Goal: Task Accomplishment & Management: Complete application form

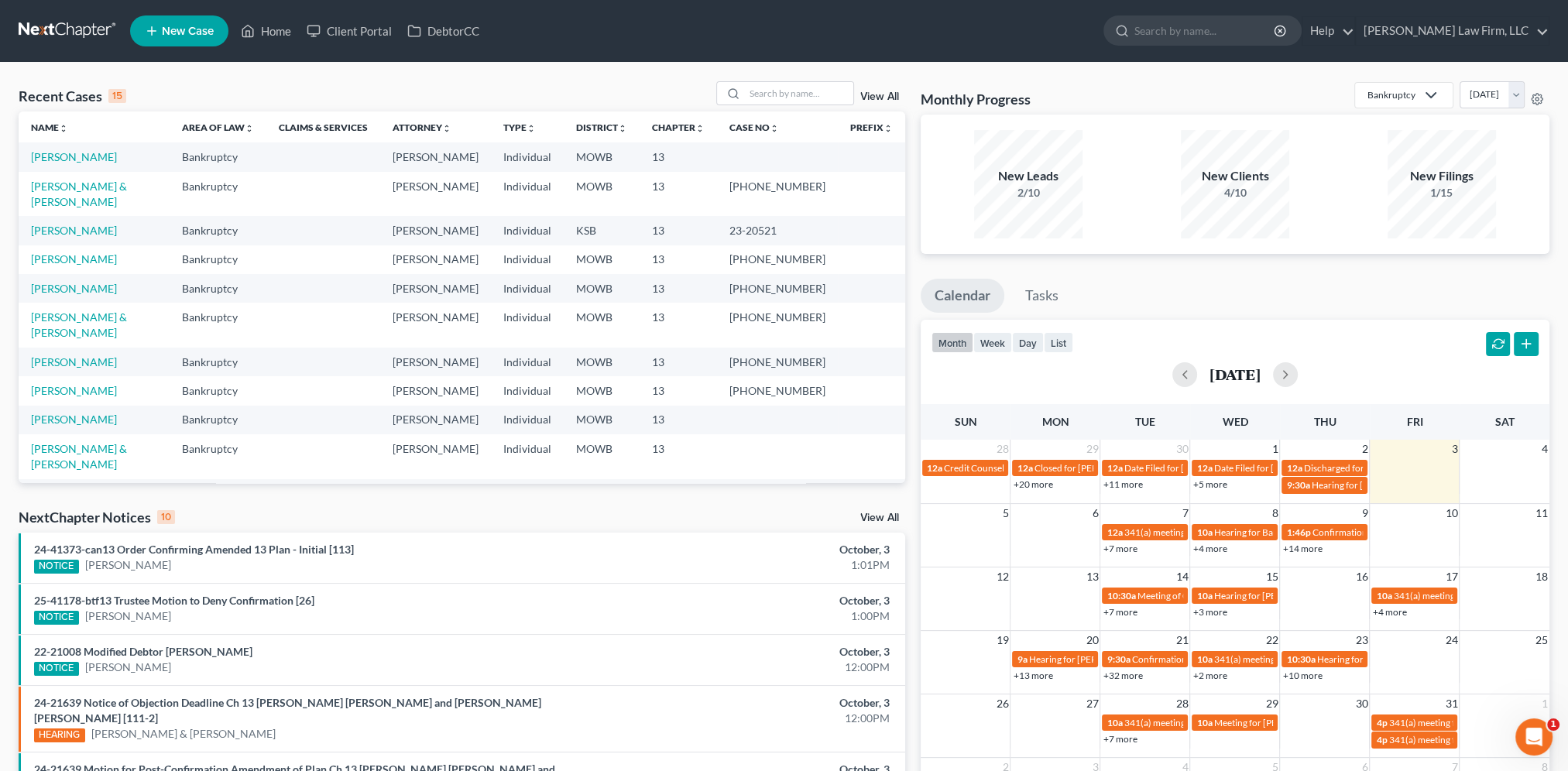
click at [170, 33] on span "New Case" at bounding box center [188, 31] width 52 height 12
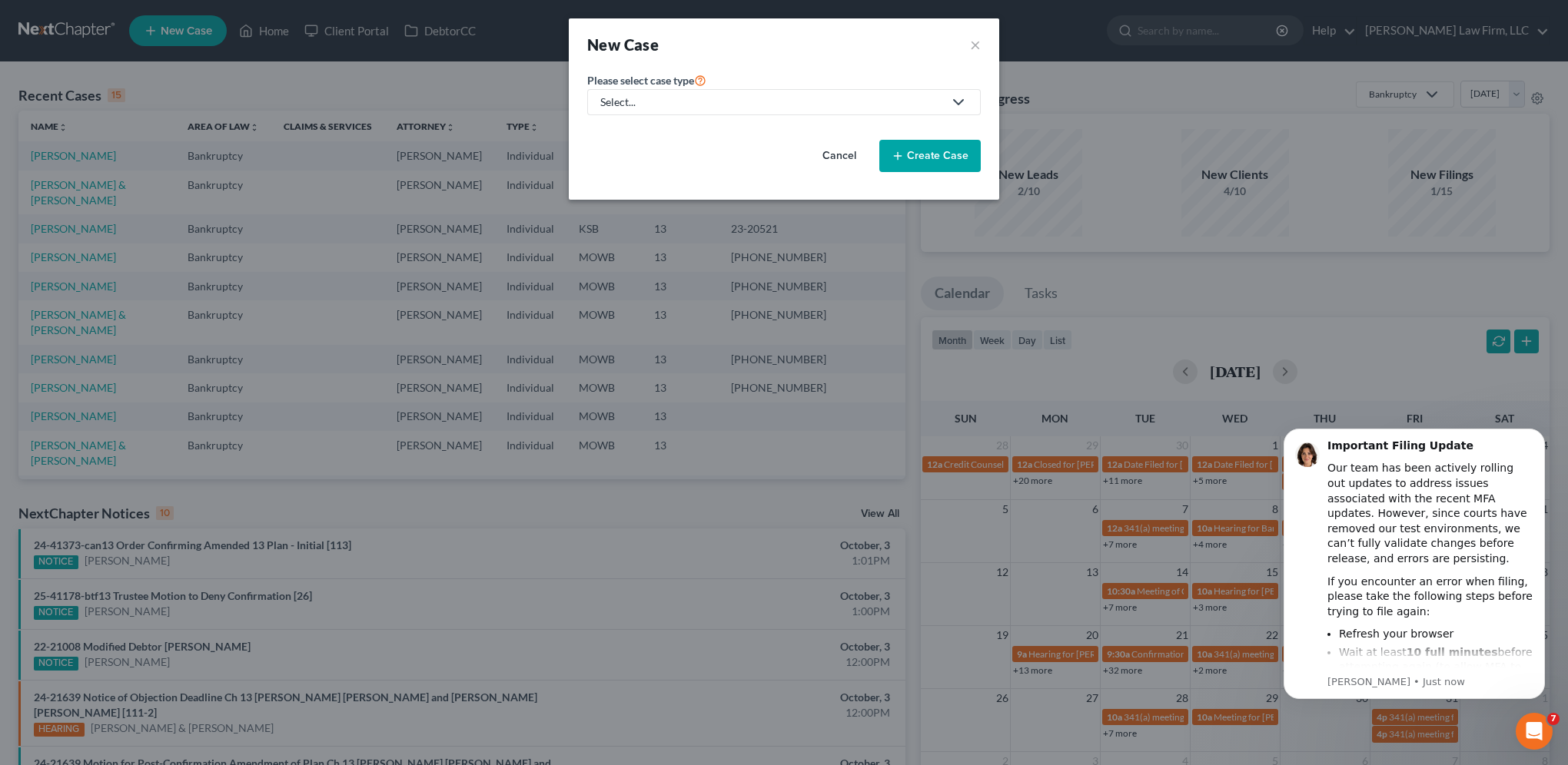
click at [844, 109] on div "Select..." at bounding box center [771, 102] width 342 height 15
click at [643, 135] on div "Bankruptcy" at bounding box center [629, 132] width 56 height 15
select select "46"
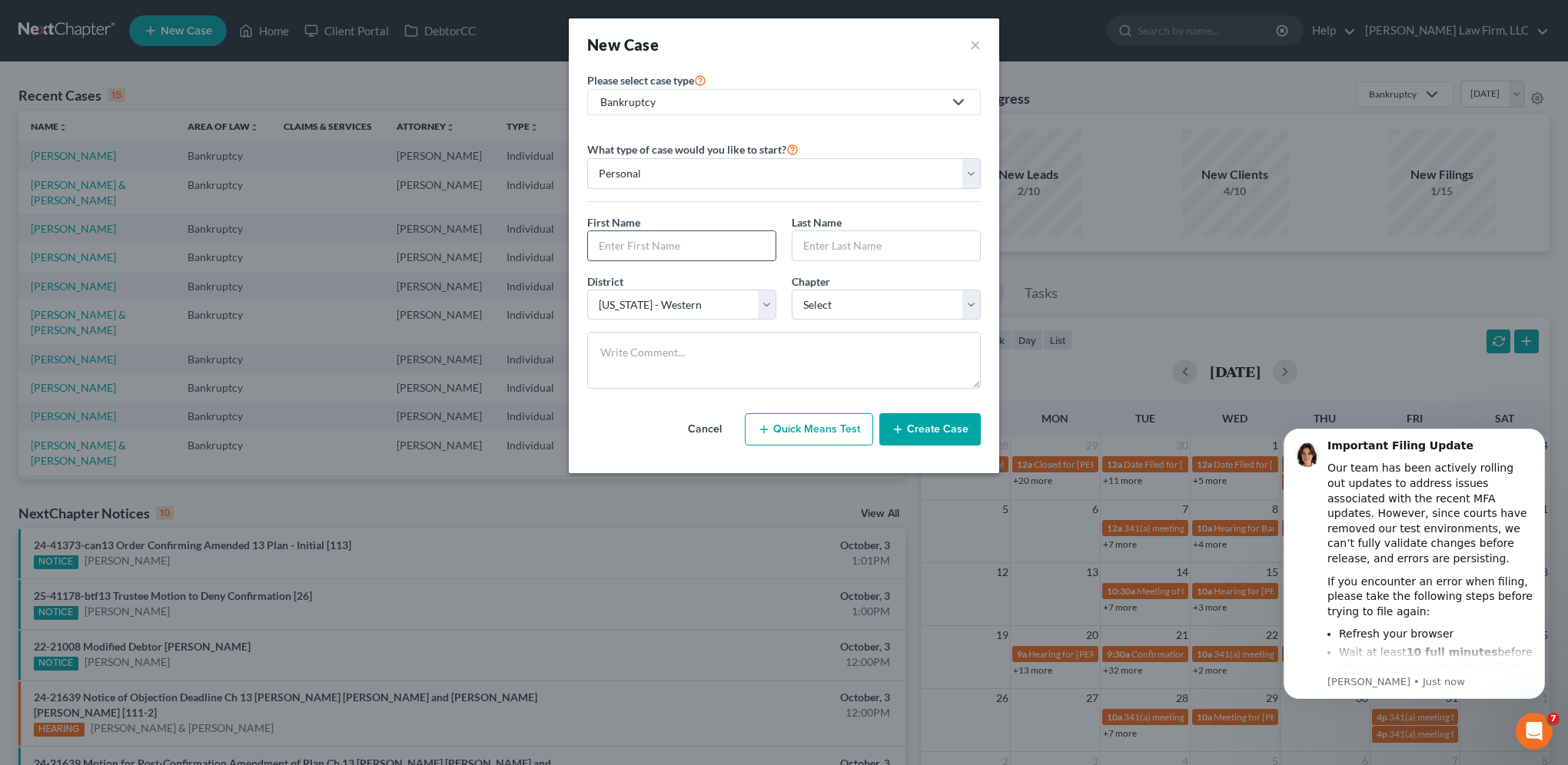
click at [651, 258] on input "text" at bounding box center [681, 245] width 188 height 29
type input "[PERSON_NAME]"
type input "Weston"
click at [895, 307] on select "Select 7 11 12 13" at bounding box center [886, 304] width 189 height 31
select select "3"
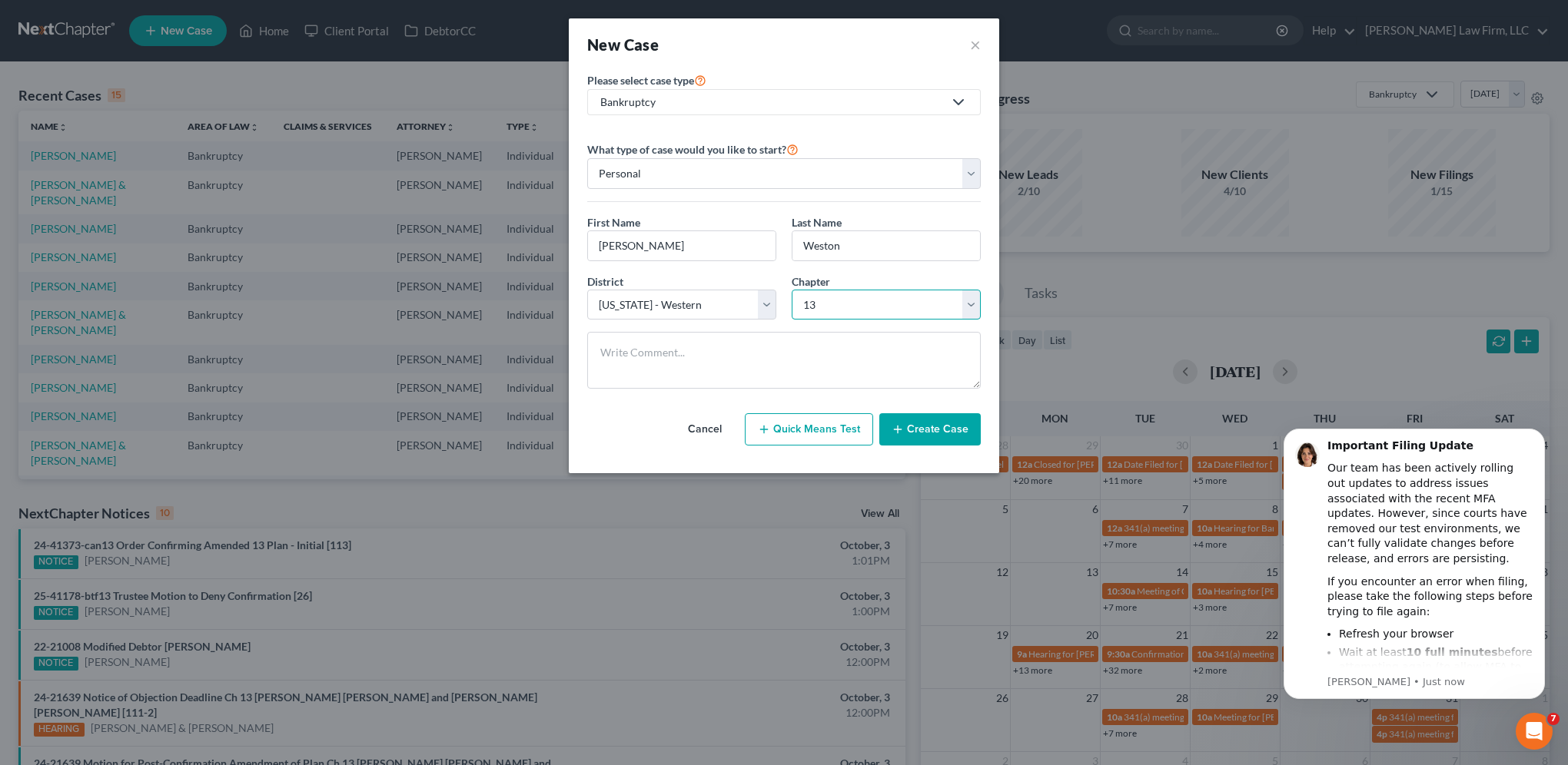
click at [791, 289] on select "Select 7 11 12 13" at bounding box center [886, 304] width 189 height 31
click at [921, 430] on button "Create Case" at bounding box center [929, 429] width 102 height 32
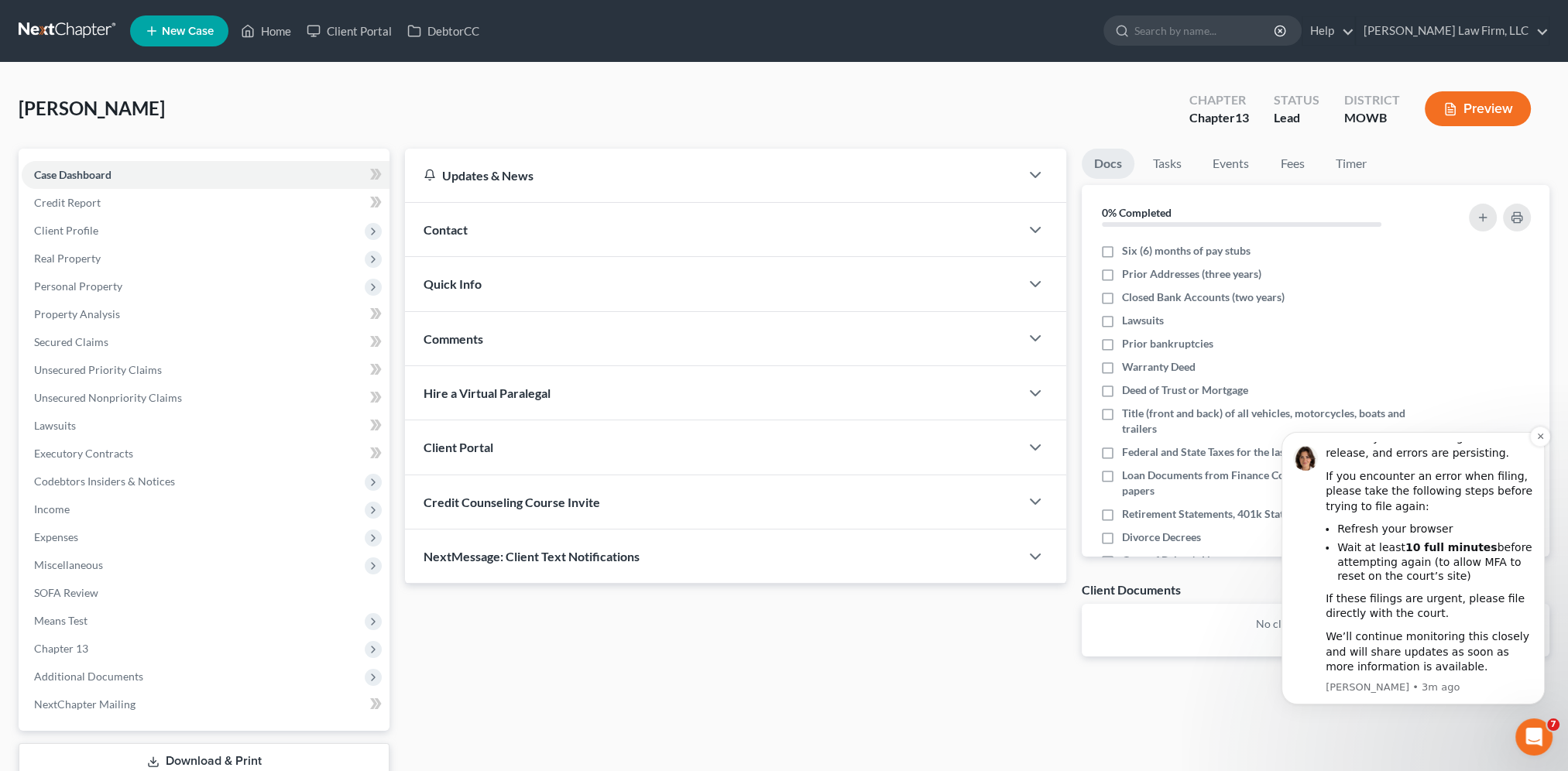
scroll to position [111, 0]
click at [1534, 736] on icon "Open Intercom Messenger" at bounding box center [1531, 734] width 26 height 26
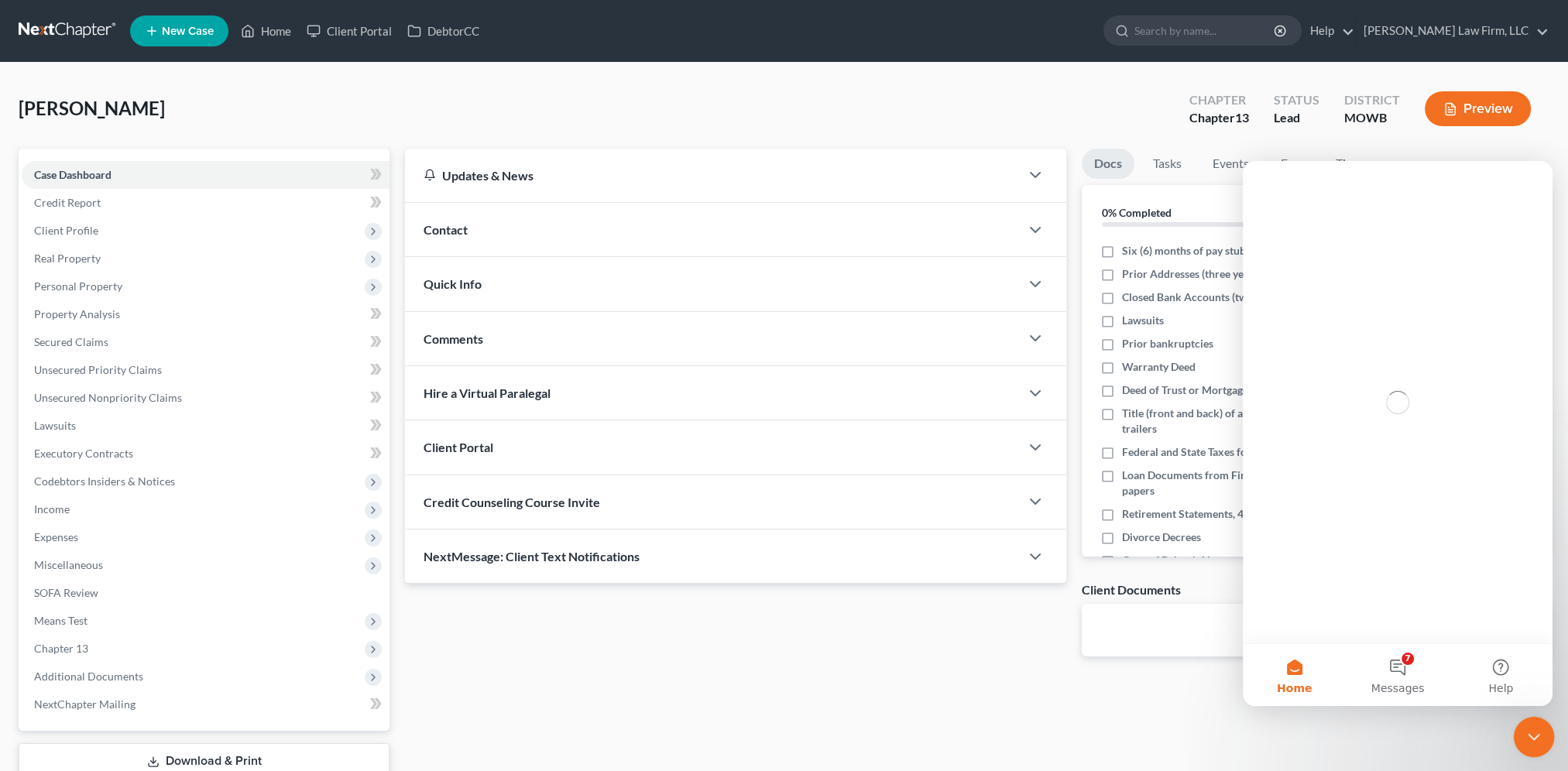
scroll to position [0, 0]
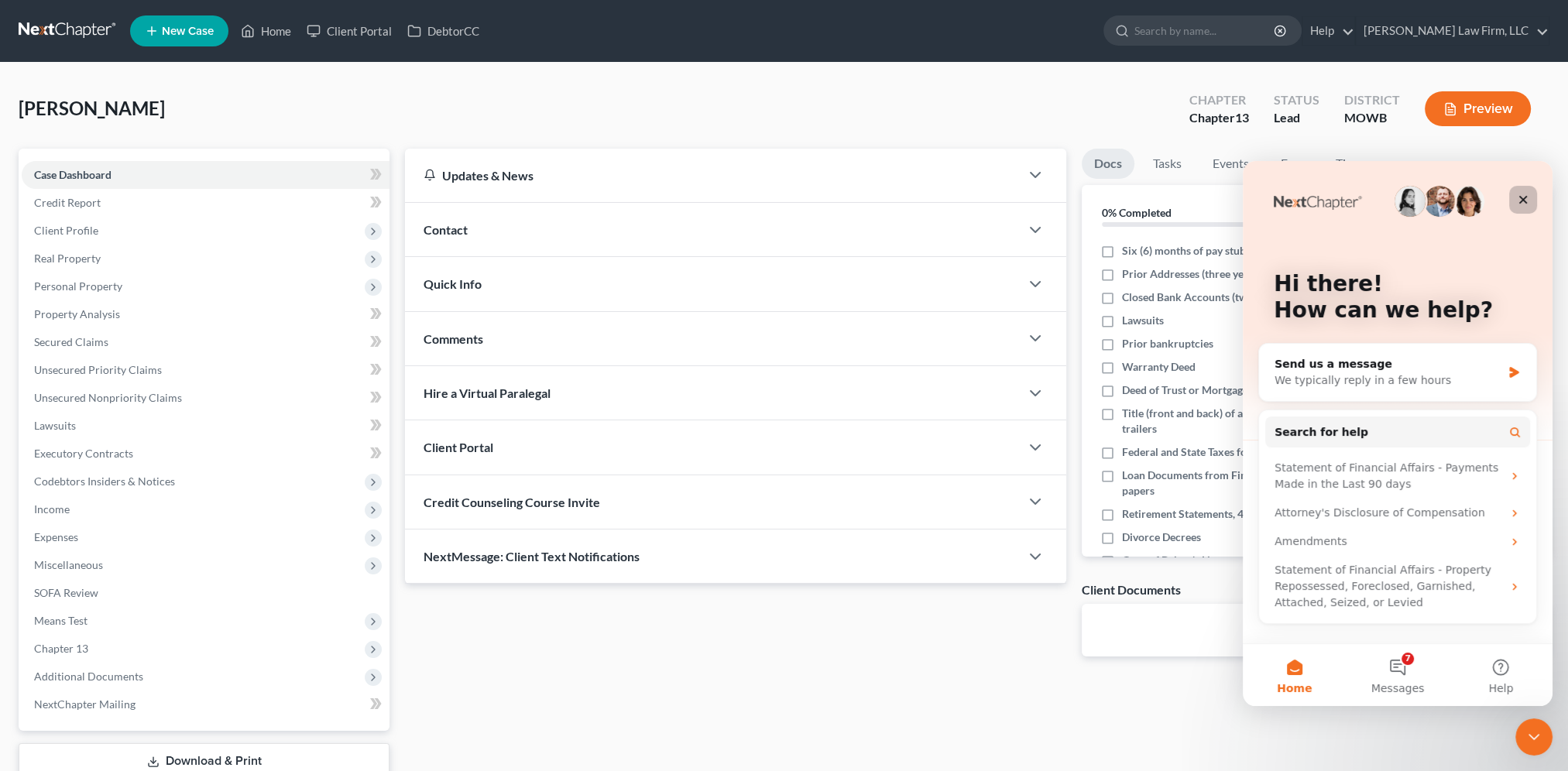
click at [1525, 192] on div "Close" at bounding box center [1523, 199] width 28 height 28
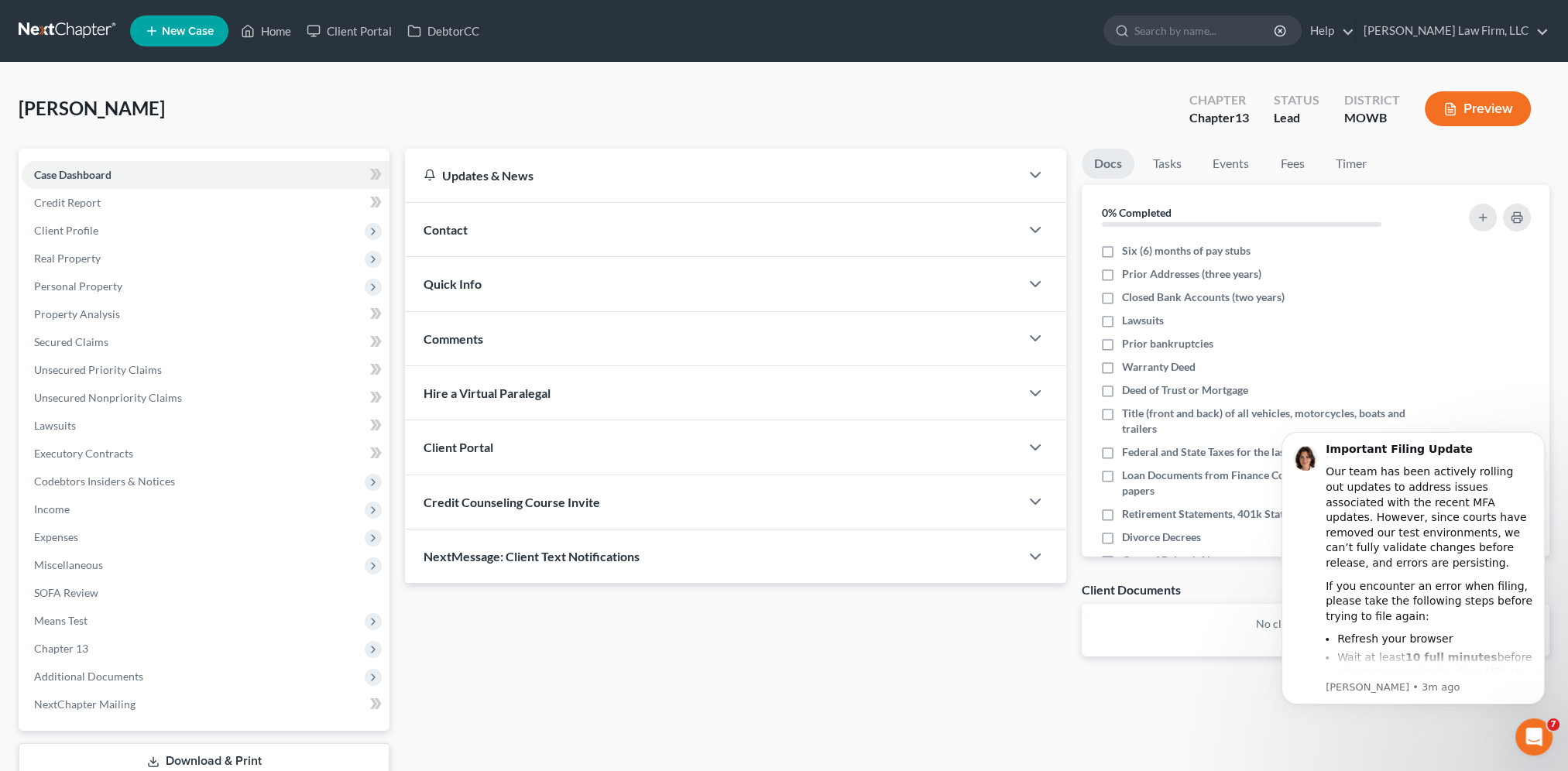
click at [835, 695] on div "Updates & News × [US_STATE] Western District Notes Take a look at NextChapter's…" at bounding box center [977, 484] width 1160 height 671
click at [90, 197] on span "Credit Report" at bounding box center [67, 202] width 67 height 13
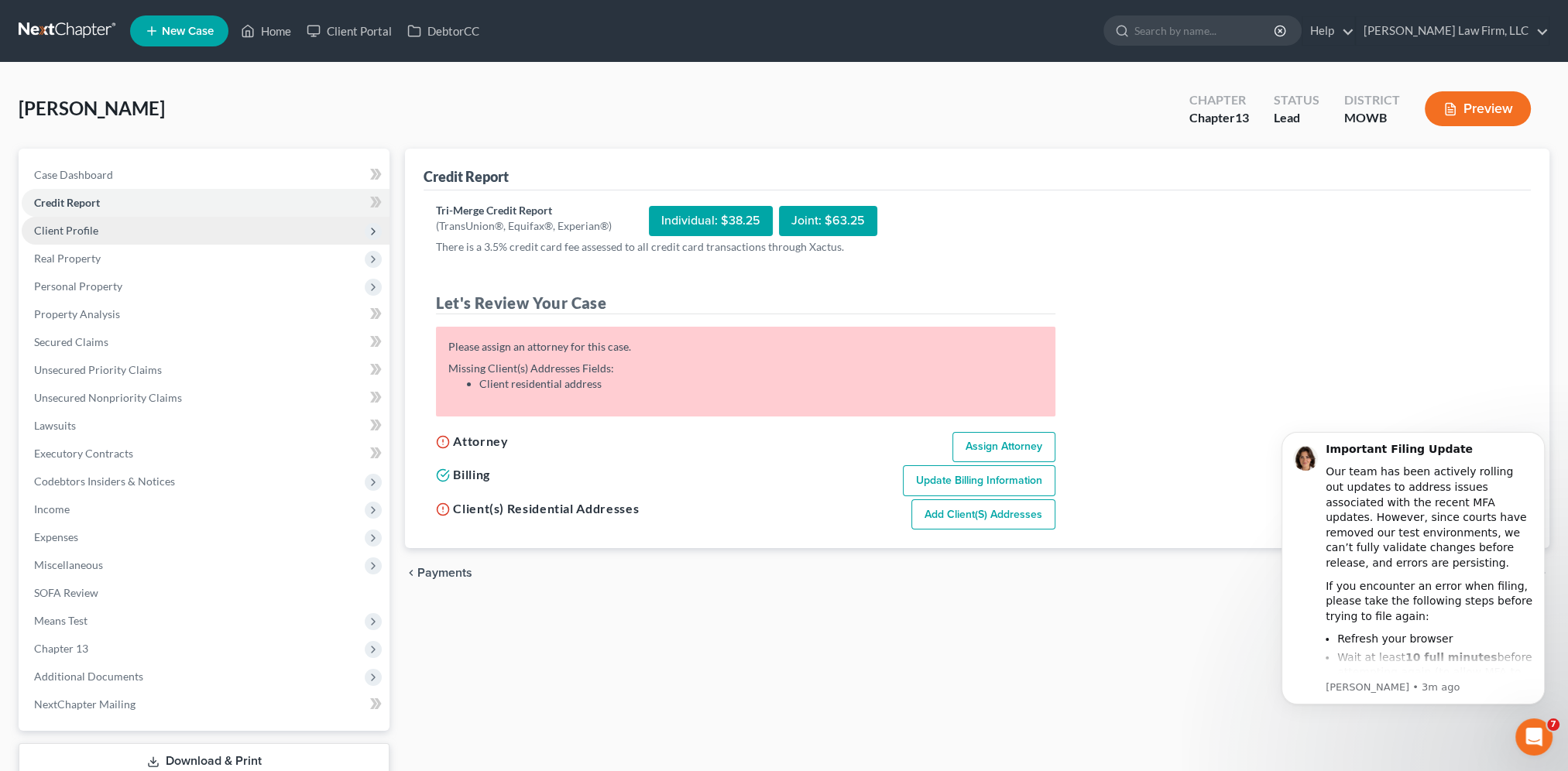
click at [78, 234] on span "Client Profile" at bounding box center [66, 230] width 64 height 13
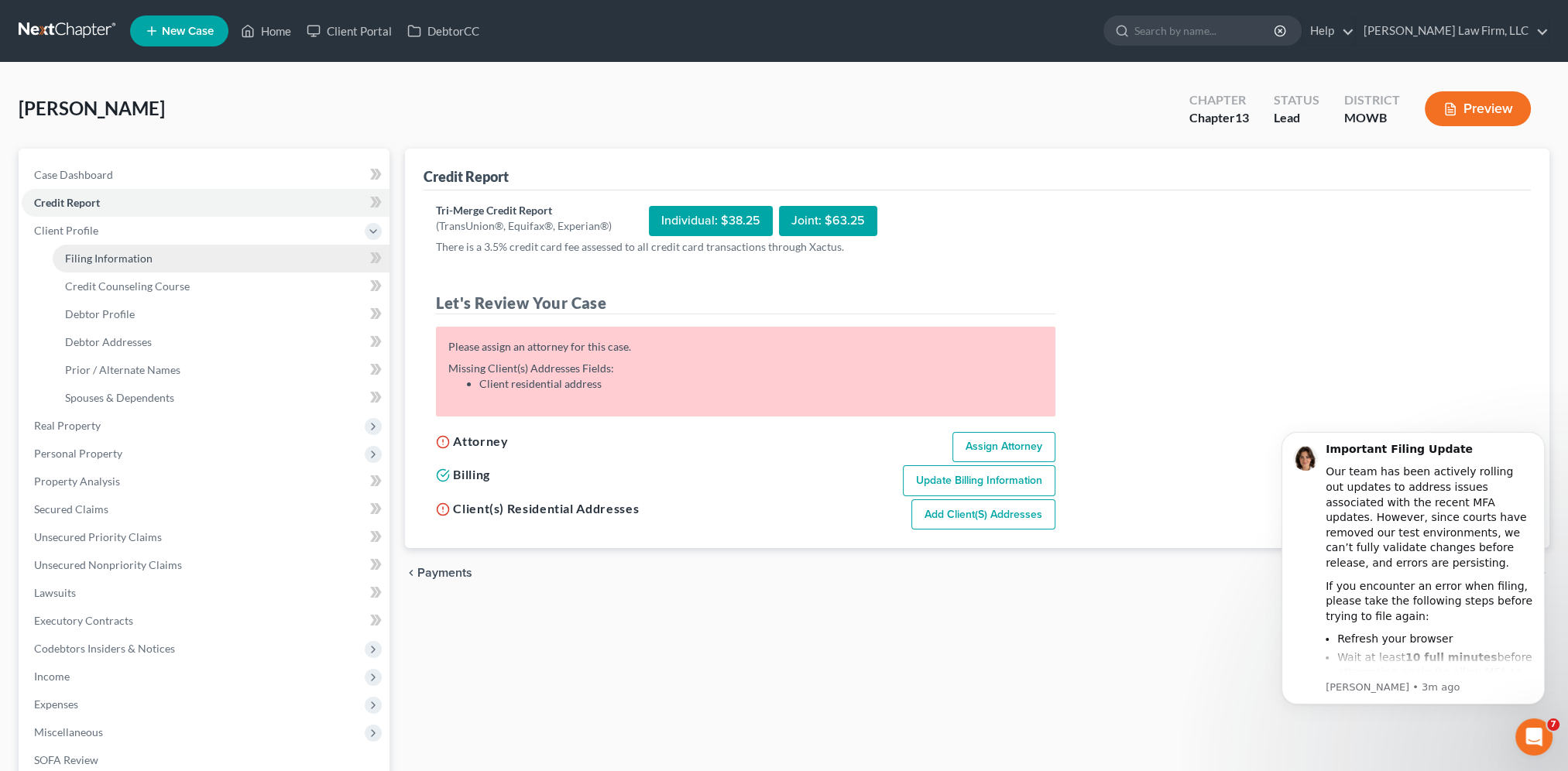
click at [122, 260] on span "Filing Information" at bounding box center [109, 258] width 87 height 13
select select "1"
select select "0"
select select "3"
select select "46"
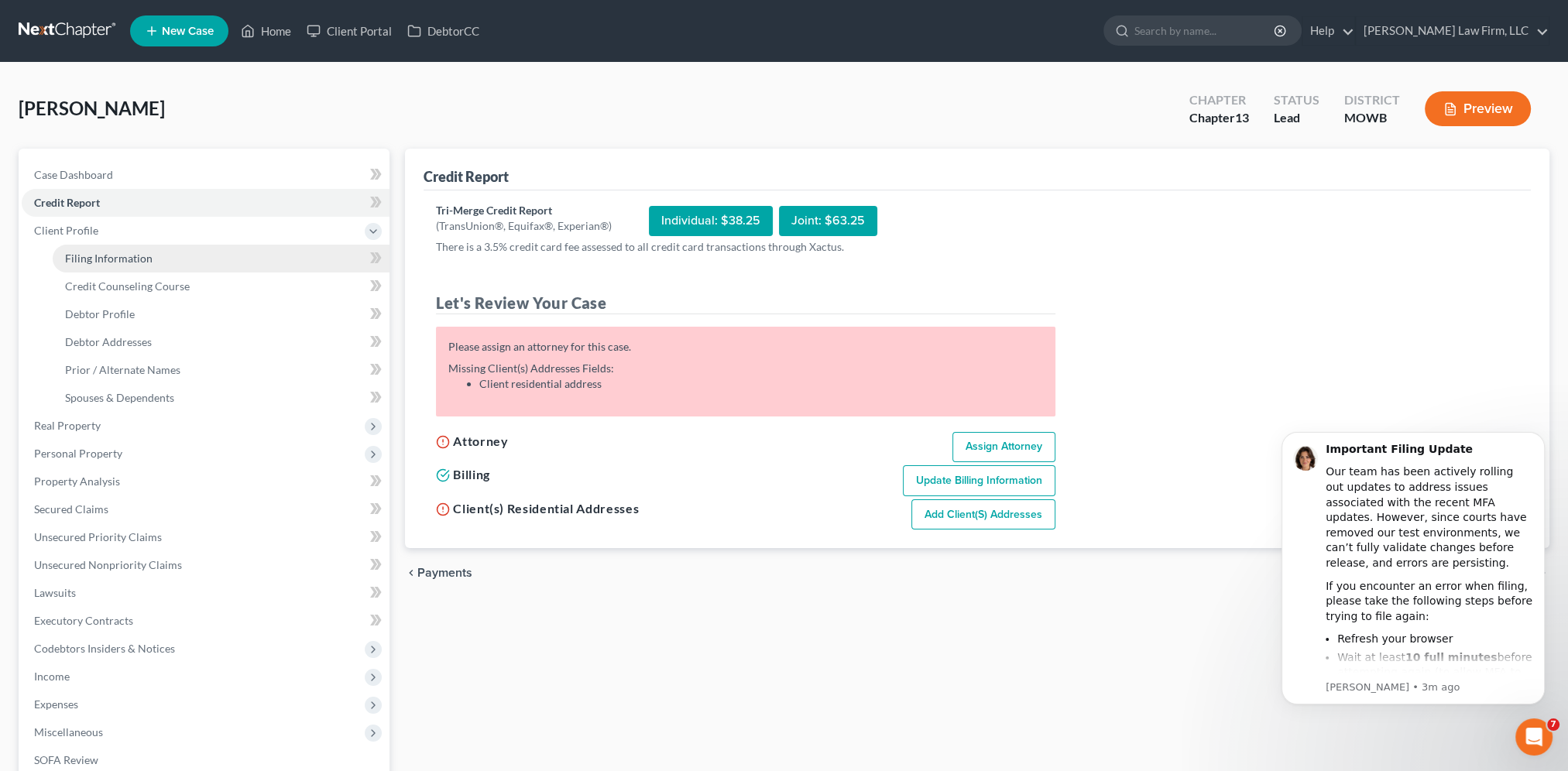
select select "26"
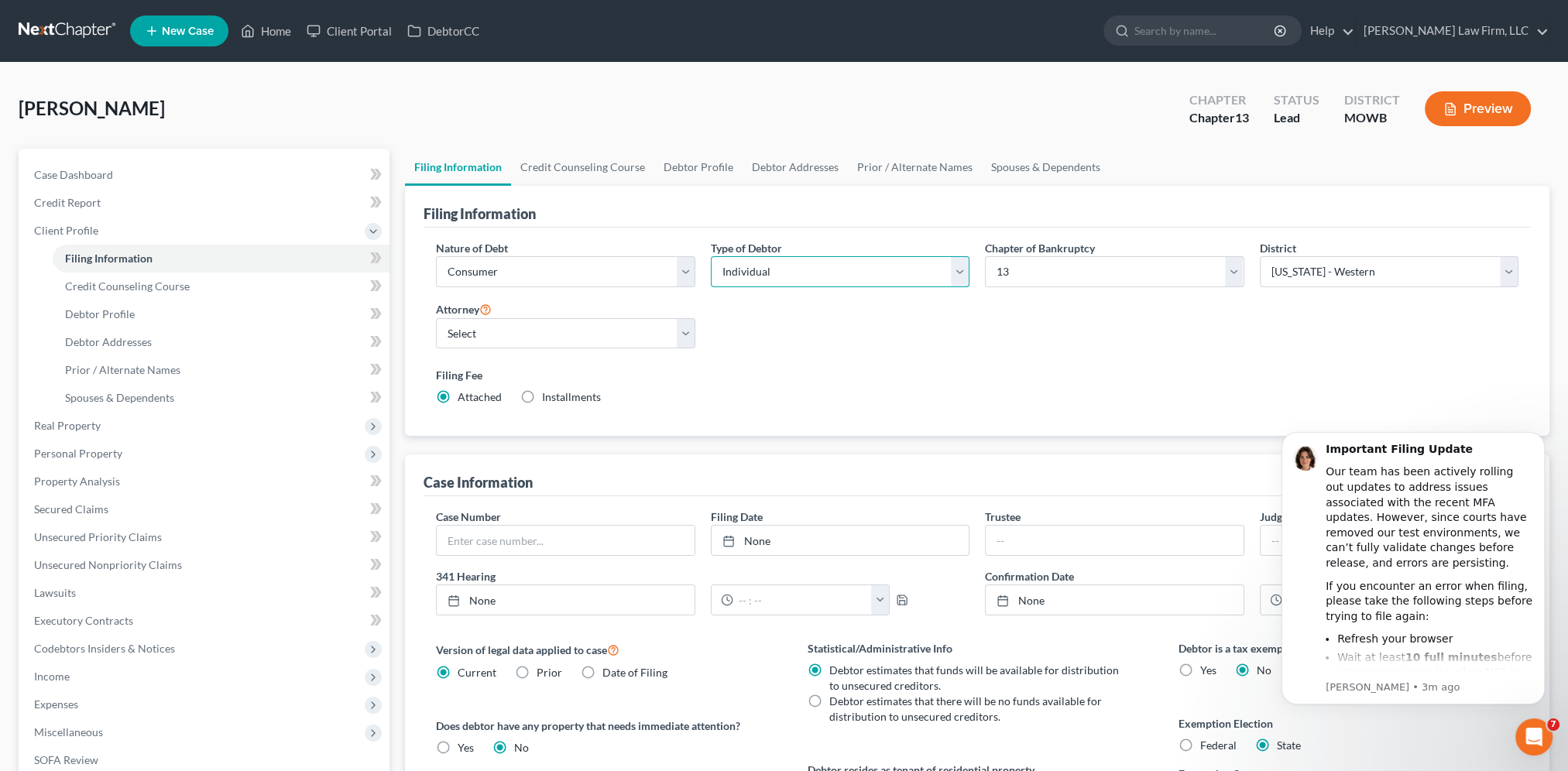
click at [771, 272] on select "Select Individual Joint" at bounding box center [840, 271] width 259 height 31
select select "1"
click at [710, 256] on select "Select Individual Joint" at bounding box center [840, 271] width 259 height 31
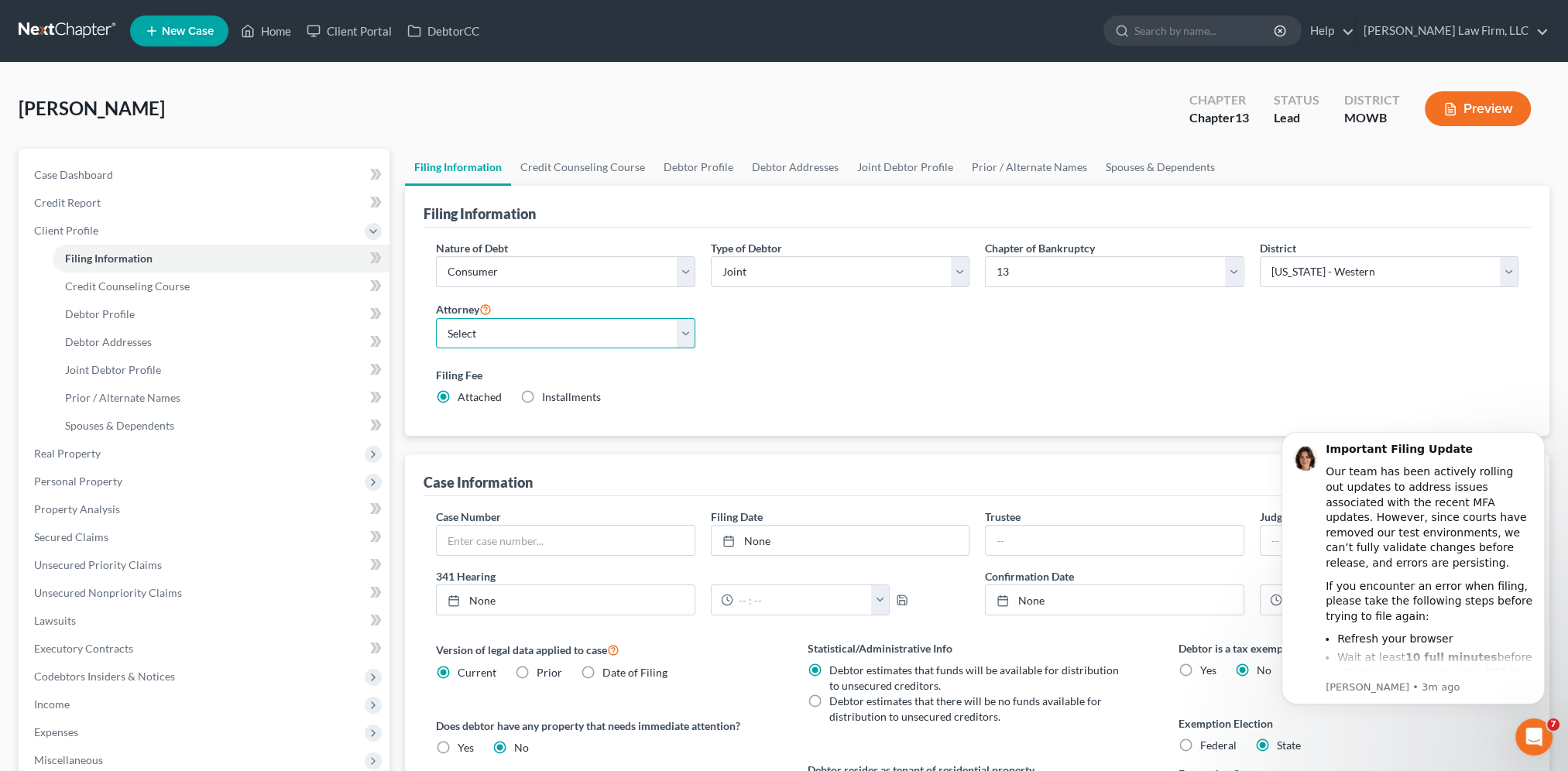
click at [526, 339] on select "Select [PERSON_NAME] - MOWB [PERSON_NAME] - KSB [PERSON_NAME] - MOEB [PERSON_NA…" at bounding box center [565, 333] width 259 height 31
select select "10"
click at [436, 318] on select "Select [PERSON_NAME] - MOWB [PERSON_NAME] - KSB [PERSON_NAME] - MOEB [PERSON_NA…" at bounding box center [565, 333] width 259 height 31
click at [692, 168] on link "Debtor Profile" at bounding box center [698, 168] width 88 height 37
select select "1"
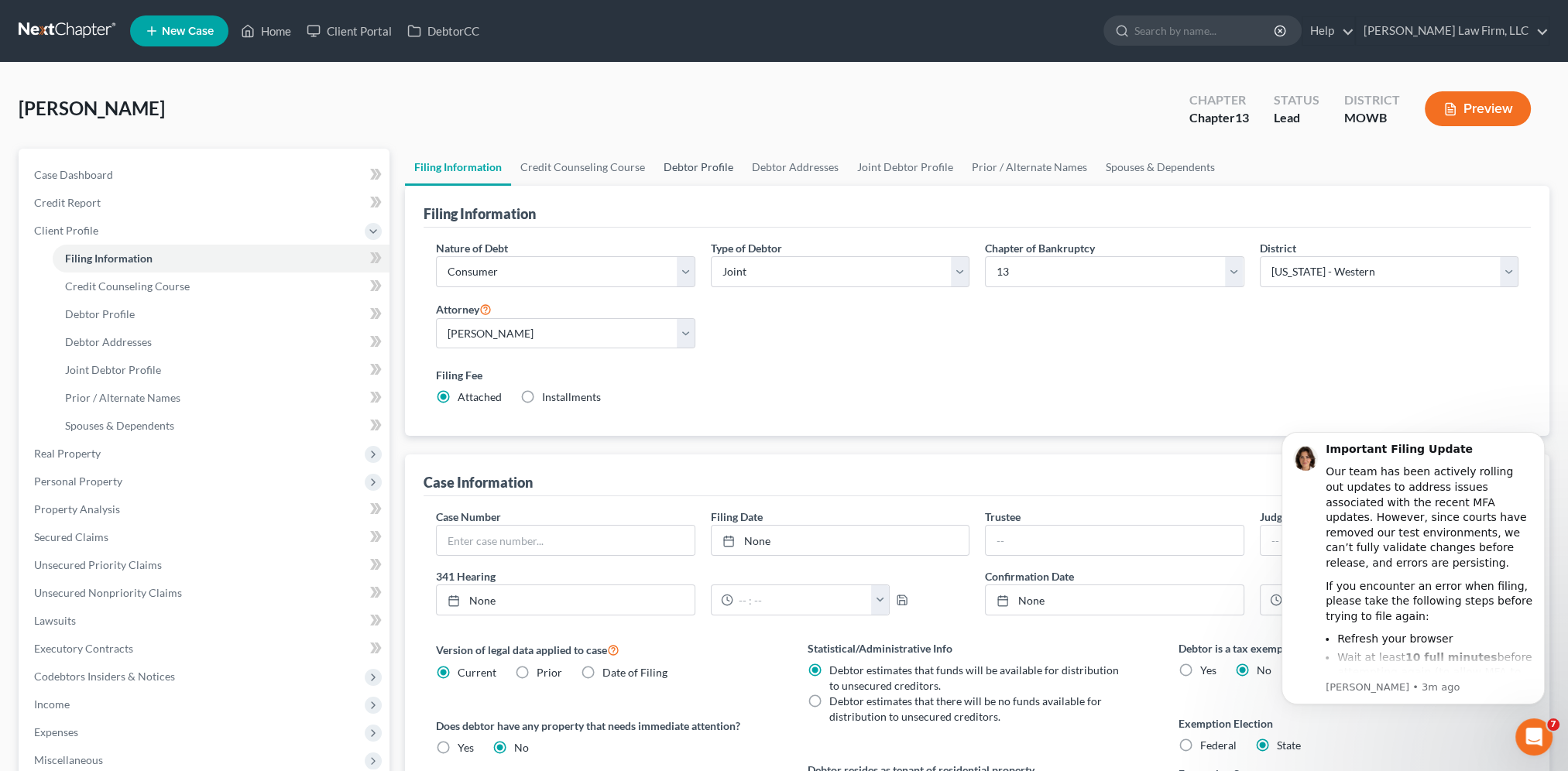
select select "0"
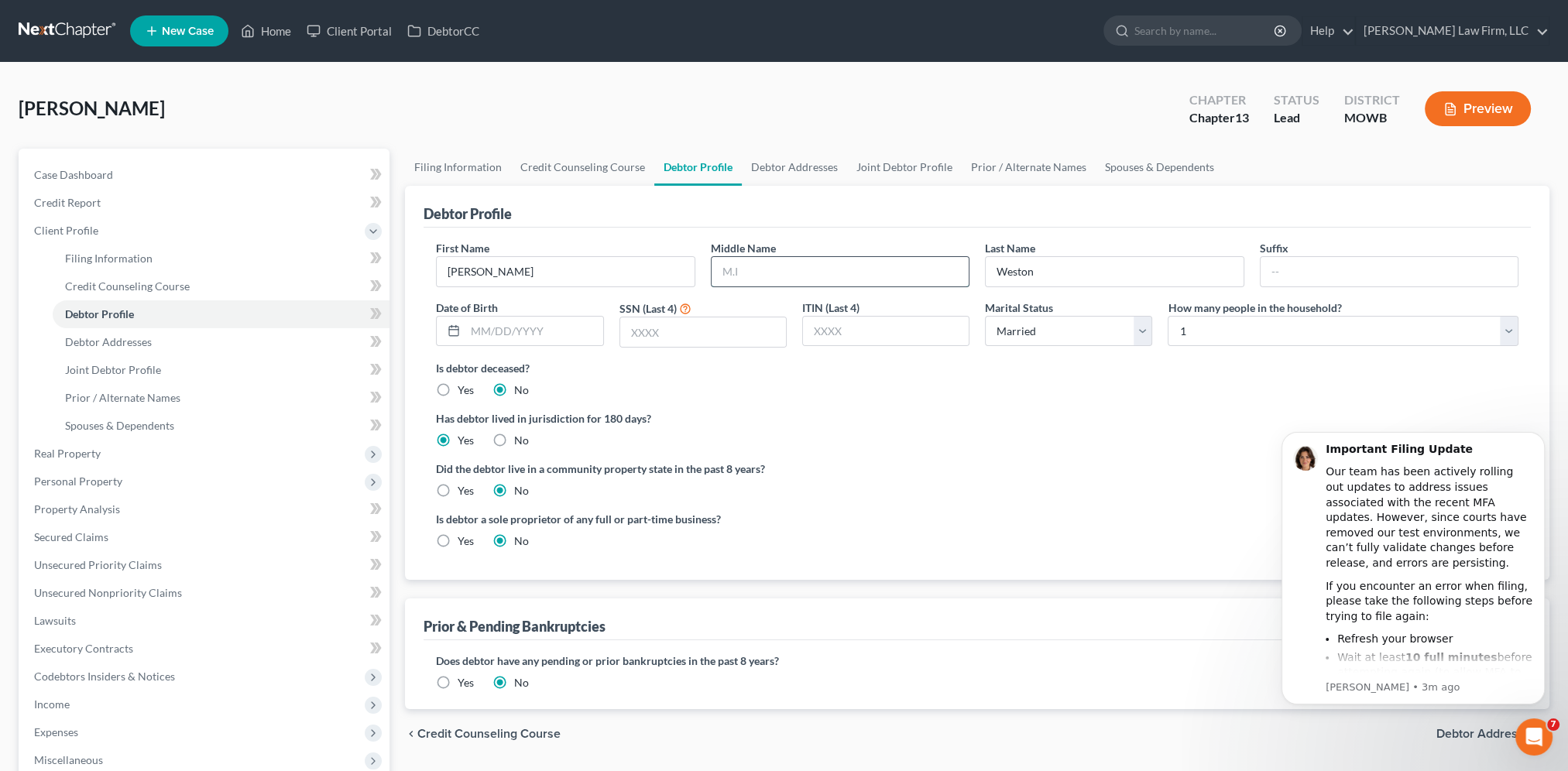
click at [797, 269] on input "text" at bounding box center [840, 271] width 257 height 29
type input "[PERSON_NAME]"
click at [538, 337] on input "text" at bounding box center [534, 331] width 137 height 29
type input "[DATE]"
click at [691, 332] on input "text" at bounding box center [703, 332] width 166 height 29
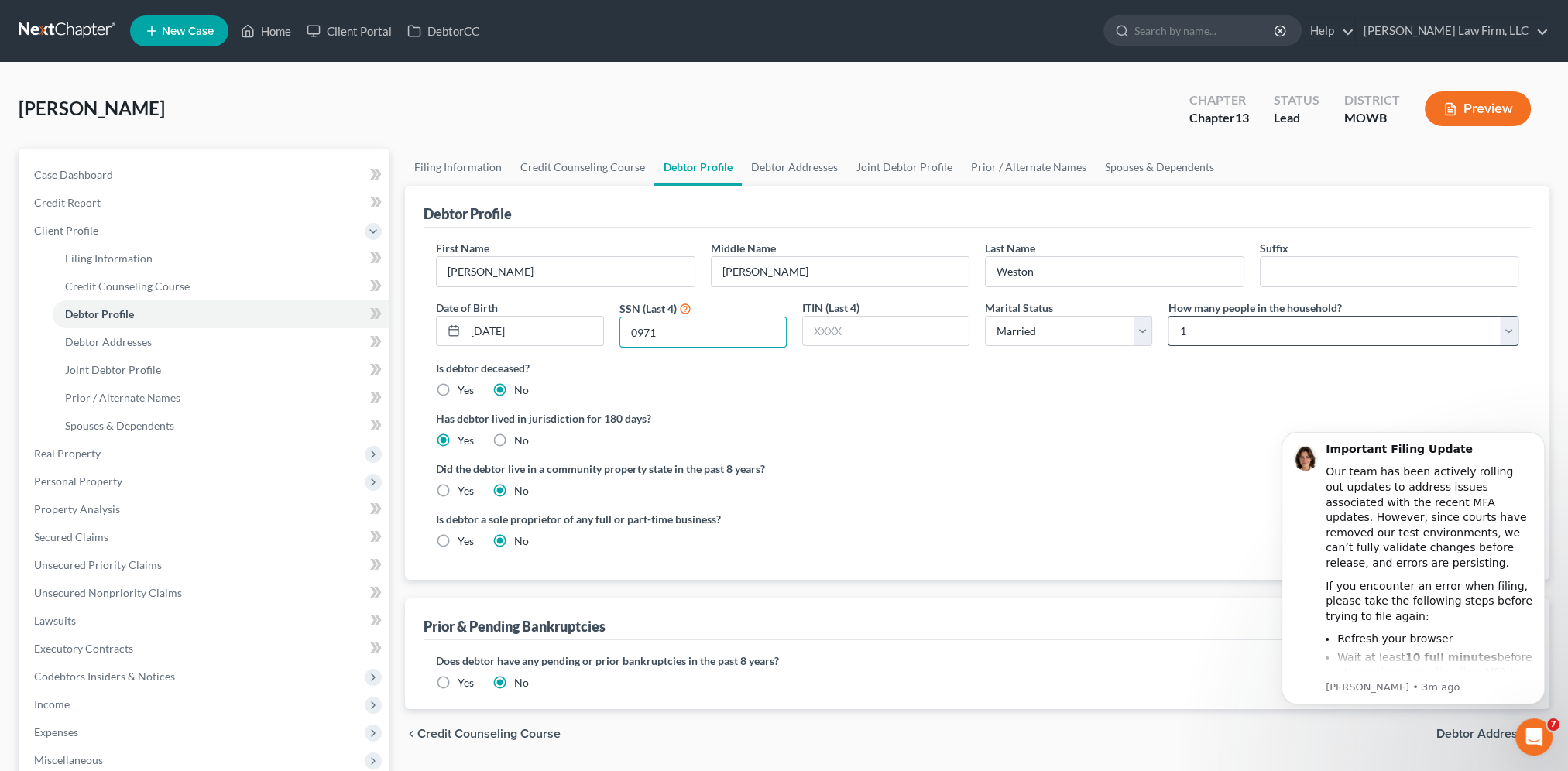
type input "0971"
click at [1244, 340] on select "Select 1 2 3 4 5 6 7 8 9 10 11 12 13 14 15 16 17 18 19 20" at bounding box center [1342, 331] width 350 height 31
select select "4"
click at [1168, 316] on select "Select 1 2 3 4 5 6 7 8 9 10 11 12 13 14 15 16 17 18 19 20" at bounding box center [1342, 331] width 350 height 31
click at [790, 163] on link "Debtor Addresses" at bounding box center [794, 168] width 105 height 37
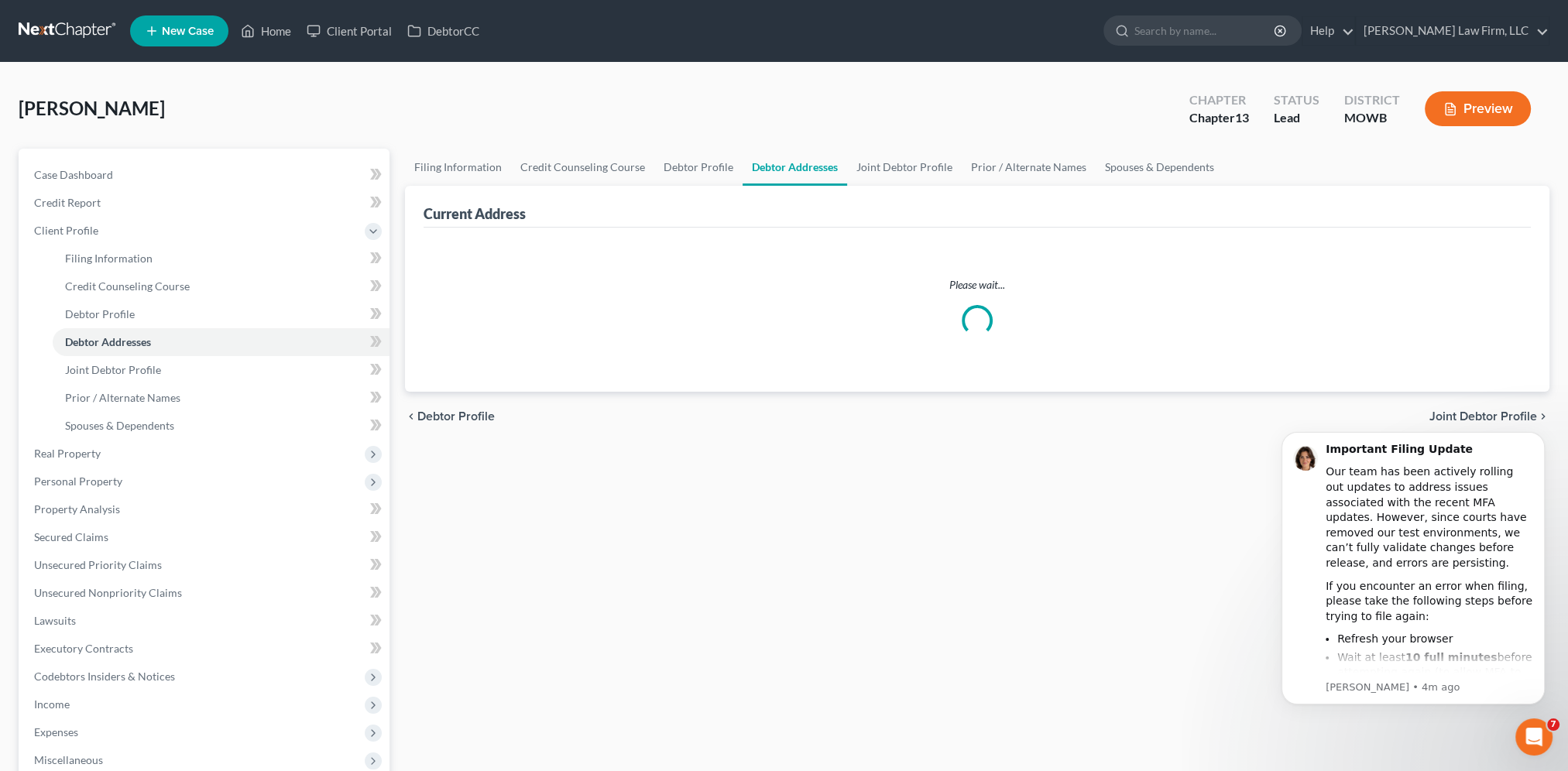
select select "0"
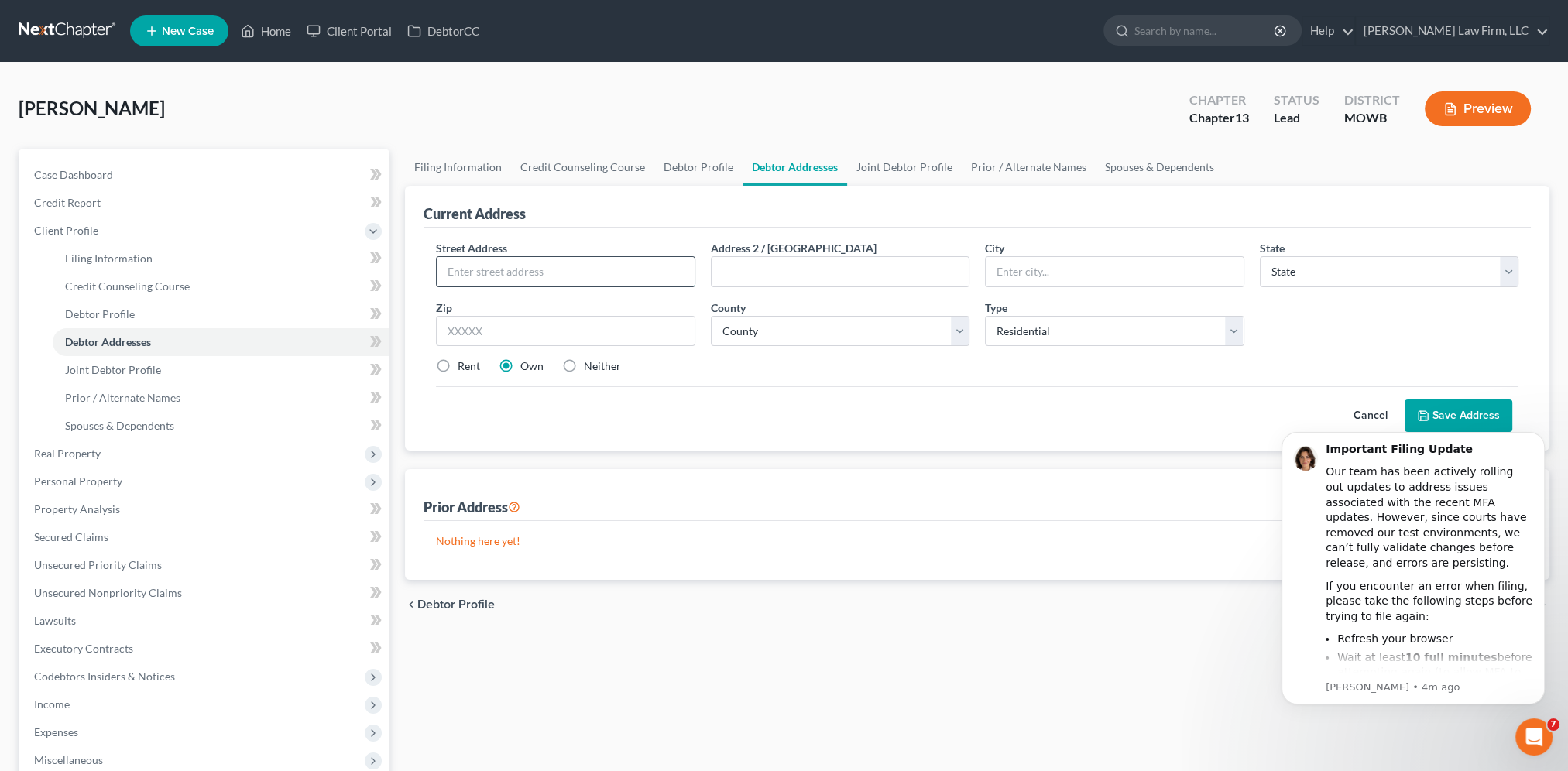
click at [620, 277] on input "text" at bounding box center [565, 271] width 257 height 29
type input "[STREET_ADDRESS][PERSON_NAME]"
click at [1233, 270] on input "text" at bounding box center [1114, 271] width 257 height 29
type input "Harrisonville"
click at [1334, 273] on select "State [US_STATE] AK AR AZ CA CO CT DE DC [GEOGRAPHIC_DATA] [GEOGRAPHIC_DATA] GU…" at bounding box center [1389, 271] width 259 height 31
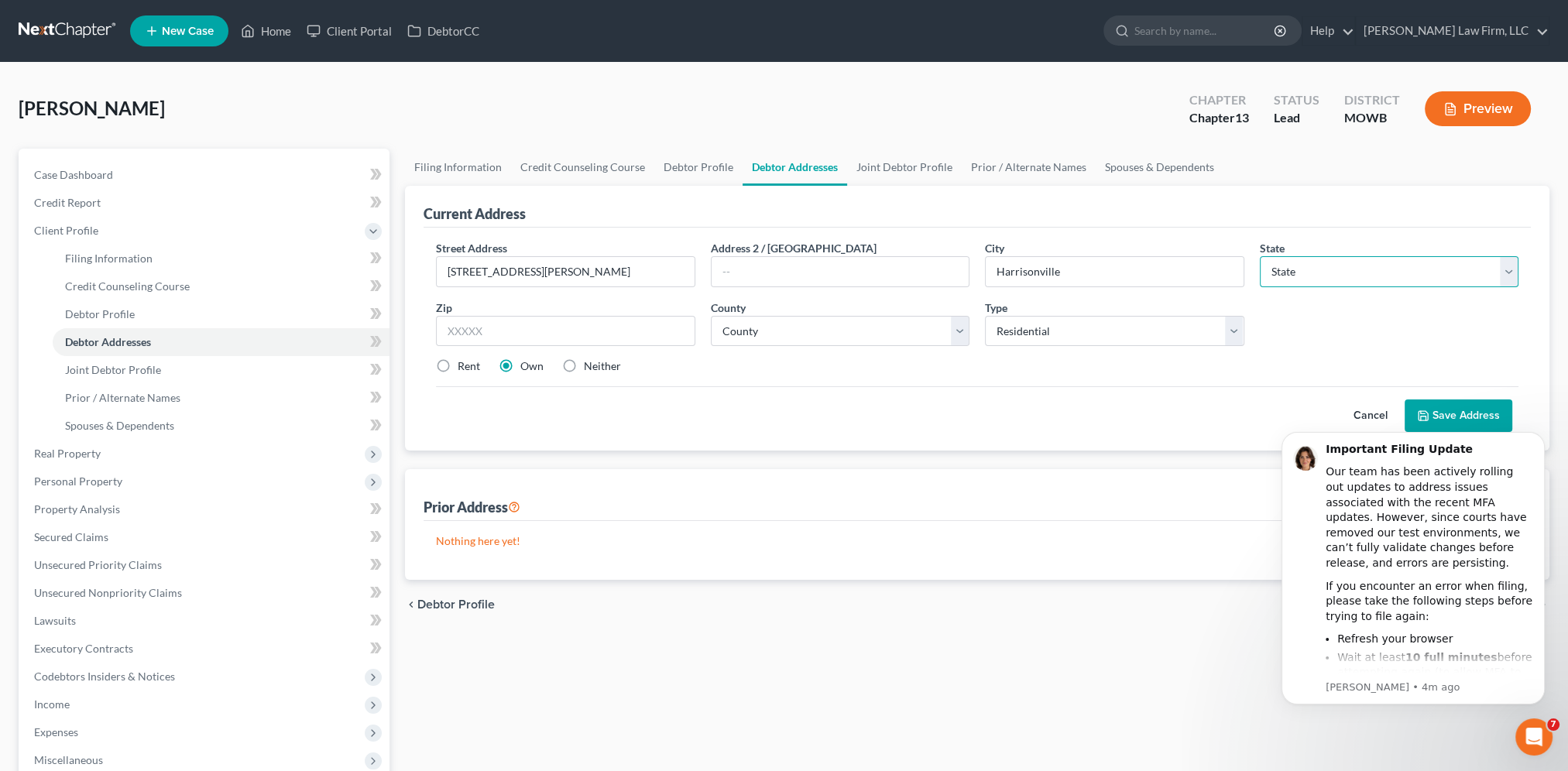
select select "26"
click at [1260, 256] on select "State [US_STATE] AK AR AZ CA CO CT DE DC [GEOGRAPHIC_DATA] [GEOGRAPHIC_DATA] GU…" at bounding box center [1389, 271] width 259 height 31
click at [504, 330] on input "text" at bounding box center [565, 331] width 259 height 31
type input "64701"
click at [770, 333] on select "County [GEOGRAPHIC_DATA] [GEOGRAPHIC_DATA] [GEOGRAPHIC_DATA] [GEOGRAPHIC_DATA] …" at bounding box center [840, 331] width 259 height 31
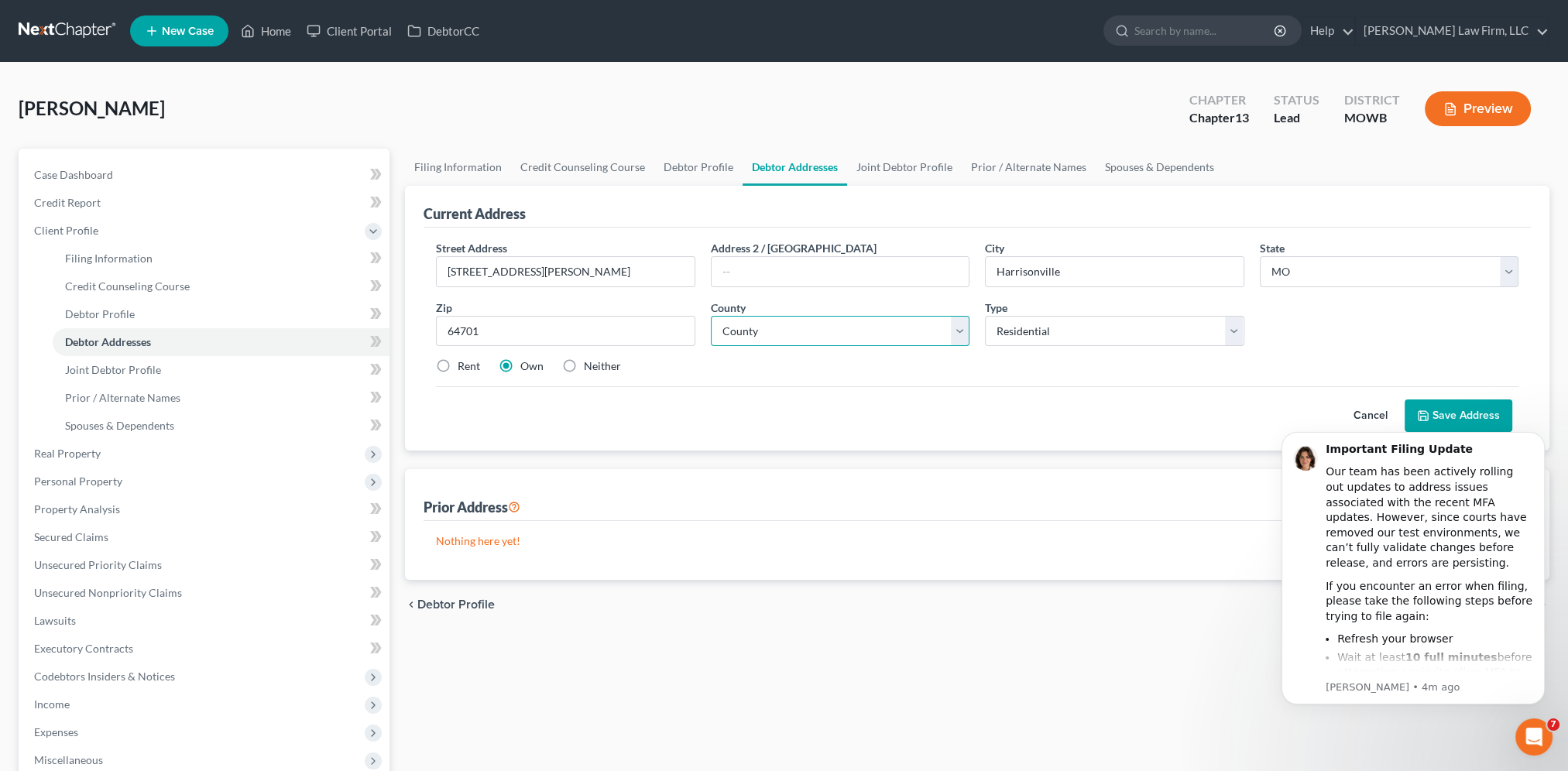
select select "18"
click at [710, 316] on select "County [GEOGRAPHIC_DATA] [GEOGRAPHIC_DATA] [GEOGRAPHIC_DATA] [GEOGRAPHIC_DATA] …" at bounding box center [840, 331] width 259 height 31
click at [1474, 416] on html "Important Filing Update Our team has been actively rolling out updates to addre…" at bounding box center [1412, 587] width 309 height 350
click at [1440, 403] on button "Save Address" at bounding box center [1457, 415] width 108 height 32
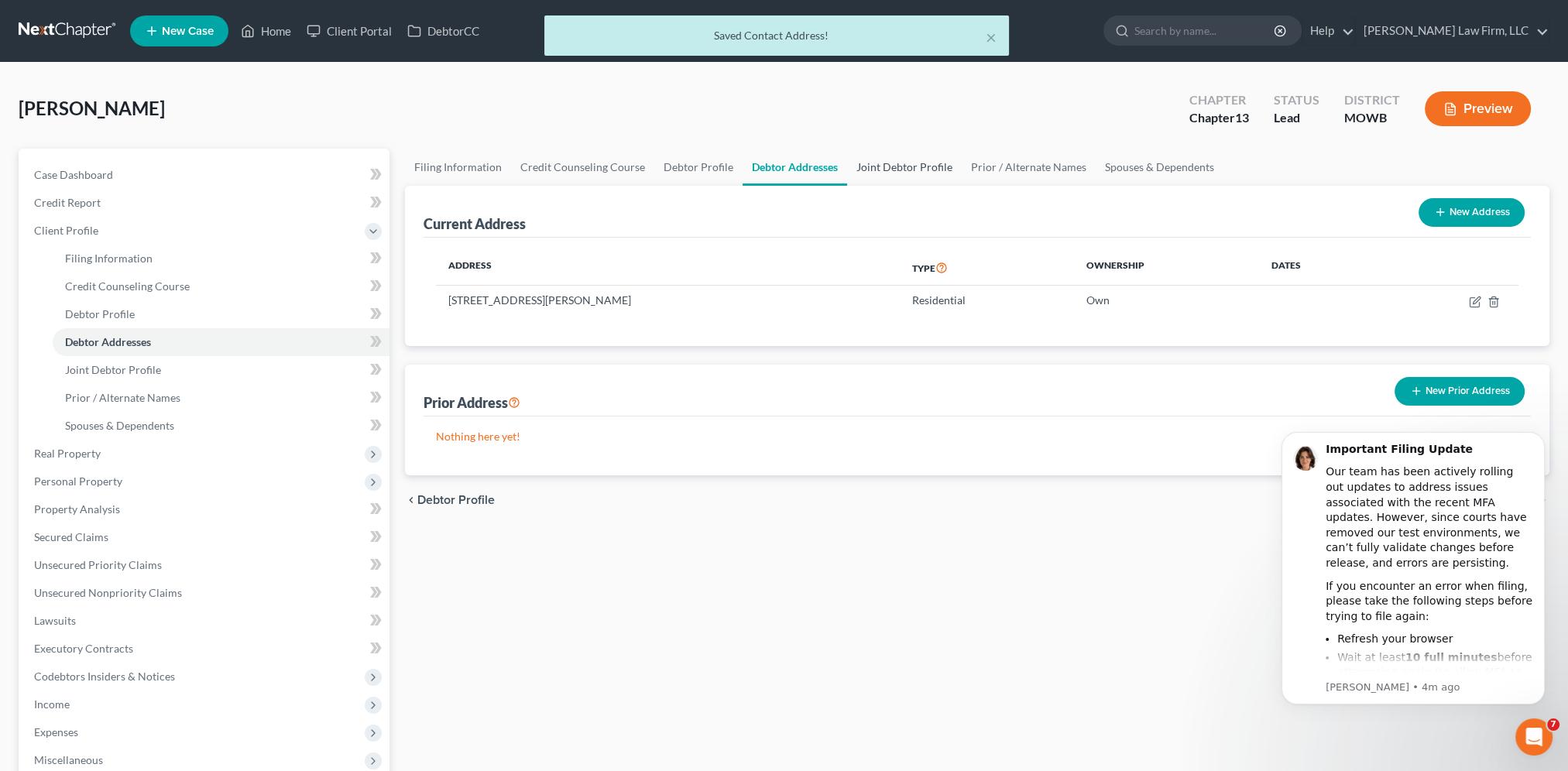
drag, startPoint x: 865, startPoint y: 168, endPoint x: 879, endPoint y: 169, distance: 14.0
click at [865, 168] on link "Joint Debtor Profile" at bounding box center [904, 168] width 115 height 37
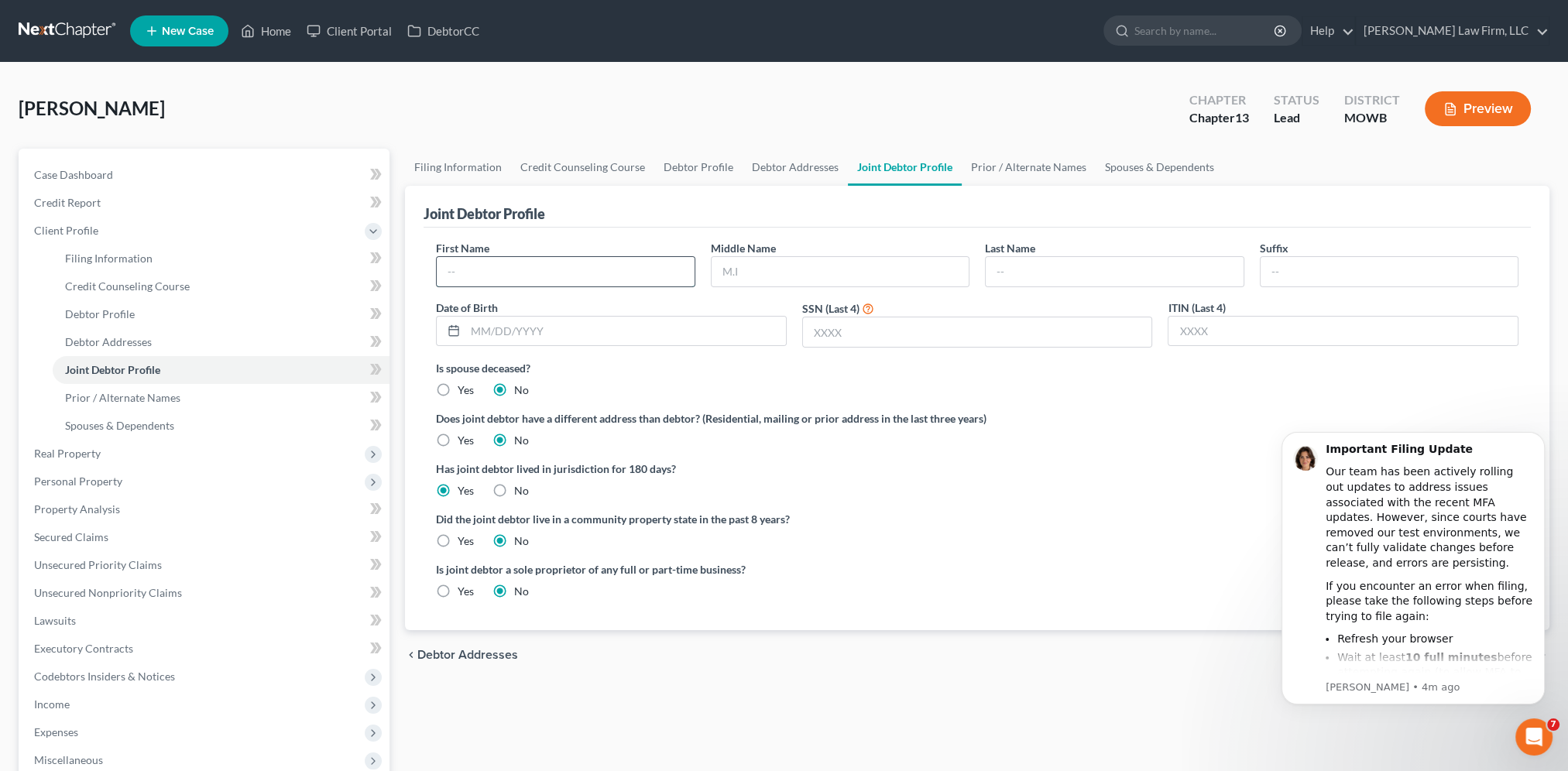
click at [497, 280] on input "text" at bounding box center [565, 271] width 257 height 29
type input "[PERSON_NAME]"
type input "Weston"
click at [515, 336] on input "text" at bounding box center [626, 331] width 321 height 29
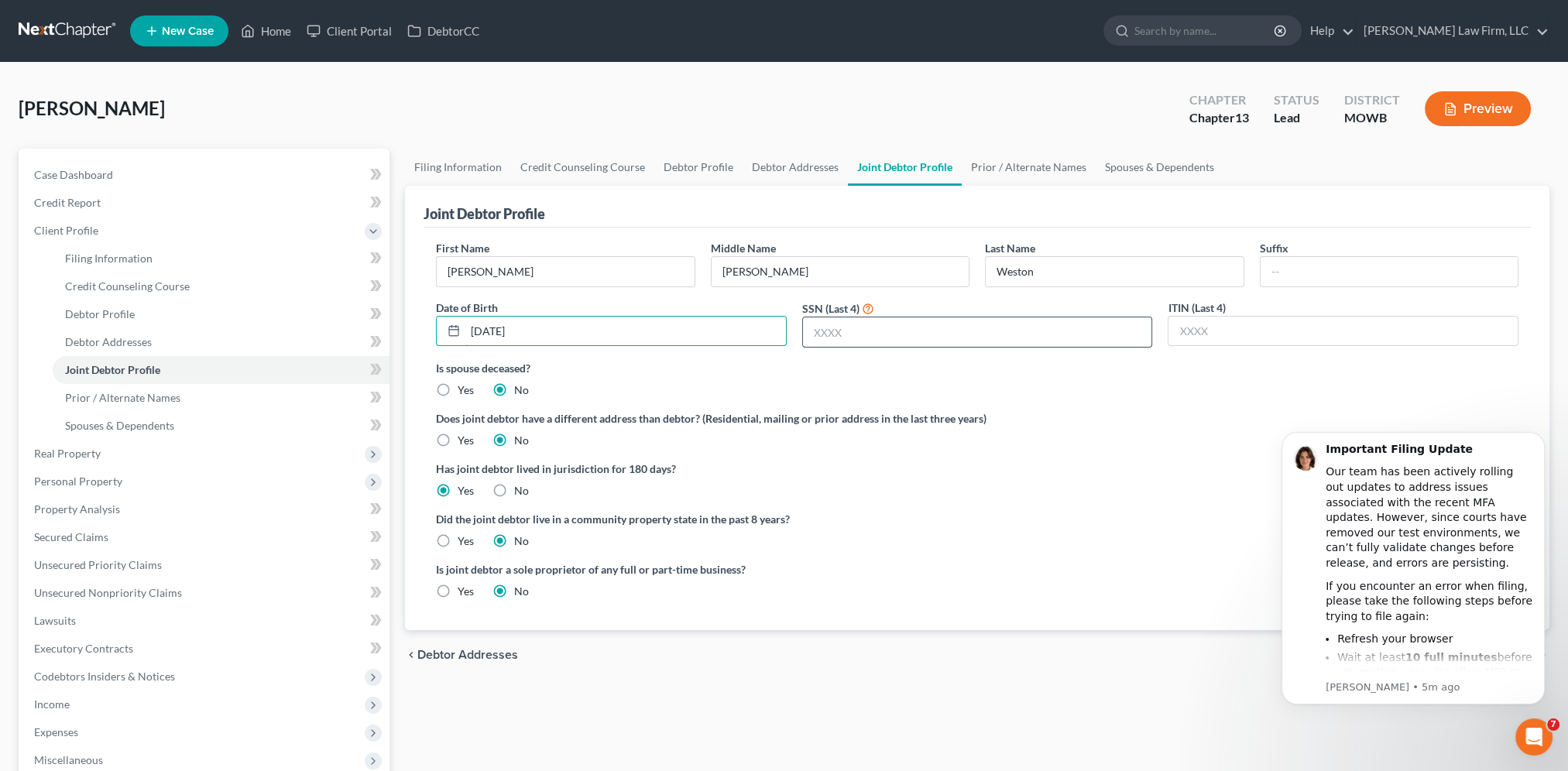
type input "[DATE]"
click at [862, 331] on input "text" at bounding box center [978, 332] width 349 height 29
type input "1986"
click at [1014, 518] on label "Did the joint debtor live in a community property state in the past 8 years?" at bounding box center [977, 519] width 1082 height 16
click at [1027, 165] on link "Prior / Alternate Names" at bounding box center [1029, 168] width 134 height 37
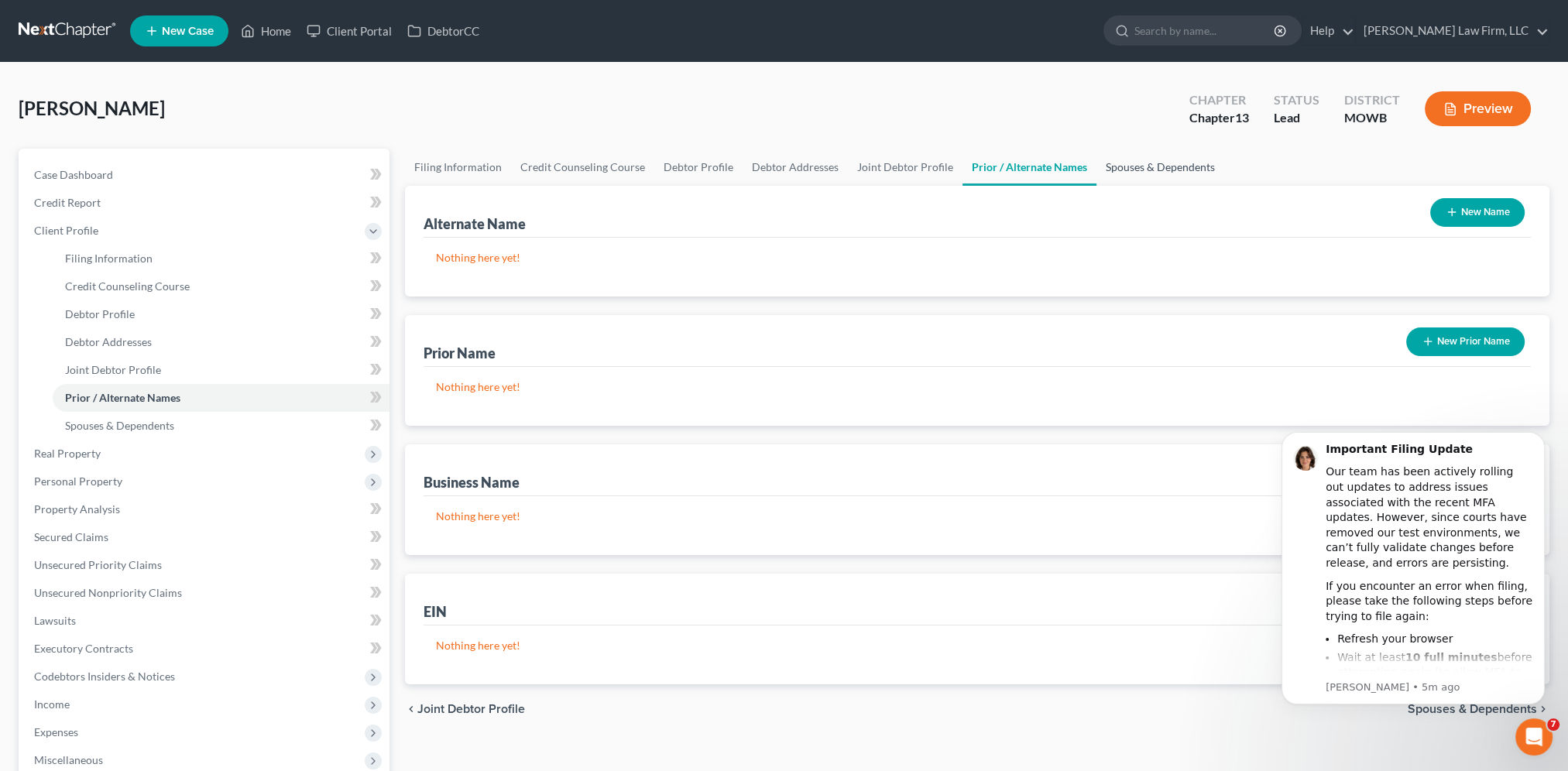
click at [1145, 170] on link "Spouses & Dependents" at bounding box center [1160, 168] width 127 height 37
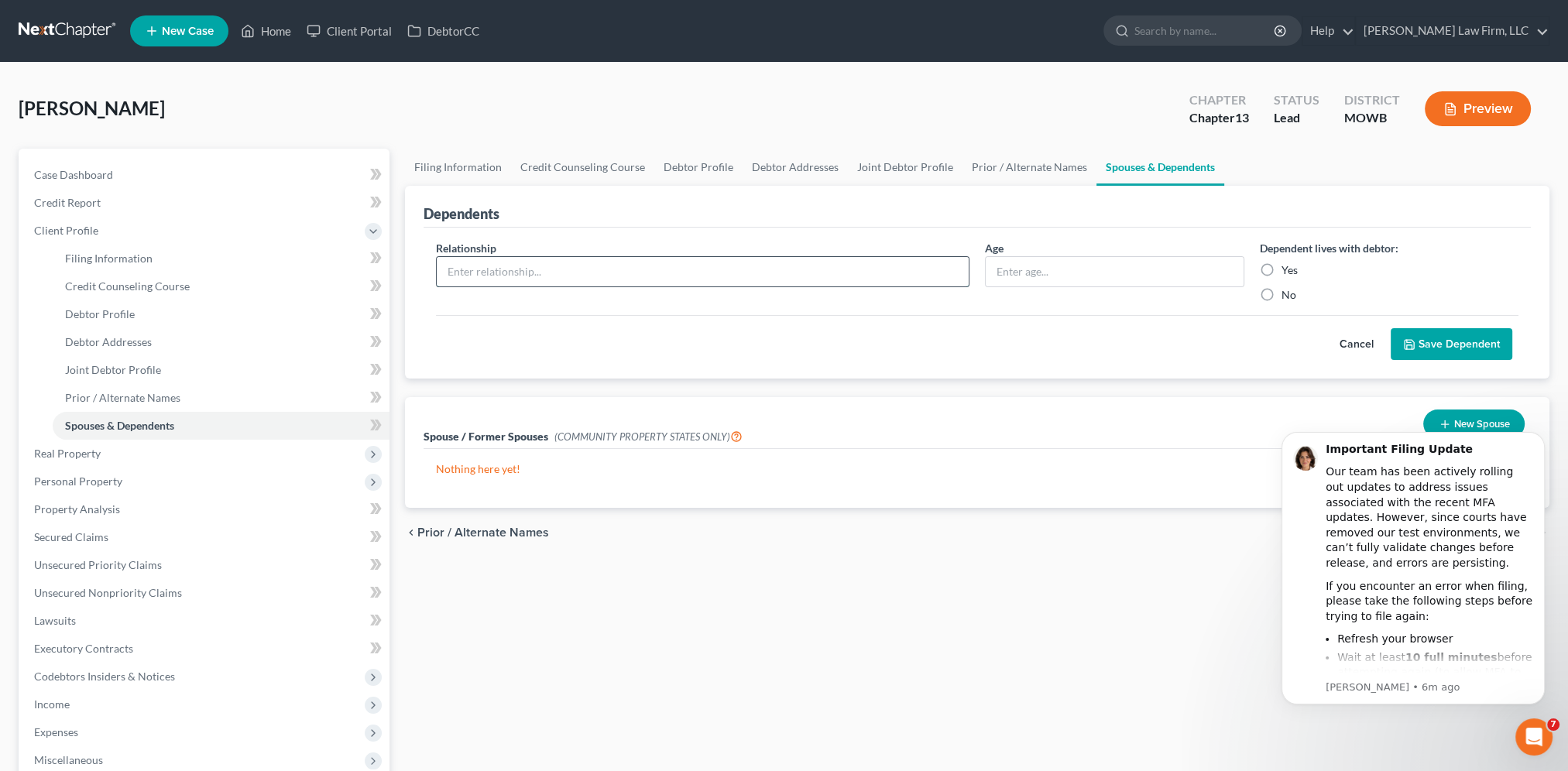
click at [586, 277] on input "text" at bounding box center [702, 271] width 532 height 29
type input "Daughter"
click at [1048, 275] on input "text" at bounding box center [1114, 271] width 257 height 29
type input "16"
click at [1281, 269] on label "Yes" at bounding box center [1289, 269] width 16 height 15
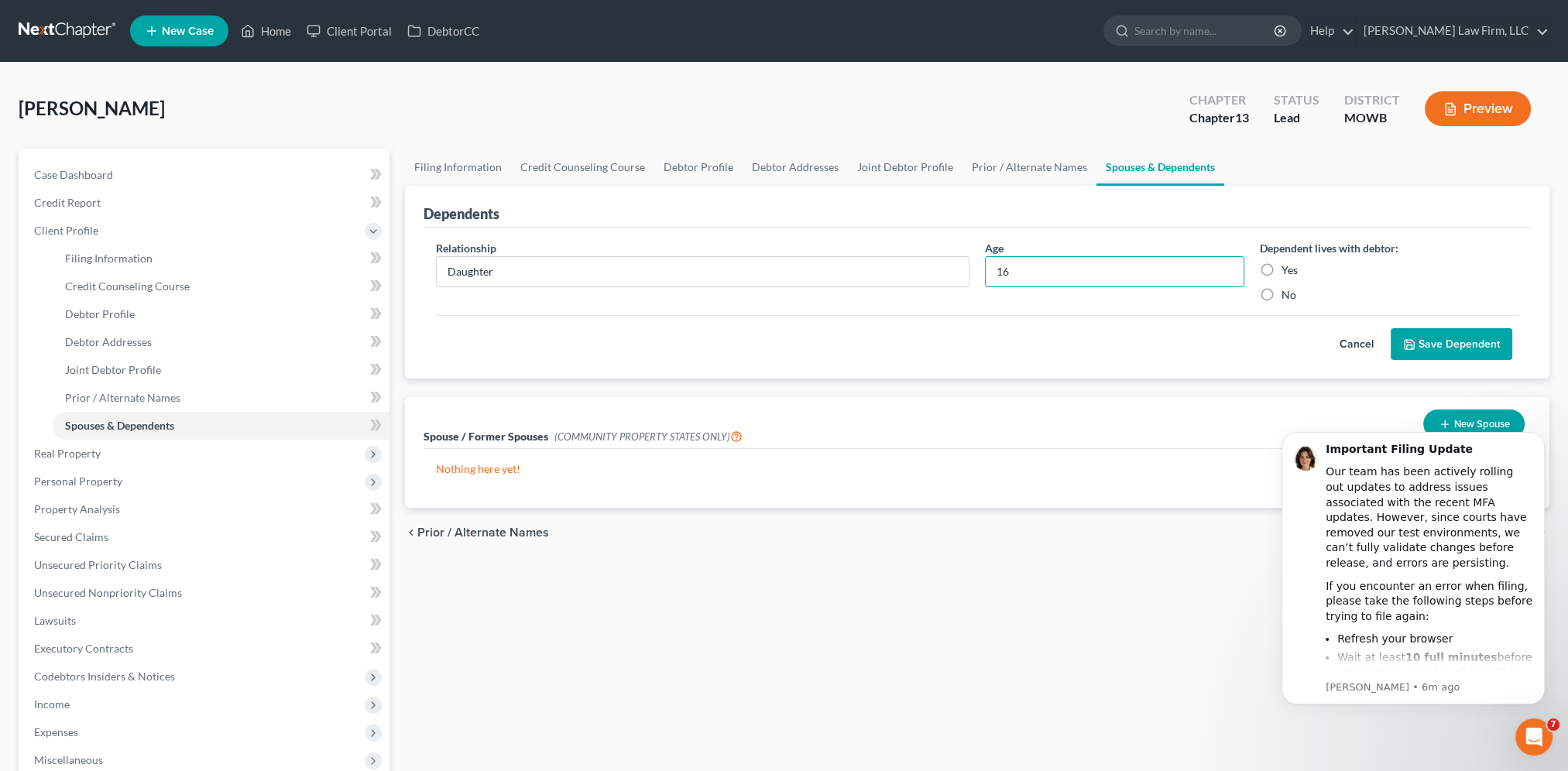
click at [1287, 269] on input "Yes" at bounding box center [1292, 267] width 10 height 10
radio input "true"
click at [1447, 340] on button "Save Dependent" at bounding box center [1451, 344] width 121 height 32
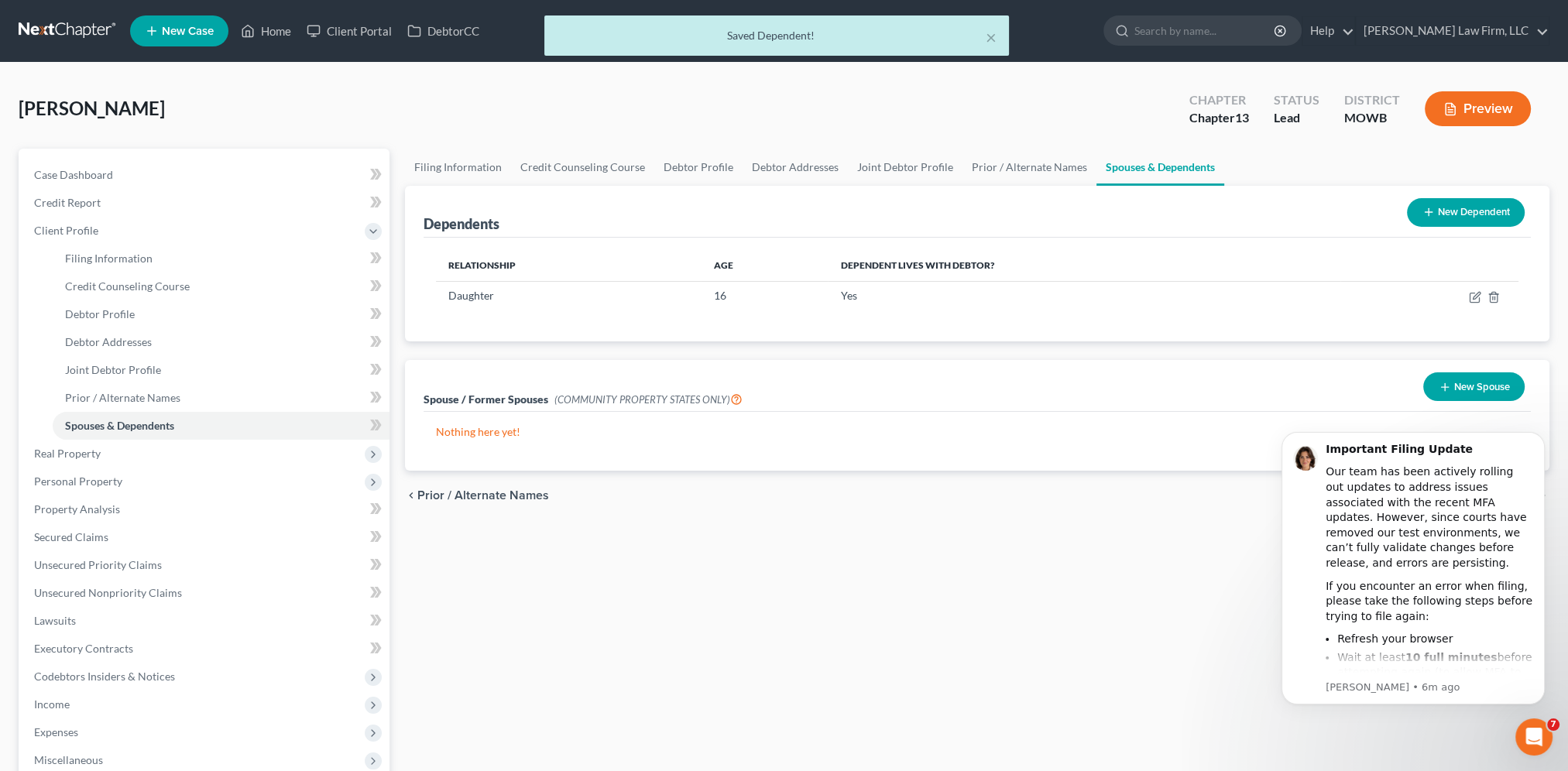
click at [1450, 208] on button "New Dependent" at bounding box center [1465, 212] width 118 height 29
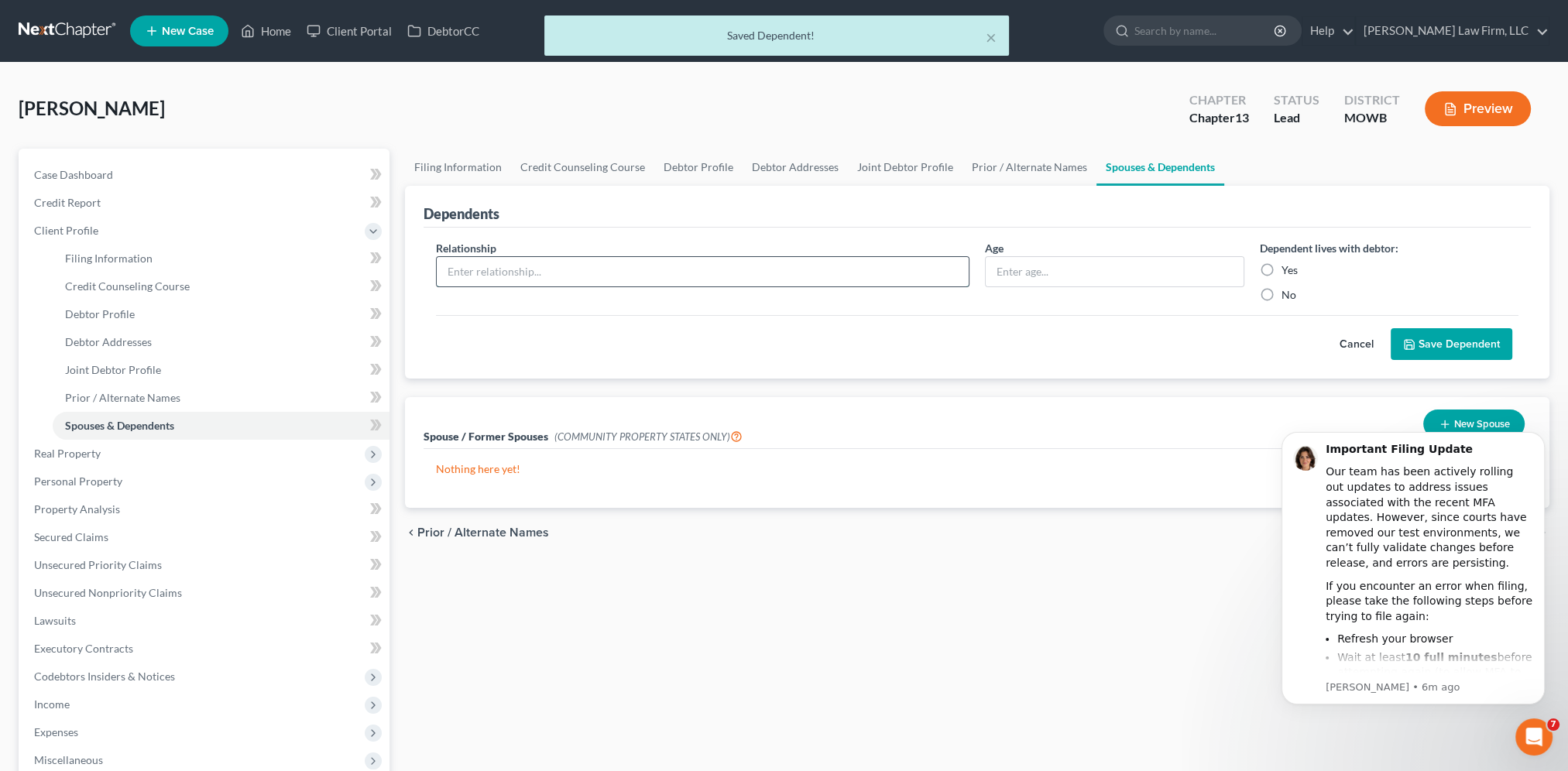
click at [546, 280] on input "text" at bounding box center [702, 271] width 532 height 29
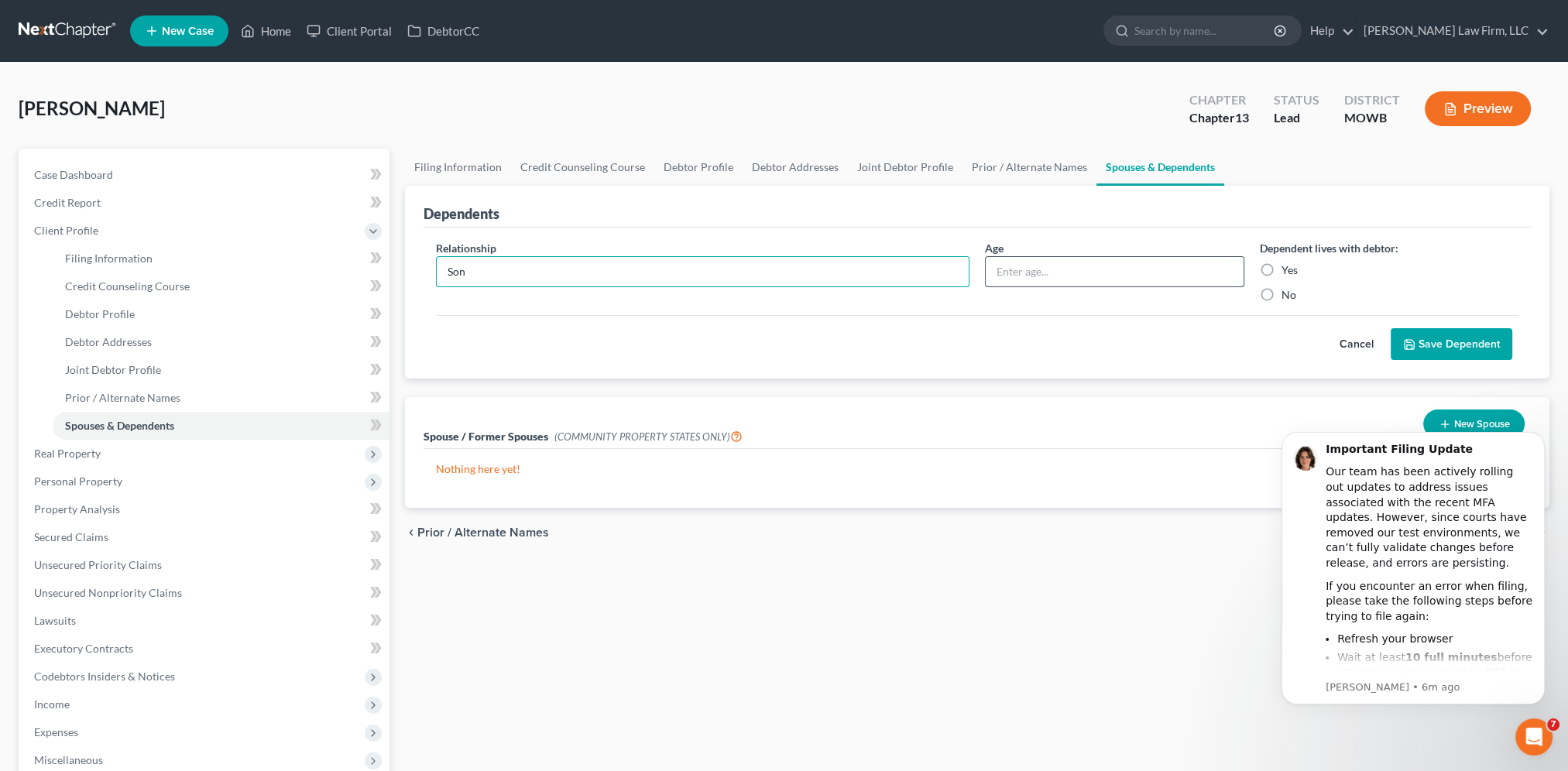
type input "Son"
click at [1050, 276] on input "text" at bounding box center [1114, 271] width 257 height 29
type input "6"
click at [1281, 267] on label "Yes" at bounding box center [1289, 269] width 16 height 15
click at [1287, 267] on input "Yes" at bounding box center [1292, 267] width 10 height 10
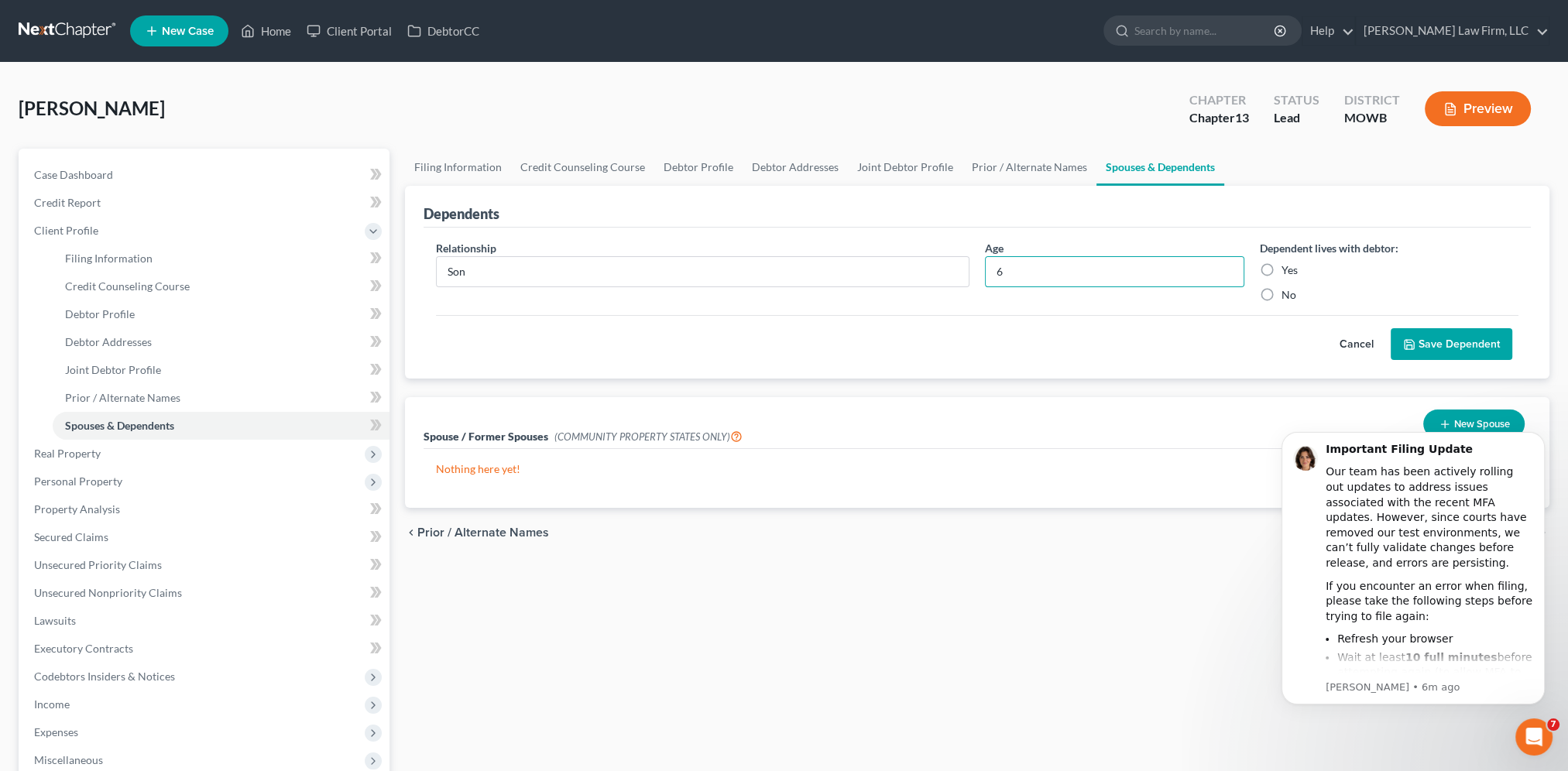
radio input "true"
click at [1426, 335] on button "Save Dependent" at bounding box center [1451, 344] width 121 height 32
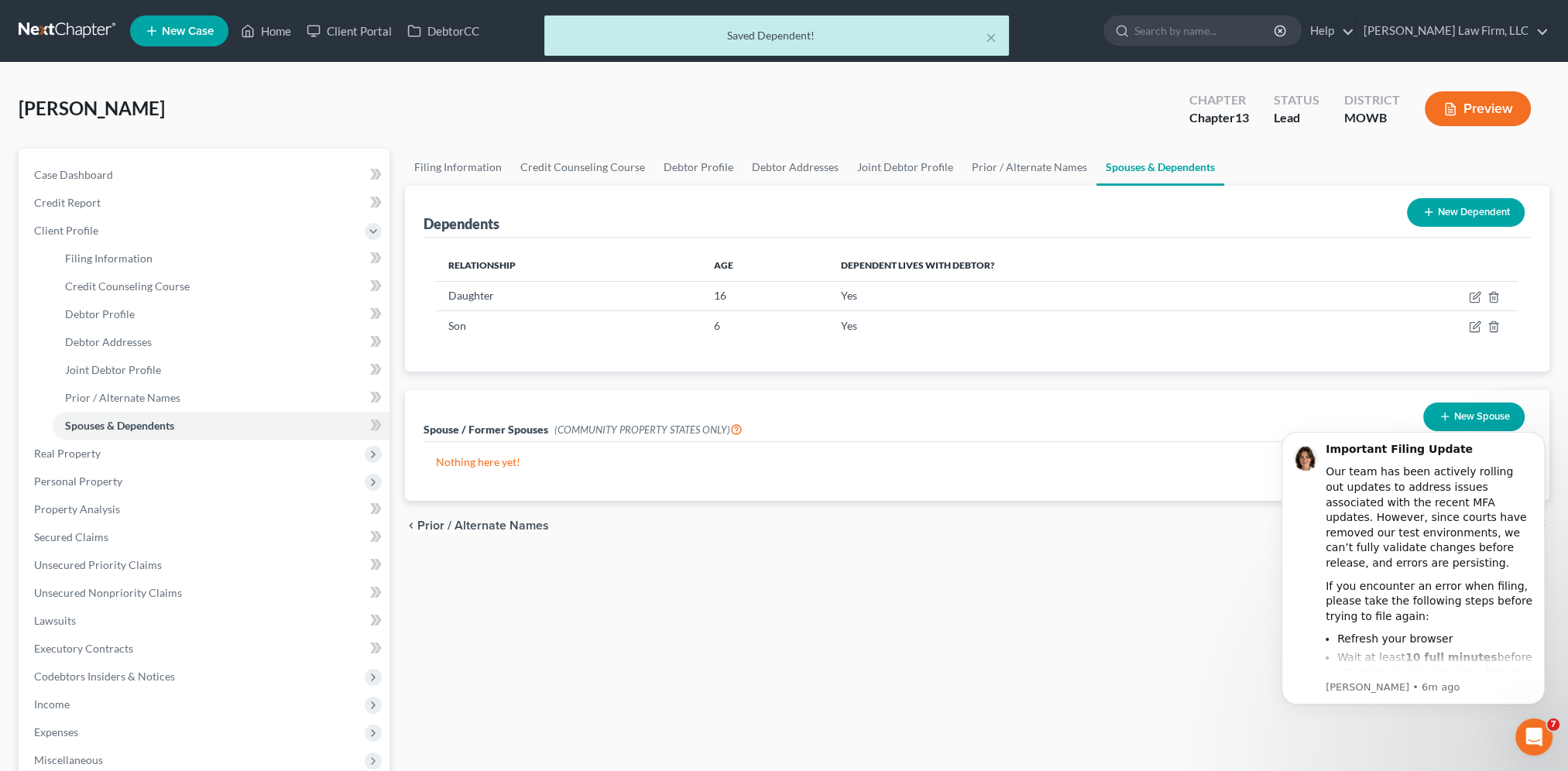
click at [1453, 214] on button "New Dependent" at bounding box center [1465, 212] width 118 height 29
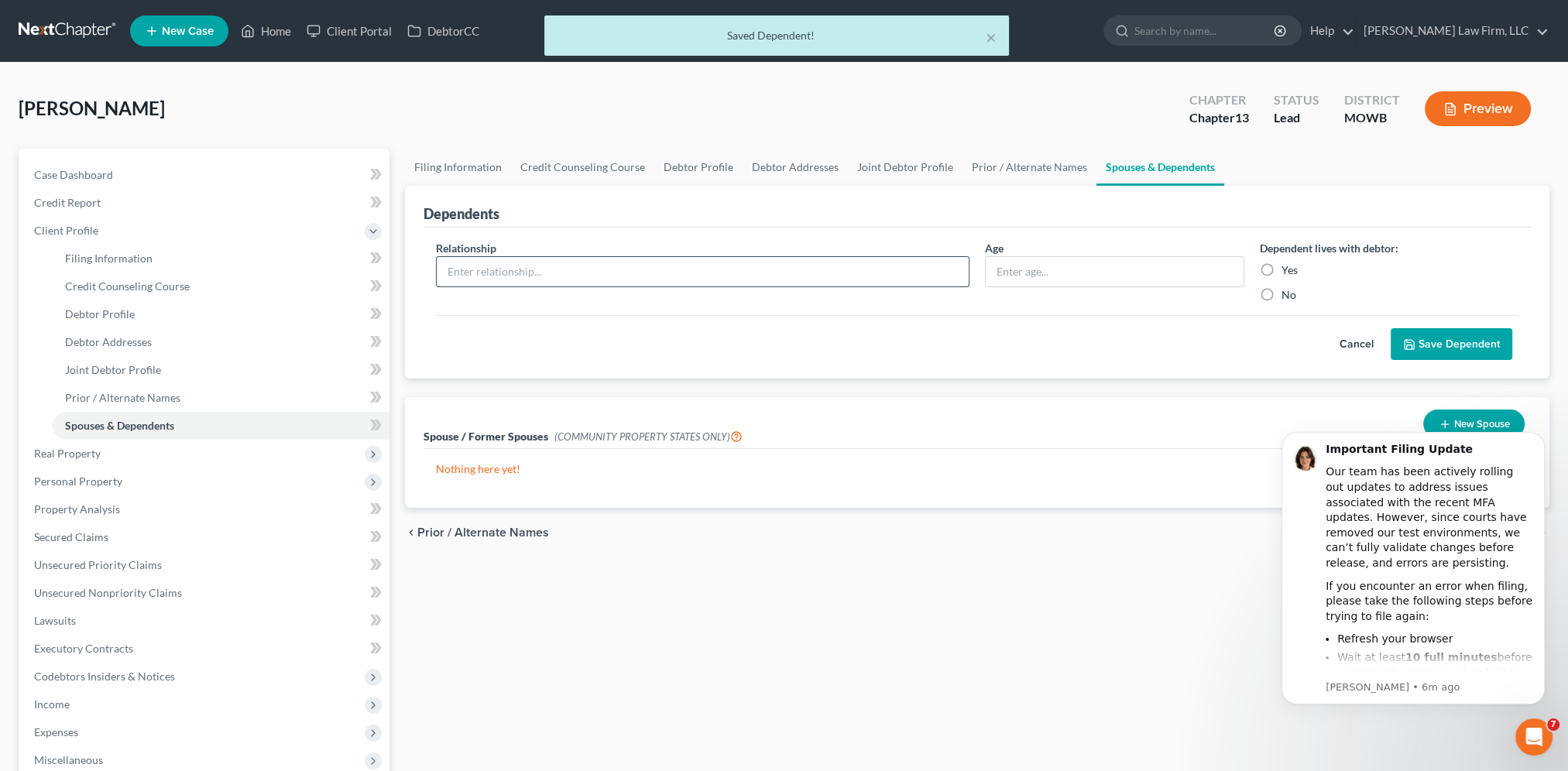
click at [505, 274] on input "text" at bounding box center [702, 271] width 532 height 29
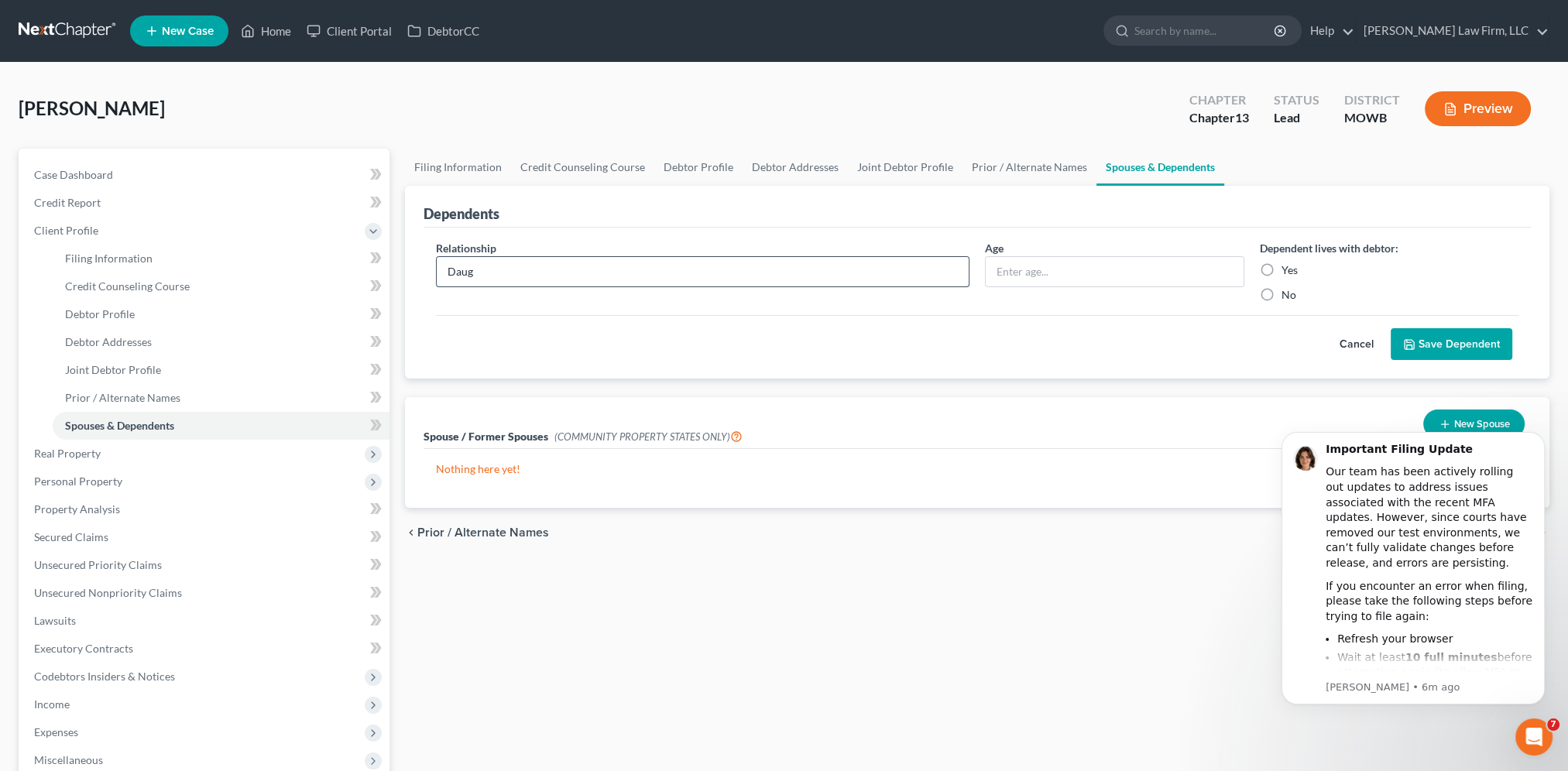
type input "Daughter"
click at [1047, 268] on input "text" at bounding box center [1114, 271] width 257 height 29
type input "3"
click at [1281, 263] on label "Yes" at bounding box center [1289, 269] width 16 height 15
click at [1287, 263] on input "Yes" at bounding box center [1292, 267] width 10 height 10
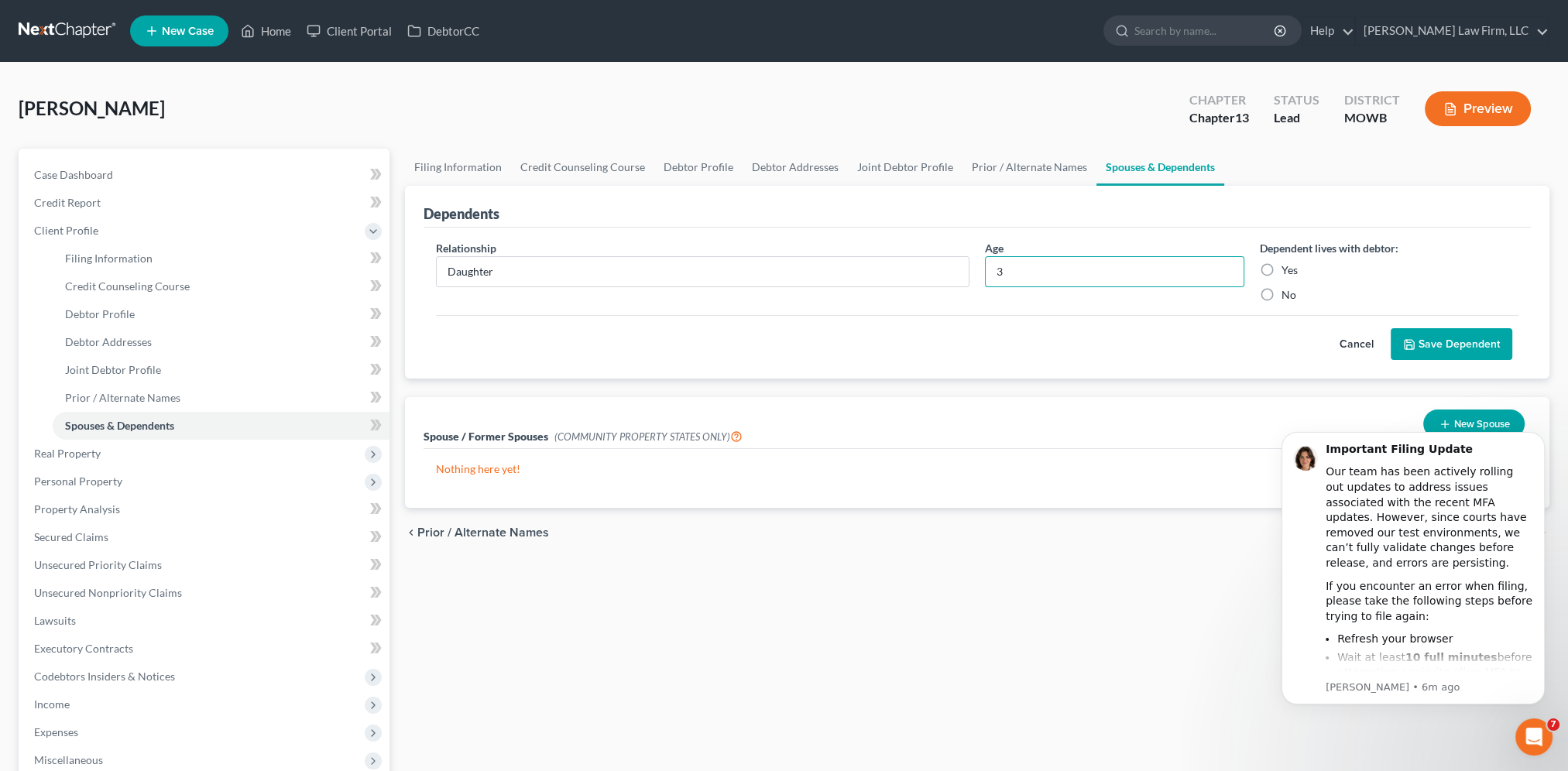
radio input "true"
drag, startPoint x: 1429, startPoint y: 338, endPoint x: 1419, endPoint y: 338, distance: 10.0
click at [1428, 338] on button "Save Dependent" at bounding box center [1451, 344] width 121 height 32
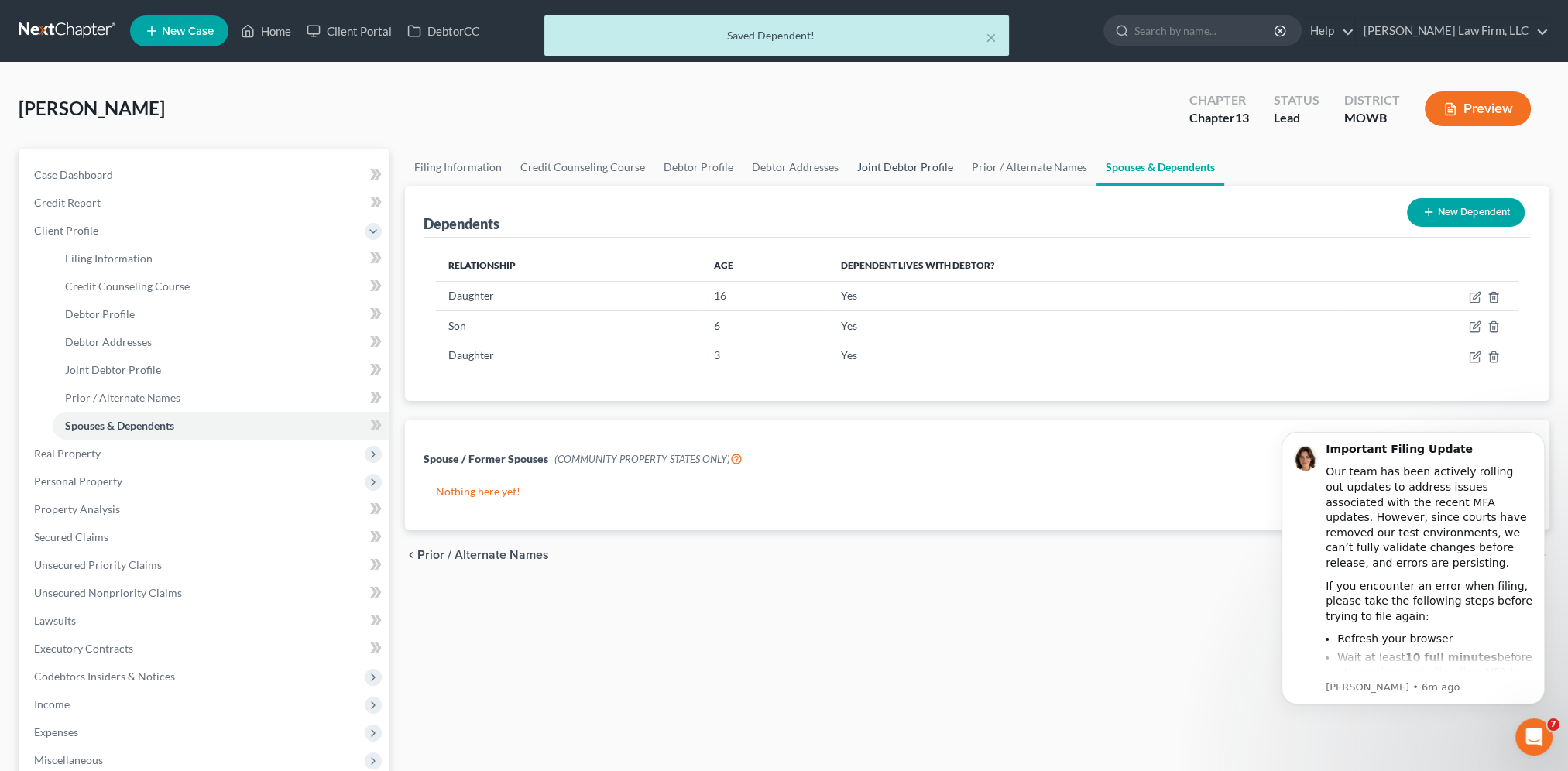
click at [883, 163] on link "Joint Debtor Profile" at bounding box center [905, 168] width 115 height 37
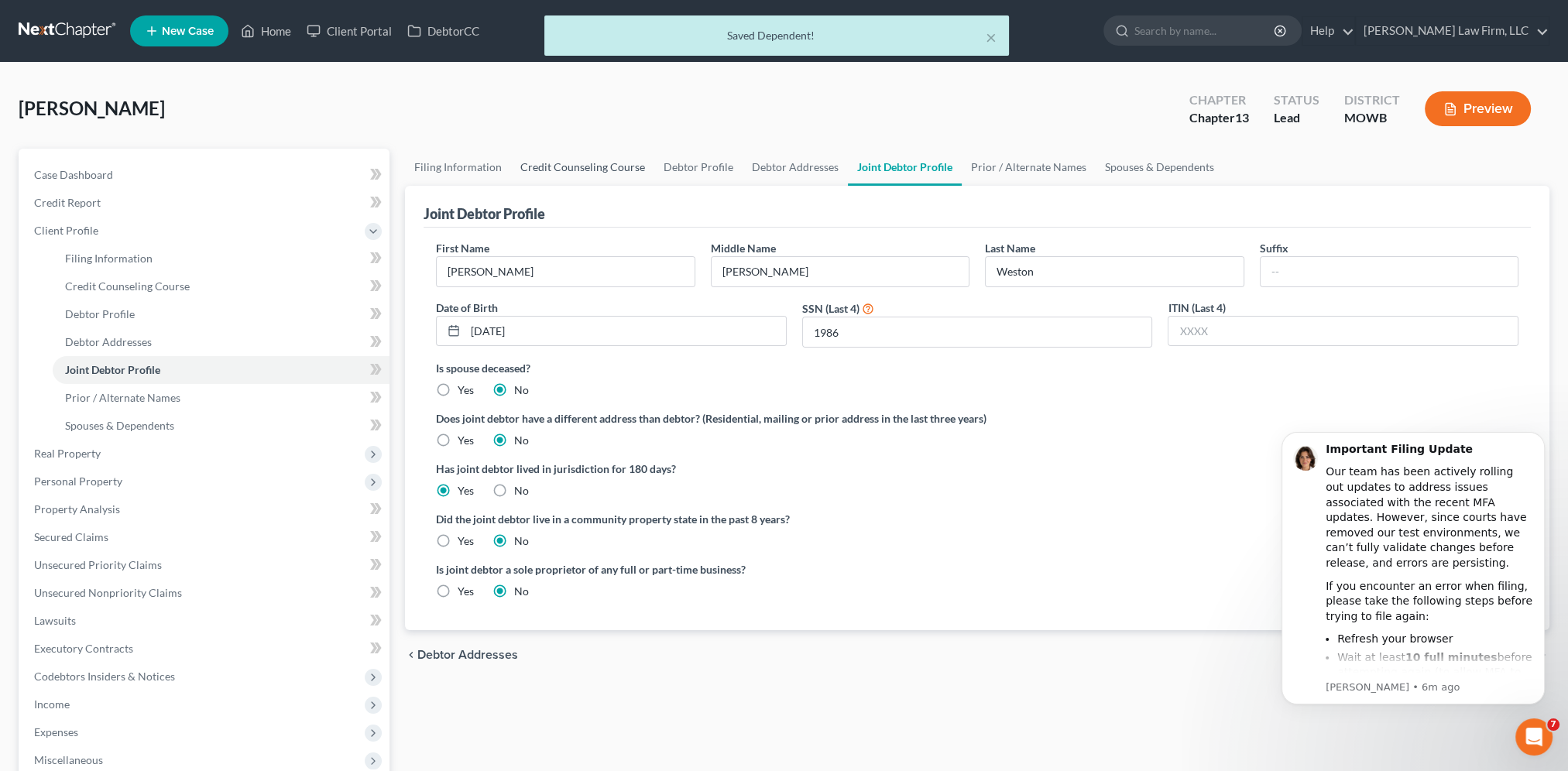
click at [558, 160] on link "Credit Counseling Course" at bounding box center [582, 168] width 144 height 37
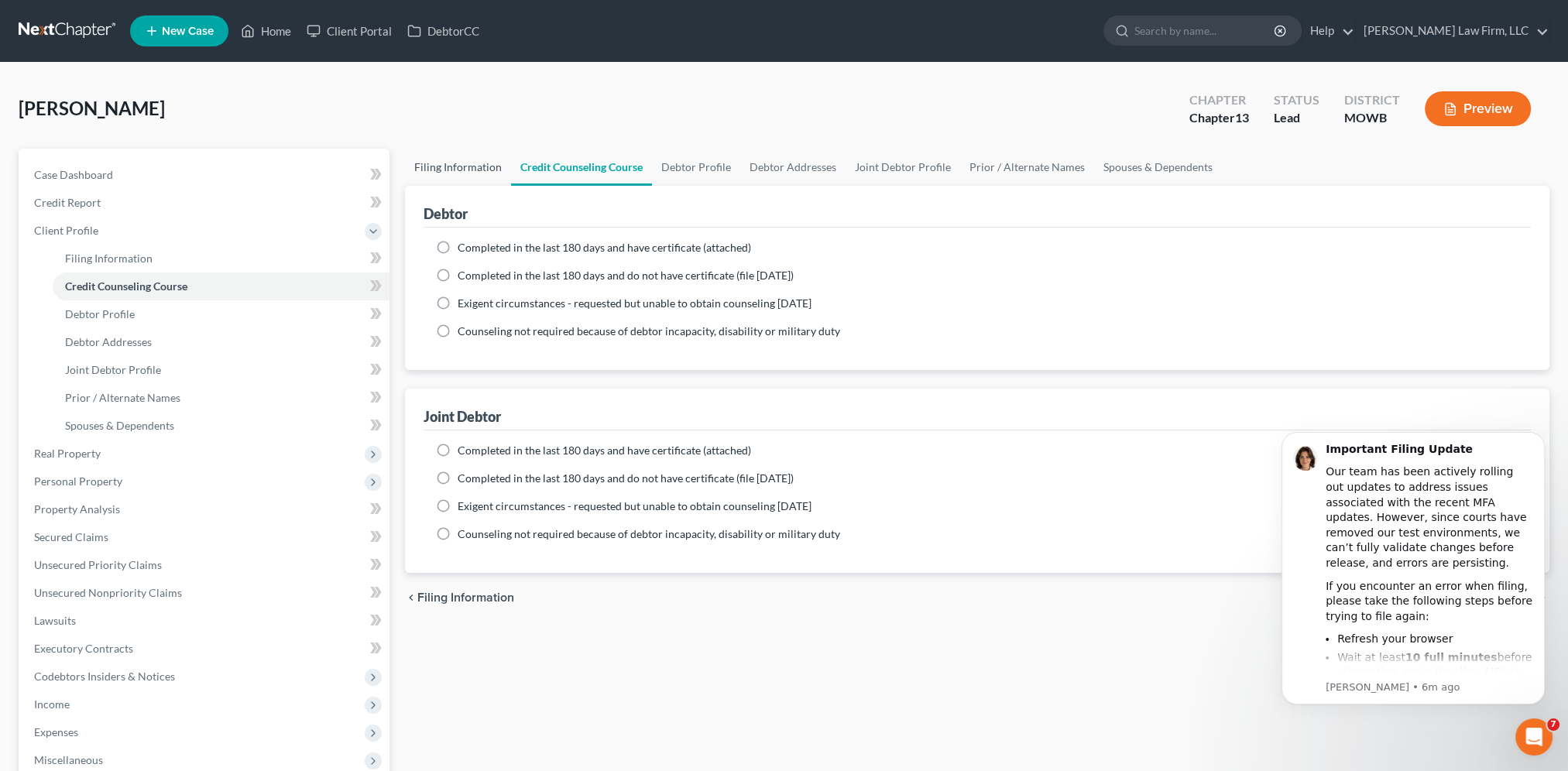
click at [463, 169] on link "Filing Information" at bounding box center [457, 168] width 106 height 37
select select "1"
select select "3"
select select "46"
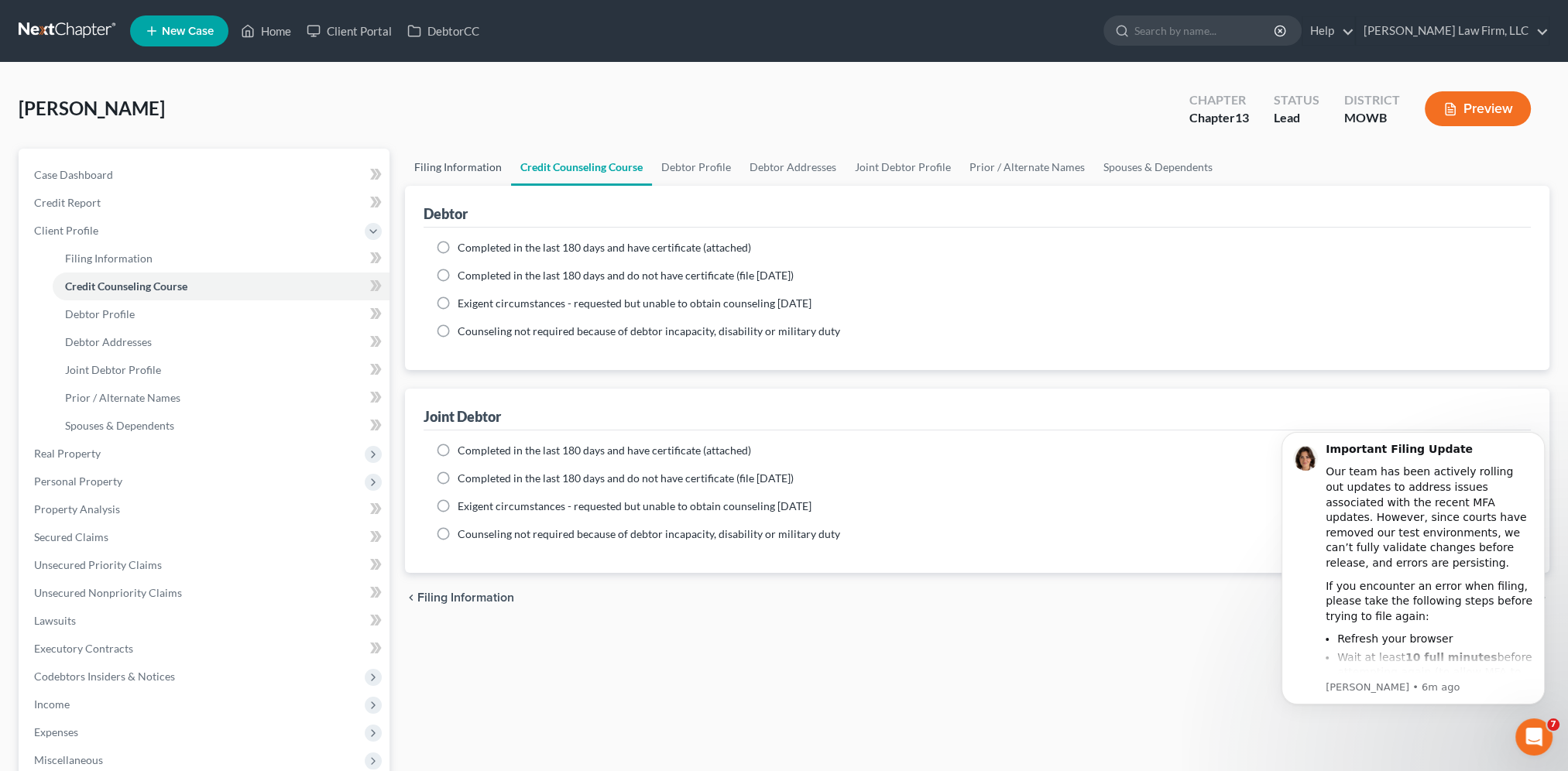
select select "10"
select select "26"
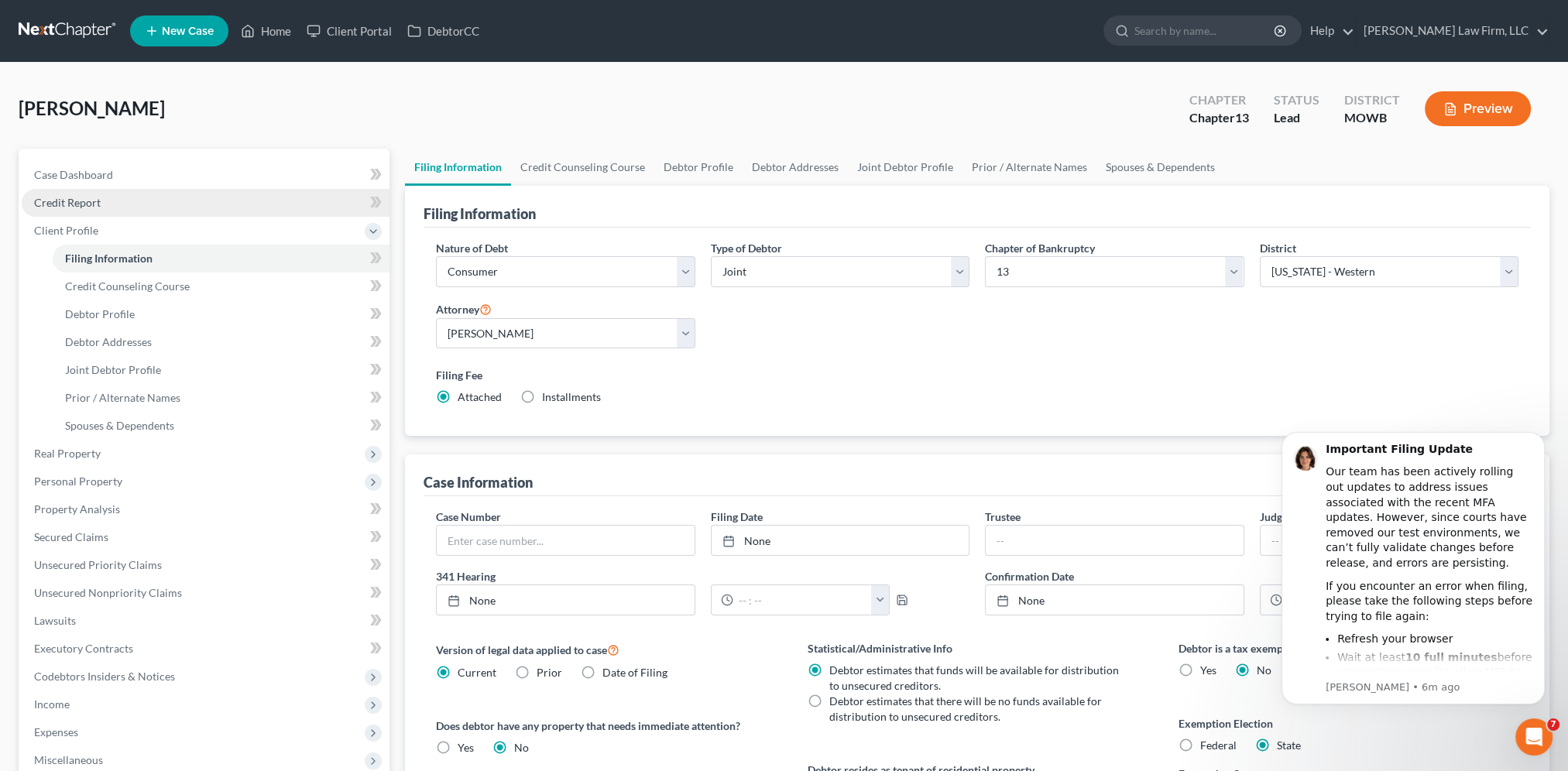
click at [69, 200] on span "Credit Report" at bounding box center [67, 202] width 67 height 13
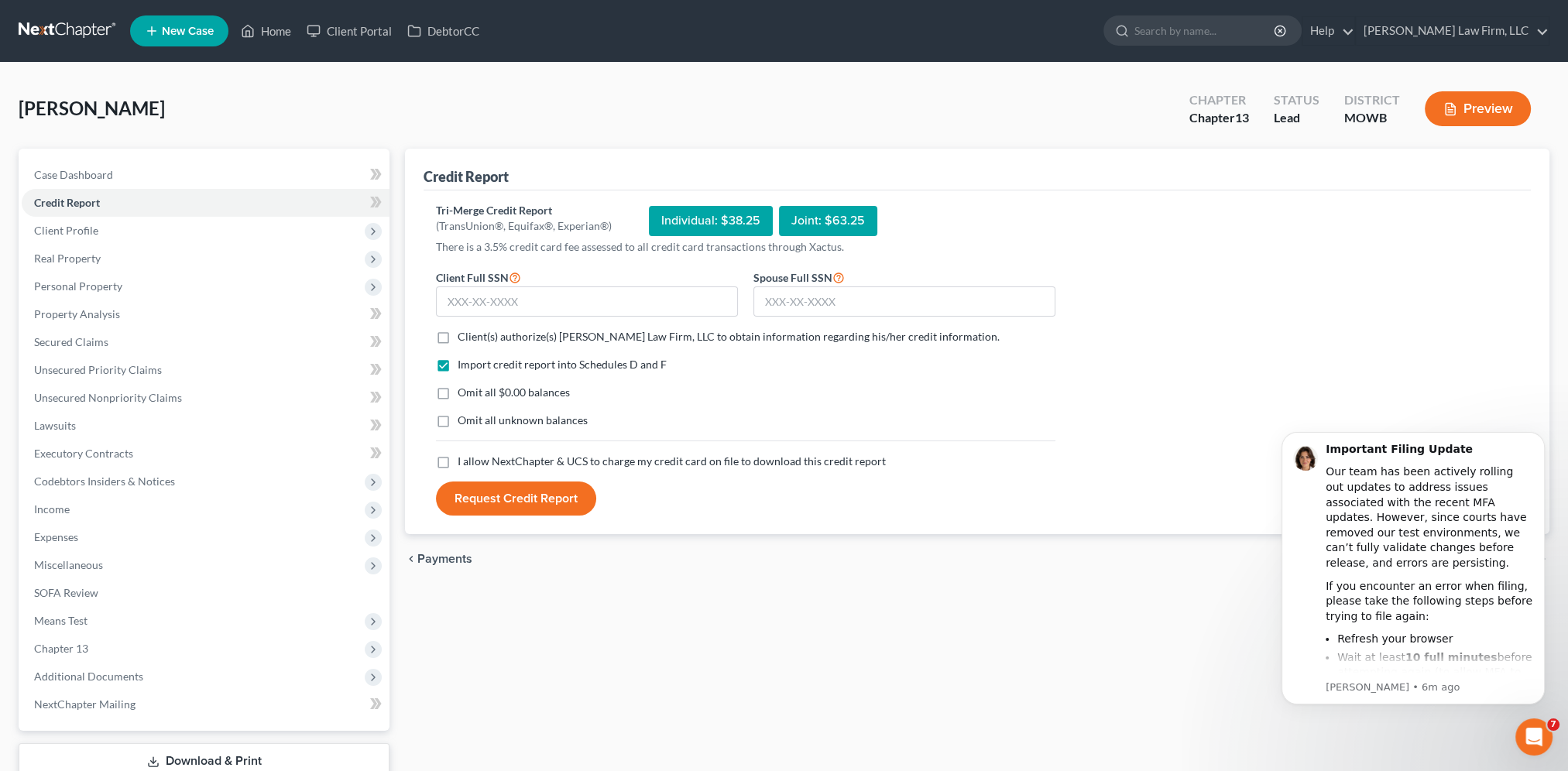
click at [457, 332] on label "Client(s) authorize(s) [PERSON_NAME] Law Firm, LLC to obtain information regard…" at bounding box center [728, 336] width 542 height 15
click at [464, 332] on input "Client(s) authorize(s) [PERSON_NAME] Law Firm, LLC to obtain information regard…" at bounding box center [468, 333] width 10 height 10
checkbox input "true"
click at [457, 462] on label "I allow NextChapter & UCS to charge my credit card on file to download this cre…" at bounding box center [671, 461] width 428 height 15
click at [464, 462] on input "I allow NextChapter & UCS to charge my credit card on file to download this cre…" at bounding box center [468, 458] width 10 height 10
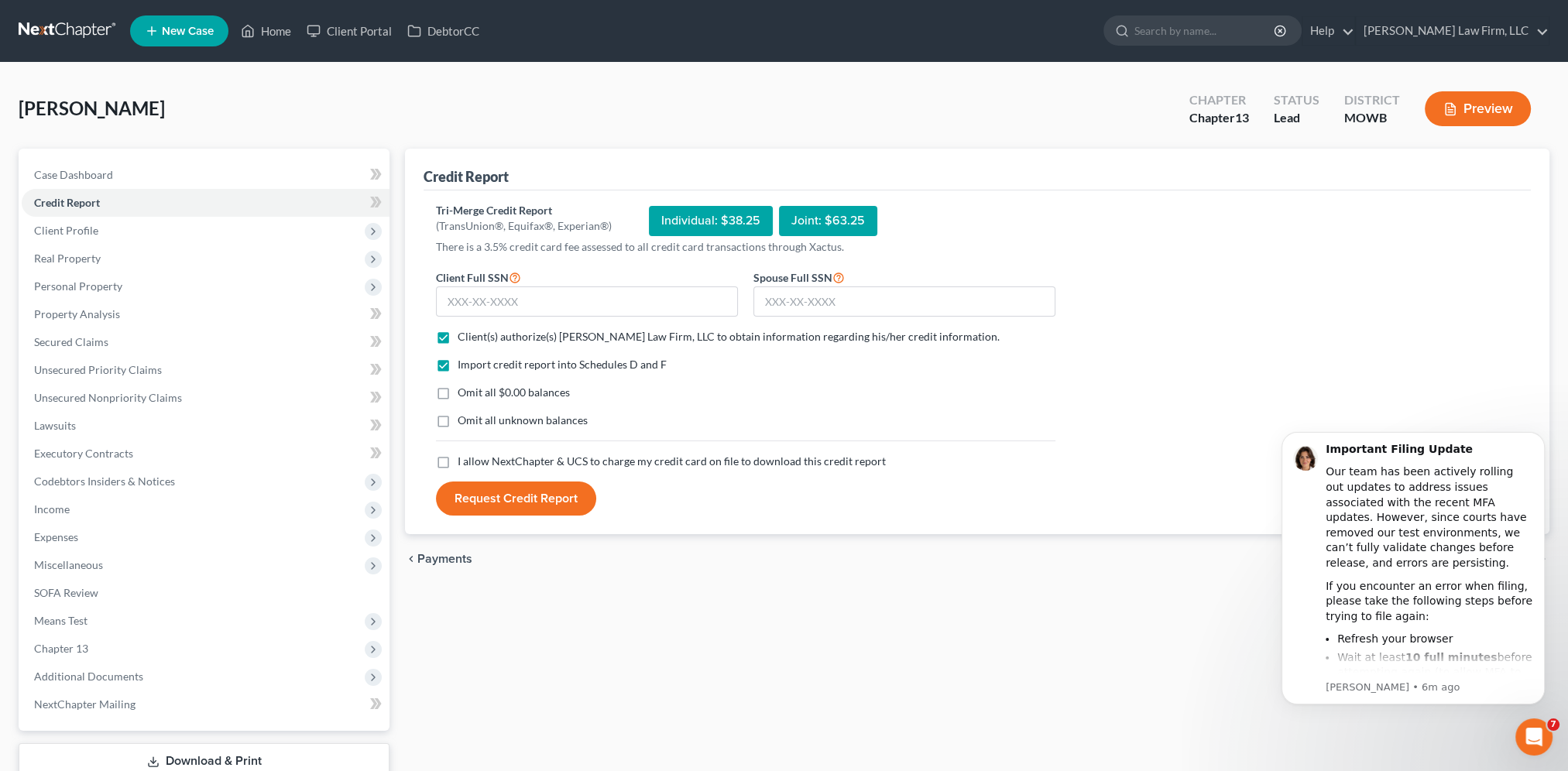
checkbox input "true"
click at [491, 298] on input "text" at bounding box center [587, 301] width 302 height 31
type input "490-98-0971"
click at [870, 295] on input "text" at bounding box center [904, 301] width 302 height 31
type input "489-92-1976"
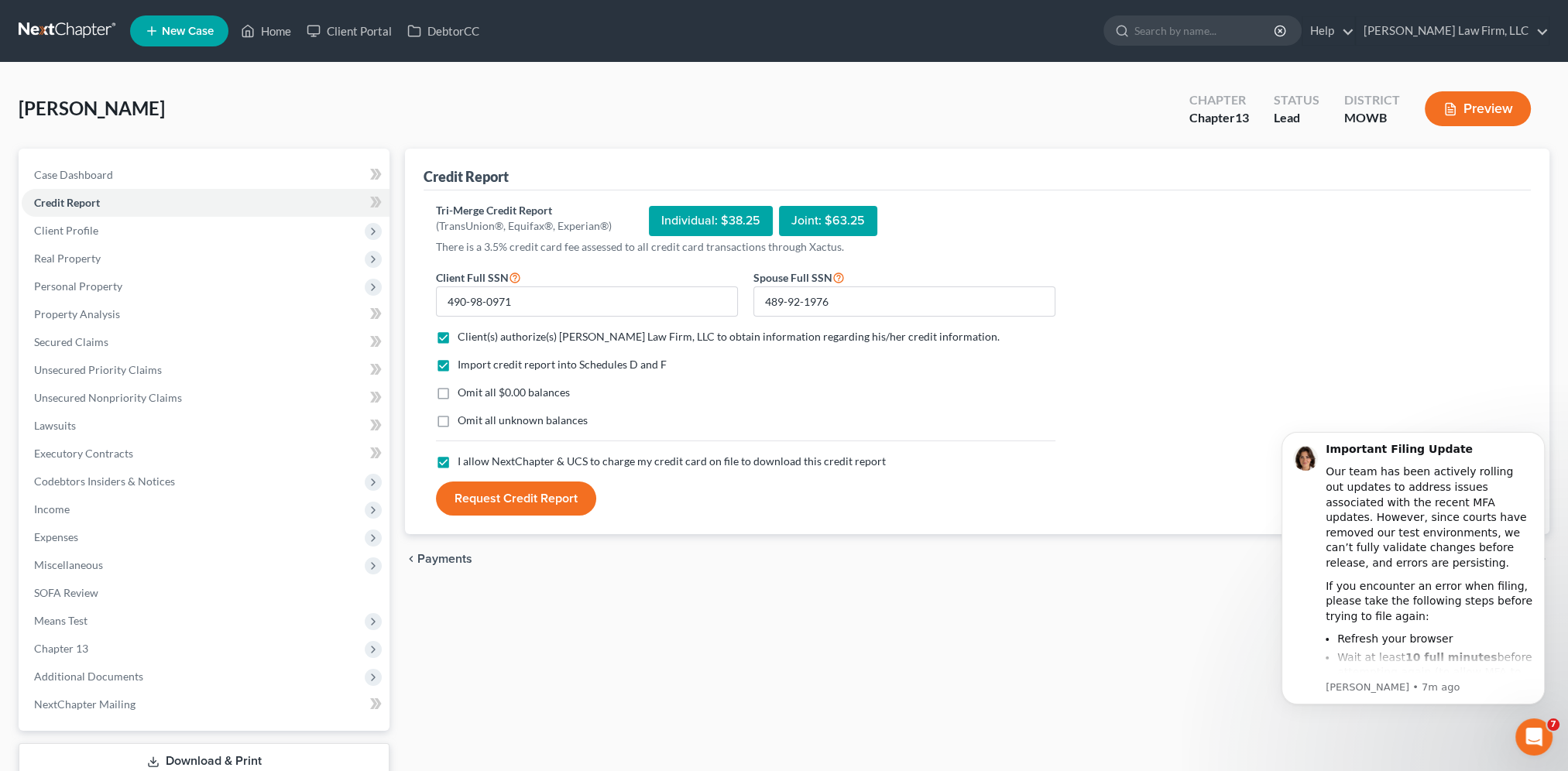
click at [530, 502] on button "Request Credit Report" at bounding box center [516, 498] width 160 height 34
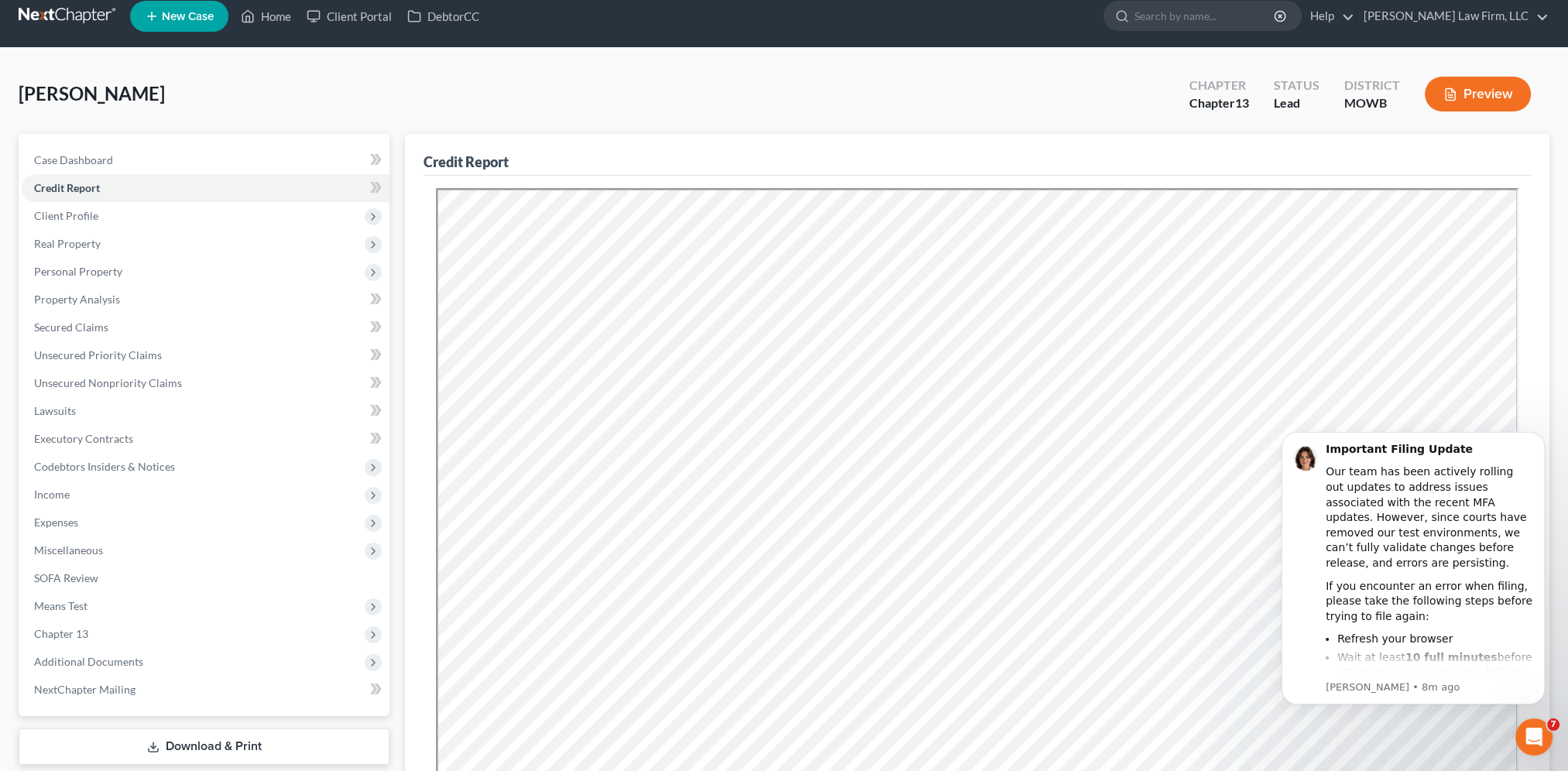
scroll to position [19, 0]
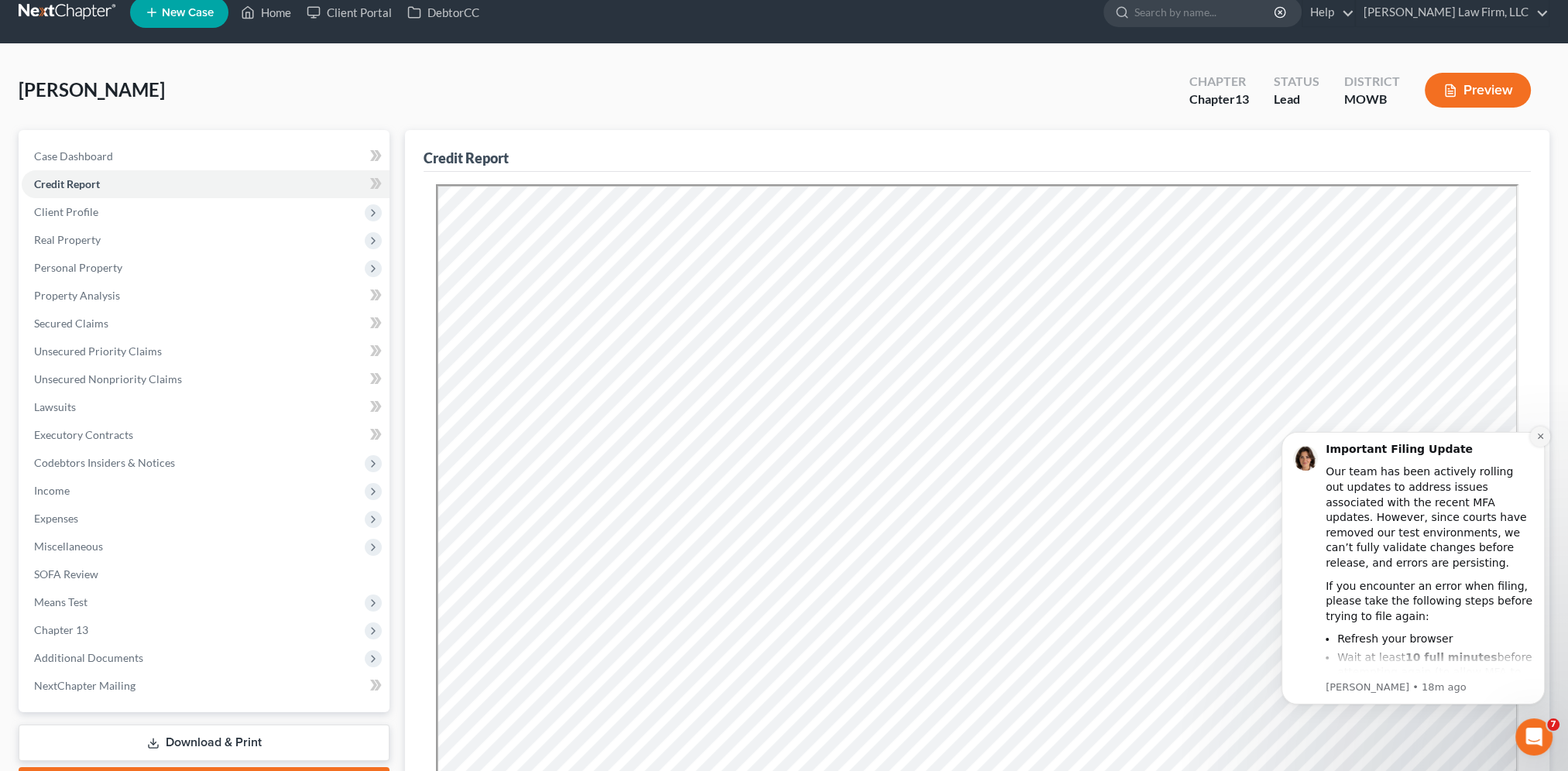
click at [1541, 433] on icon "Dismiss notification" at bounding box center [1540, 437] width 9 height 9
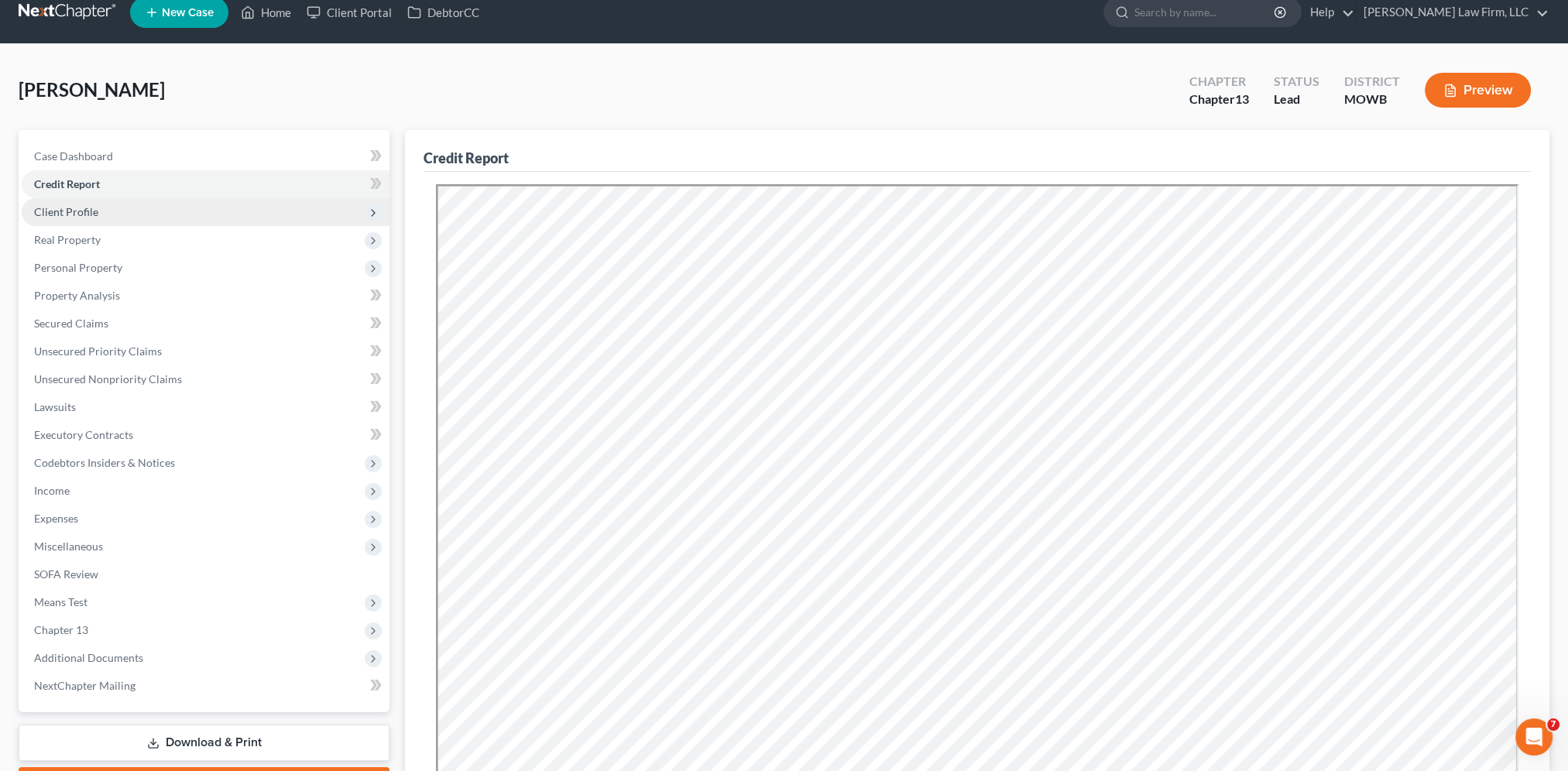
click at [50, 201] on span "Client Profile" at bounding box center [205, 211] width 368 height 28
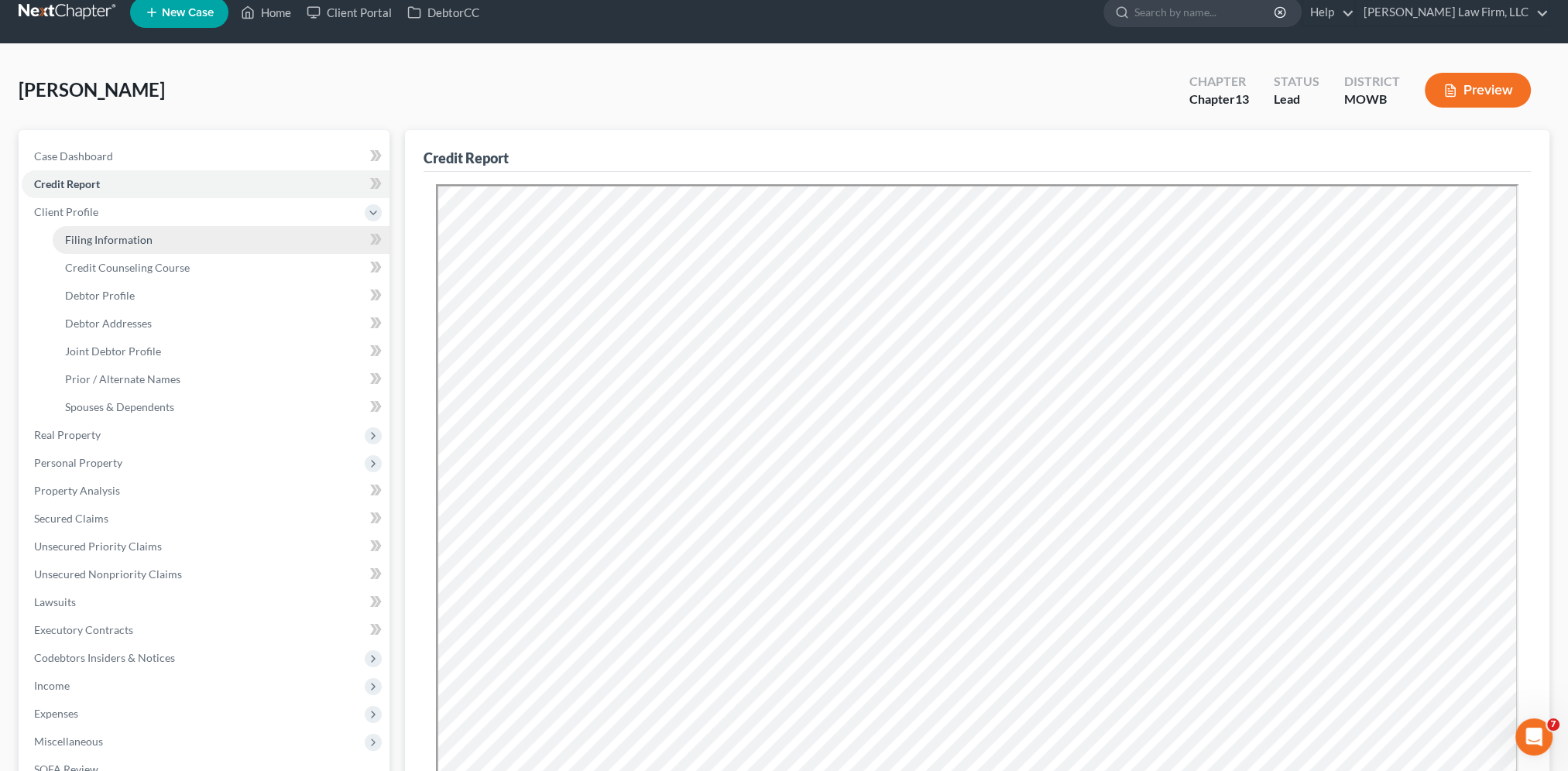
click at [74, 235] on span "Filing Information" at bounding box center [109, 239] width 87 height 13
select select "1"
select select "3"
select select "46"
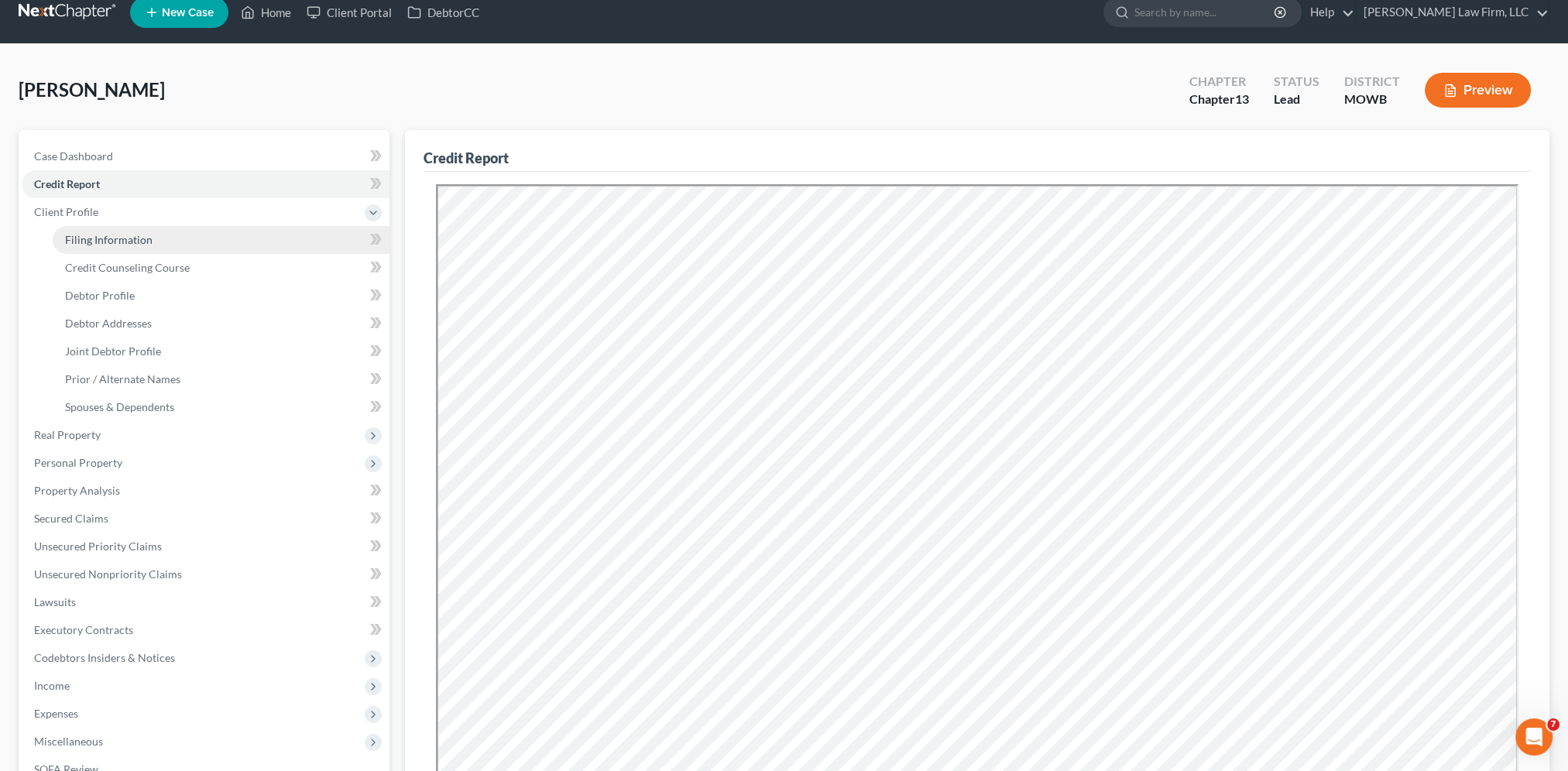
select select "10"
select select "26"
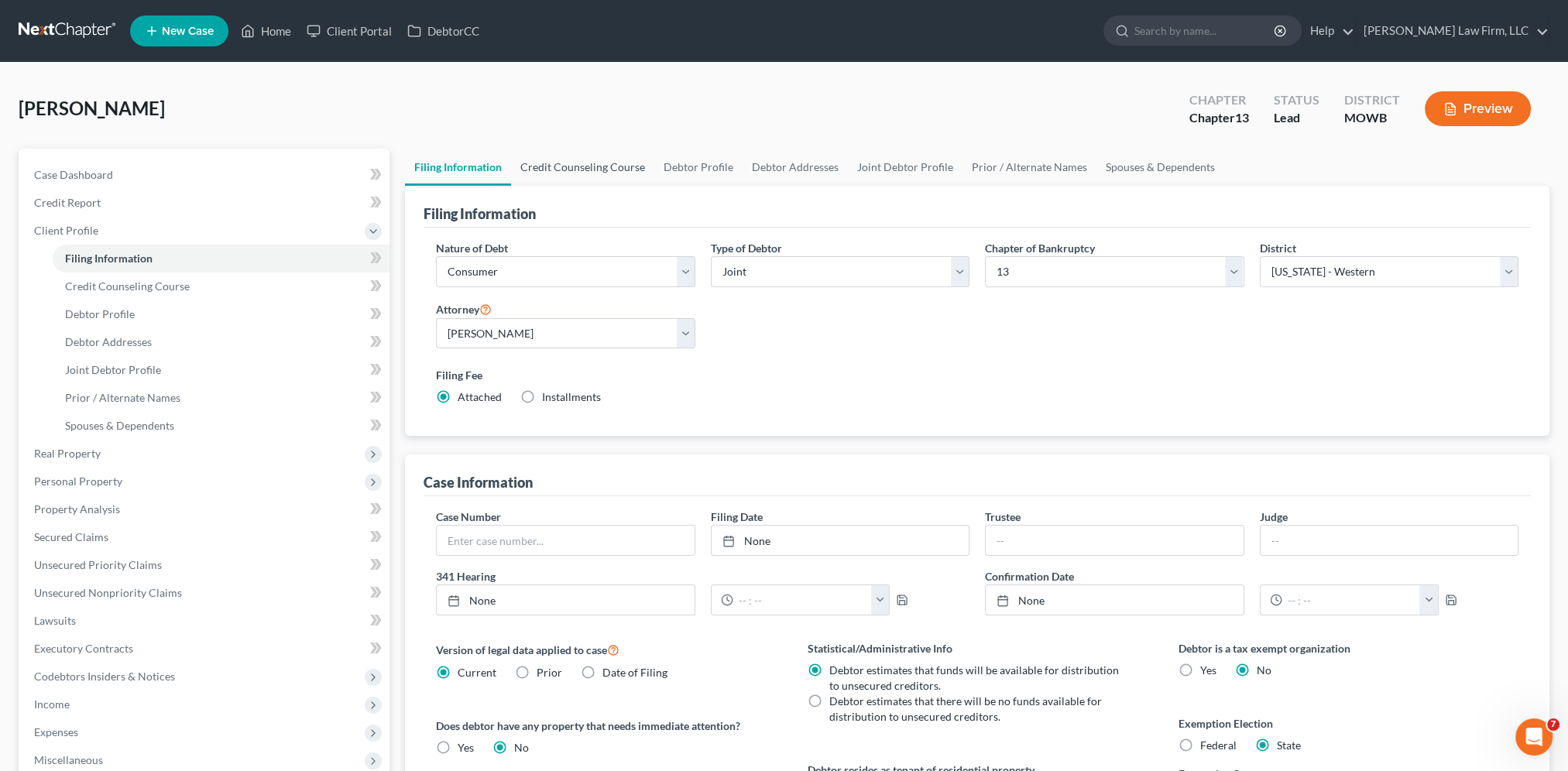
click at [575, 162] on link "Credit Counseling Course" at bounding box center [582, 168] width 144 height 37
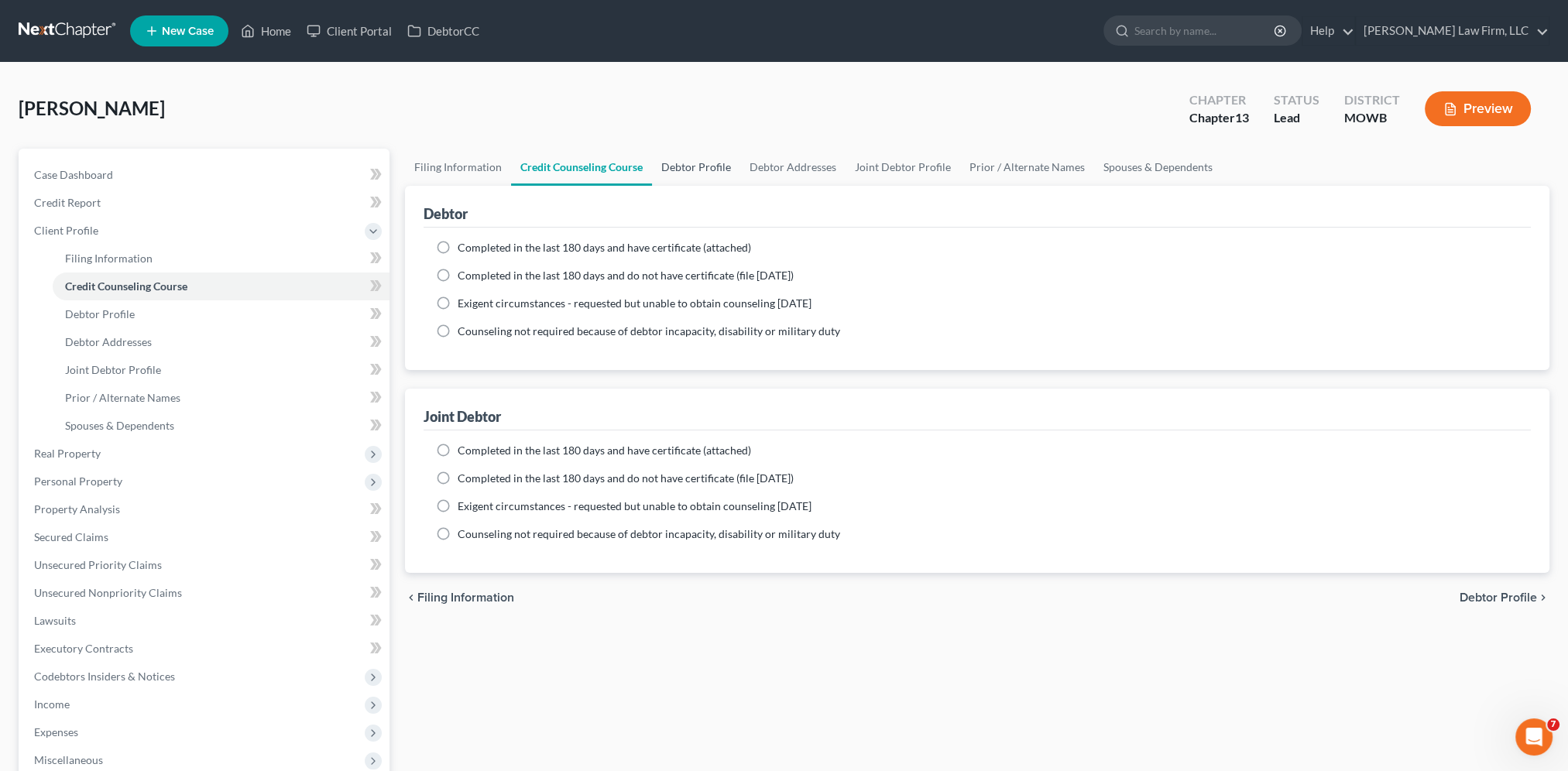
click at [679, 162] on link "Debtor Profile" at bounding box center [695, 168] width 88 height 37
select select "1"
select select "4"
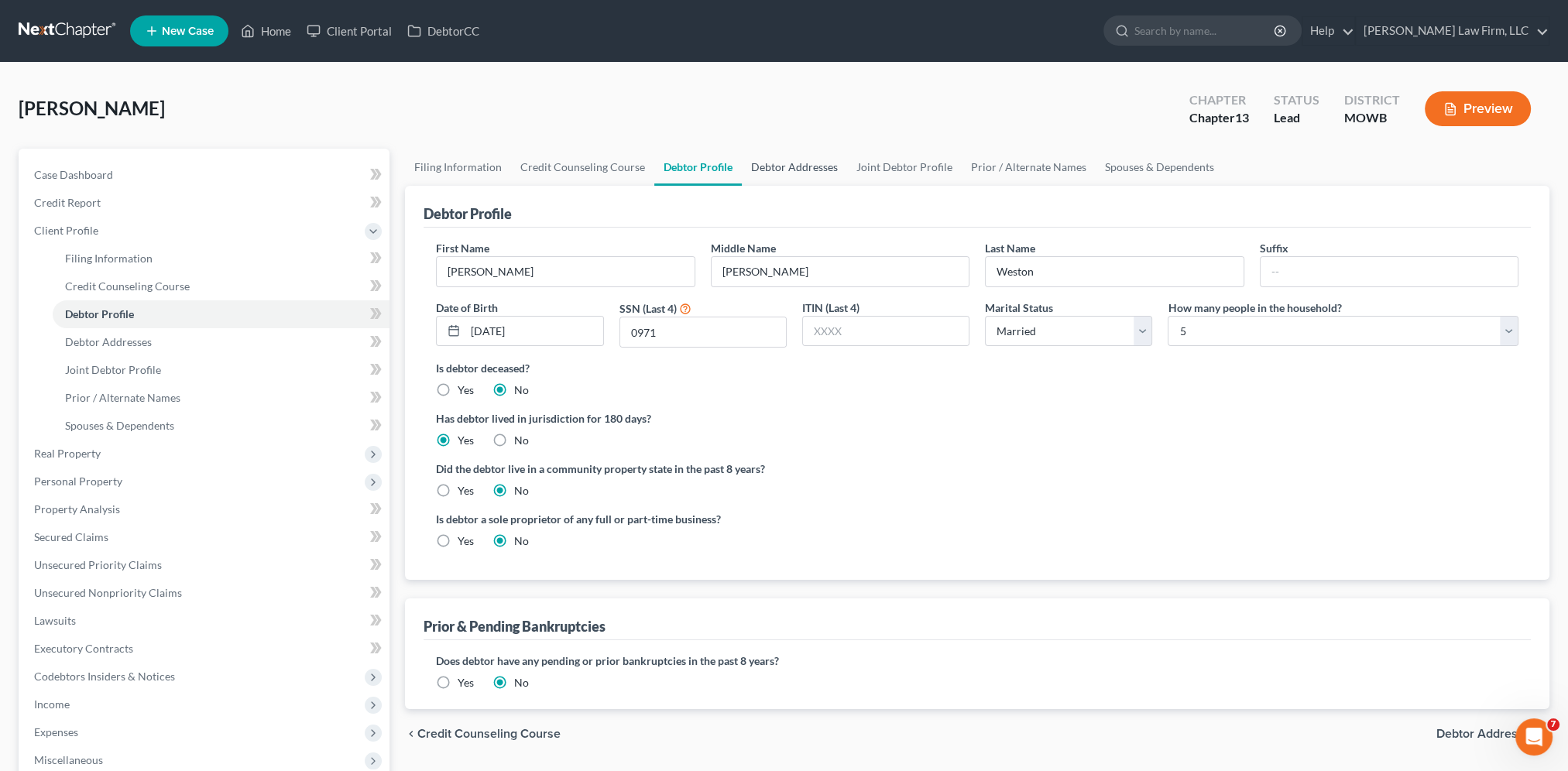
click at [772, 163] on link "Debtor Addresses" at bounding box center [794, 168] width 105 height 37
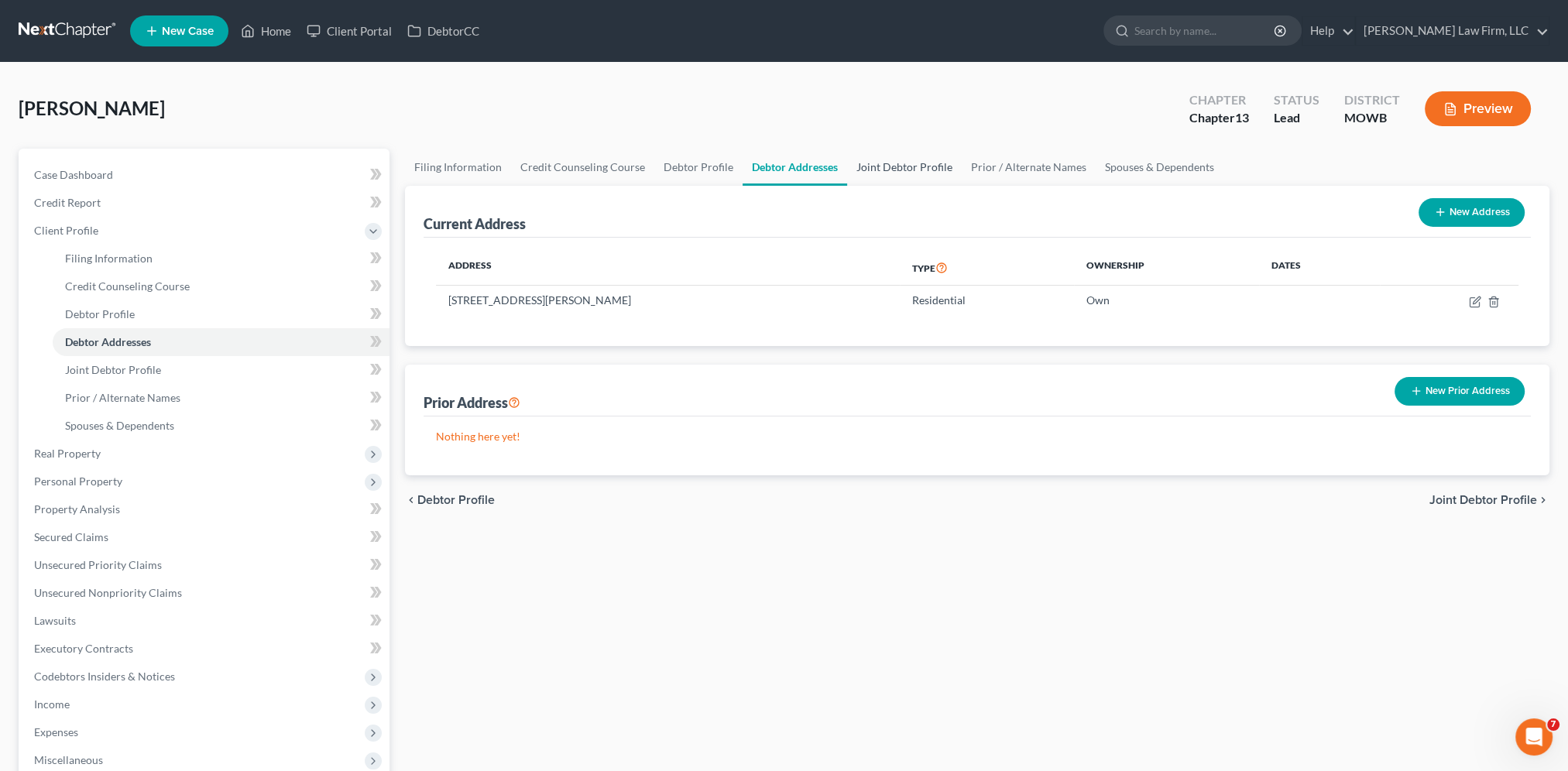
click at [855, 161] on link "Joint Debtor Profile" at bounding box center [904, 168] width 115 height 37
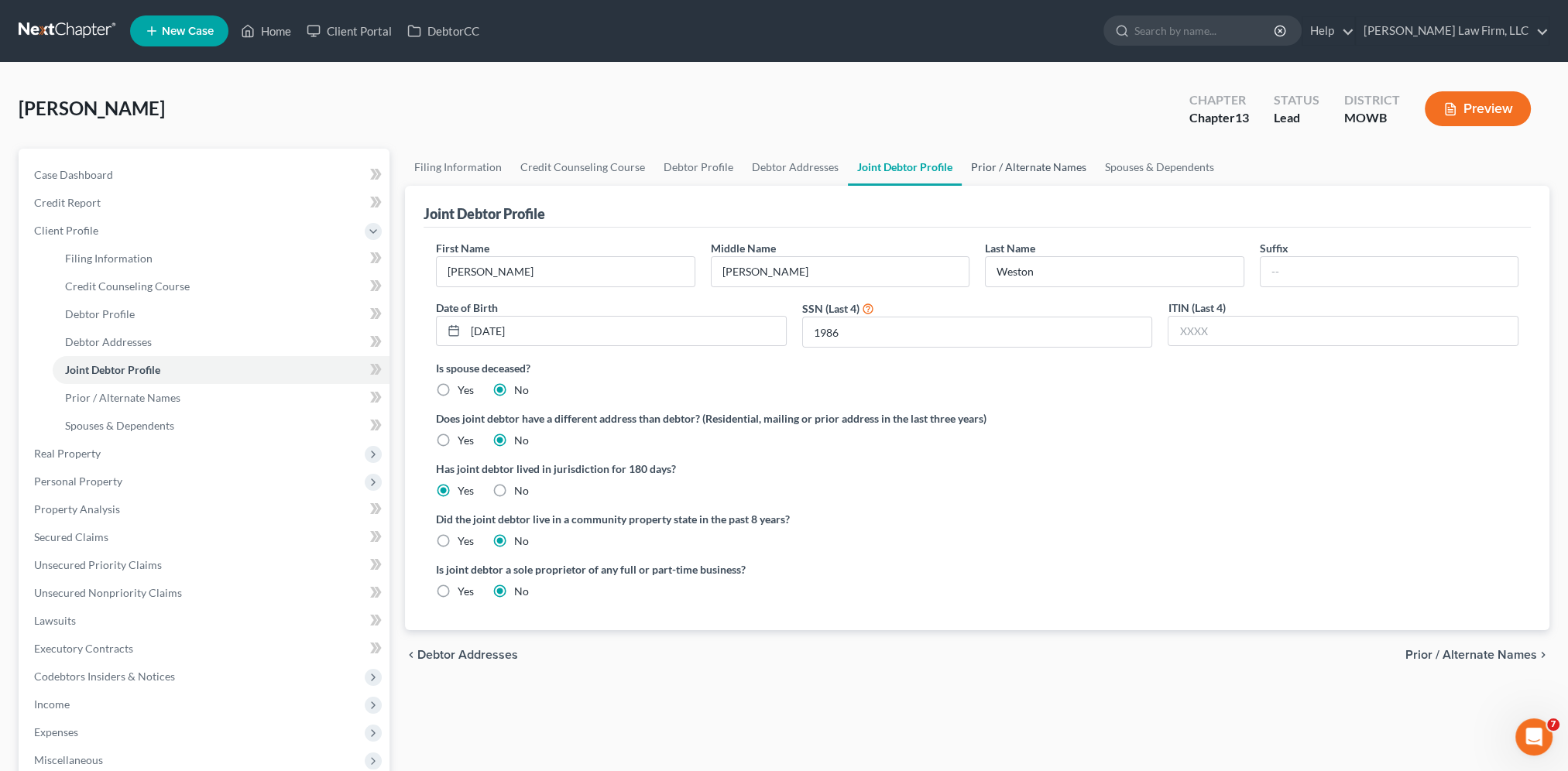
click at [1011, 162] on link "Prior / Alternate Names" at bounding box center [1029, 168] width 134 height 37
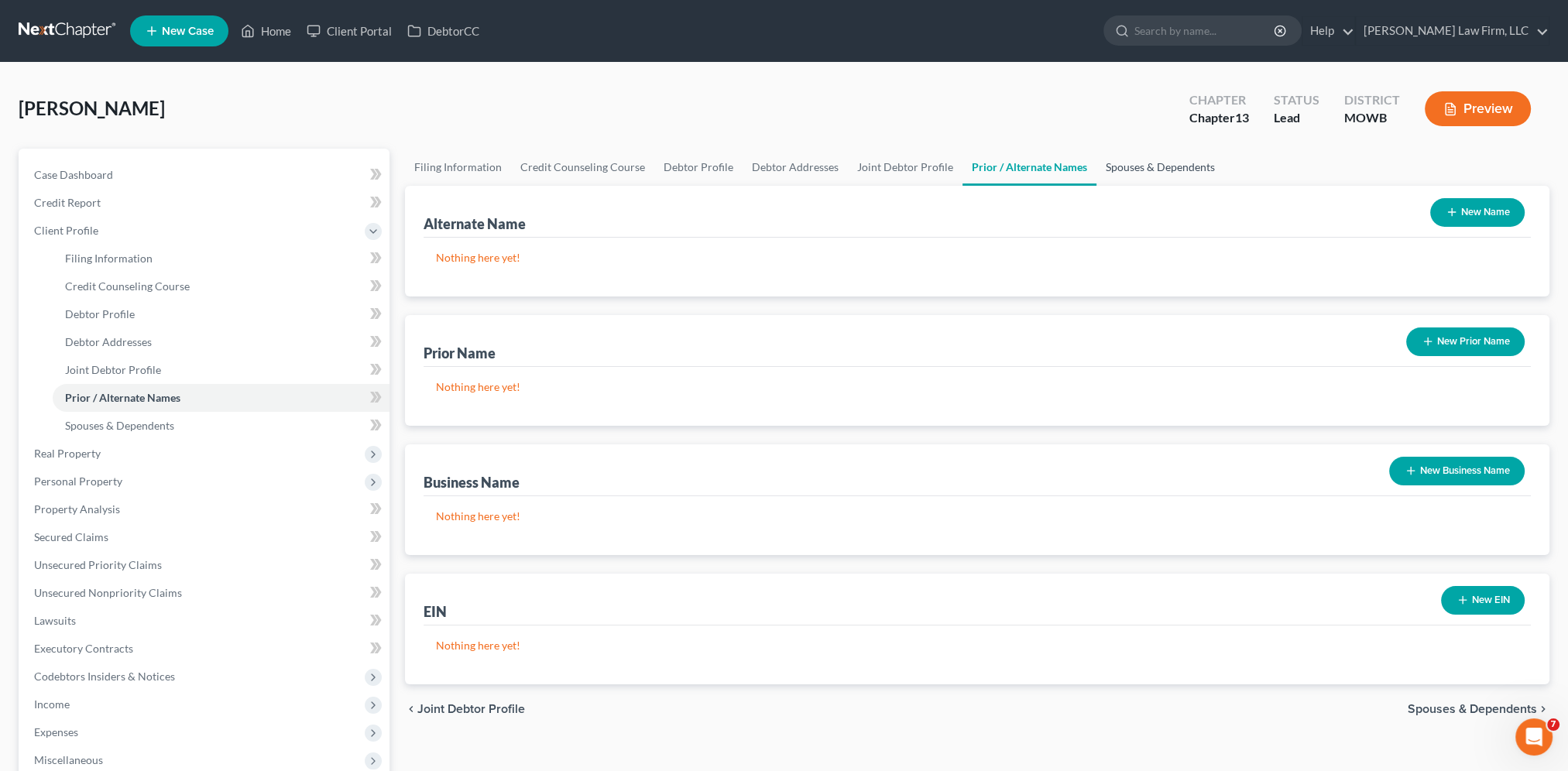
click at [1113, 168] on link "Spouses & Dependents" at bounding box center [1160, 168] width 127 height 37
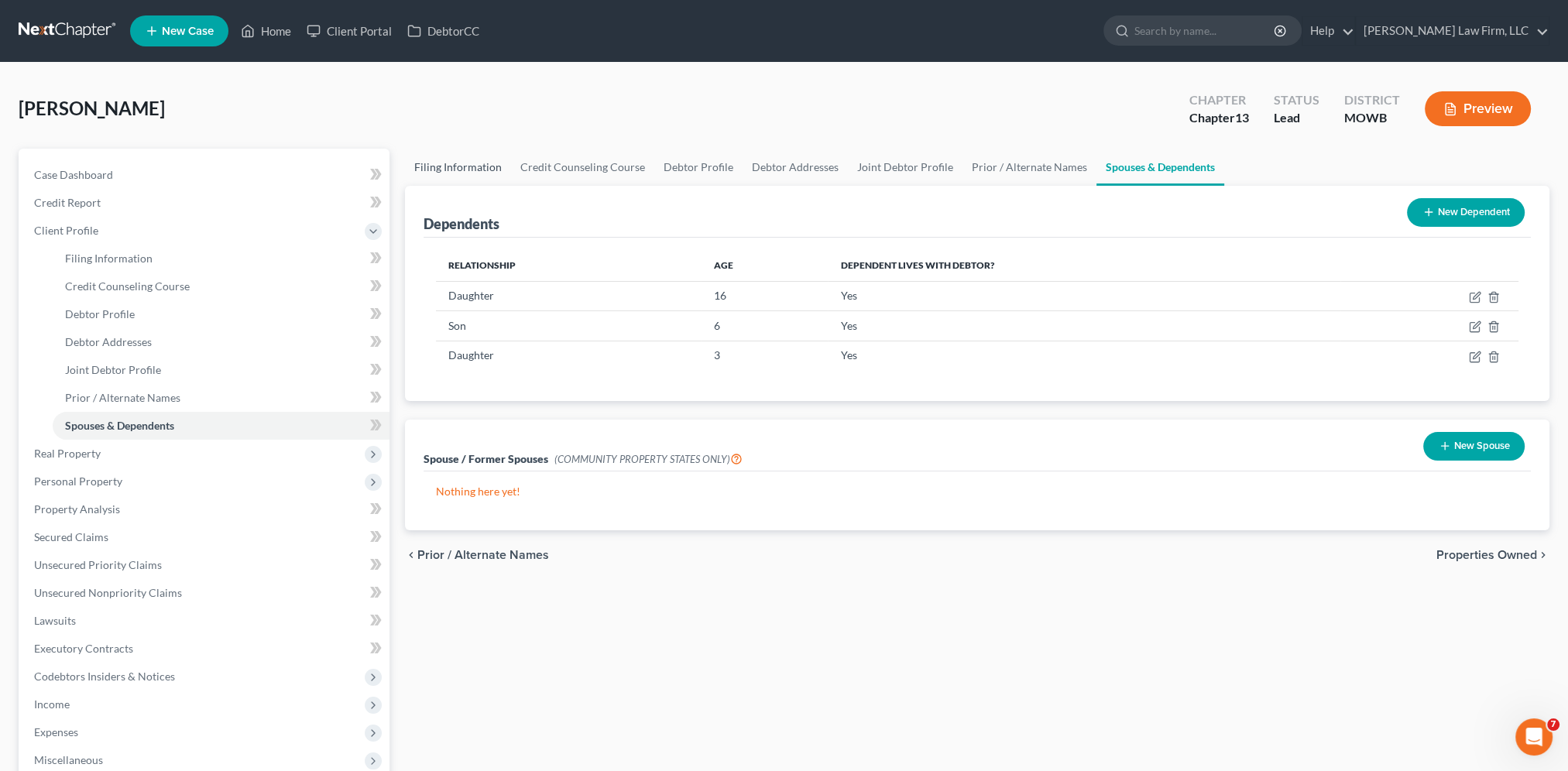
click at [468, 171] on link "Filing Information" at bounding box center [457, 168] width 106 height 37
select select "1"
select select "3"
select select "46"
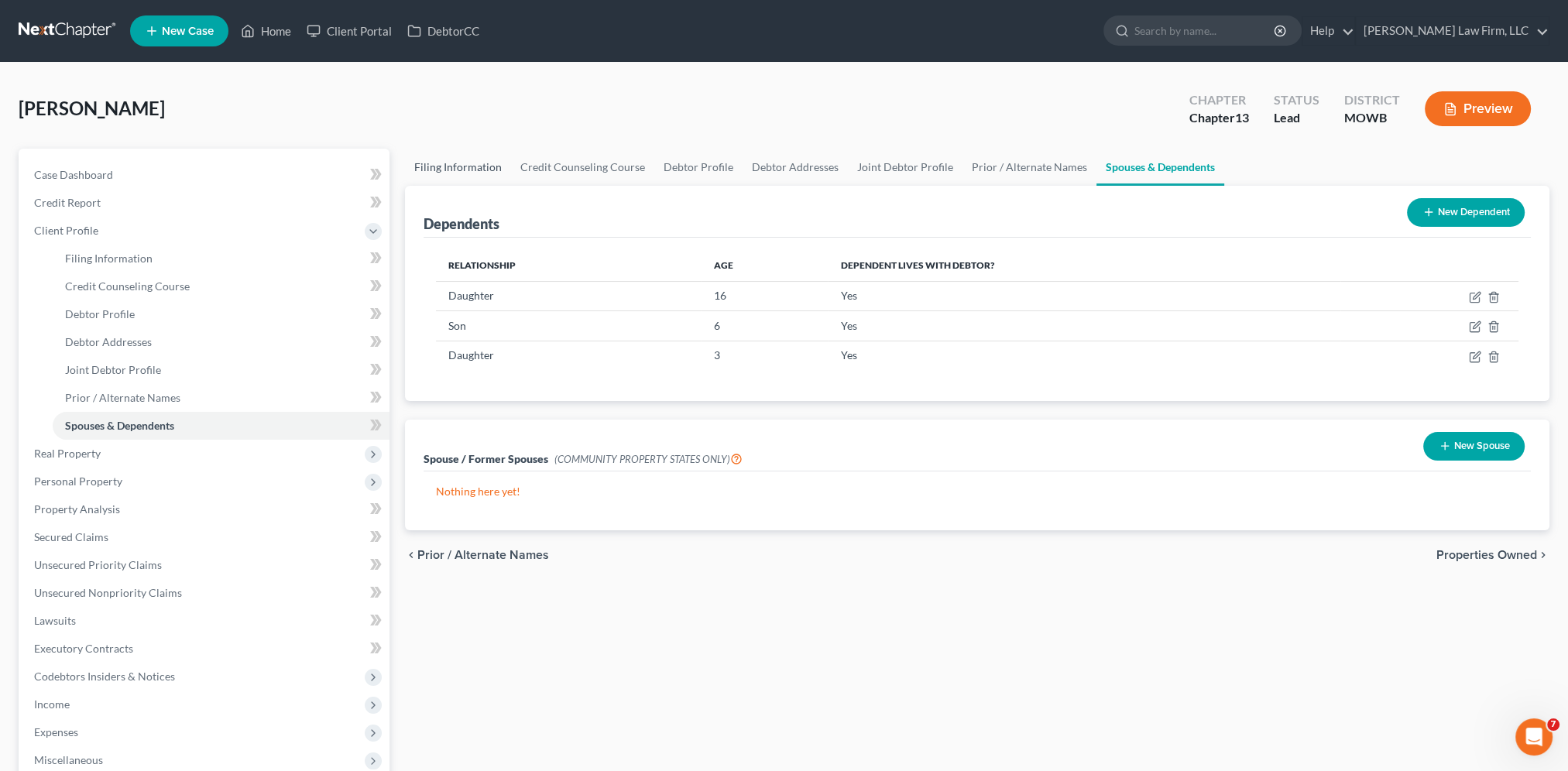
select select "10"
select select "26"
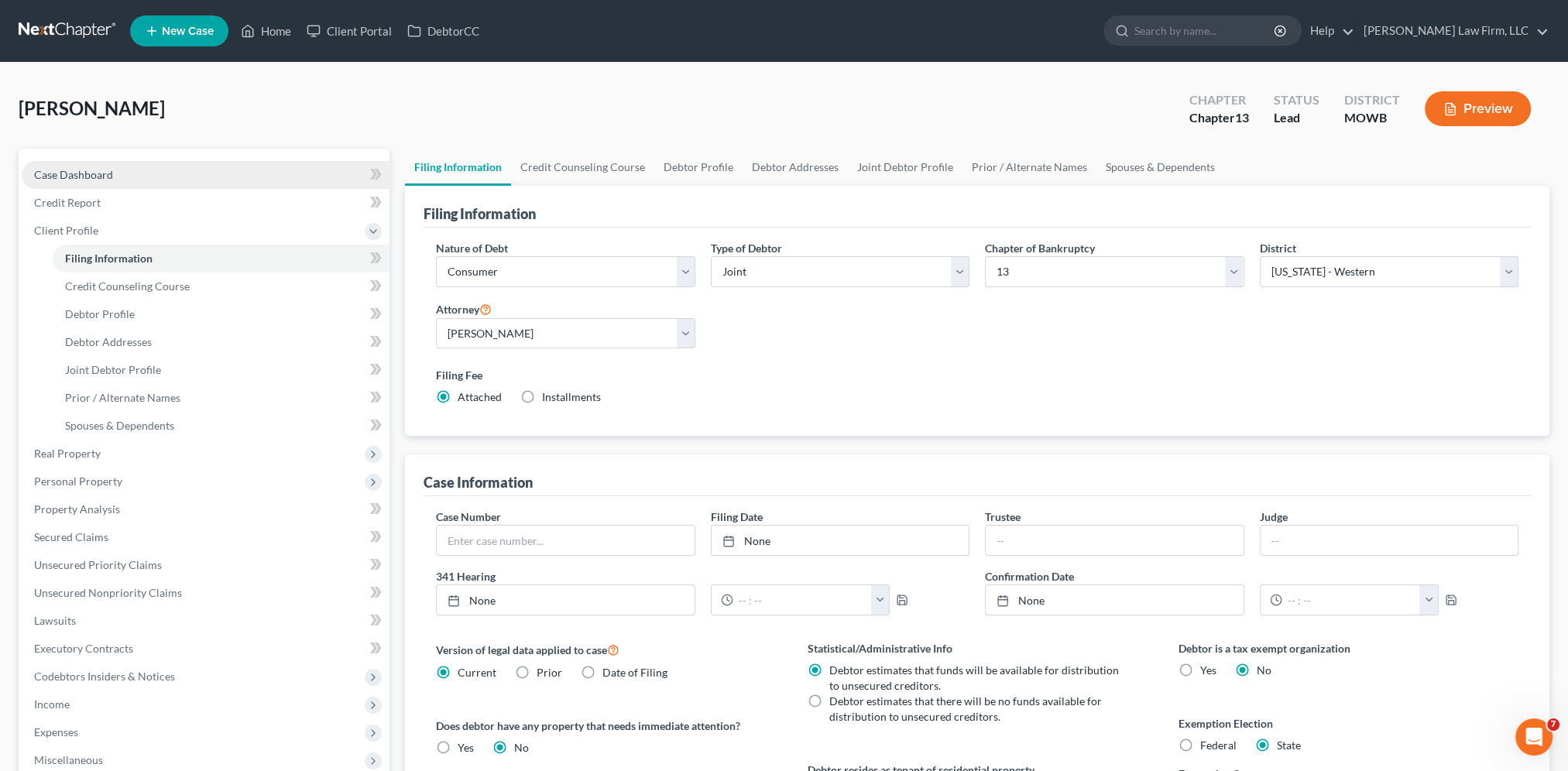
click at [91, 173] on span "Case Dashboard" at bounding box center [73, 174] width 79 height 13
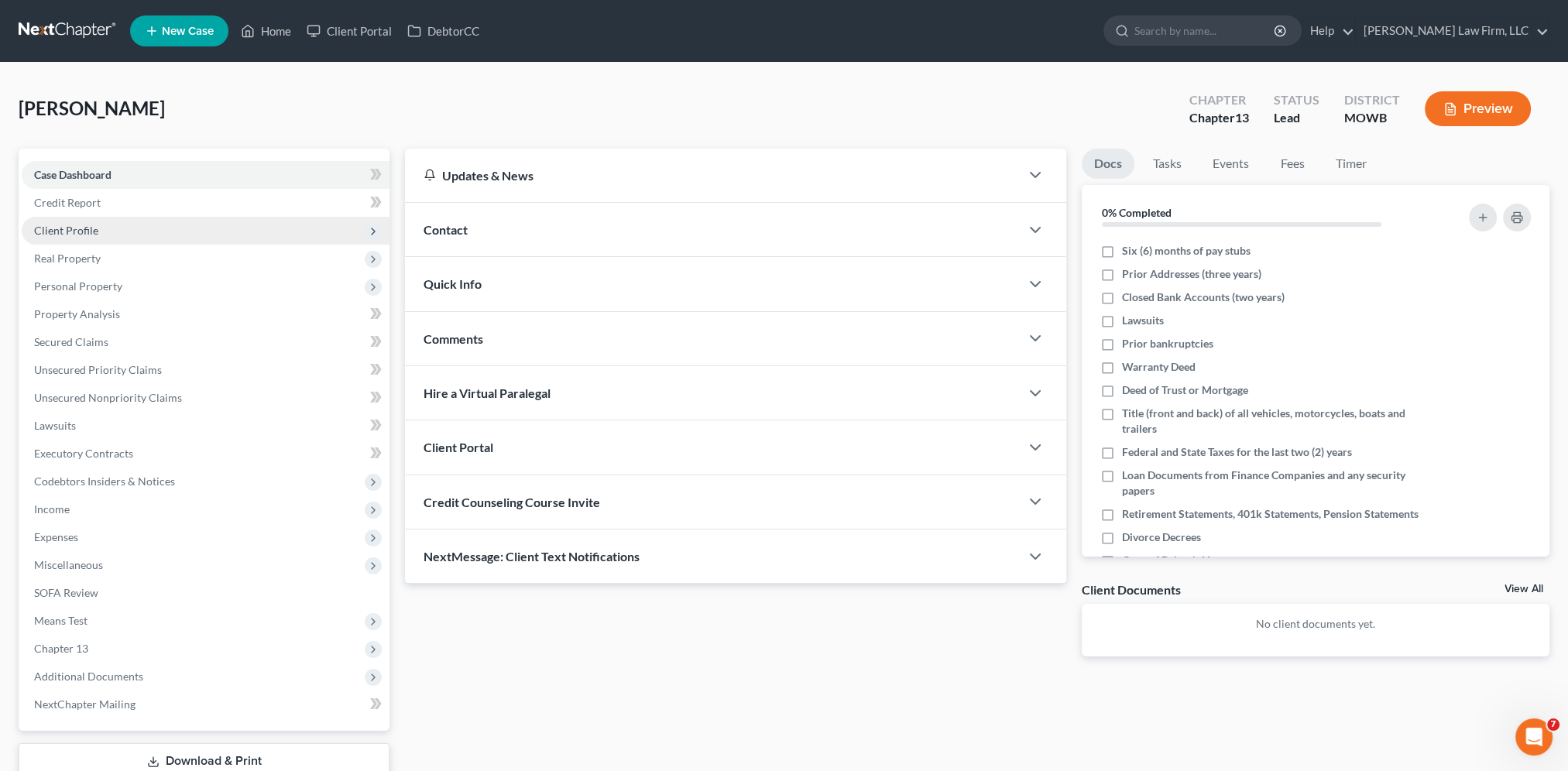
click at [78, 233] on span "Client Profile" at bounding box center [66, 230] width 64 height 13
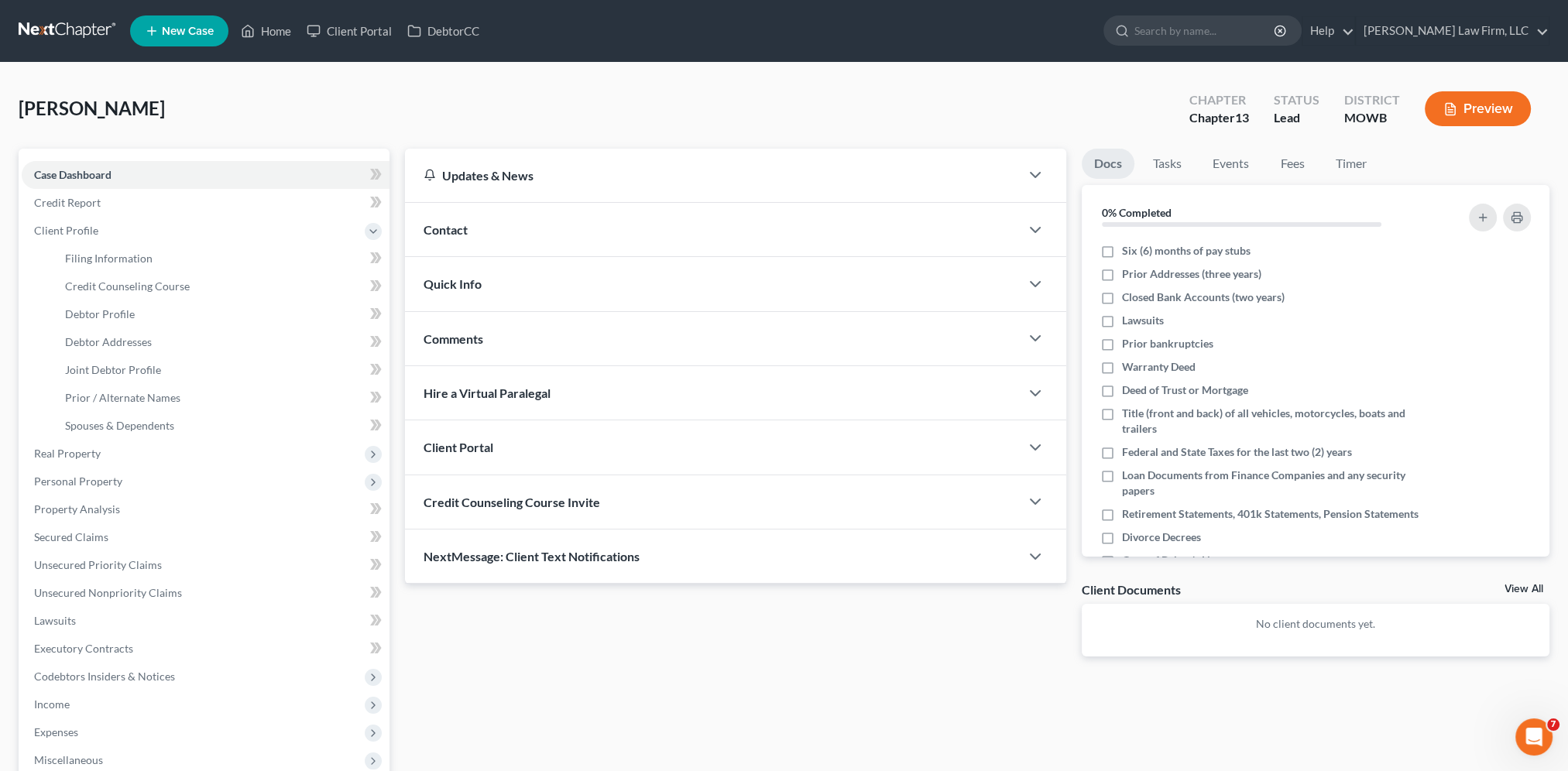
click at [456, 227] on span "Contact" at bounding box center [446, 229] width 45 height 15
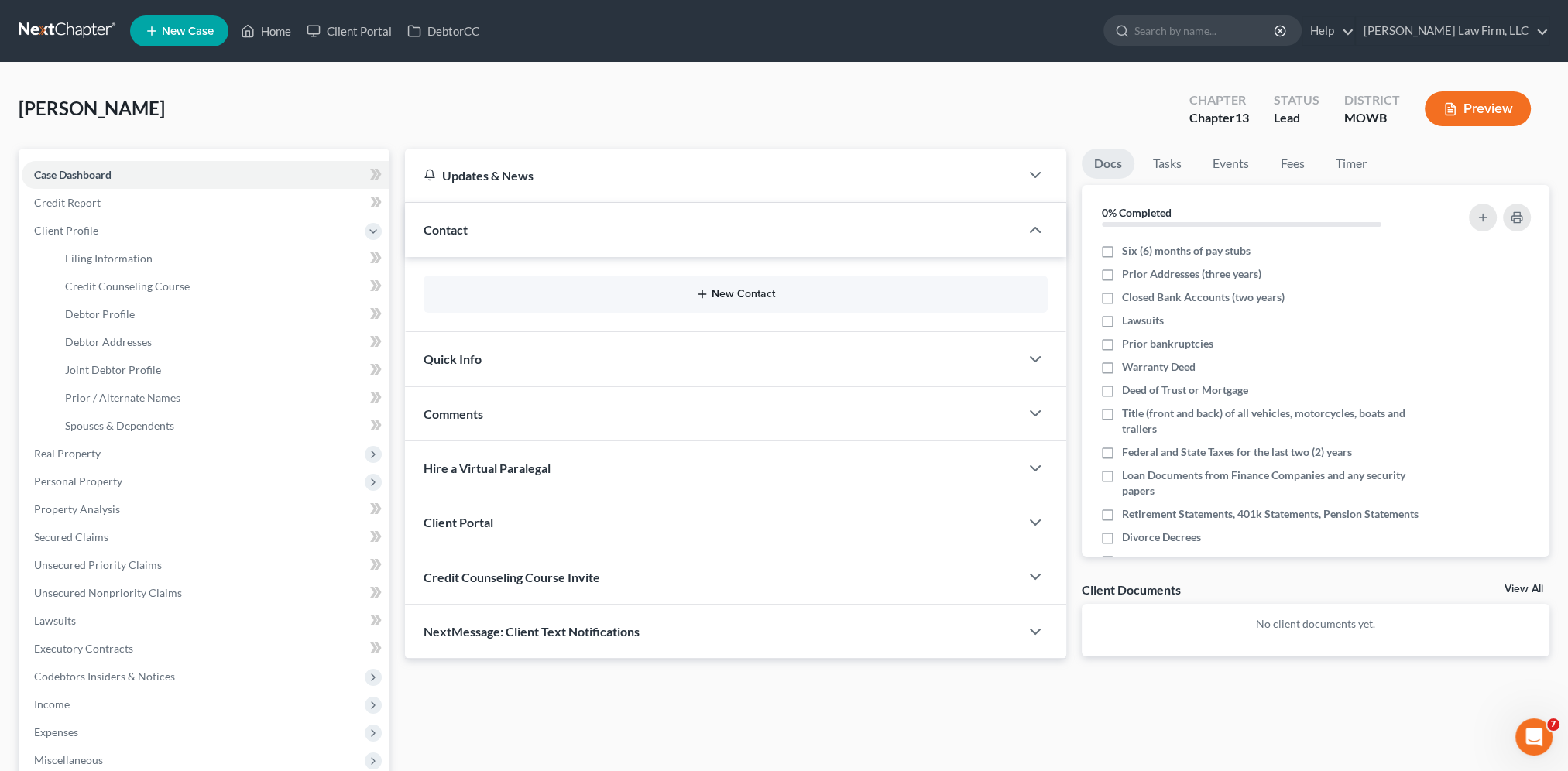
click at [721, 291] on button "New Contact" at bounding box center [735, 294] width 599 height 12
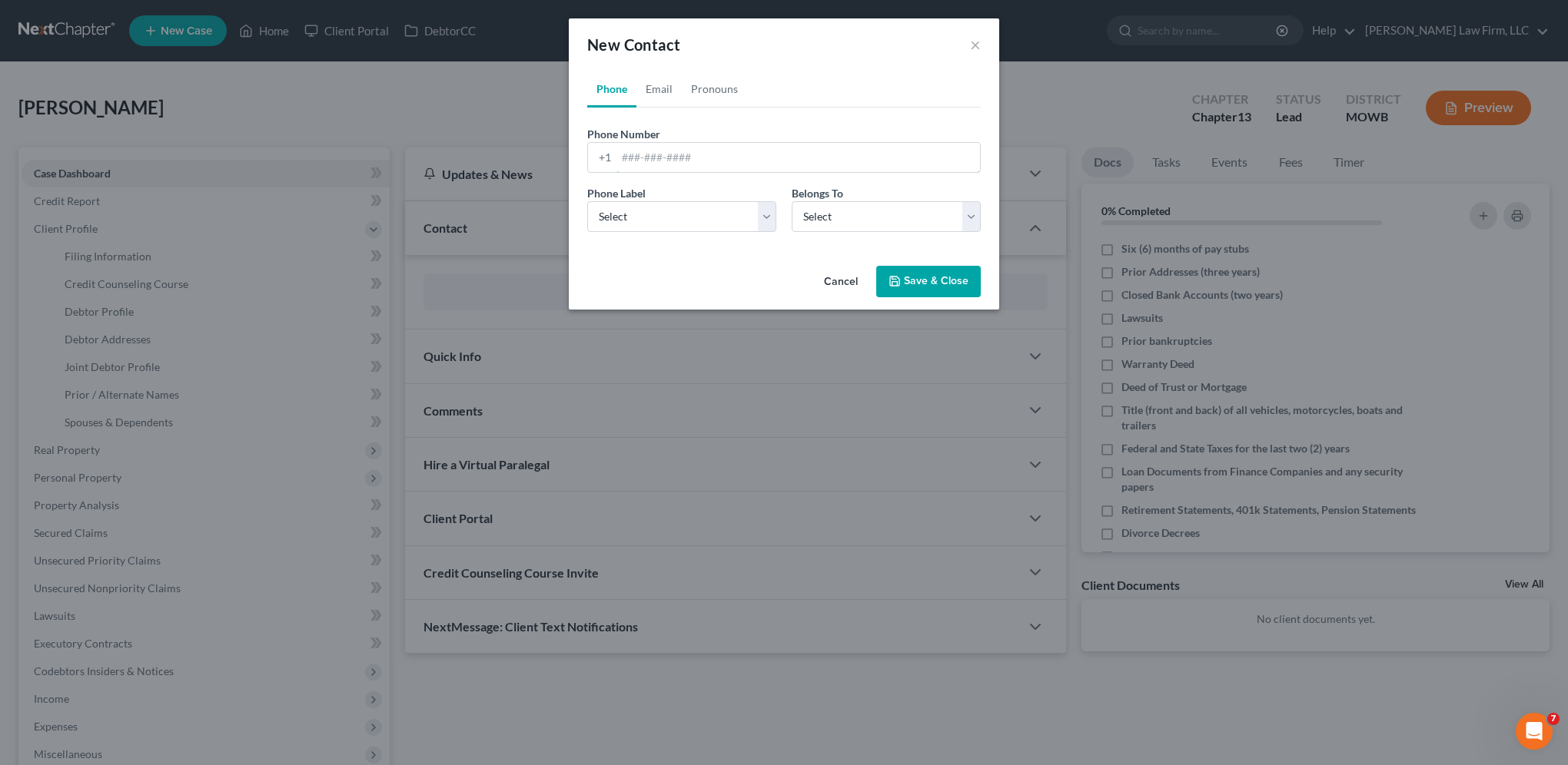
drag, startPoint x: 705, startPoint y: 157, endPoint x: 1086, endPoint y: 225, distance: 387.0
click at [705, 157] on input "tel" at bounding box center [797, 157] width 364 height 29
type input "[PHONE_NUMBER]"
click at [652, 228] on select "Select Mobile Home Work Other" at bounding box center [681, 217] width 189 height 31
select select "0"
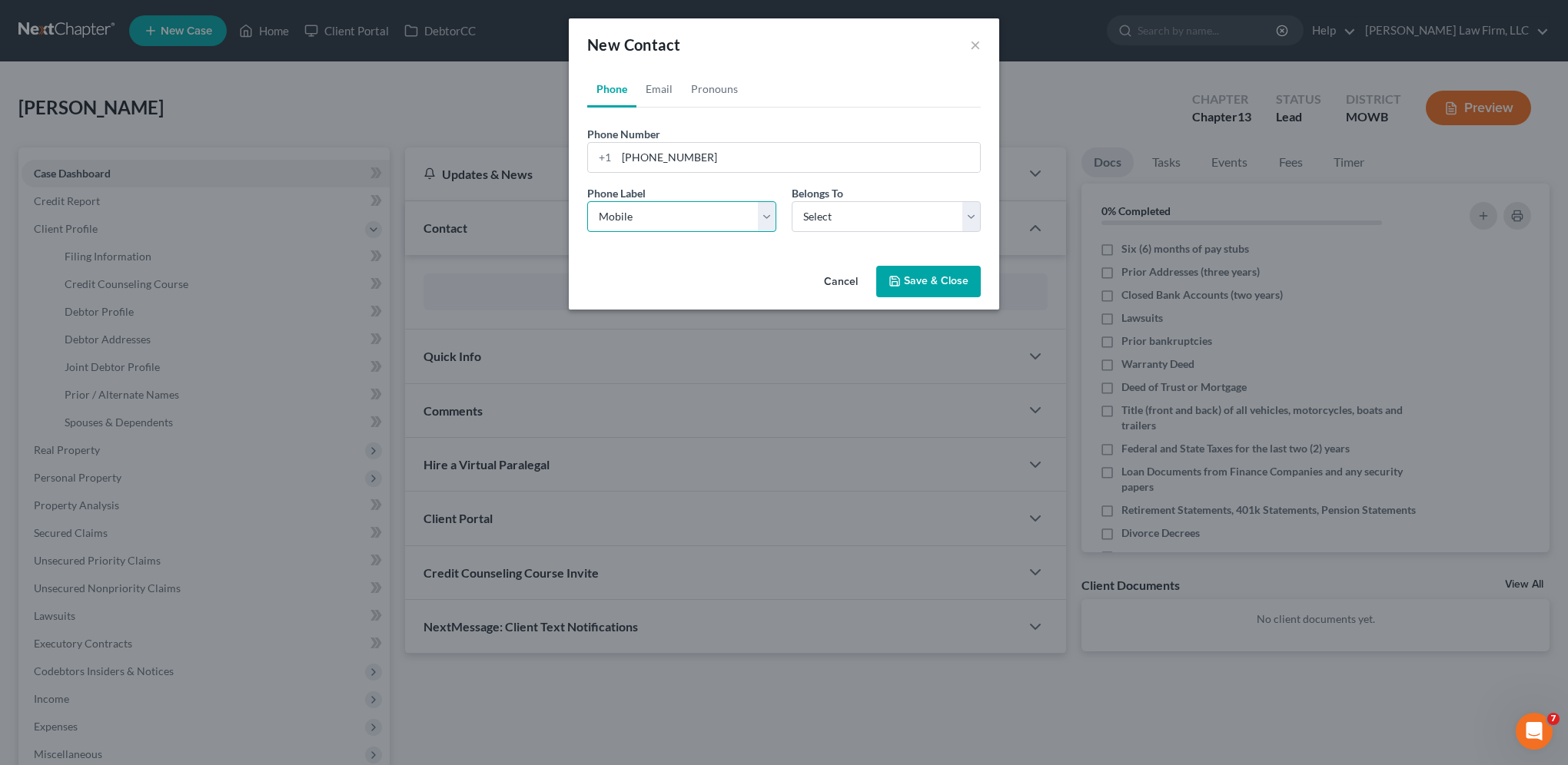
click at [587, 202] on select "Select Mobile Home Work Other" at bounding box center [681, 217] width 189 height 31
click at [876, 215] on select "Select Client Spouse Other" at bounding box center [886, 217] width 189 height 31
select select "0"
click at [791, 202] on select "Select Client Spouse Other" at bounding box center [886, 217] width 189 height 31
select select "0"
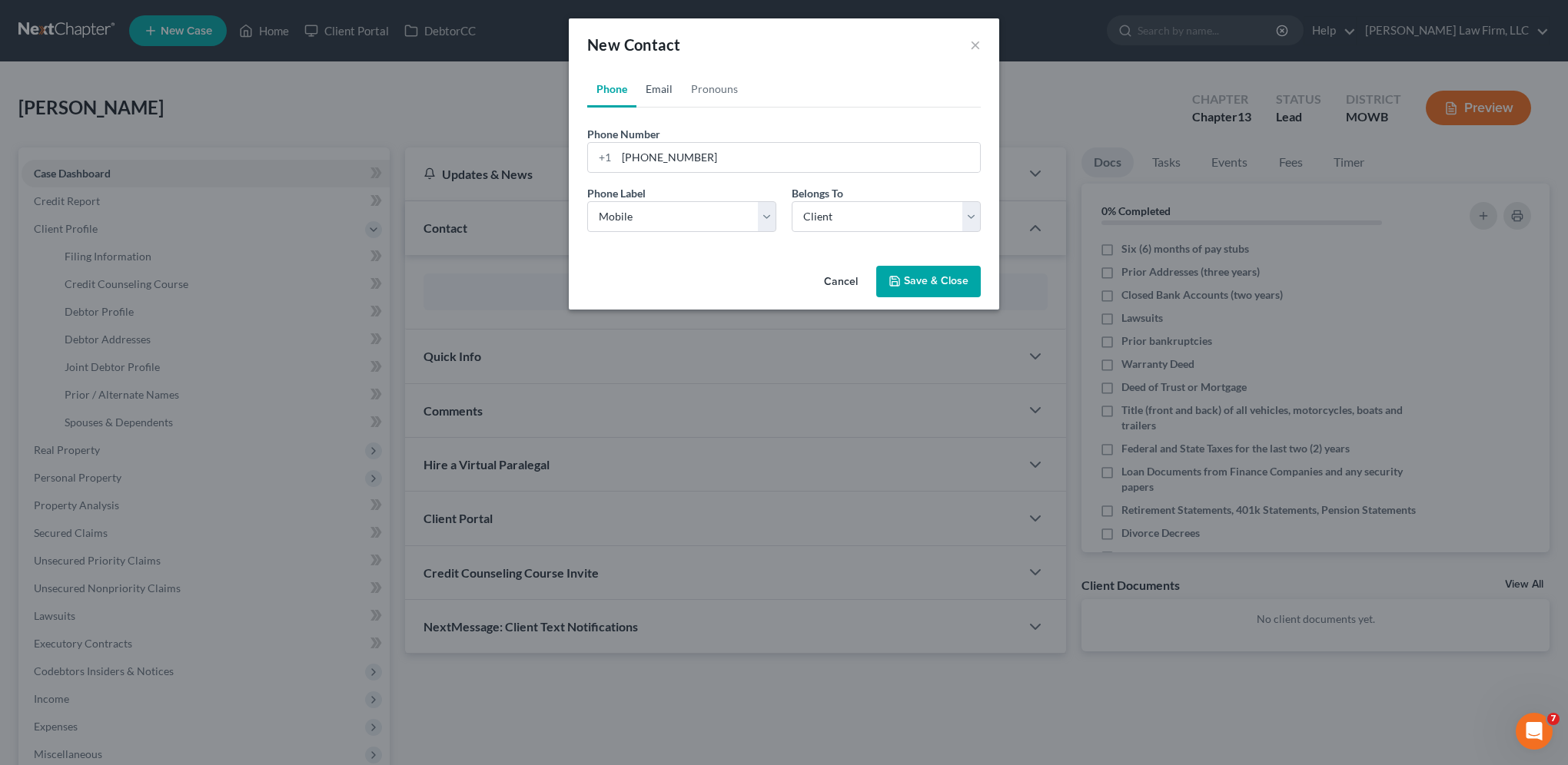
drag, startPoint x: 649, startPoint y: 87, endPoint x: 652, endPoint y: 110, distance: 23.2
click at [649, 87] on link "Email" at bounding box center [658, 89] width 45 height 37
click at [658, 154] on input "email" at bounding box center [797, 157] width 364 height 29
type input "[EMAIL_ADDRESS][DOMAIN_NAME]"
click at [657, 219] on select "Select Home Work Other" at bounding box center [681, 217] width 189 height 31
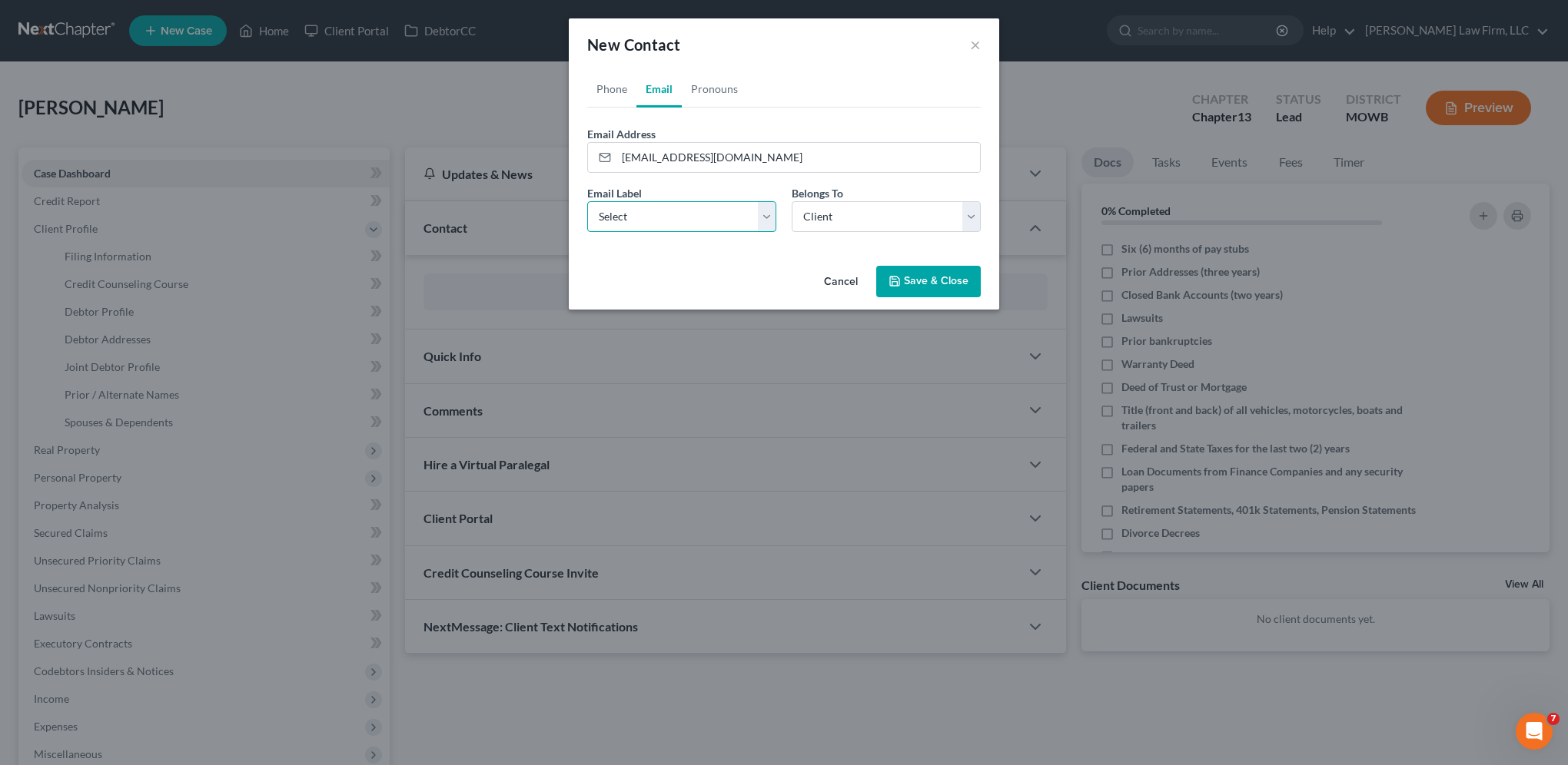
select select "0"
click at [587, 202] on select "Select Home Work Other" at bounding box center [681, 217] width 189 height 31
click at [701, 90] on link "Pronouns" at bounding box center [714, 89] width 65 height 37
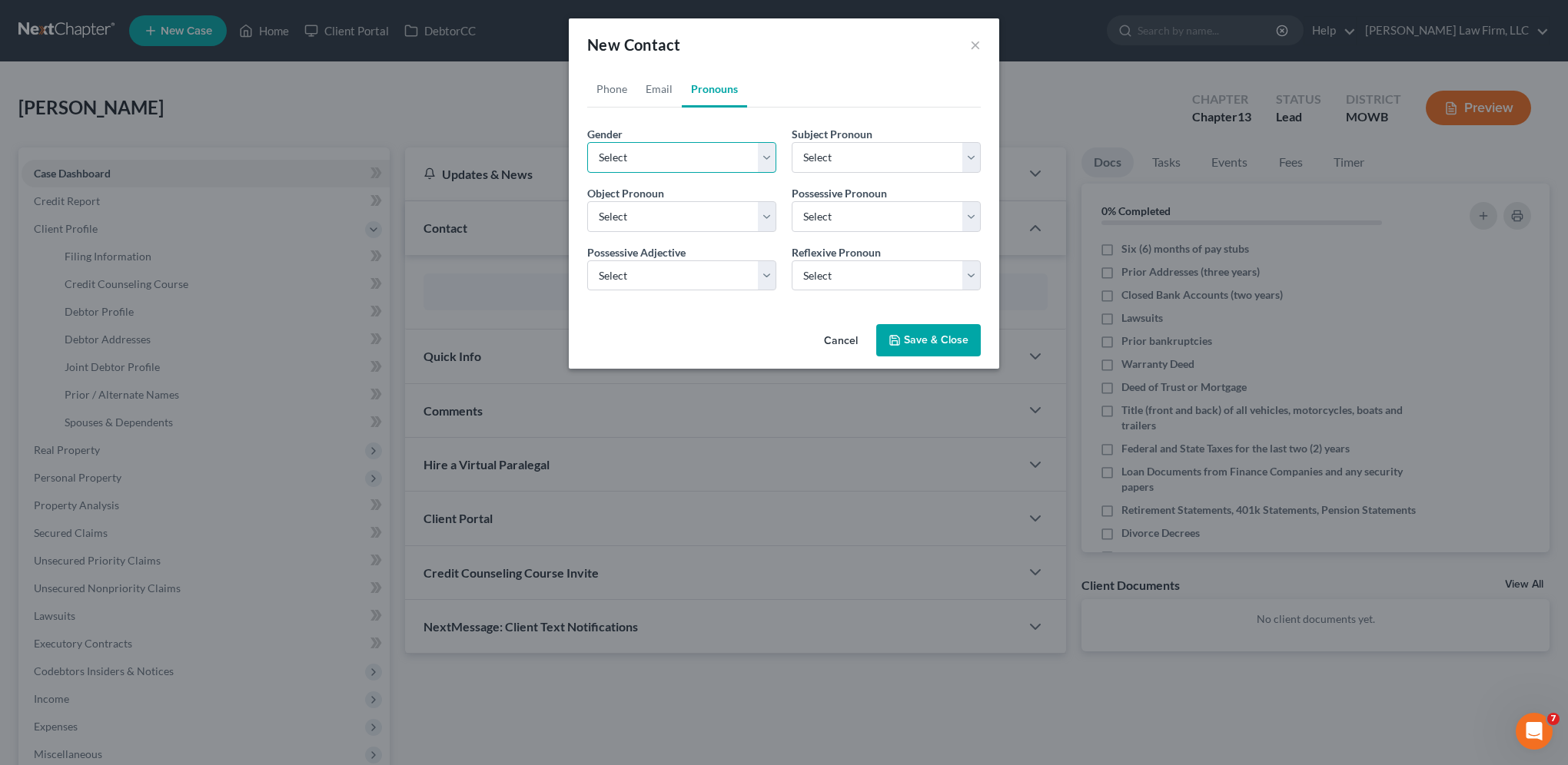
click at [698, 148] on select "Select [DEMOGRAPHIC_DATA] [DEMOGRAPHIC_DATA] [DEMOGRAPHIC_DATA] More Than One P…" at bounding box center [681, 157] width 189 height 31
select select "0"
click at [587, 142] on select "Select [DEMOGRAPHIC_DATA] [DEMOGRAPHIC_DATA] [DEMOGRAPHIC_DATA] More Than One P…" at bounding box center [681, 157] width 189 height 31
select select "0"
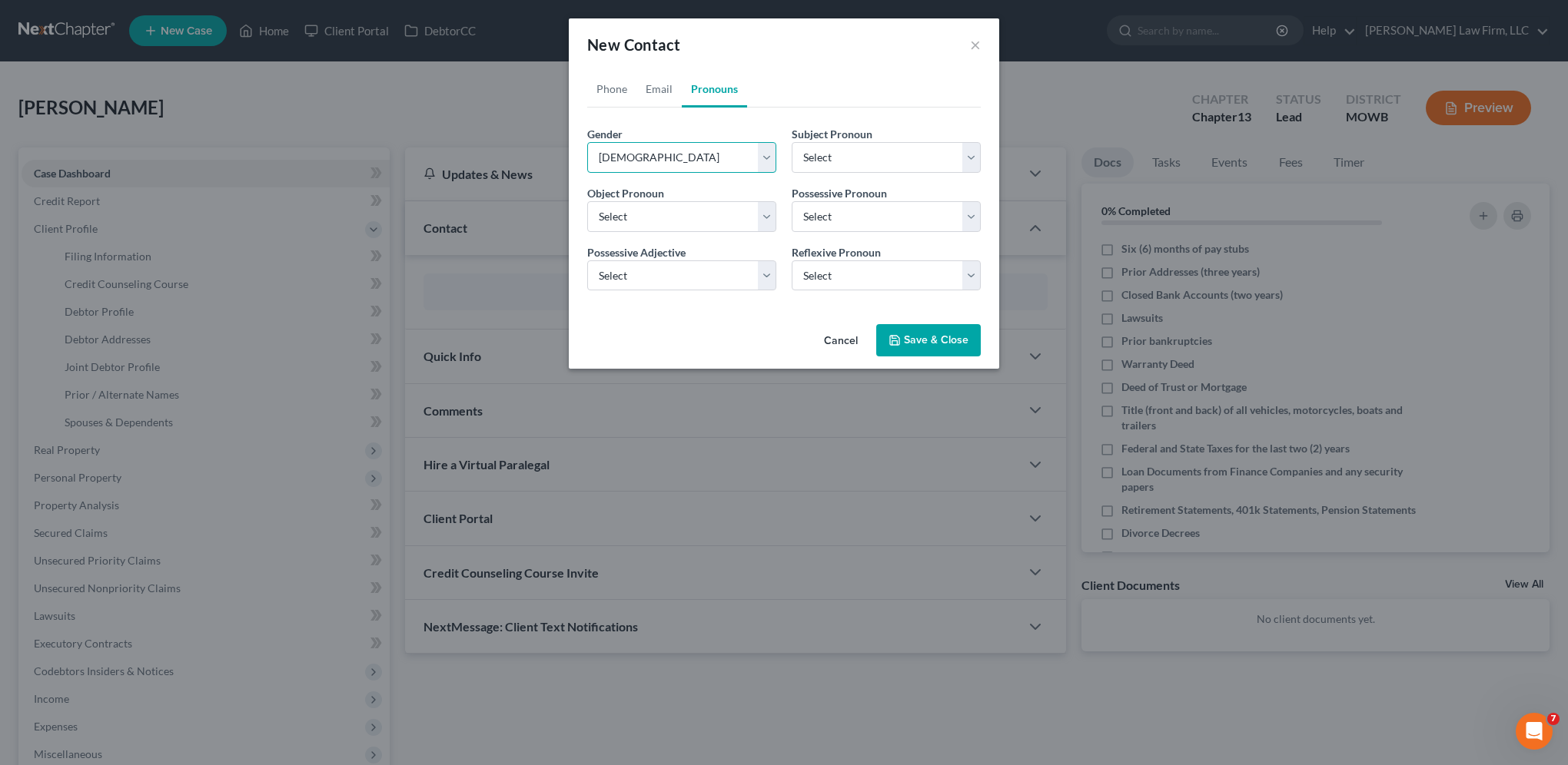
select select "0"
click at [936, 332] on button "Save & Close" at bounding box center [928, 340] width 104 height 32
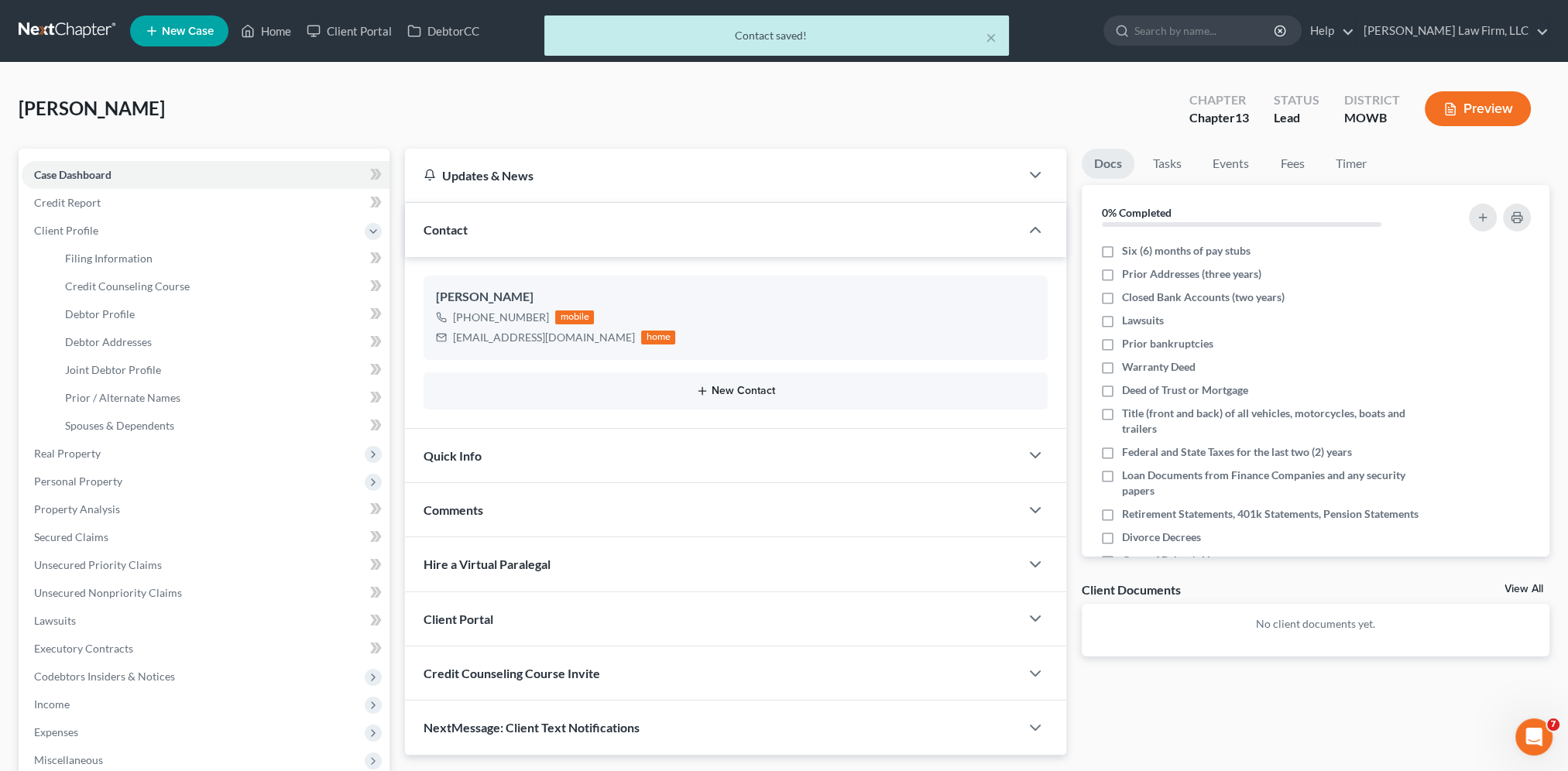
click at [734, 393] on button "New Contact" at bounding box center [735, 391] width 599 height 12
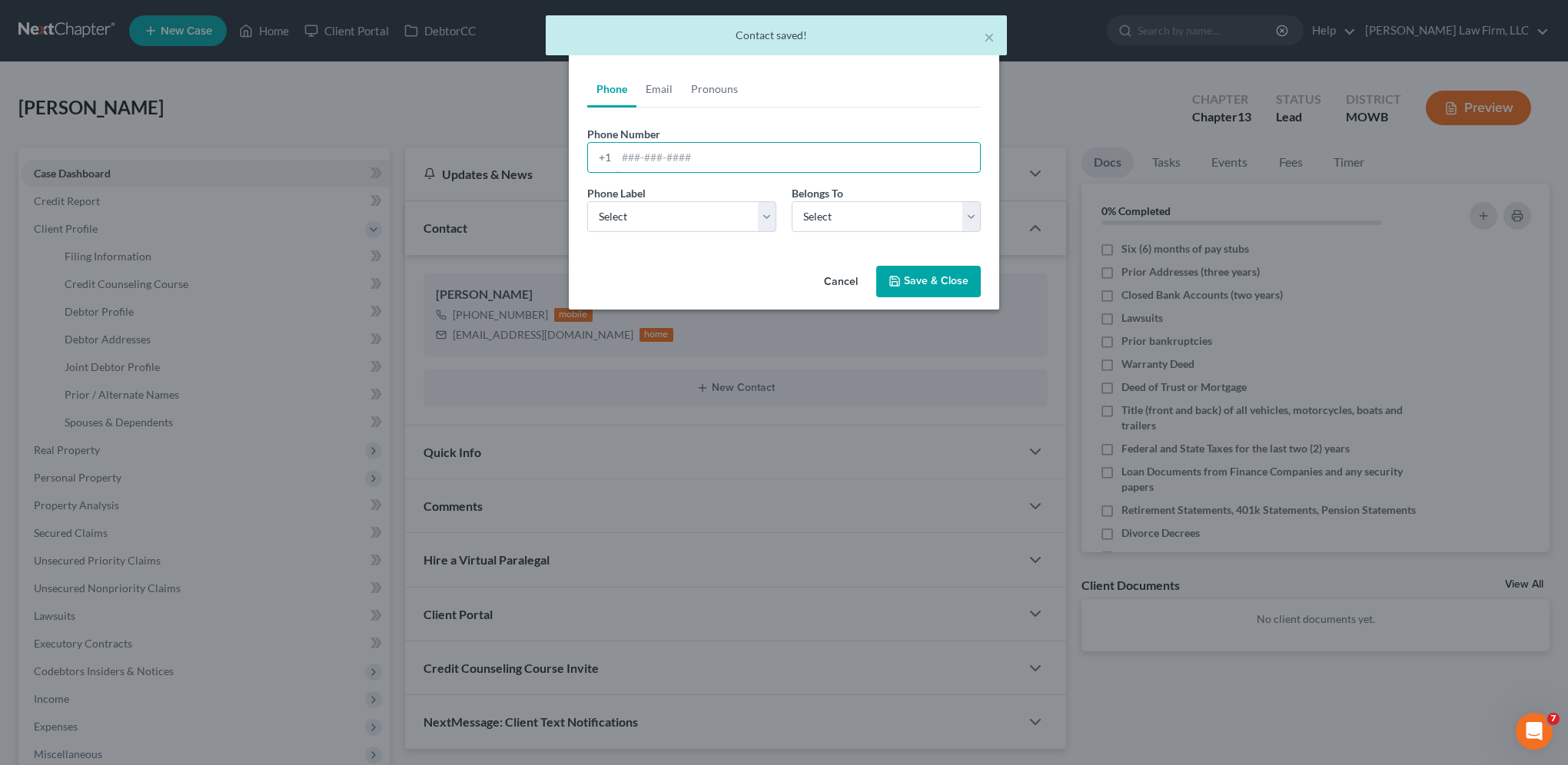
drag, startPoint x: 699, startPoint y: 157, endPoint x: 1112, endPoint y: 132, distance: 413.8
click at [699, 157] on input "tel" at bounding box center [797, 157] width 364 height 29
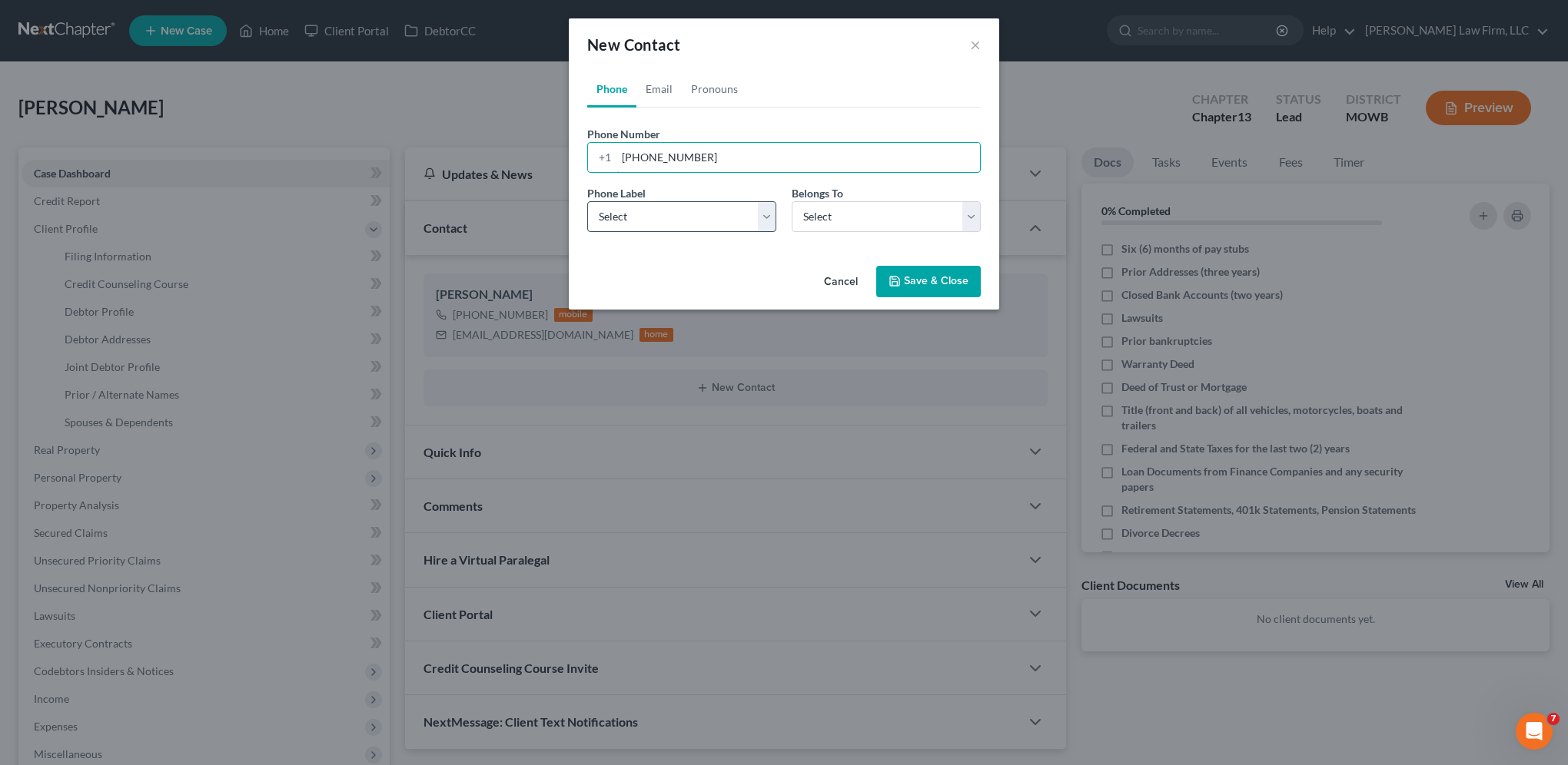
type input "[PHONE_NUMBER]"
click at [678, 203] on select "Select Mobile Home Work Other" at bounding box center [681, 217] width 189 height 31
select select "0"
click at [587, 202] on select "Select Mobile Home Work Other" at bounding box center [681, 217] width 189 height 31
click at [838, 227] on select "Select Client Spouse Other" at bounding box center [886, 217] width 189 height 31
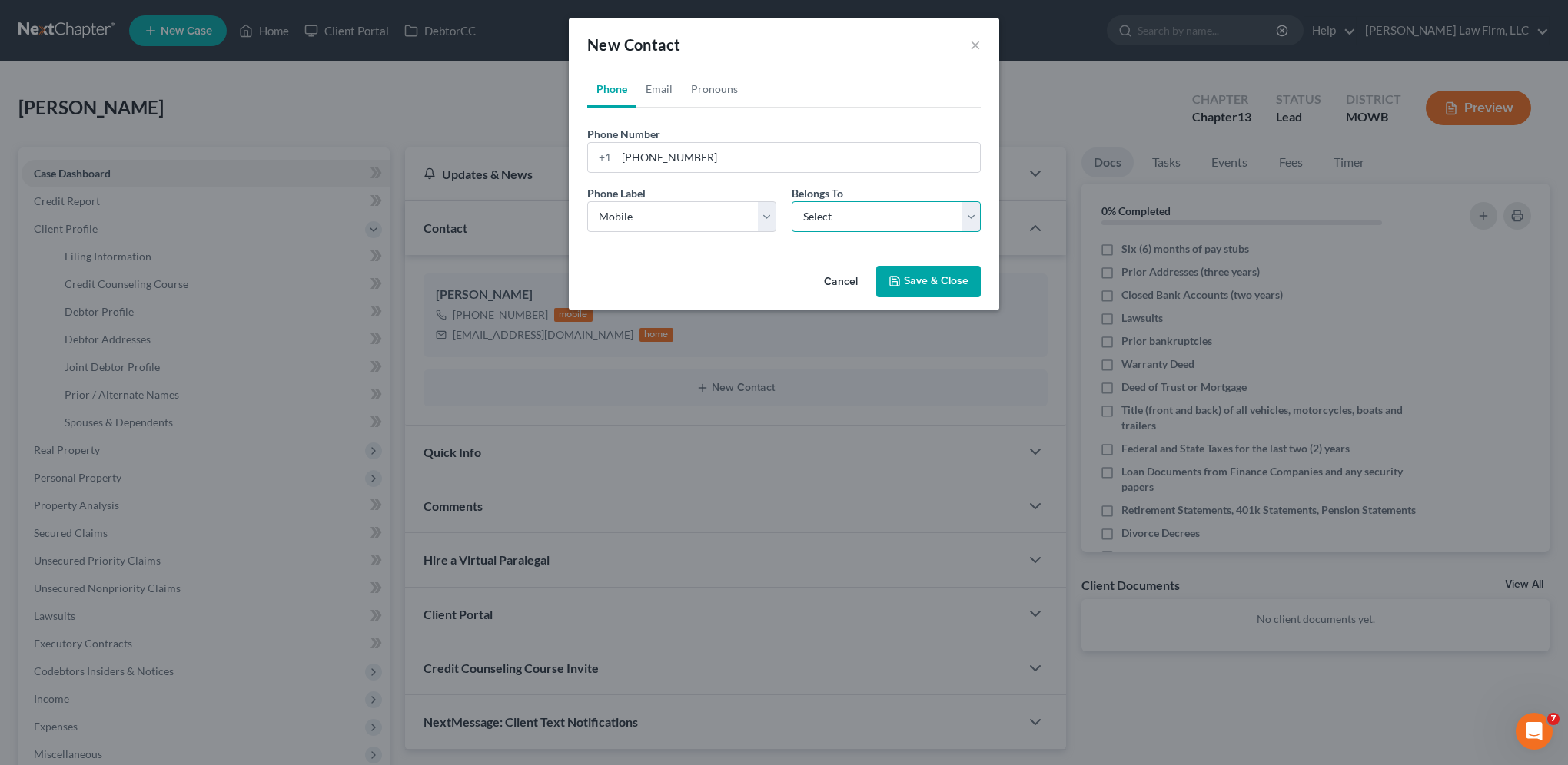
select select "1"
click at [791, 202] on select "Select Client Spouse Other" at bounding box center [886, 217] width 189 height 31
select select "1"
click at [660, 90] on link "Email" at bounding box center [658, 89] width 45 height 37
drag, startPoint x: 671, startPoint y: 149, endPoint x: 733, endPoint y: 144, distance: 62.2
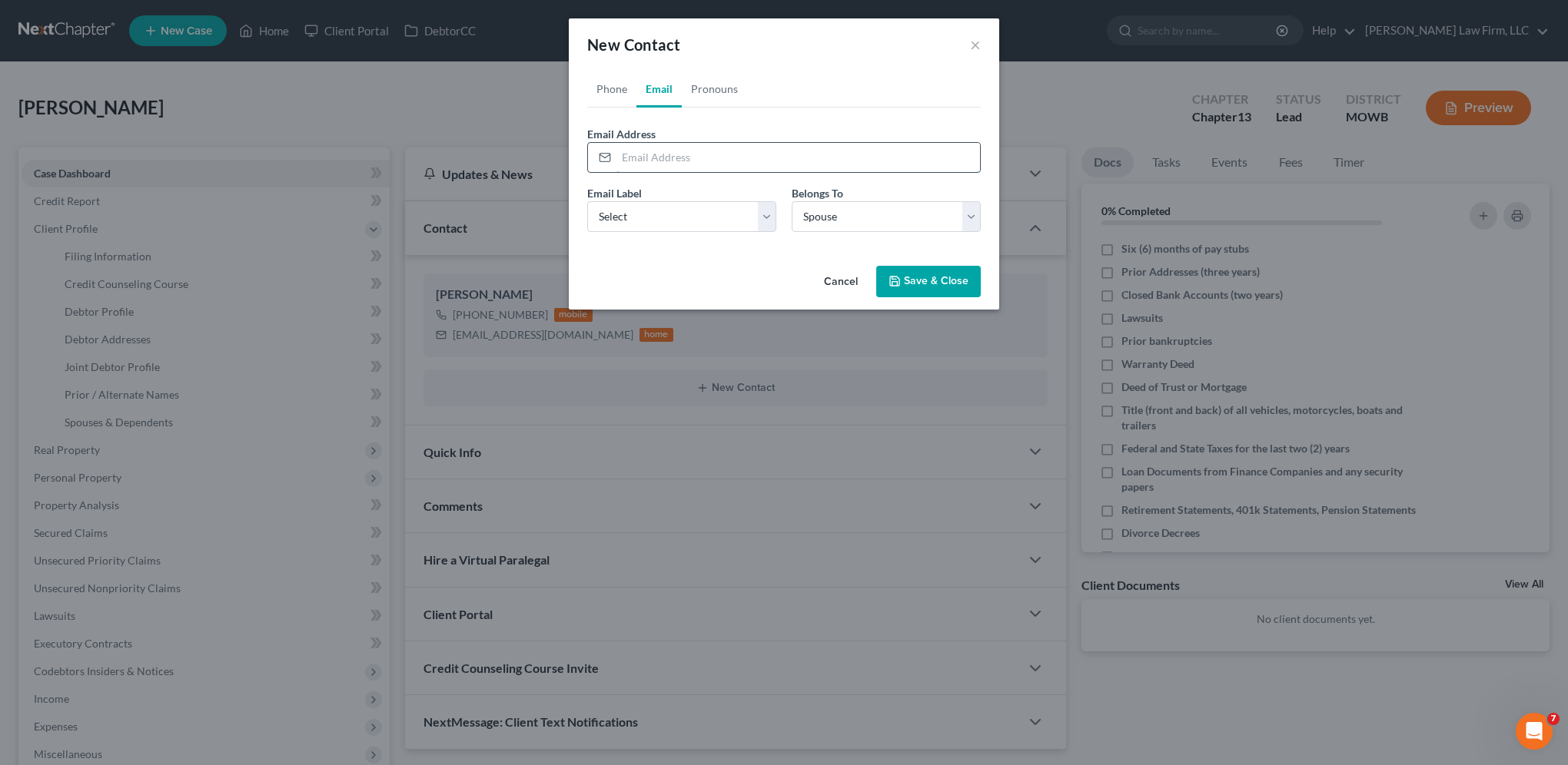
click at [671, 149] on input "email" at bounding box center [797, 157] width 364 height 29
type input "[EMAIL_ADDRESS][DOMAIN_NAME]"
click at [703, 220] on select "Select Home Work Other" at bounding box center [681, 217] width 189 height 31
select select "0"
click at [587, 202] on select "Select Home Work Other" at bounding box center [681, 217] width 189 height 31
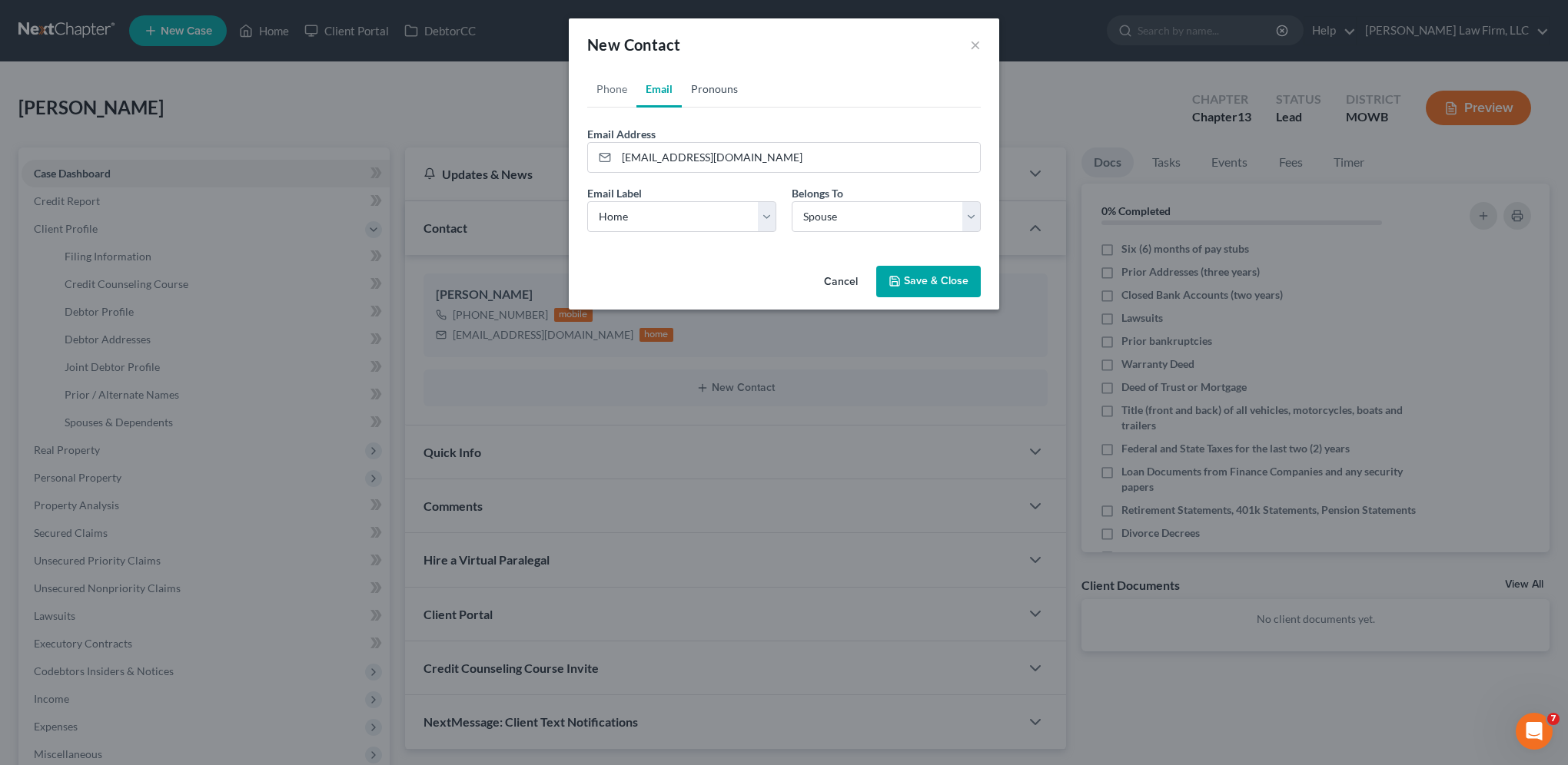
click at [719, 89] on link "Pronouns" at bounding box center [714, 89] width 65 height 37
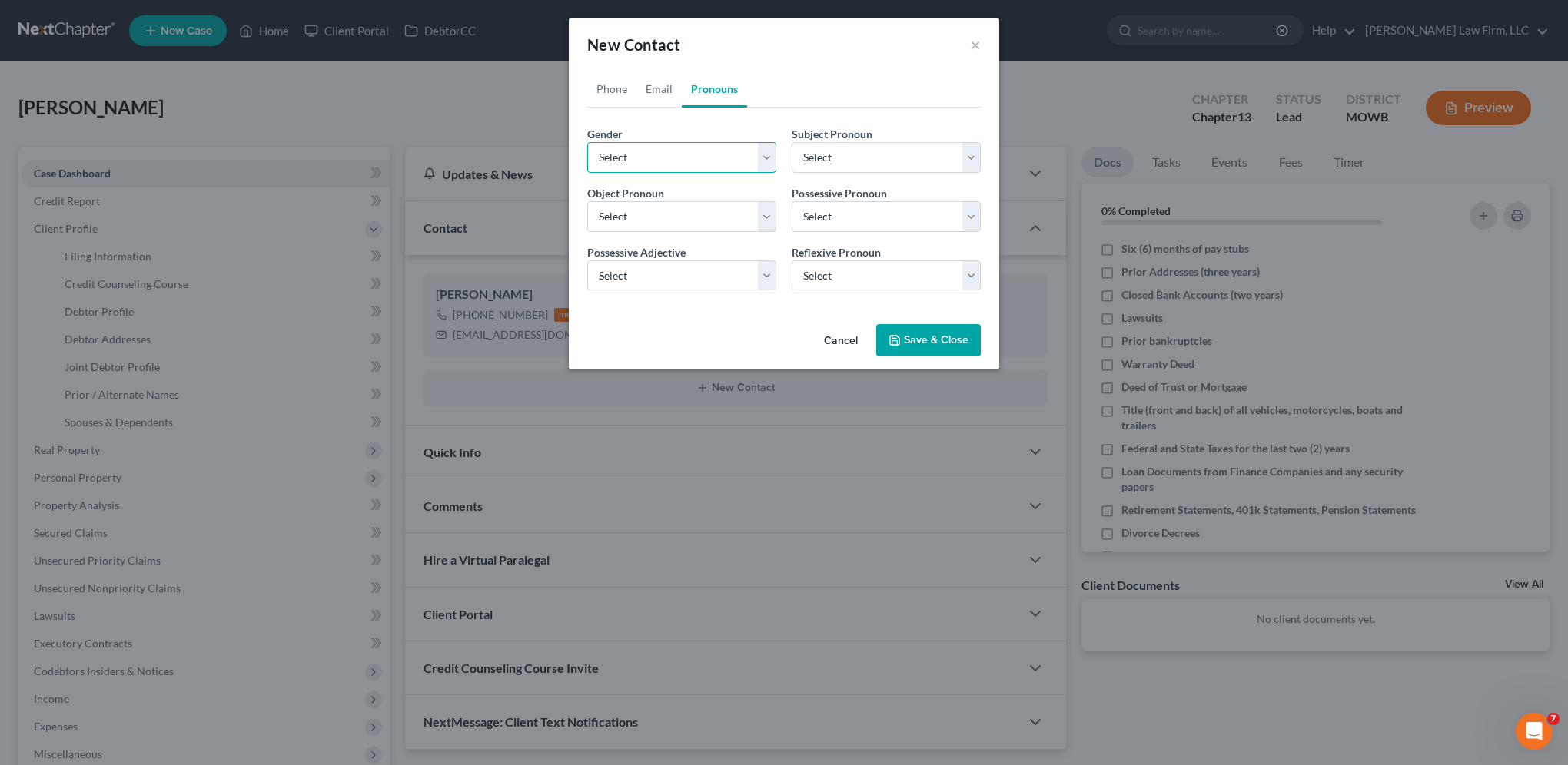
drag, startPoint x: 696, startPoint y: 150, endPoint x: 690, endPoint y: 159, distance: 10.8
click at [696, 150] on select "Select [DEMOGRAPHIC_DATA] [DEMOGRAPHIC_DATA] [DEMOGRAPHIC_DATA] More Than One P…" at bounding box center [681, 157] width 189 height 31
select select "1"
click at [587, 142] on select "Select [DEMOGRAPHIC_DATA] [DEMOGRAPHIC_DATA] [DEMOGRAPHIC_DATA] More Than One P…" at bounding box center [681, 157] width 189 height 31
select select "1"
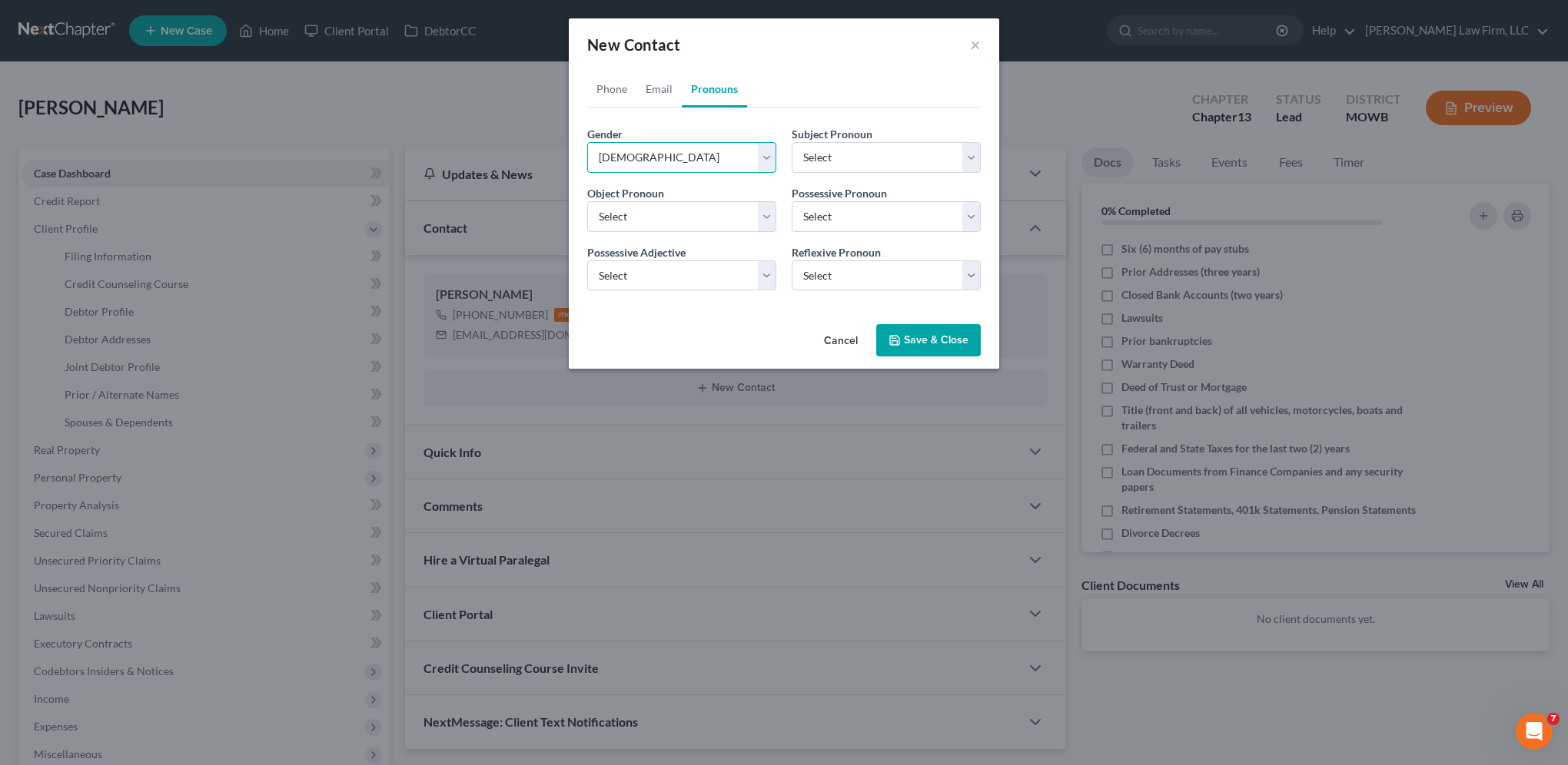
select select "1"
click at [929, 351] on button "Save & Close" at bounding box center [928, 340] width 104 height 32
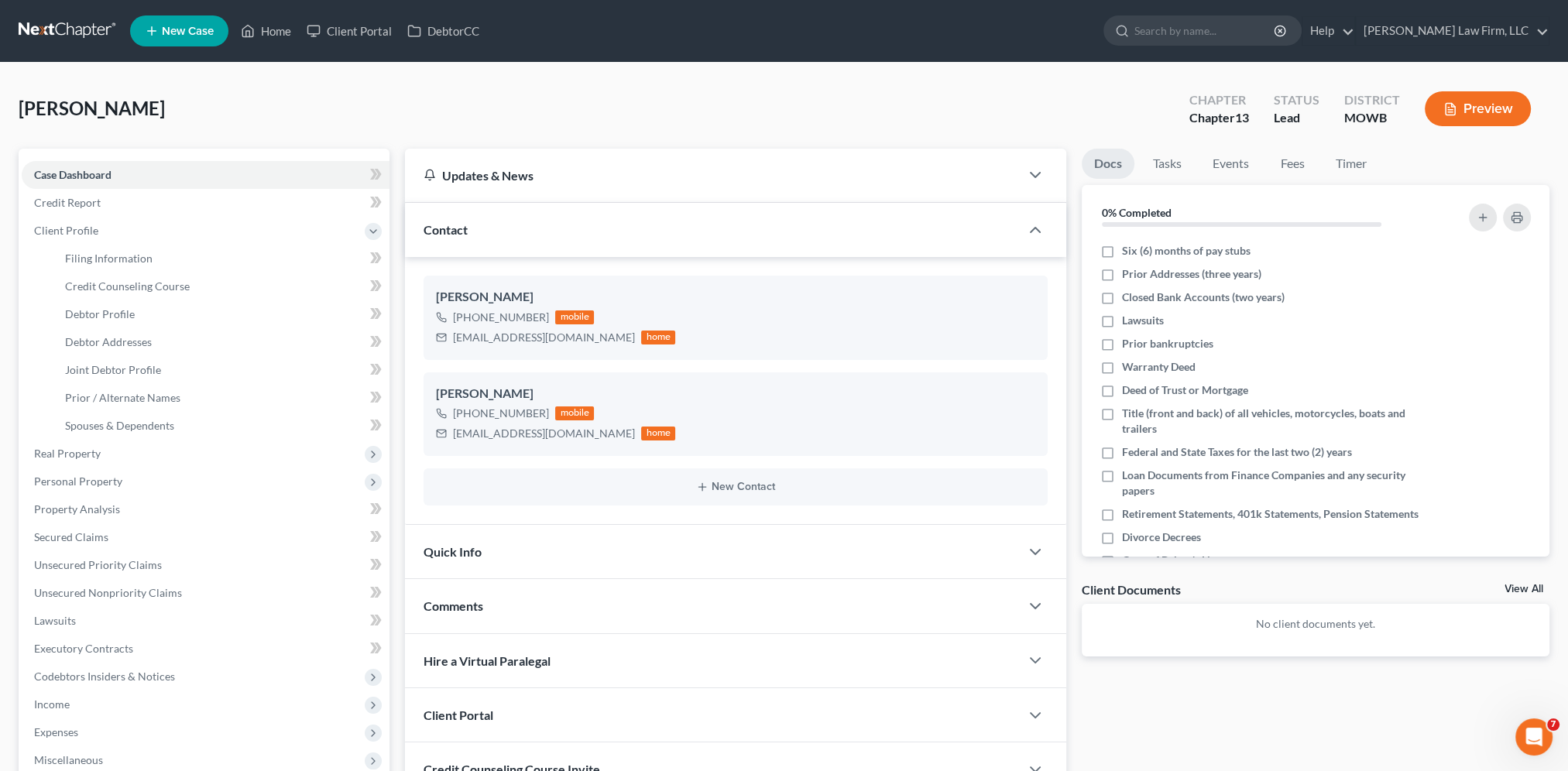
click at [452, 553] on span "Quick Info" at bounding box center [452, 552] width 58 height 15
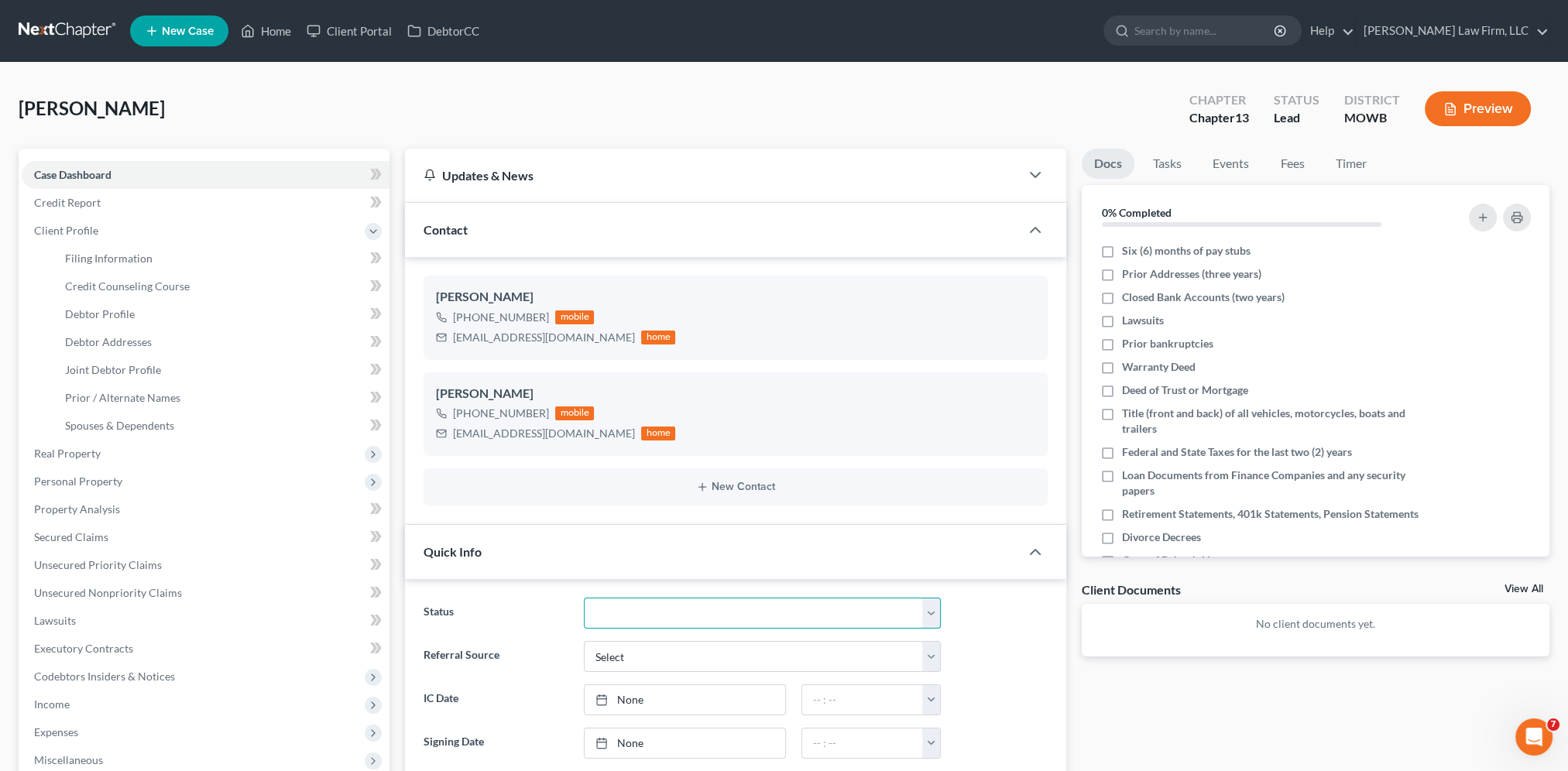
click at [718, 622] on select "Closed Discharged Dismissed Filed In Progress Lead Lost Lead Ready to File To R…" at bounding box center [762, 612] width 357 height 31
select select "4"
click at [584, 597] on select "Closed Discharged Dismissed Filed In Progress Lead Lost Lead Ready to File To R…" at bounding box center [762, 612] width 357 height 31
click at [626, 651] on select "Select Word Of Mouth Previous Clients Direct Mail Website Google Search Modern …" at bounding box center [762, 656] width 357 height 31
select select "4"
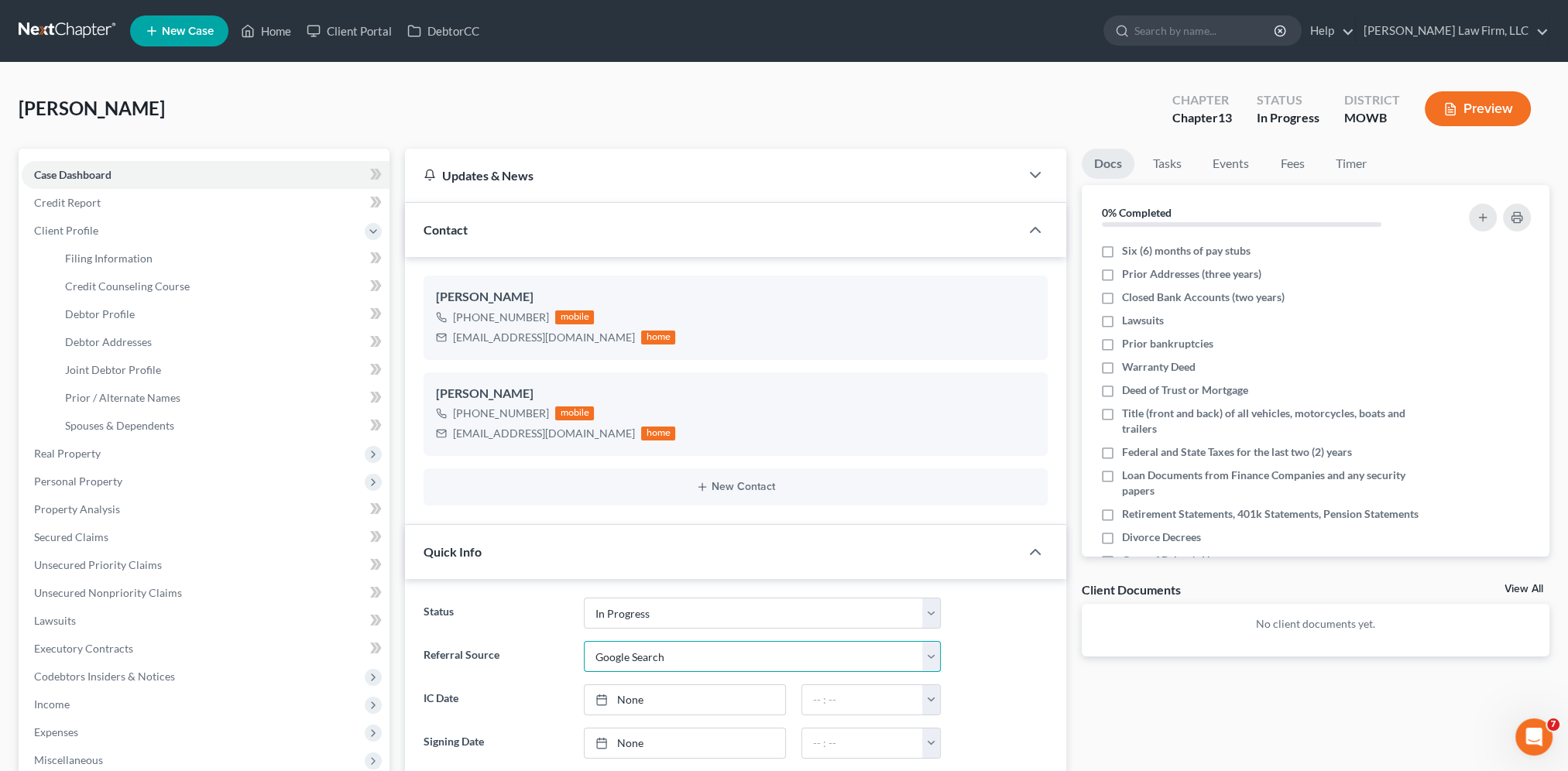
click at [584, 641] on select "Select Word Of Mouth Previous Clients Direct Mail Website Google Search Modern …" at bounding box center [762, 656] width 357 height 31
click at [629, 693] on link "None" at bounding box center [685, 700] width 201 height 29
type input "[DATE]"
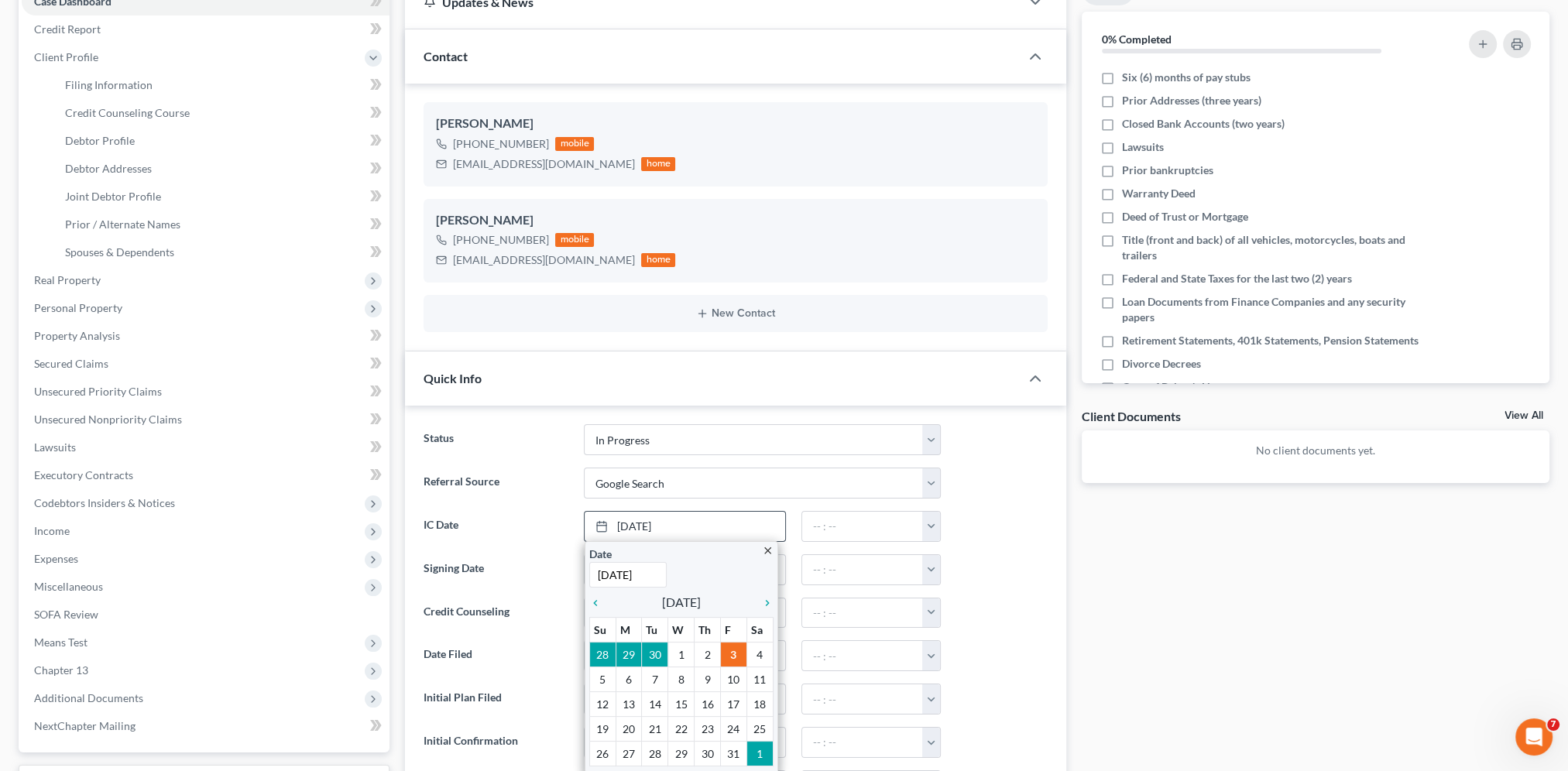
scroll to position [174, 0]
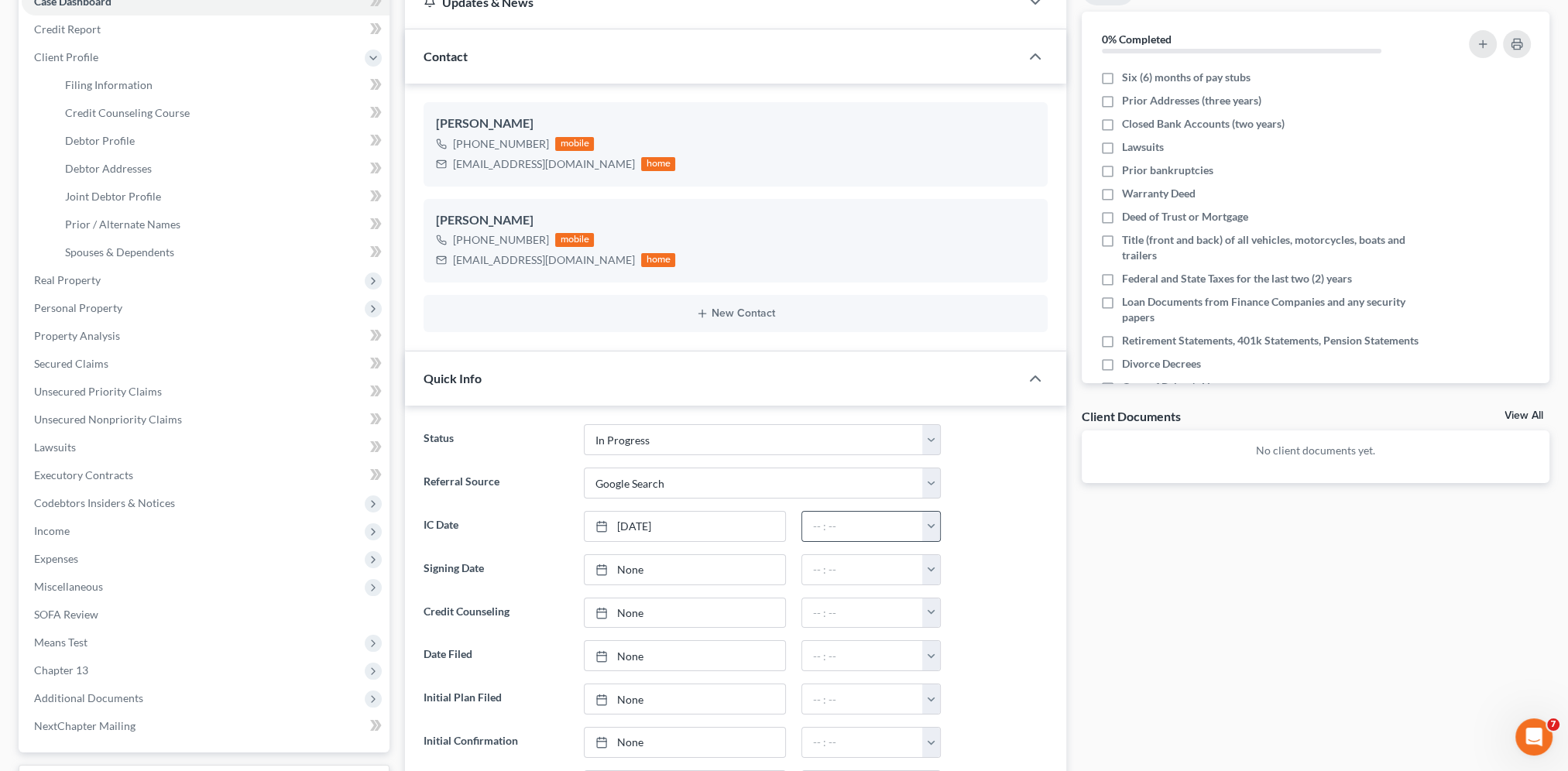
click at [938, 521] on button "button" at bounding box center [931, 526] width 18 height 29
click at [948, 555] on link "12:00am" at bounding box center [965, 561] width 86 height 27
type input "12:00am"
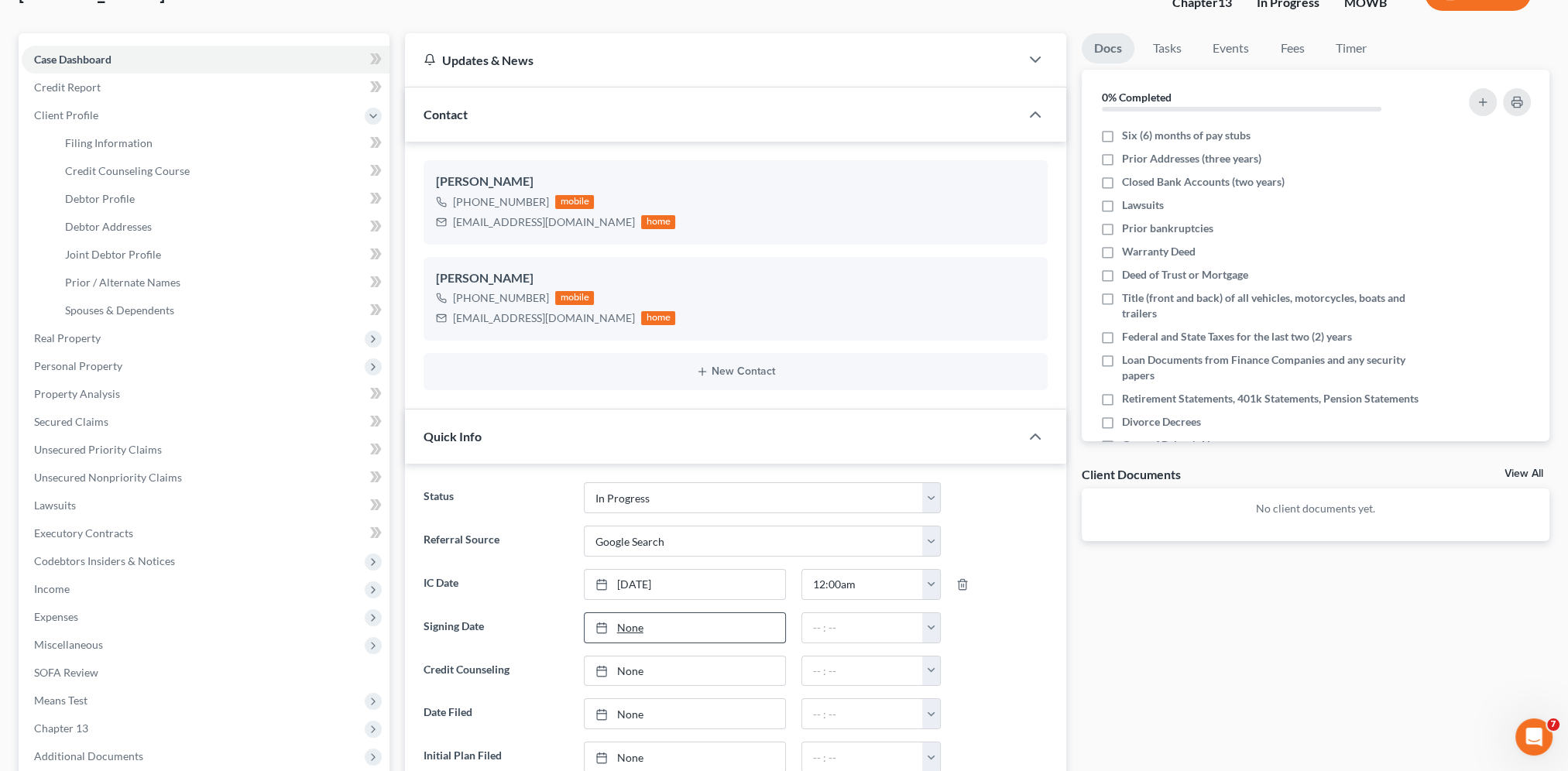
scroll to position [0, 0]
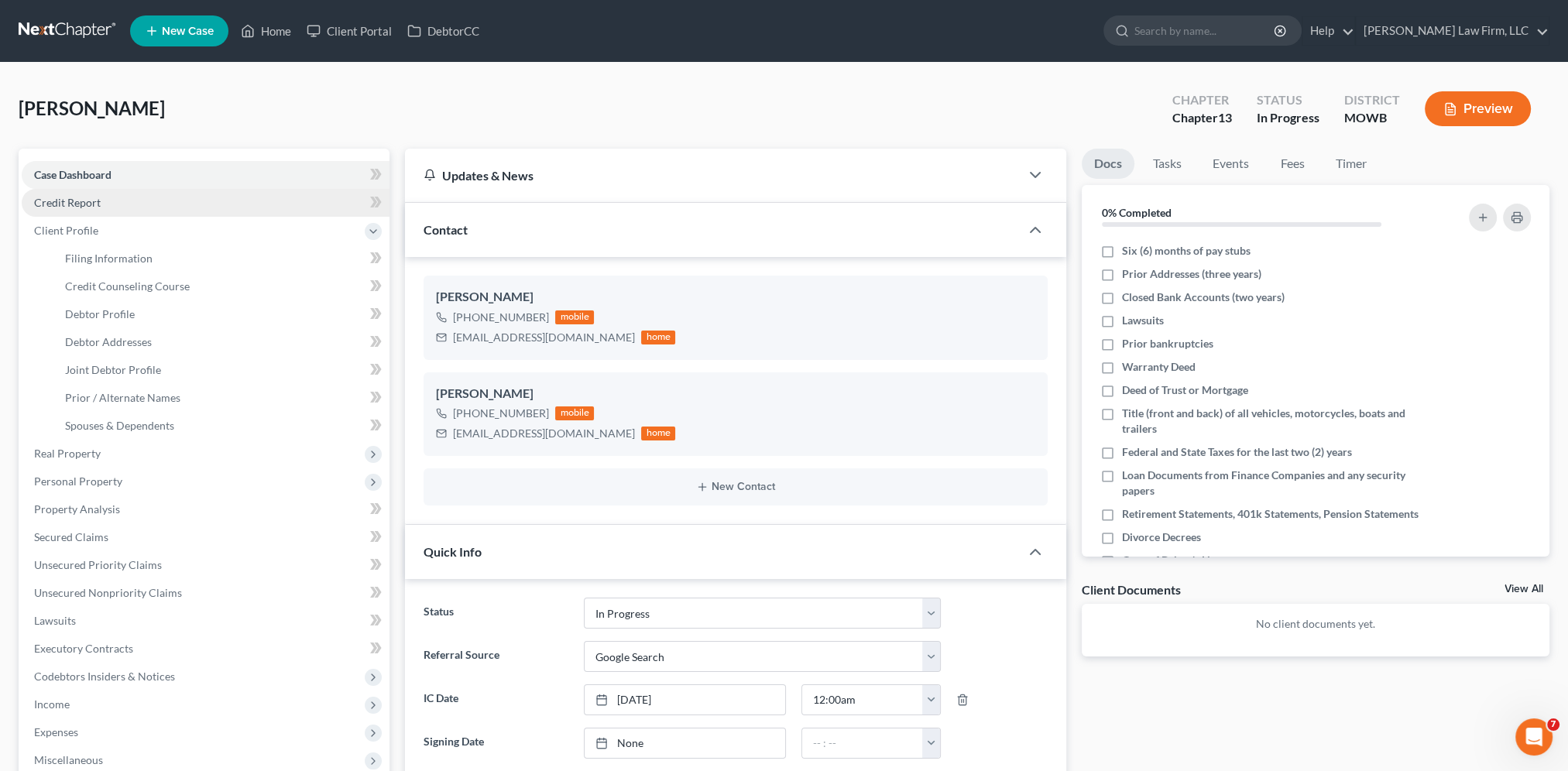
click at [81, 201] on span "Credit Report" at bounding box center [67, 202] width 67 height 13
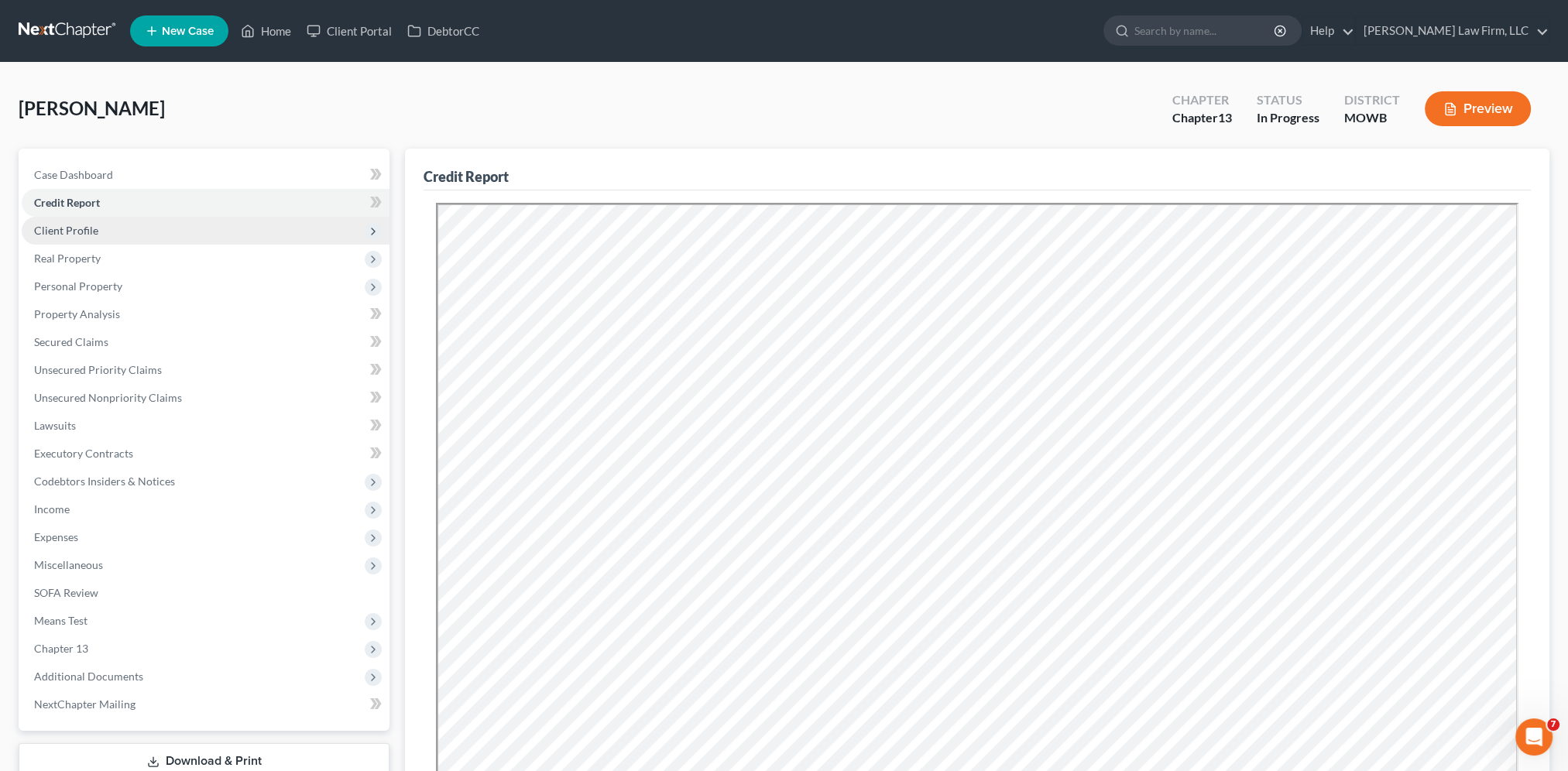
click at [86, 227] on span "Client Profile" at bounding box center [66, 230] width 64 height 13
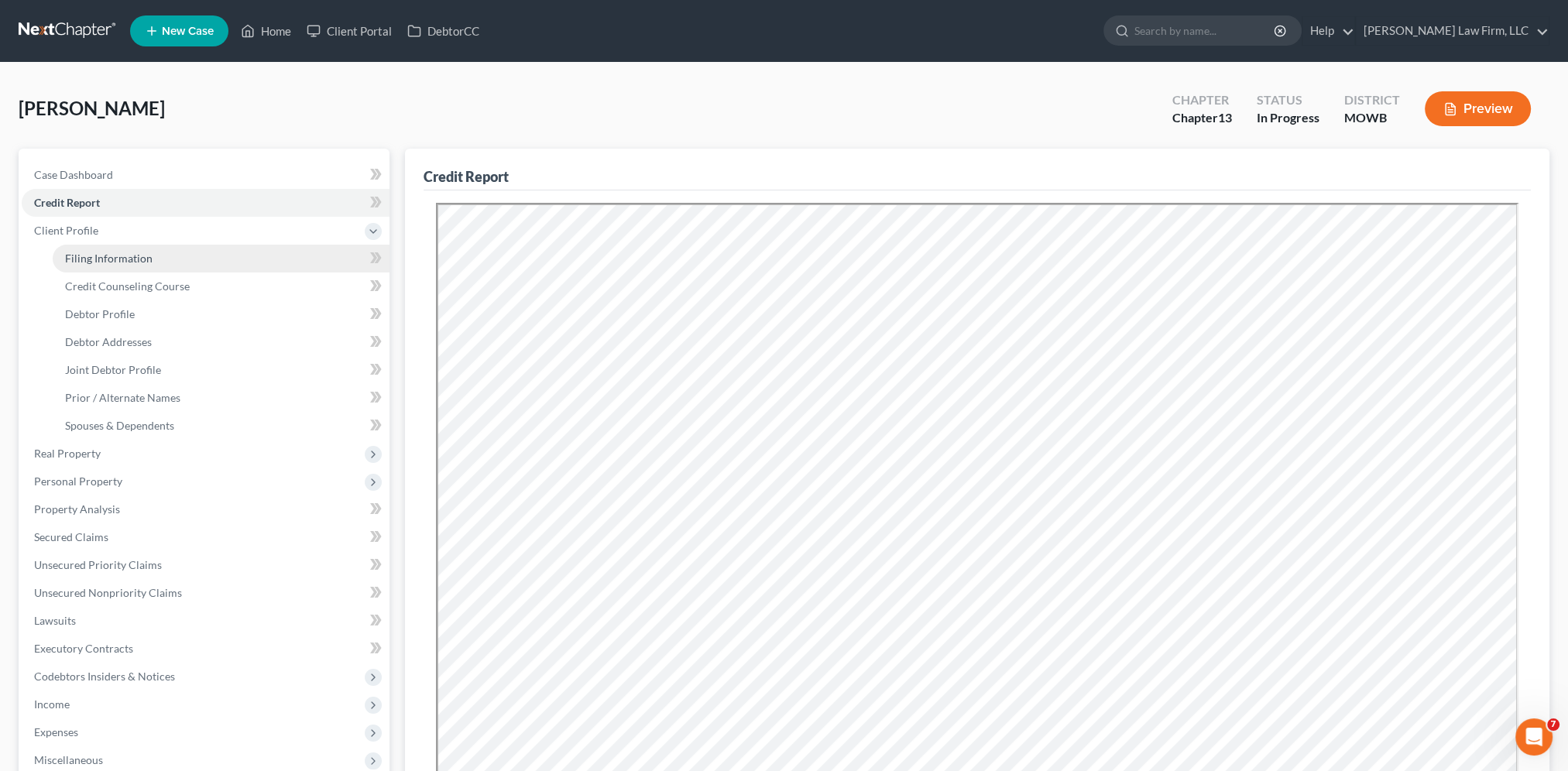
click at [93, 258] on span "Filing Information" at bounding box center [109, 258] width 87 height 13
select select "1"
select select "3"
select select "46"
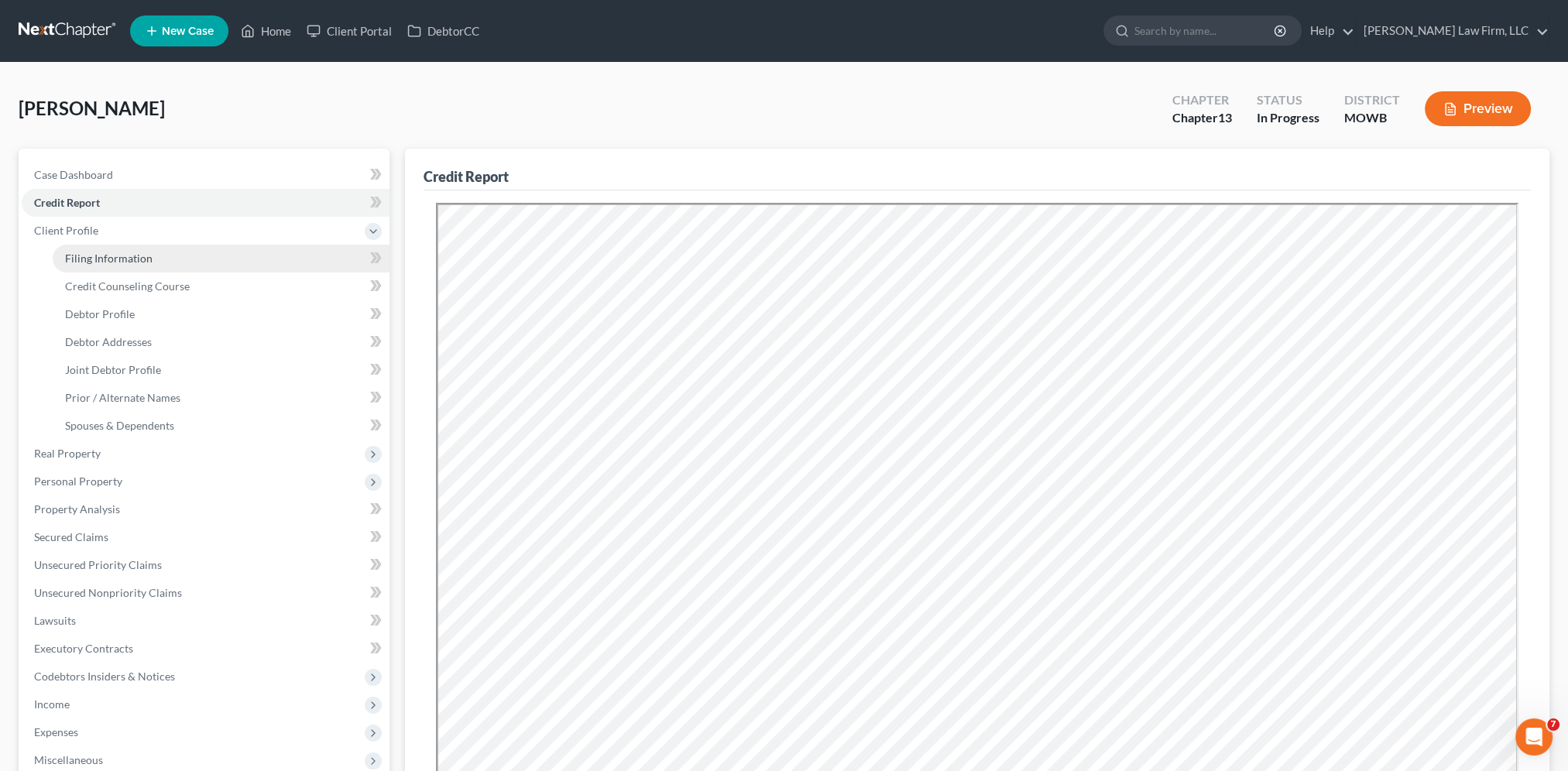
select select "10"
select select "26"
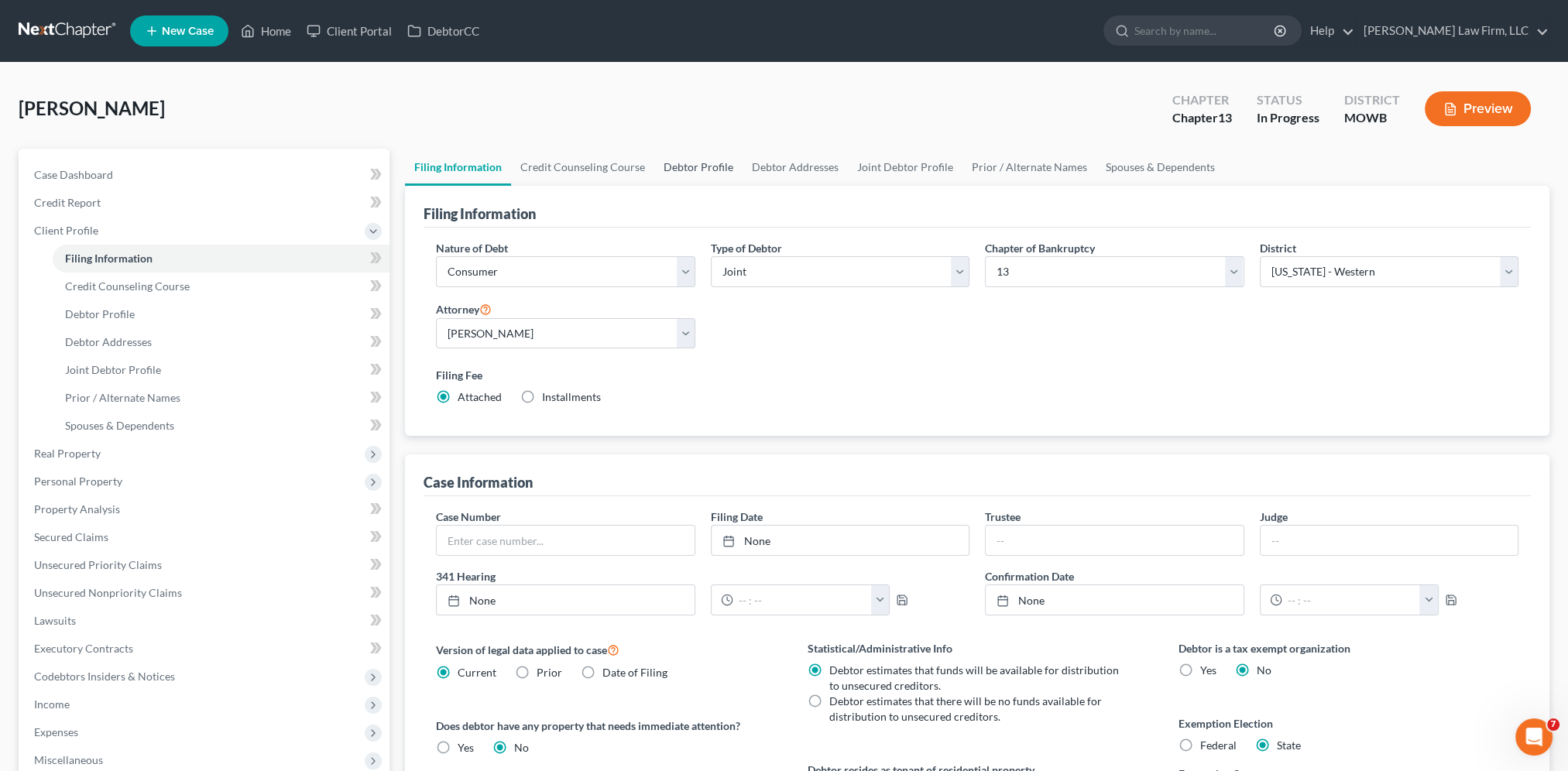
click at [669, 162] on link "Debtor Profile" at bounding box center [698, 168] width 88 height 37
select select "1"
select select "4"
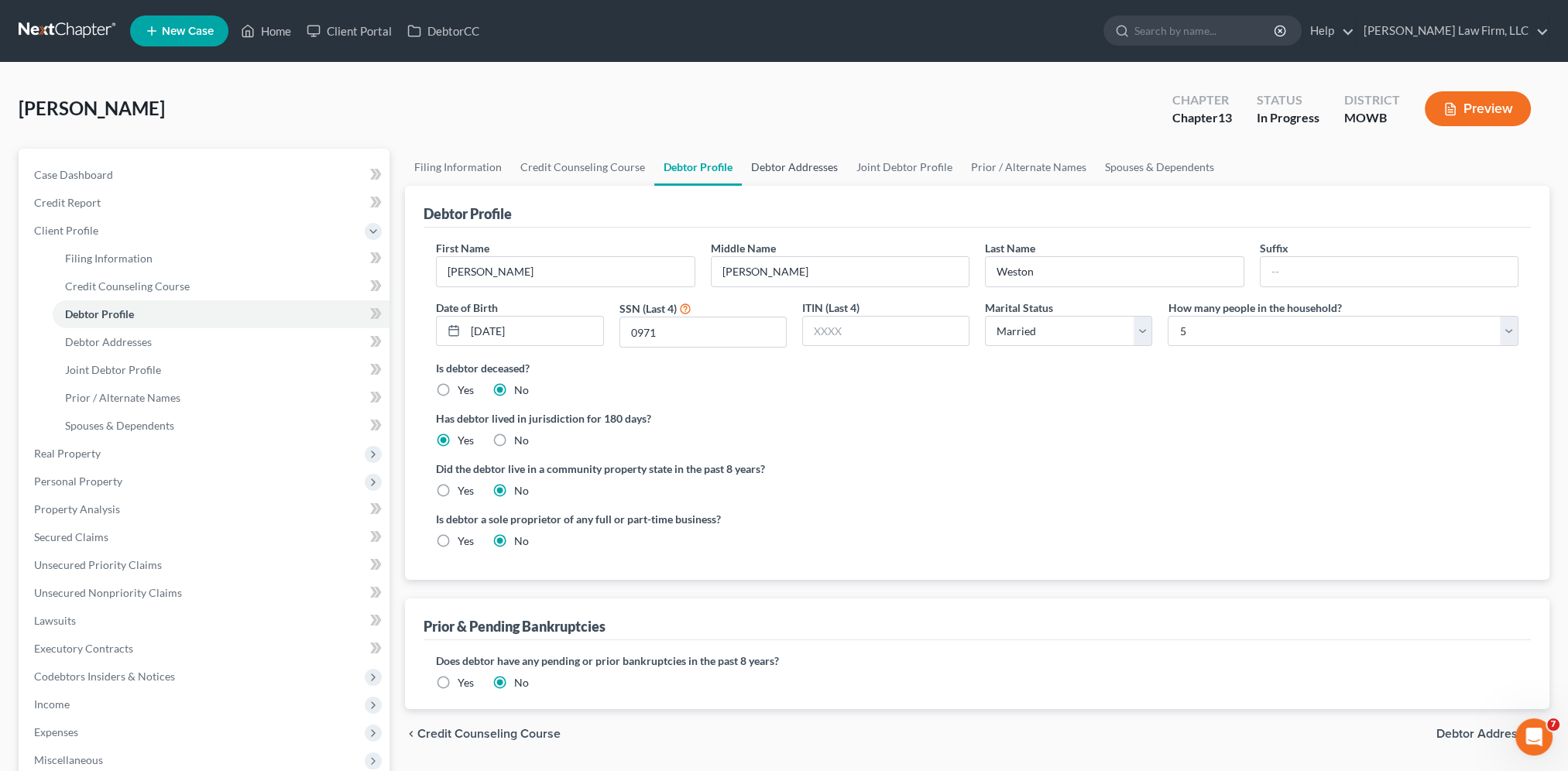
click at [764, 168] on link "Debtor Addresses" at bounding box center [794, 168] width 105 height 37
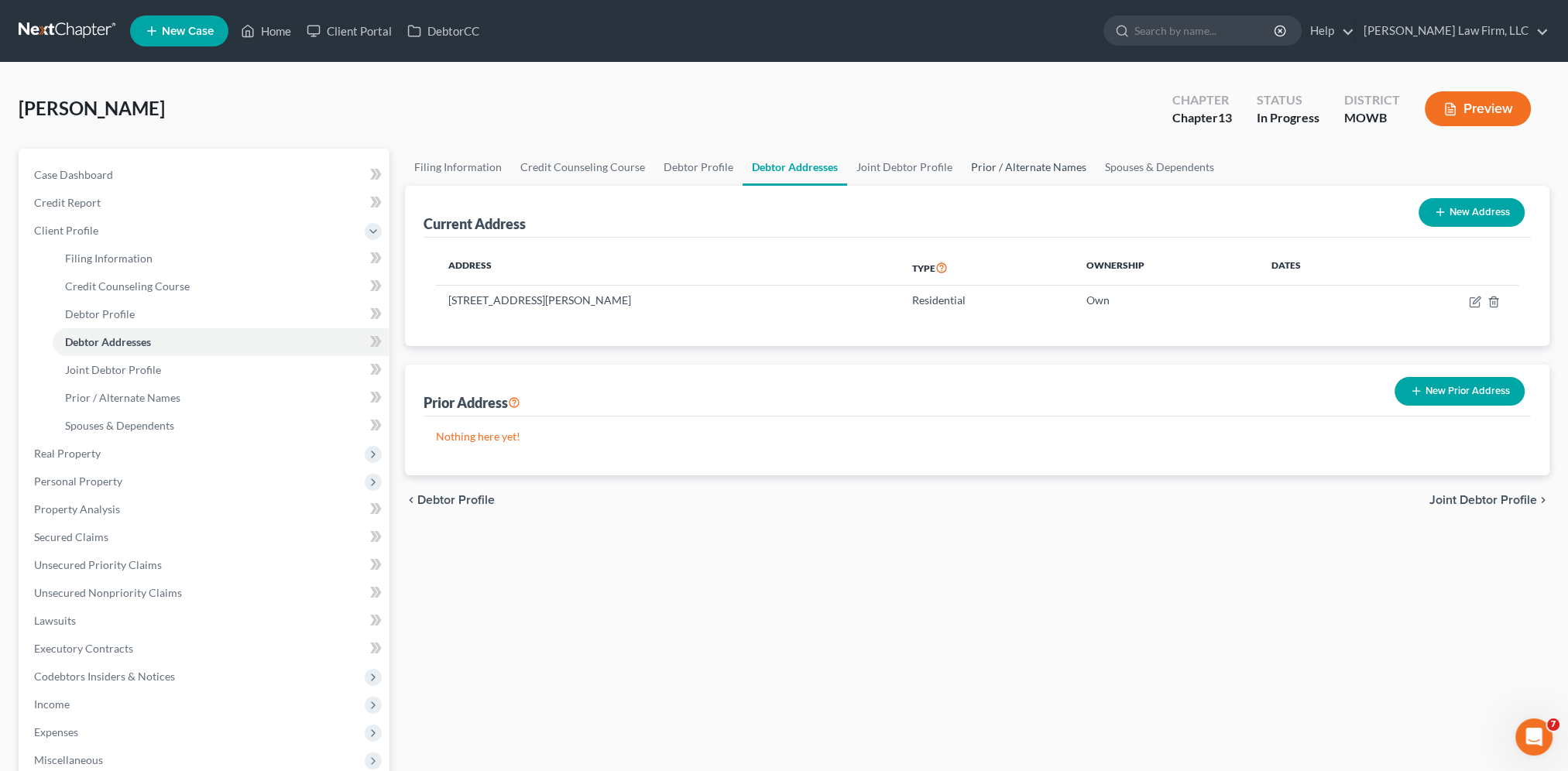
click at [1045, 166] on link "Prior / Alternate Names" at bounding box center [1029, 168] width 134 height 37
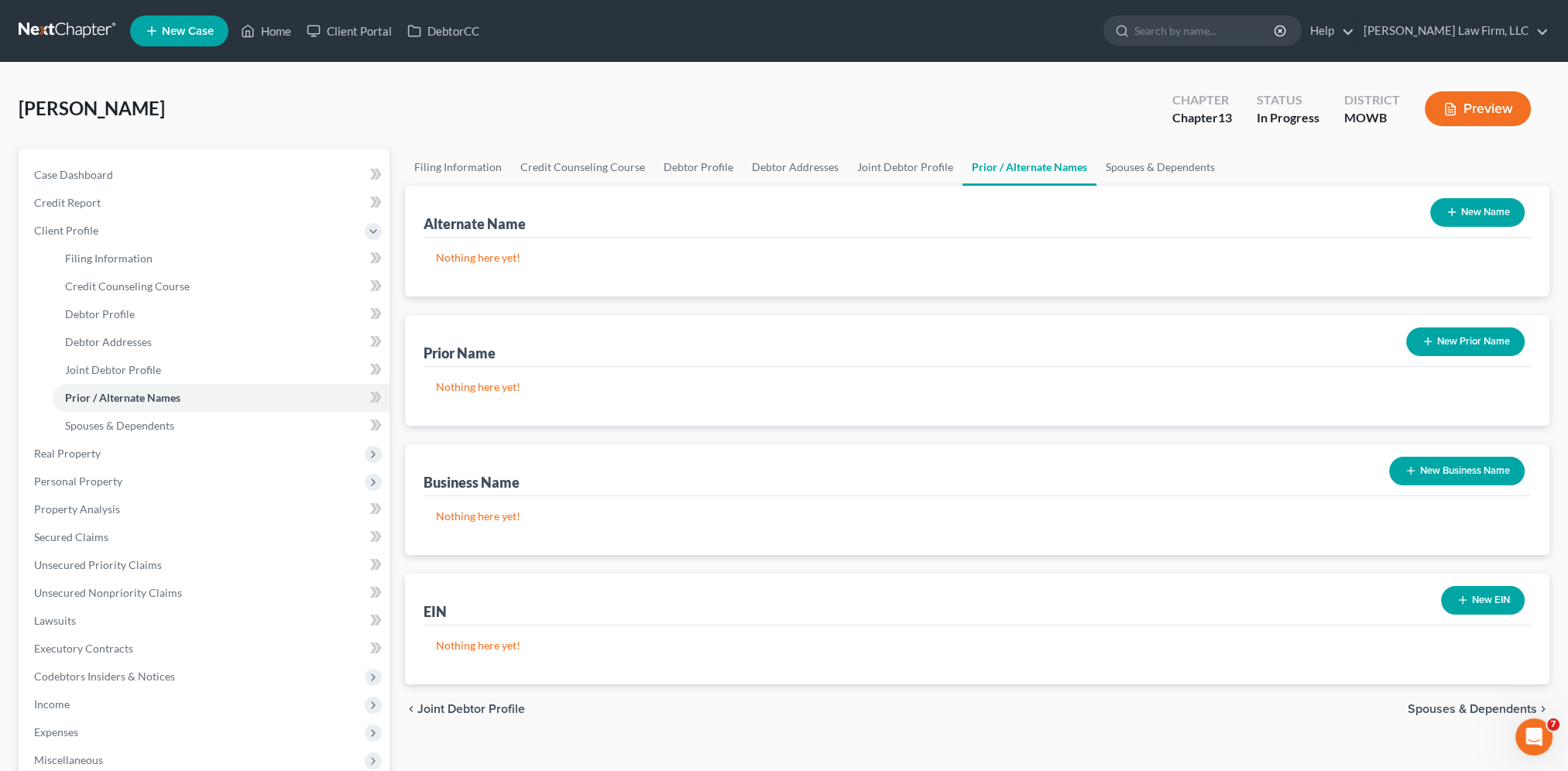
click at [1475, 344] on button "New Prior Name" at bounding box center [1465, 341] width 119 height 29
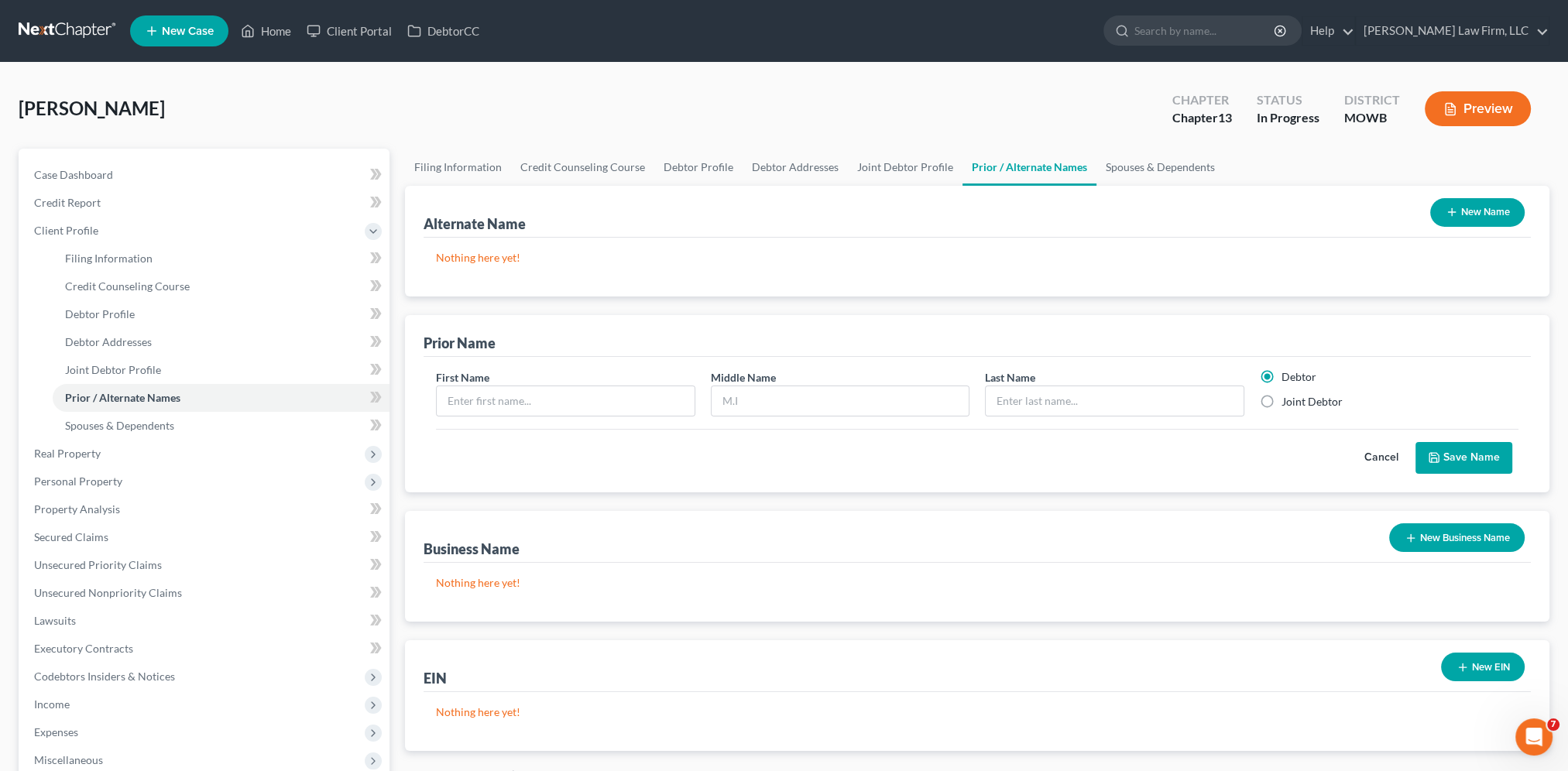
click at [511, 381] on div "First Name" at bounding box center [564, 392] width 274 height 47
click at [507, 397] on input "text" at bounding box center [565, 400] width 257 height 29
type input "[PERSON_NAME]"
click at [1281, 403] on label "Joint Debtor" at bounding box center [1311, 401] width 62 height 15
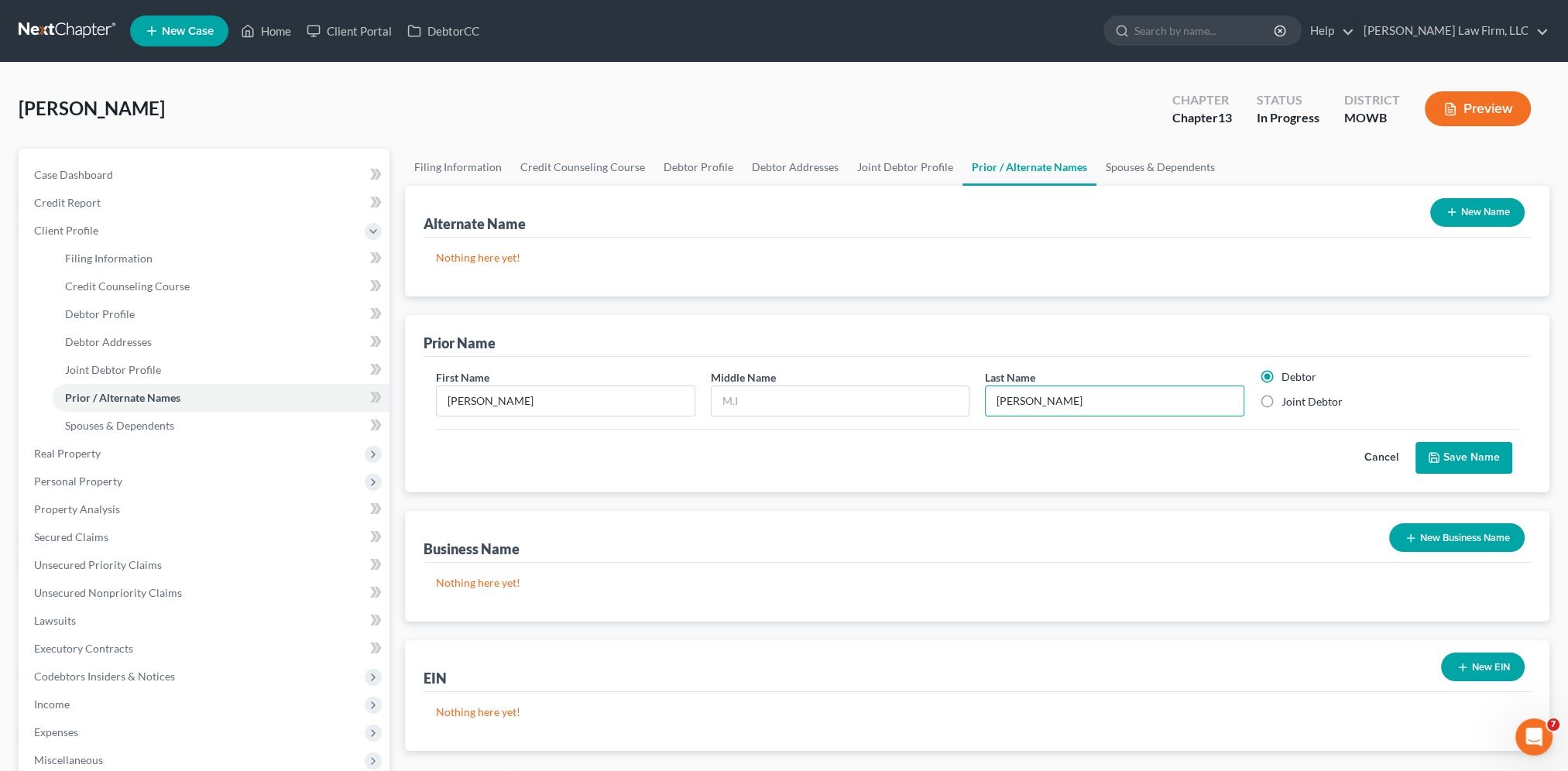
click at [1287, 403] on input "Joint Debtor" at bounding box center [1292, 398] width 10 height 10
radio input "true"
radio input "false"
click at [1452, 455] on button "Save Name" at bounding box center [1463, 458] width 97 height 32
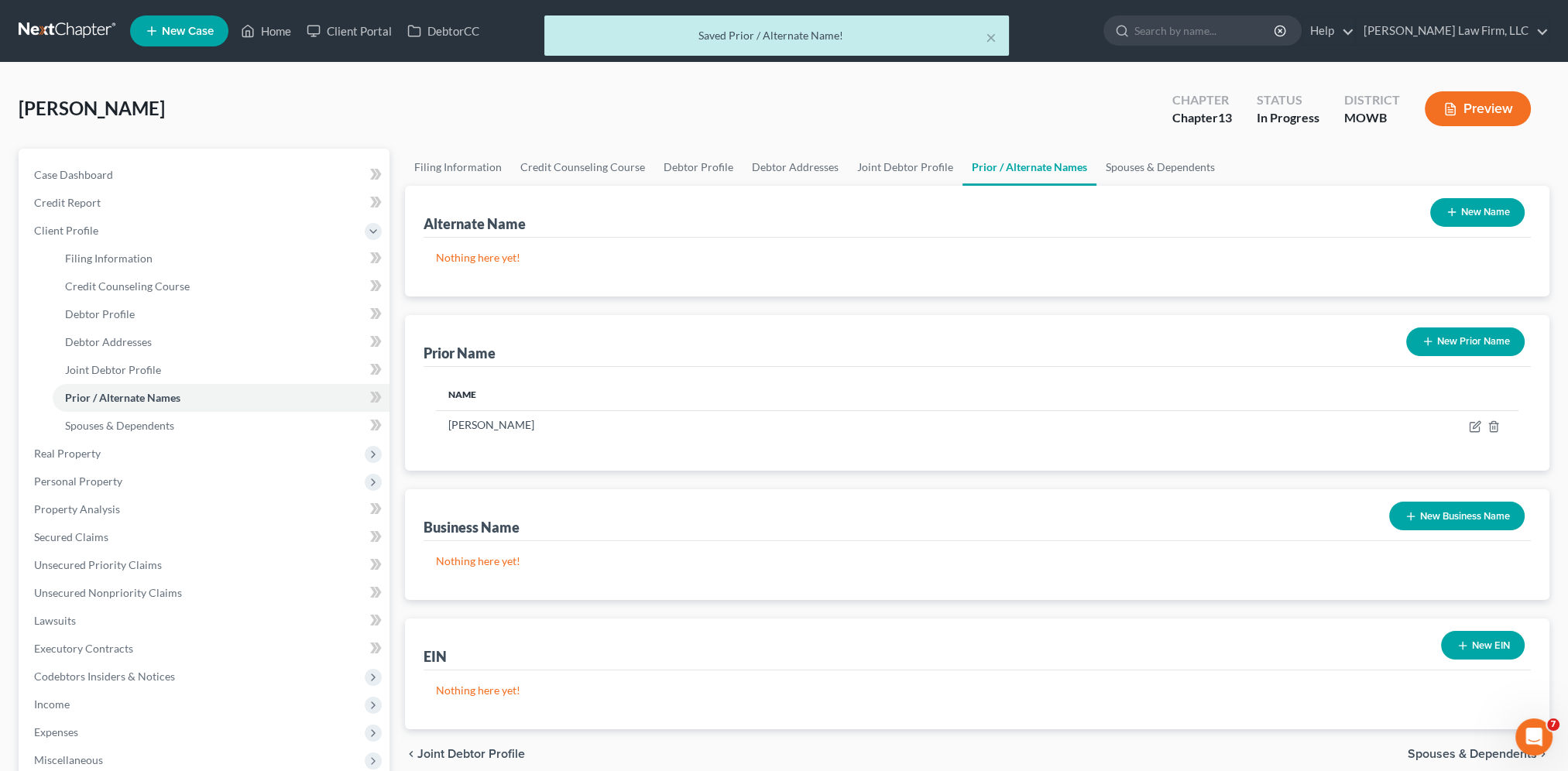
click at [1450, 344] on button "New Prior Name" at bounding box center [1465, 341] width 119 height 29
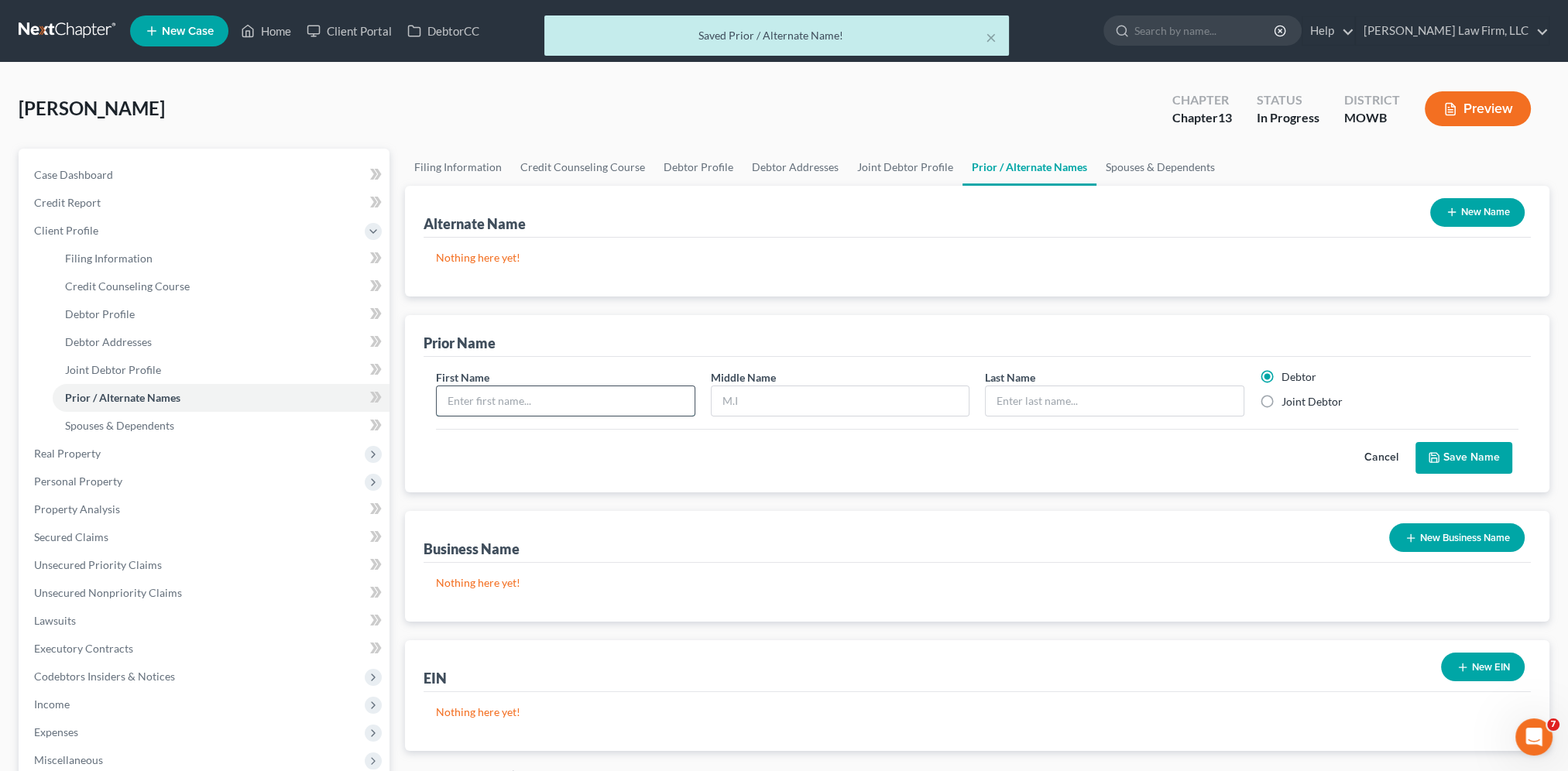
click at [572, 403] on input "text" at bounding box center [565, 400] width 257 height 29
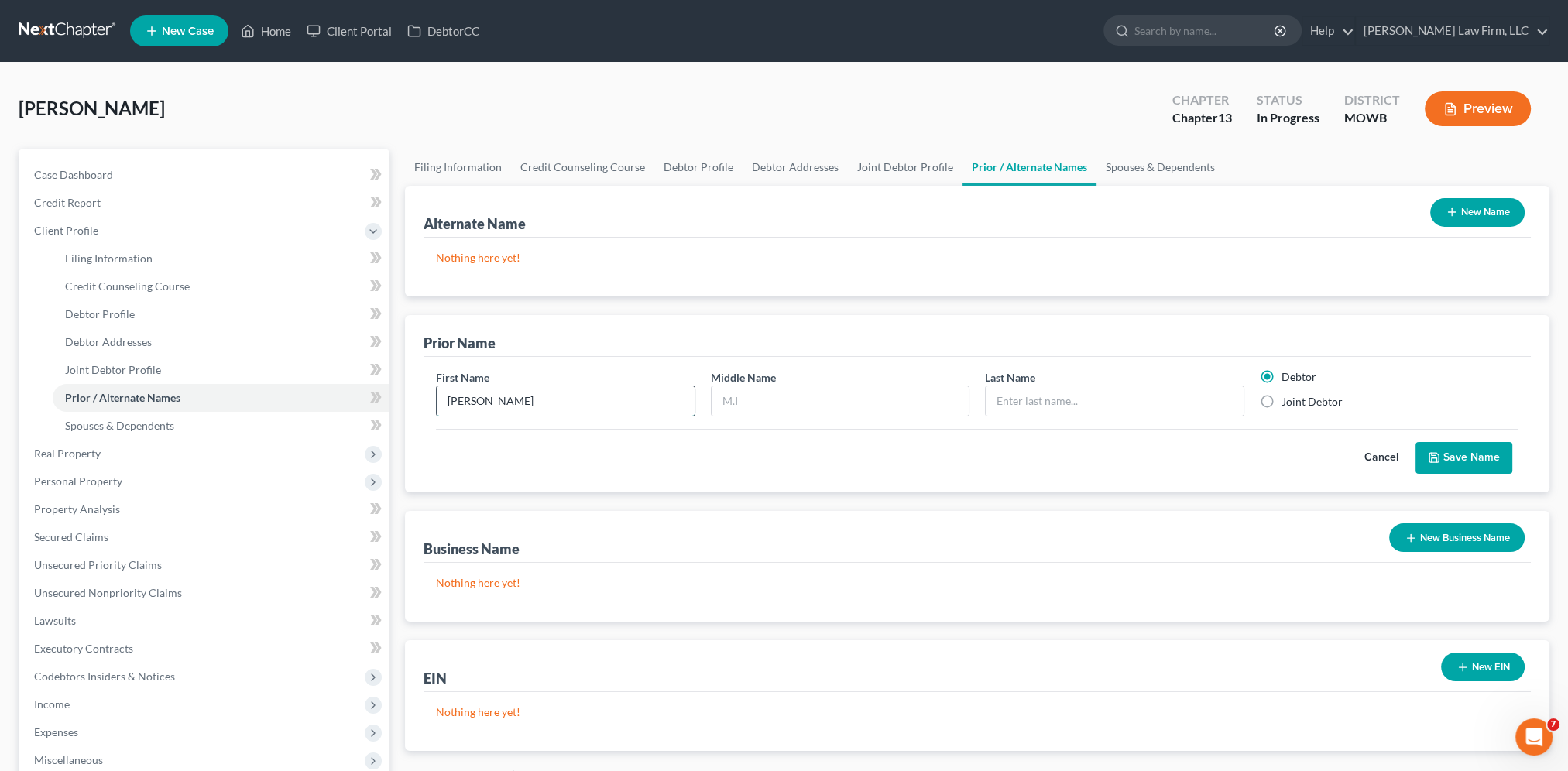
type input "[PERSON_NAME]"
type input "Rosewell"
click at [1281, 398] on label "Joint Debtor" at bounding box center [1311, 401] width 62 height 15
click at [1287, 398] on input "Joint Debtor" at bounding box center [1292, 398] width 10 height 10
radio input "true"
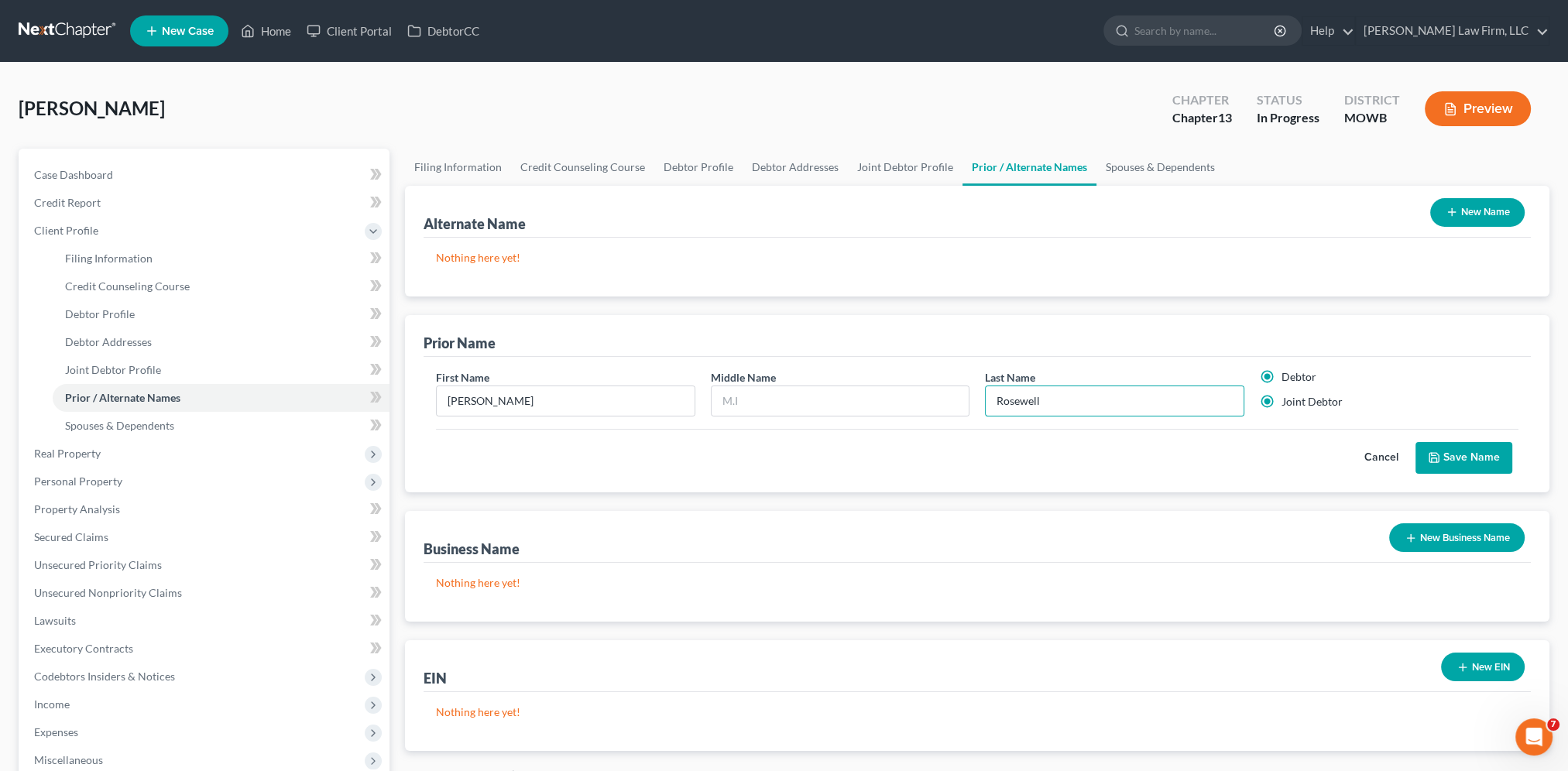
radio input "false"
click at [1457, 465] on button "Save Name" at bounding box center [1463, 458] width 97 height 32
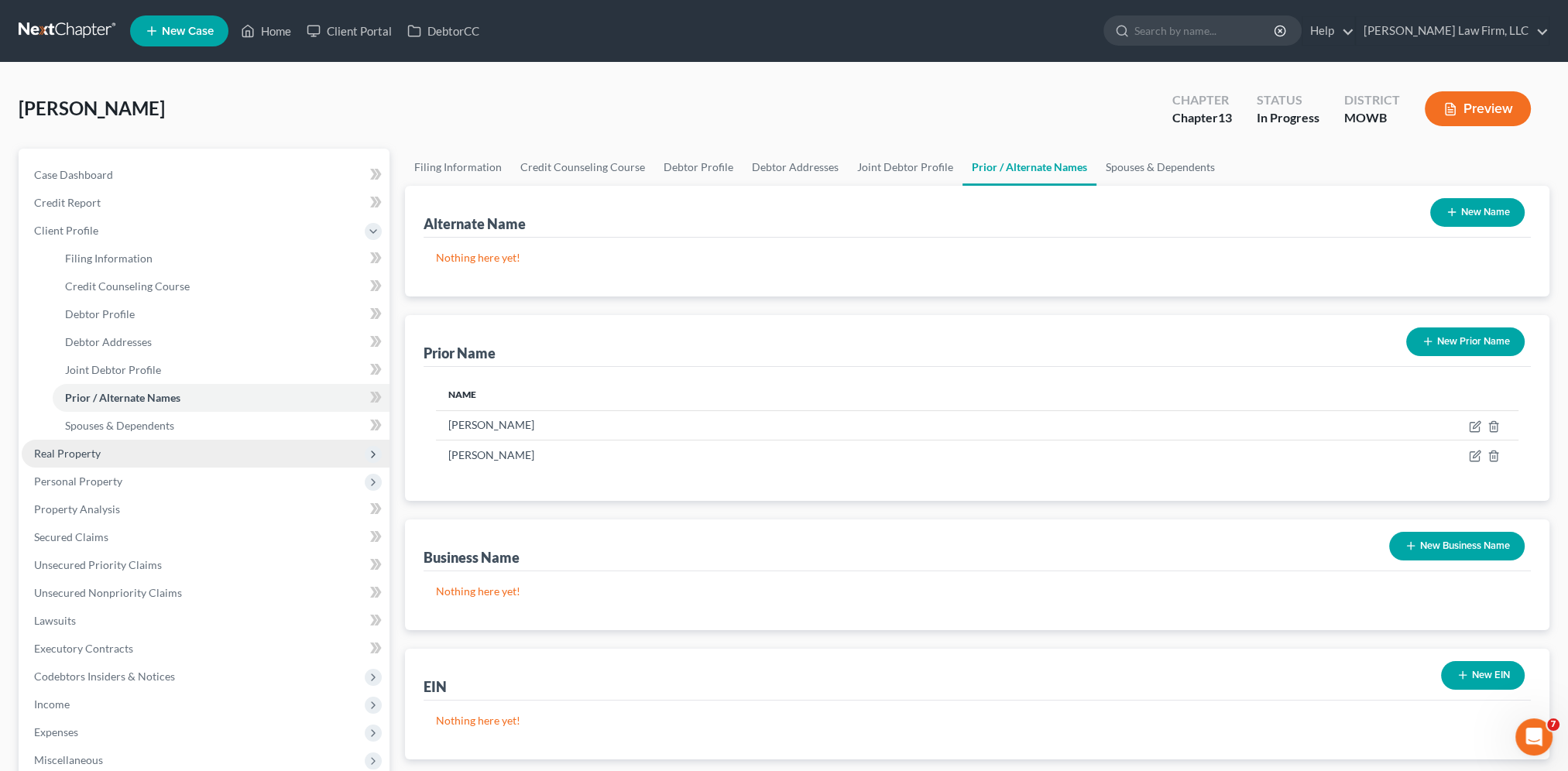
click at [62, 450] on span "Real Property" at bounding box center [67, 453] width 67 height 13
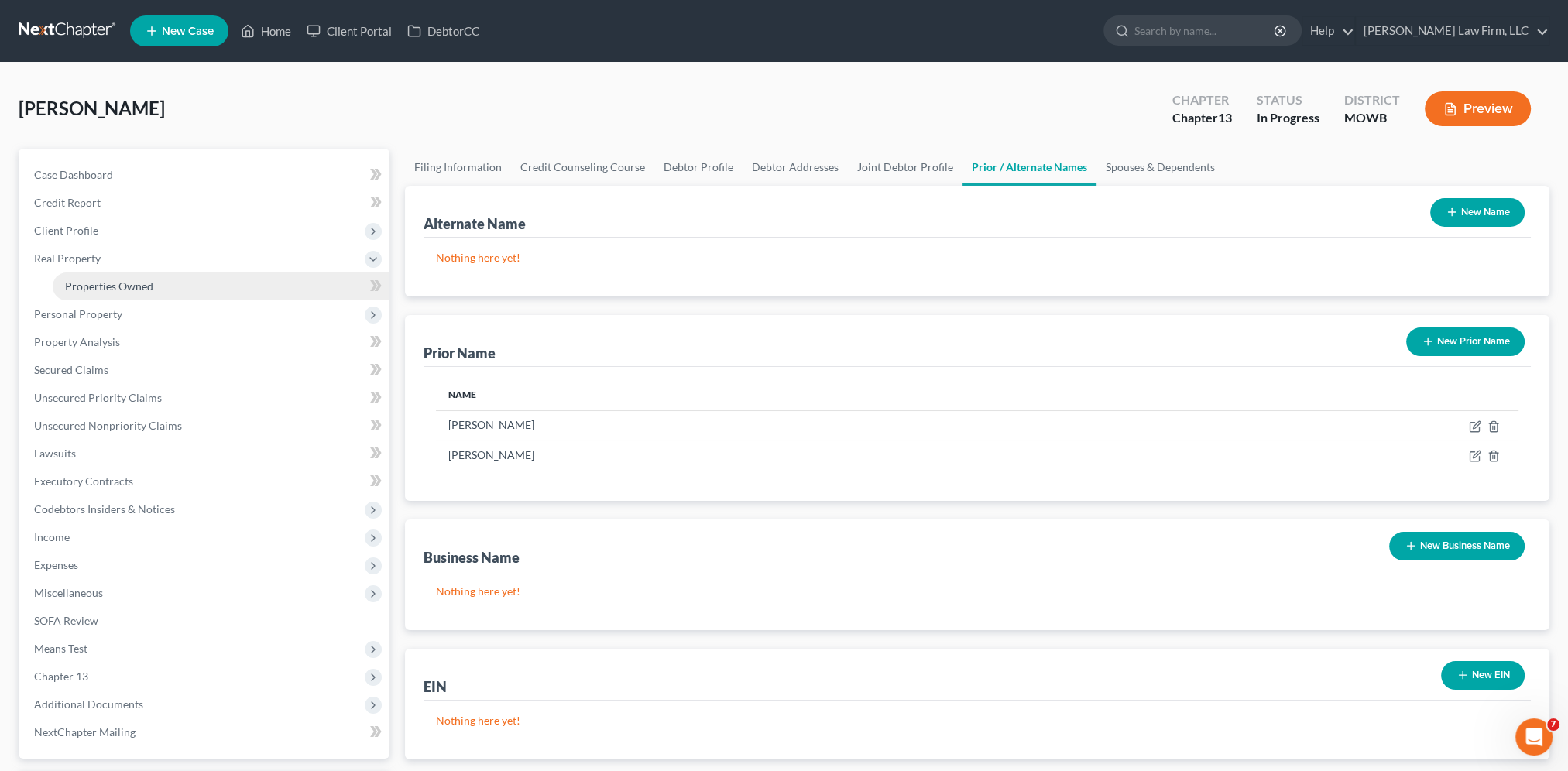
click at [74, 287] on span "Properties Owned" at bounding box center [109, 286] width 88 height 13
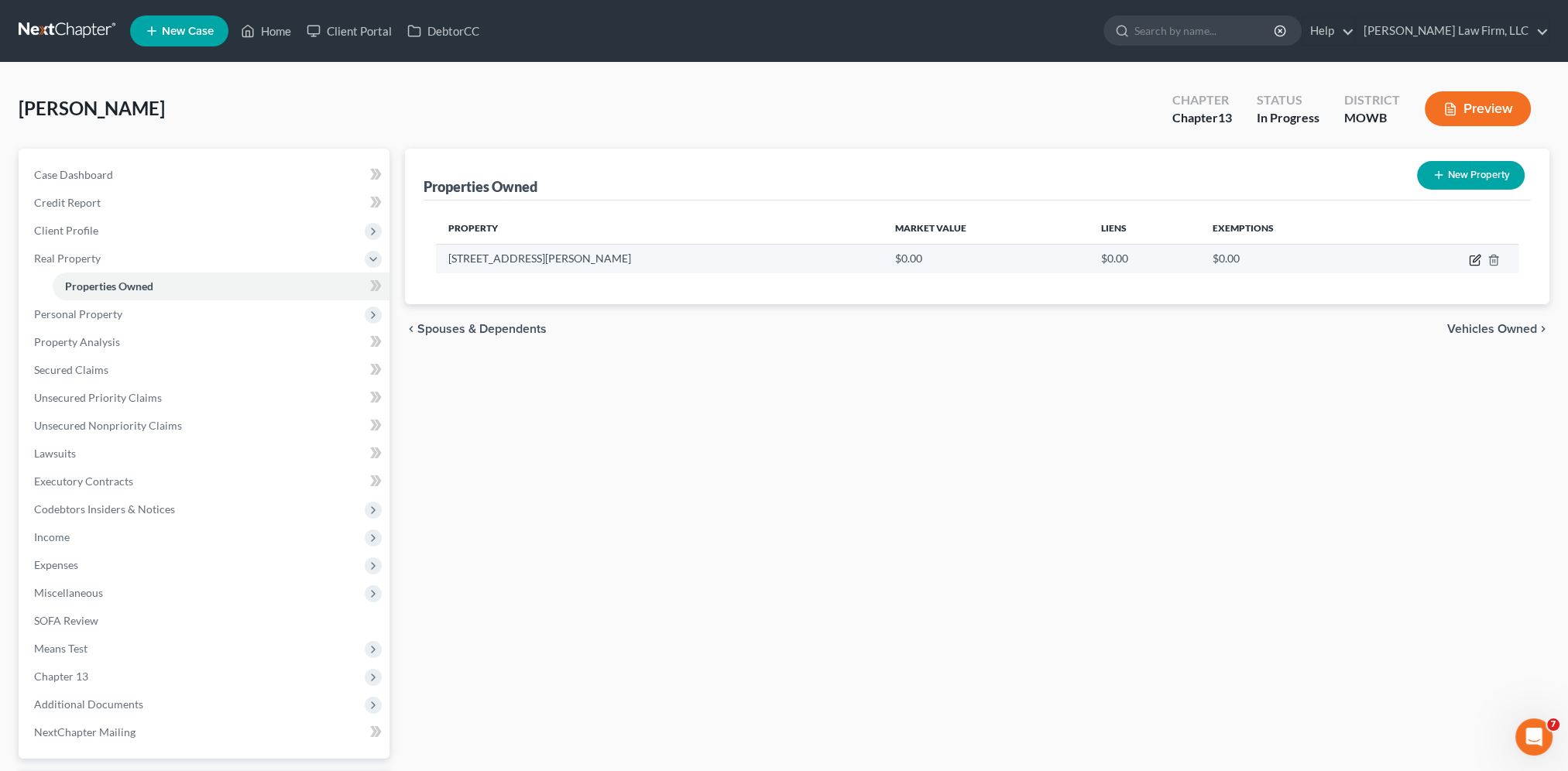
click at [1475, 257] on icon "button" at bounding box center [1476, 258] width 7 height 7
select select "26"
select select "18"
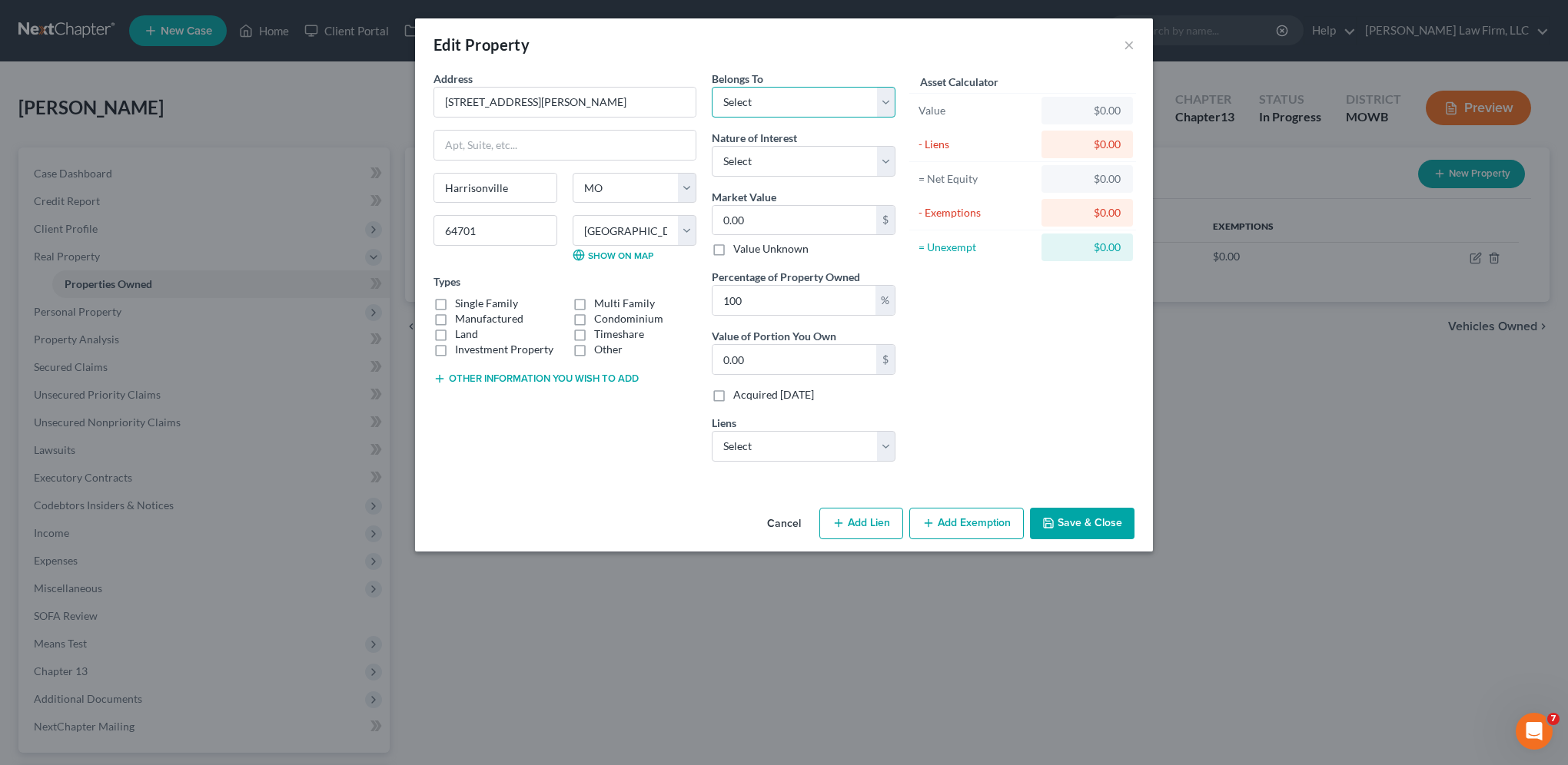
click at [781, 100] on select "Select Debtor 1 Only Debtor 2 Only Debtor 1 And Debtor 2 Only At Least One Of T…" at bounding box center [803, 102] width 184 height 31
select select "2"
click at [711, 87] on select "Select Debtor 1 Only Debtor 2 Only Debtor 1 And Debtor 2 Only At Least One Of T…" at bounding box center [803, 102] width 184 height 31
click at [455, 311] on label "Manufactured" at bounding box center [488, 318] width 68 height 15
click at [461, 311] on input "Manufactured" at bounding box center [465, 316] width 10 height 10
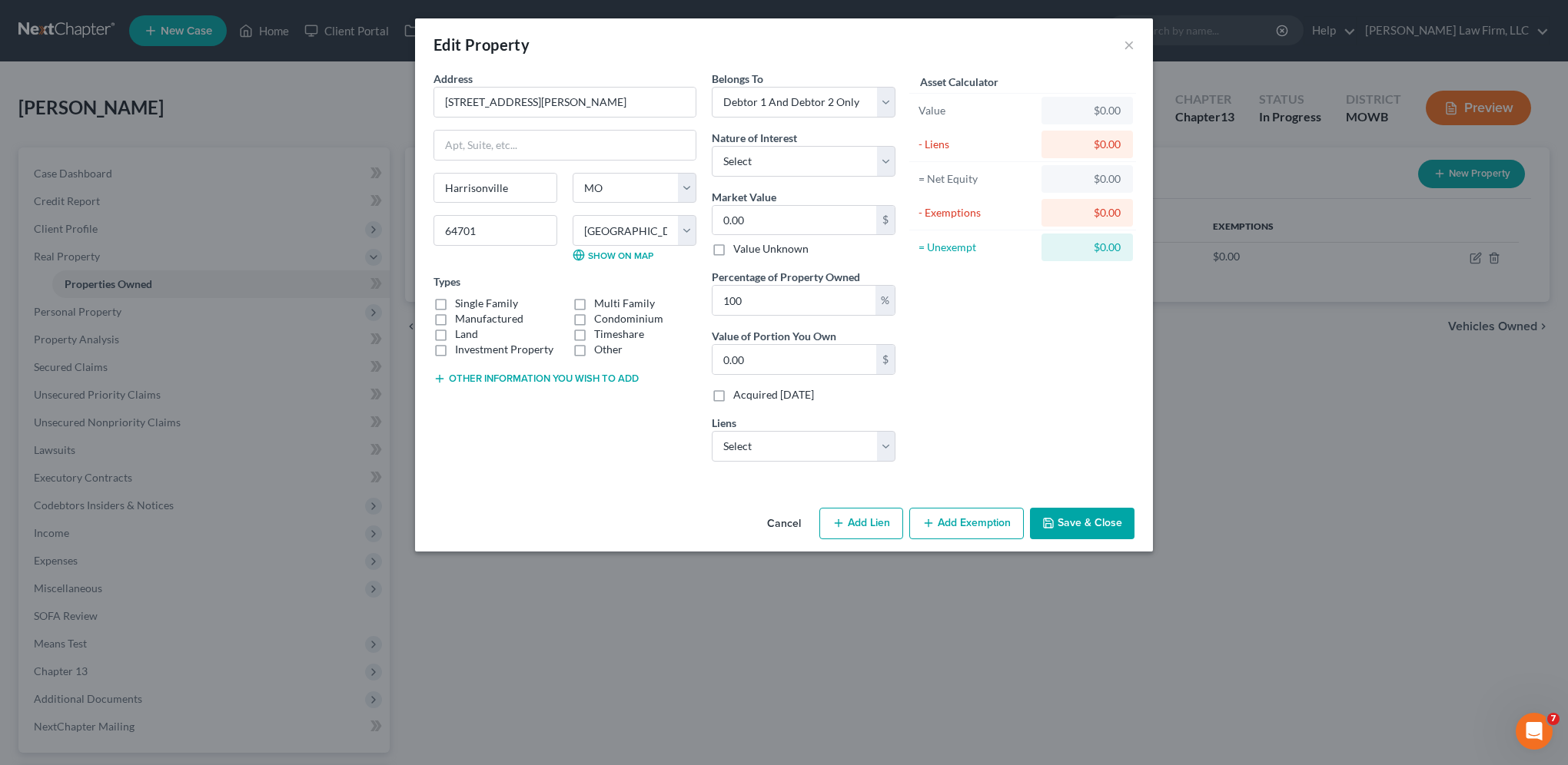
checkbox input "true"
click at [791, 224] on input "0.00" at bounding box center [794, 220] width 164 height 29
type input "2"
type input "2.00"
type input "21"
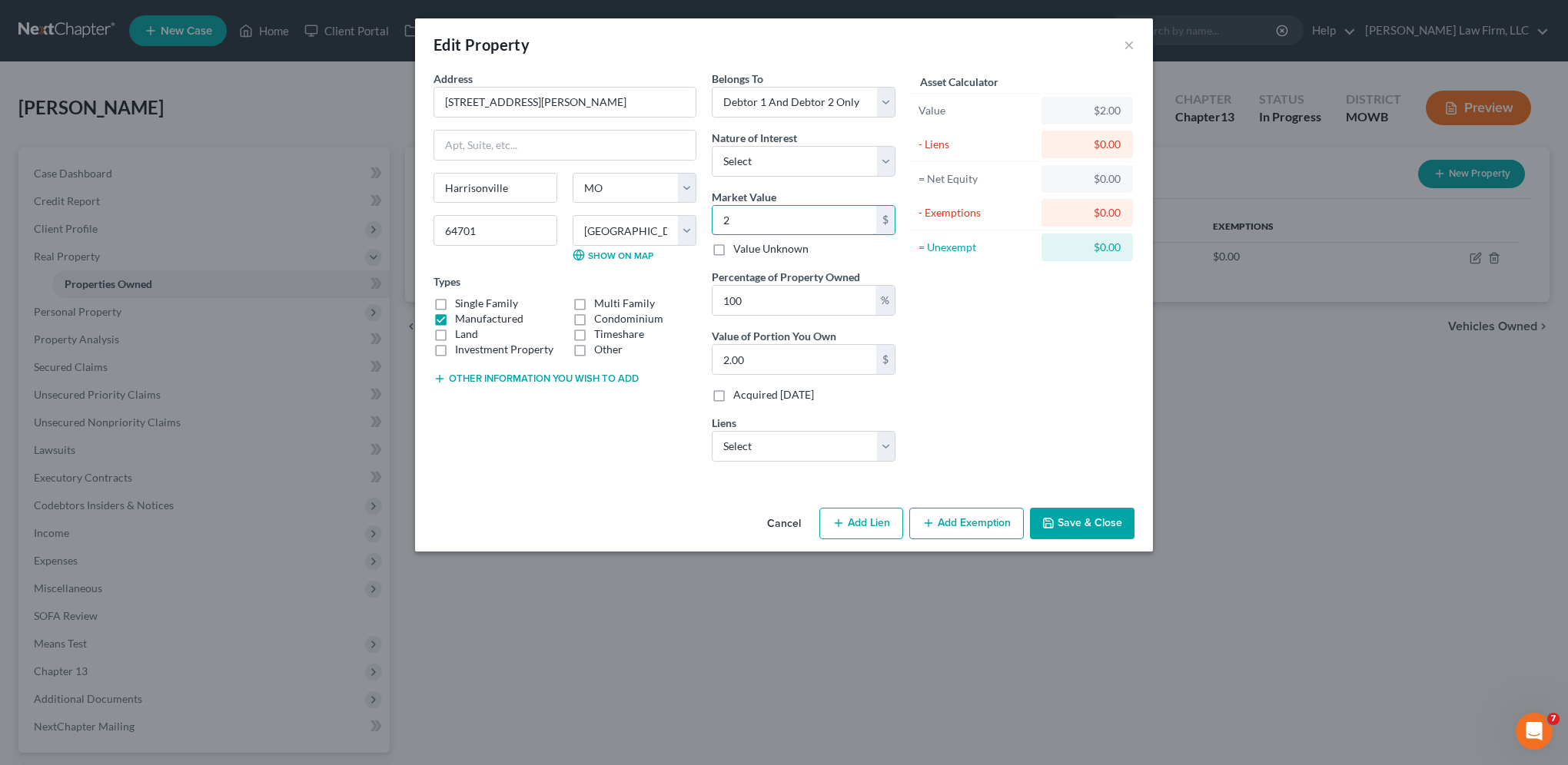
type input "21.00"
type input "214"
type input "214.00"
type input "2143"
type input "2,143.00"
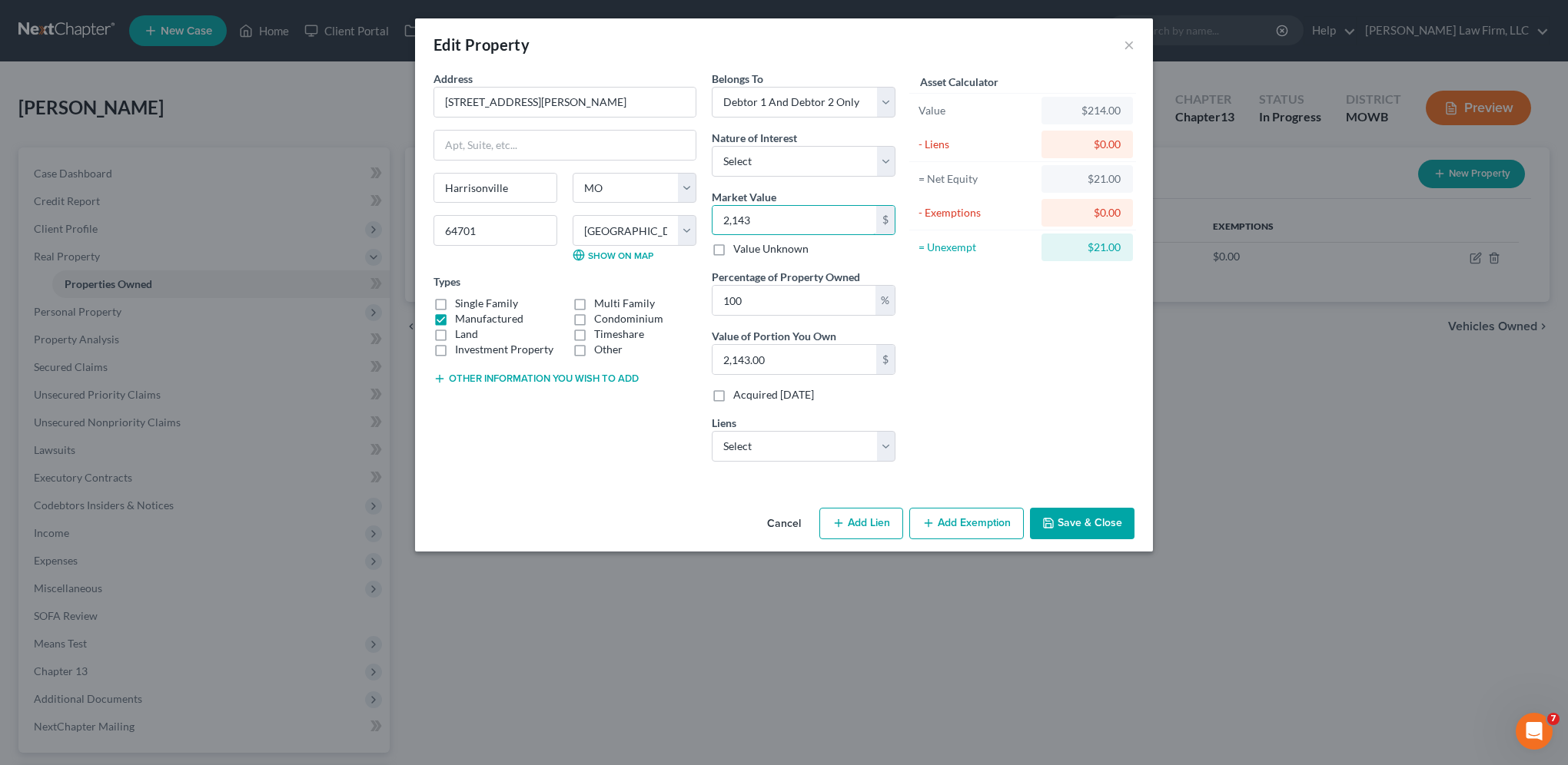
type input "2,1430"
type input "21,430.00"
type input "21,4300"
type input "214,300.00"
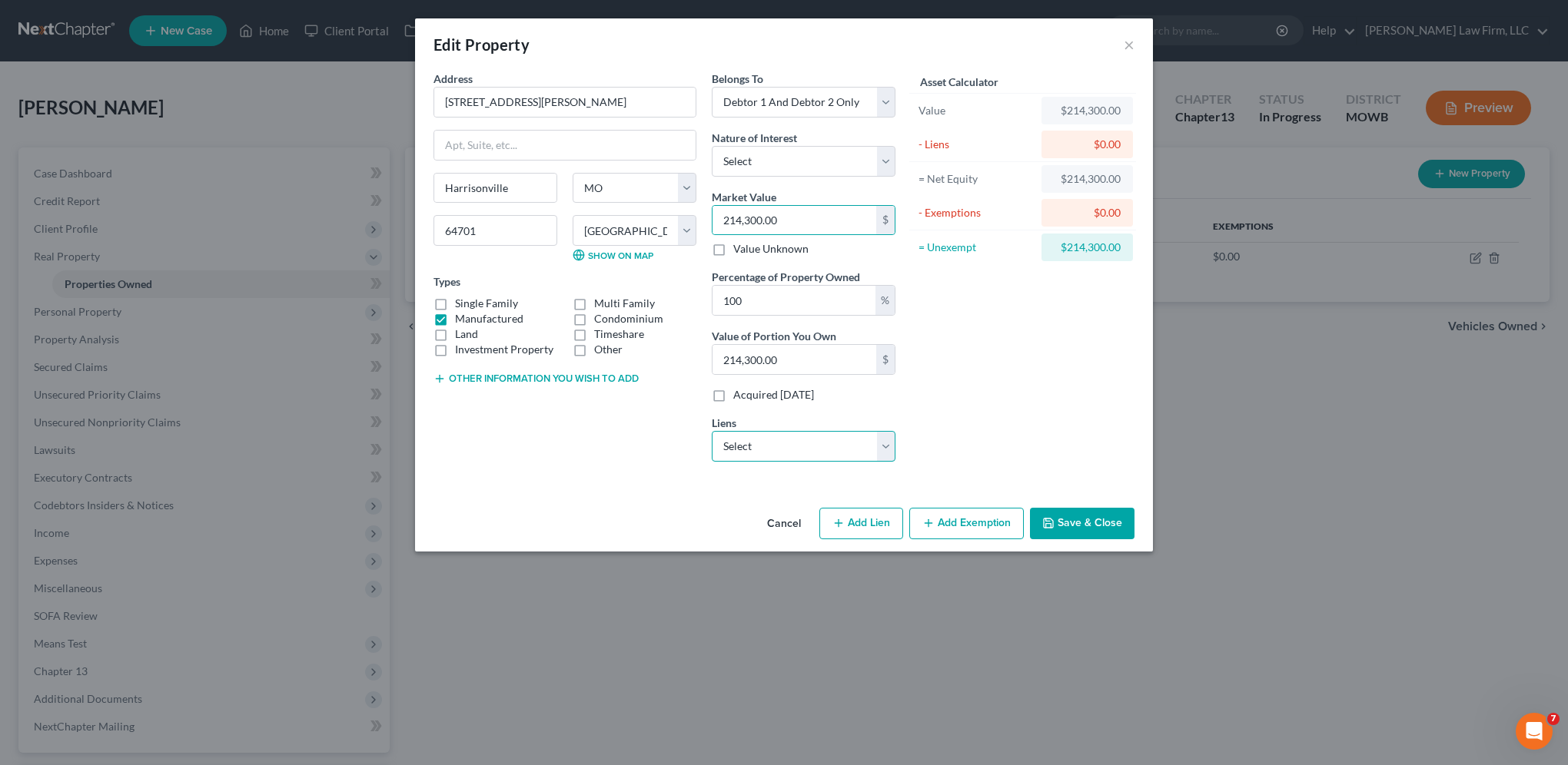
click at [780, 446] on select "Select R G Federal Credit Uni - $149,382.00 Capital One Auto [PERSON_NAME] - $3…" at bounding box center [803, 446] width 184 height 31
select select "0"
click at [711, 431] on select "Select R G Federal Credit Uni - $149,382.00 Capital One Auto [PERSON_NAME] - $3…" at bounding box center [803, 446] width 184 height 31
select select
select select "26"
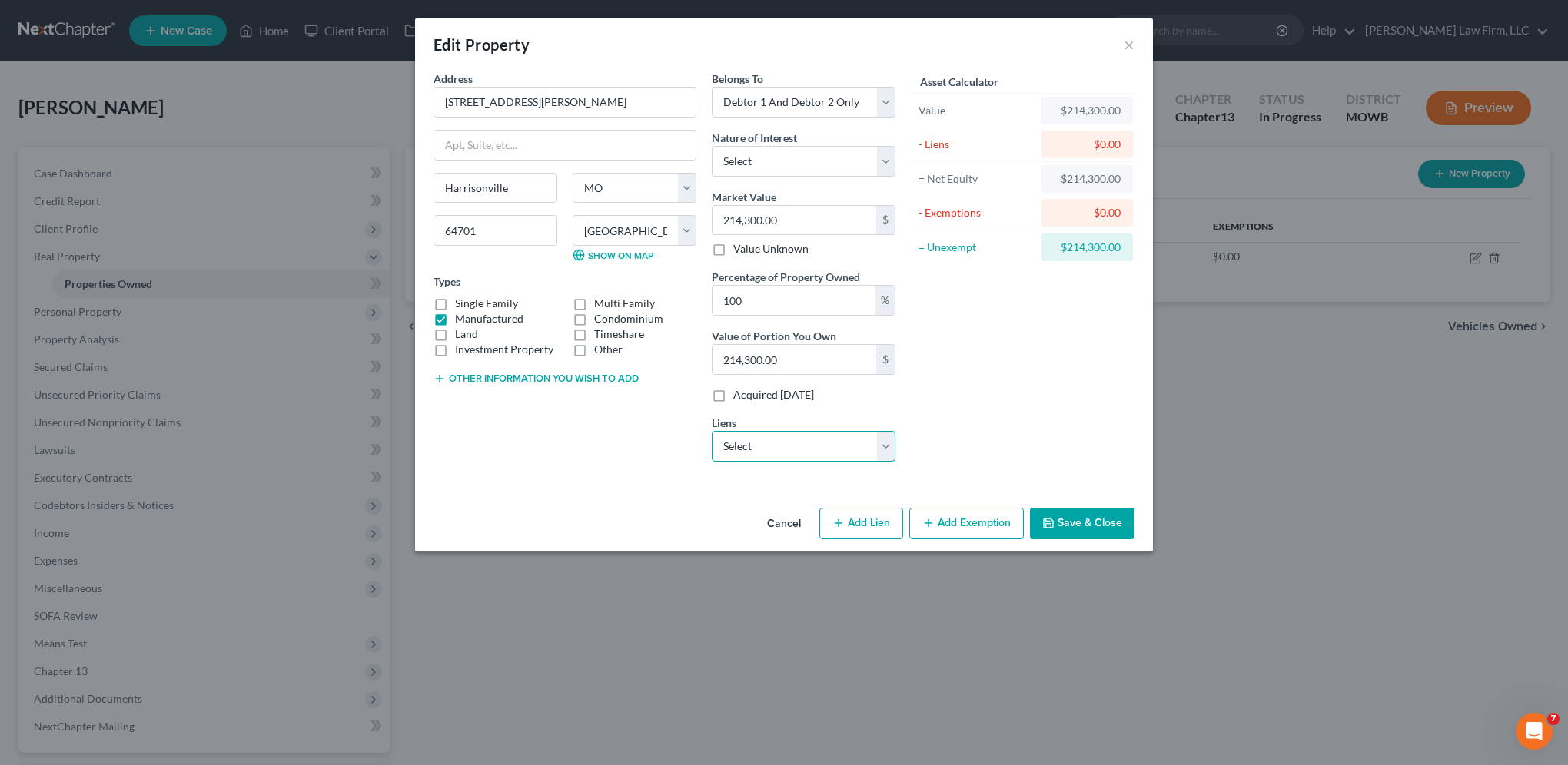
select select "2"
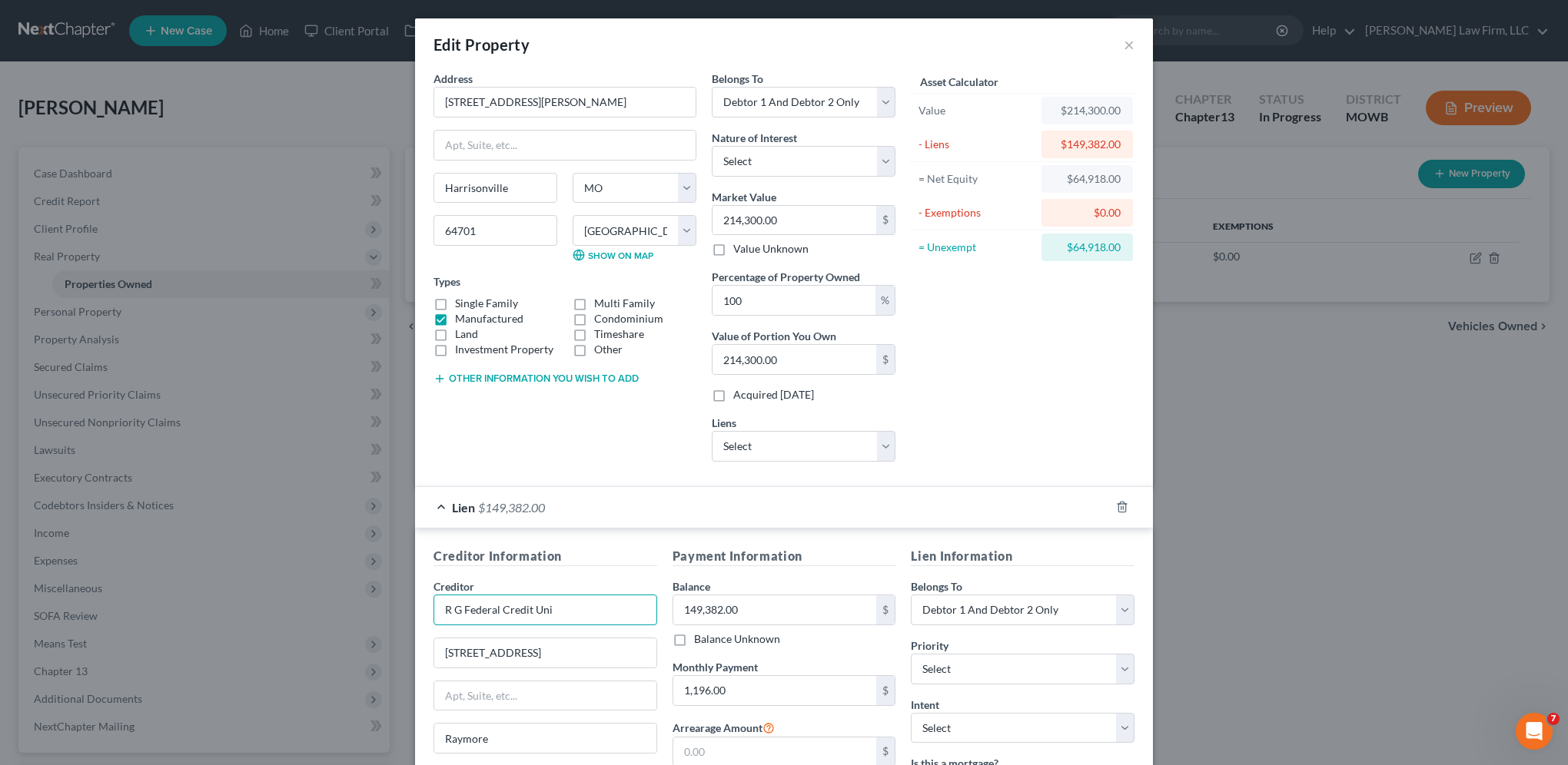
click at [559, 609] on input "R G Federal Credit Uni" at bounding box center [545, 609] width 224 height 31
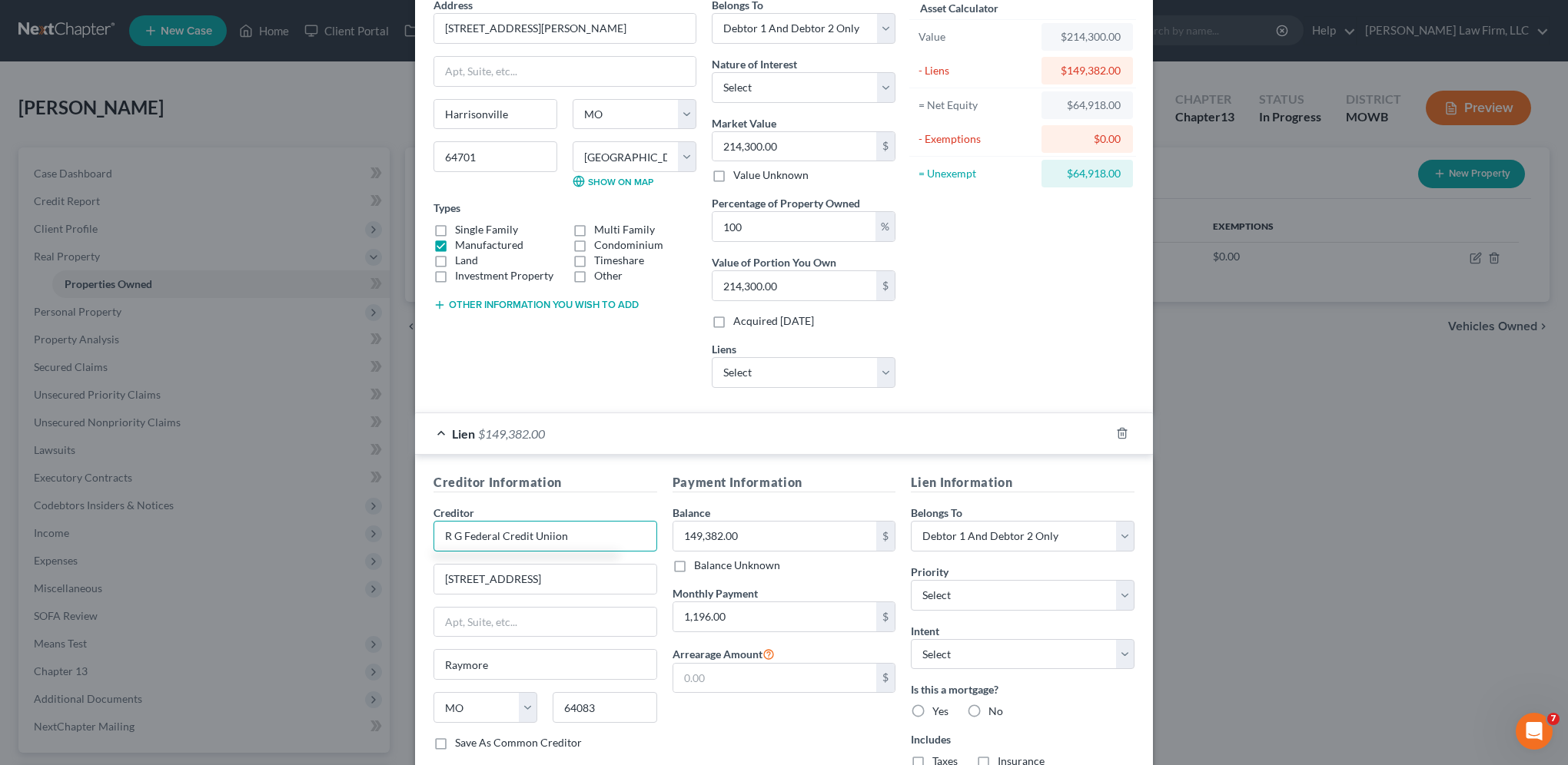
scroll to position [77, 0]
type input "R G Federal Credit Uniion"
click at [555, 575] on input "[STREET_ADDRESS]" at bounding box center [545, 576] width 222 height 29
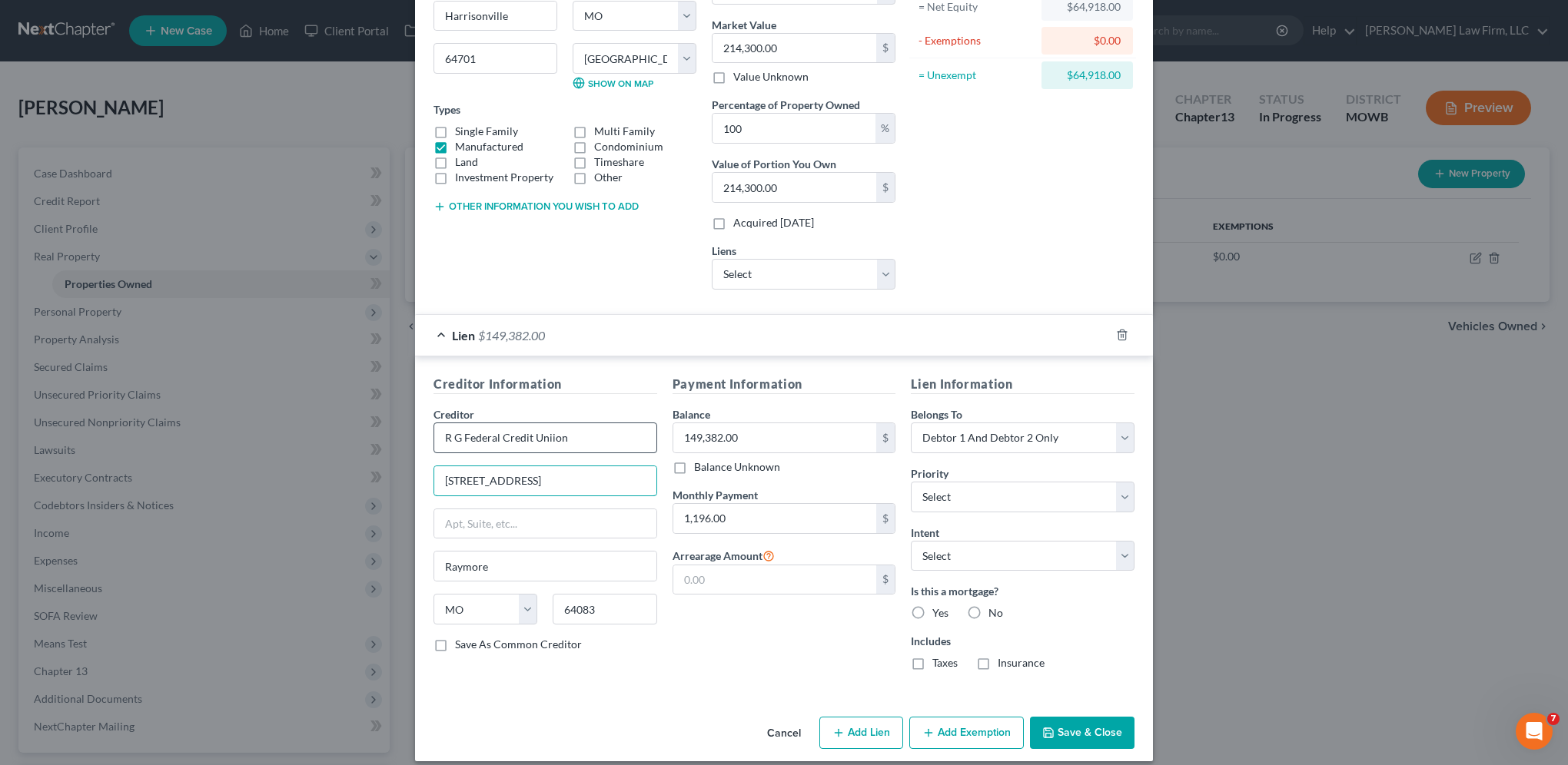
scroll to position [184, 0]
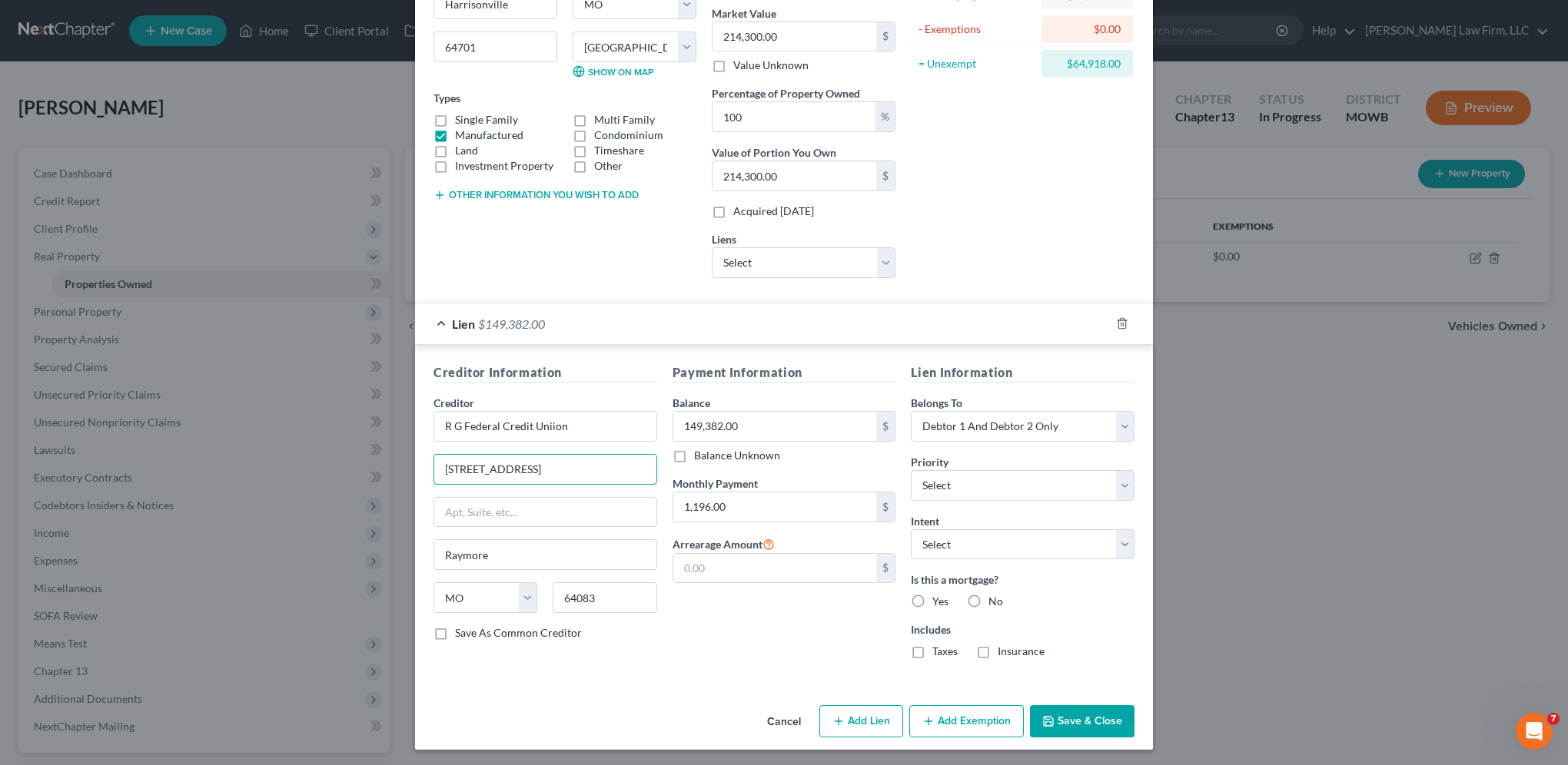
type input "[STREET_ADDRESS]"
click at [932, 596] on label "Yes" at bounding box center [940, 601] width 16 height 15
click at [938, 596] on input "Yes" at bounding box center [942, 598] width 10 height 10
radio input "true"
click at [932, 647] on label "Taxes" at bounding box center [944, 651] width 26 height 15
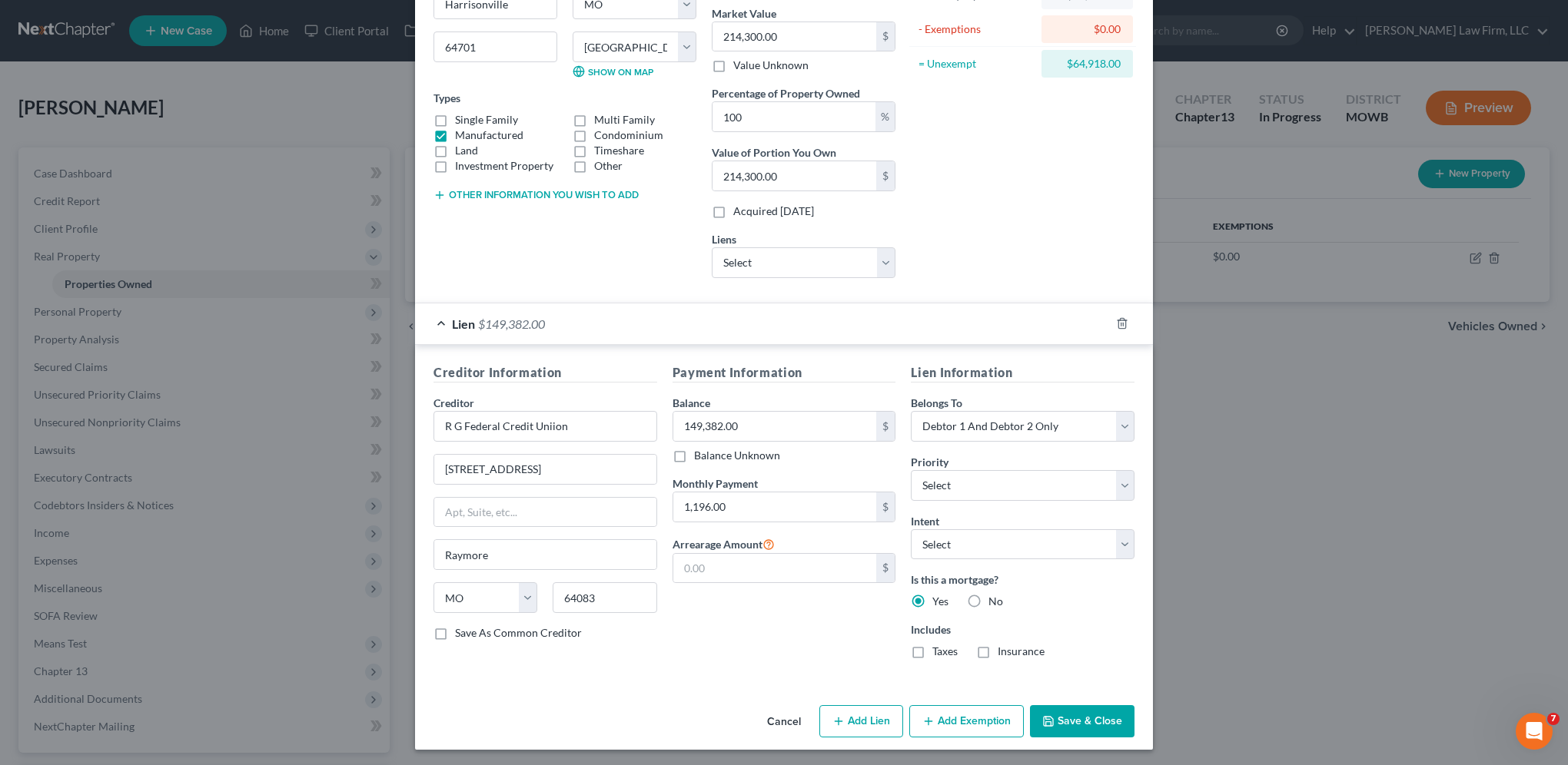
click at [938, 647] on input "Taxes" at bounding box center [942, 648] width 10 height 10
checkbox input "true"
click at [997, 649] on label "Insurance" at bounding box center [1020, 651] width 47 height 15
click at [1003, 649] on input "Insurance" at bounding box center [1008, 648] width 10 height 10
checkbox input "true"
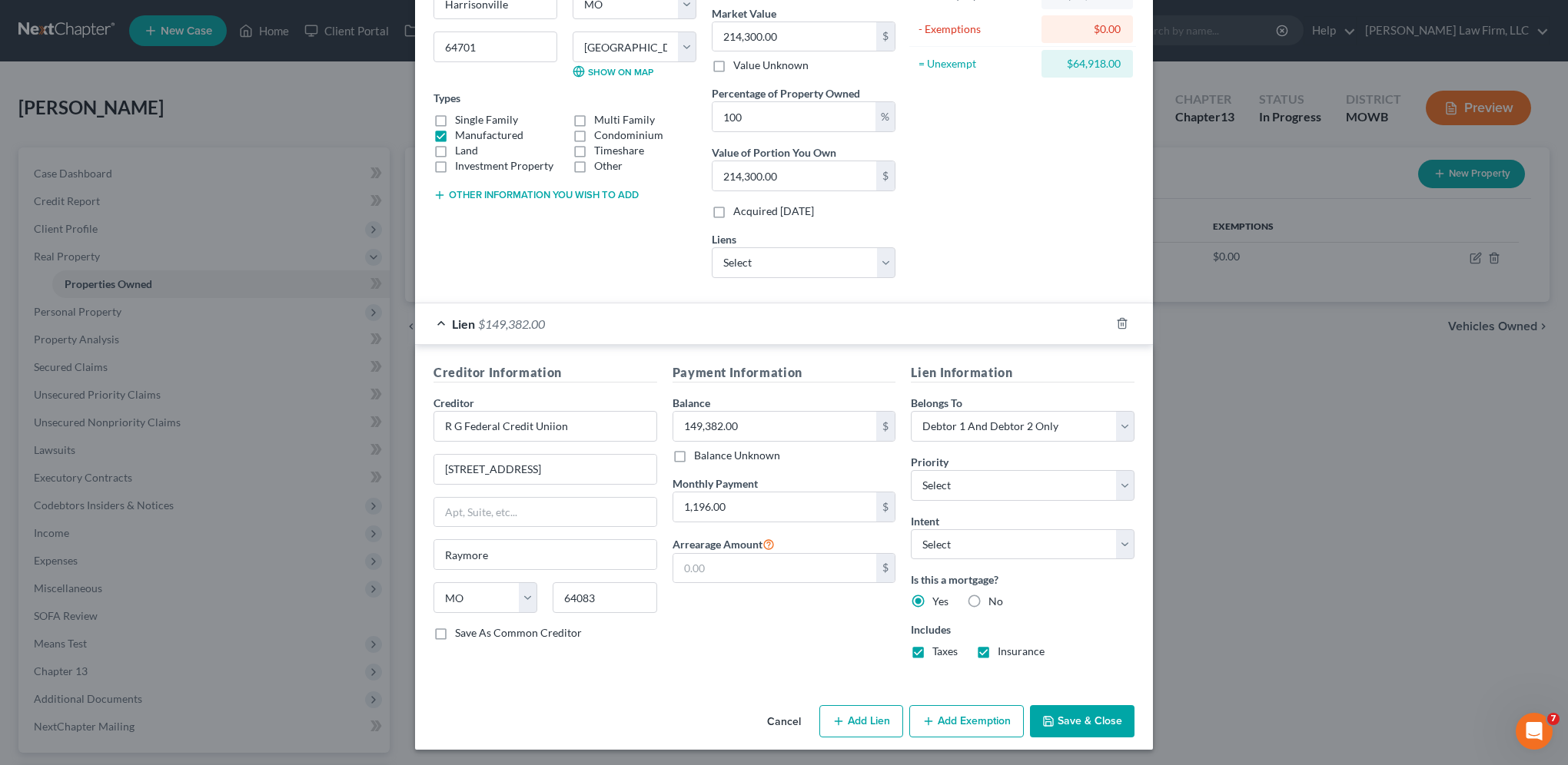
click at [1085, 715] on button "Save & Close" at bounding box center [1082, 721] width 104 height 32
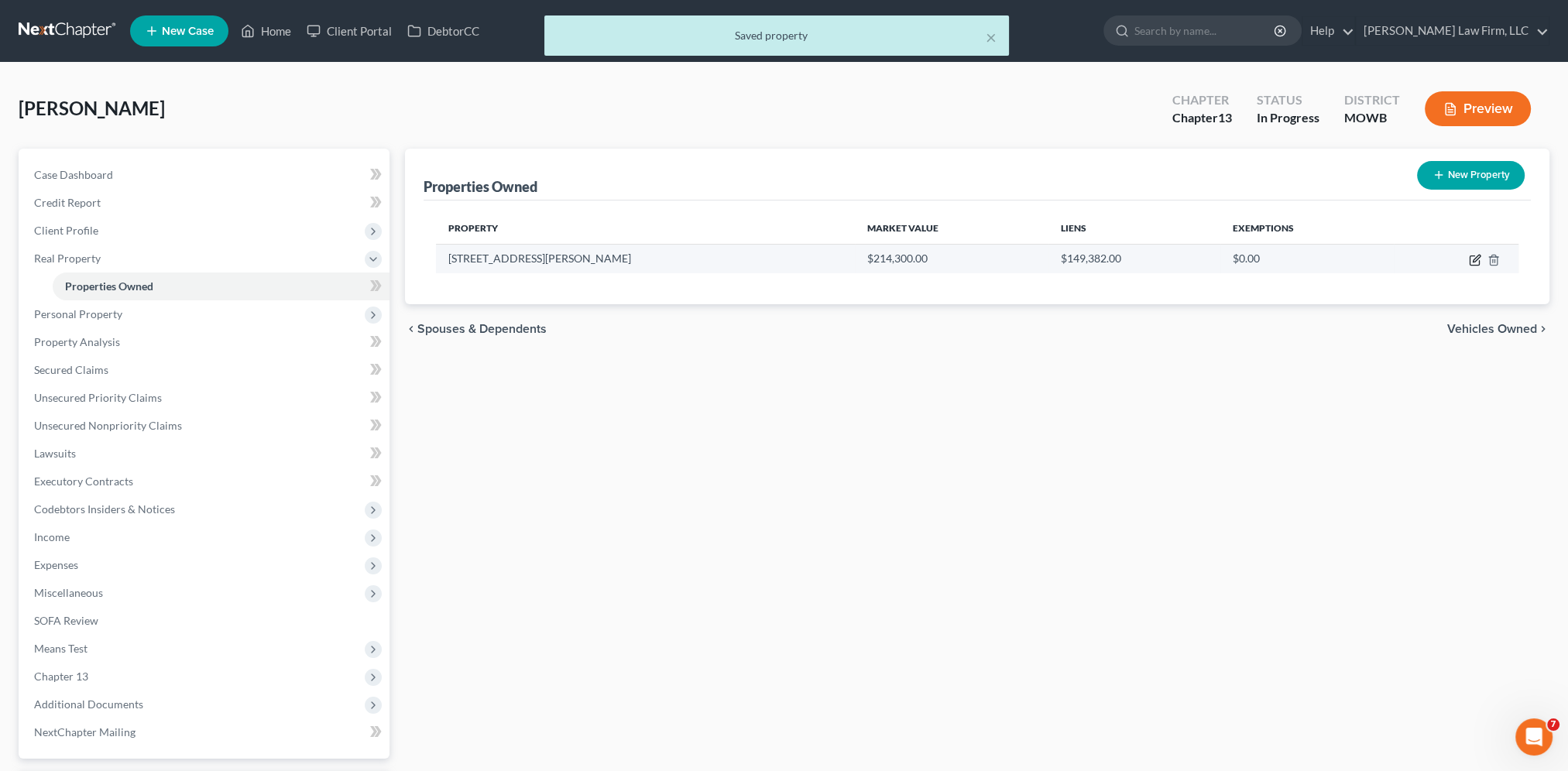
click at [1474, 256] on icon "button" at bounding box center [1474, 260] width 12 height 12
select select "26"
select select "18"
select select "2"
select select "26"
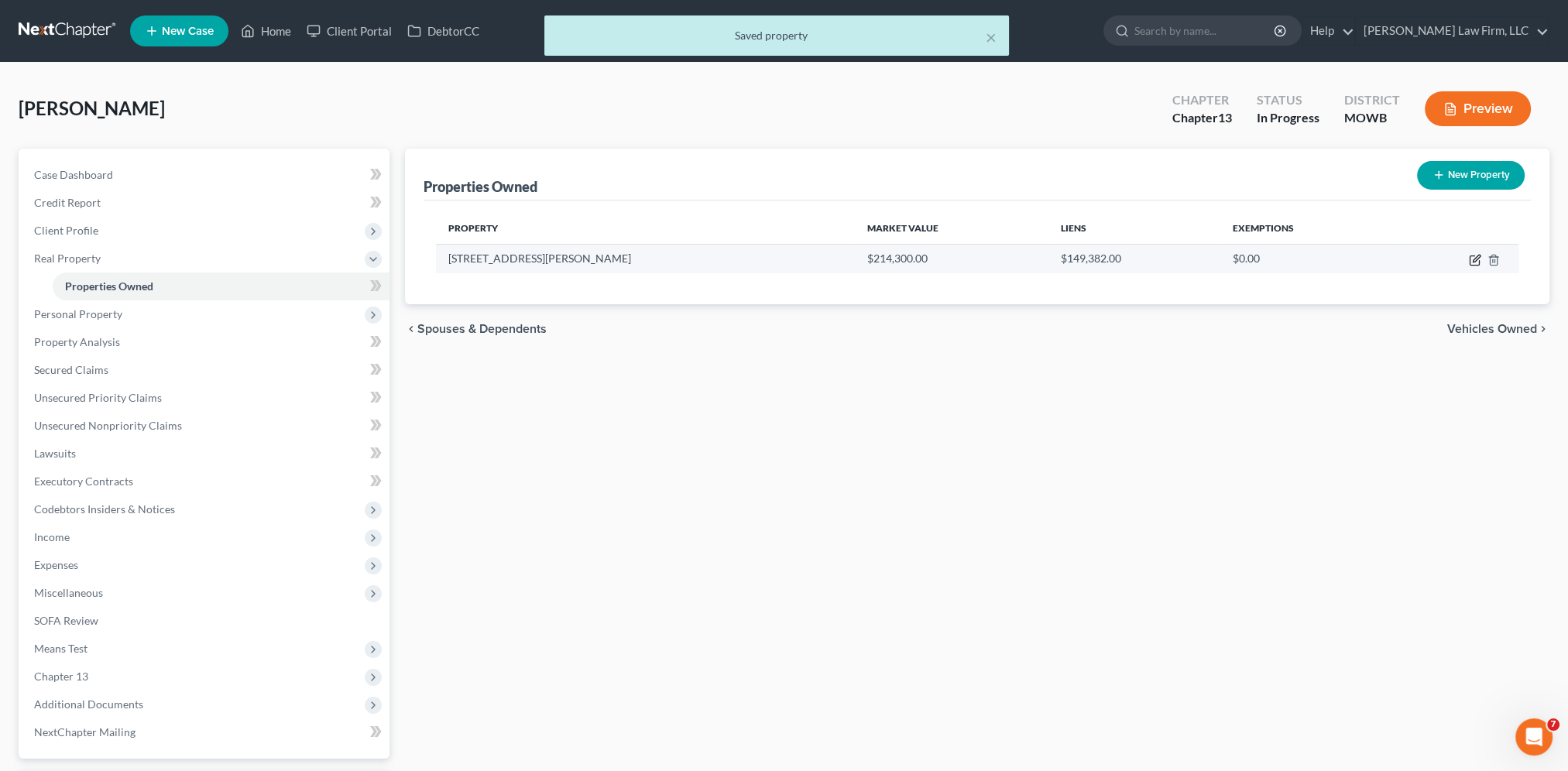
select select "2"
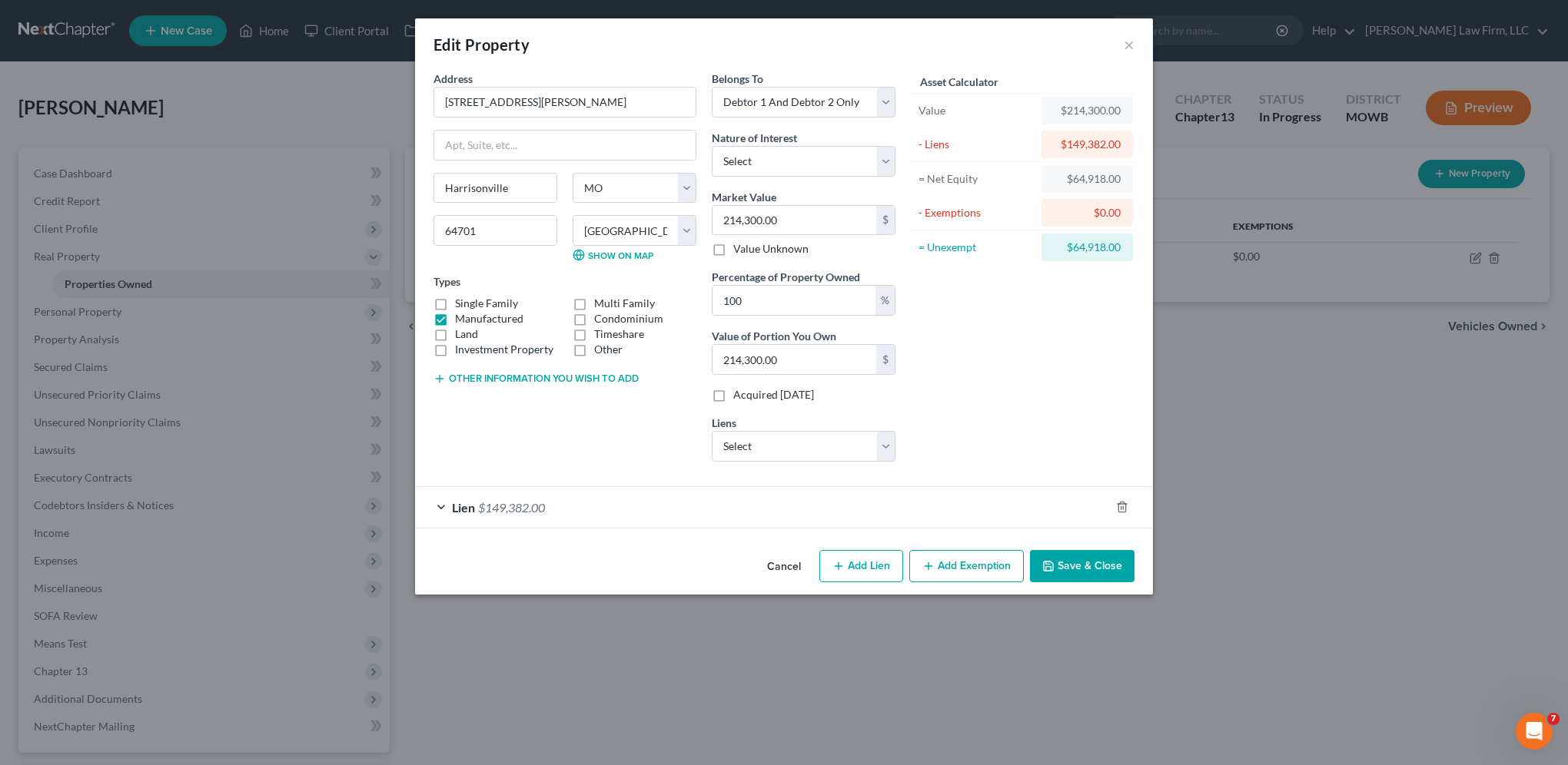
click at [440, 504] on div "Lien $149,382.00" at bounding box center [762, 508] width 695 height 41
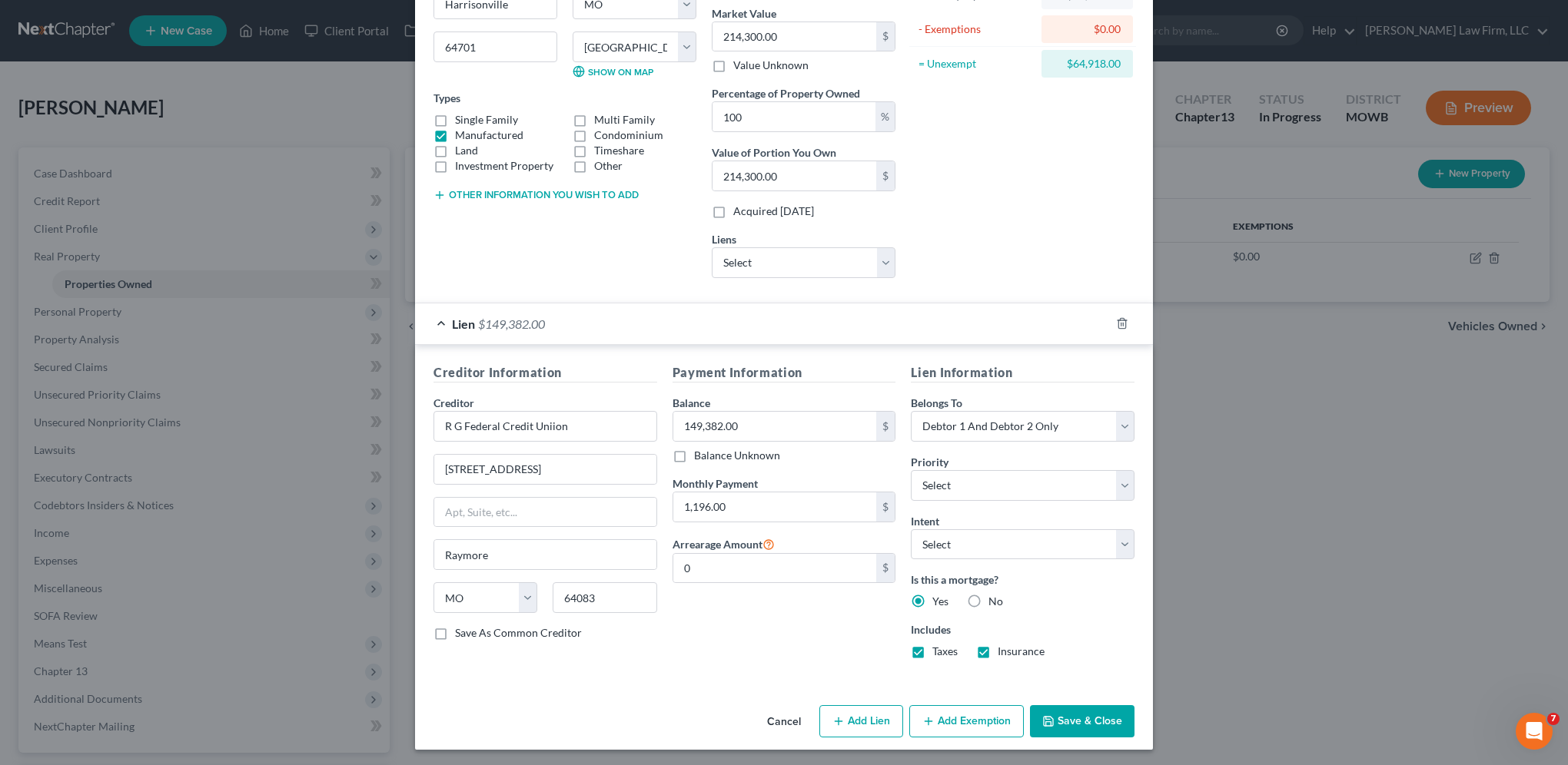
click at [1095, 723] on button "Save & Close" at bounding box center [1082, 721] width 104 height 32
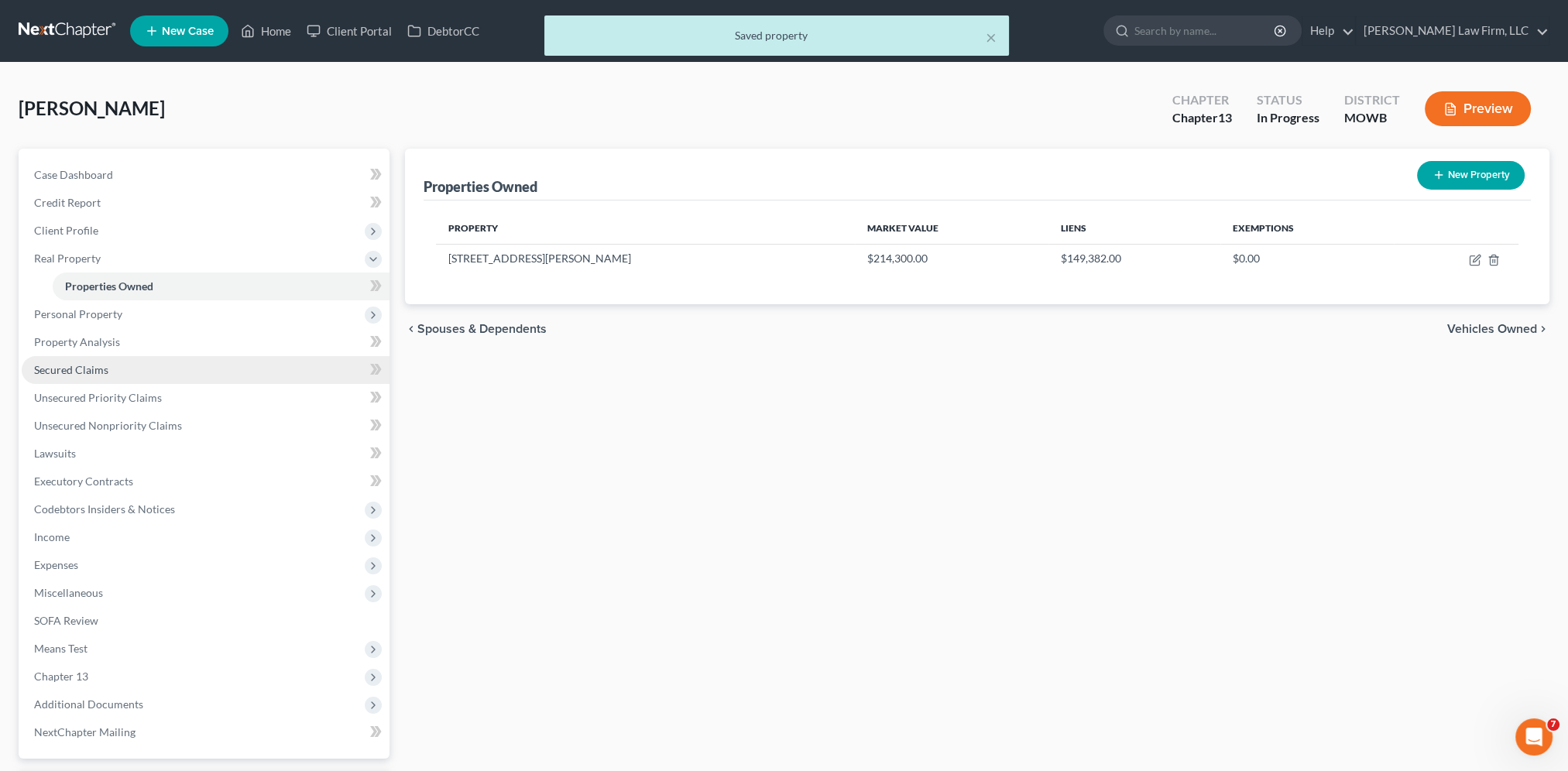
click at [66, 372] on span "Secured Claims" at bounding box center [70, 369] width 74 height 13
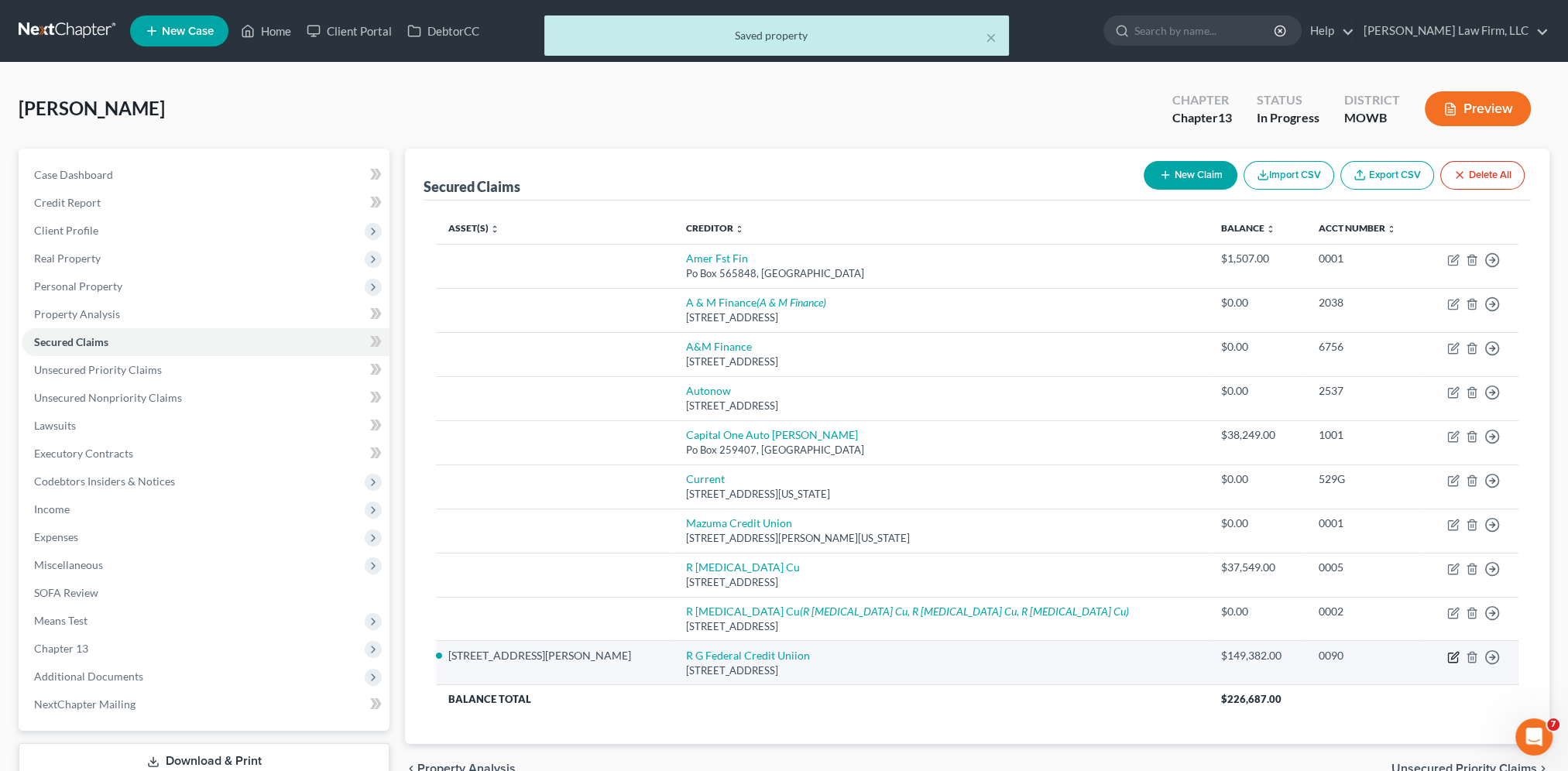
click at [1452, 656] on icon "button" at bounding box center [1453, 657] width 12 height 12
select select "26"
select select "2"
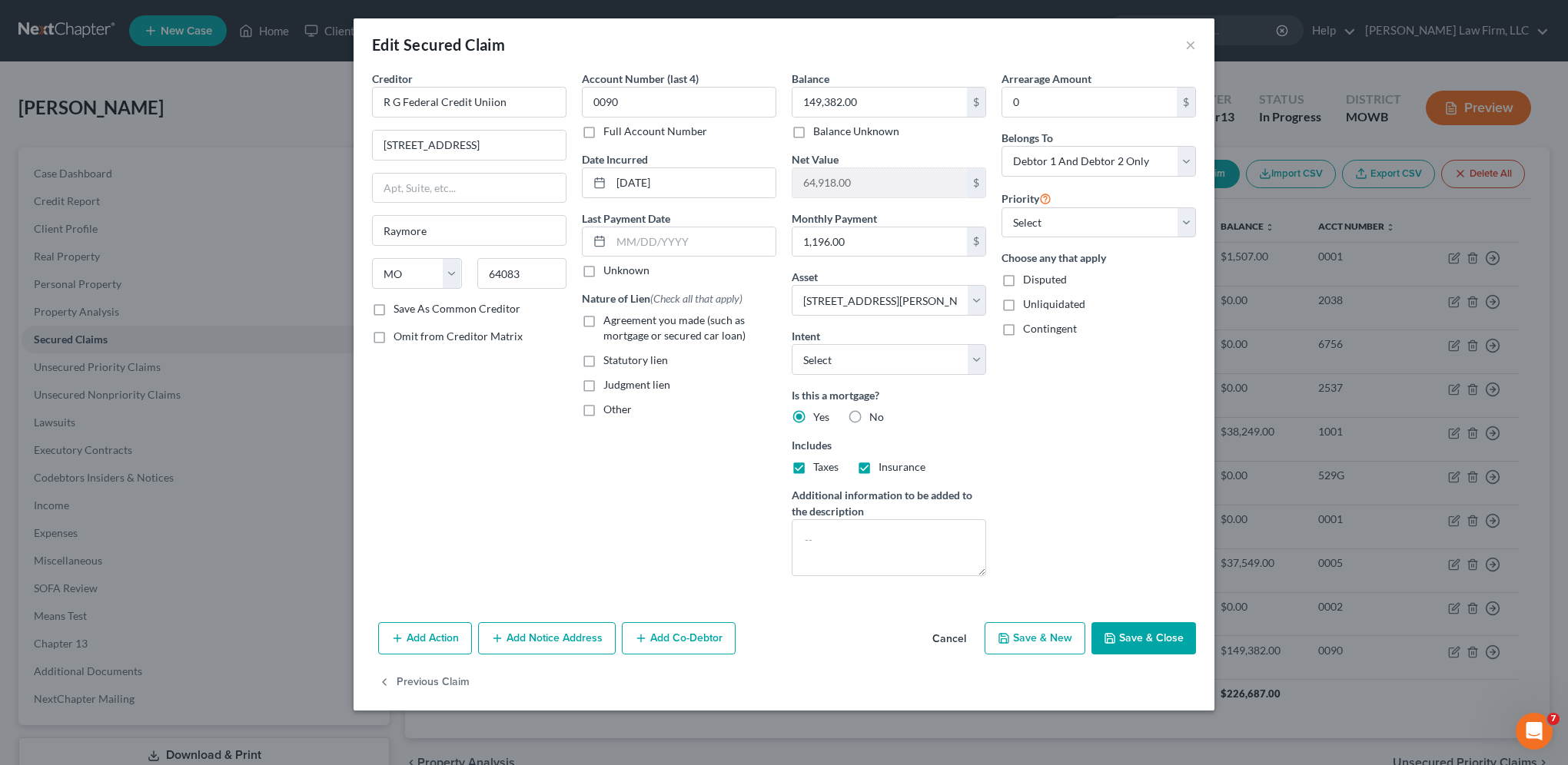
click at [603, 317] on label "Agreement you made (such as mortgage or secured car loan)" at bounding box center [689, 327] width 173 height 31
click at [610, 317] on input "Agreement you made (such as mortgage or secured car loan)" at bounding box center [614, 317] width 10 height 10
checkbox input "true"
click at [1128, 640] on button "Save & Close" at bounding box center [1143, 638] width 104 height 32
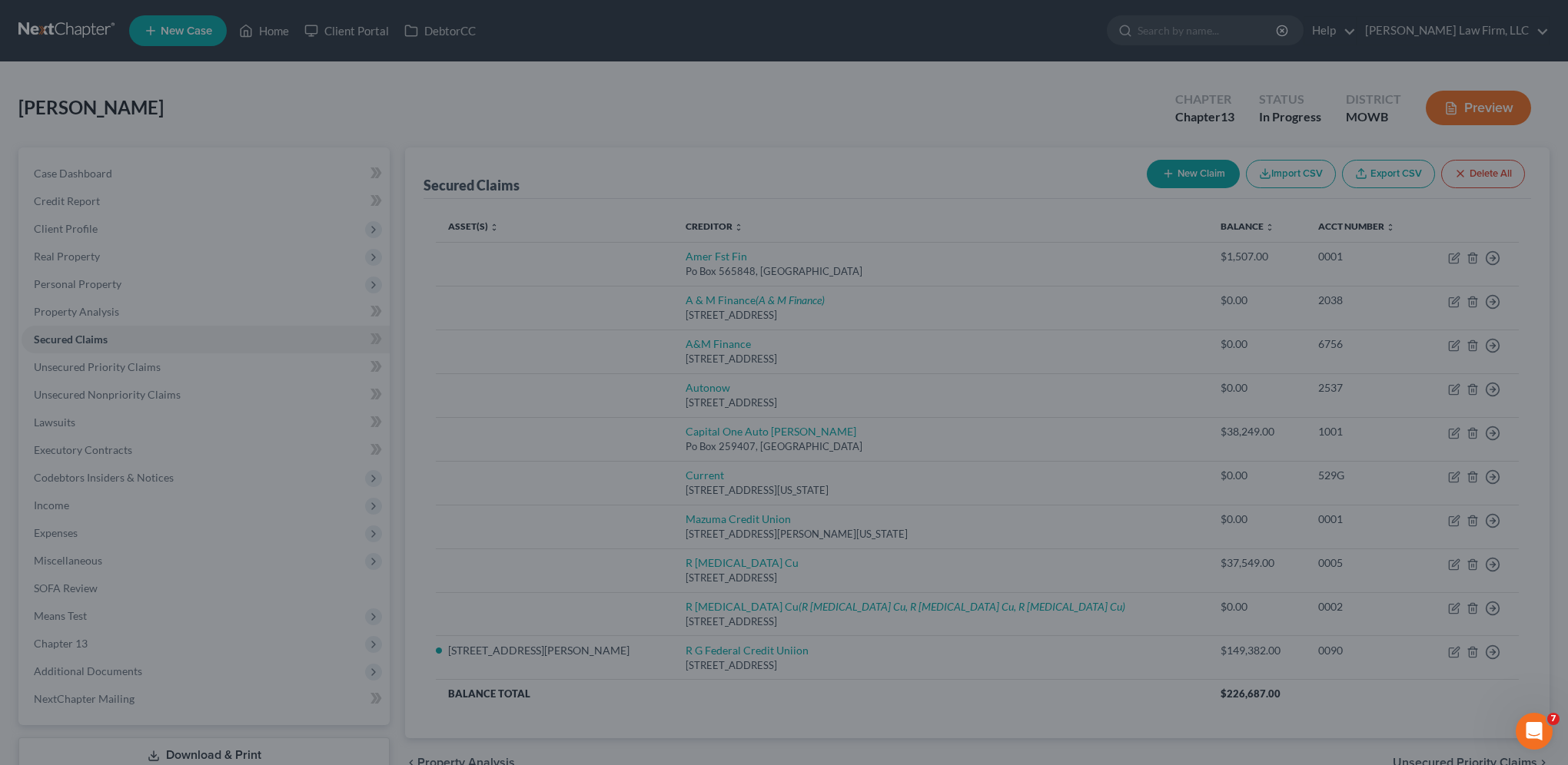
select select "2"
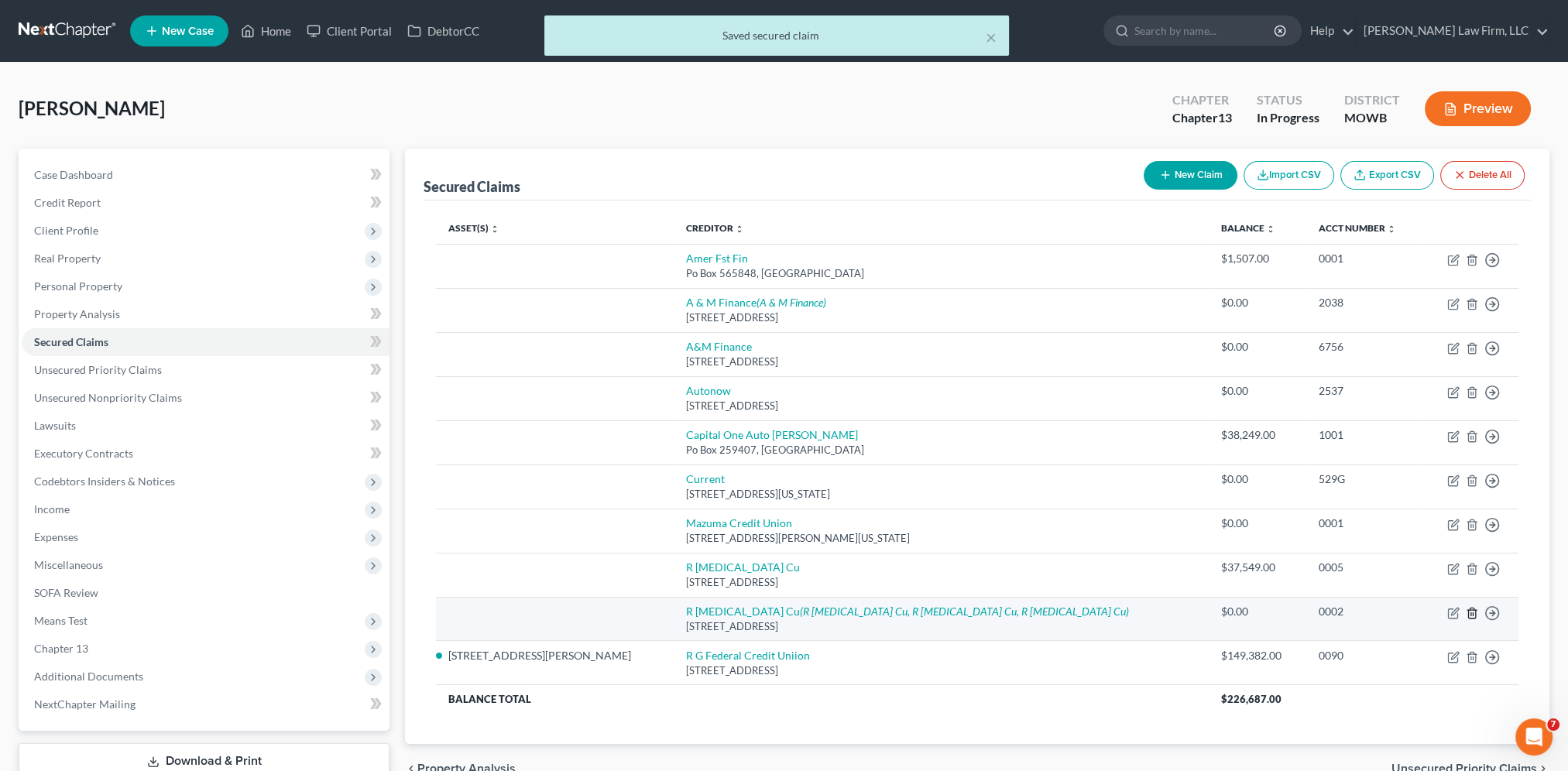
click at [1474, 613] on icon "button" at bounding box center [1472, 612] width 7 height 10
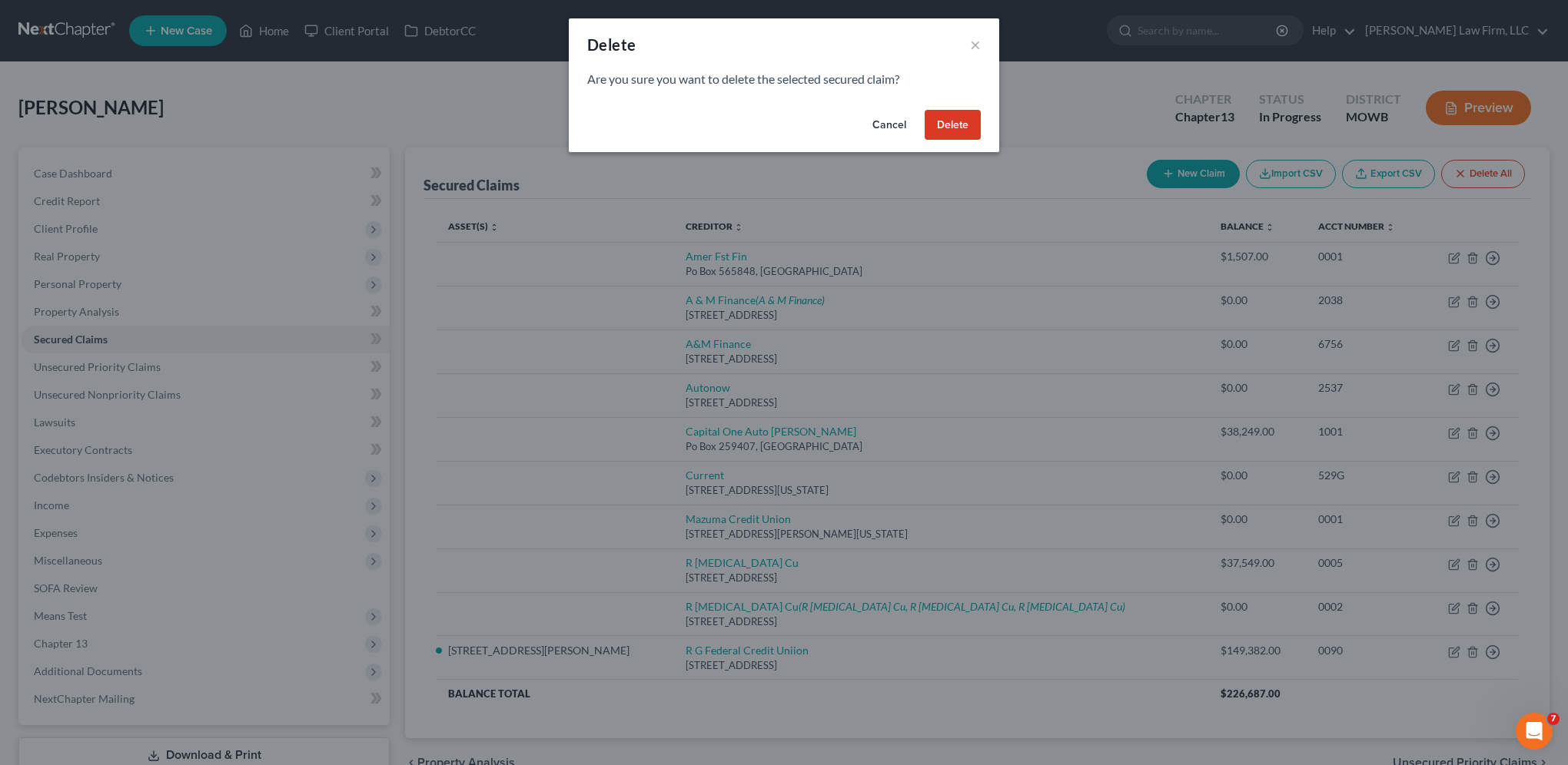
click at [947, 126] on button "Delete" at bounding box center [952, 125] width 56 height 31
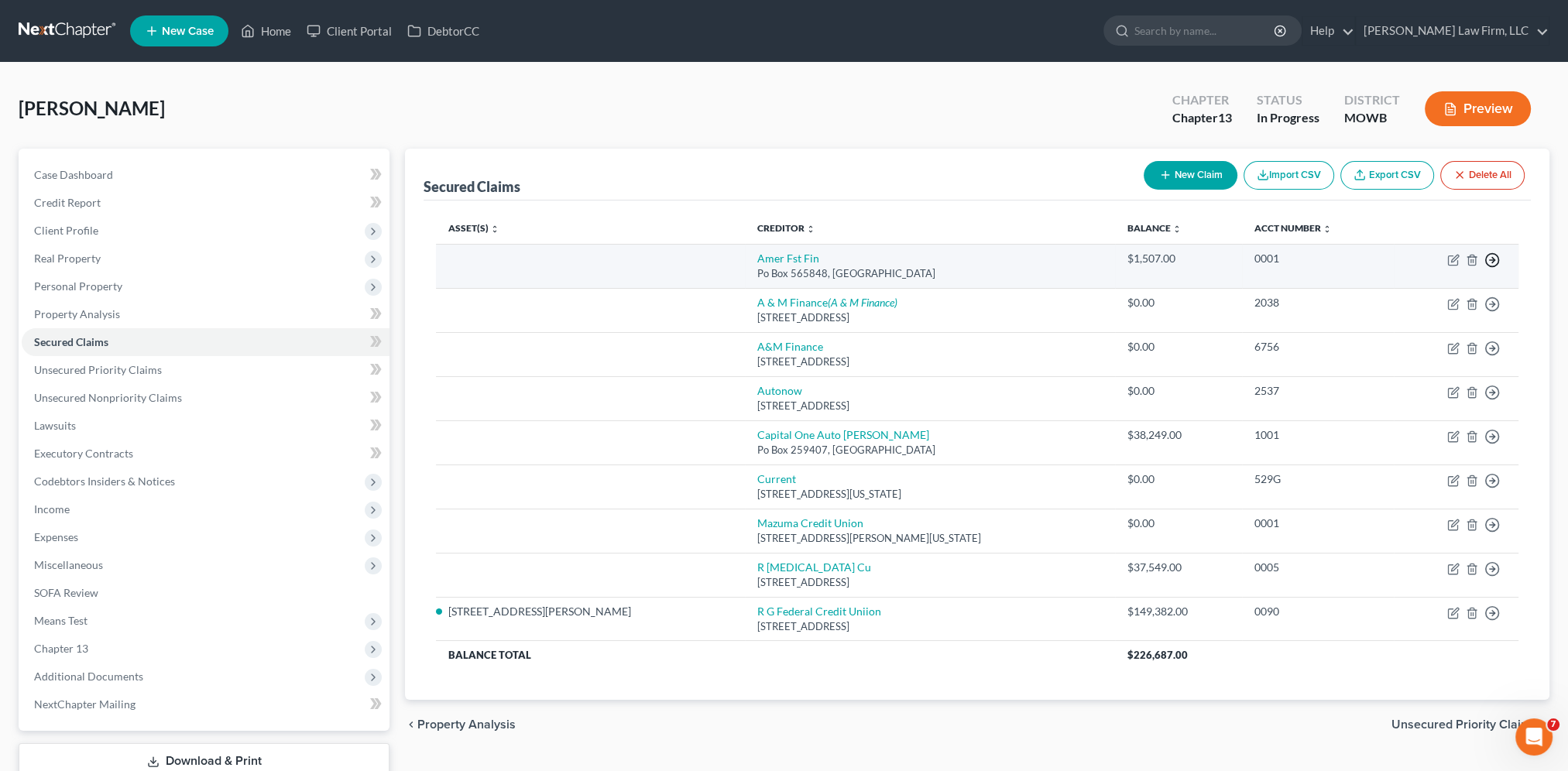
click at [1490, 254] on icon "button" at bounding box center [1491, 259] width 15 height 15
click at [1395, 297] on link "Move to F" at bounding box center [1420, 299] width 129 height 27
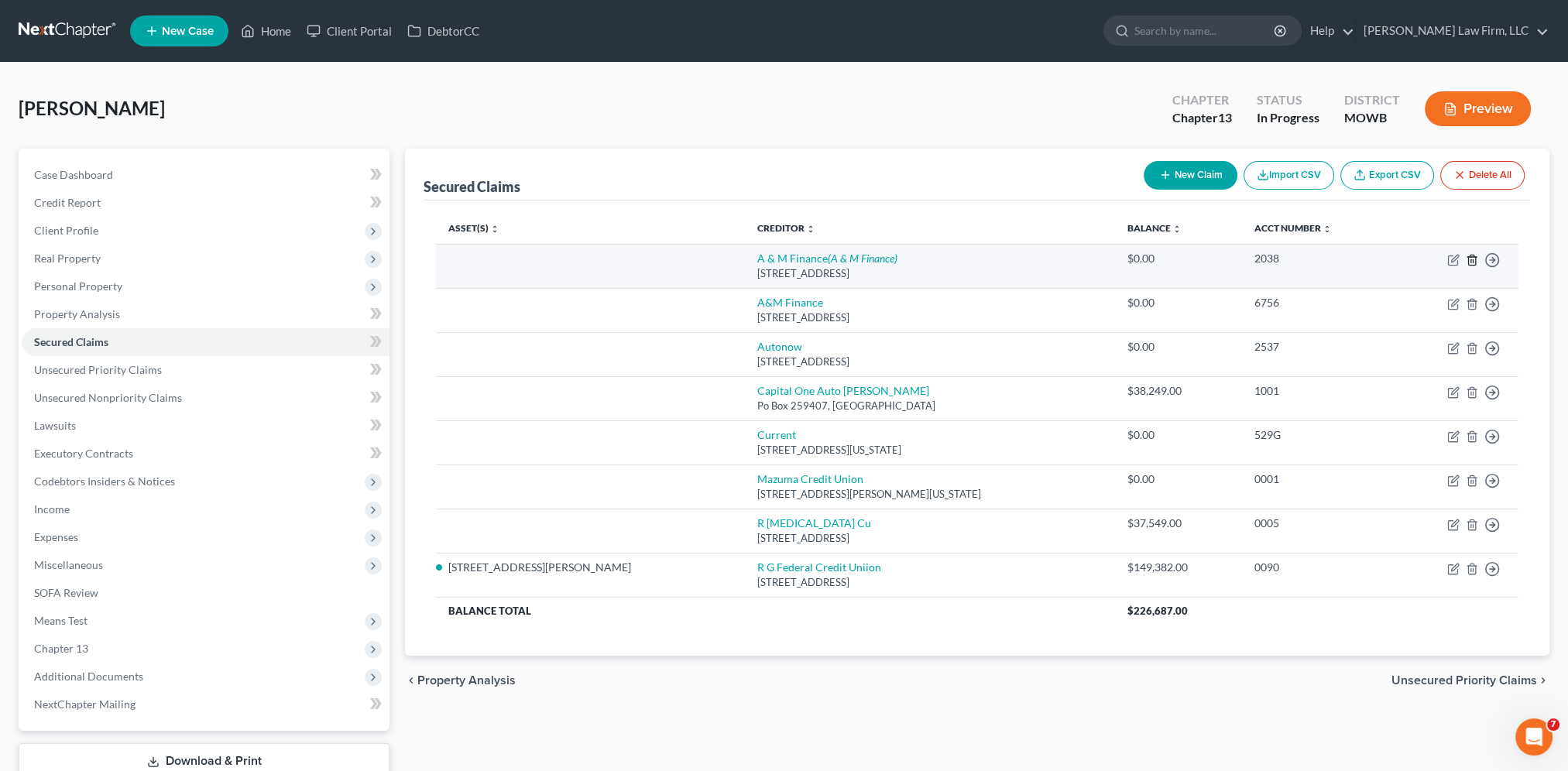
click at [1470, 257] on polyline "button" at bounding box center [1472, 257] width 9 height 0
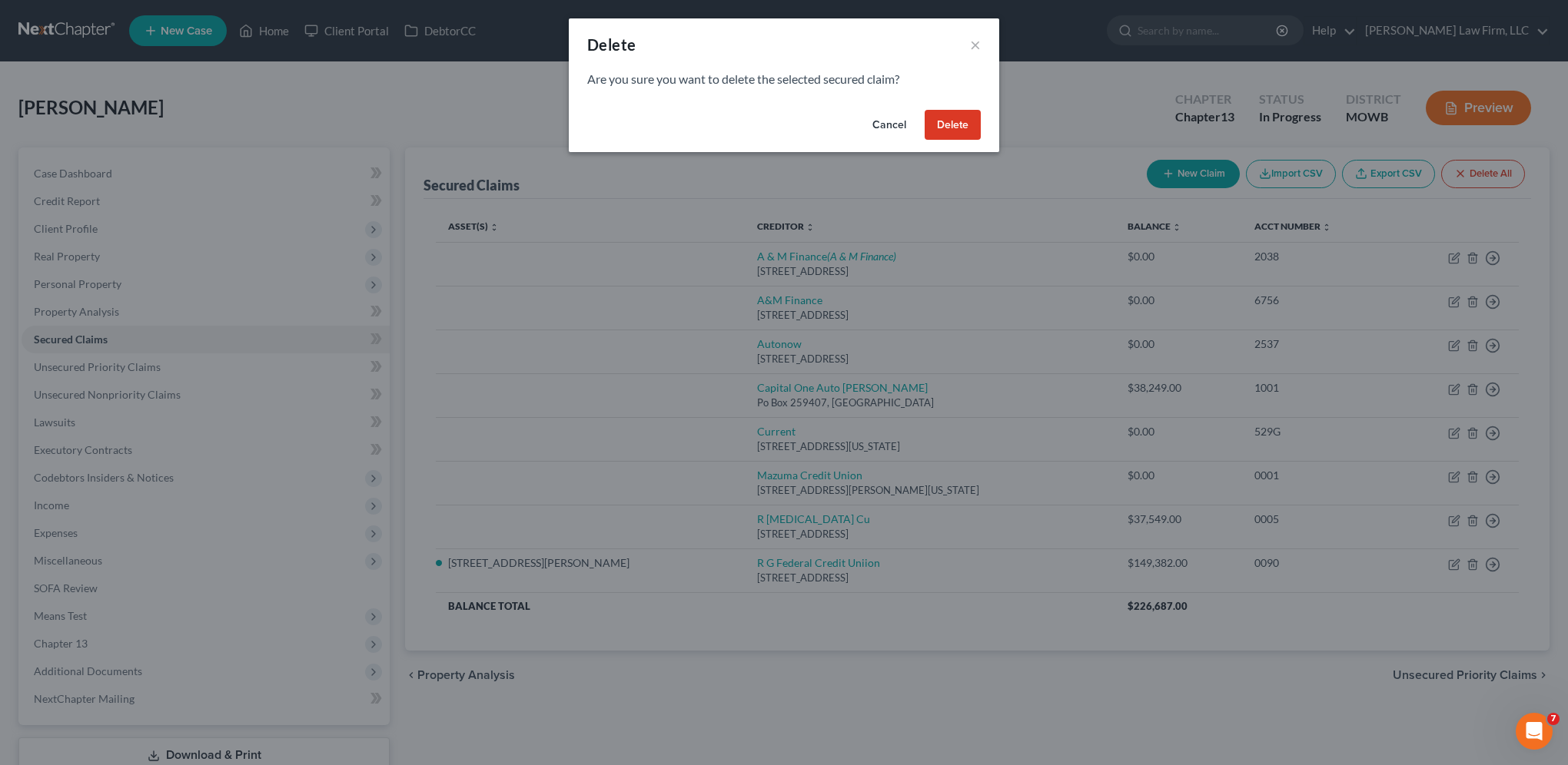
click at [957, 126] on button "Delete" at bounding box center [952, 125] width 56 height 31
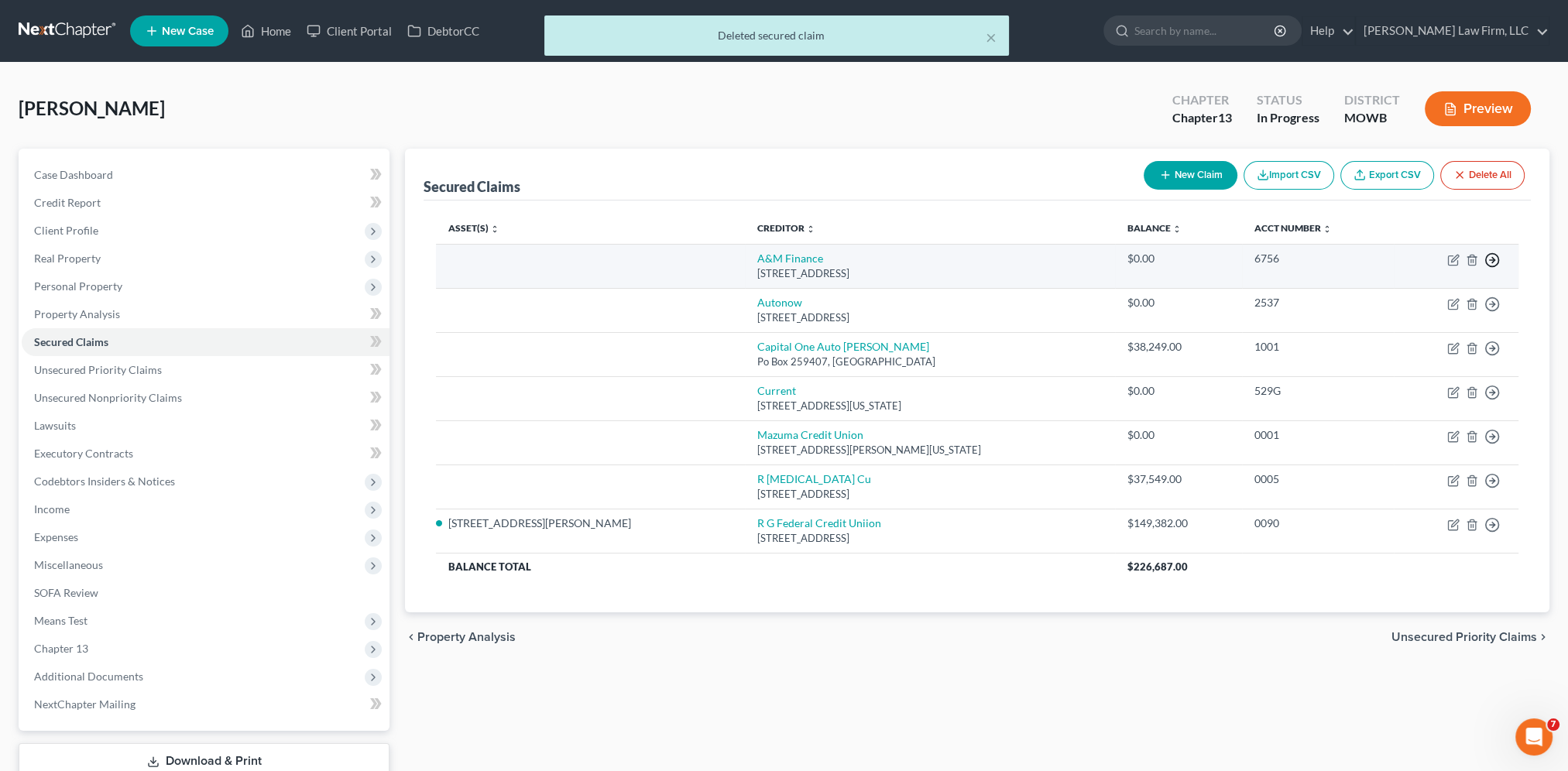
click at [1491, 258] on polyline "button" at bounding box center [1492, 260] width 3 height 5
click at [1403, 299] on link "Move to F" at bounding box center [1420, 299] width 129 height 27
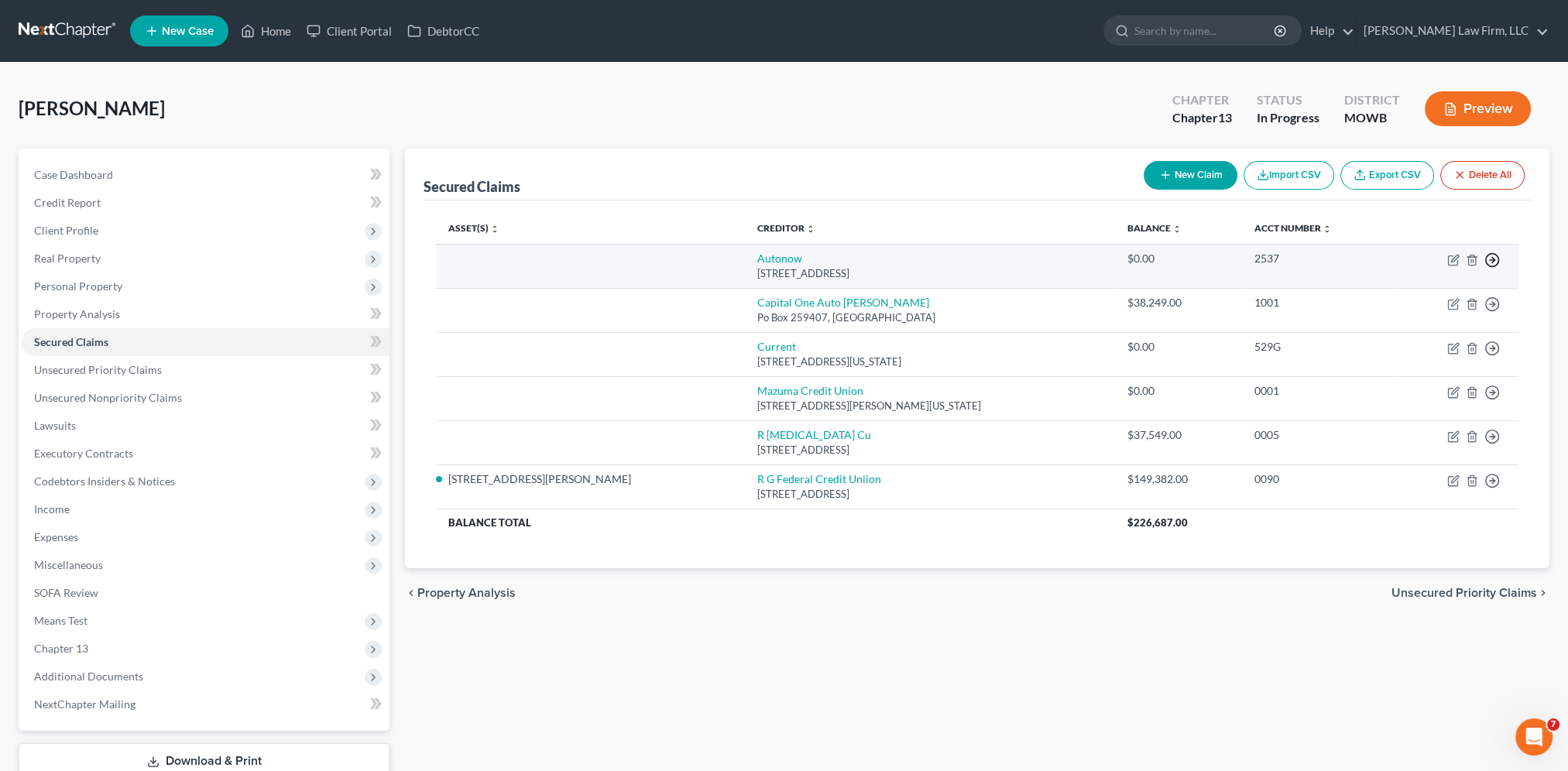
click at [1493, 260] on icon "button" at bounding box center [1491, 259] width 15 height 15
click at [1393, 297] on link "Move to F" at bounding box center [1420, 299] width 129 height 27
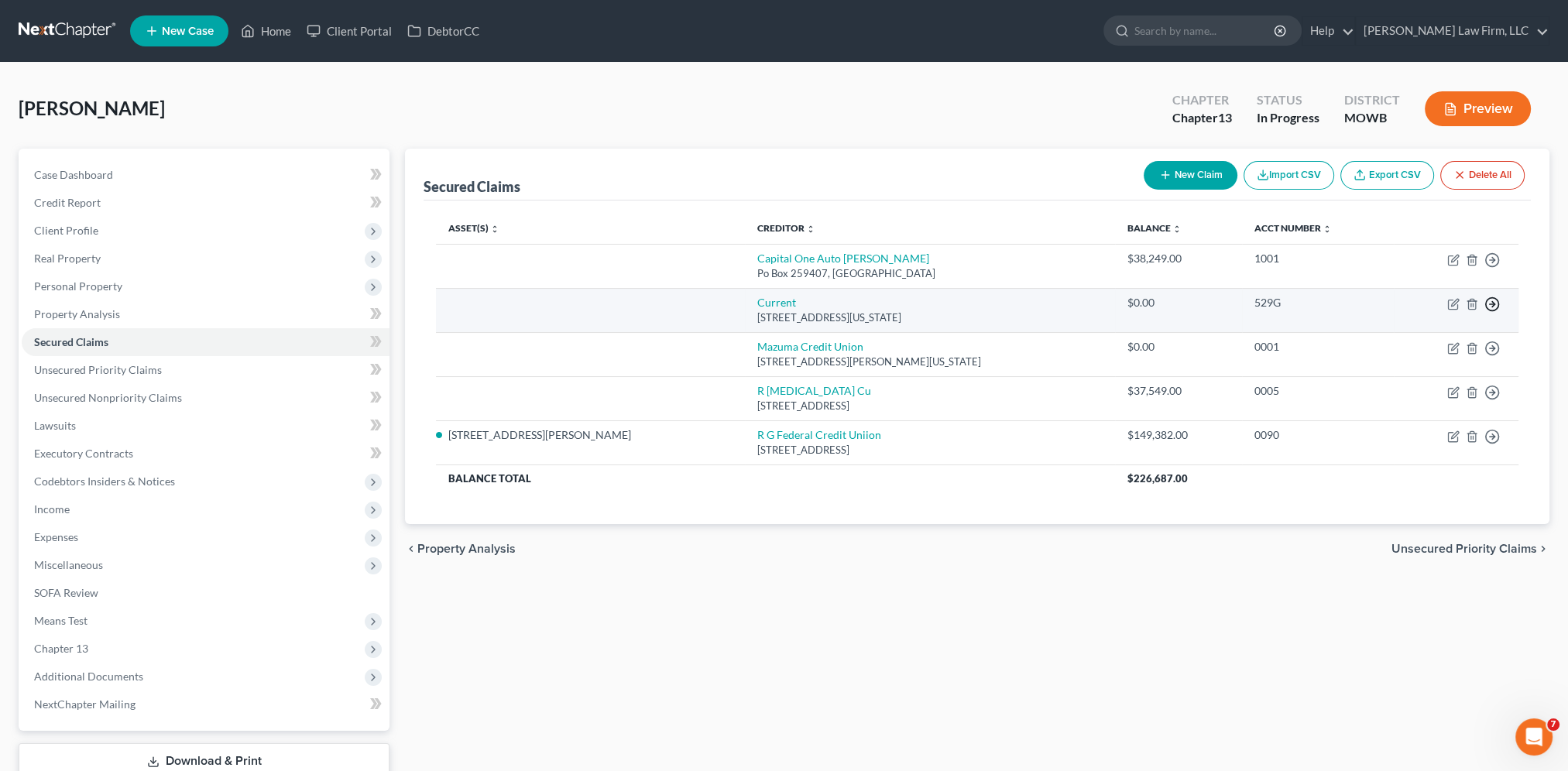
click at [1490, 303] on icon "button" at bounding box center [1491, 304] width 15 height 15
click at [1389, 334] on link "Move to F" at bounding box center [1420, 342] width 129 height 27
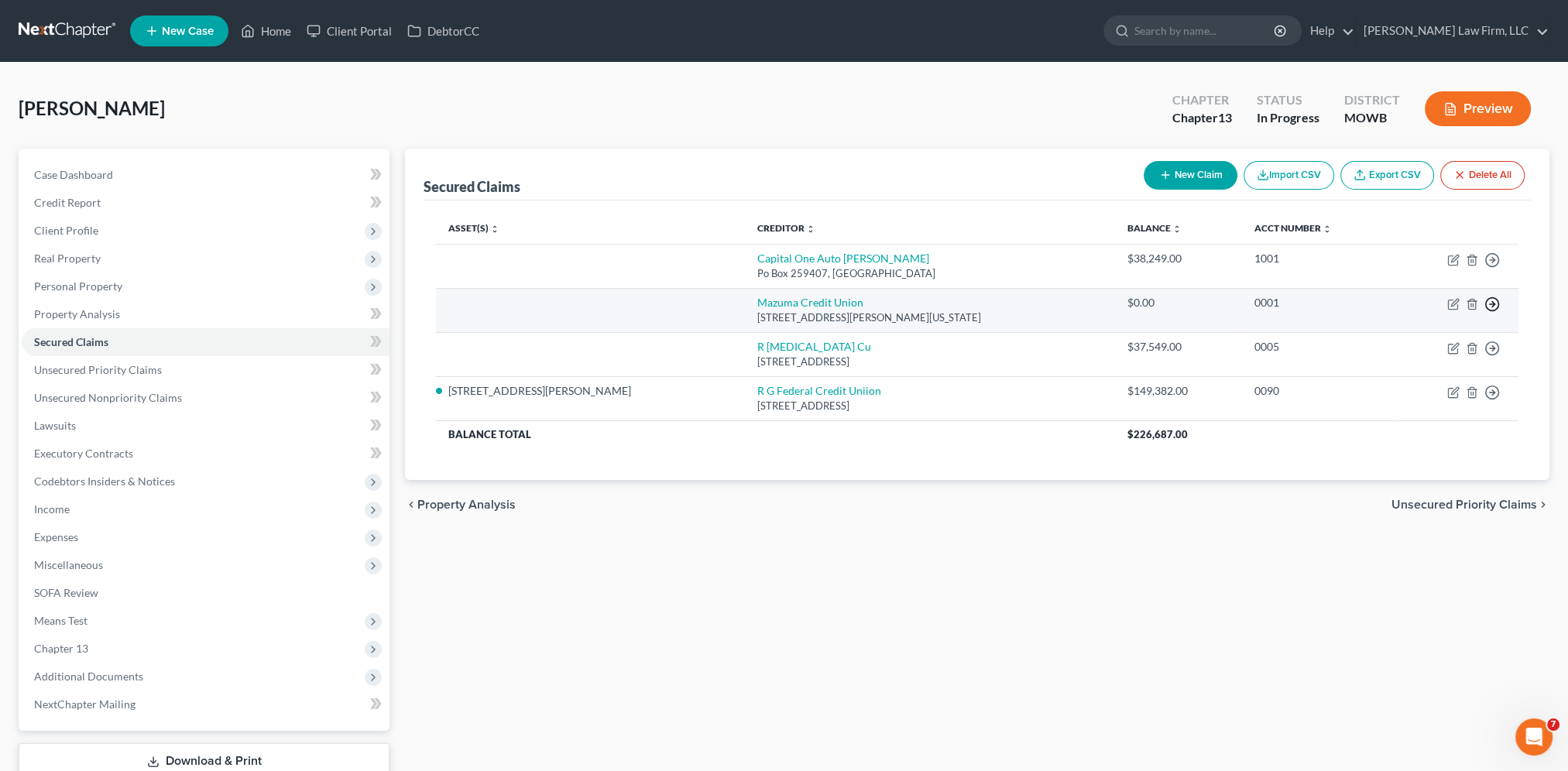
click at [1492, 300] on icon "button" at bounding box center [1491, 304] width 15 height 15
click at [1400, 343] on link "Move to F" at bounding box center [1420, 342] width 129 height 27
click at [1490, 304] on line "button" at bounding box center [1492, 304] width 5 height 0
click at [1385, 342] on link "Move to F" at bounding box center [1420, 342] width 129 height 27
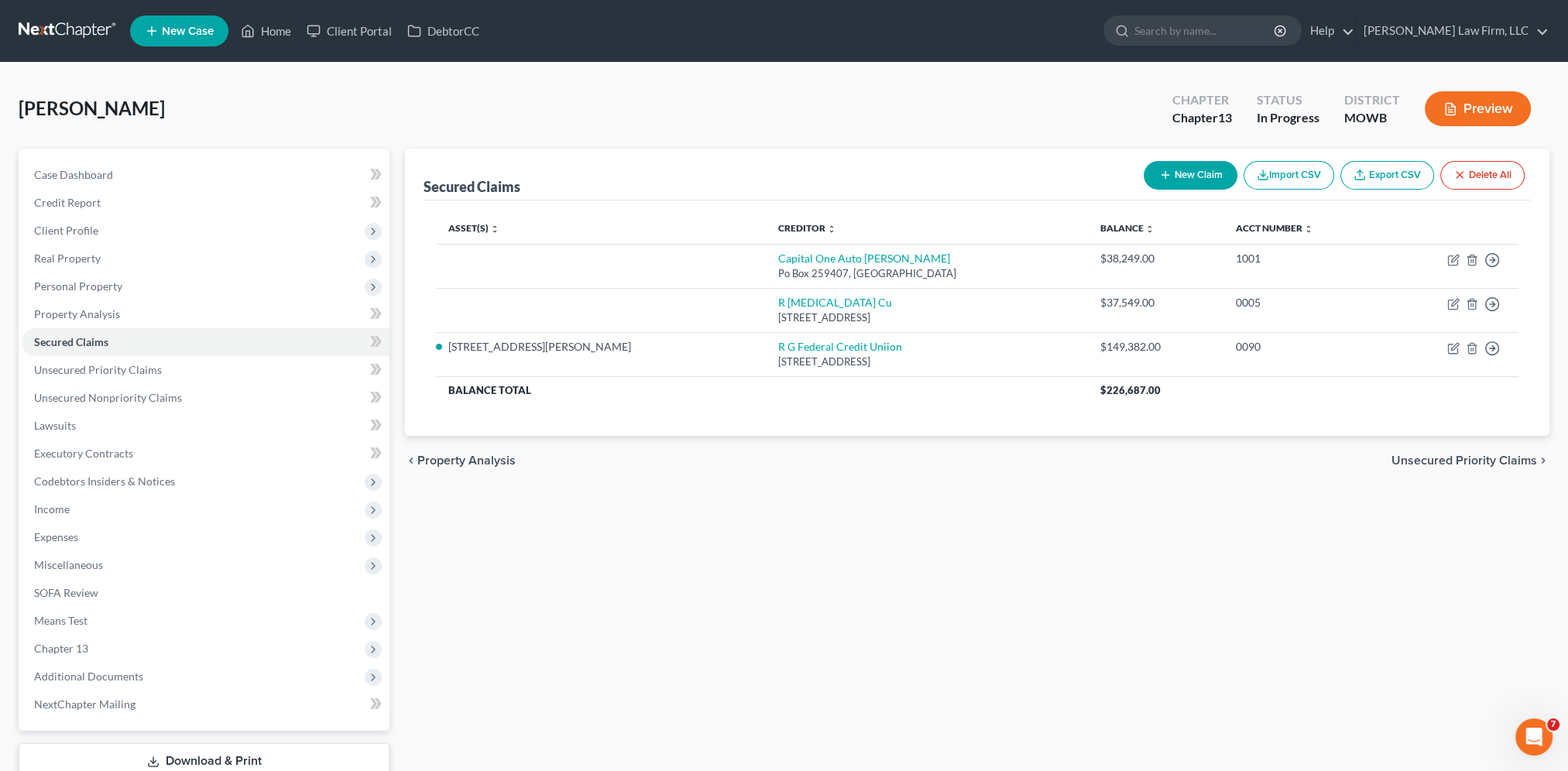
click at [1268, 473] on div "chevron_left Property Analysis Unsecured Priority Claims chevron_right" at bounding box center [977, 461] width 1145 height 50
click at [61, 288] on span "Personal Property" at bounding box center [78, 286] width 88 height 13
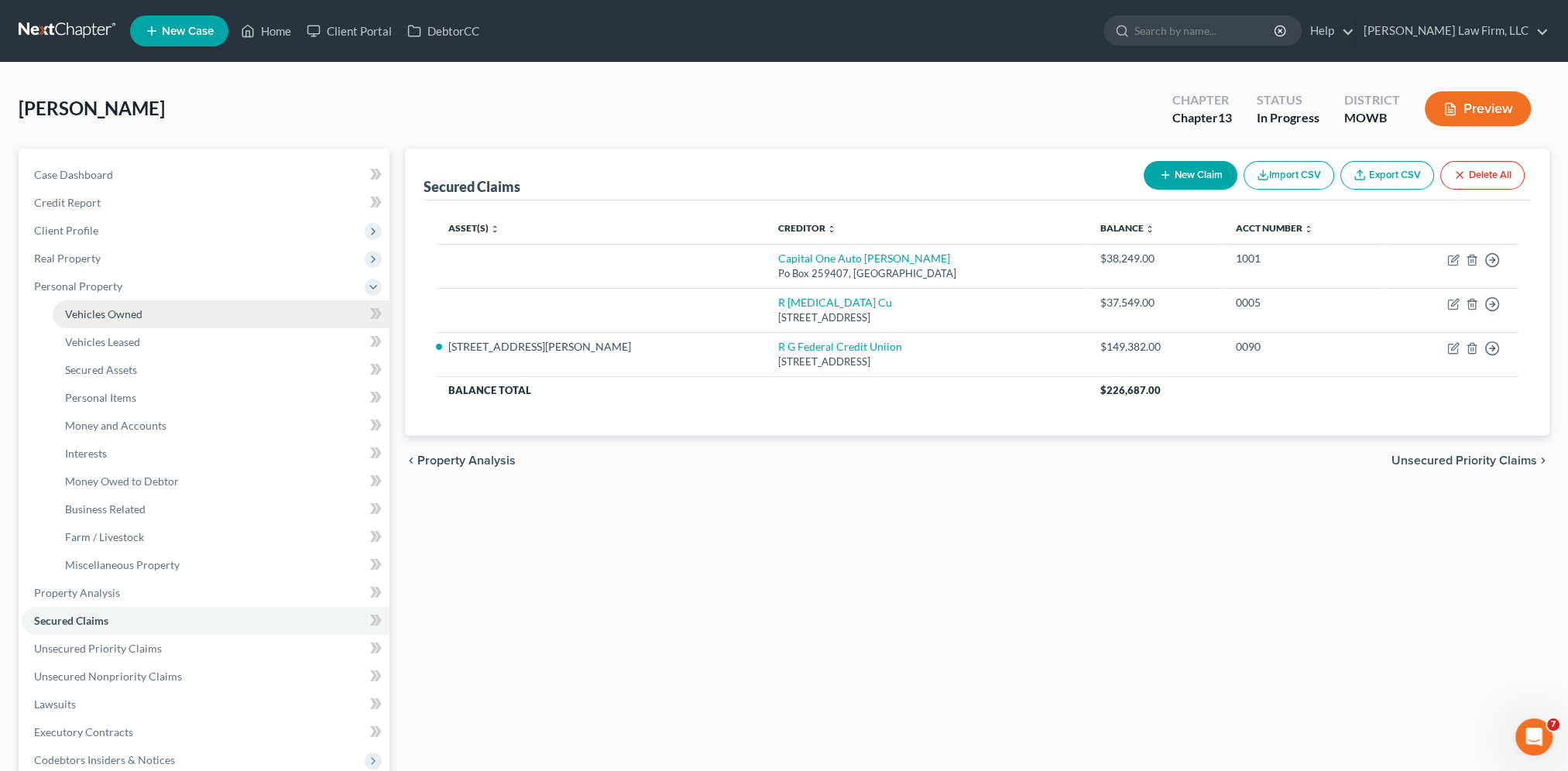
click at [89, 309] on span "Vehicles Owned" at bounding box center [103, 314] width 78 height 13
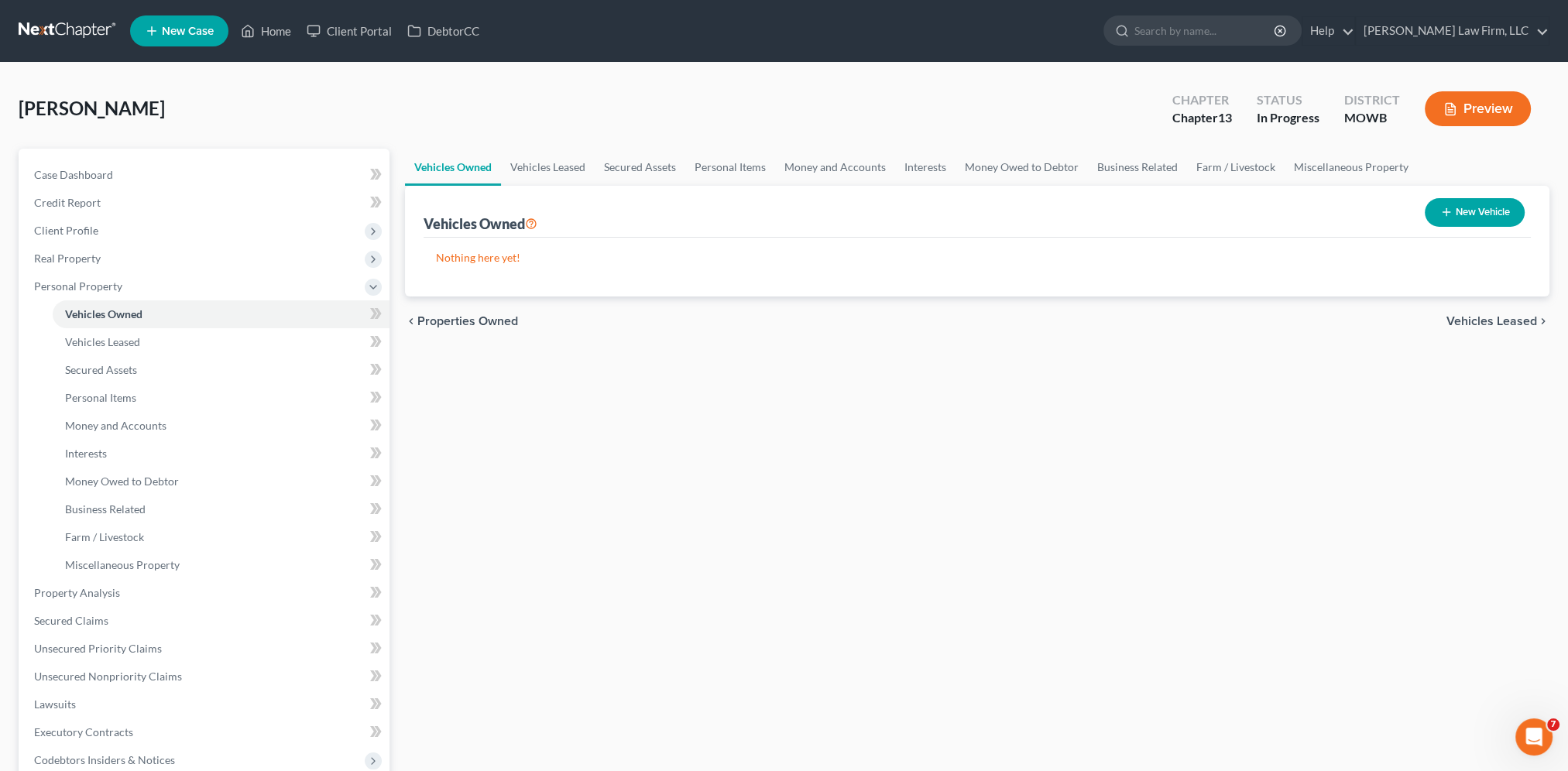
click at [1468, 211] on button "New Vehicle" at bounding box center [1474, 212] width 100 height 29
select select "0"
select select "2"
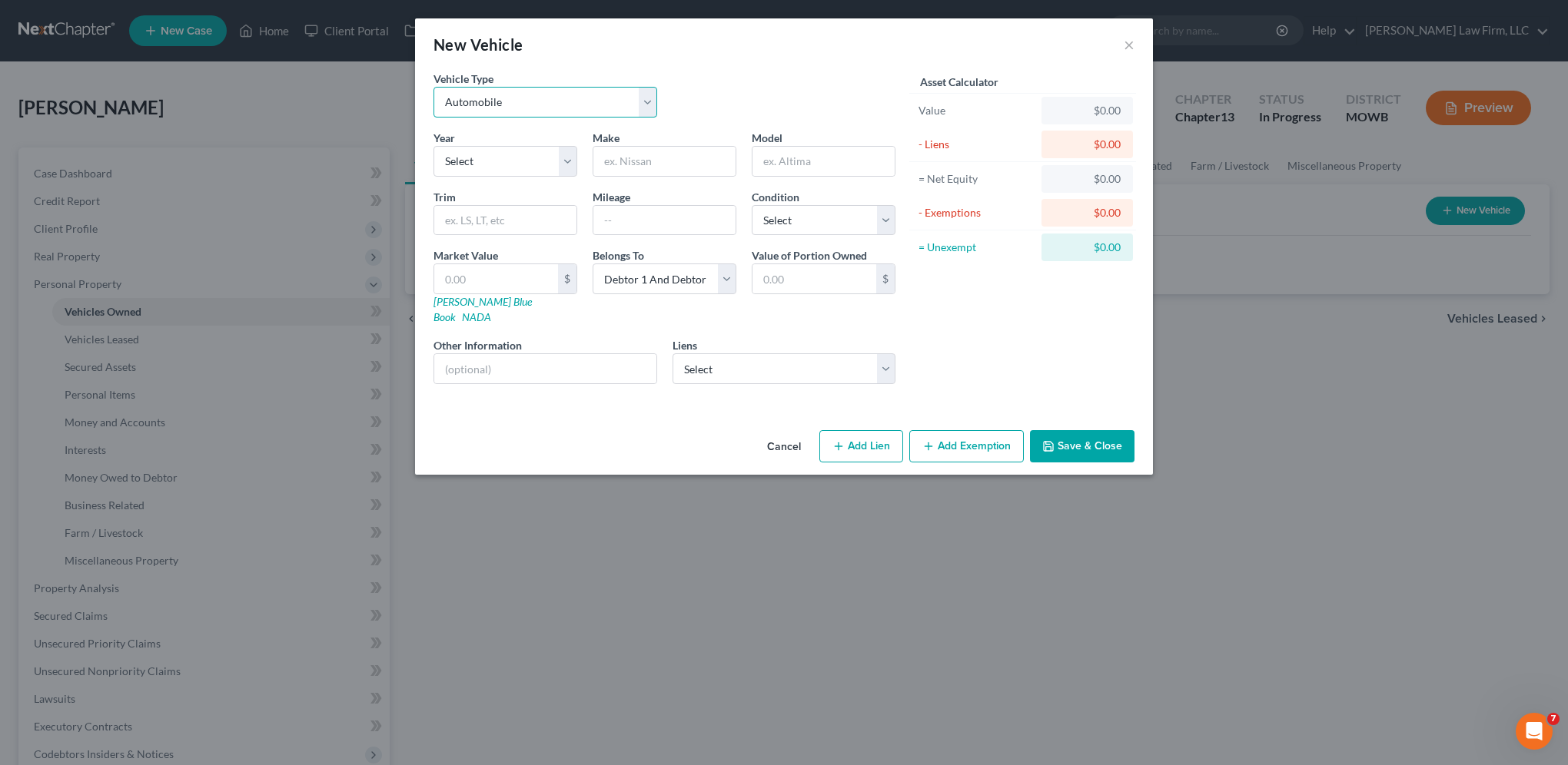
click at [582, 97] on select "Select Automobile Truck Trailer Watercraft Aircraft Motor Home Atv Other Vehicle" at bounding box center [545, 102] width 224 height 31
click at [434, 87] on select "Select Automobile Truck Trailer Watercraft Aircraft Motor Home Atv Other Vehicle" at bounding box center [545, 102] width 224 height 31
click at [492, 157] on select "Select 2026 2025 2024 2023 2022 2021 2020 2019 2018 2017 2016 2015 2014 2013 20…" at bounding box center [505, 161] width 143 height 31
select select "8"
click at [434, 146] on select "Select 2026 2025 2024 2023 2022 2021 2020 2019 2018 2017 2016 2015 2014 2013 20…" at bounding box center [505, 161] width 143 height 31
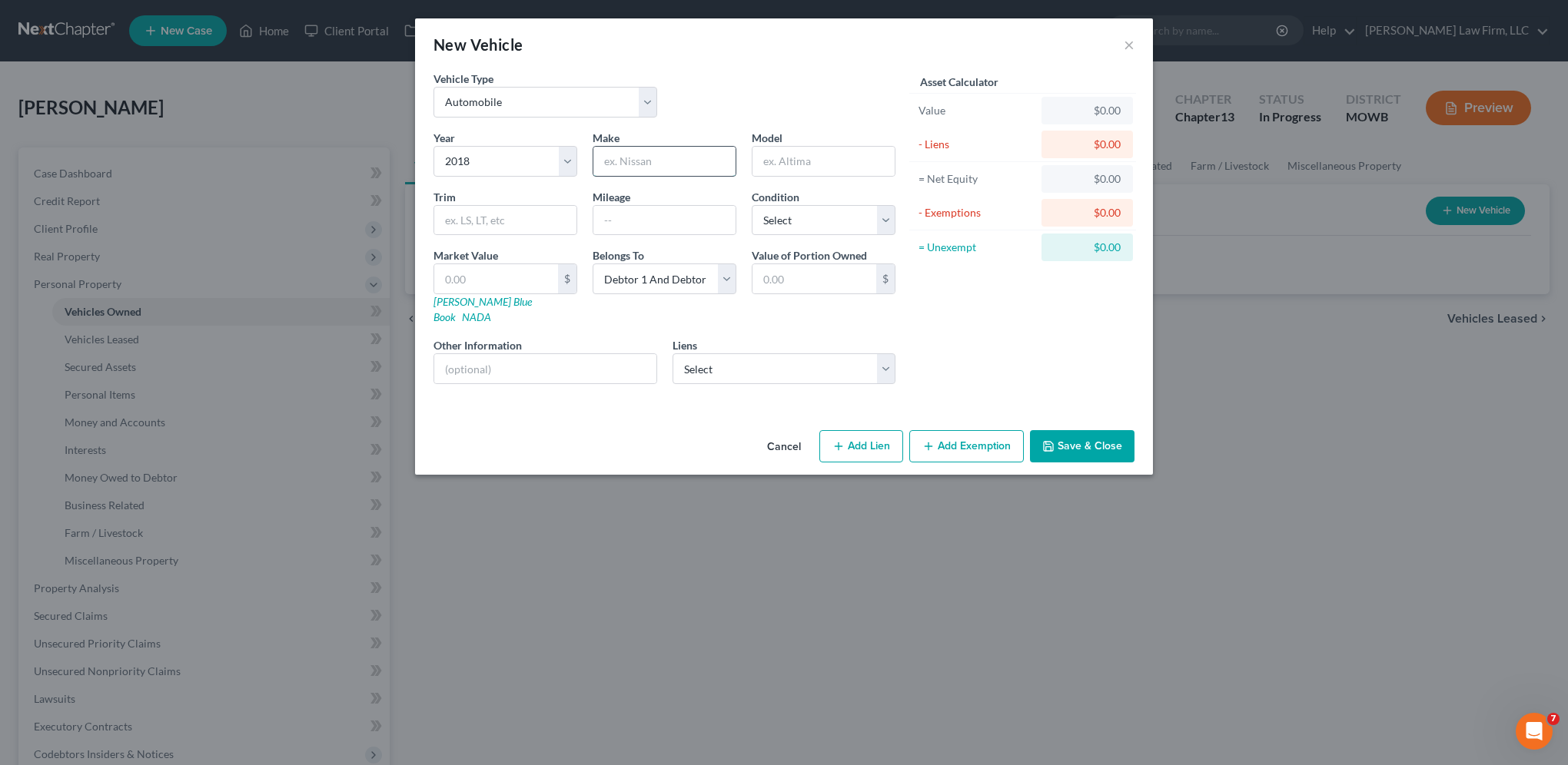
click at [633, 157] on input "text" at bounding box center [664, 161] width 142 height 29
type input "Chevrolet"
type input "Silverado"
click at [634, 225] on input "text" at bounding box center [664, 220] width 142 height 29
type input "144,000.00"
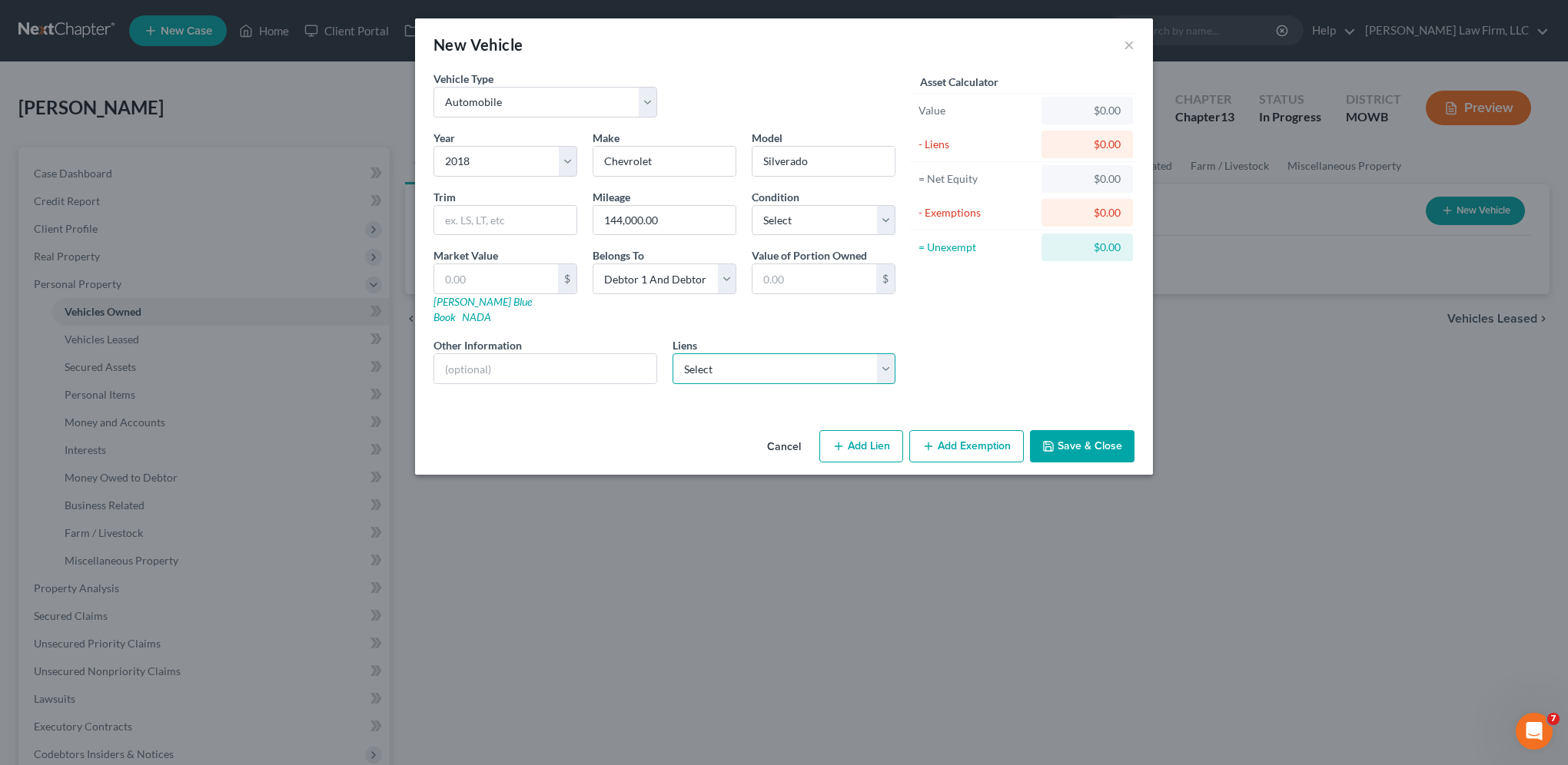
click at [750, 353] on select "Select Capital One Auto [PERSON_NAME] - $38,249.00 R [MEDICAL_DATA] Cu - $37,54…" at bounding box center [784, 368] width 224 height 31
select select "1"
click at [673, 353] on select "Select Capital One Auto [PERSON_NAME] - $38,249.00 R [MEDICAL_DATA] Cu - $37,54…" at bounding box center [784, 368] width 224 height 31
select select
select select "26"
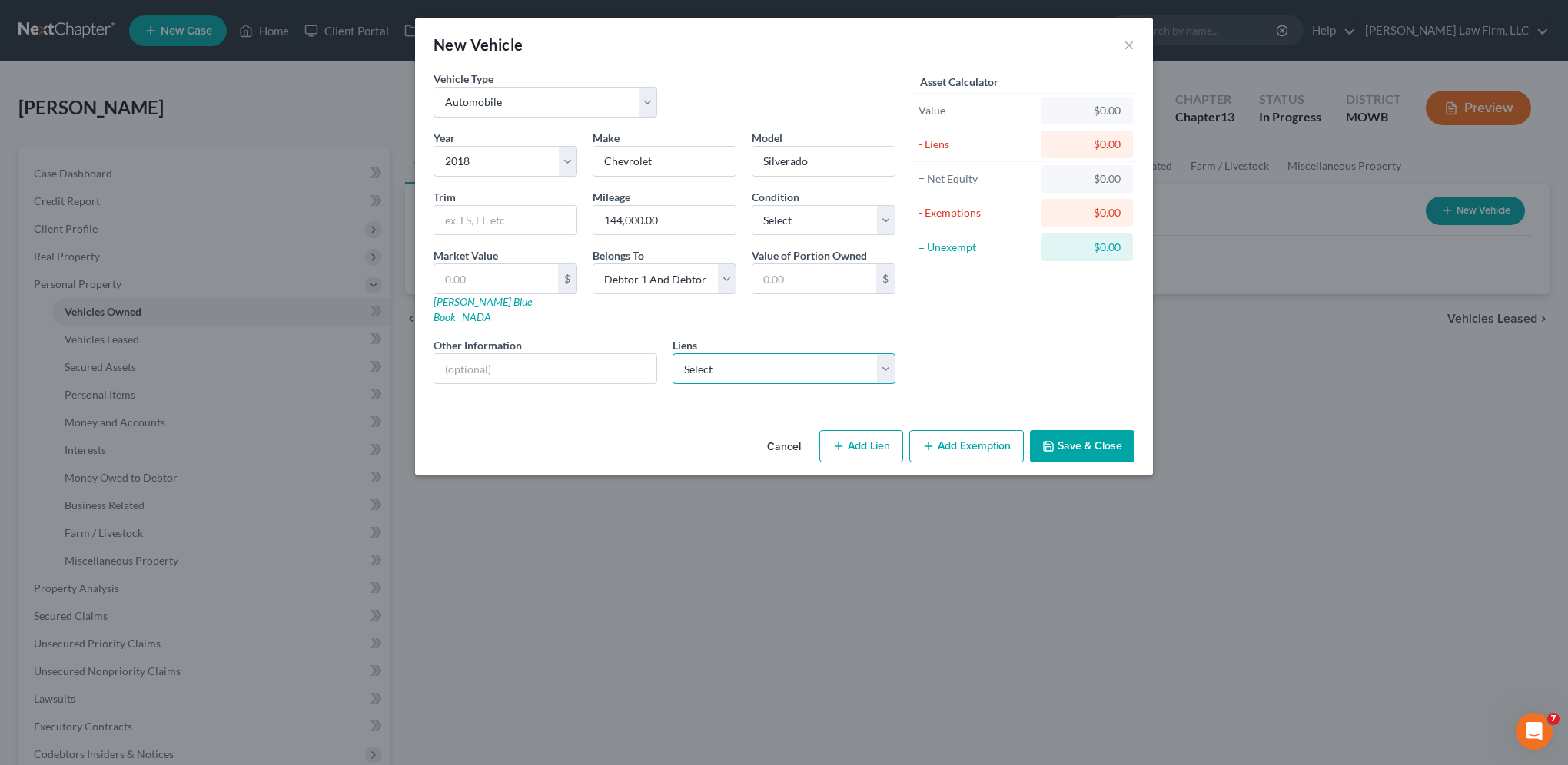
select select "0"
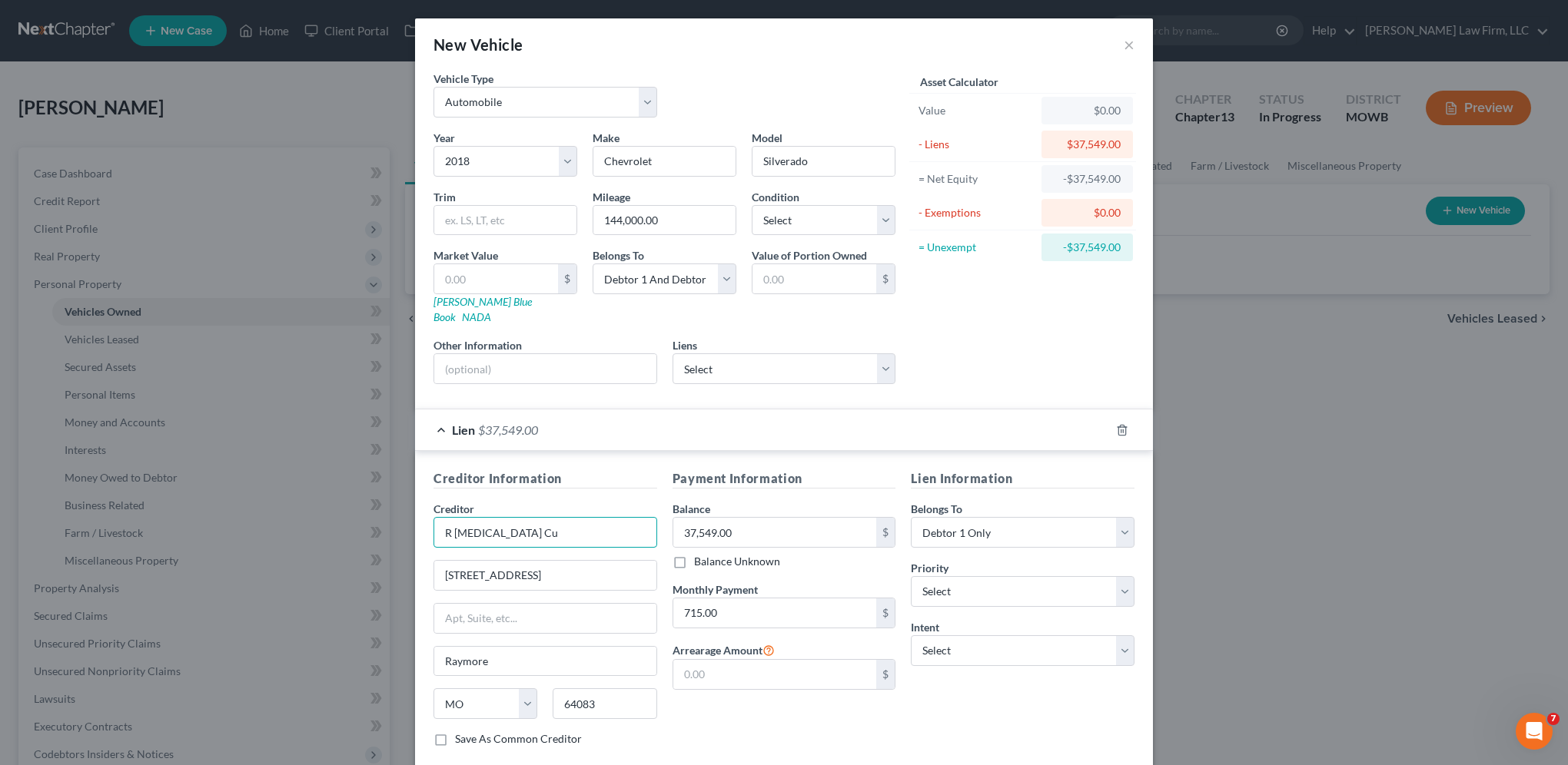
click at [519, 516] on input "R [MEDICAL_DATA] Cu" at bounding box center [545, 532] width 224 height 31
click at [470, 275] on input "text" at bounding box center [496, 279] width 124 height 29
type input "R G Federal Credit Union"
type input "2"
type input "2.00"
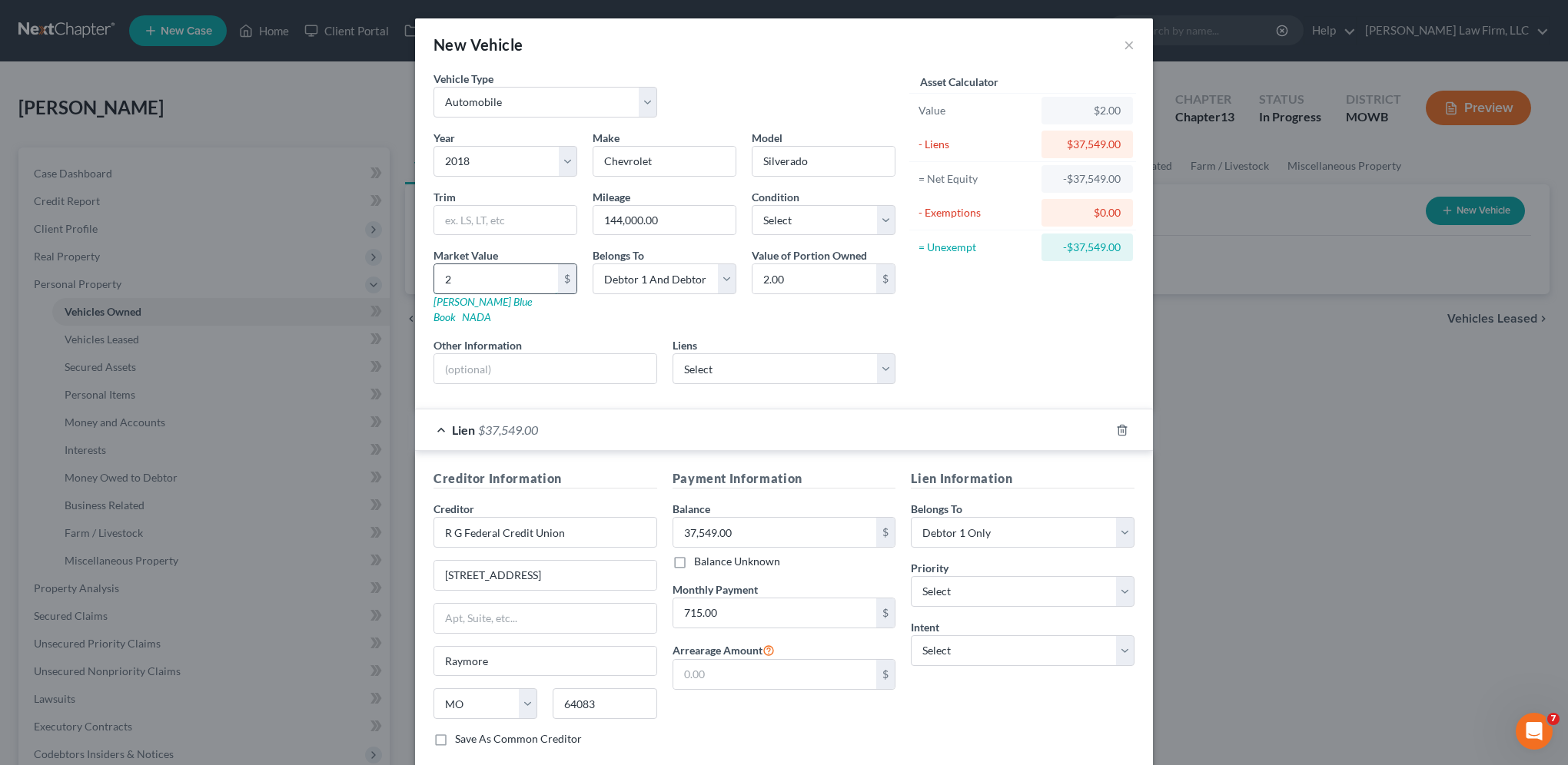
type input "21"
type input "21.00"
type input "218"
type input "218.00"
type input "2180"
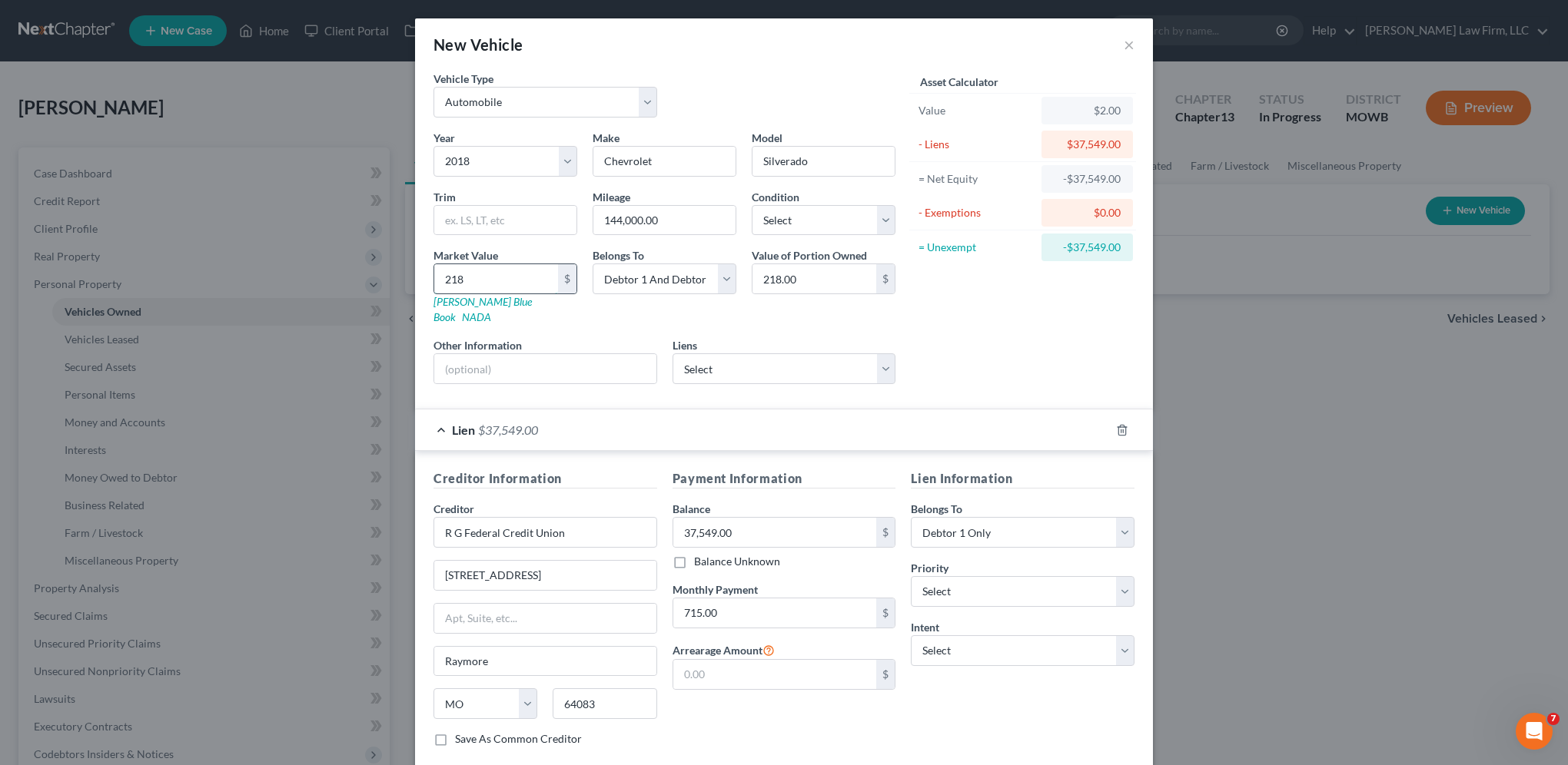
type input "2,180.00"
type input "2,1801"
type input "21,801.00"
click at [458, 356] on input "text" at bounding box center [545, 368] width 222 height 29
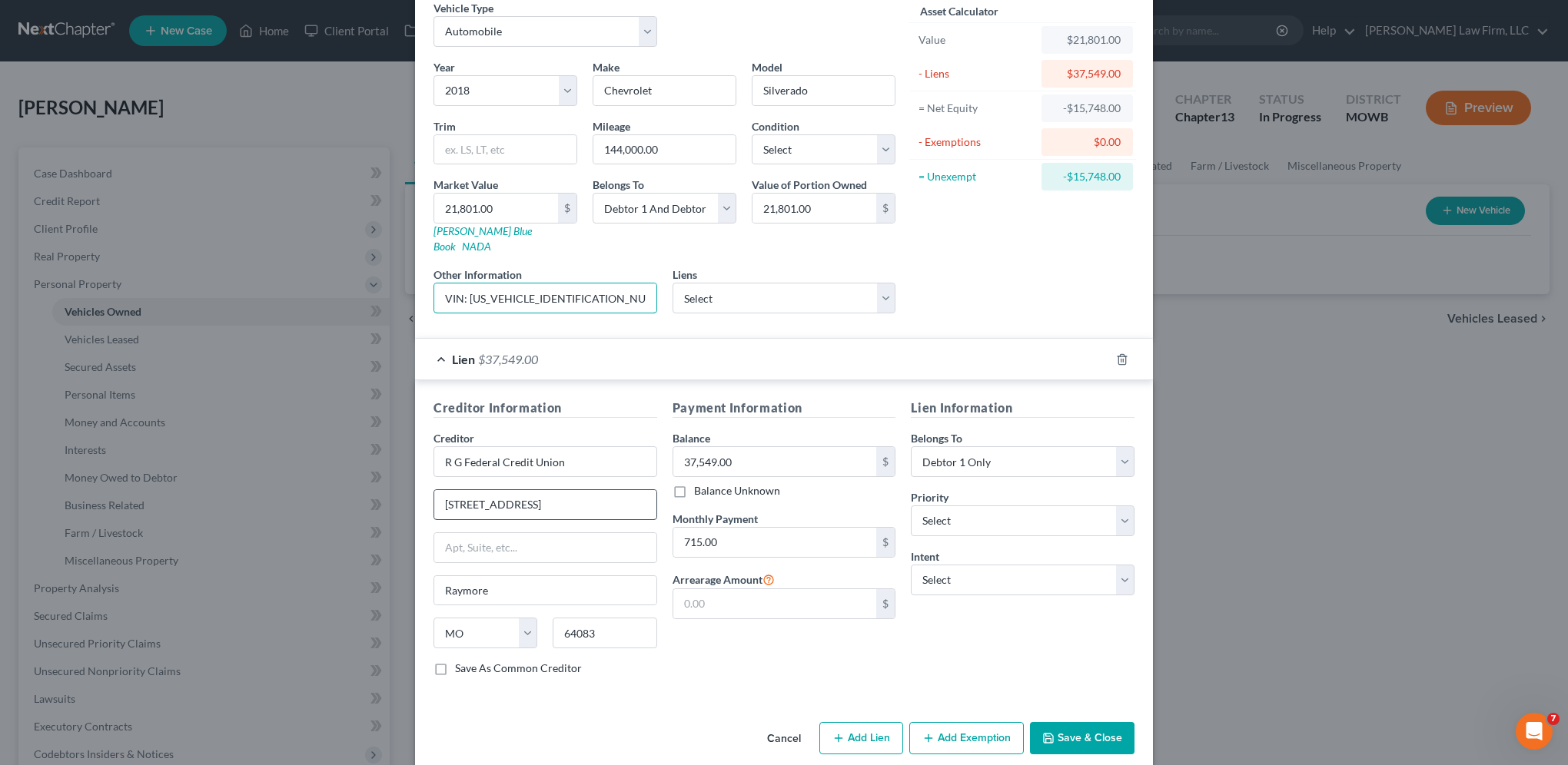
scroll to position [72, 0]
type input "VIN: [US_VEHICLE_IDENTIFICATION_NUMBER]"
click at [1077, 721] on button "Save & Close" at bounding box center [1082, 737] width 104 height 32
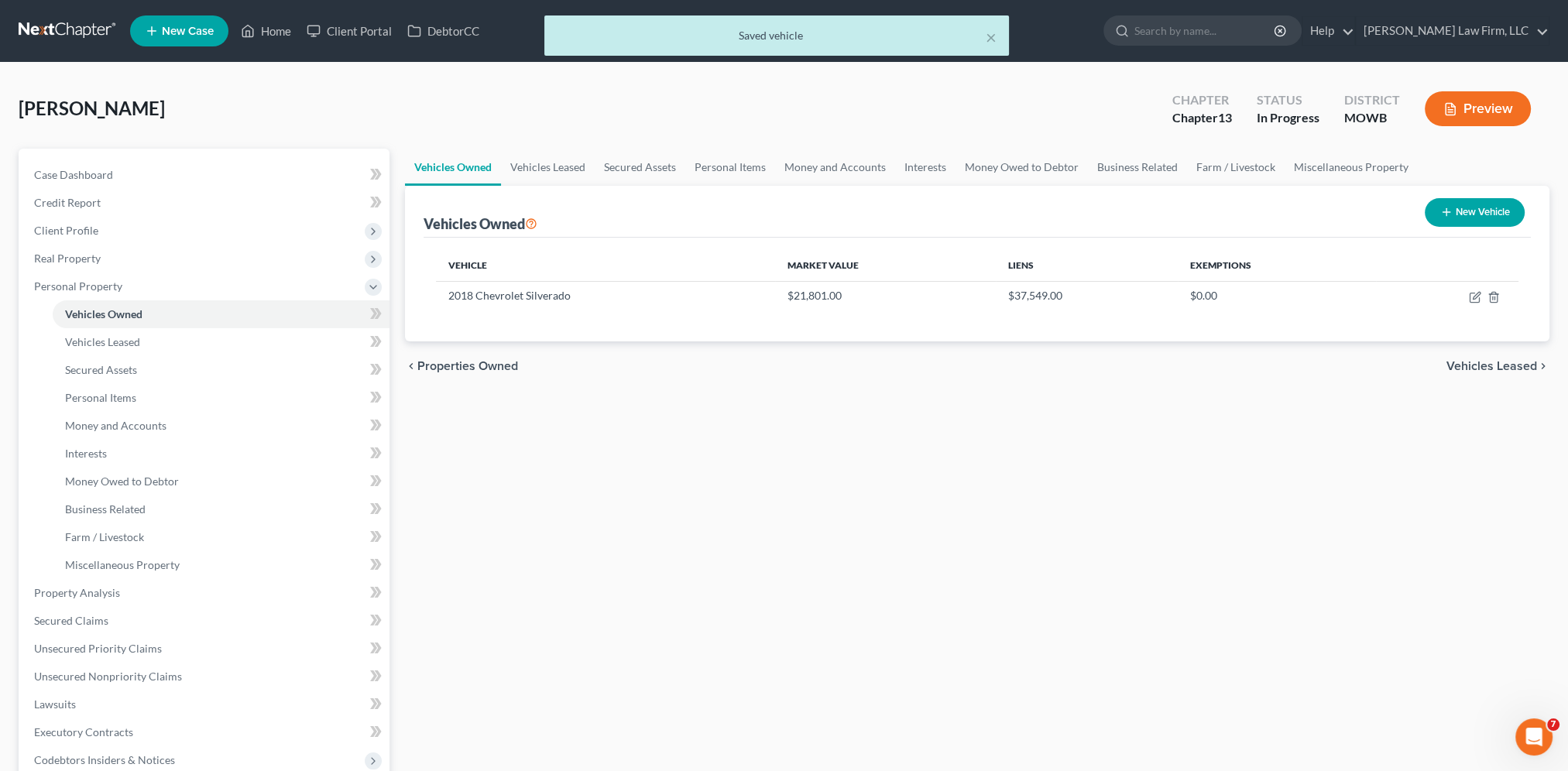
click at [1490, 203] on button "New Vehicle" at bounding box center [1474, 212] width 100 height 29
select select "0"
select select "2"
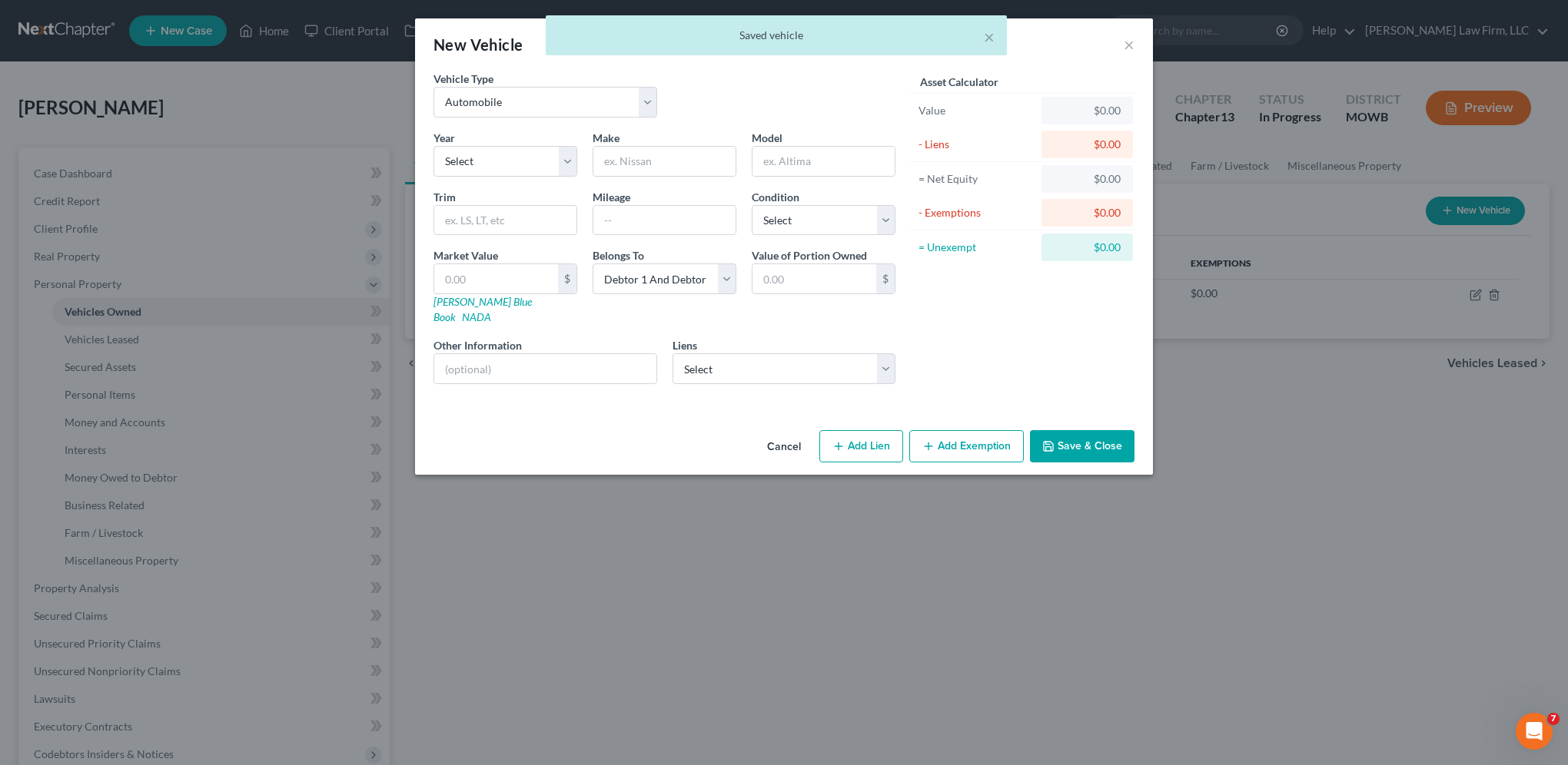
click at [487, 175] on div "Year Select 2026 2025 2024 2023 2022 2021 2020 2019 2018 2017 2016 2015 2014 20…" at bounding box center [664, 263] width 477 height 266
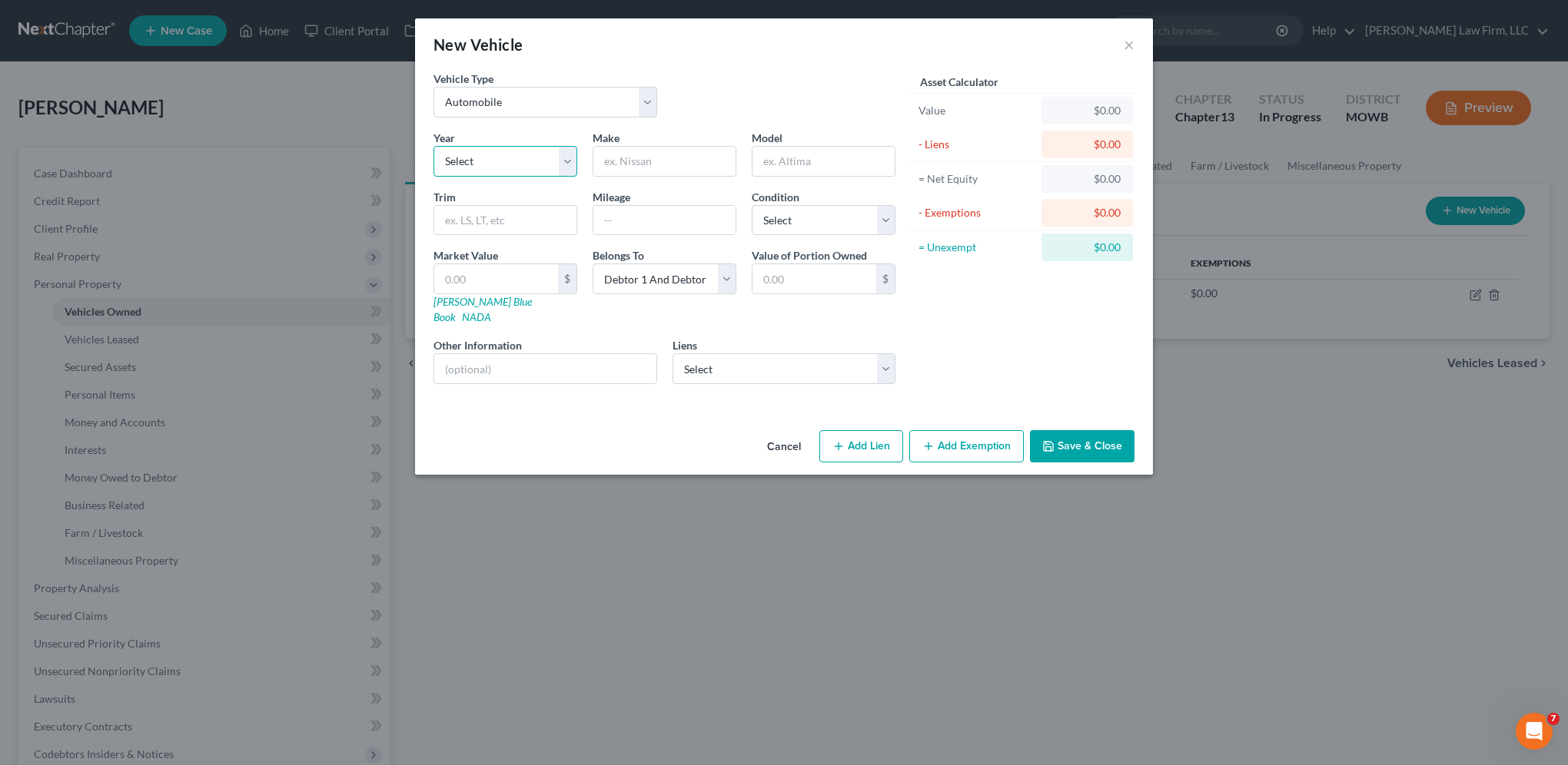
click at [486, 166] on select "Select 2026 2025 2024 2023 2022 2021 2020 2019 2018 2017 2016 2015 2014 2013 20…" at bounding box center [505, 161] width 143 height 31
select select "2"
click at [434, 146] on select "Select 2026 2025 2024 2023 2022 2021 2020 2019 2018 2017 2016 2015 2014 2013 20…" at bounding box center [505, 161] width 143 height 31
click at [632, 160] on input "text" at bounding box center [664, 161] width 142 height 29
type input "GMC"
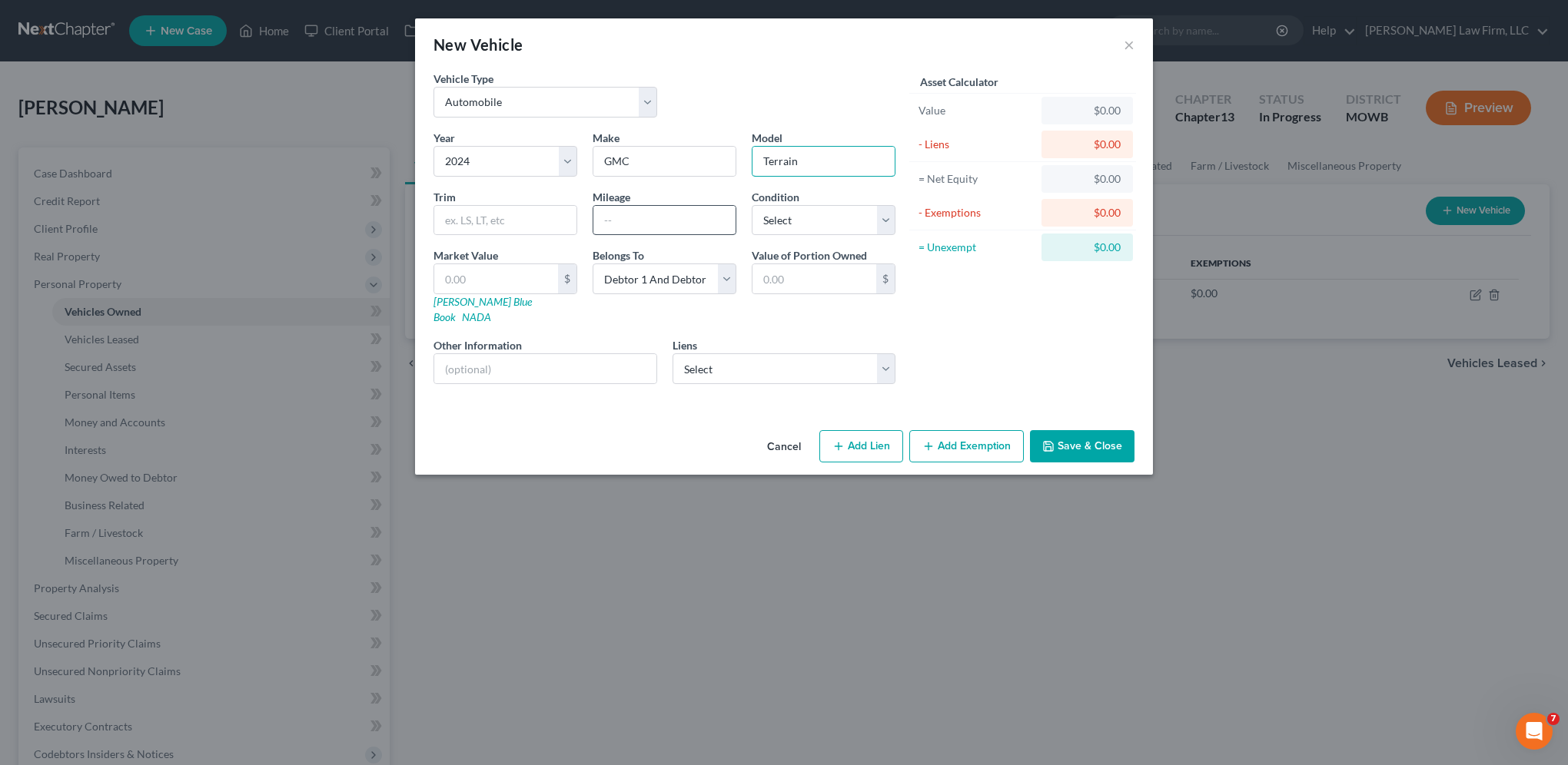
type input "Terrain"
click at [634, 225] on input "text" at bounding box center [664, 220] width 142 height 29
type input "24,000.00"
click at [506, 278] on input "text" at bounding box center [496, 279] width 124 height 29
type input "2"
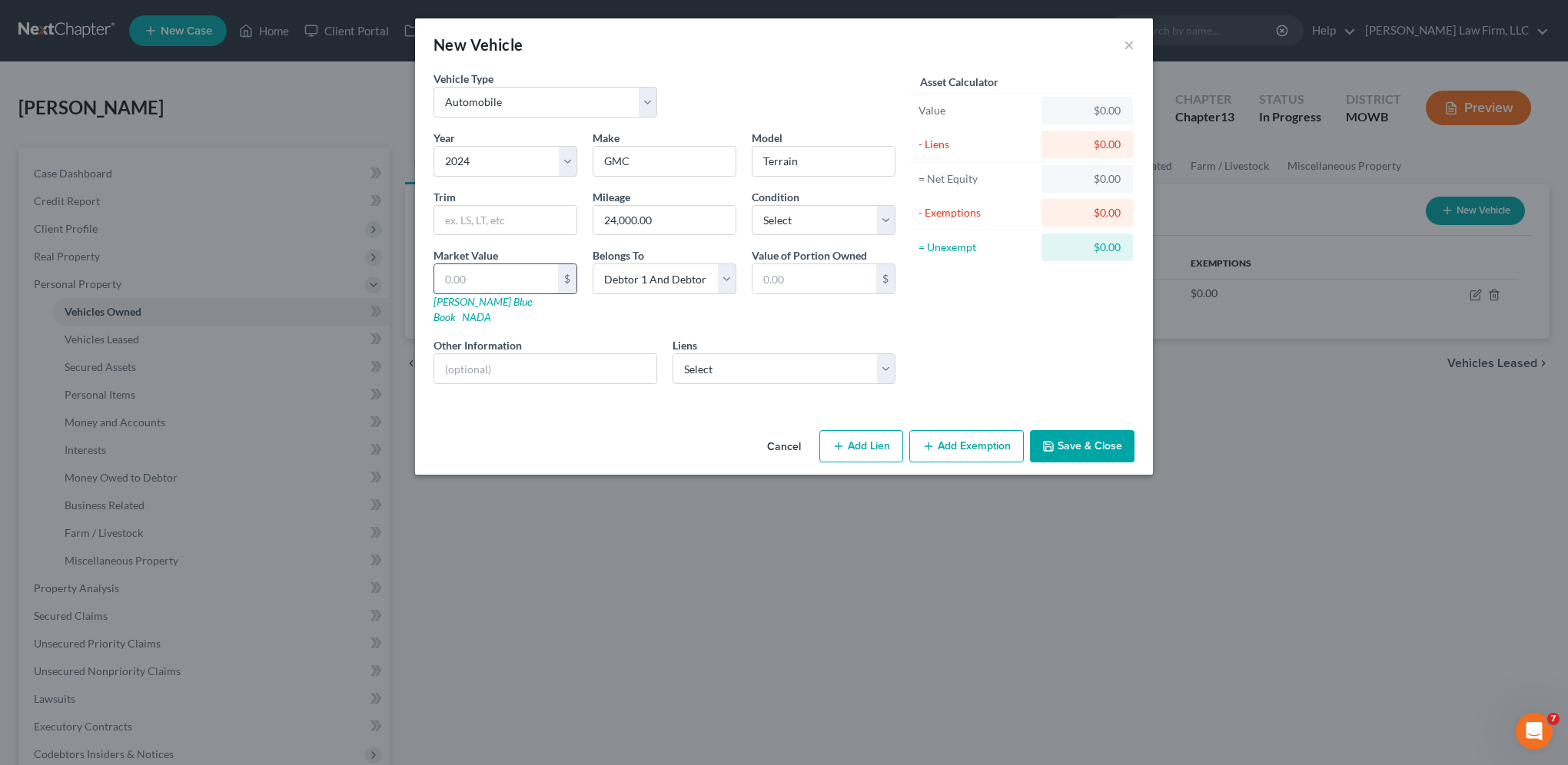
type input "2.00"
type input "26"
type input "26.00"
type input "265"
type input "265.00"
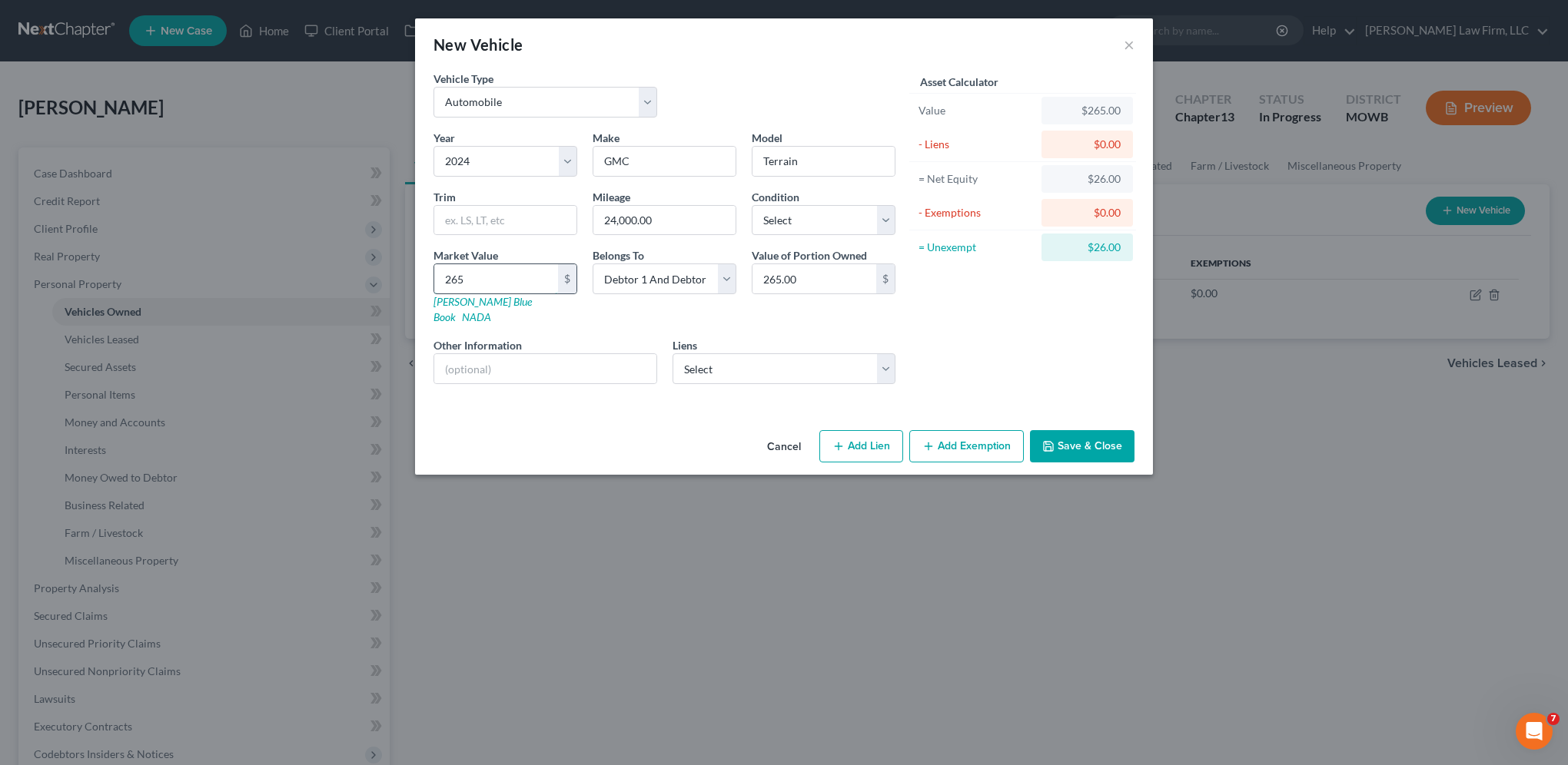
type input "2654"
type input "2,654.00"
type input "2,6548"
type input "26,548.00"
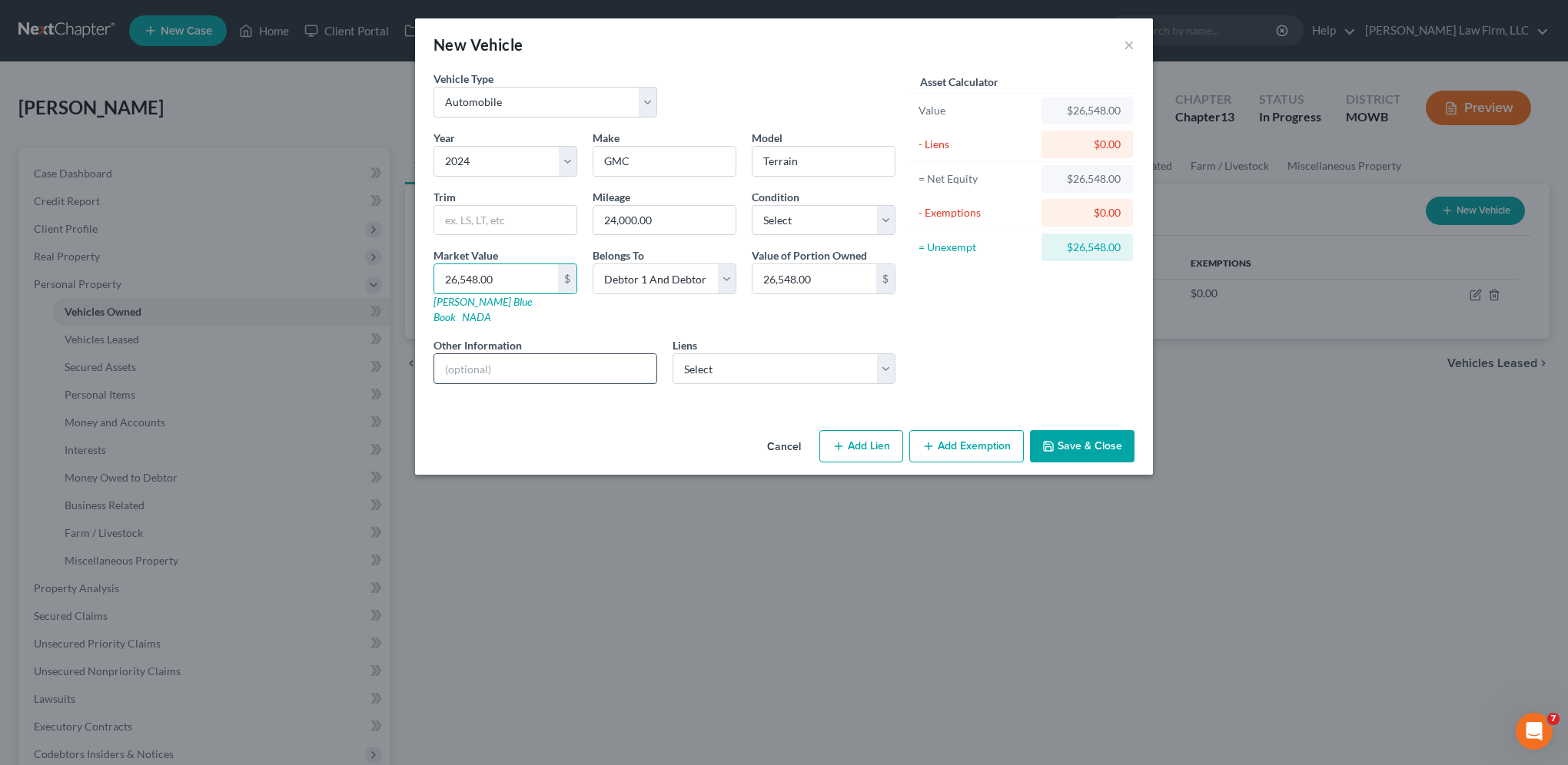
click at [514, 358] on input "text" at bounding box center [545, 368] width 222 height 29
type input "VIN: [US_VEHICLE_IDENTIFICATION_NUMBER]"
click at [713, 359] on select "Select Capital One Auto [PERSON_NAME] - $38,249.00" at bounding box center [784, 368] width 224 height 31
select select "45"
select select "2"
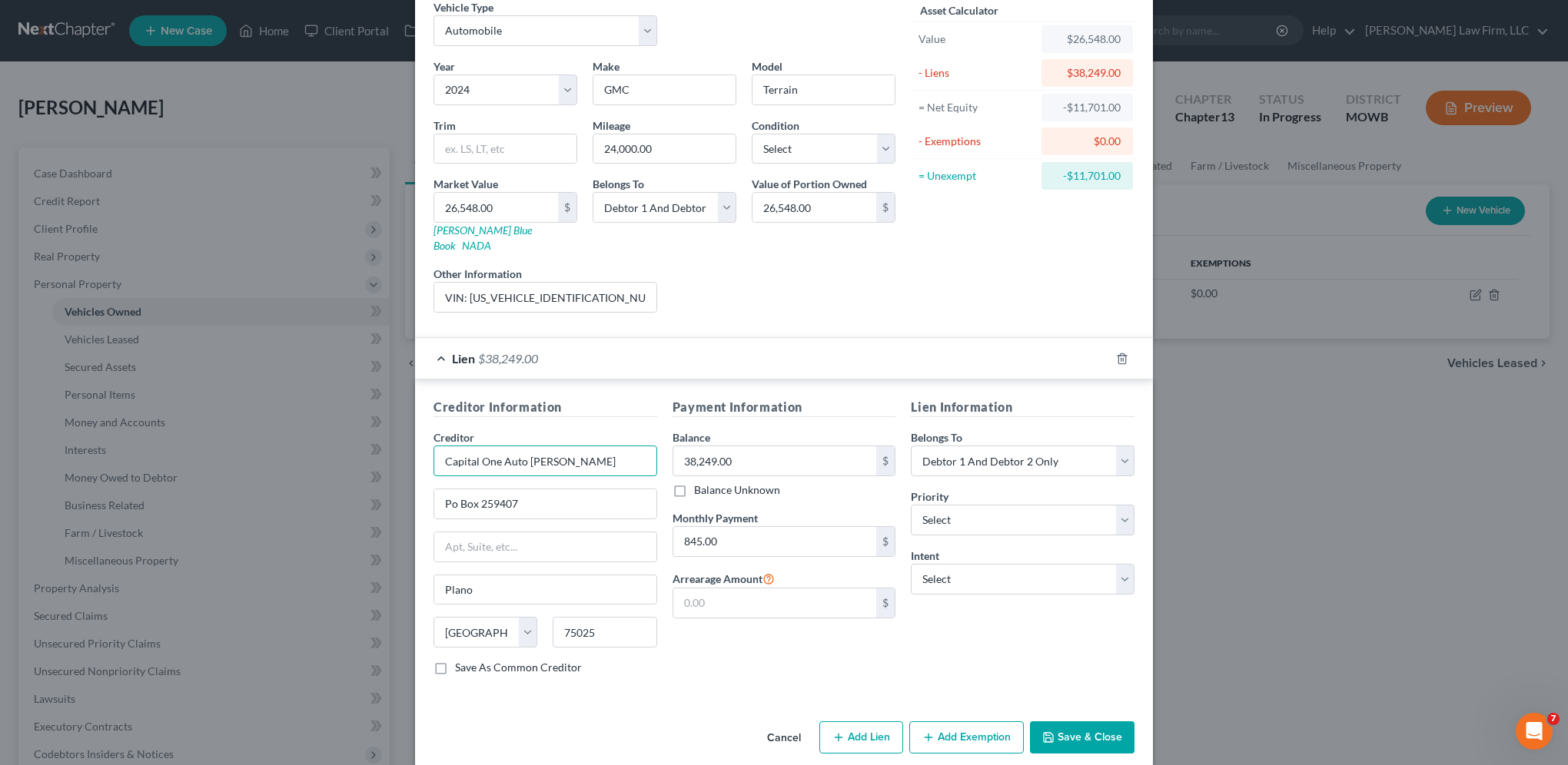
click at [570, 446] on input "Capital One Auto [PERSON_NAME]" at bounding box center [545, 461] width 224 height 31
type input "Capital One Auto Finance"
click at [588, 476] on div "Capital One Auto Finance" at bounding box center [526, 487] width 184 height 23
type input "[STREET_ADDRESS]"
type input "Dept. APS"
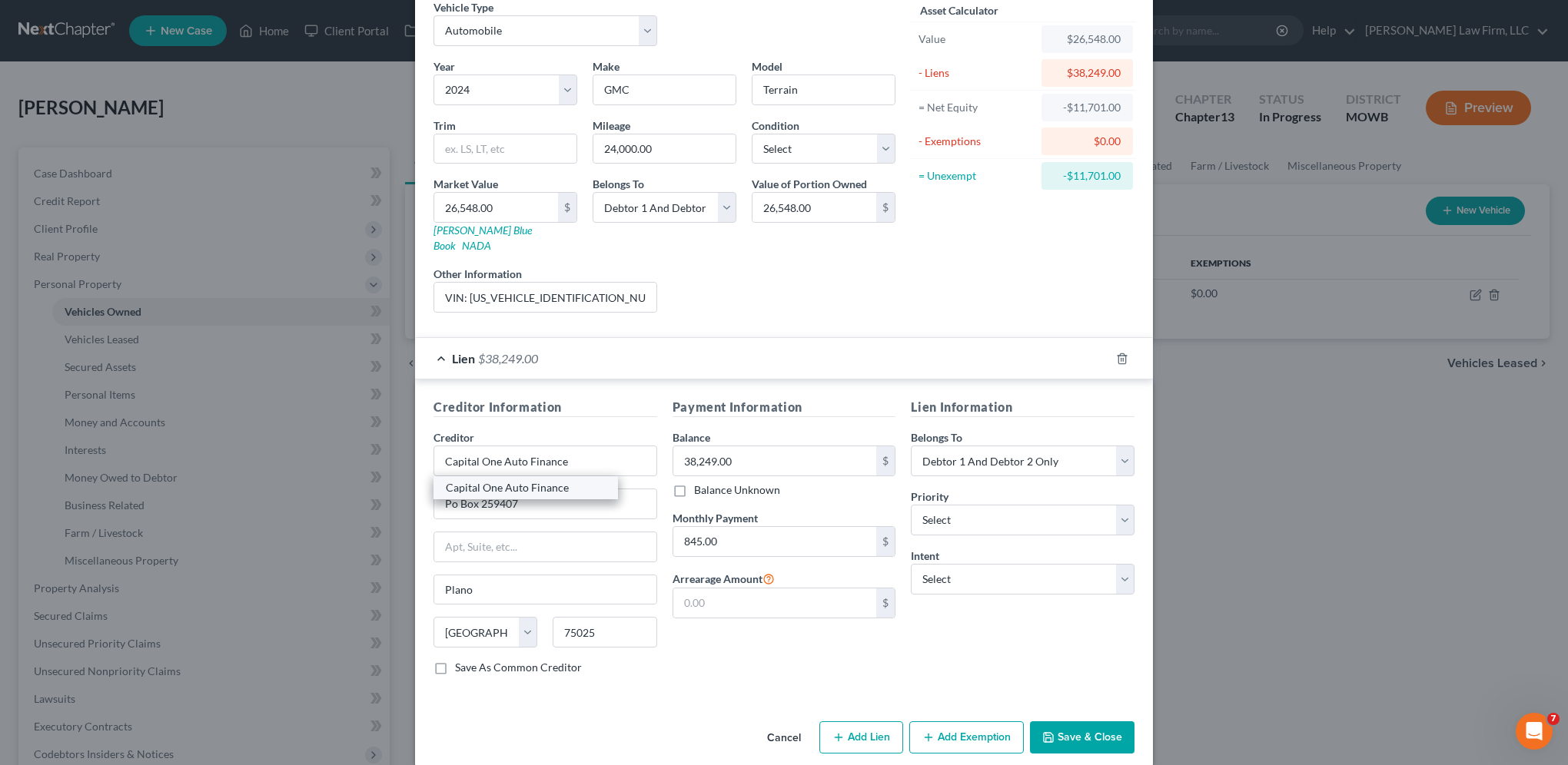
type input "[US_STATE][GEOGRAPHIC_DATA]"
select select "37"
type input "73118-7901"
click at [1057, 721] on button "Save & Close" at bounding box center [1082, 737] width 104 height 32
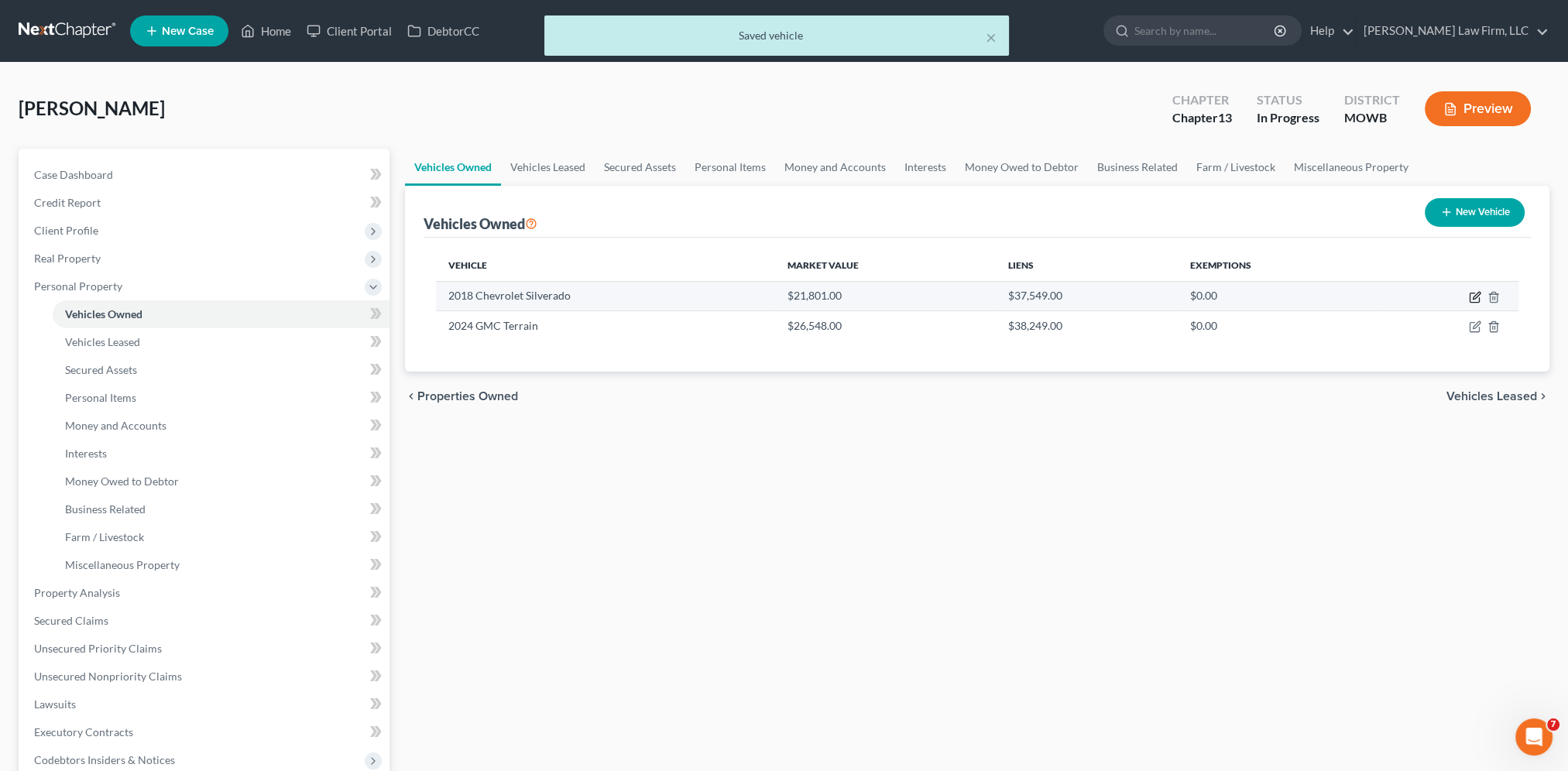
click at [1474, 293] on icon "button" at bounding box center [1474, 298] width 12 height 12
select select "0"
select select "8"
select select "2"
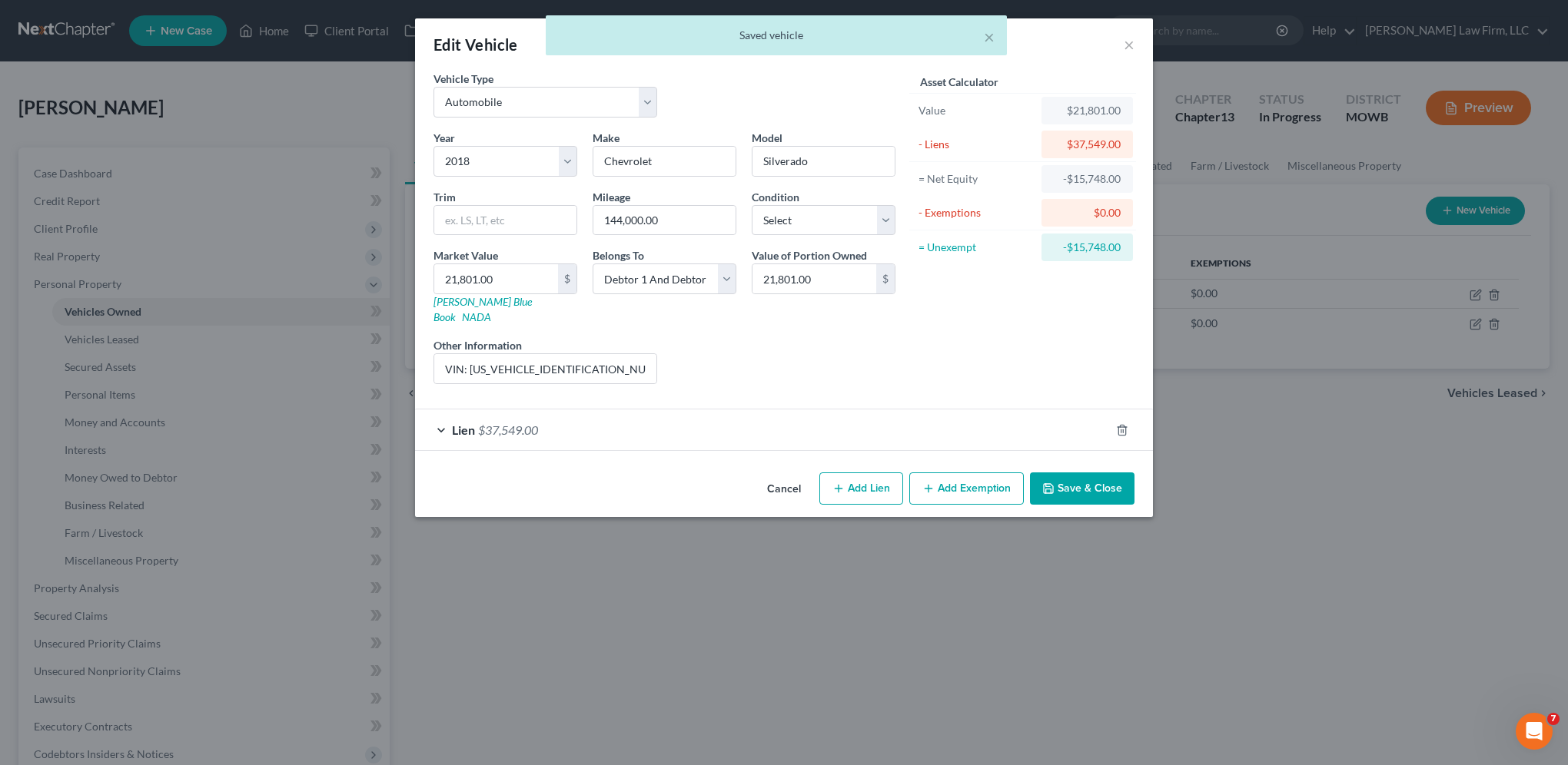
click at [1126, 43] on div "× Saved vehicle" at bounding box center [776, 39] width 1568 height 48
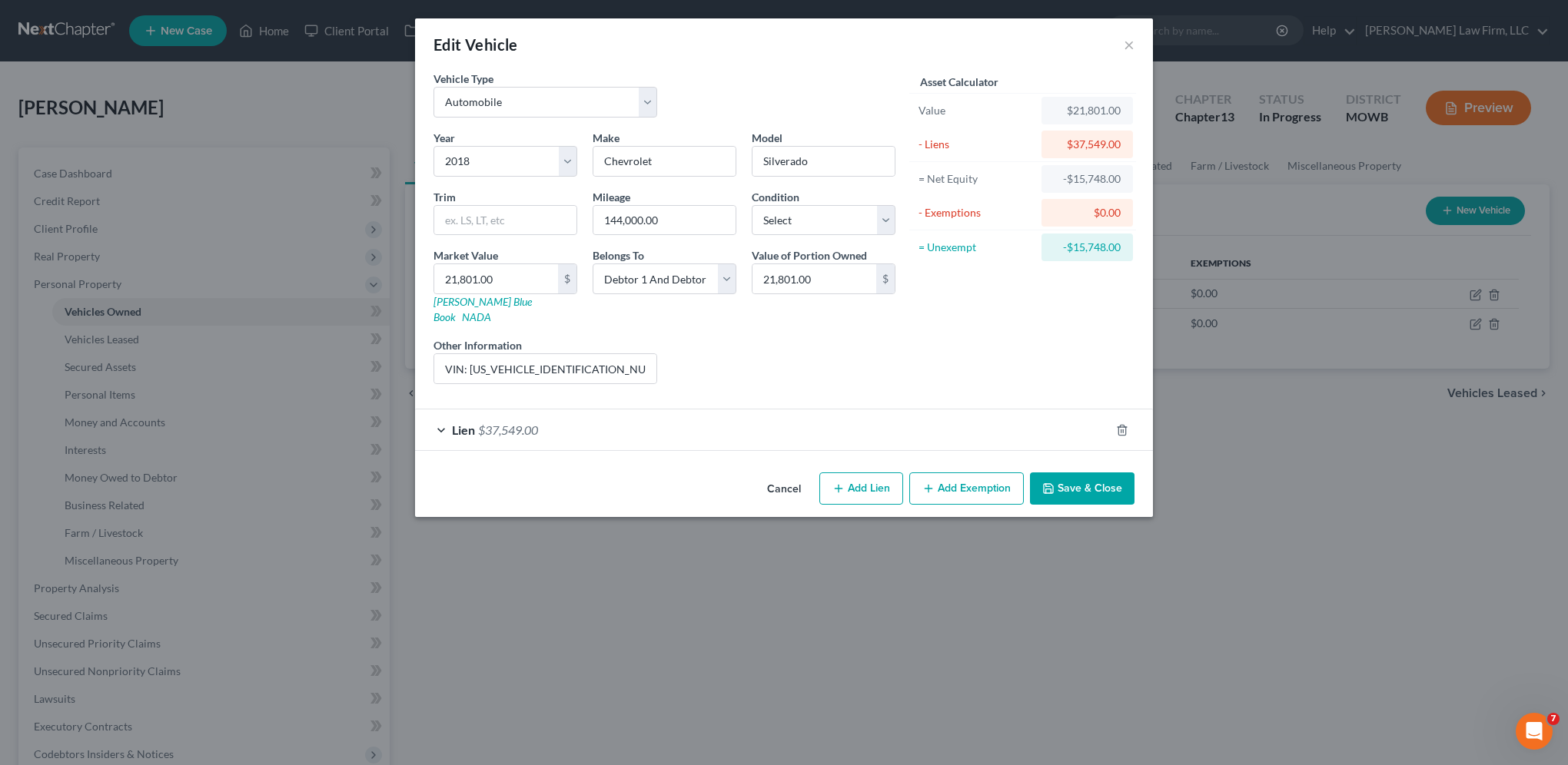
click at [1130, 56] on div "Edit Vehicle ×" at bounding box center [784, 44] width 738 height 52
click at [1131, 46] on button "×" at bounding box center [1129, 44] width 11 height 19
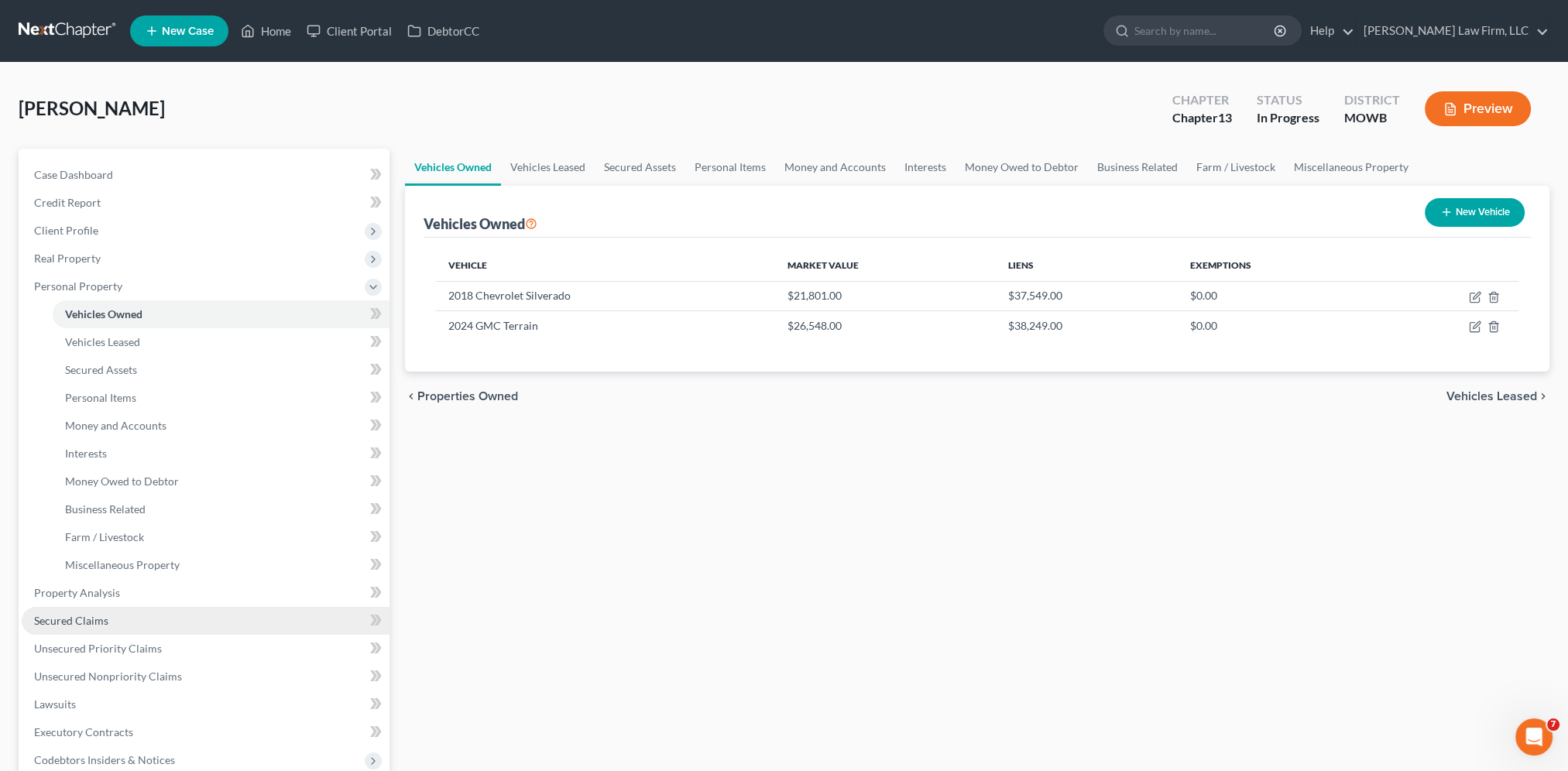
click at [86, 615] on span "Secured Claims" at bounding box center [70, 620] width 74 height 13
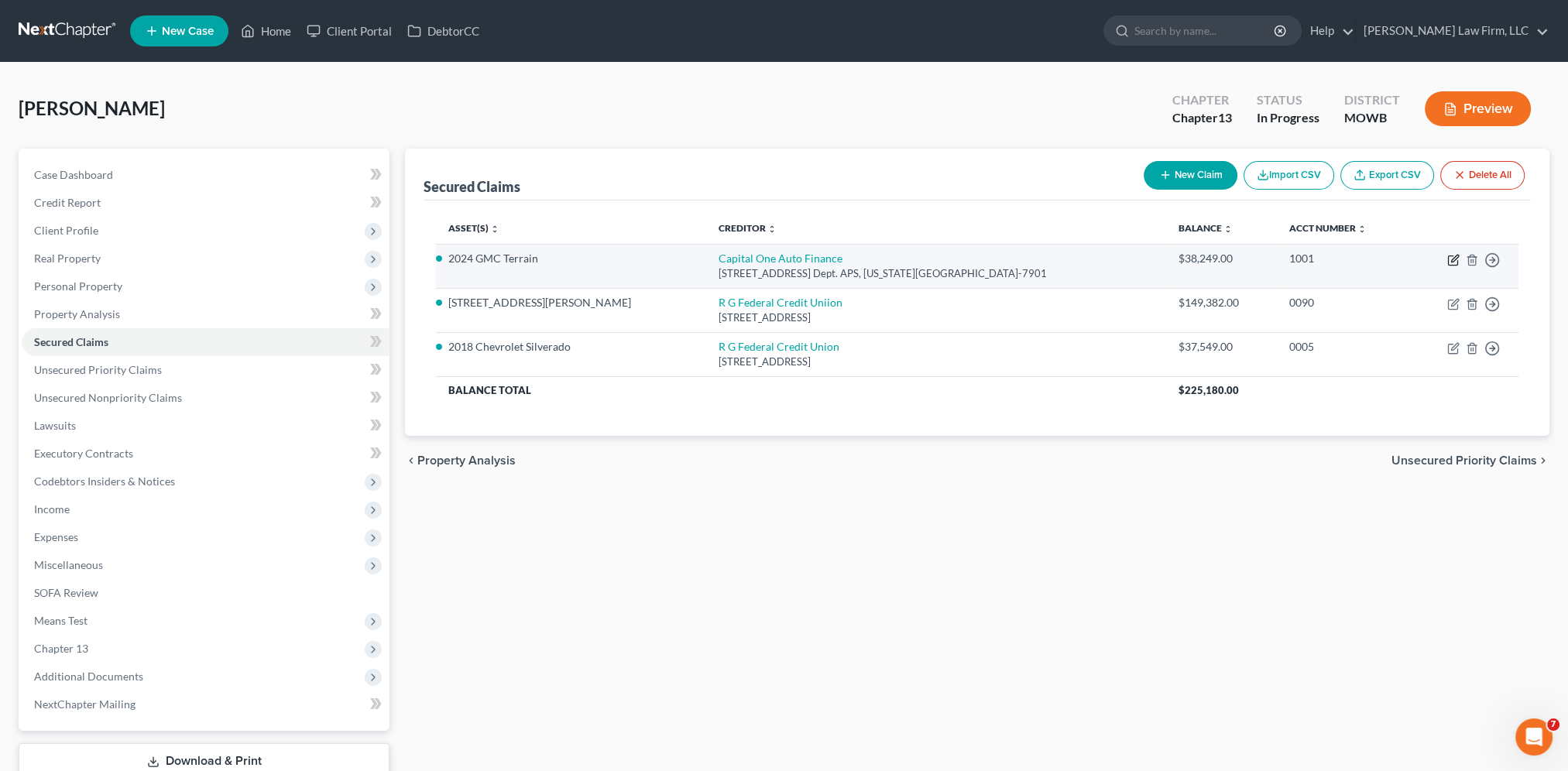
click at [1453, 254] on icon "button" at bounding box center [1453, 260] width 12 height 12
select select "37"
select select "2"
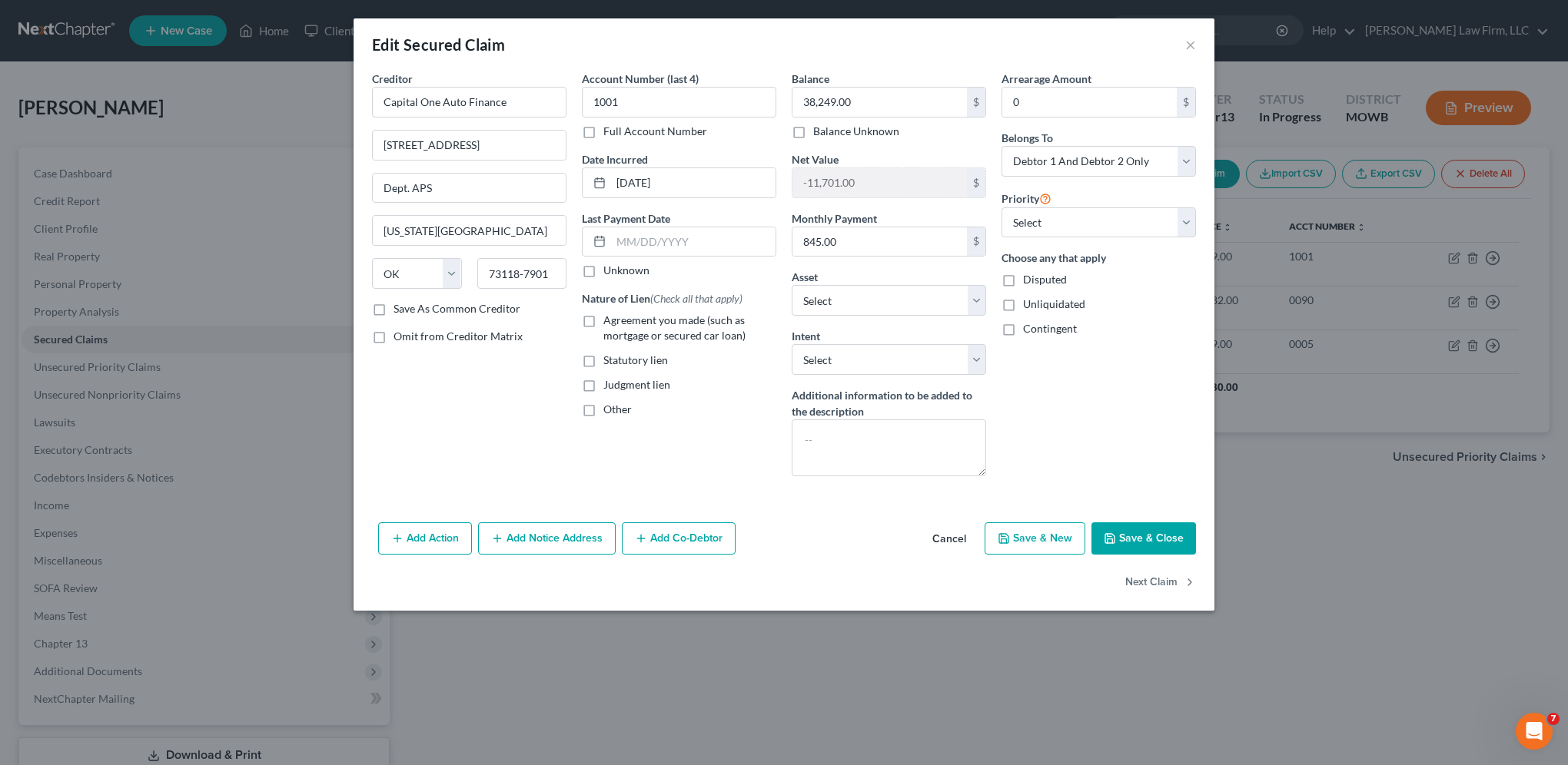
click at [603, 322] on label "Agreement you made (such as mortgage or secured car loan)" at bounding box center [689, 327] width 173 height 31
click at [610, 322] on input "Agreement you made (such as mortgage or secured car loan)" at bounding box center [614, 317] width 10 height 10
checkbox input "true"
click at [563, 540] on button "Add Notice Address" at bounding box center [546, 539] width 137 height 32
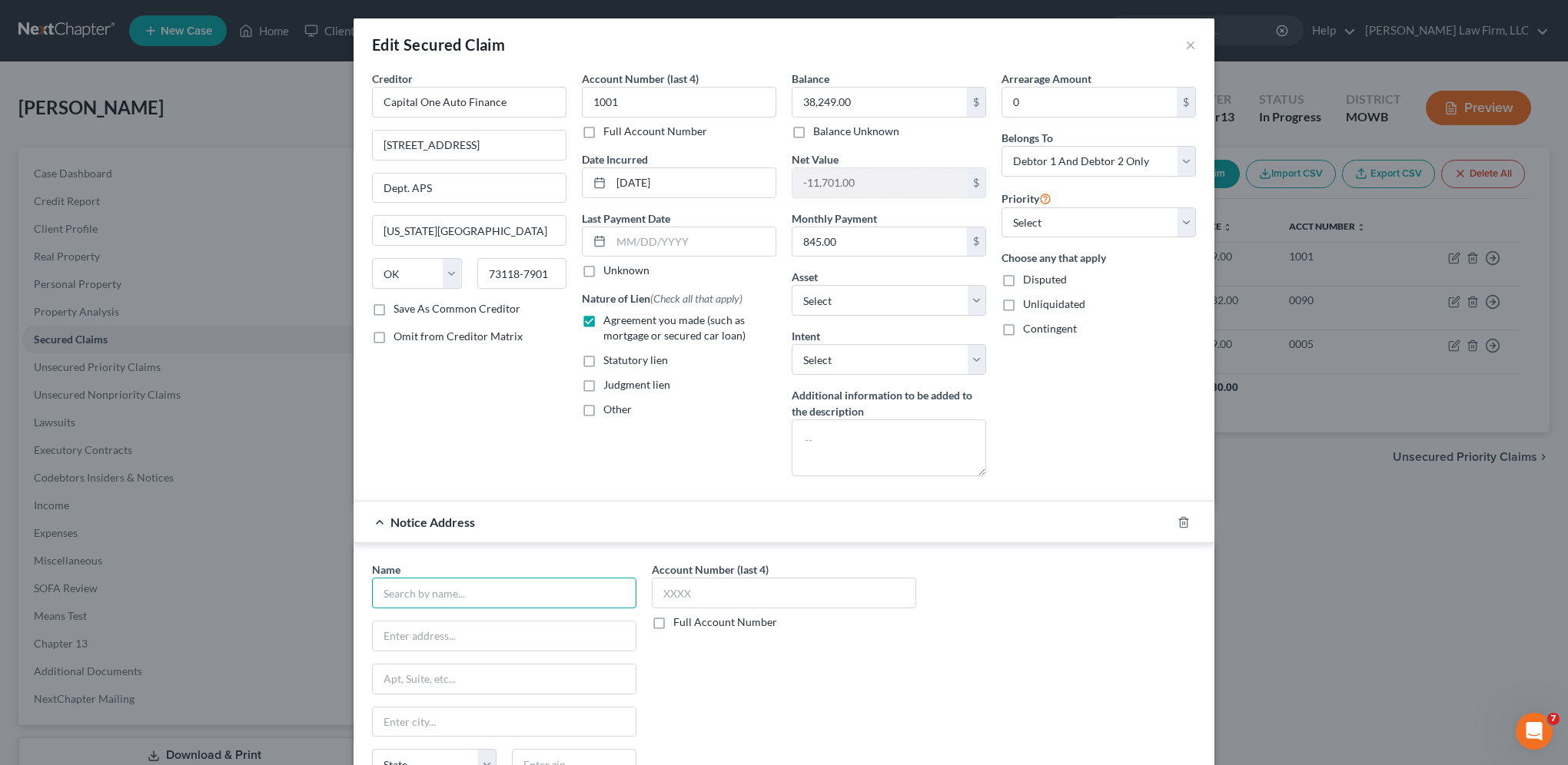
click at [473, 581] on input "text" at bounding box center [503, 593] width 265 height 31
type input "Capital One Auto Finance"
click at [457, 616] on div "Name * Capital One Auto Finance State [US_STATE] AK AR AZ CA CO [GEOGRAPHIC_DAT…" at bounding box center [503, 685] width 265 height 246
click at [455, 623] on input "text" at bounding box center [503, 636] width 263 height 29
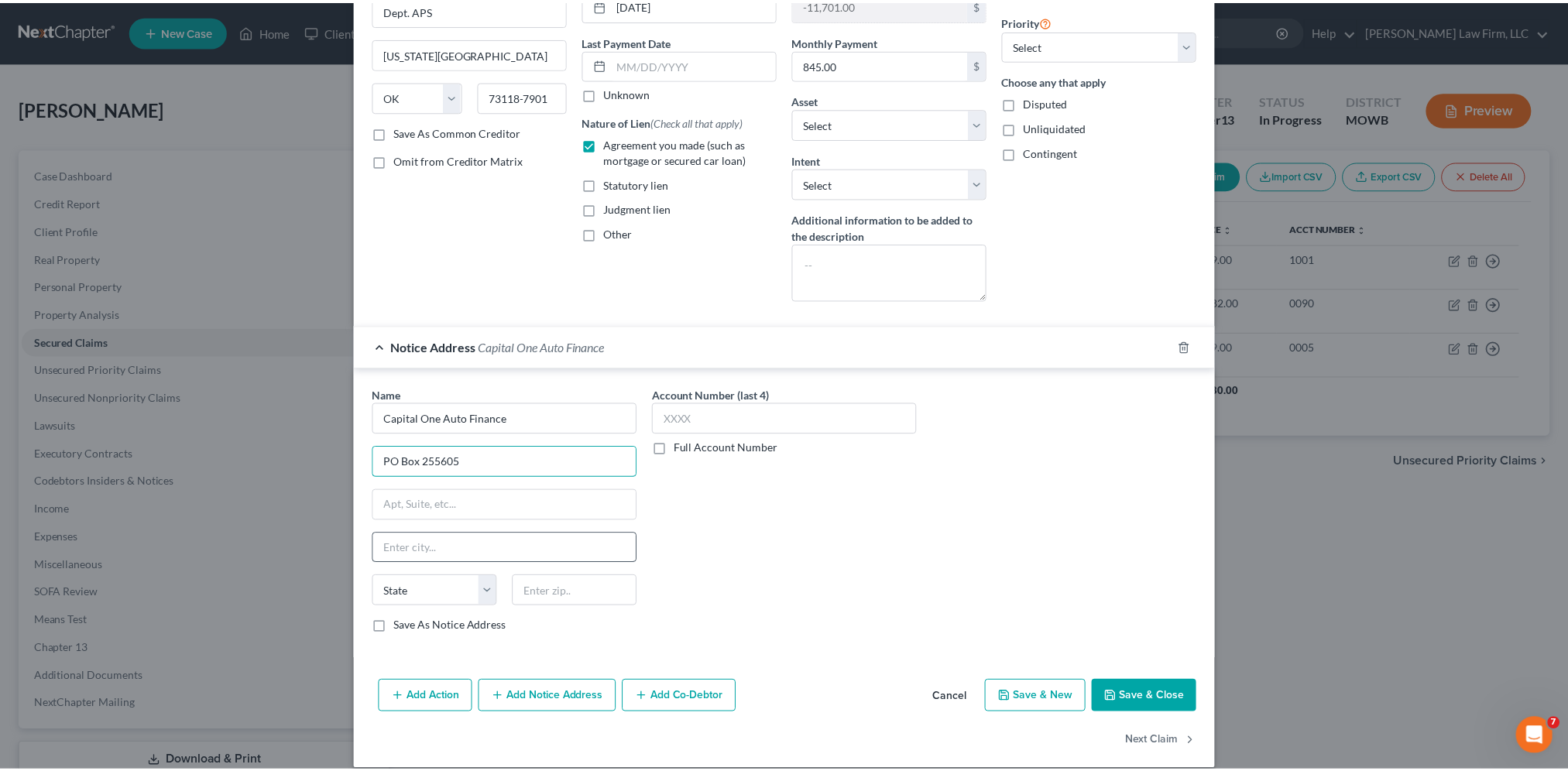
scroll to position [193, 0]
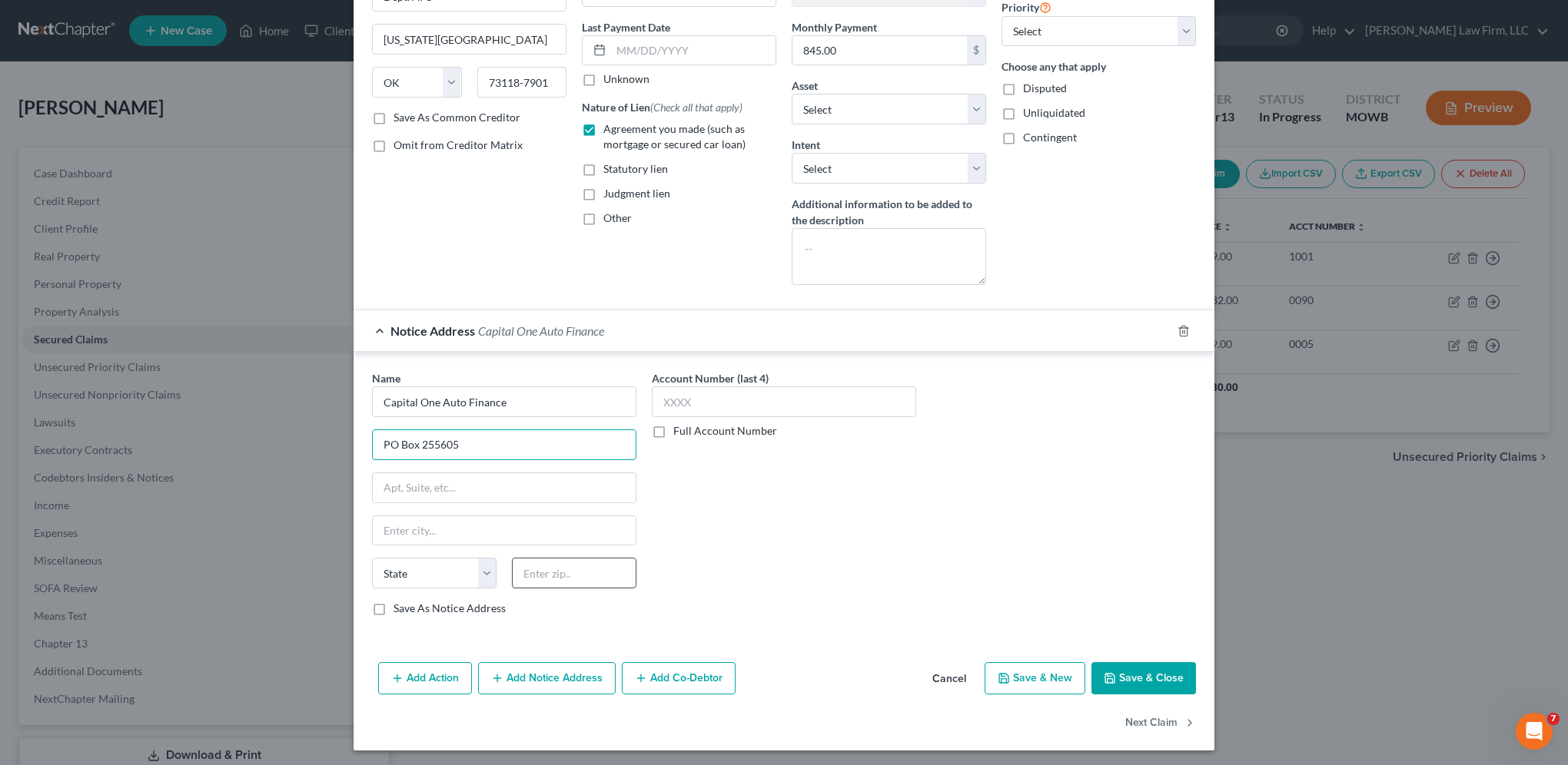
type input "PO Box 255605"
click at [574, 571] on input "text" at bounding box center [573, 572] width 125 height 31
type input "95865"
type input "[GEOGRAPHIC_DATA]"
click at [1125, 682] on button "Save & Close" at bounding box center [1143, 678] width 104 height 32
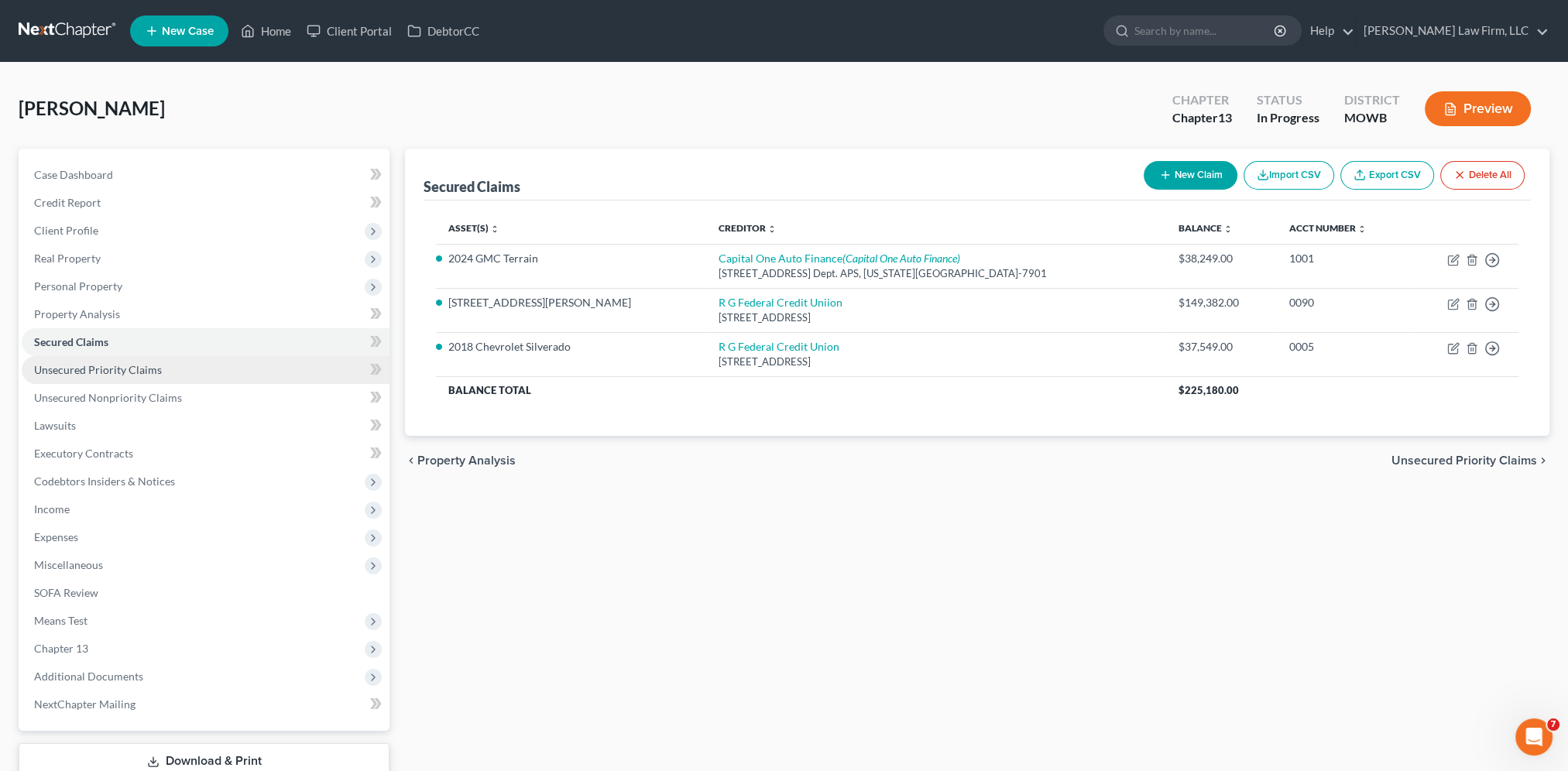
click at [120, 364] on span "Unsecured Priority Claims" at bounding box center [97, 369] width 127 height 13
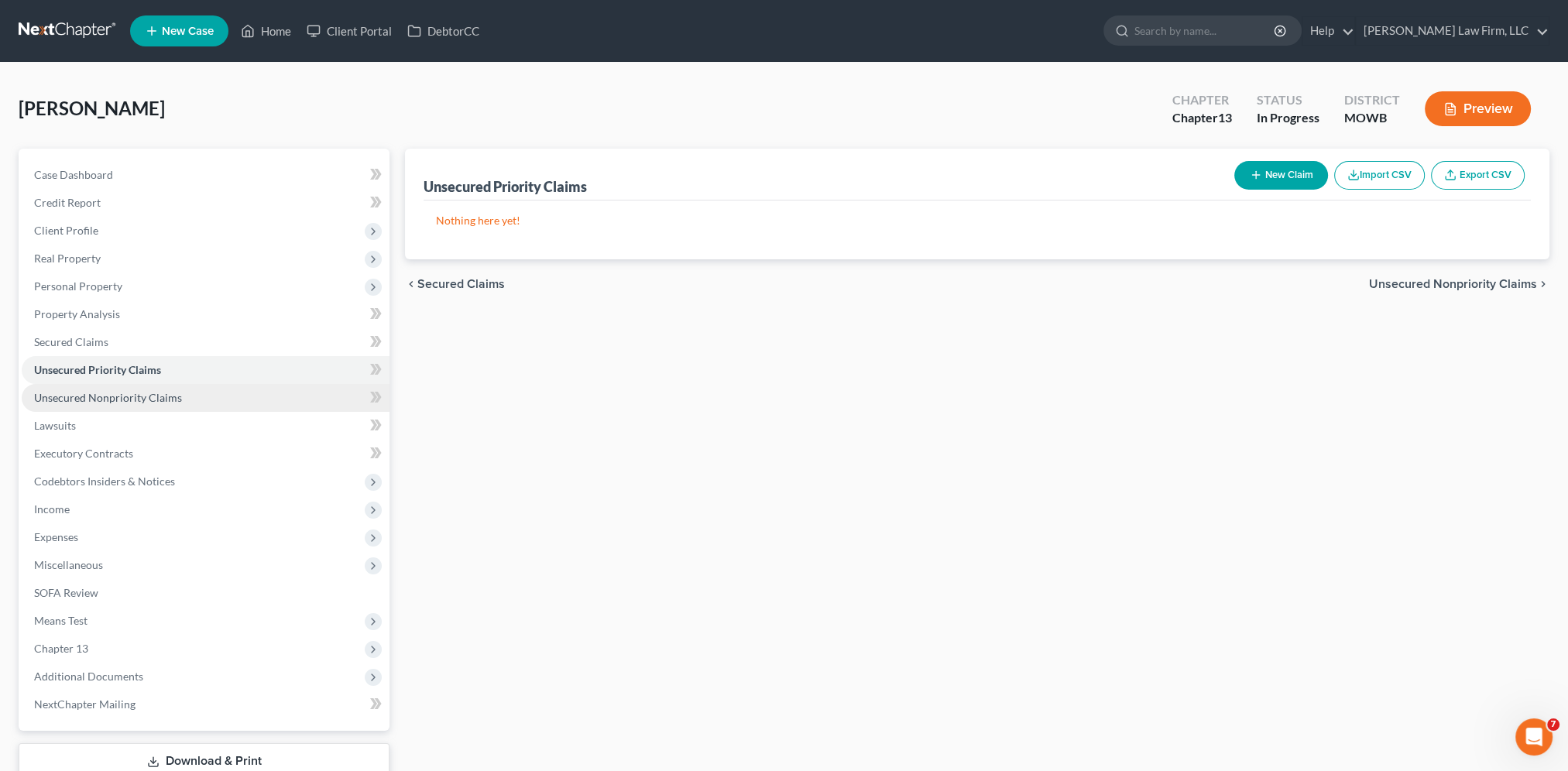
click at [116, 399] on span "Unsecured Nonpriority Claims" at bounding box center [108, 398] width 148 height 13
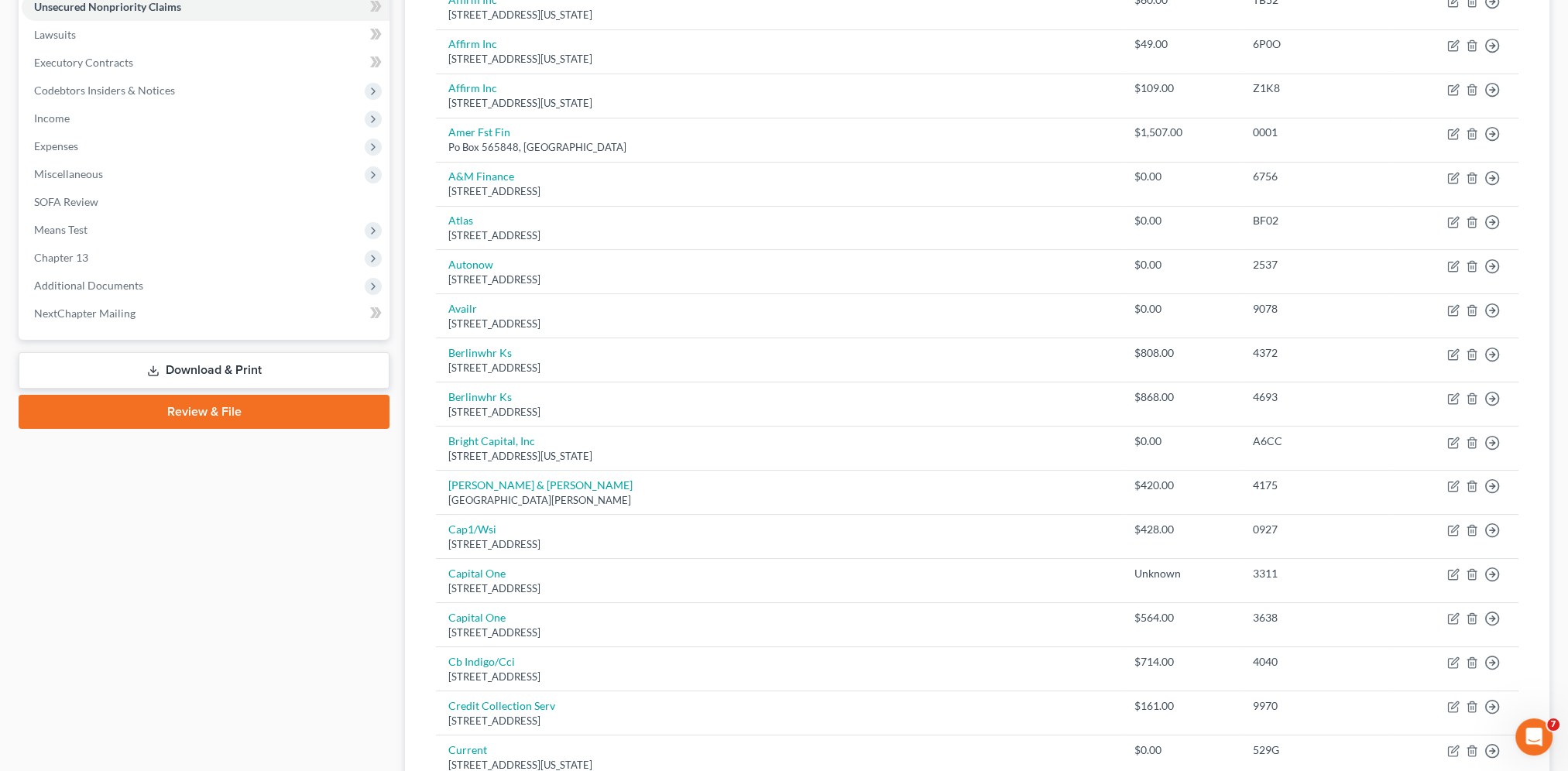
scroll to position [120, 0]
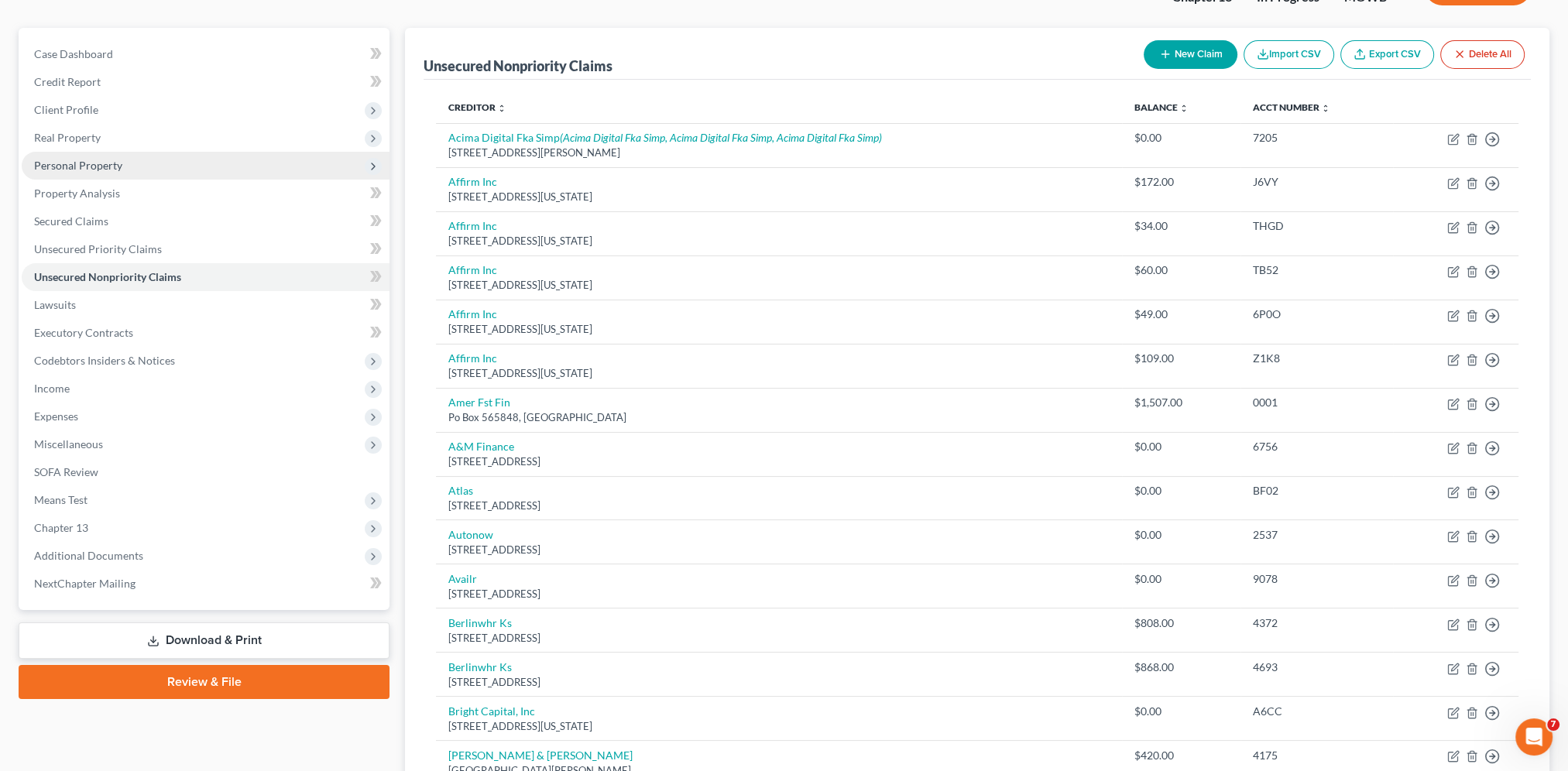
click at [64, 168] on span "Personal Property" at bounding box center [78, 165] width 88 height 13
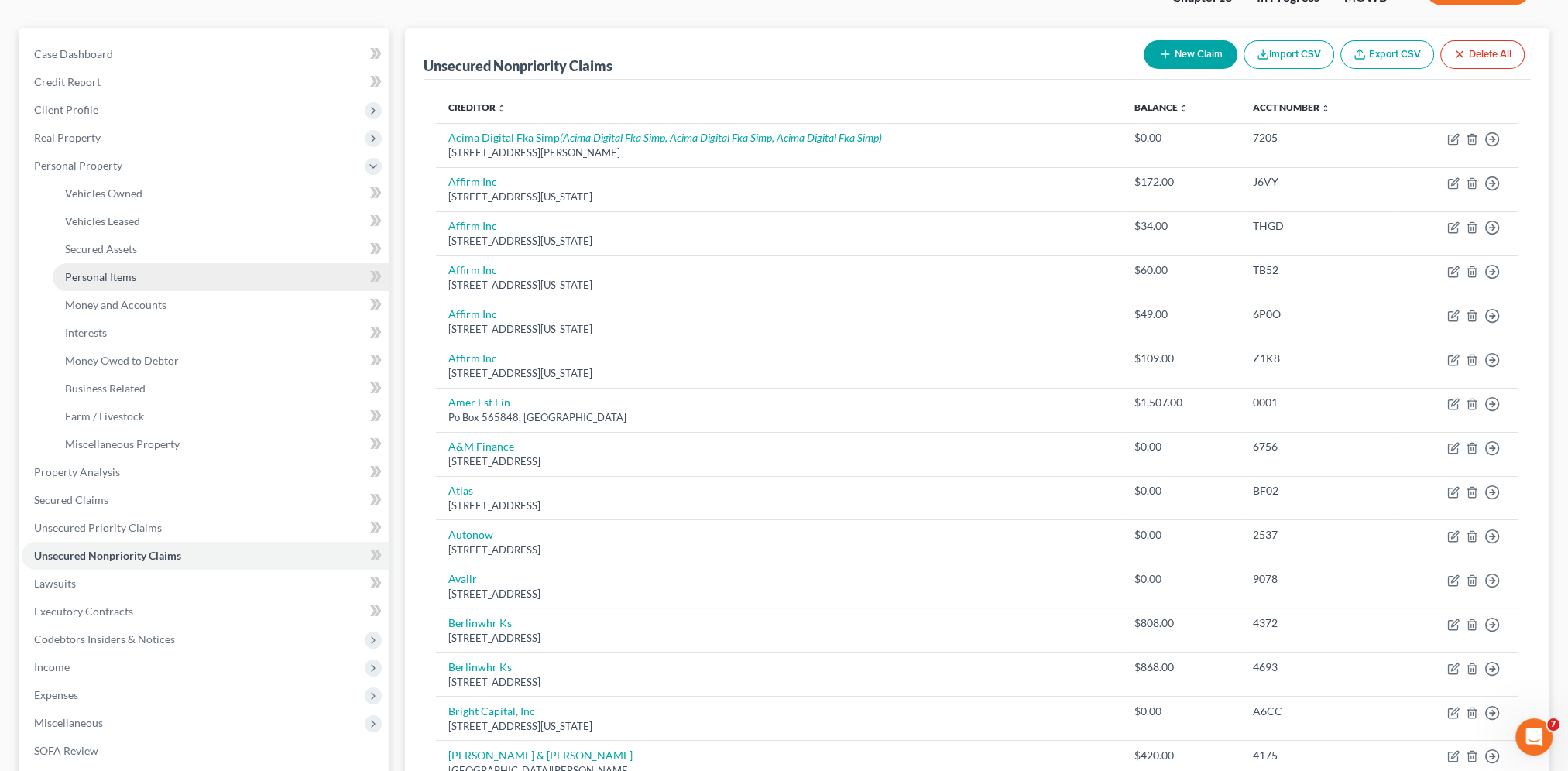
click at [100, 280] on span "Personal Items" at bounding box center [101, 276] width 71 height 13
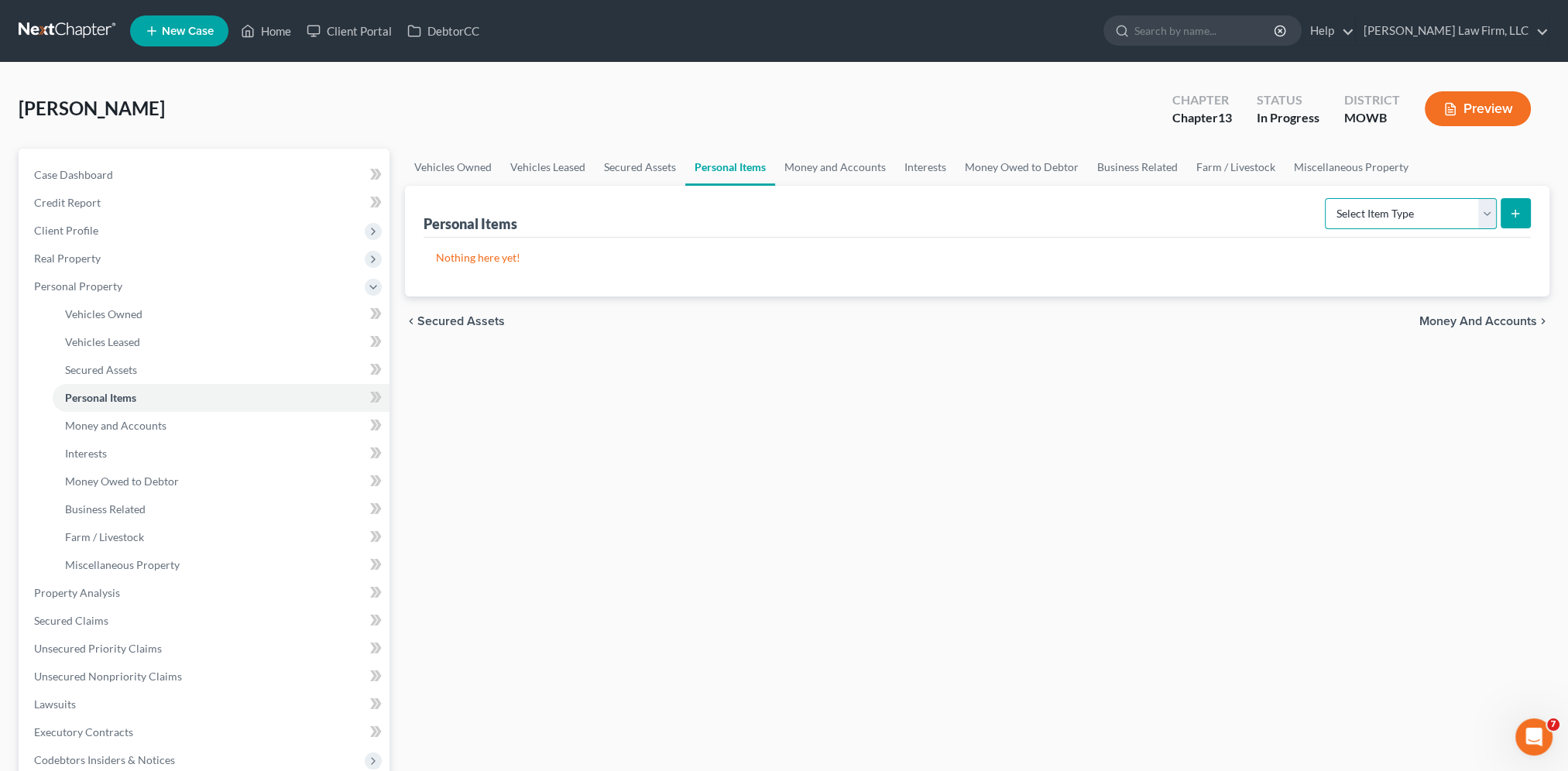
click at [1397, 209] on select "Select Item Type Clothing Collectibles Of Value Electronics Firearms Household …" at bounding box center [1410, 213] width 172 height 31
click at [1326, 198] on select "Select Item Type Clothing Collectibles Of Value Electronics Firearms Household …" at bounding box center [1410, 213] width 172 height 31
click at [1512, 214] on icon "submit" at bounding box center [1515, 214] width 12 height 12
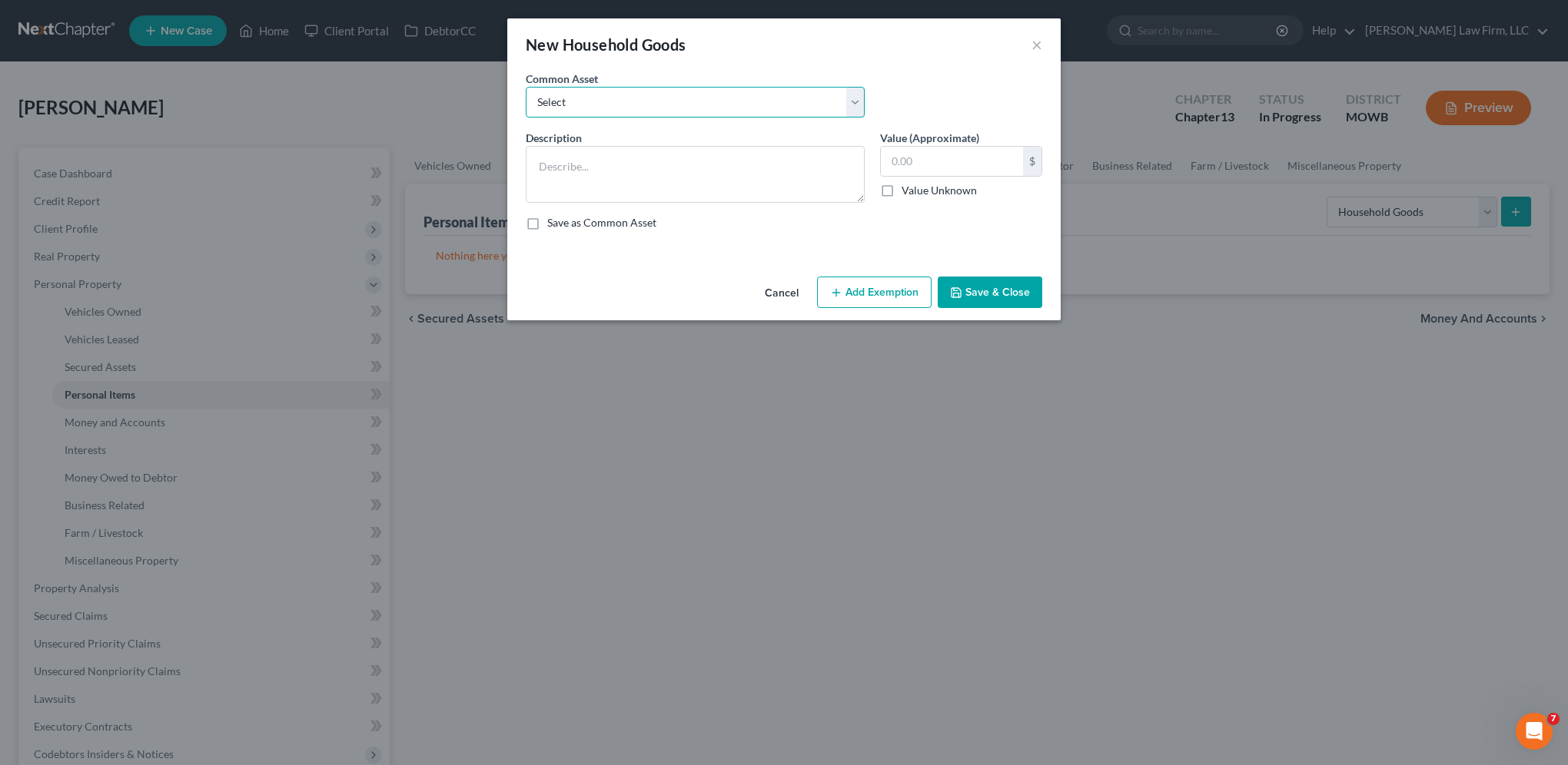
click at [616, 108] on select "Select Couch set, Dining Room, Kitchen Applicances Everyday clothes Everyday Cl…" at bounding box center [695, 102] width 339 height 31
click at [621, 394] on div "New Household Goods × An exemption set must first be selected from the Filing I…" at bounding box center [784, 382] width 1568 height 765
click at [572, 180] on textarea at bounding box center [695, 174] width 339 height 57
click at [615, 172] on textarea "Sofa;" at bounding box center [695, 174] width 339 height 57
click at [586, 164] on textarea "Sofa; T.V. Stand;" at bounding box center [695, 174] width 339 height 57
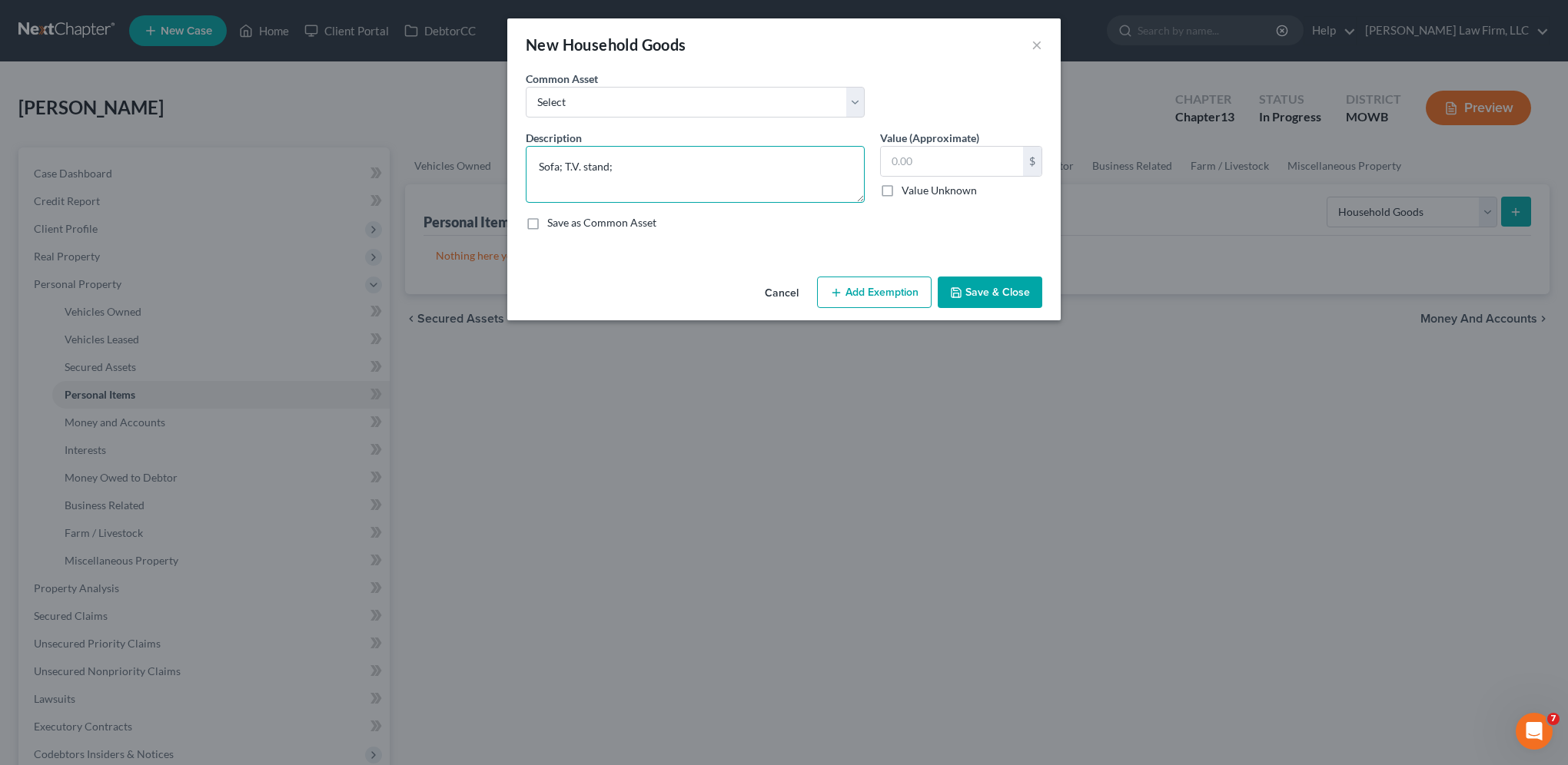
click at [645, 172] on textarea "Sofa; T.V. stand;" at bounding box center [695, 174] width 339 height 57
click at [984, 161] on input "text" at bounding box center [951, 161] width 142 height 29
drag, startPoint x: 953, startPoint y: 158, endPoint x: 896, endPoint y: 157, distance: 57.0
click at [896, 157] on input "2,500.00" at bounding box center [951, 161] width 142 height 29
click at [887, 299] on button "Add Exemption" at bounding box center [873, 293] width 114 height 32
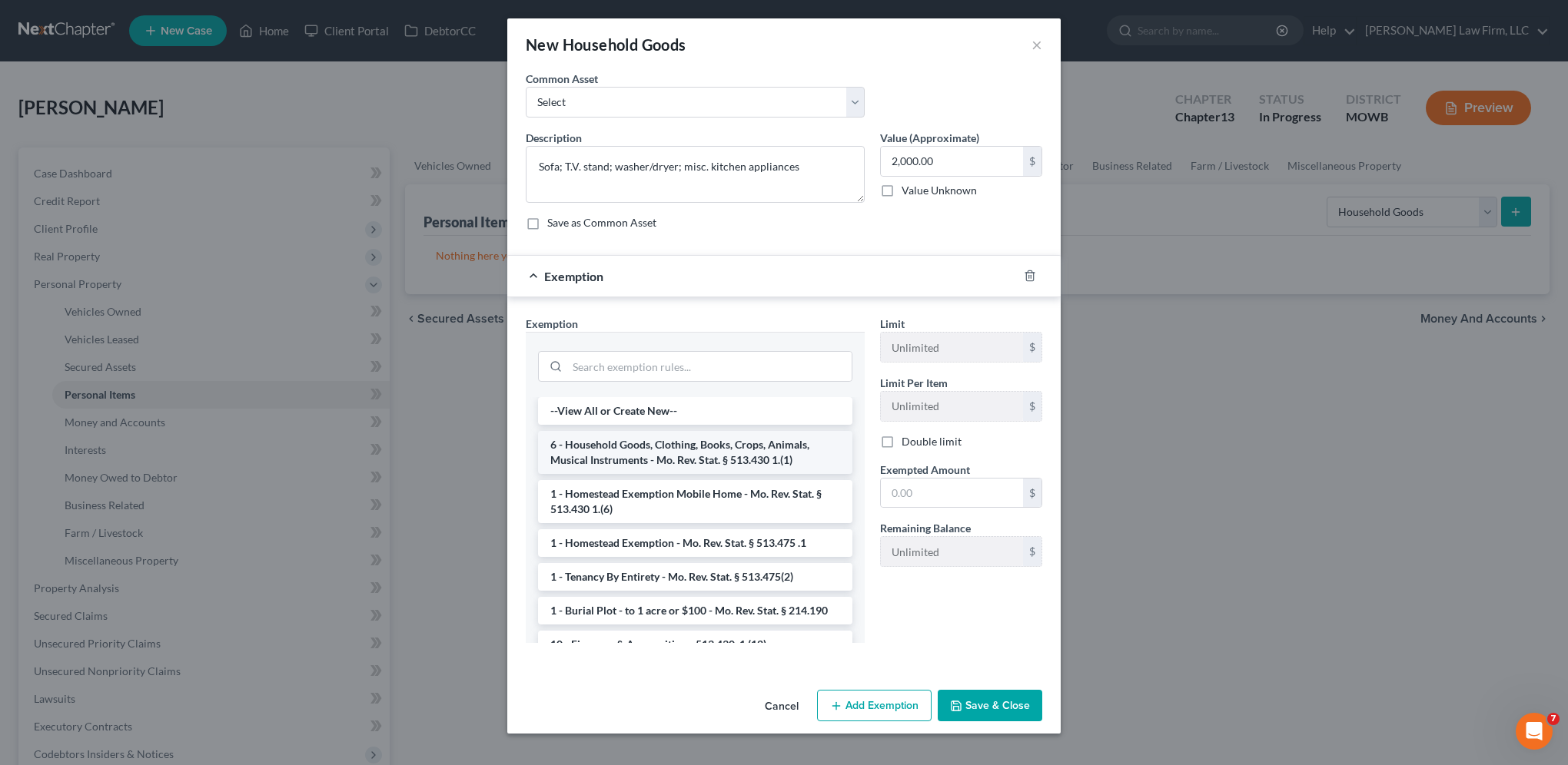
click at [673, 453] on li "6 - Household Goods, Clothing, Books, Crops, Animals, Musical Instruments - Mo.…" at bounding box center [695, 452] width 314 height 43
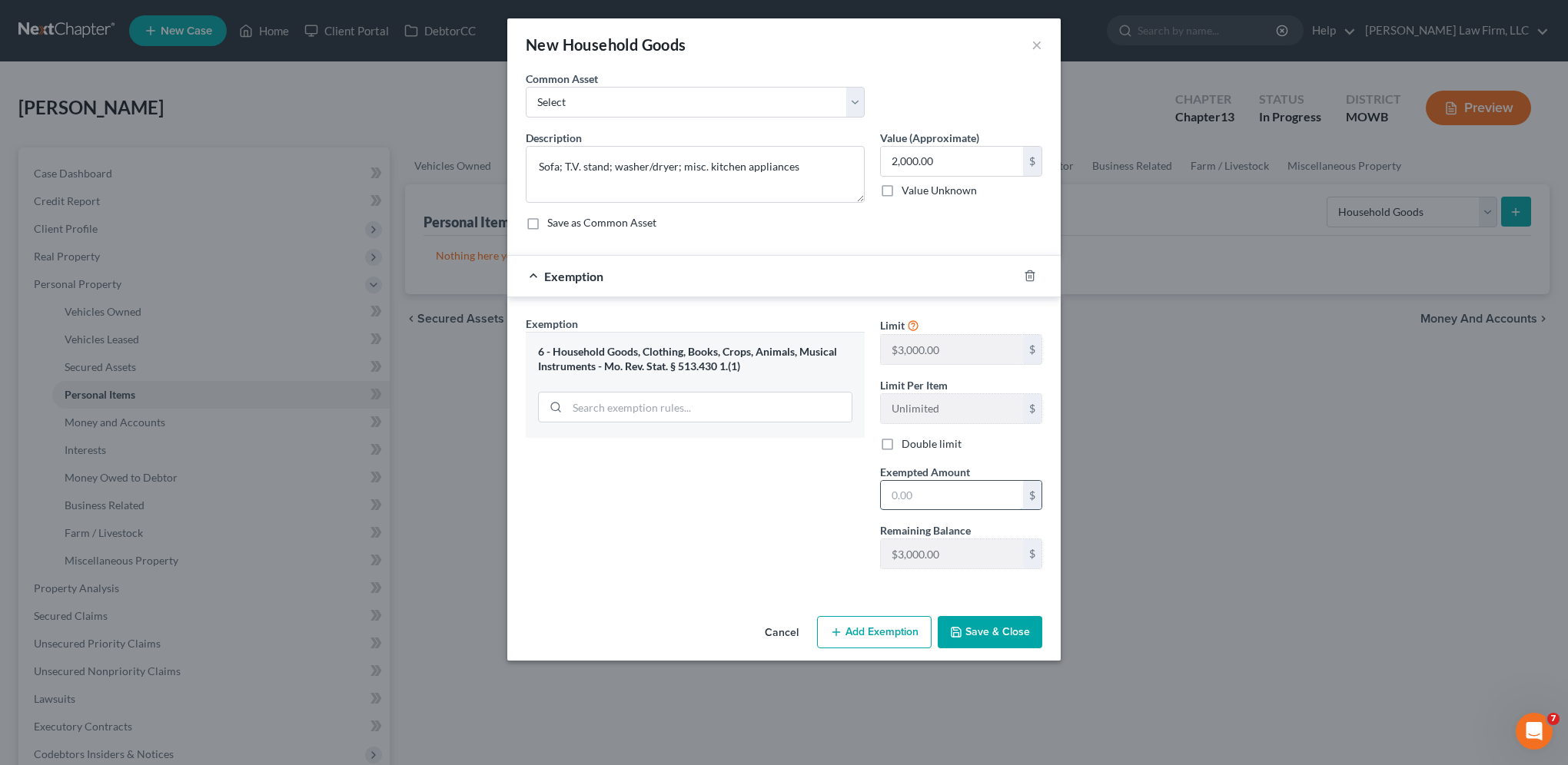
click at [940, 488] on input "text" at bounding box center [951, 495] width 142 height 29
click at [983, 639] on button "Save & Close" at bounding box center [989, 631] width 104 height 32
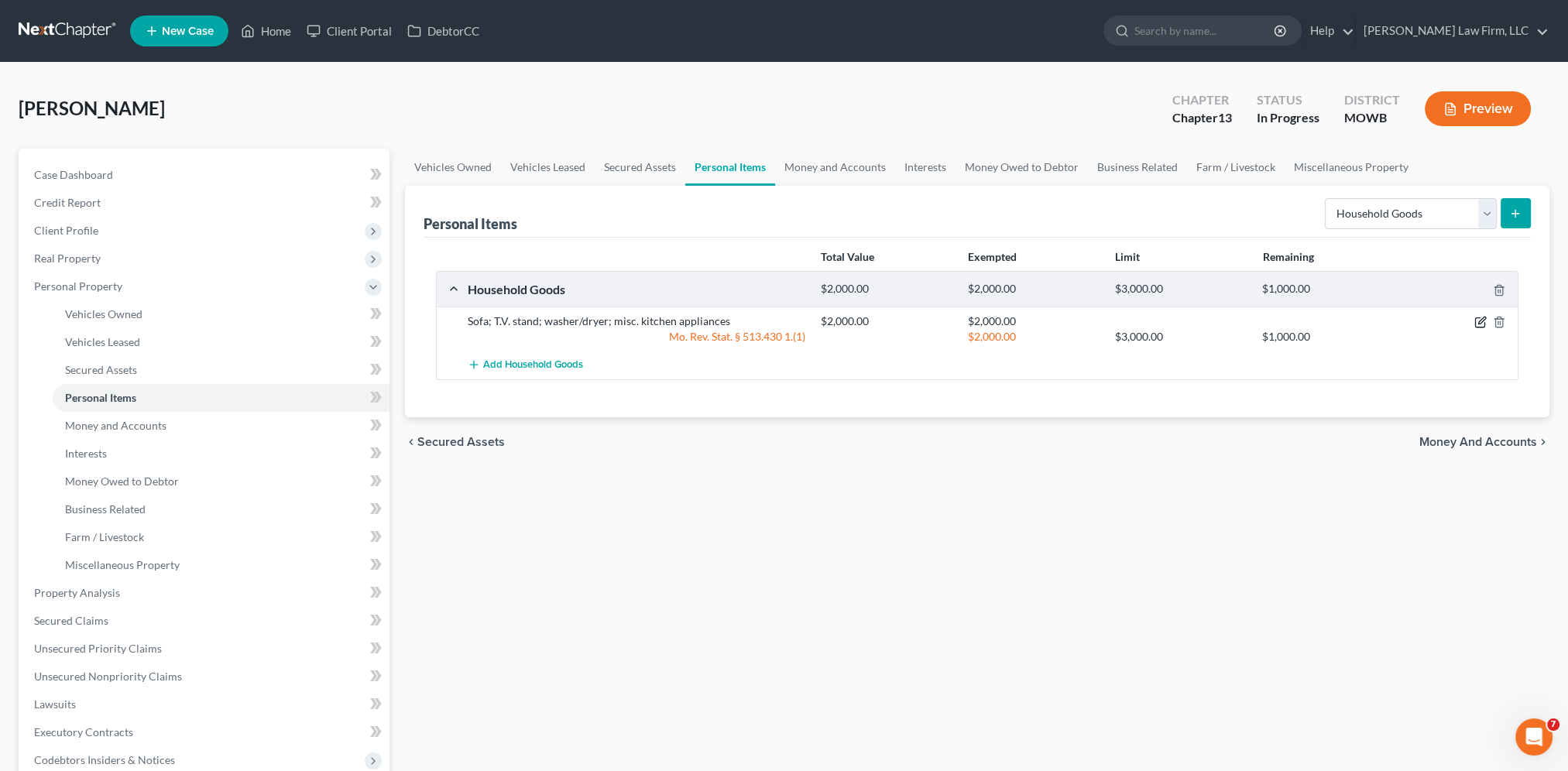
click at [1483, 317] on icon "button" at bounding box center [1480, 322] width 12 height 12
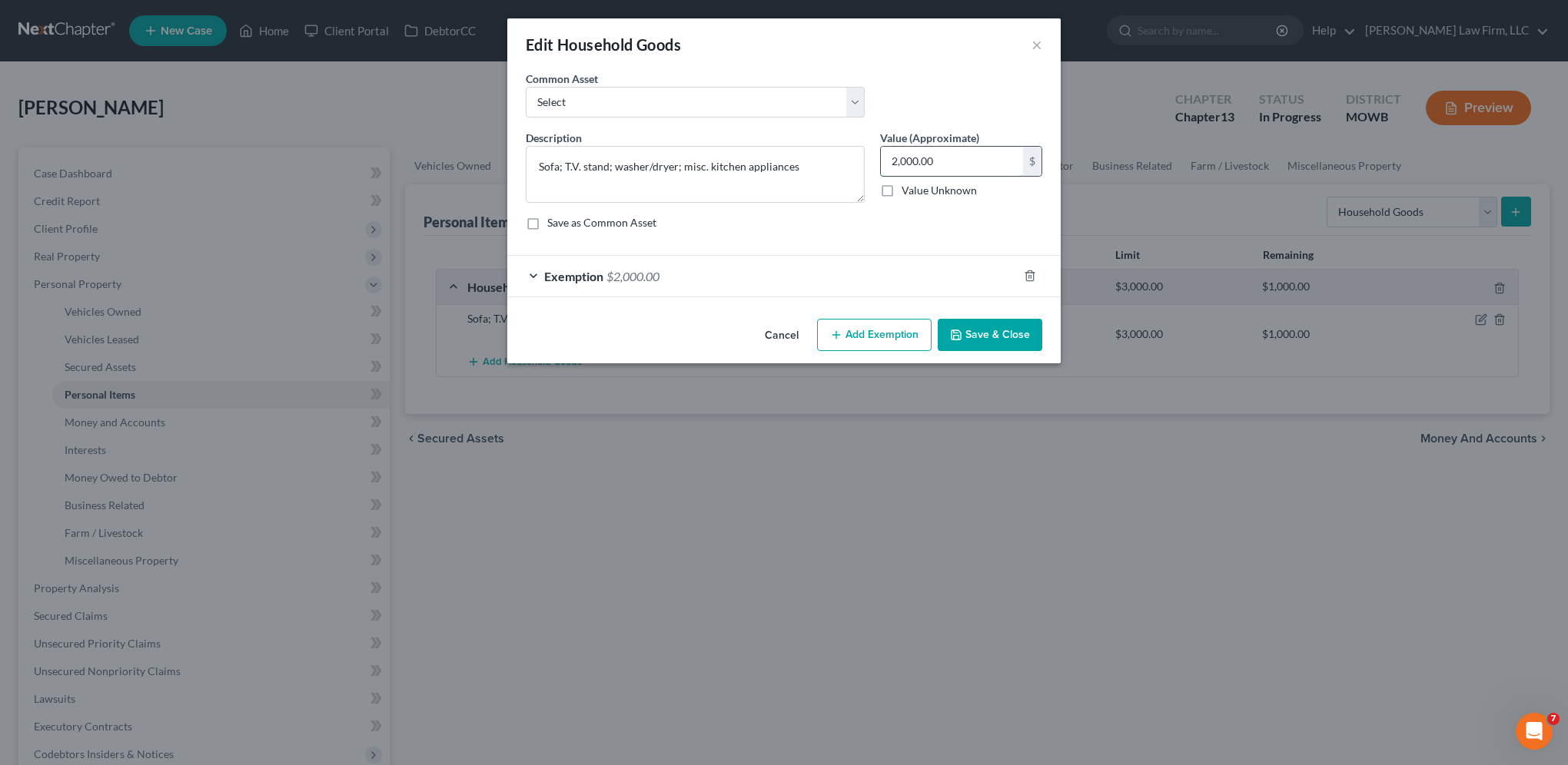
click at [970, 157] on input "2,000.00" at bounding box center [951, 161] width 142 height 29
click at [532, 273] on div "Exemption $2,000.00" at bounding box center [762, 276] width 511 height 41
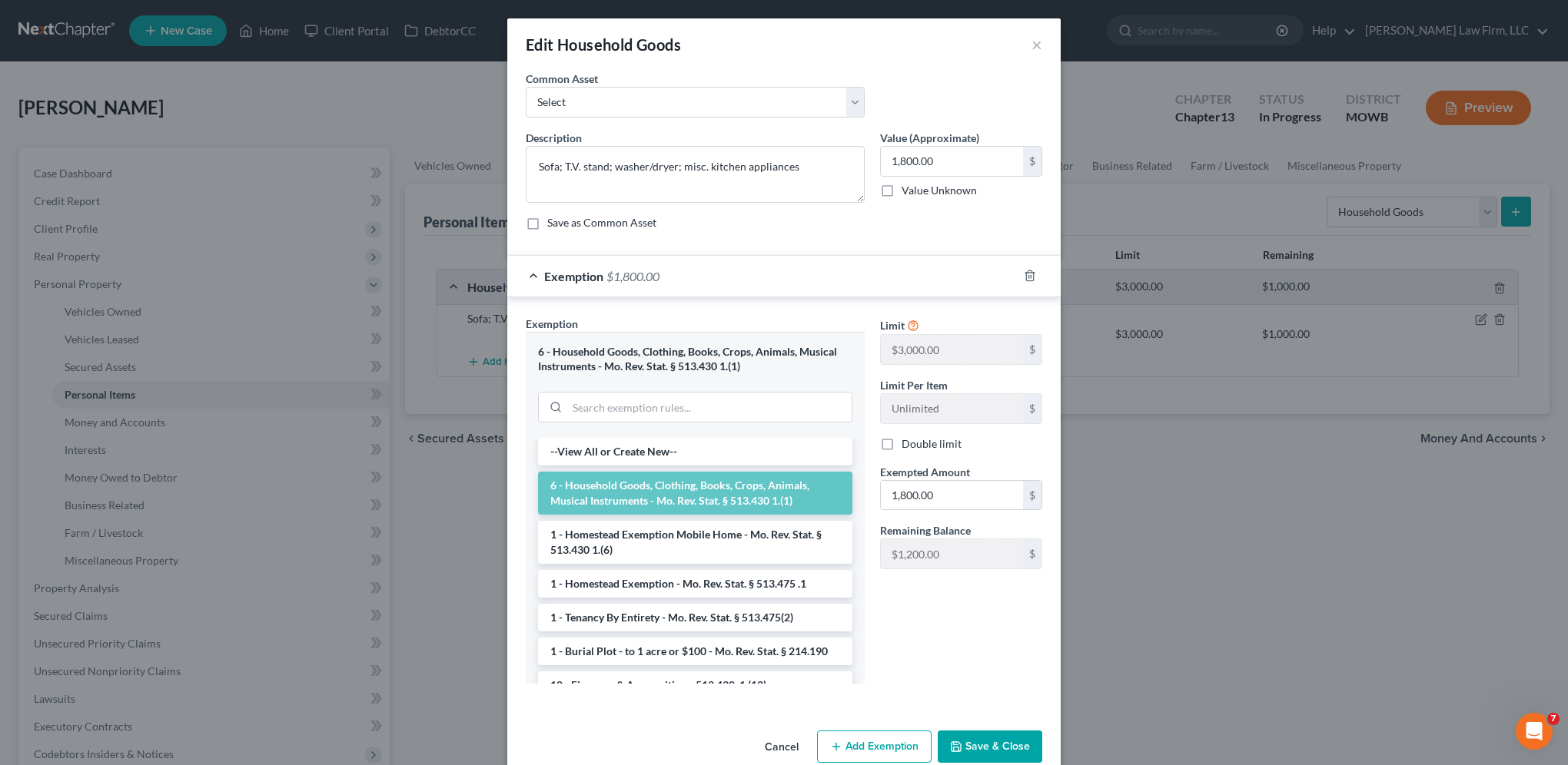
click at [1001, 745] on button "Save & Close" at bounding box center [989, 746] width 104 height 32
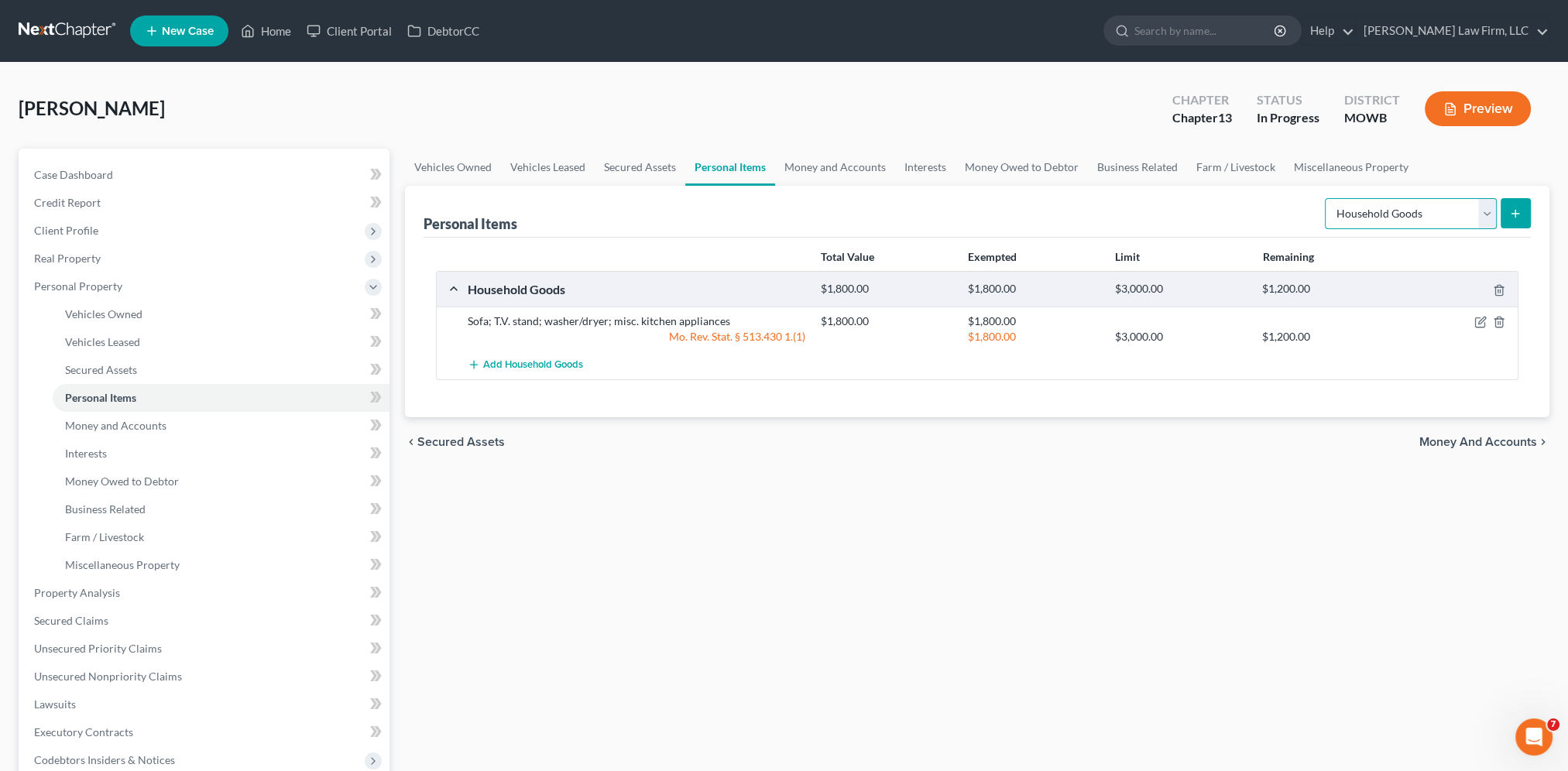
click at [1489, 203] on select "Select Item Type Clothing Collectibles Of Value Electronics Firearms Household …" at bounding box center [1410, 213] width 172 height 31
click at [1326, 198] on select "Select Item Type Clothing Collectibles Of Value Electronics Firearms Household …" at bounding box center [1410, 213] width 172 height 31
click at [1515, 214] on icon "submit" at bounding box center [1515, 214] width 12 height 12
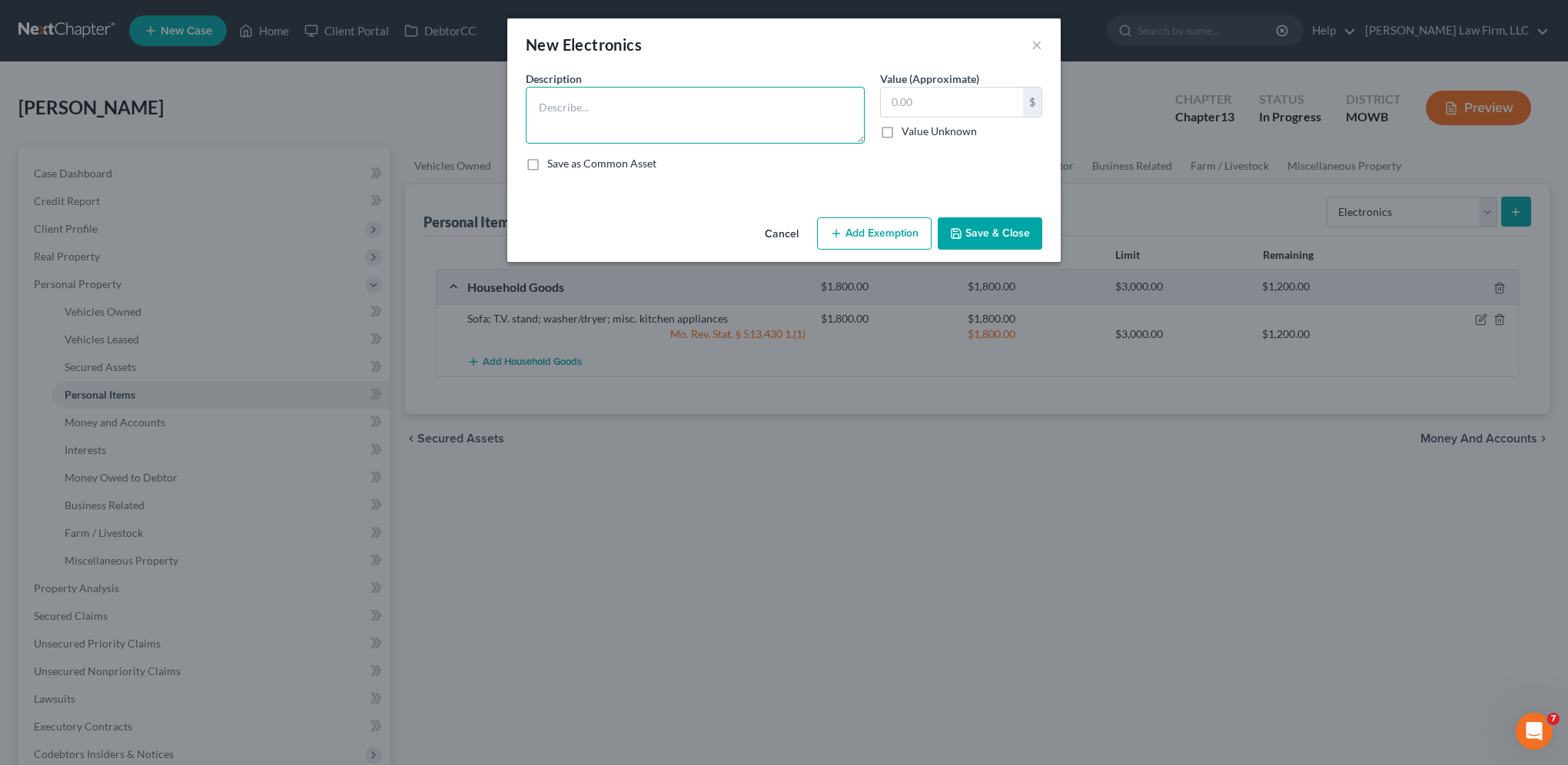
click at [575, 103] on textarea at bounding box center [695, 115] width 339 height 57
click at [618, 102] on textarea "(3) T.V's (70" at bounding box center [695, 115] width 339 height 57
click at [937, 108] on input "text" at bounding box center [951, 102] width 142 height 29
click at [864, 240] on button "Add Exemption" at bounding box center [873, 233] width 114 height 32
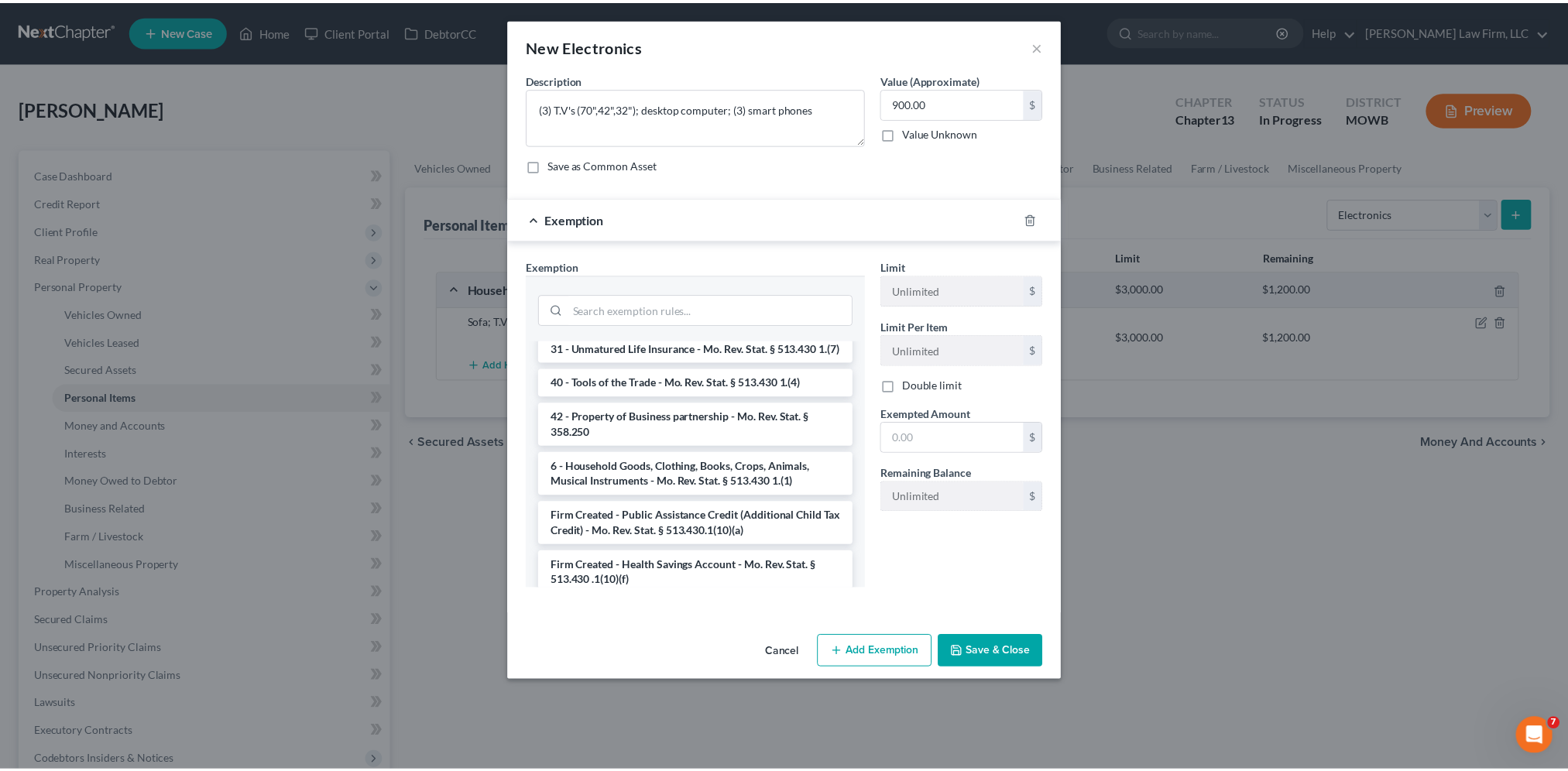
scroll to position [1664, 0]
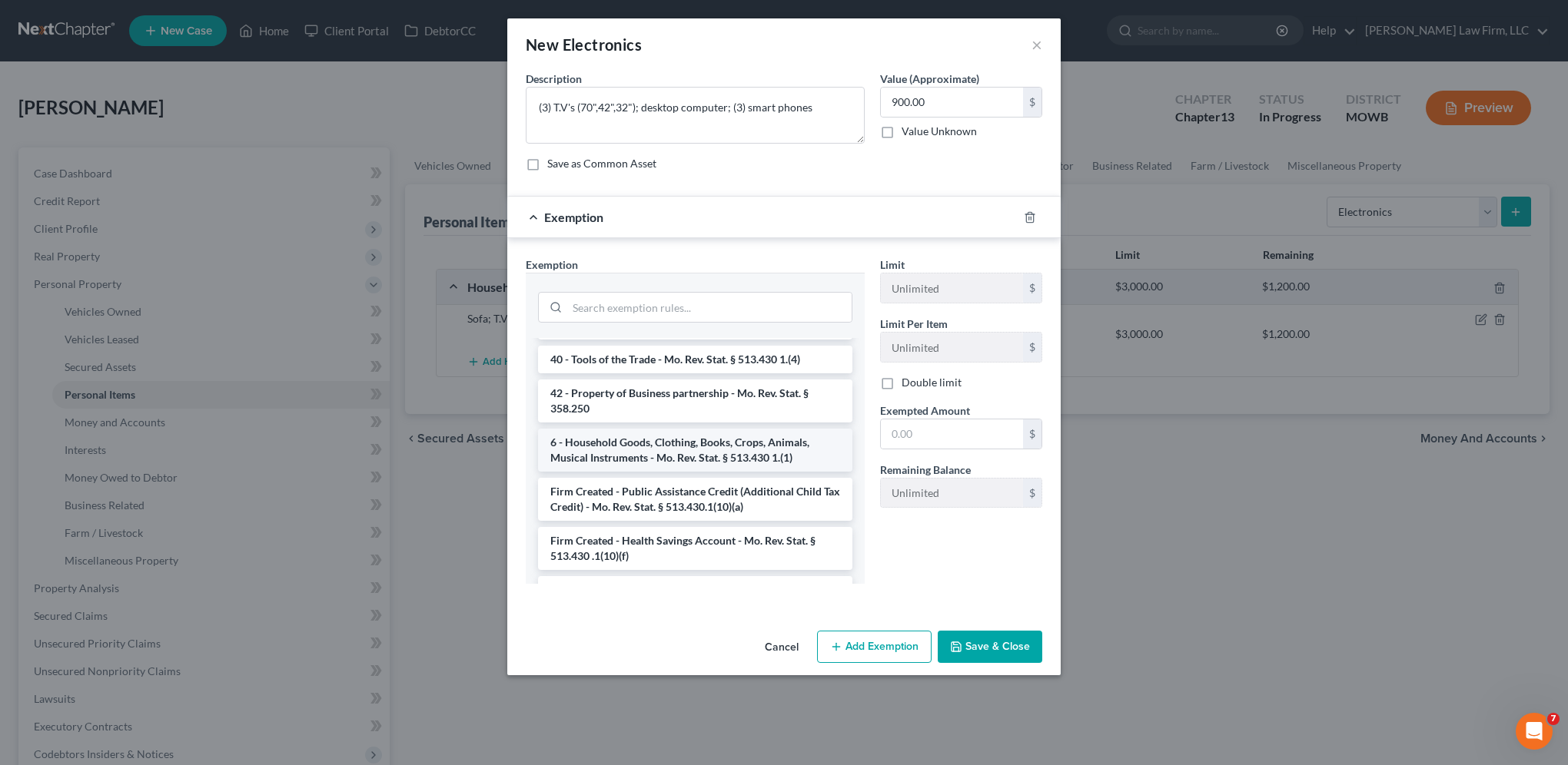
click at [707, 453] on li "6 - Household Goods, Clothing, Books, Crops, Animals, Musical Instruments - Mo.…" at bounding box center [695, 450] width 314 height 43
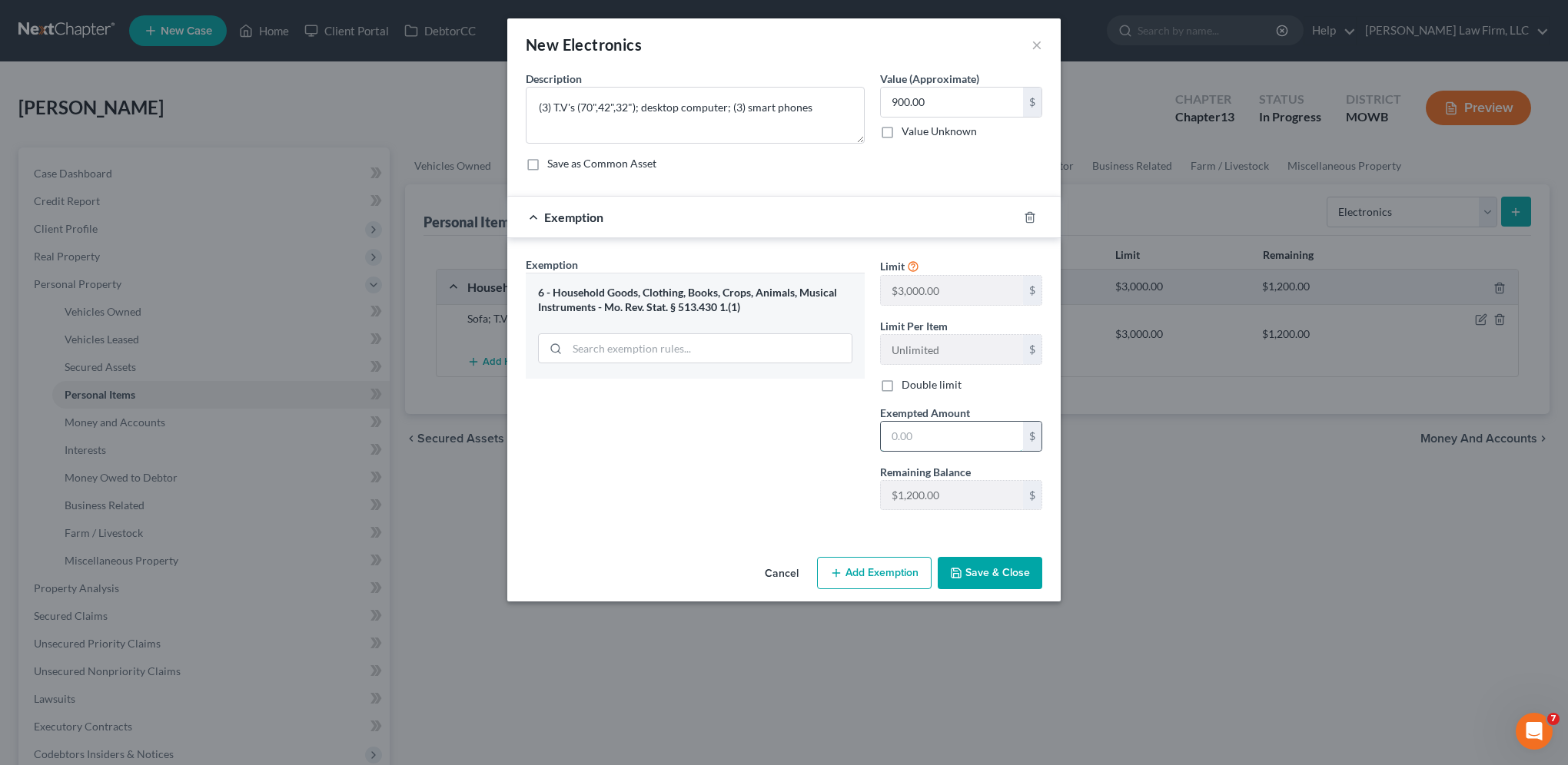
click at [952, 430] on input "text" at bounding box center [951, 436] width 142 height 29
click at [990, 565] on button "Save & Close" at bounding box center [989, 573] width 104 height 32
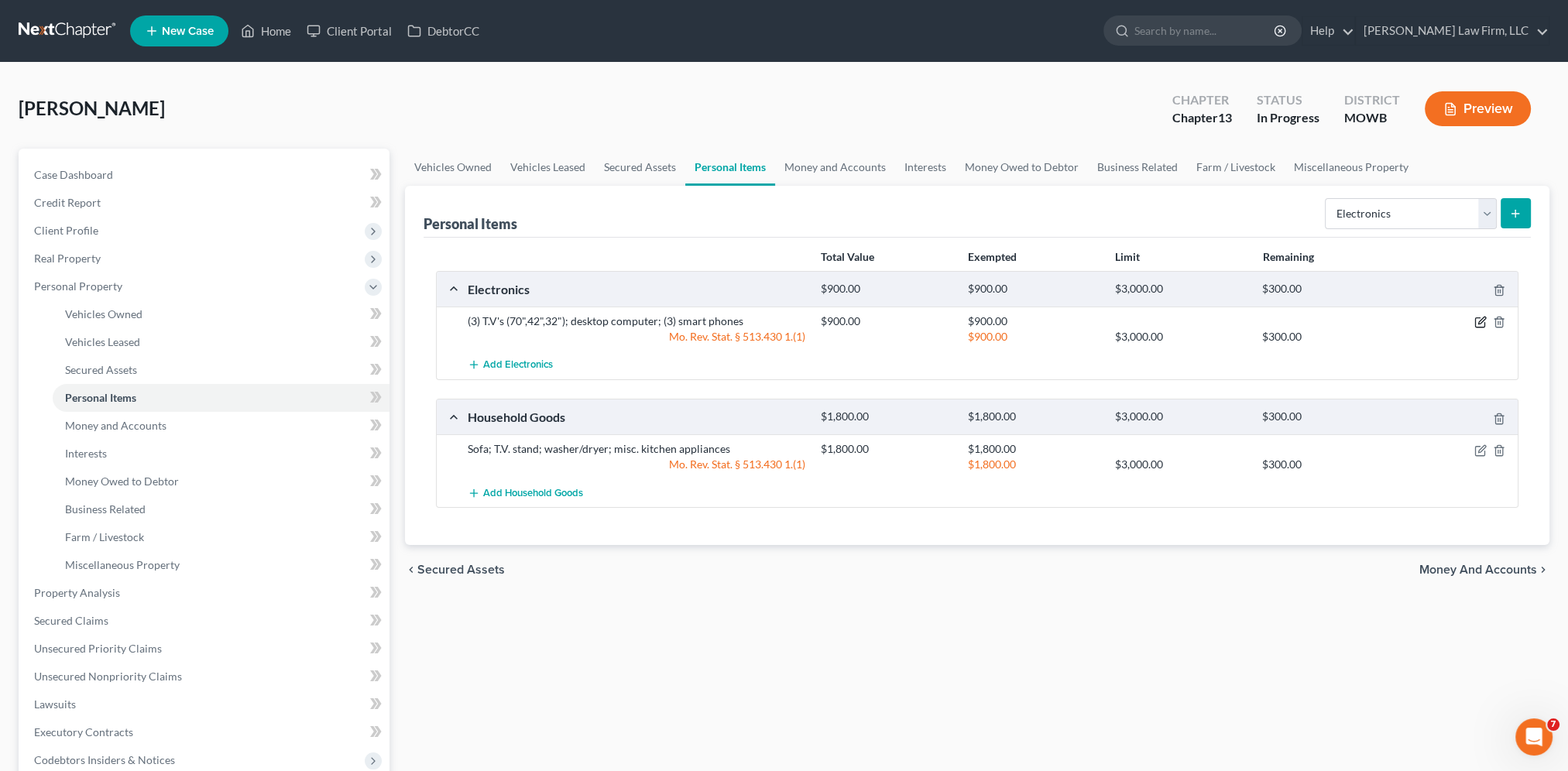
click at [1478, 323] on icon "button" at bounding box center [1482, 321] width 7 height 7
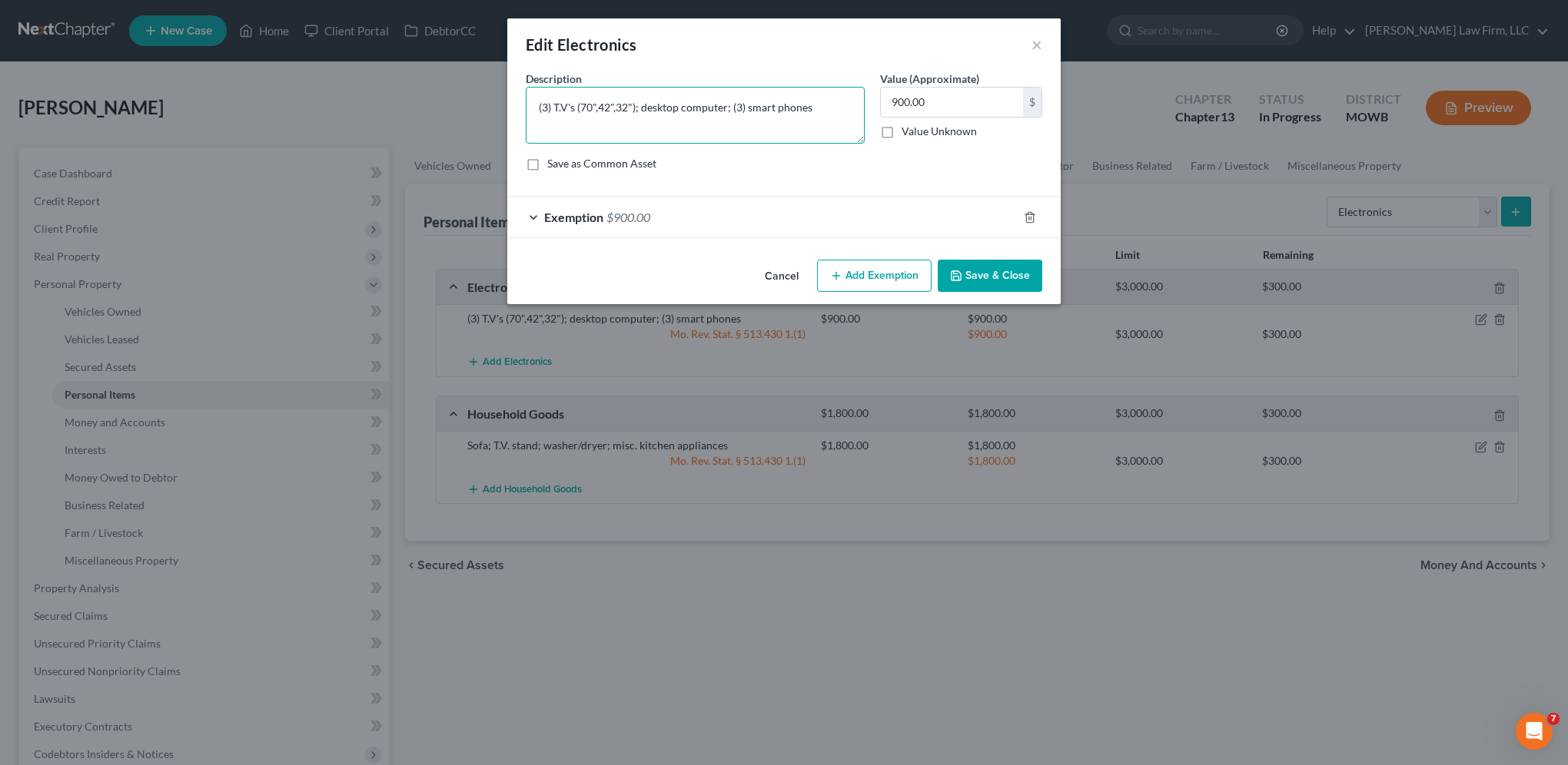
drag, startPoint x: 728, startPoint y: 108, endPoint x: 642, endPoint y: 103, distance: 86.1
click at [642, 103] on textarea "(3) T.V's (70",42",32"); desktop computer; (3) smart phones" at bounding box center [695, 115] width 339 height 57
click at [719, 111] on textarea "(3) T.V's (70",42",32"); (3) smart phones" at bounding box center [695, 115] width 339 height 57
paste textarea "desktop computer;"
drag, startPoint x: 1008, startPoint y: 281, endPoint x: 978, endPoint y: 278, distance: 30.1
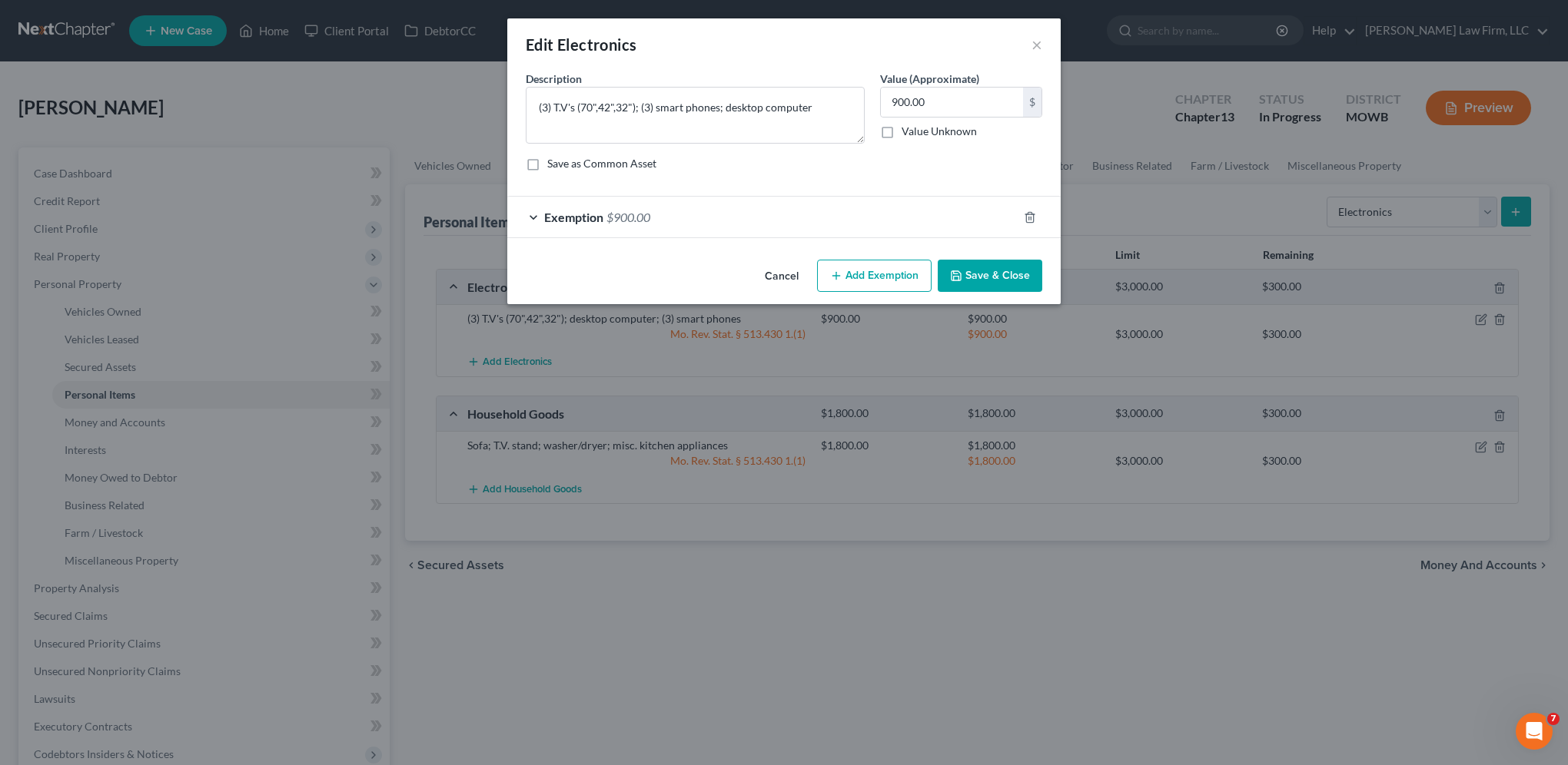
click at [978, 278] on button "Save & Close" at bounding box center [989, 276] width 104 height 32
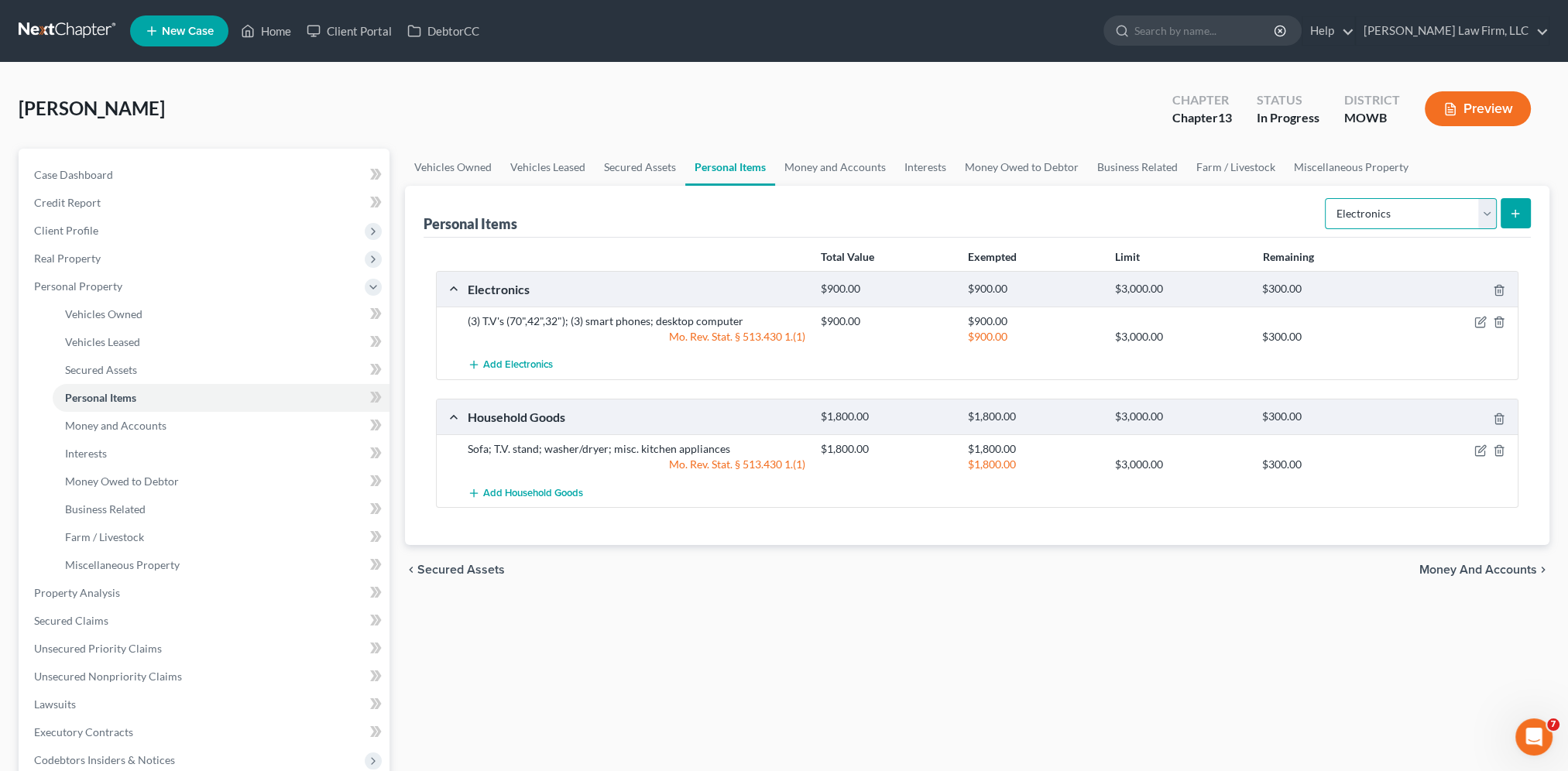
click at [1465, 220] on select "Select Item Type Clothing Collectibles Of Value Electronics Firearms Household …" at bounding box center [1410, 213] width 172 height 31
click at [1326, 198] on select "Select Item Type Clothing Collectibles Of Value Electronics Firearms Household …" at bounding box center [1410, 213] width 172 height 31
click at [1512, 214] on icon "submit" at bounding box center [1515, 214] width 12 height 12
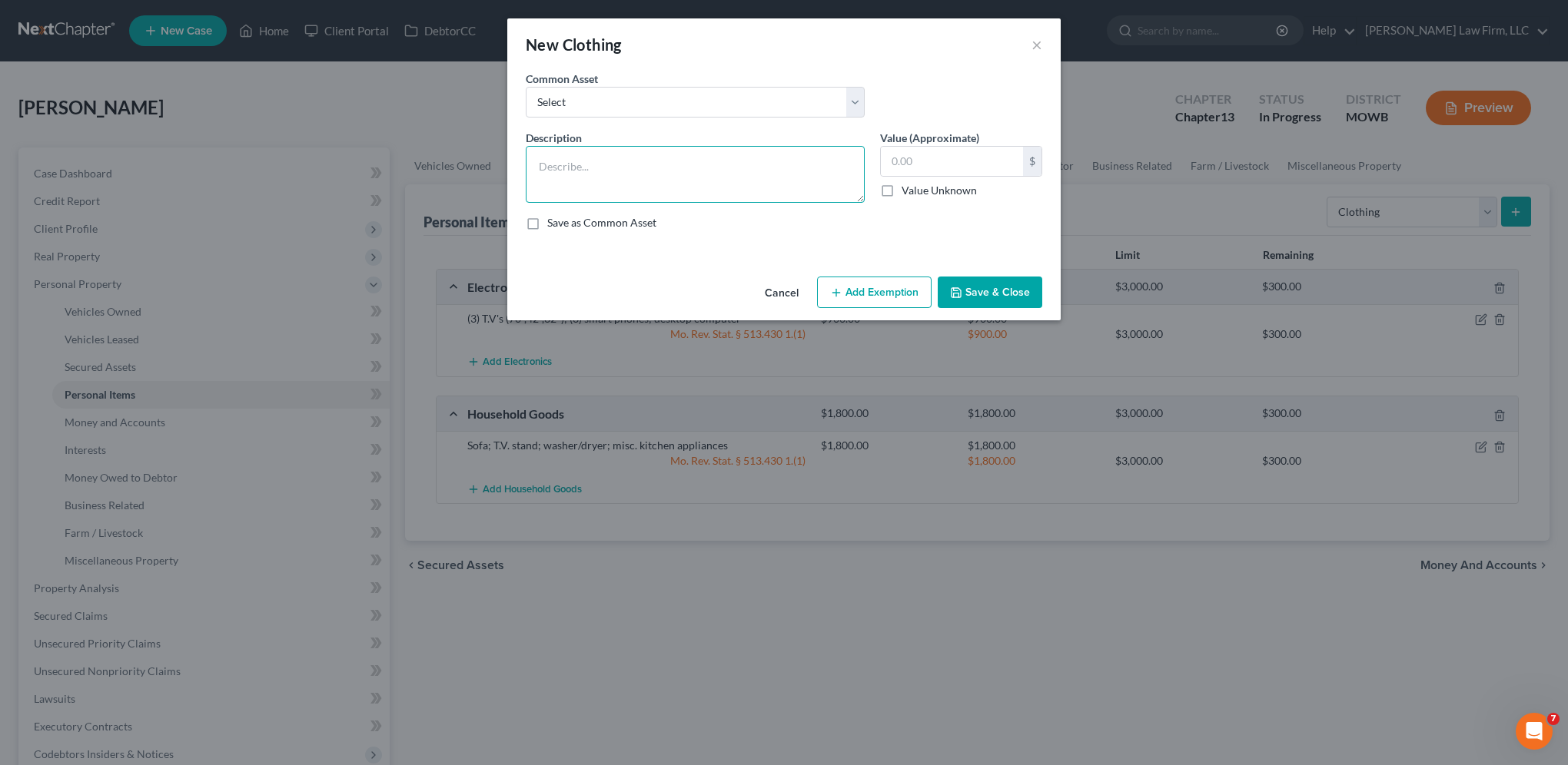
click at [565, 155] on textarea at bounding box center [695, 174] width 339 height 57
click at [960, 163] on input "text" at bounding box center [951, 161] width 142 height 29
click at [876, 292] on button "Add Exemption" at bounding box center [873, 293] width 114 height 32
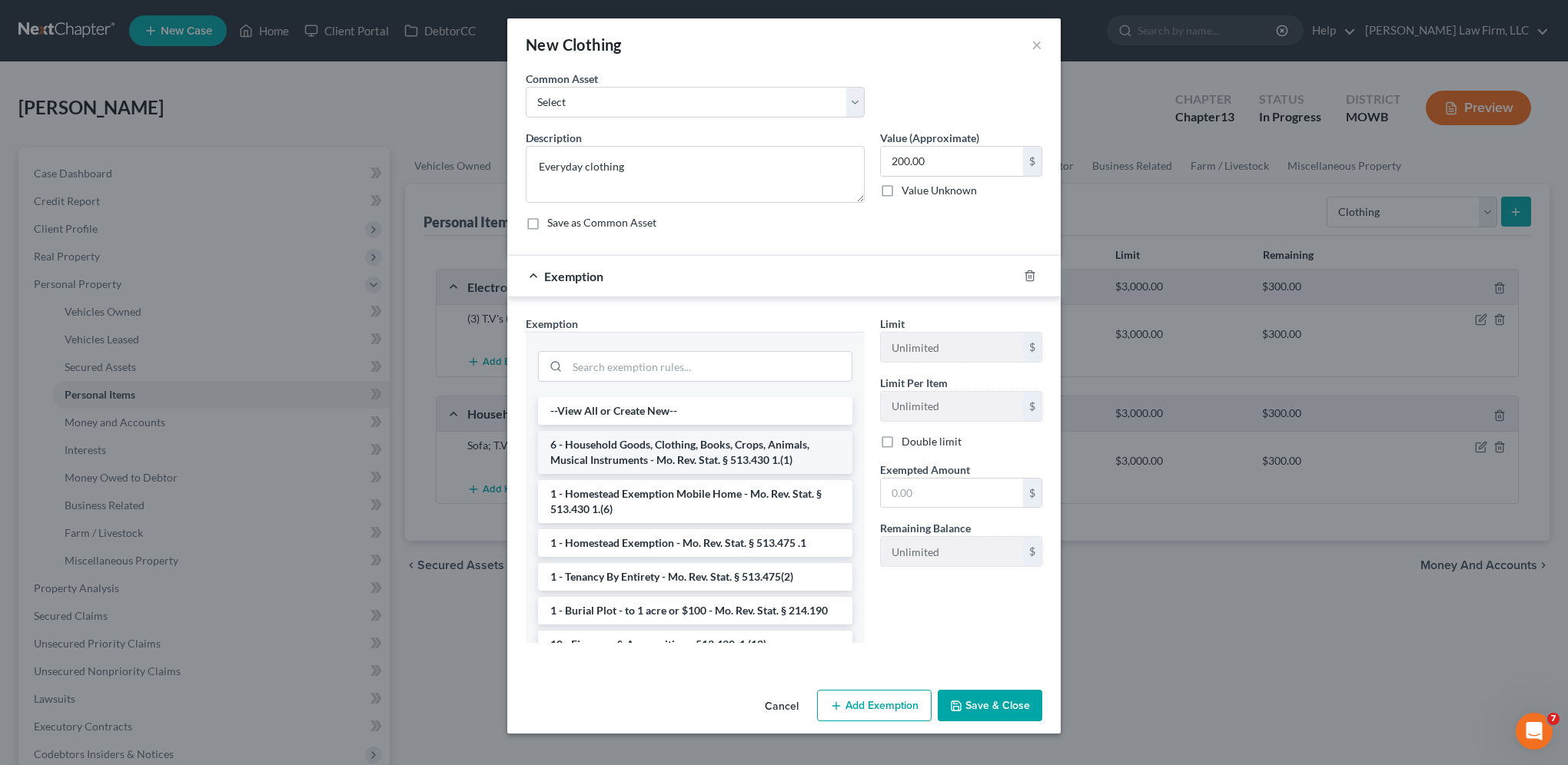
click at [612, 448] on li "6 - Household Goods, Clothing, Books, Crops, Animals, Musical Instruments - Mo.…" at bounding box center [695, 452] width 314 height 43
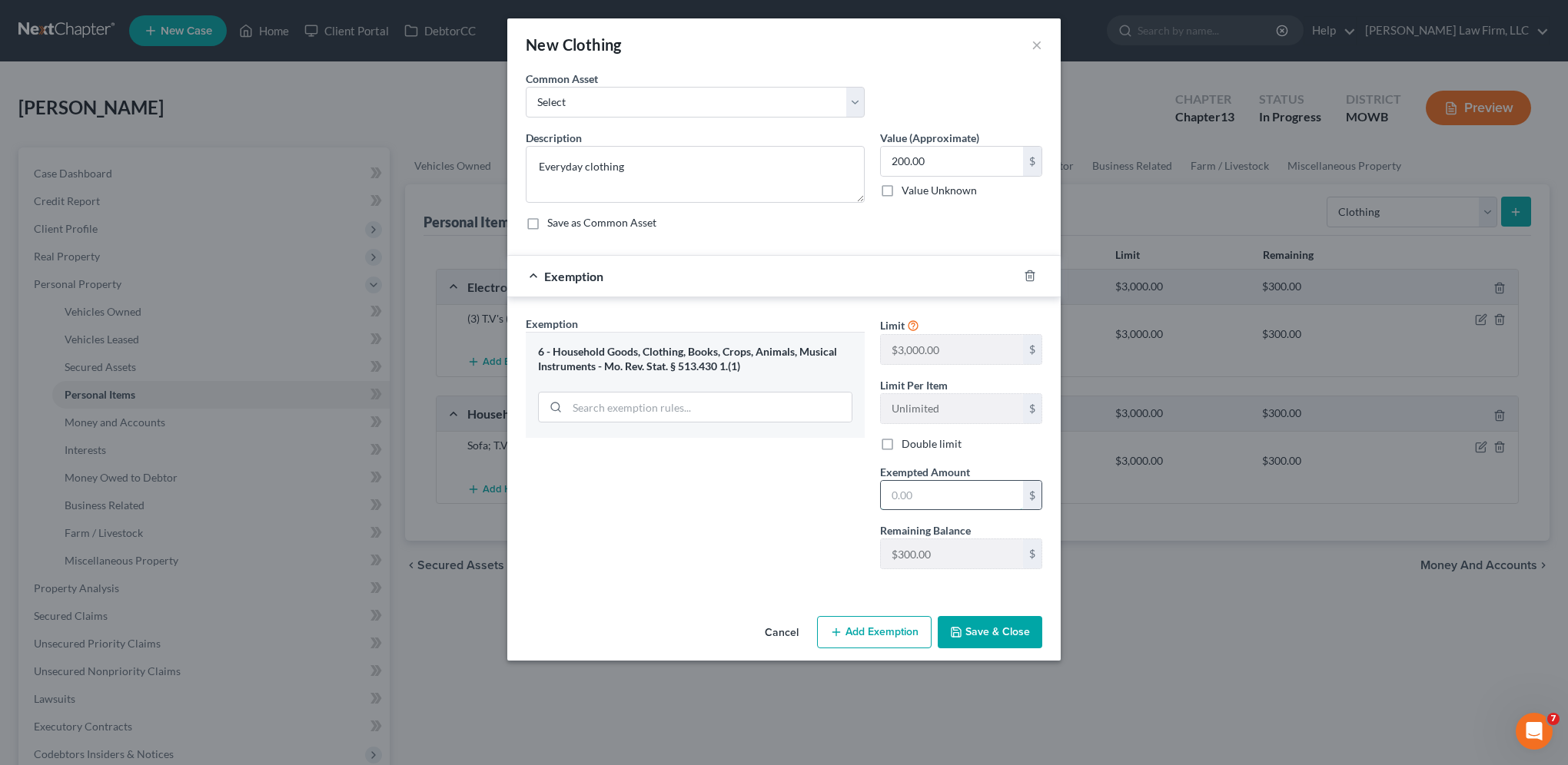
click at [965, 488] on input "text" at bounding box center [951, 495] width 142 height 29
click at [988, 630] on button "Save & Close" at bounding box center [989, 631] width 104 height 32
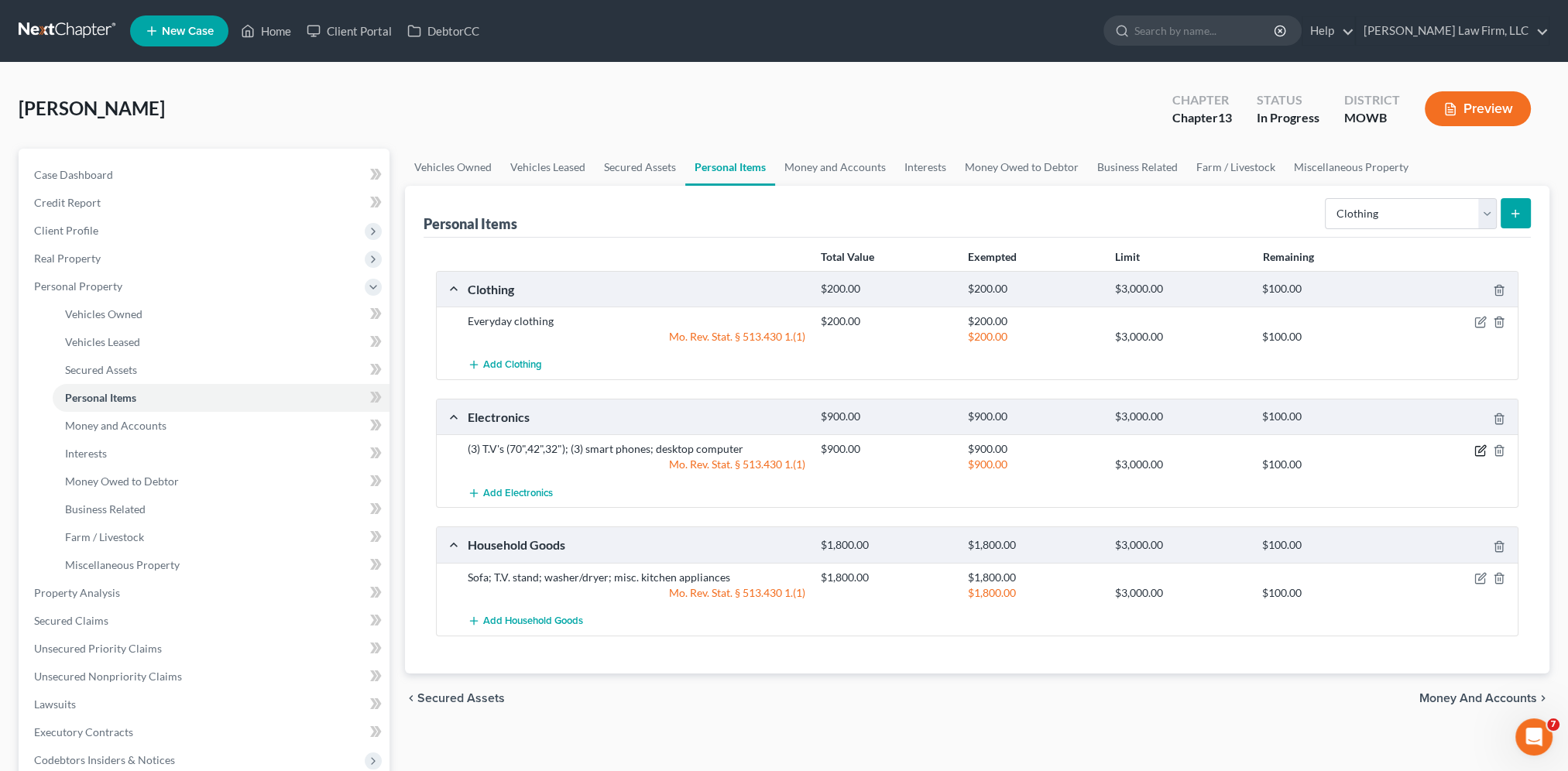
click at [1479, 445] on icon "button" at bounding box center [1480, 450] width 12 height 12
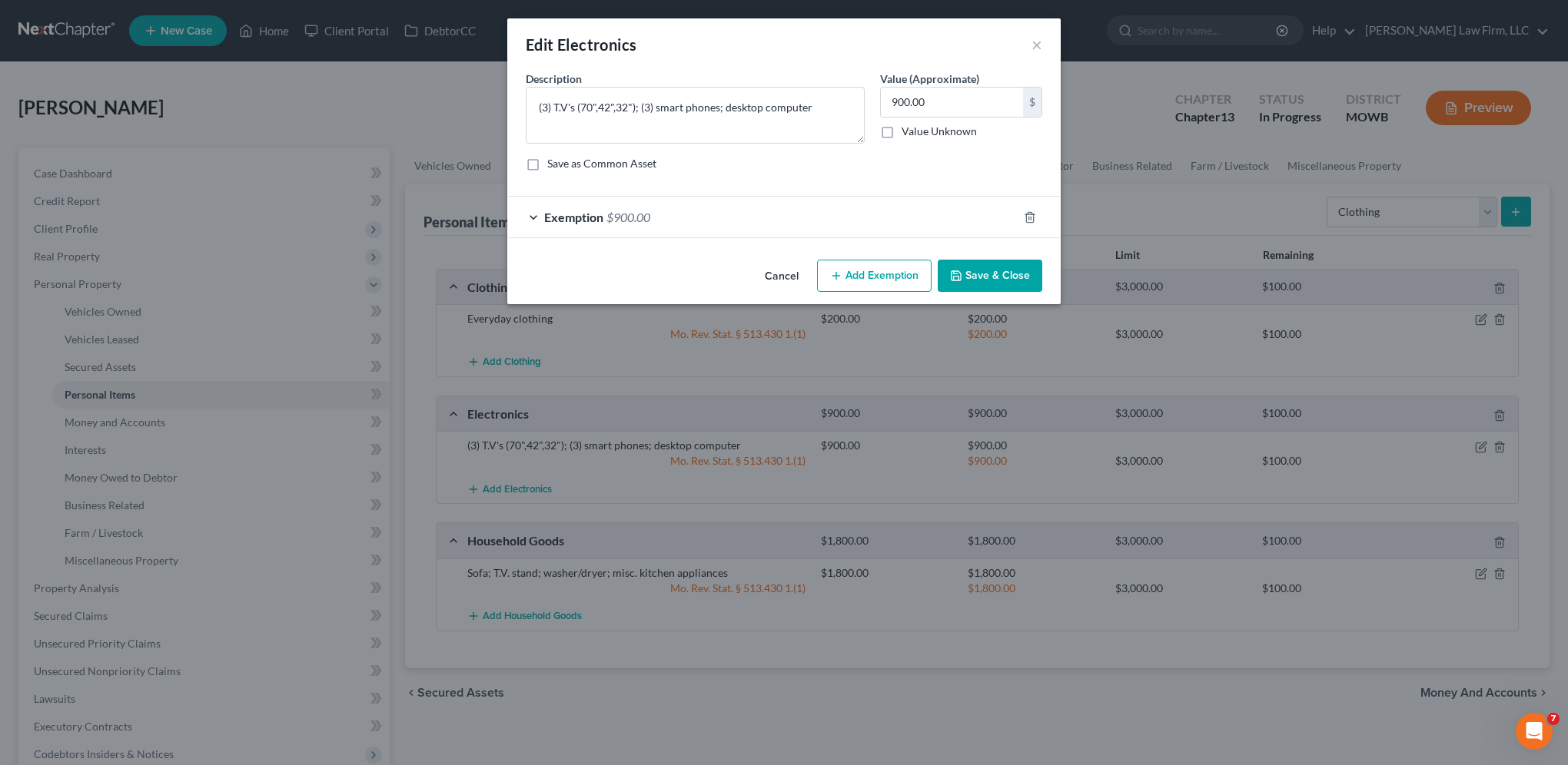
click at [1006, 277] on button "Save & Close" at bounding box center [989, 276] width 104 height 32
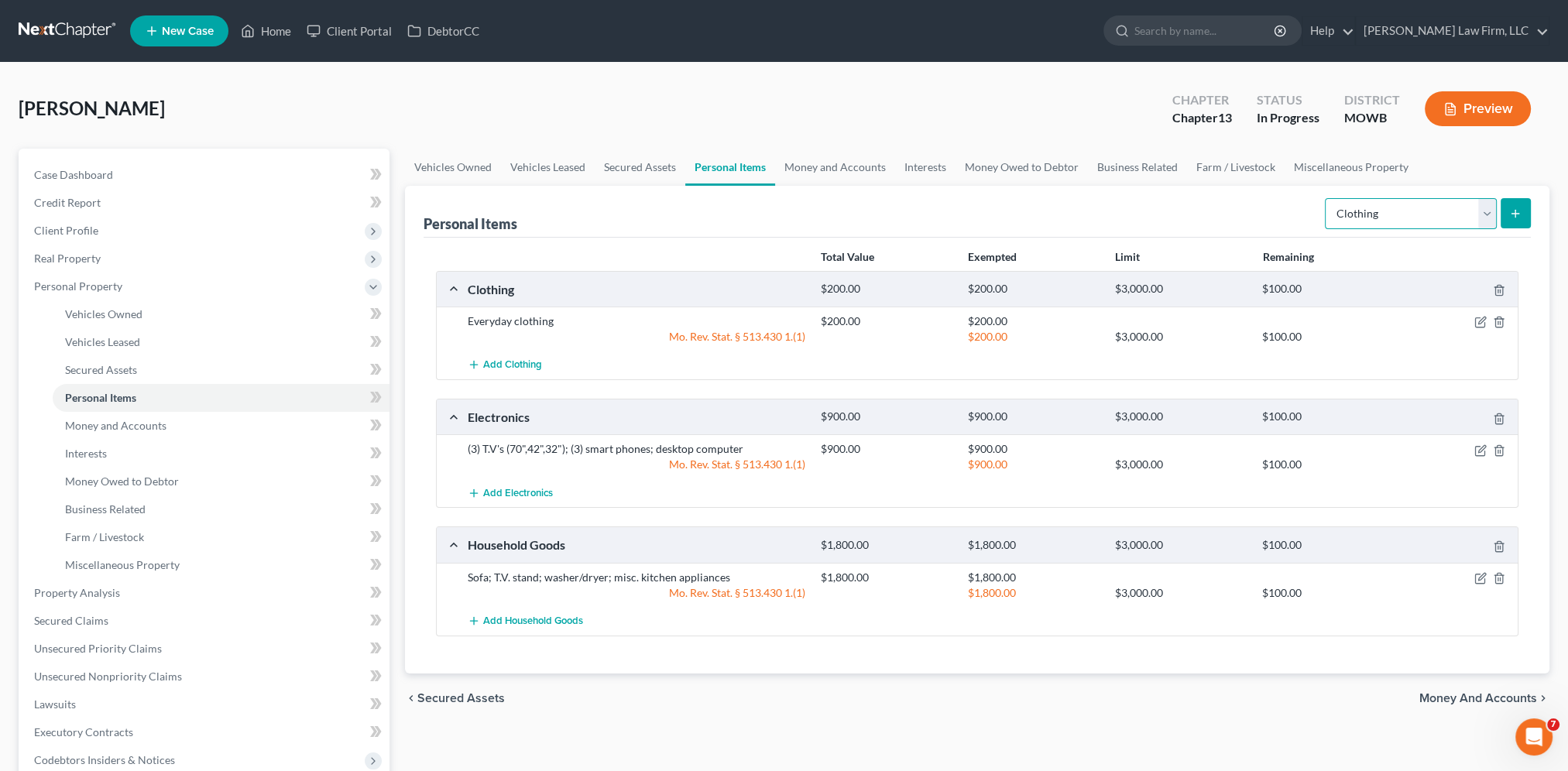
click at [1491, 216] on select "Select Item Type Clothing Collectibles Of Value Electronics Firearms Household …" at bounding box center [1410, 213] width 172 height 31
click at [1326, 198] on select "Select Item Type Clothing Collectibles Of Value Electronics Firearms Household …" at bounding box center [1410, 213] width 172 height 31
click at [1517, 214] on line "submit" at bounding box center [1515, 214] width 7 height 0
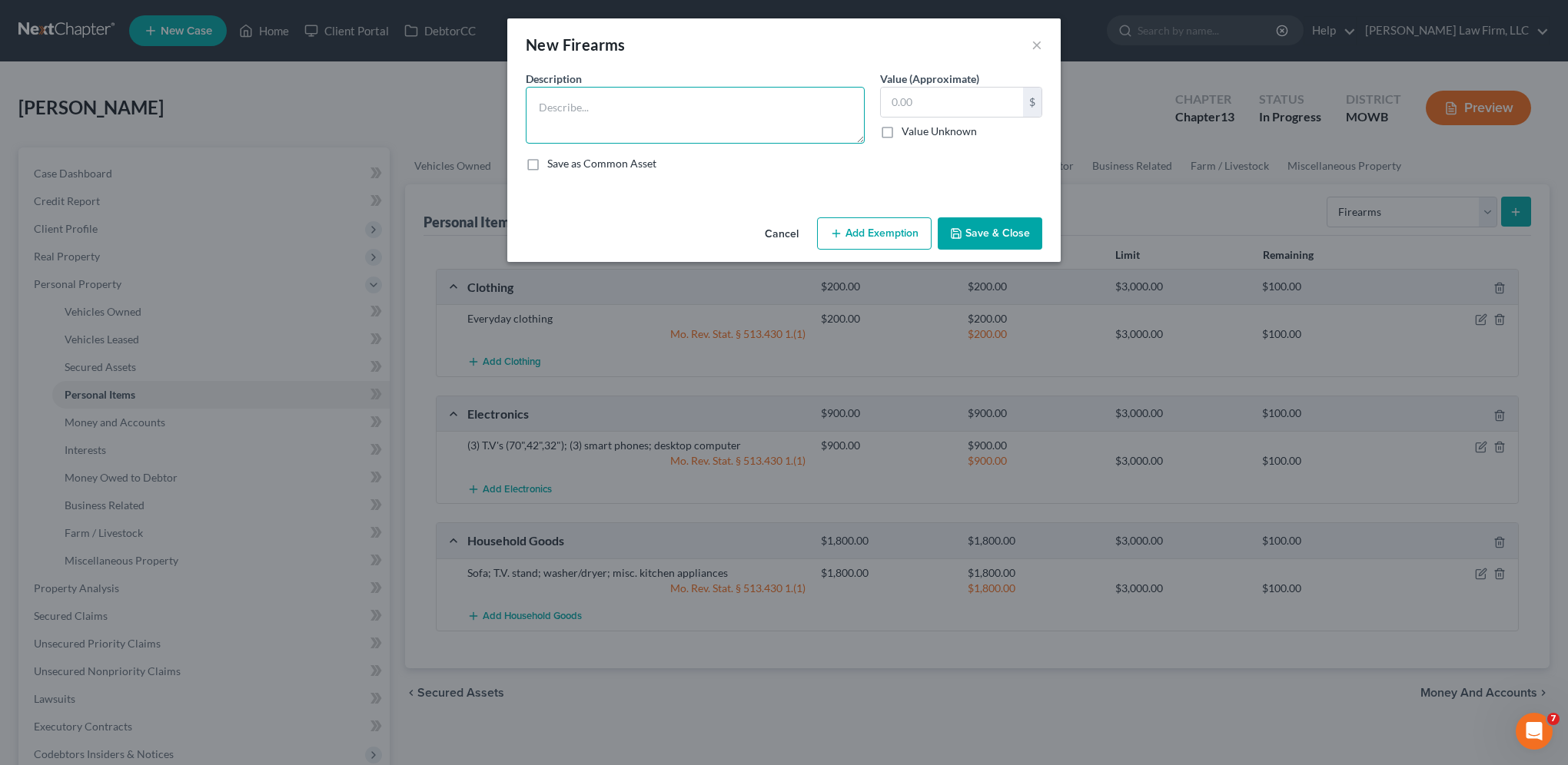
click at [586, 102] on textarea at bounding box center [695, 115] width 339 height 57
click at [661, 104] on textarea "2025 Taurus 9mm; 2012" at bounding box center [695, 115] width 339 height 57
click at [917, 108] on input "text" at bounding box center [951, 102] width 142 height 29
click at [874, 225] on button "Add Exemption" at bounding box center [873, 233] width 114 height 32
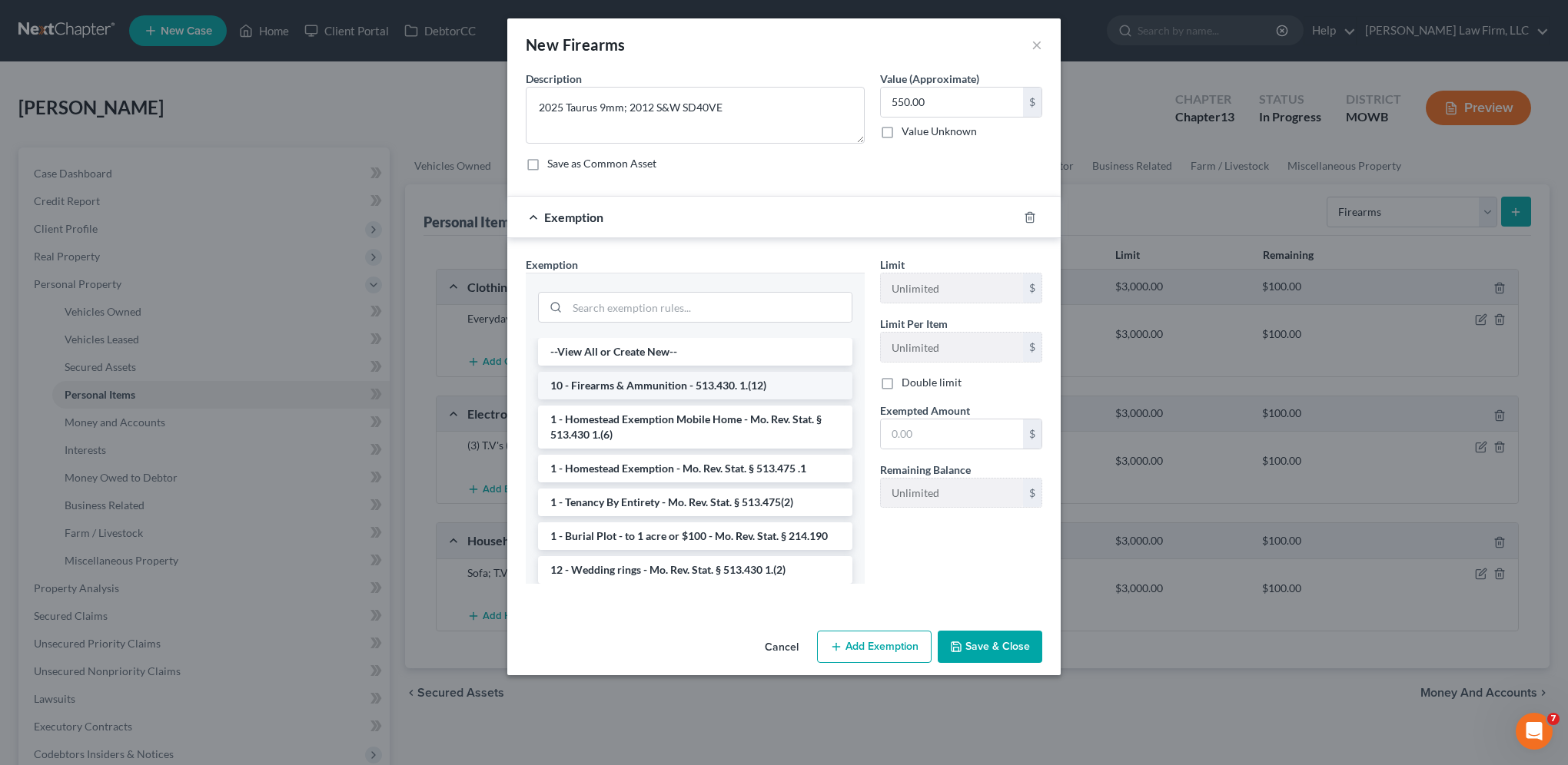
click at [663, 388] on li "10 - Firearms & Ammunition - 513.430. 1.(12)" at bounding box center [695, 385] width 314 height 27
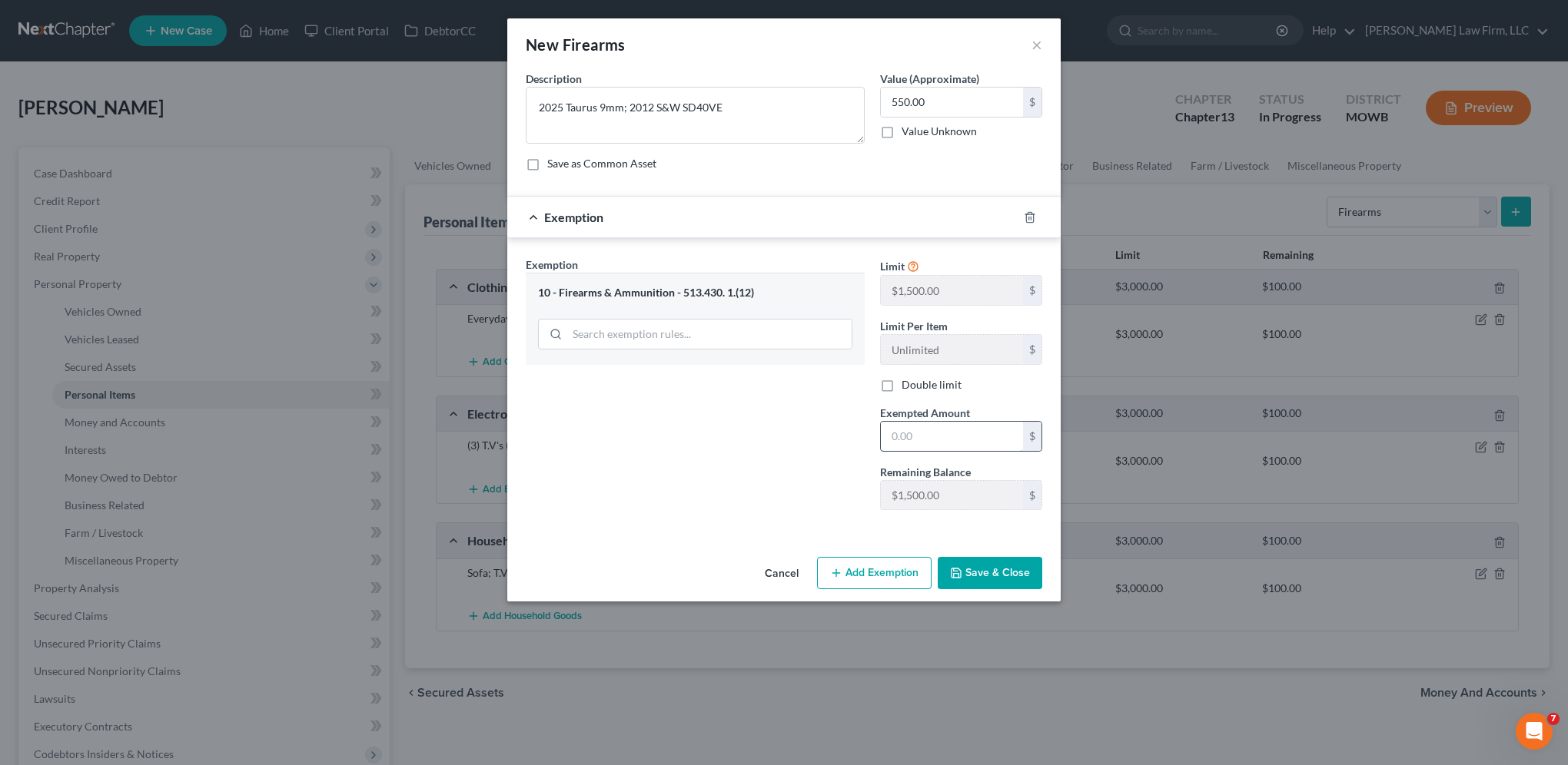
click at [966, 426] on input "text" at bounding box center [951, 436] width 142 height 29
click at [980, 570] on button "Save & Close" at bounding box center [989, 573] width 104 height 32
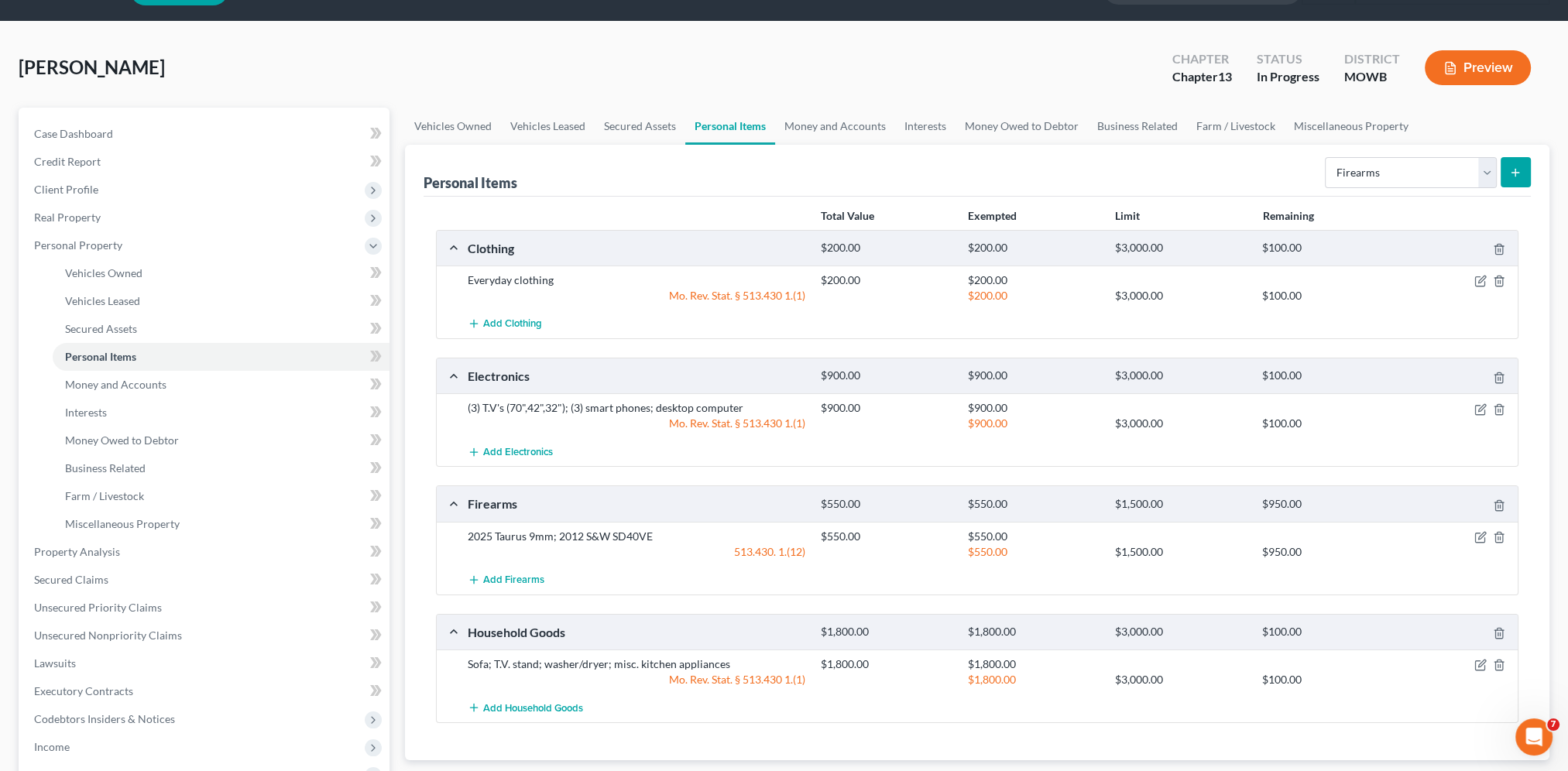
scroll to position [38, 0]
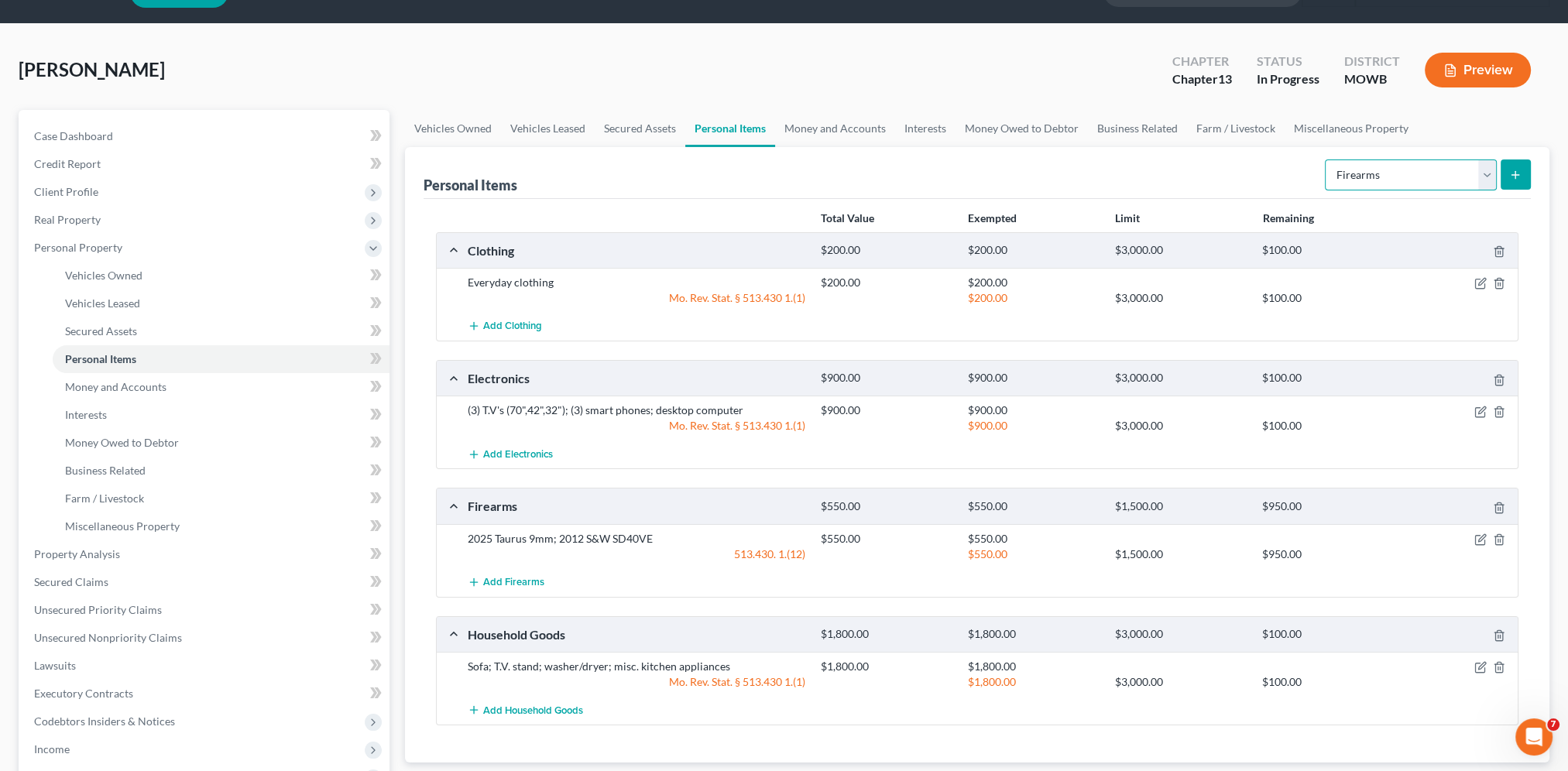
click at [1480, 180] on select "Select Item Type Clothing Collectibles Of Value Electronics Firearms Household …" at bounding box center [1410, 175] width 172 height 31
click at [1326, 160] on select "Select Item Type Clothing Collectibles Of Value Electronics Firearms Household …" at bounding box center [1410, 175] width 172 height 31
click at [1514, 170] on icon "submit" at bounding box center [1515, 175] width 12 height 12
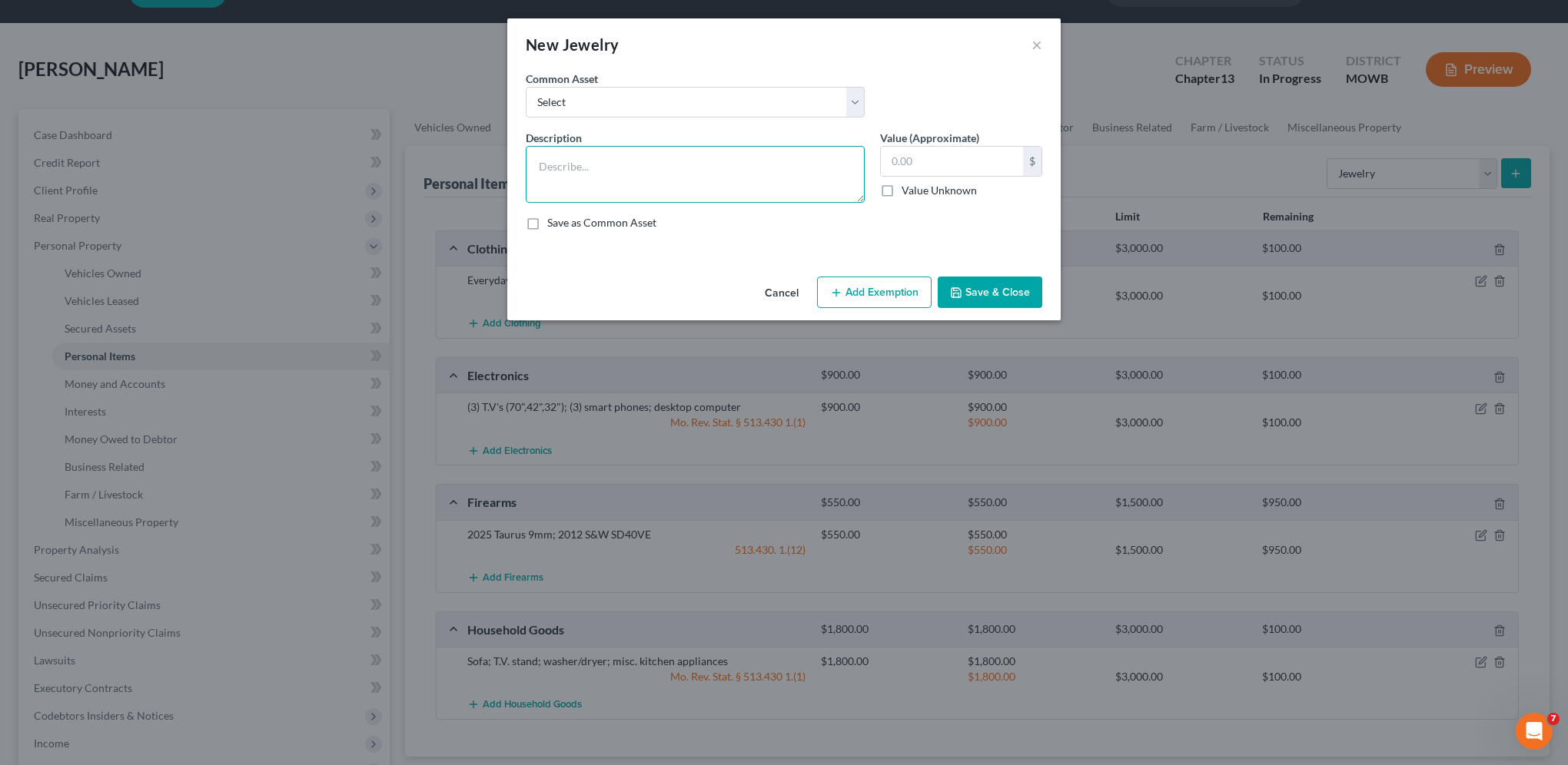
click at [661, 179] on textarea at bounding box center [695, 174] width 339 height 57
click at [871, 286] on button "Add Exemption" at bounding box center [873, 293] width 114 height 32
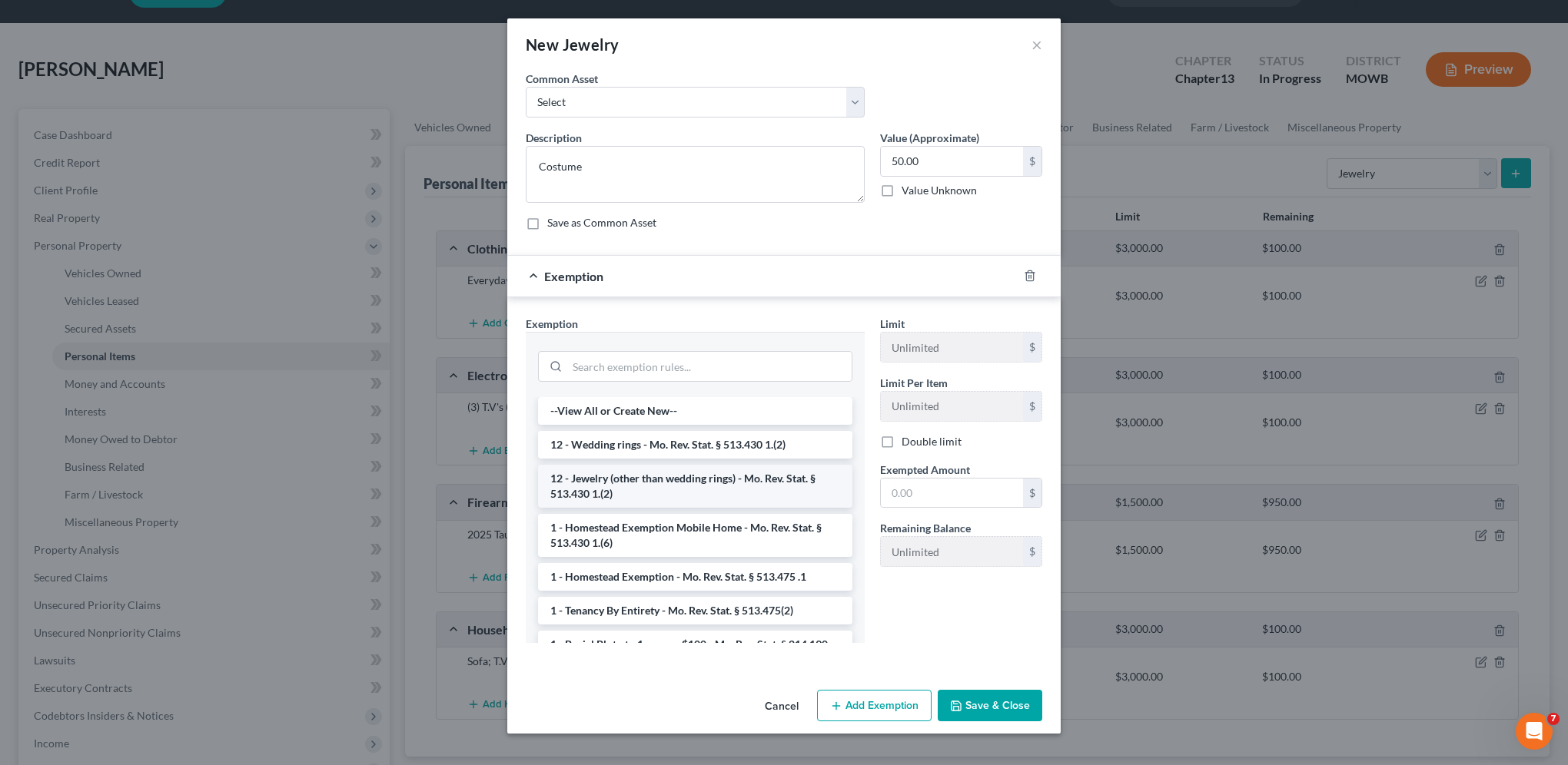
click at [642, 477] on li "12 - Jewelry (other than wedding rings) - Mo. Rev. Stat. § 513.430 1.(2)" at bounding box center [695, 486] width 314 height 43
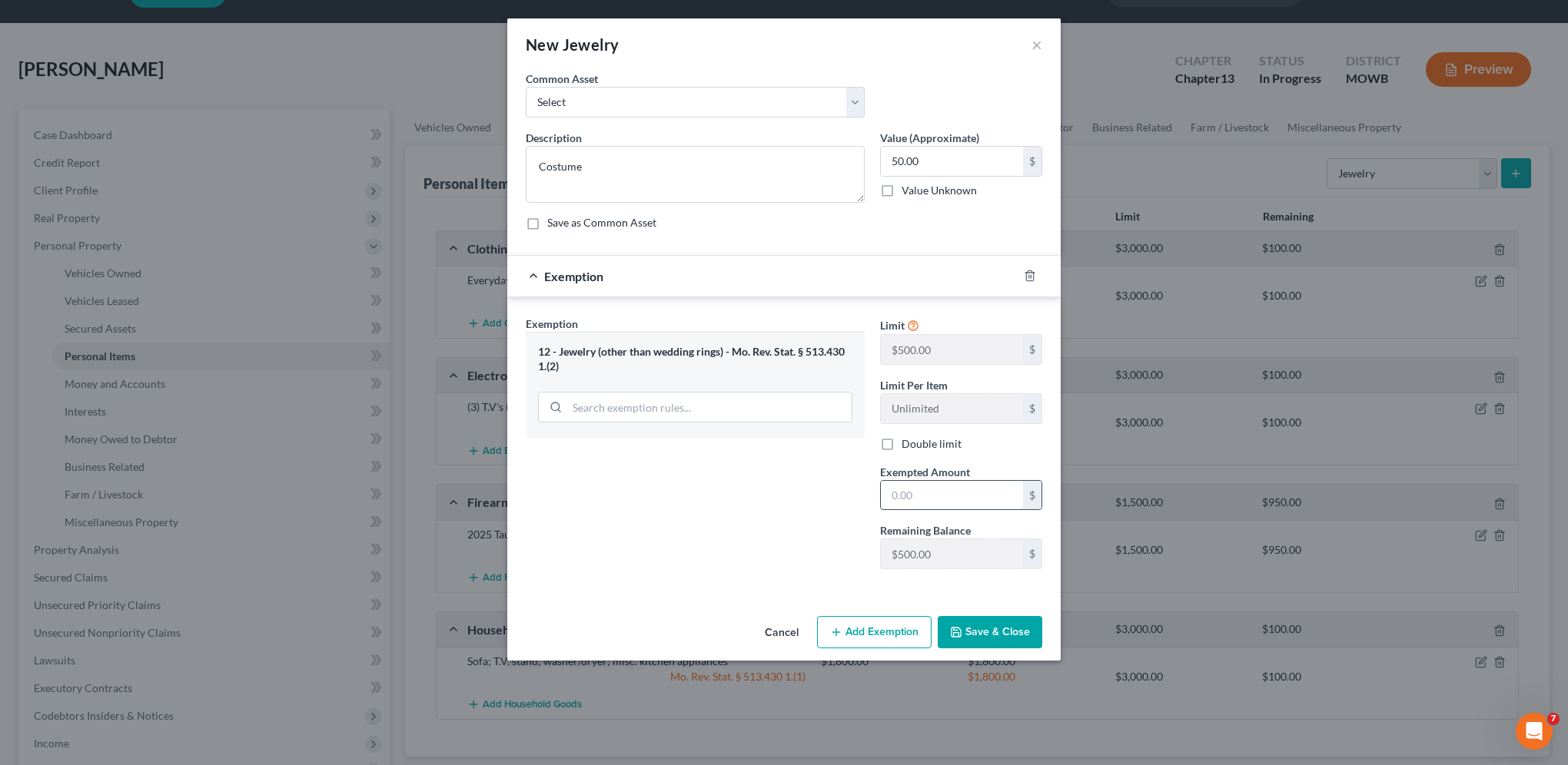
click at [950, 496] on input "text" at bounding box center [951, 495] width 142 height 29
click at [1011, 631] on button "Save & Close" at bounding box center [989, 631] width 104 height 32
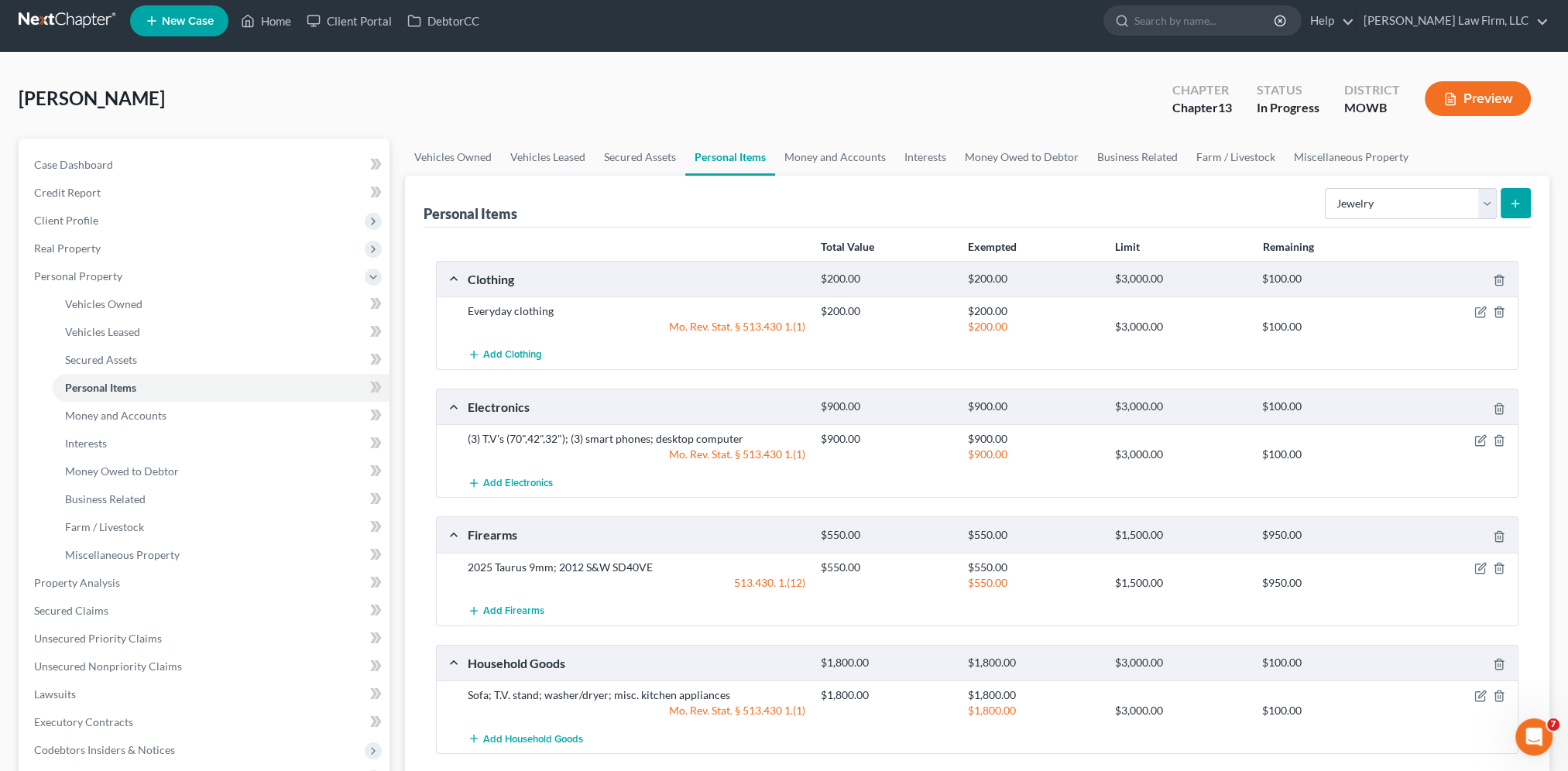
scroll to position [0, 0]
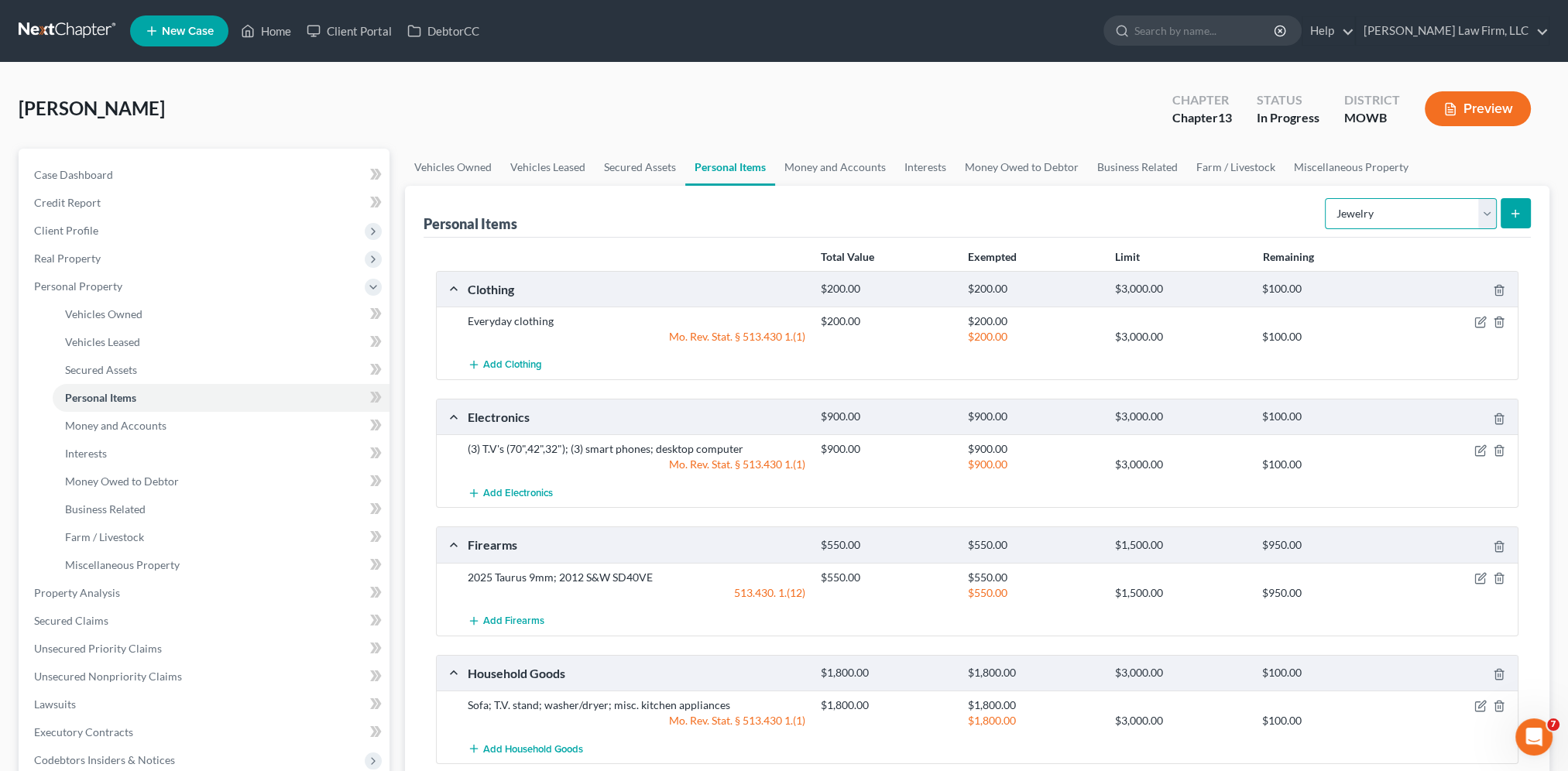
click at [1482, 213] on select "Select Item Type Clothing Collectibles Of Value Electronics Firearms Household …" at bounding box center [1410, 213] width 172 height 31
click at [1326, 198] on select "Select Item Type Clothing Collectibles Of Value Electronics Firearms Household …" at bounding box center [1410, 213] width 172 height 31
click at [1516, 208] on icon "submit" at bounding box center [1515, 214] width 12 height 12
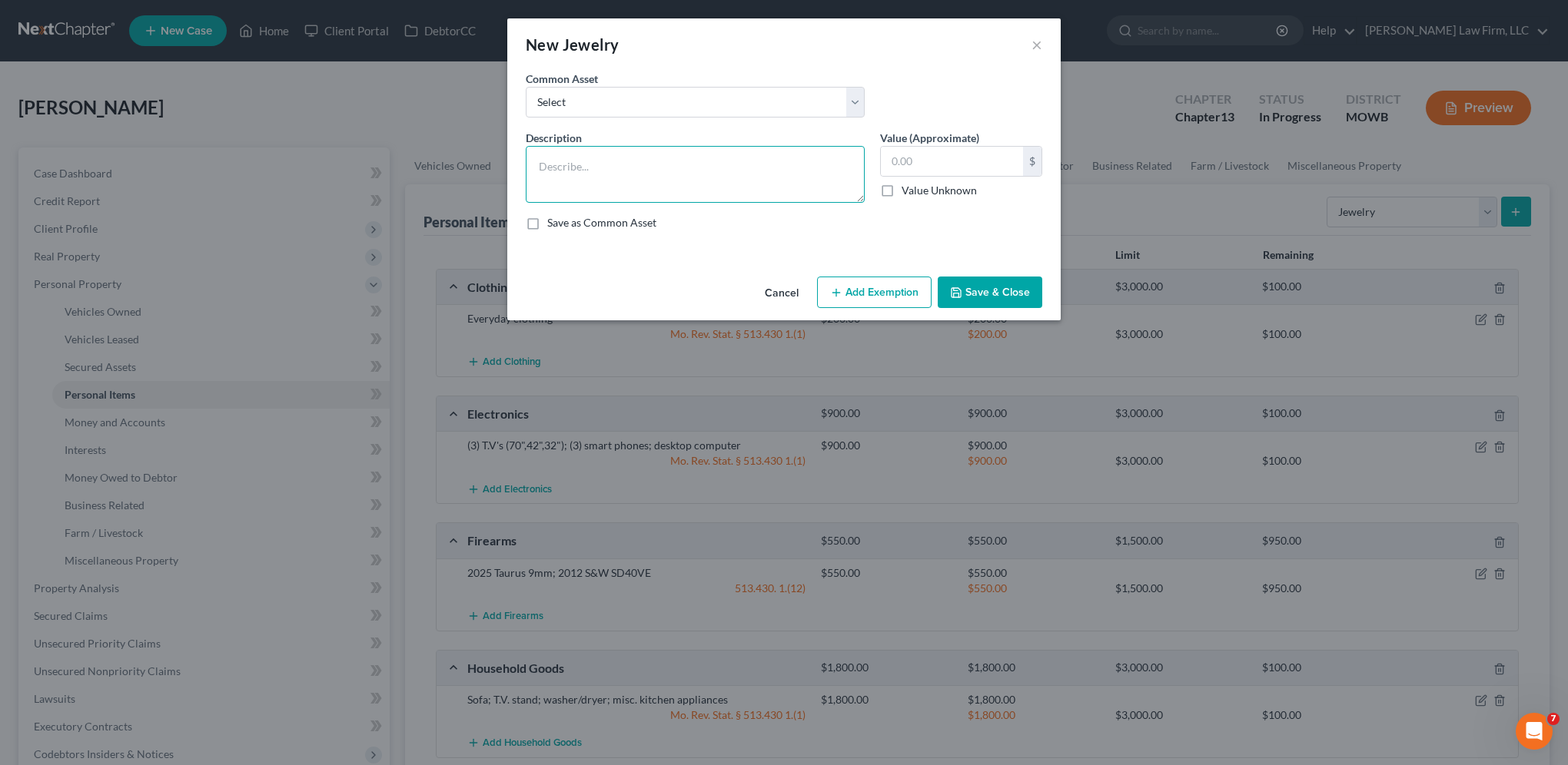
click at [619, 156] on textarea at bounding box center [695, 174] width 339 height 57
click at [942, 166] on input "text" at bounding box center [951, 161] width 142 height 29
click at [855, 289] on button "Add Exemption" at bounding box center [873, 293] width 114 height 32
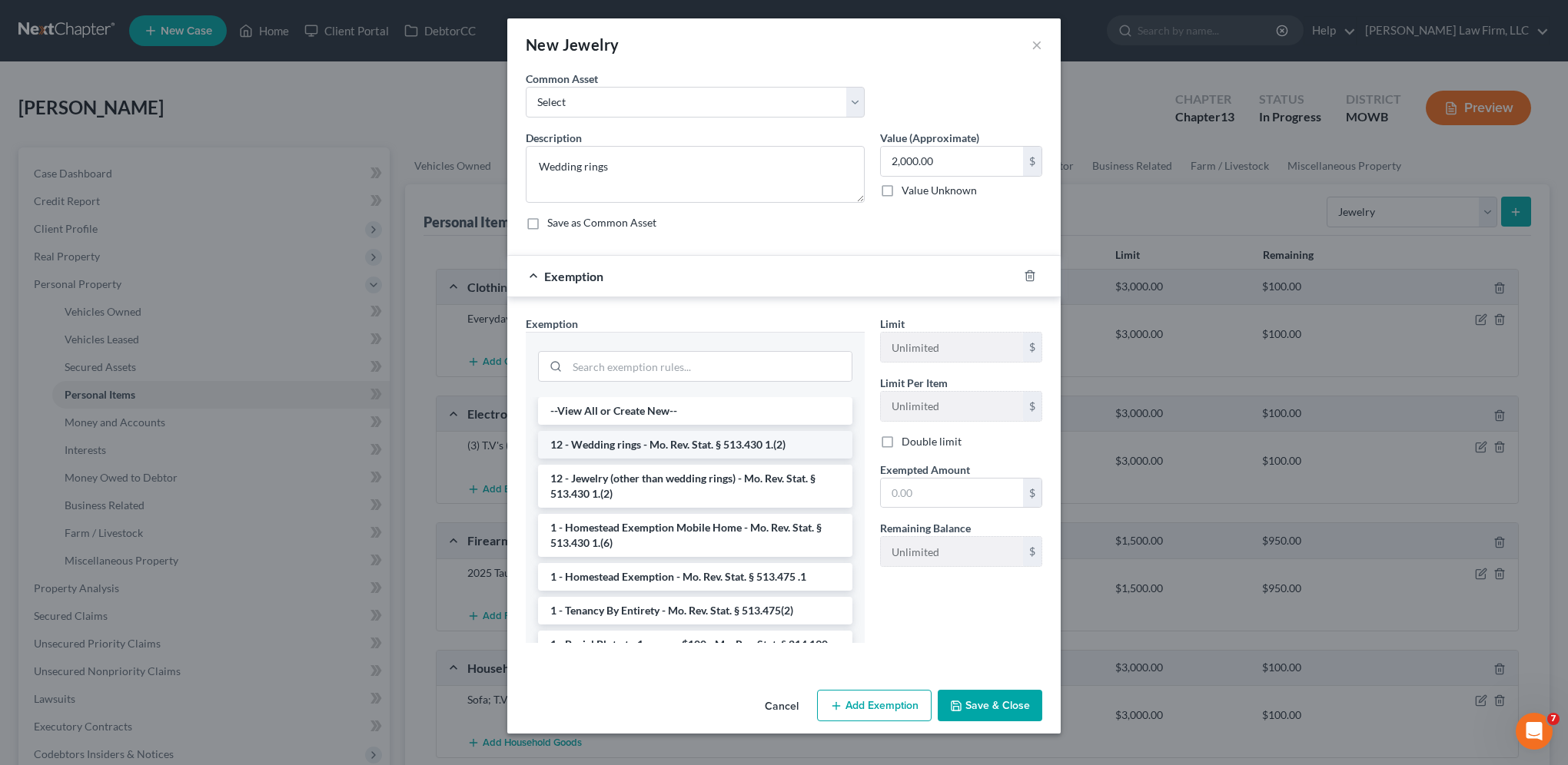
click at [718, 452] on li "12 - Wedding rings - Mo. Rev. Stat. § 513.430 1.(2)" at bounding box center [695, 444] width 314 height 27
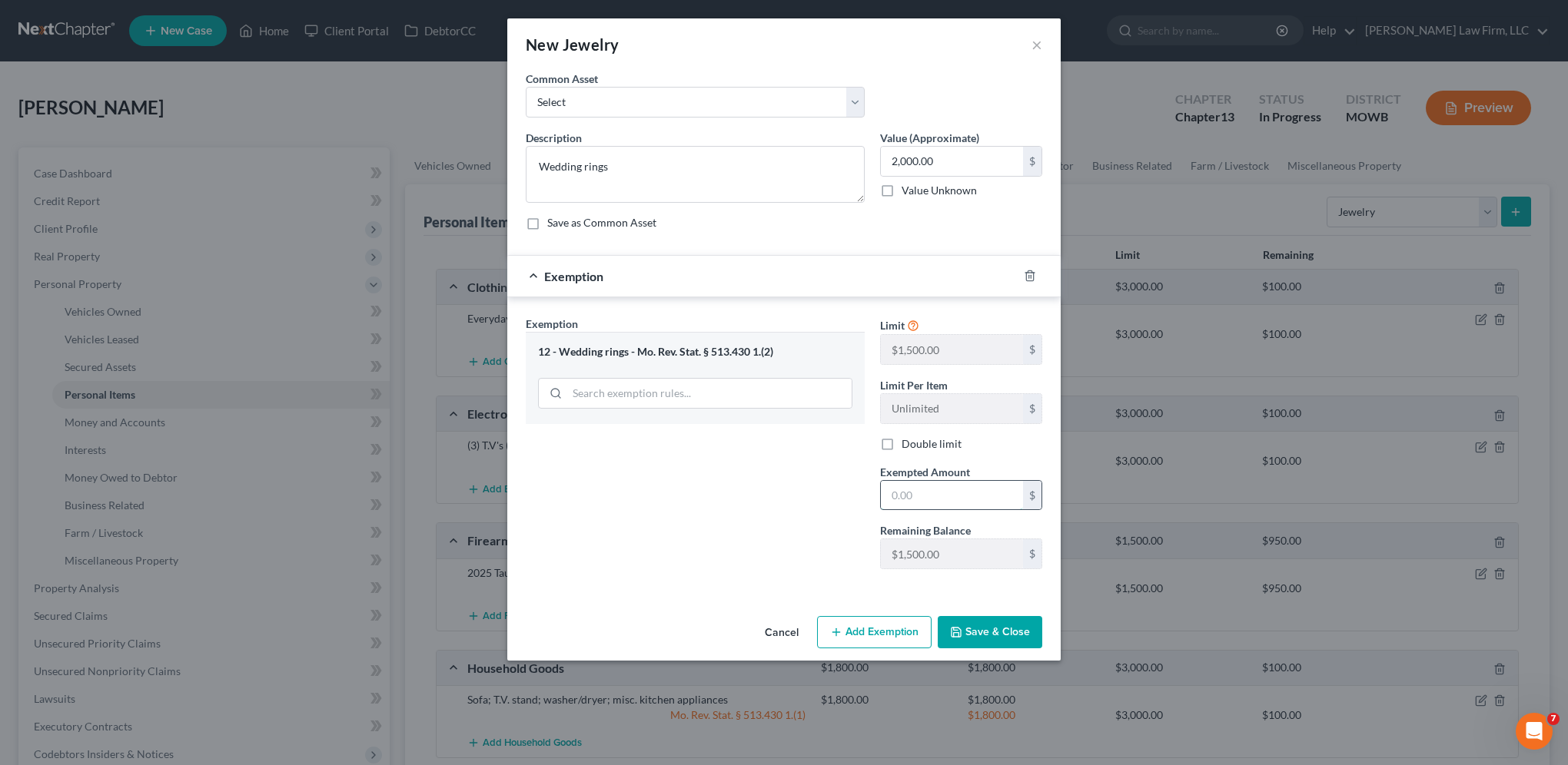
click at [931, 487] on input "text" at bounding box center [951, 495] width 142 height 29
click at [981, 623] on button "Save & Close" at bounding box center [989, 631] width 104 height 32
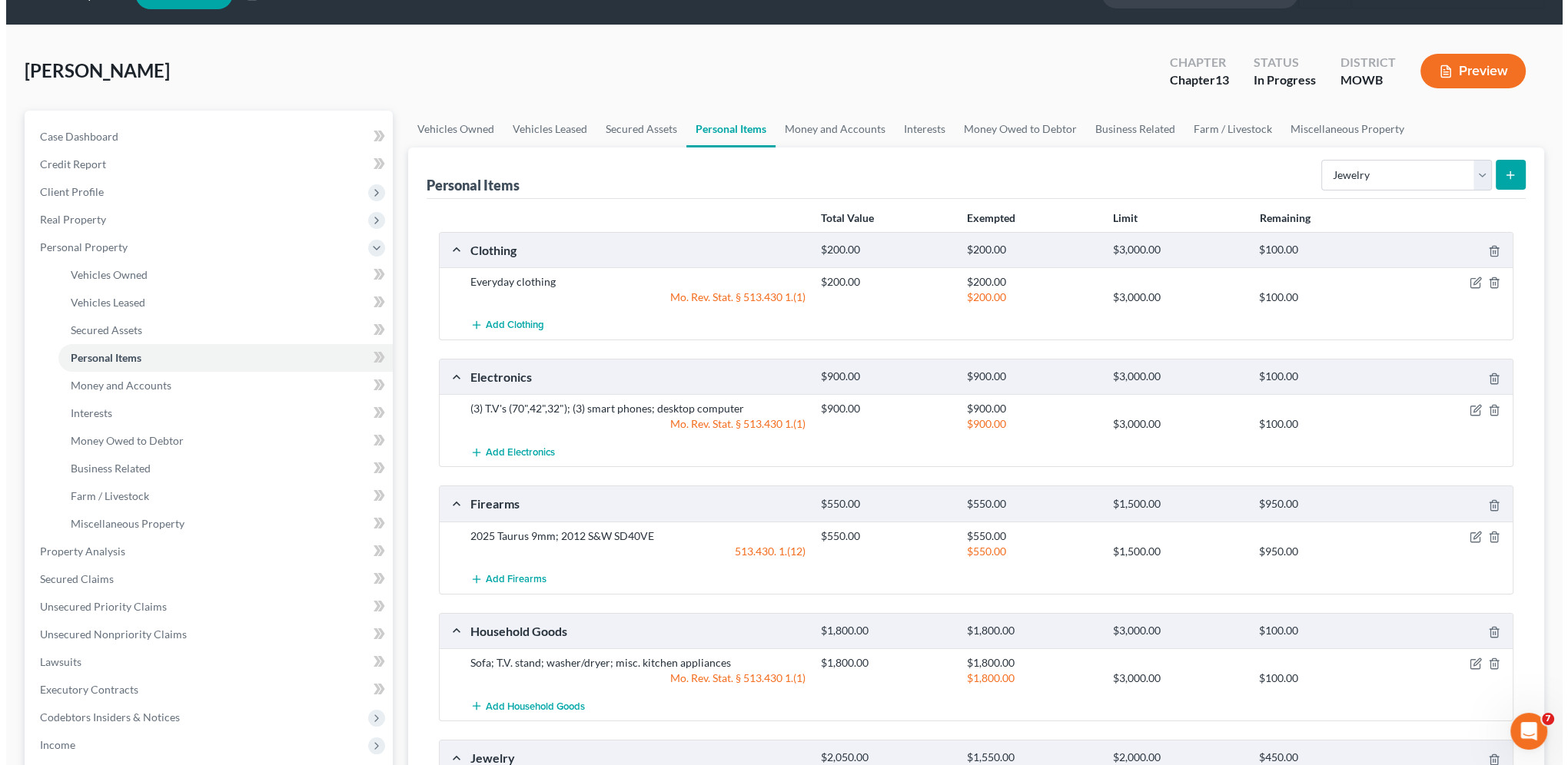
scroll to position [192, 0]
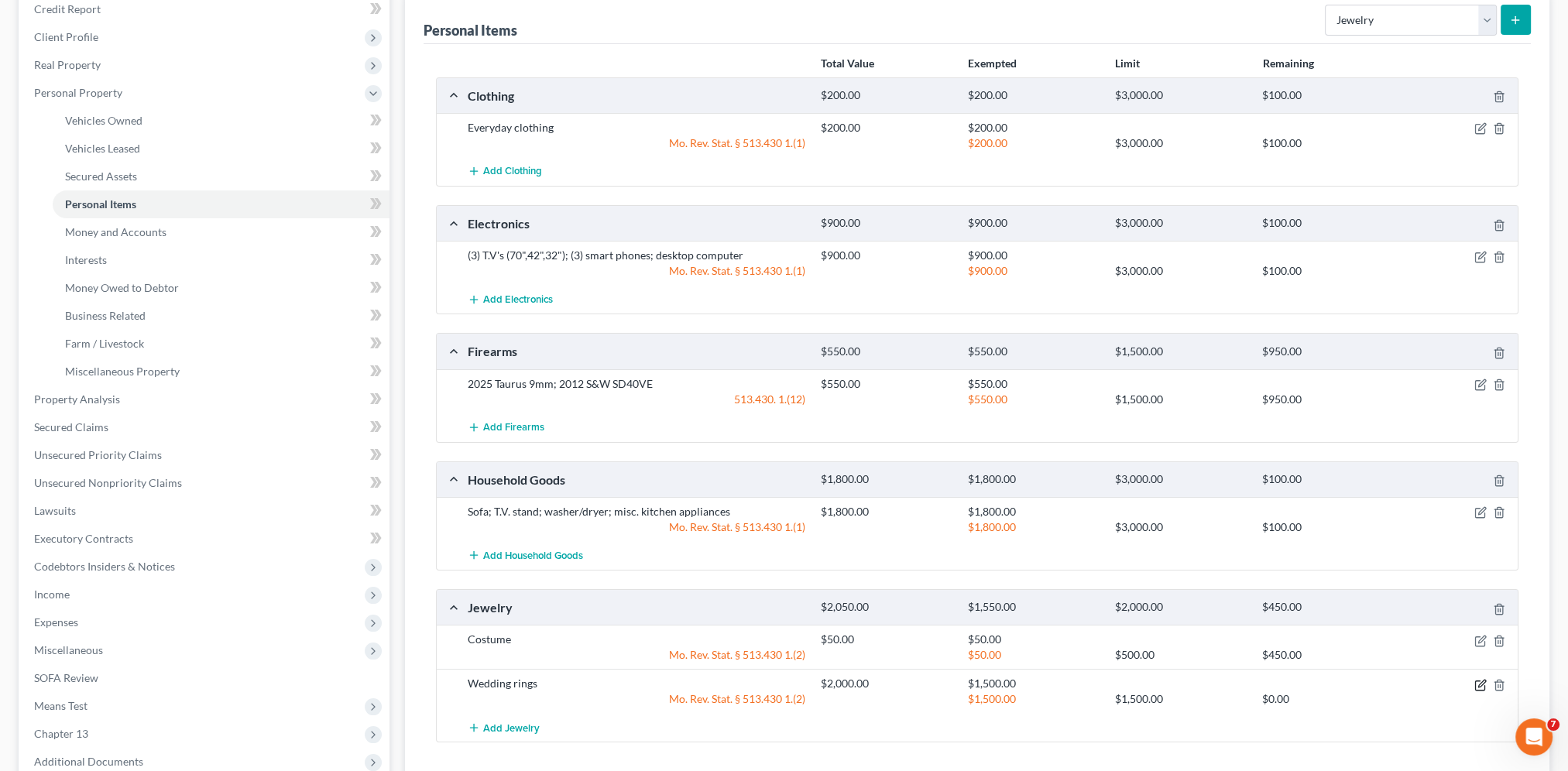
click at [1481, 680] on icon "button" at bounding box center [1480, 685] width 12 height 12
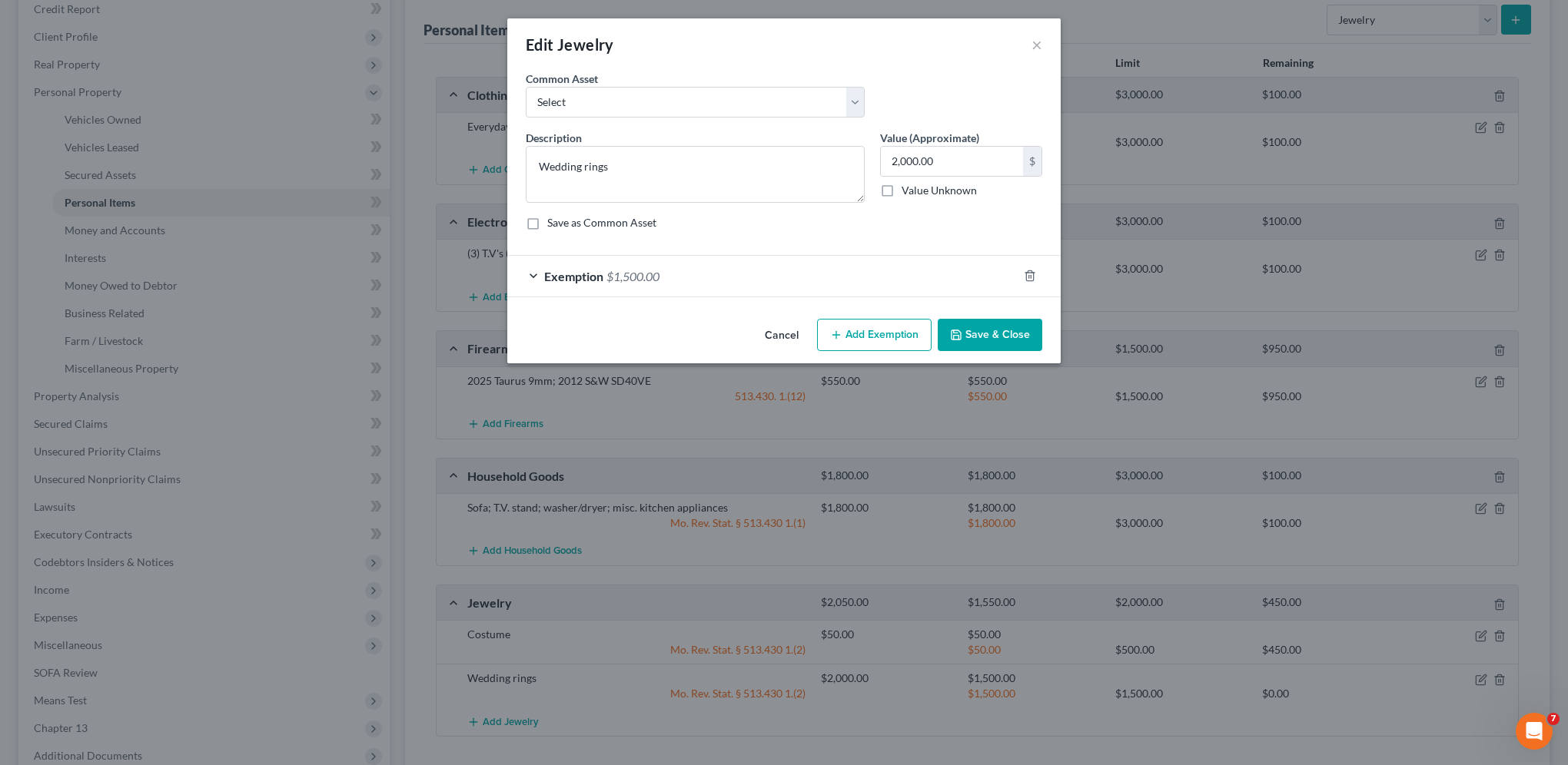
click at [534, 274] on div "Exemption $1,500.00" at bounding box center [762, 276] width 511 height 41
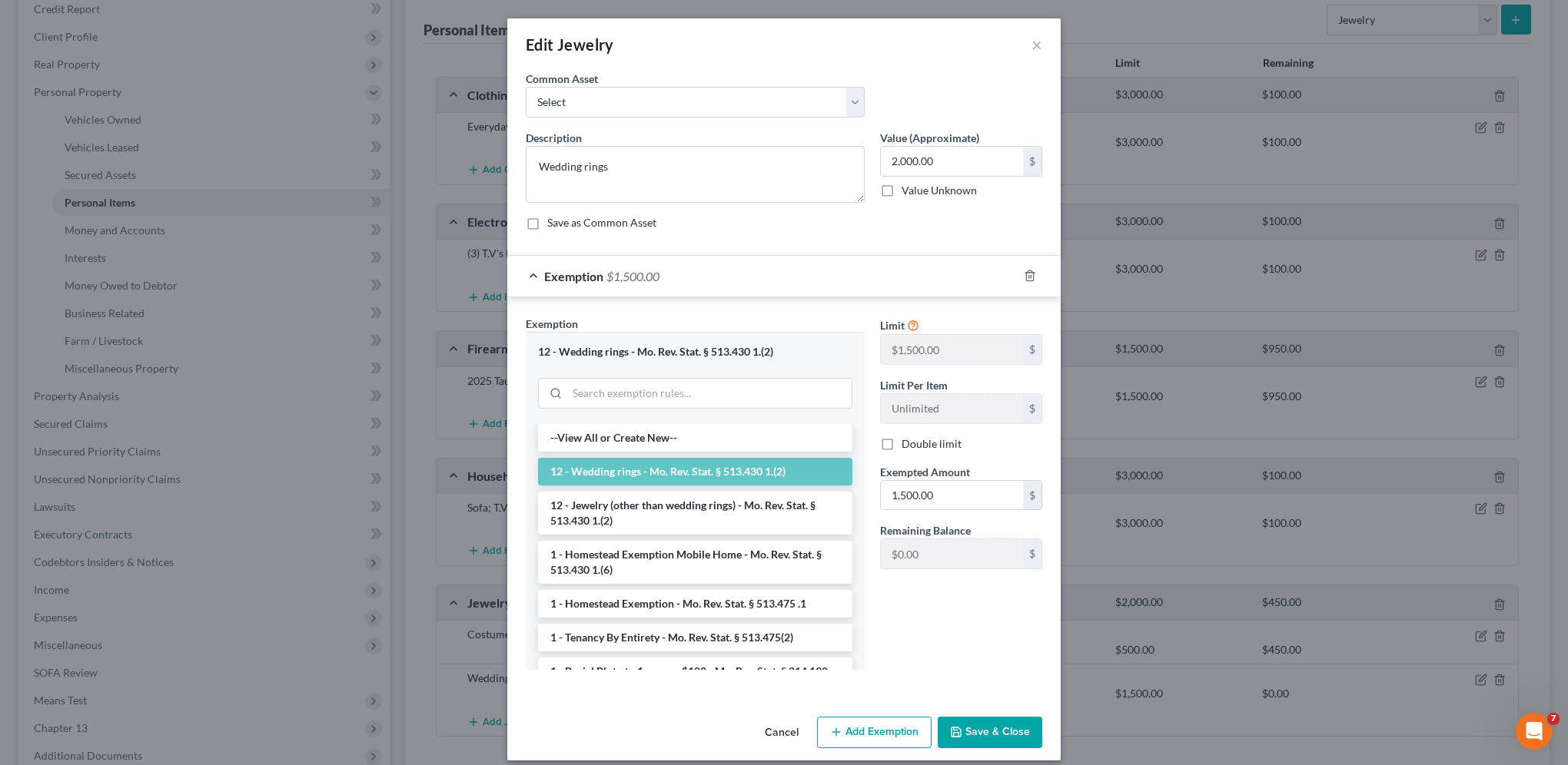
click at [880, 728] on button "Add Exemption" at bounding box center [873, 732] width 114 height 32
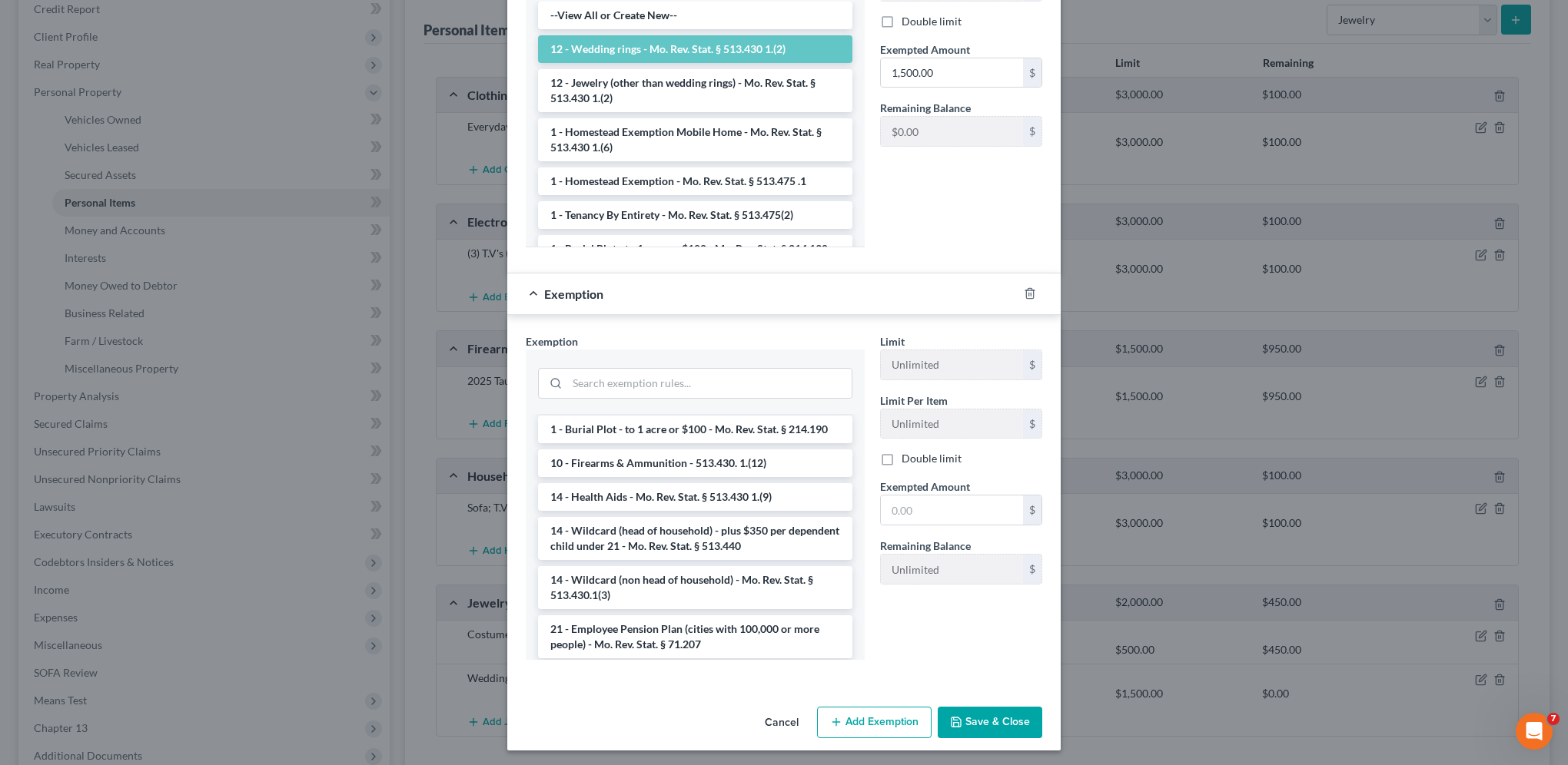
scroll to position [249, 0]
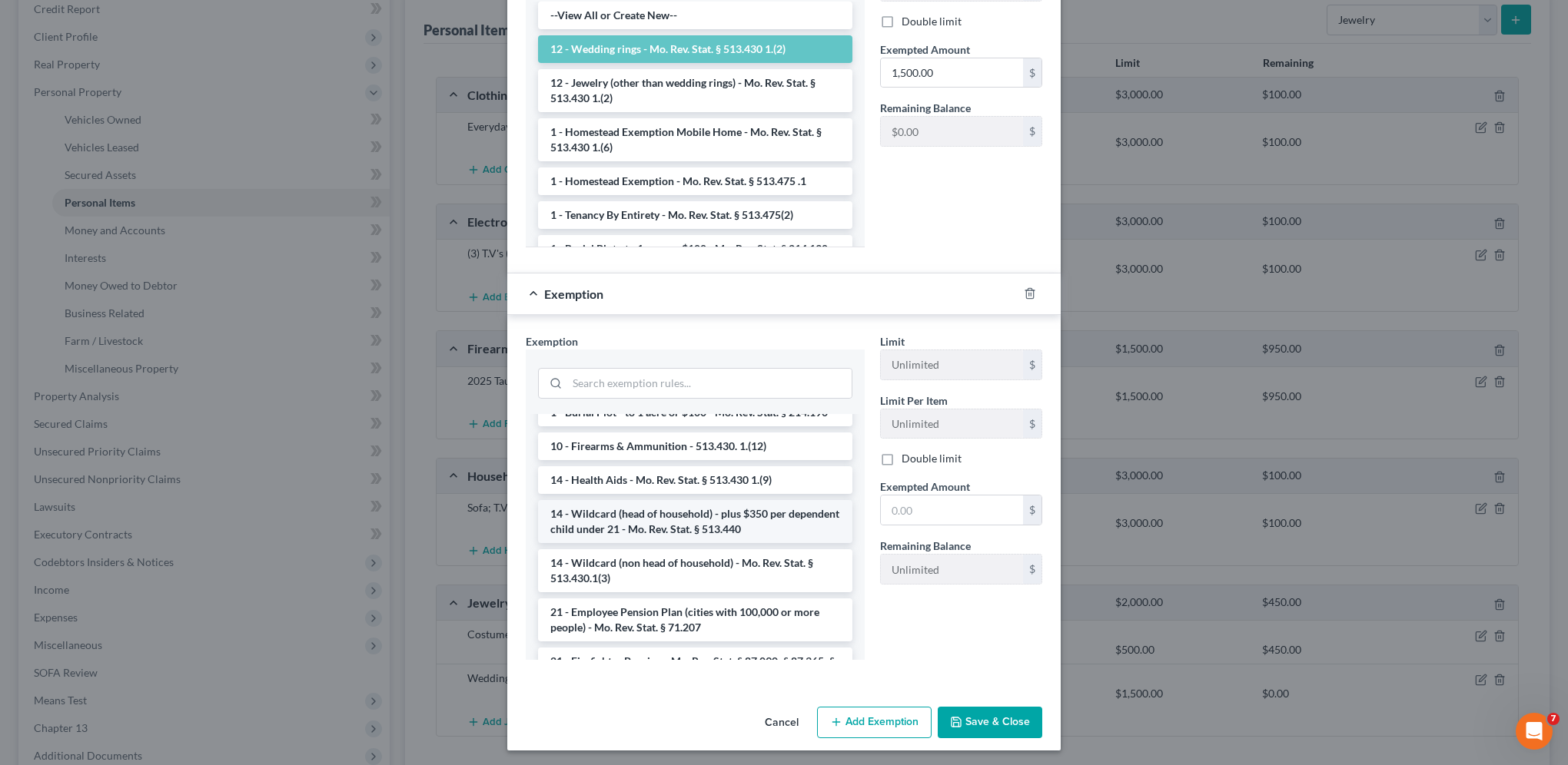
click at [688, 510] on li "14 - Wildcard (head of household) - plus $350 per dependent child under 21 - Mo…" at bounding box center [695, 521] width 314 height 43
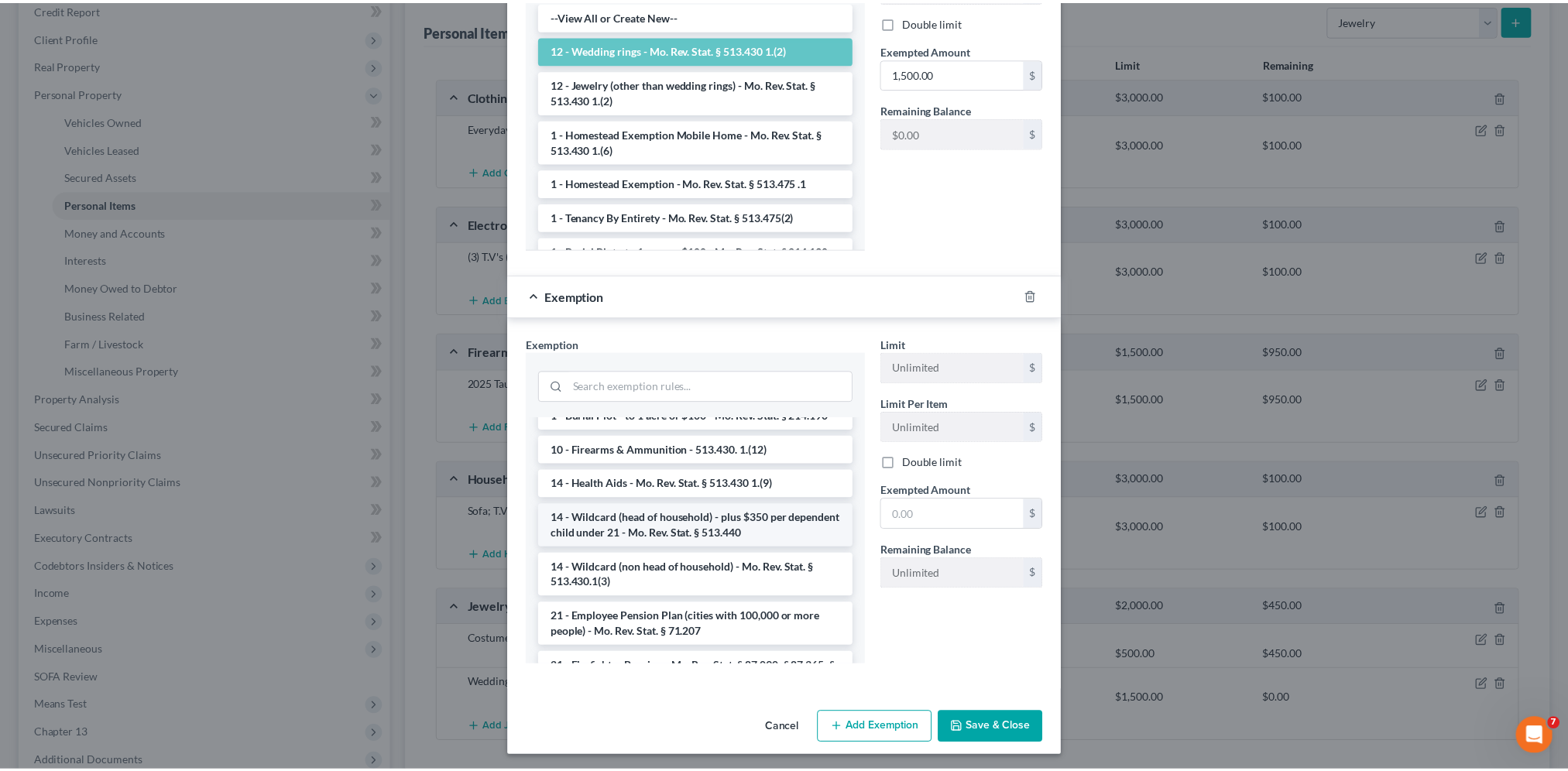
scroll to position [353, 0]
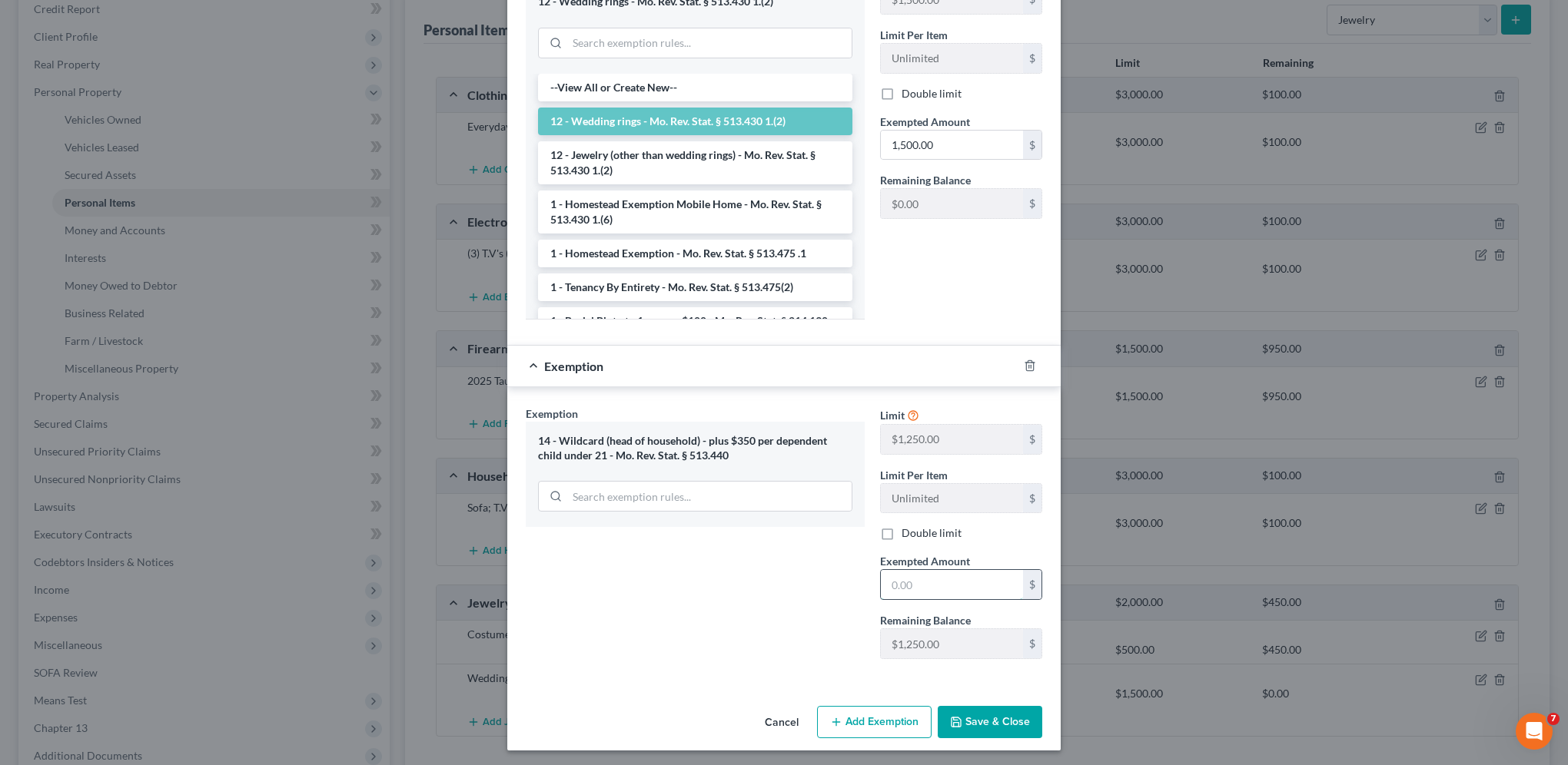
click at [948, 578] on input "text" at bounding box center [951, 584] width 142 height 29
click at [991, 719] on button "Save & Close" at bounding box center [989, 722] width 104 height 32
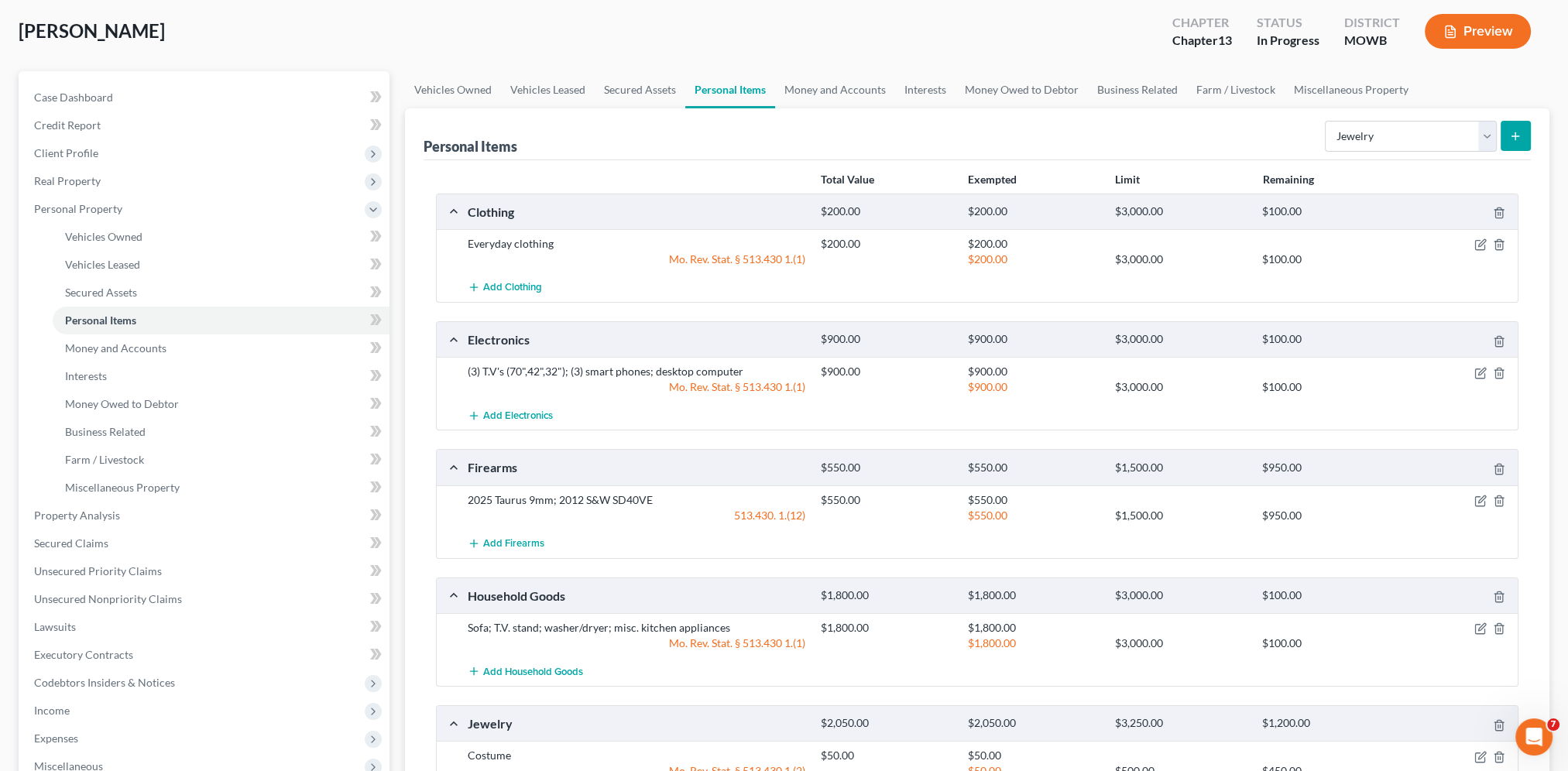
scroll to position [0, 0]
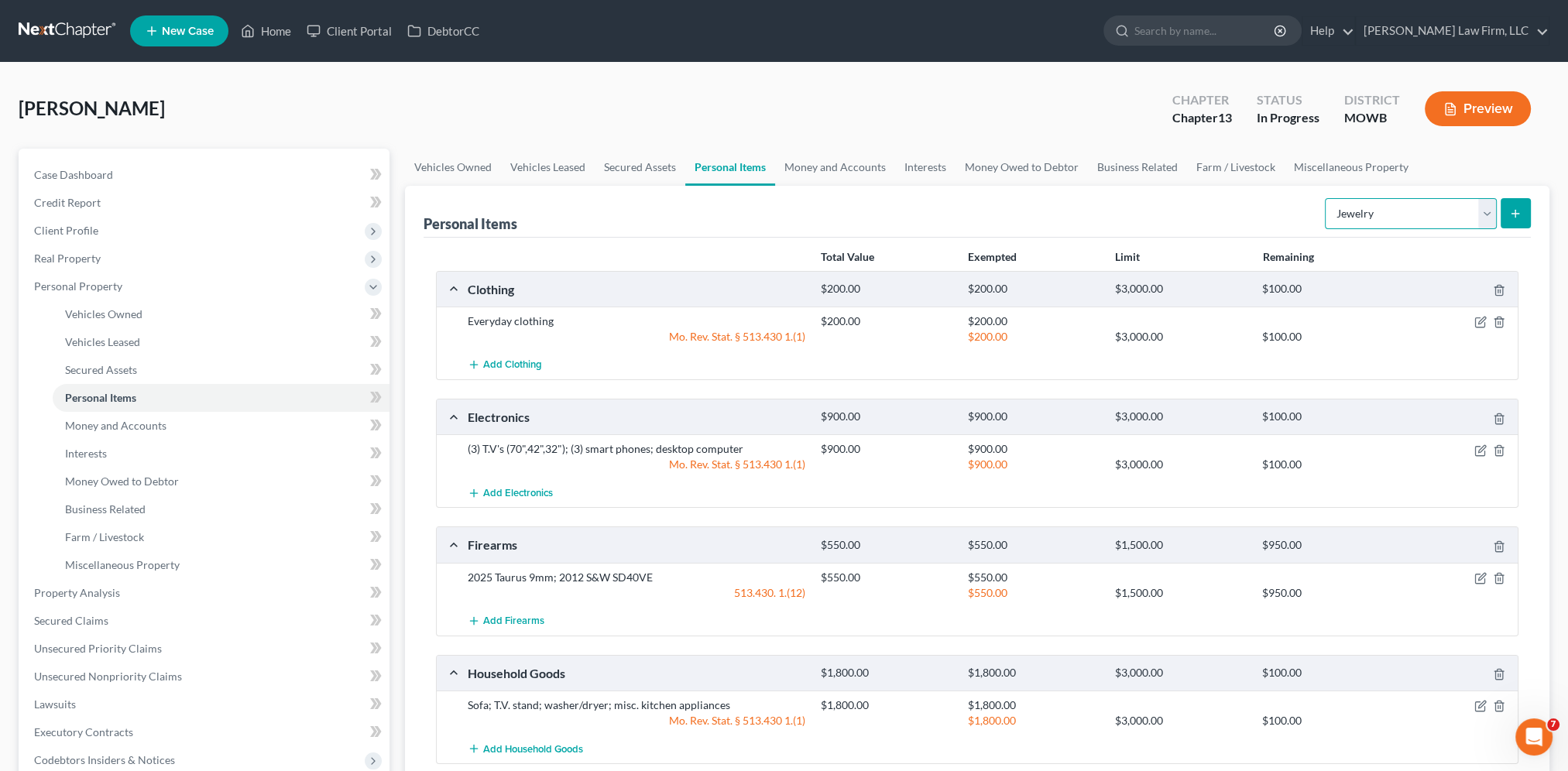
click at [1483, 214] on select "Select Item Type Clothing Collectibles Of Value Electronics Firearms Household …" at bounding box center [1410, 213] width 172 height 31
click at [1326, 198] on select "Select Item Type Clothing Collectibles Of Value Electronics Firearms Household …" at bounding box center [1410, 213] width 172 height 31
click at [1526, 207] on button "submit" at bounding box center [1515, 213] width 30 height 30
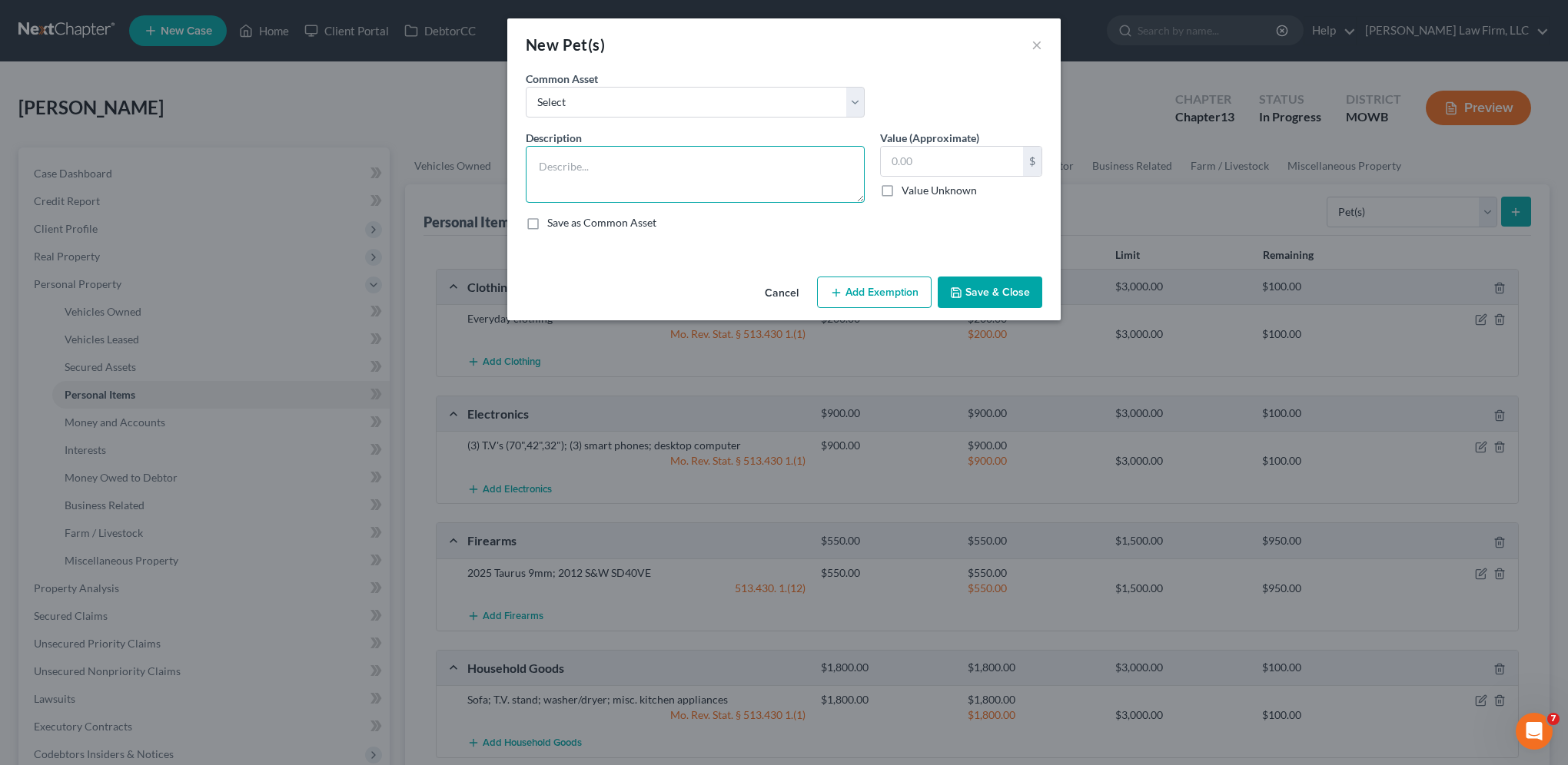
click at [604, 179] on textarea at bounding box center [695, 174] width 339 height 57
click at [992, 282] on button "Save & Close" at bounding box center [989, 293] width 104 height 32
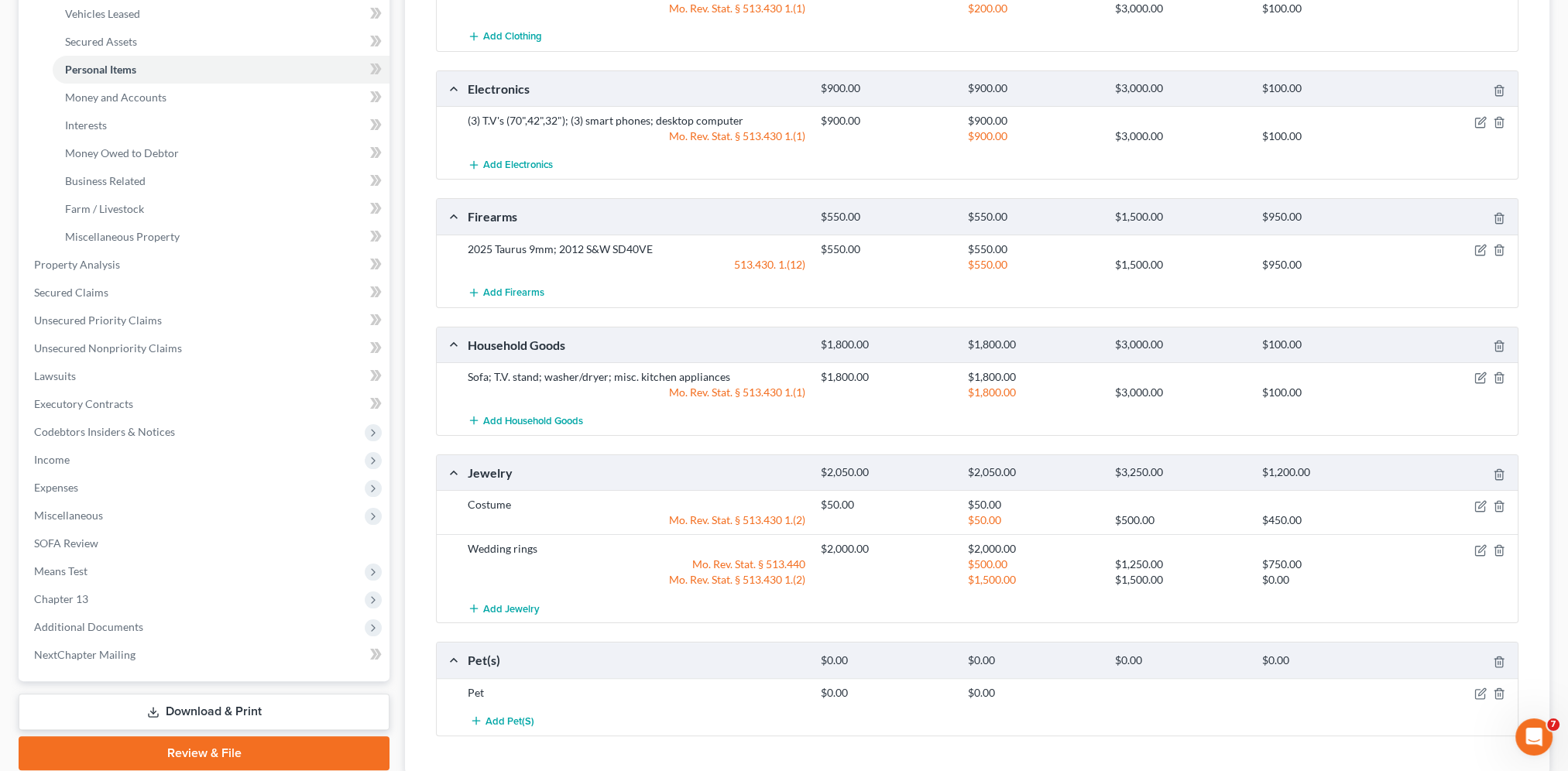
scroll to position [376, 0]
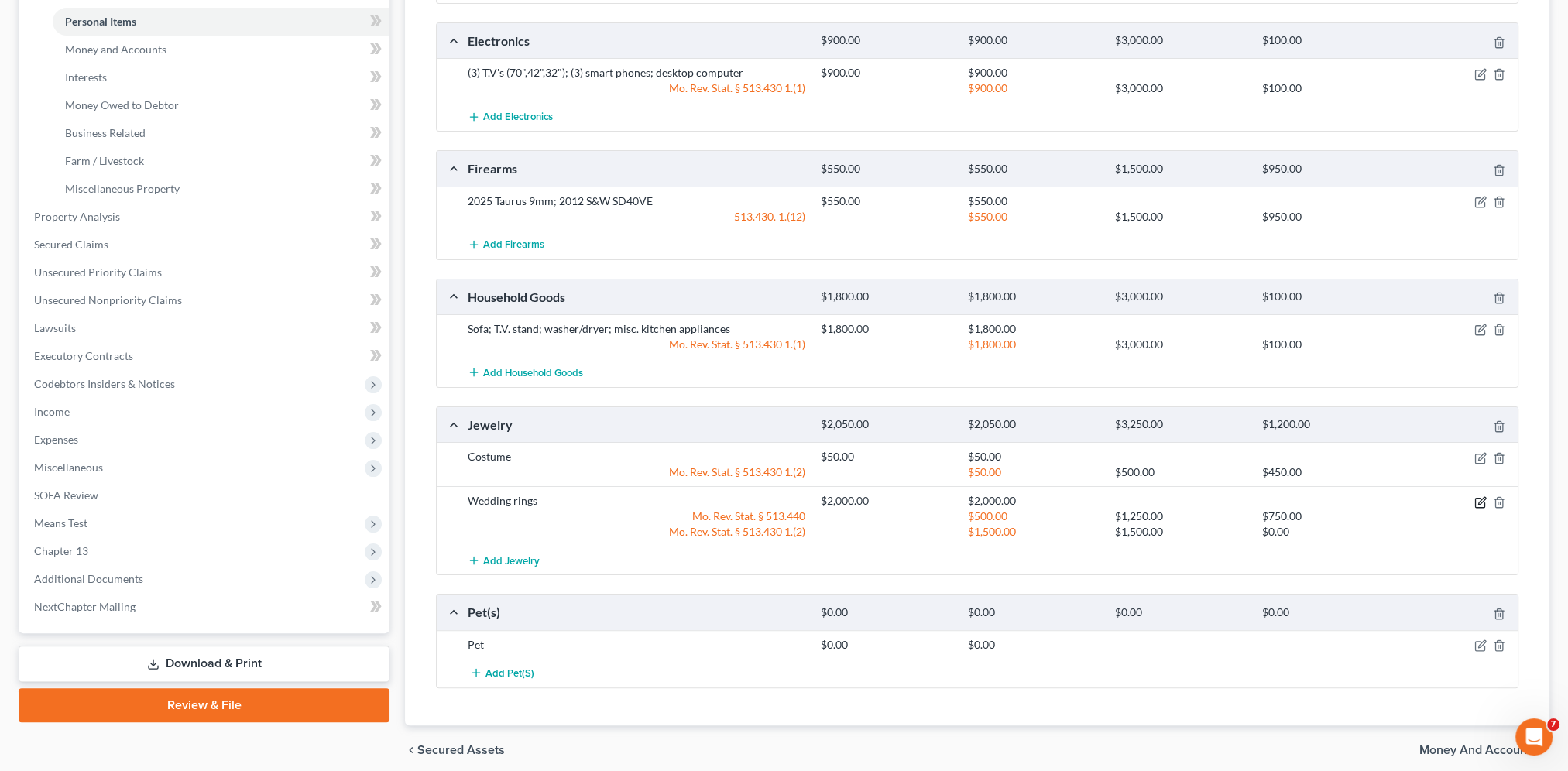
click at [1474, 497] on icon "button" at bounding box center [1479, 502] width 9 height 9
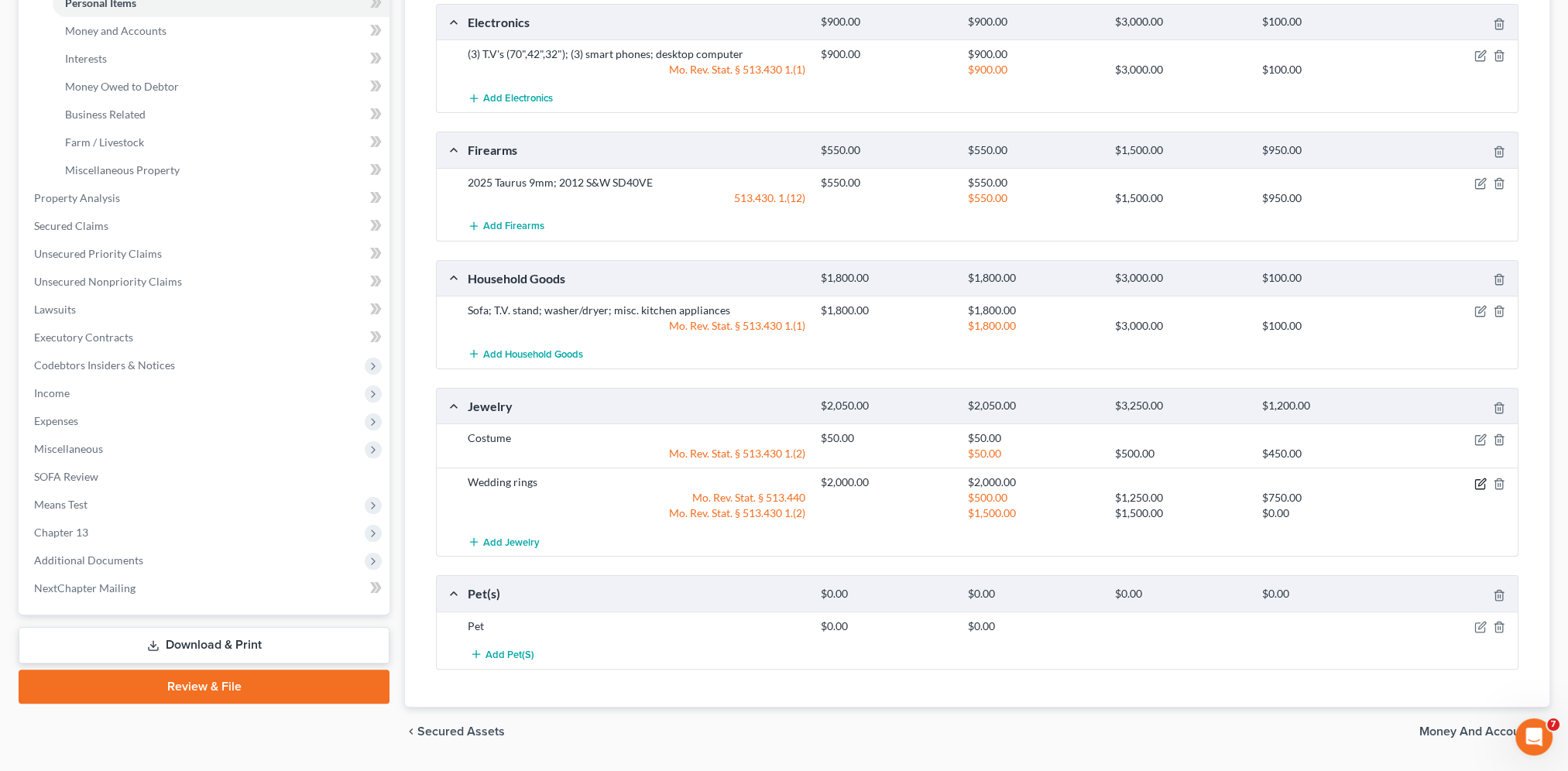
scroll to position [397, 0]
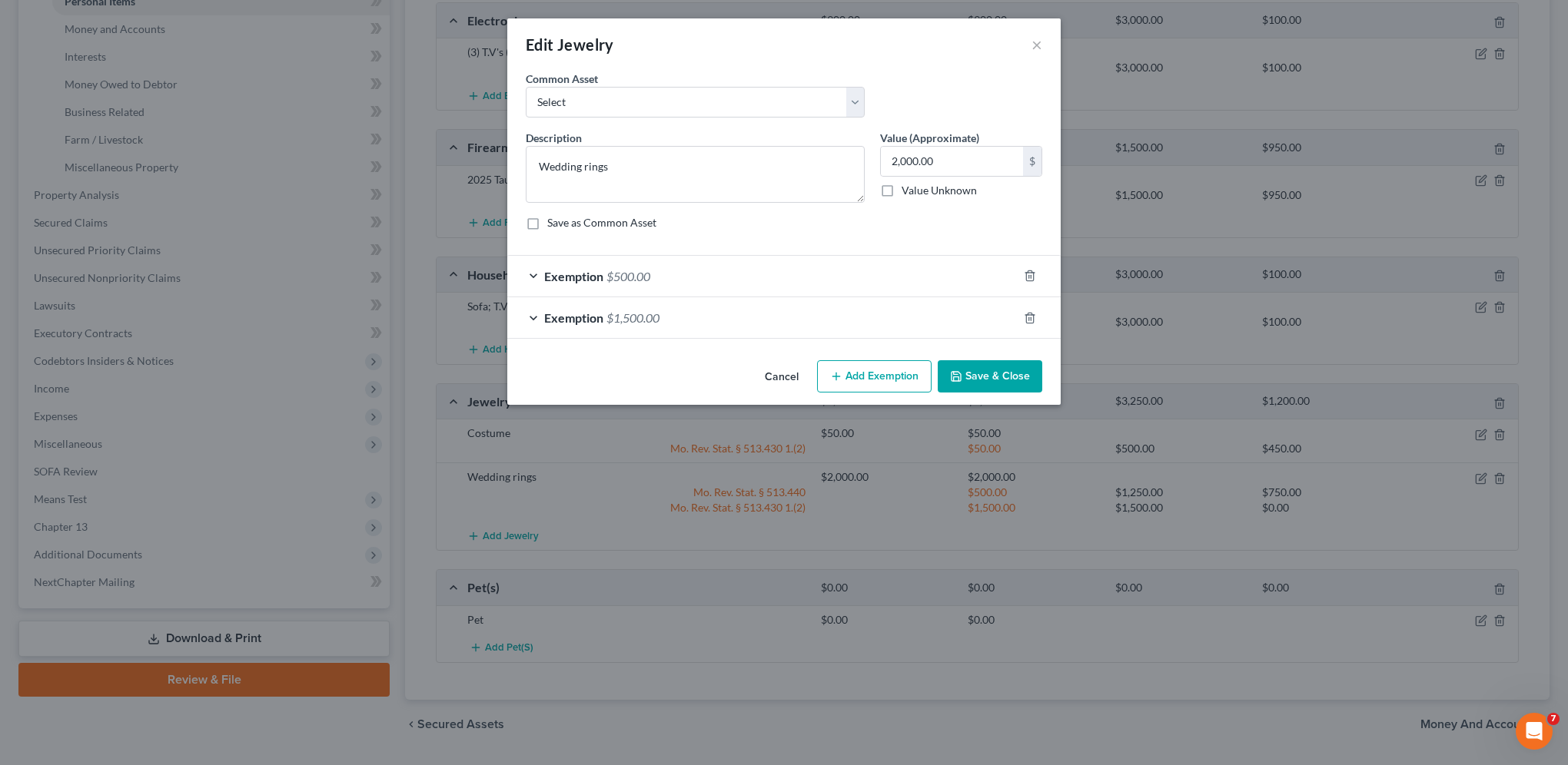
click at [534, 277] on div "Exemption $500.00" at bounding box center [762, 276] width 511 height 41
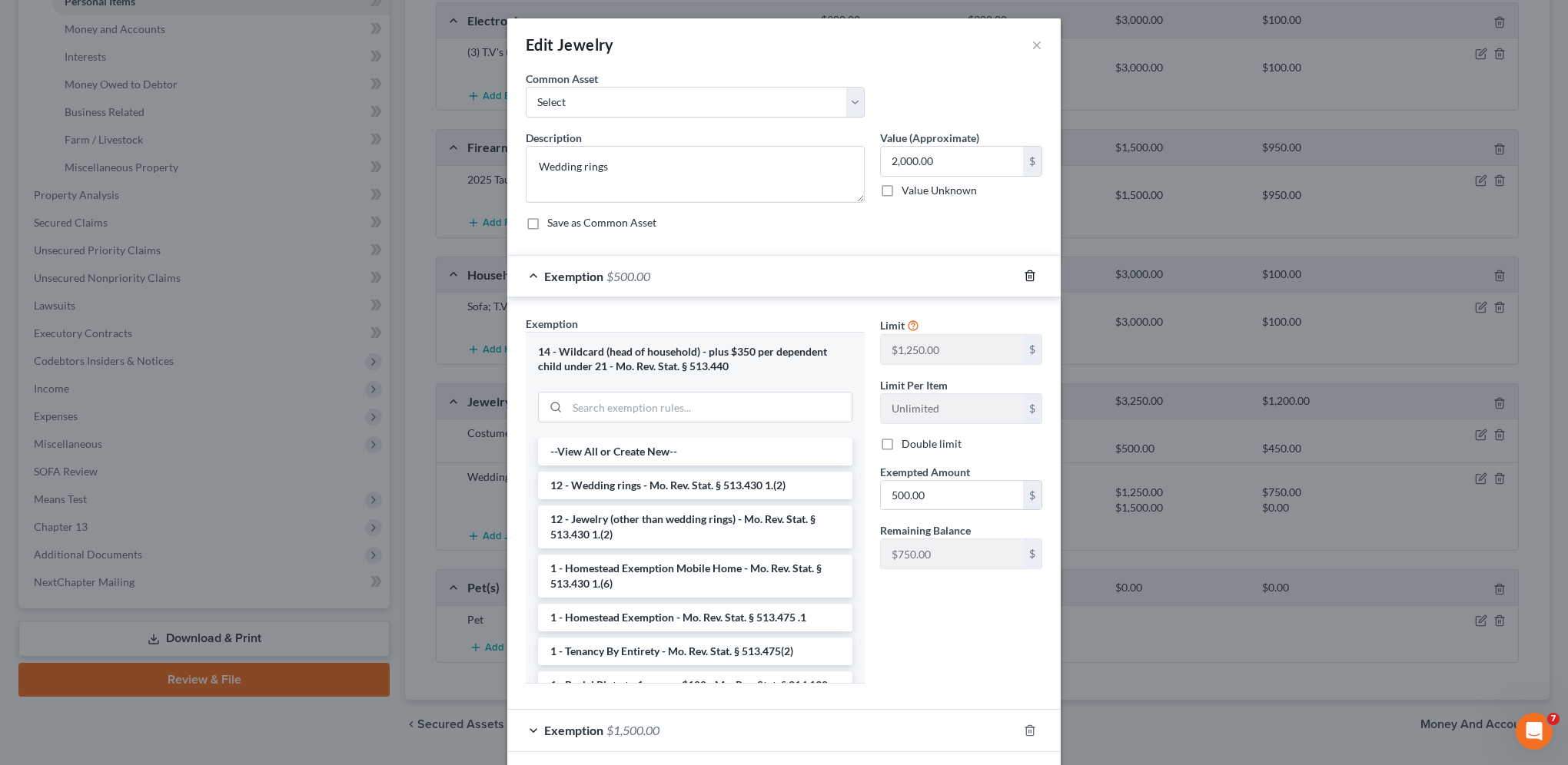
click at [1026, 277] on icon "button" at bounding box center [1030, 276] width 12 height 12
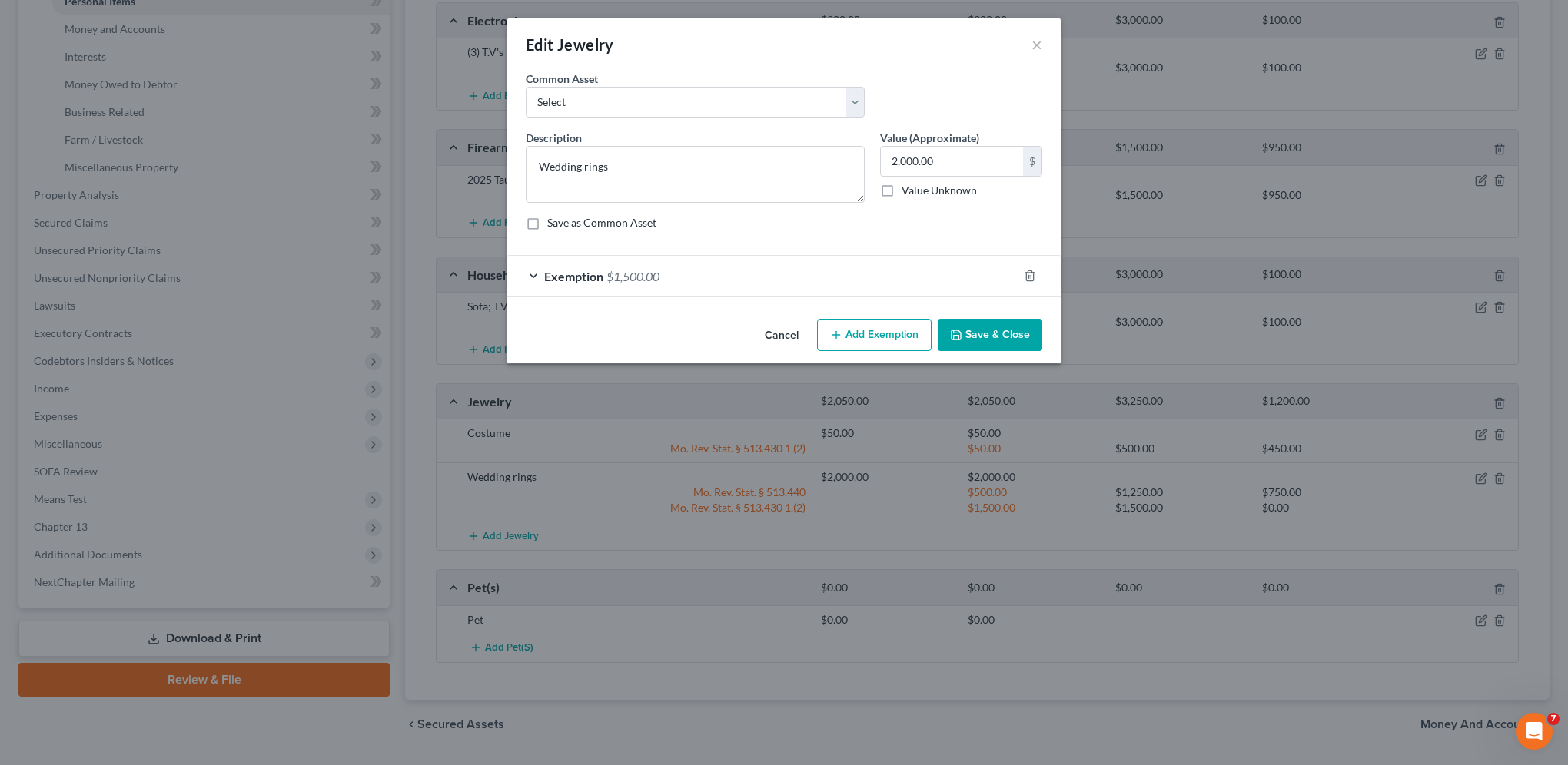
click at [1005, 330] on button "Save & Close" at bounding box center [989, 334] width 104 height 32
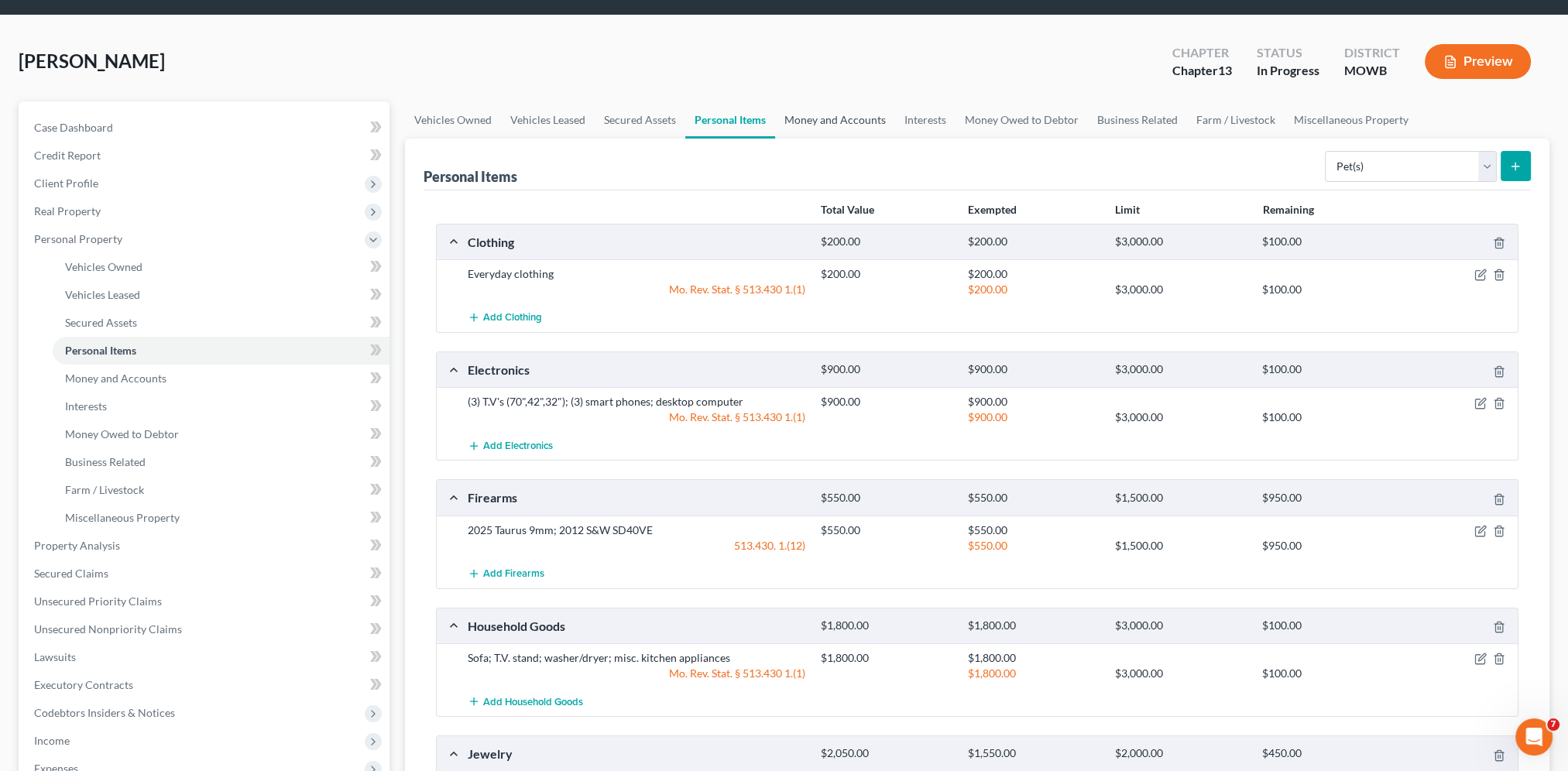
click at [811, 124] on link "Money and Accounts" at bounding box center [834, 120] width 120 height 37
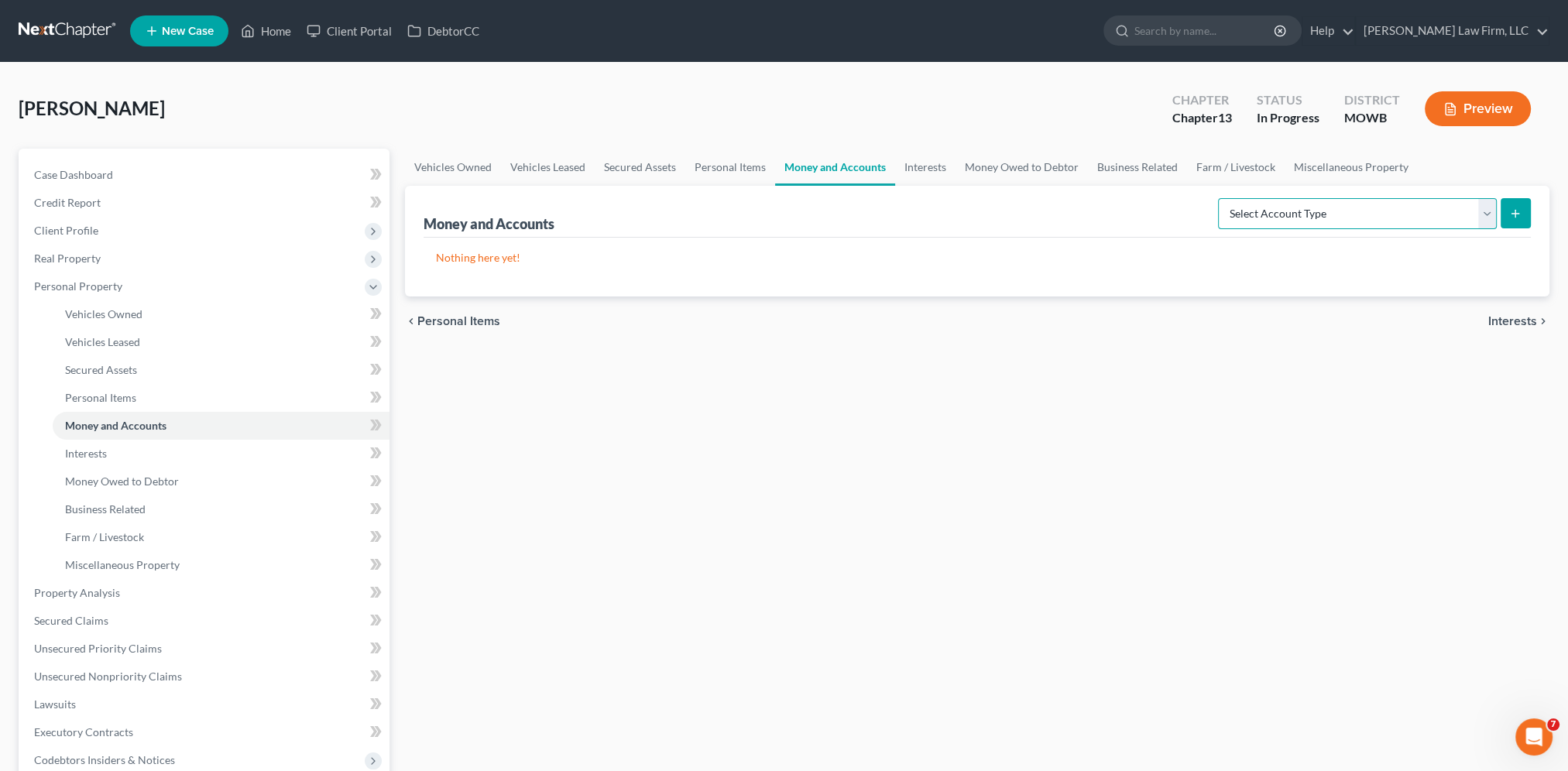
click at [1487, 205] on select "Select Account Type Brokerage Cash on Hand Certificates of Deposit Checking Acc…" at bounding box center [1357, 213] width 279 height 31
click at [1221, 198] on select "Select Account Type Brokerage Cash on Hand Certificates of Deposit Checking Acc…" at bounding box center [1357, 213] width 279 height 31
click at [1513, 214] on line "submit" at bounding box center [1515, 214] width 7 height 0
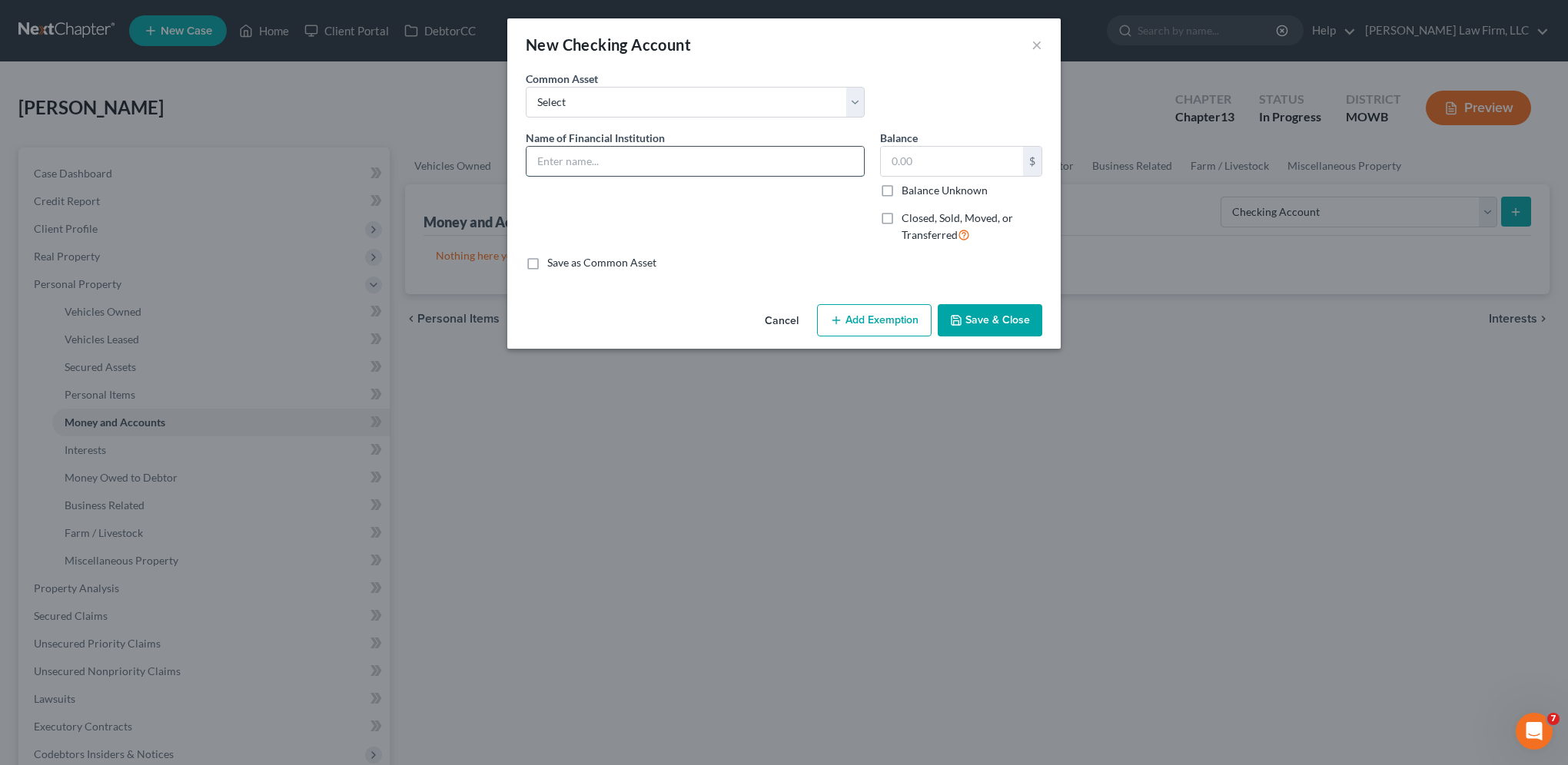
click at [601, 157] on input "text" at bounding box center [695, 161] width 337 height 29
click at [947, 163] on input "text" at bounding box center [951, 161] width 142 height 29
click at [995, 325] on button "Save & Close" at bounding box center [989, 320] width 104 height 32
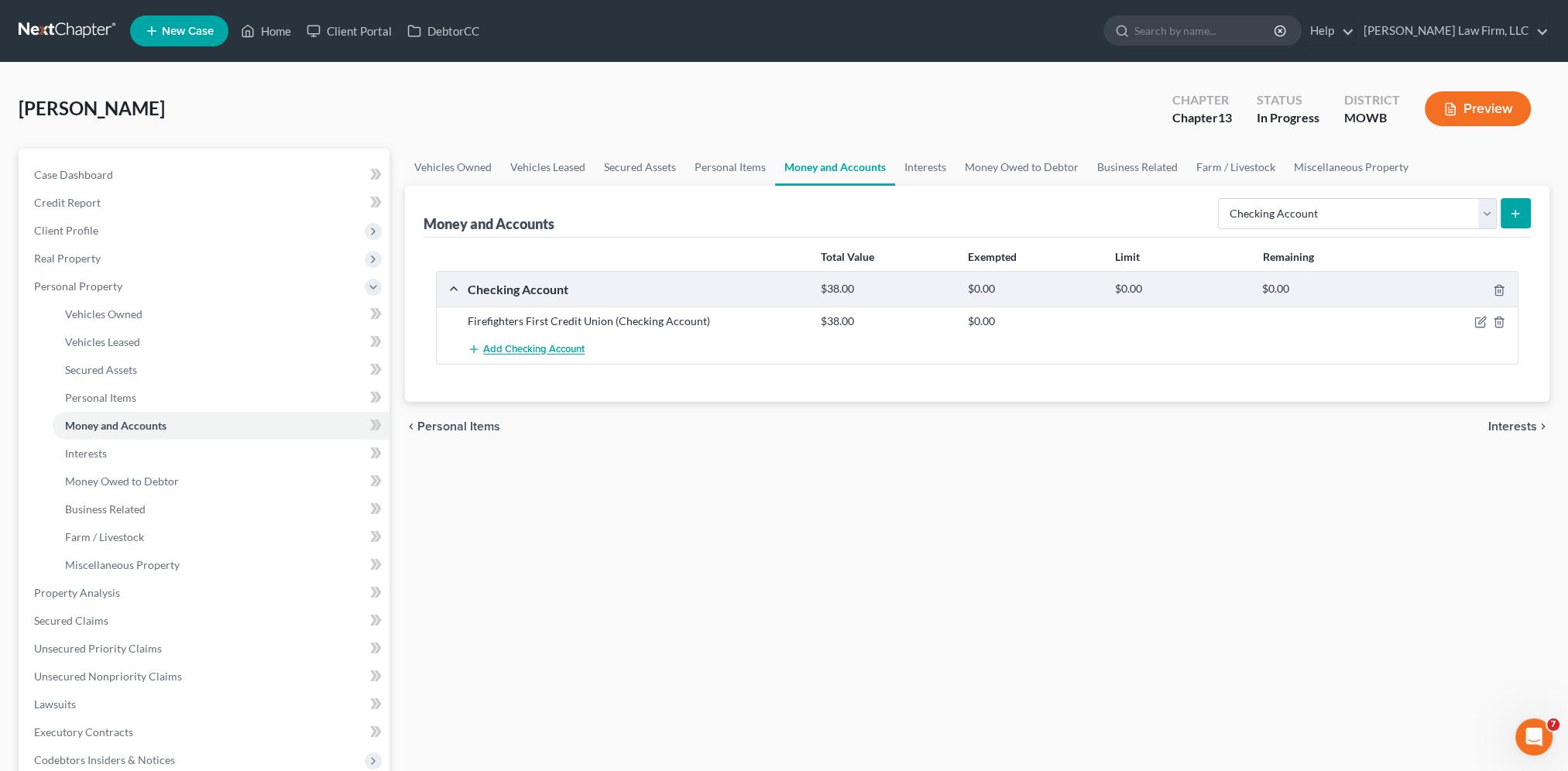
click at [510, 351] on span "Add Checking Account" at bounding box center [534, 350] width 102 height 12
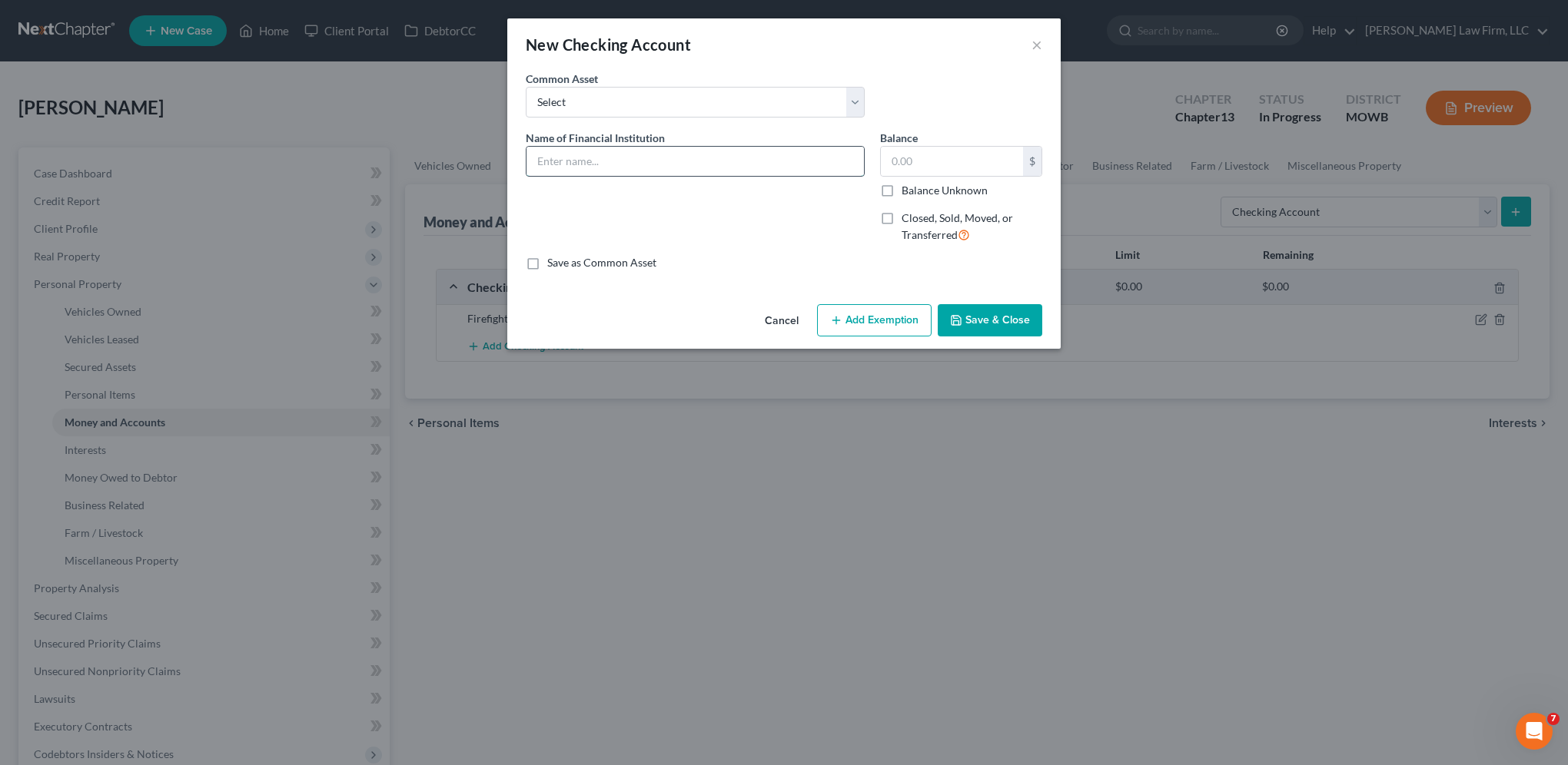
click at [619, 161] on input "text" at bounding box center [695, 161] width 337 height 29
click at [955, 151] on input "text" at bounding box center [951, 161] width 142 height 29
click at [982, 327] on button "Save & Close" at bounding box center [989, 320] width 104 height 32
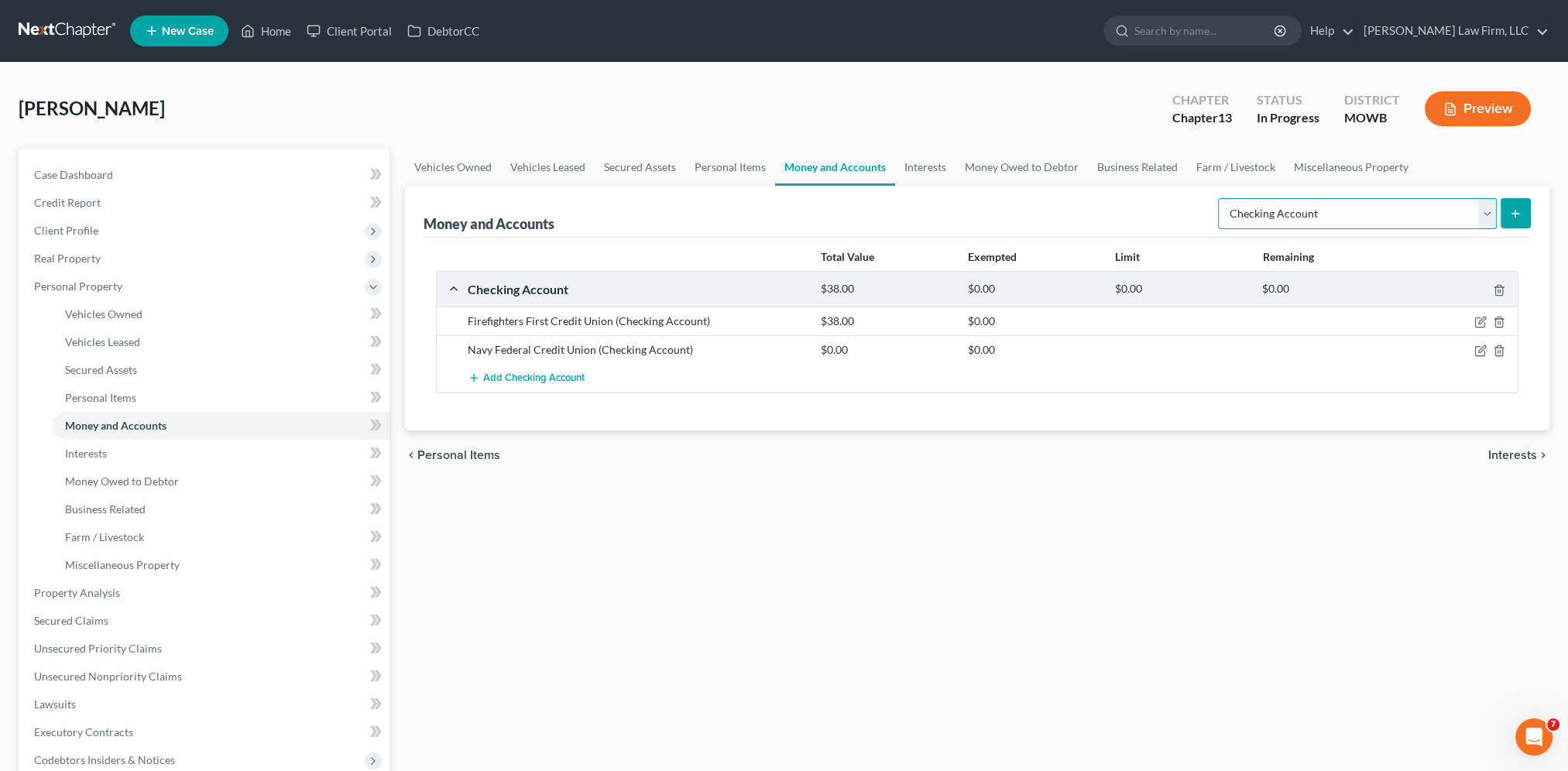
click at [1395, 214] on select "Select Account Type Brokerage Cash on Hand Certificates of Deposit Checking Acc…" at bounding box center [1357, 213] width 279 height 31
click at [1221, 198] on select "Select Account Type Brokerage Cash on Hand Certificates of Deposit Checking Acc…" at bounding box center [1357, 213] width 279 height 31
click at [1520, 212] on icon "submit" at bounding box center [1515, 214] width 12 height 12
click at [727, 174] on link "Personal Items" at bounding box center [730, 168] width 90 height 37
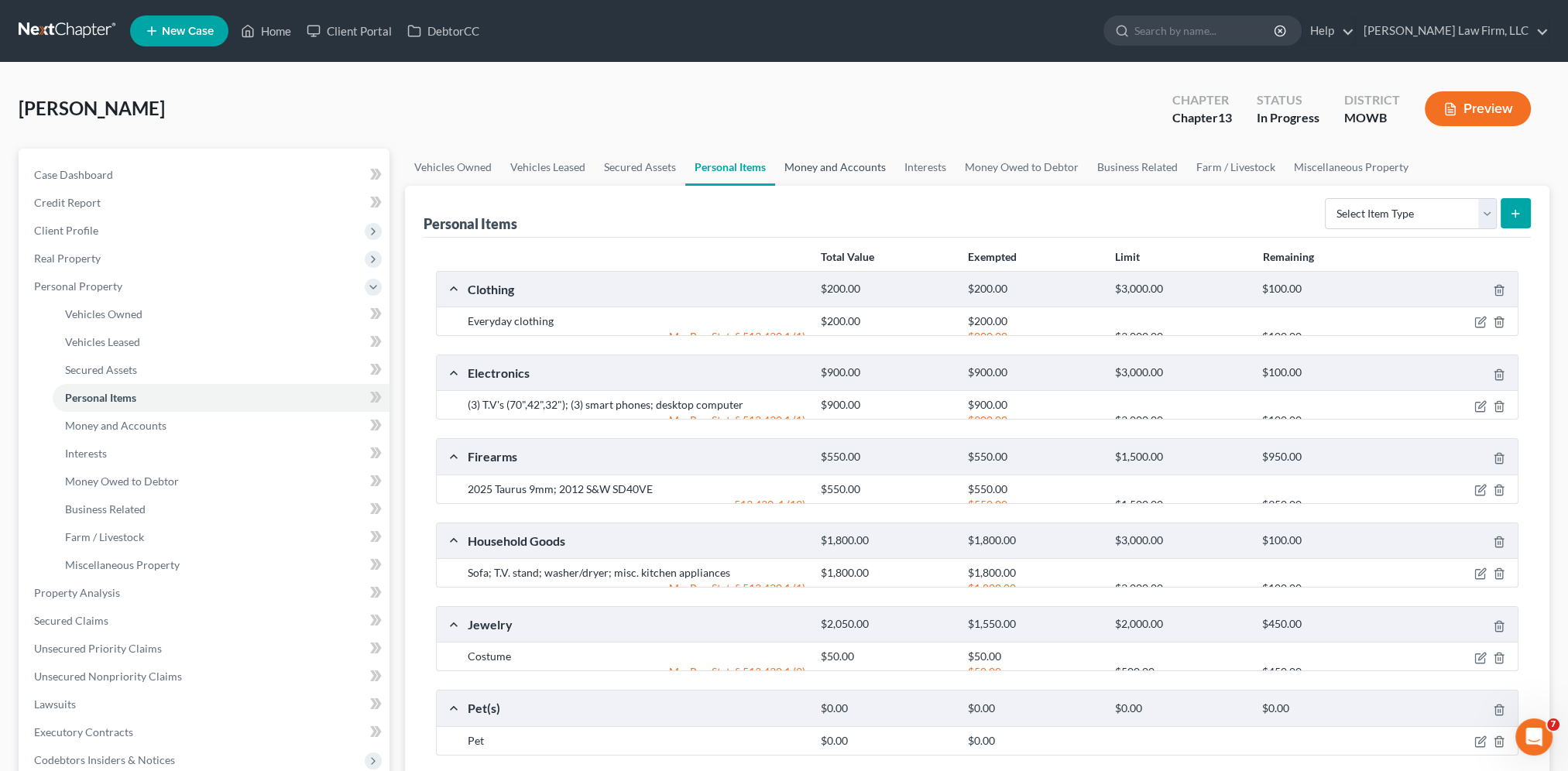
click at [821, 170] on link "Money and Accounts" at bounding box center [834, 168] width 120 height 37
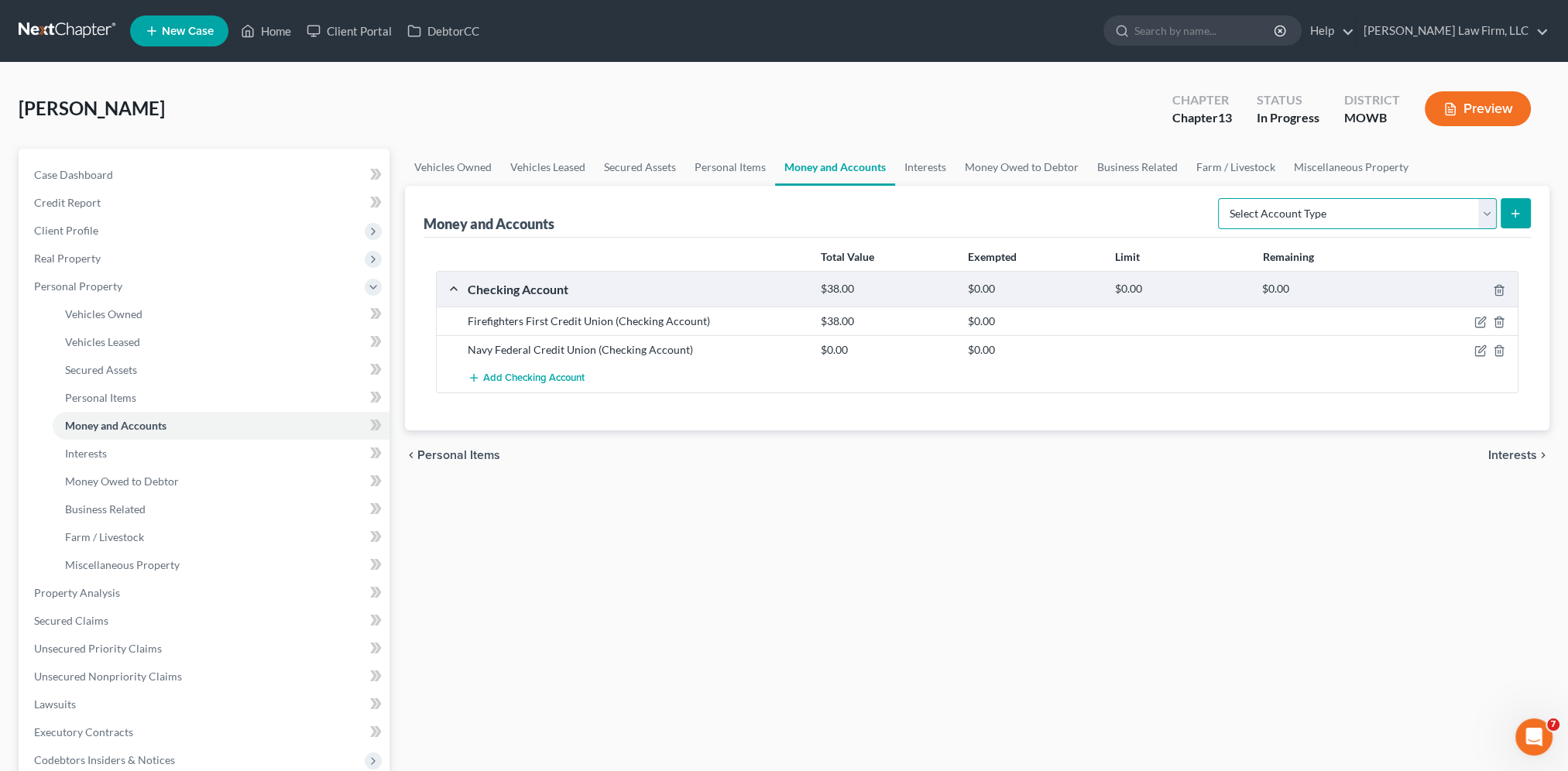
click at [1445, 220] on select "Select Account Type Brokerage Cash on Hand Certificates of Deposit Checking Acc…" at bounding box center [1357, 213] width 279 height 31
click at [1221, 198] on select "Select Account Type Brokerage Cash on Hand Certificates of Deposit Checking Acc…" at bounding box center [1357, 213] width 279 height 31
click at [1512, 214] on icon "submit" at bounding box center [1515, 214] width 12 height 12
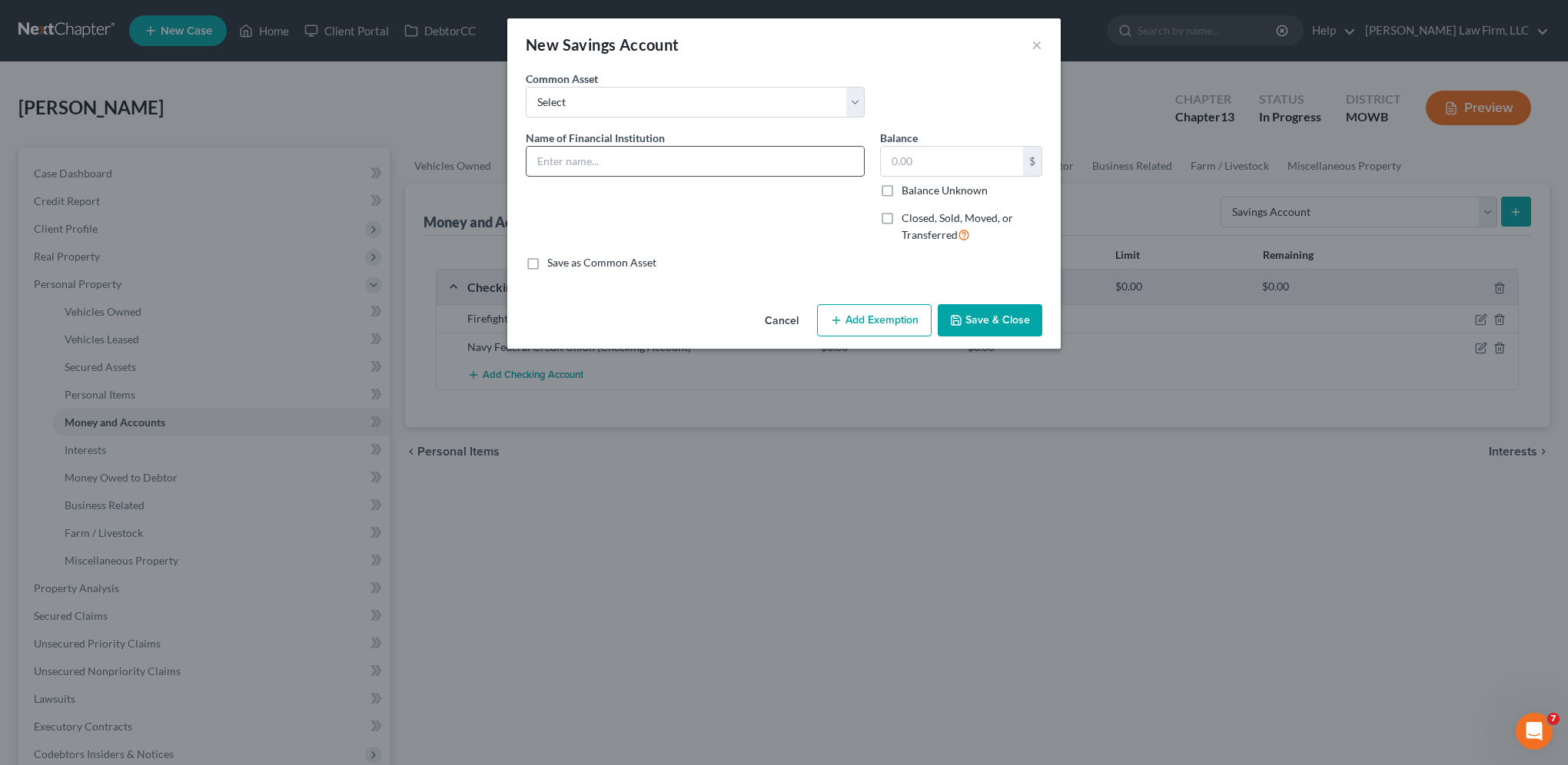
click at [649, 161] on input "text" at bounding box center [695, 161] width 337 height 29
click at [1023, 321] on button "Save & Close" at bounding box center [989, 320] width 104 height 32
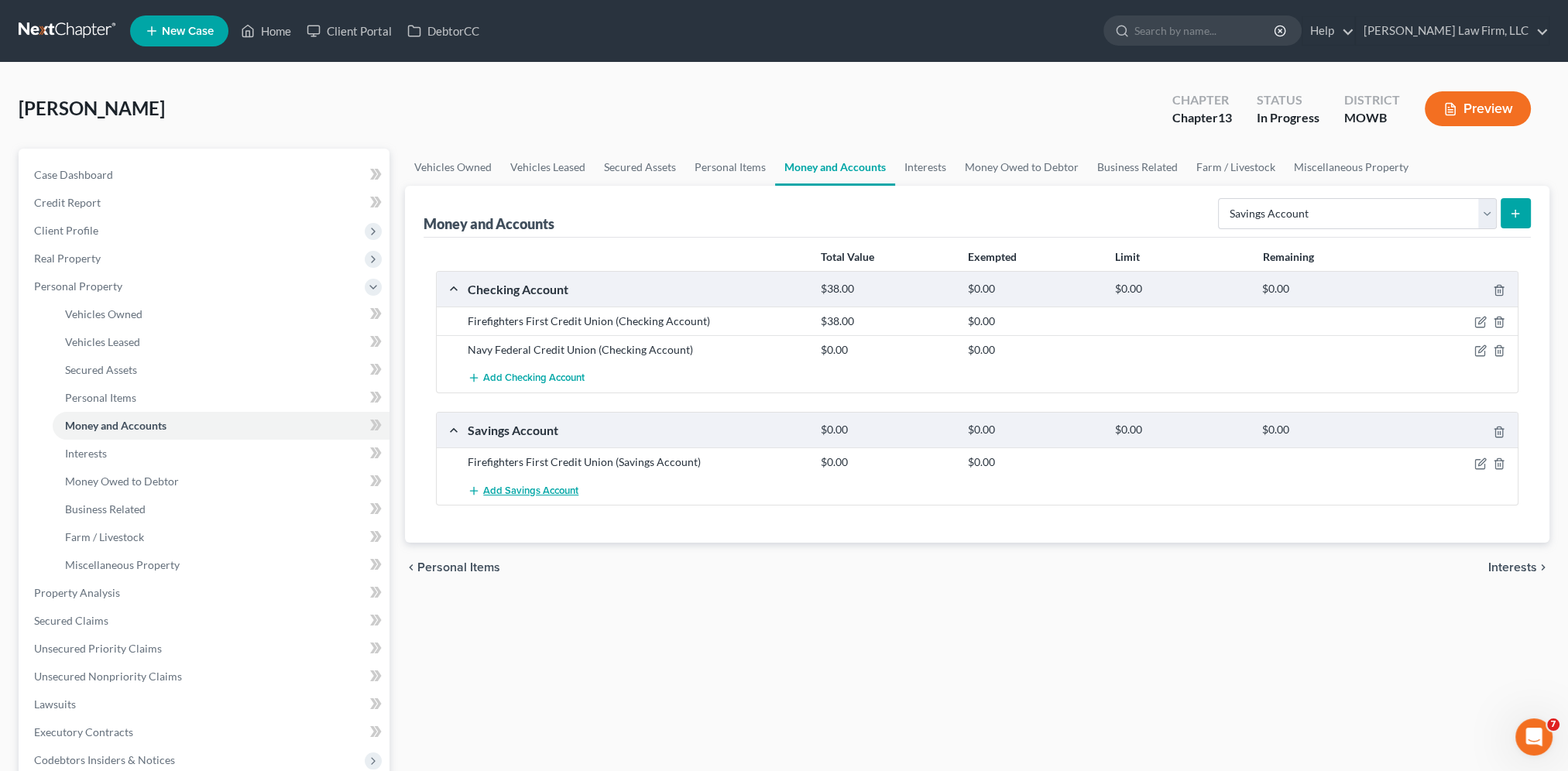
click at [549, 481] on button "Add Savings Account" at bounding box center [523, 490] width 111 height 29
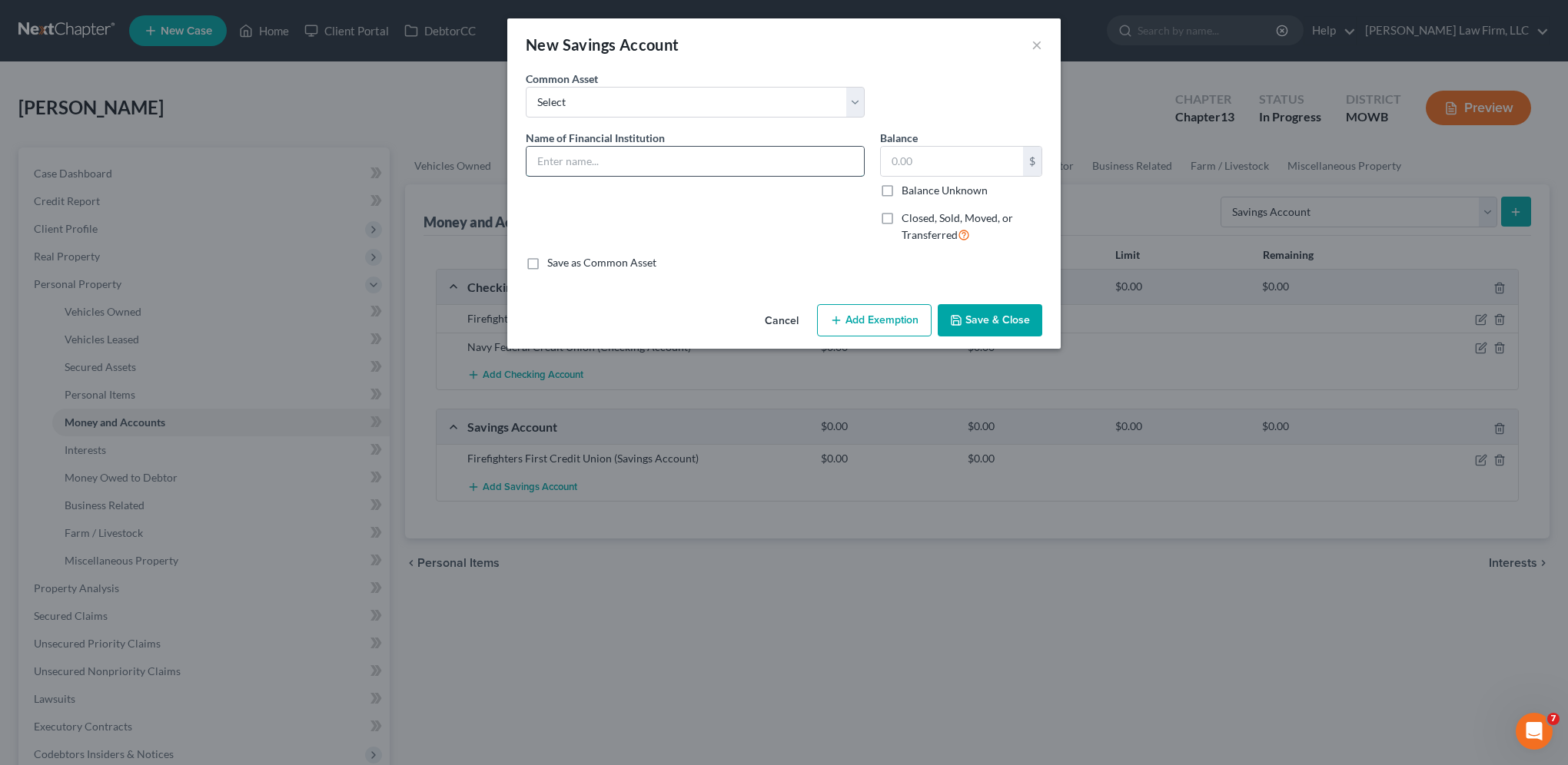
click at [611, 161] on input "text" at bounding box center [695, 161] width 337 height 29
click at [989, 154] on input "text" at bounding box center [951, 161] width 142 height 29
click at [1010, 336] on div "Cancel Add Exemption Save & Close" at bounding box center [783, 323] width 553 height 50
click at [1008, 325] on button "Save & Close" at bounding box center [989, 320] width 104 height 32
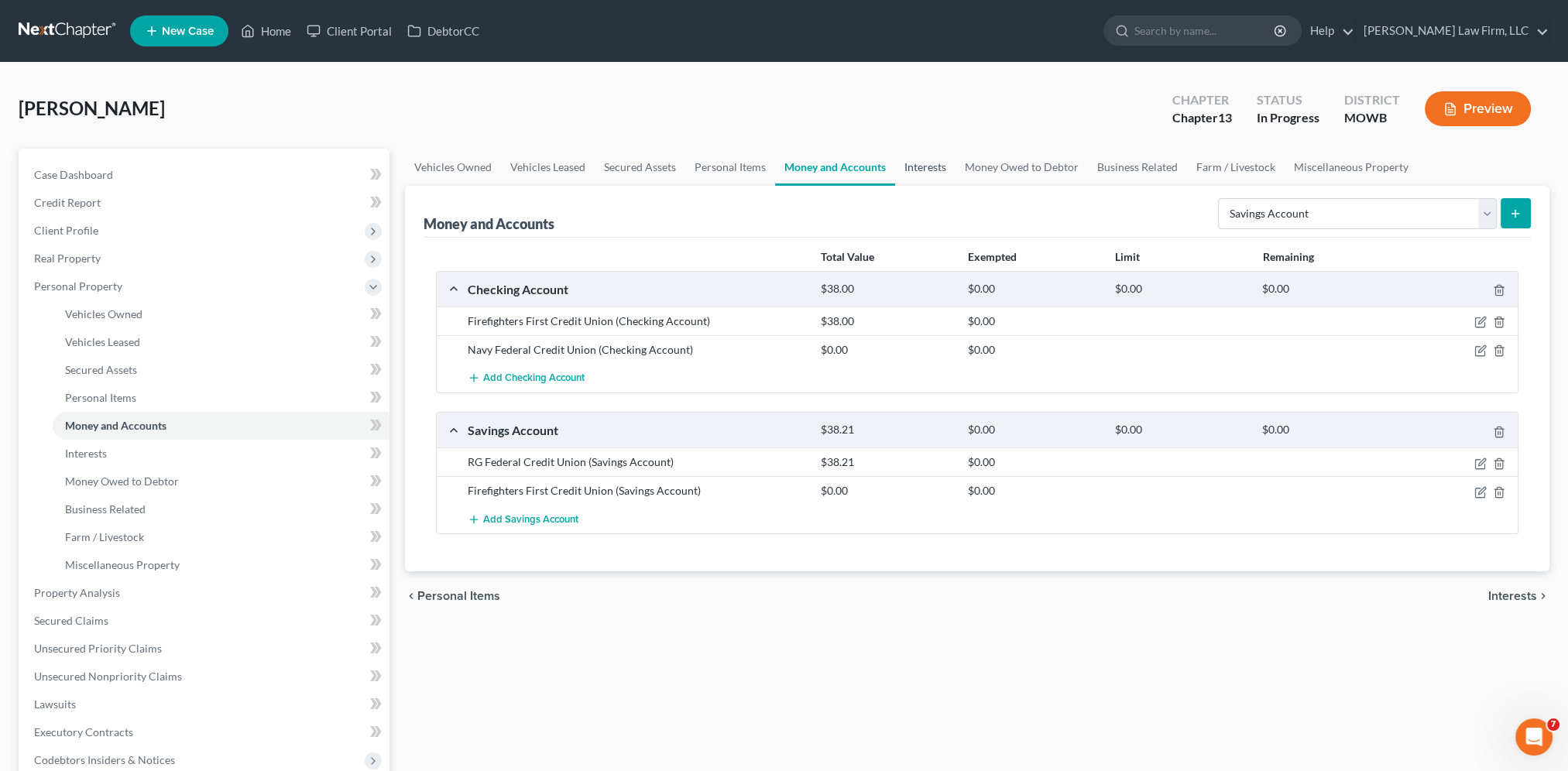
click at [931, 174] on link "Interests" at bounding box center [925, 168] width 61 height 37
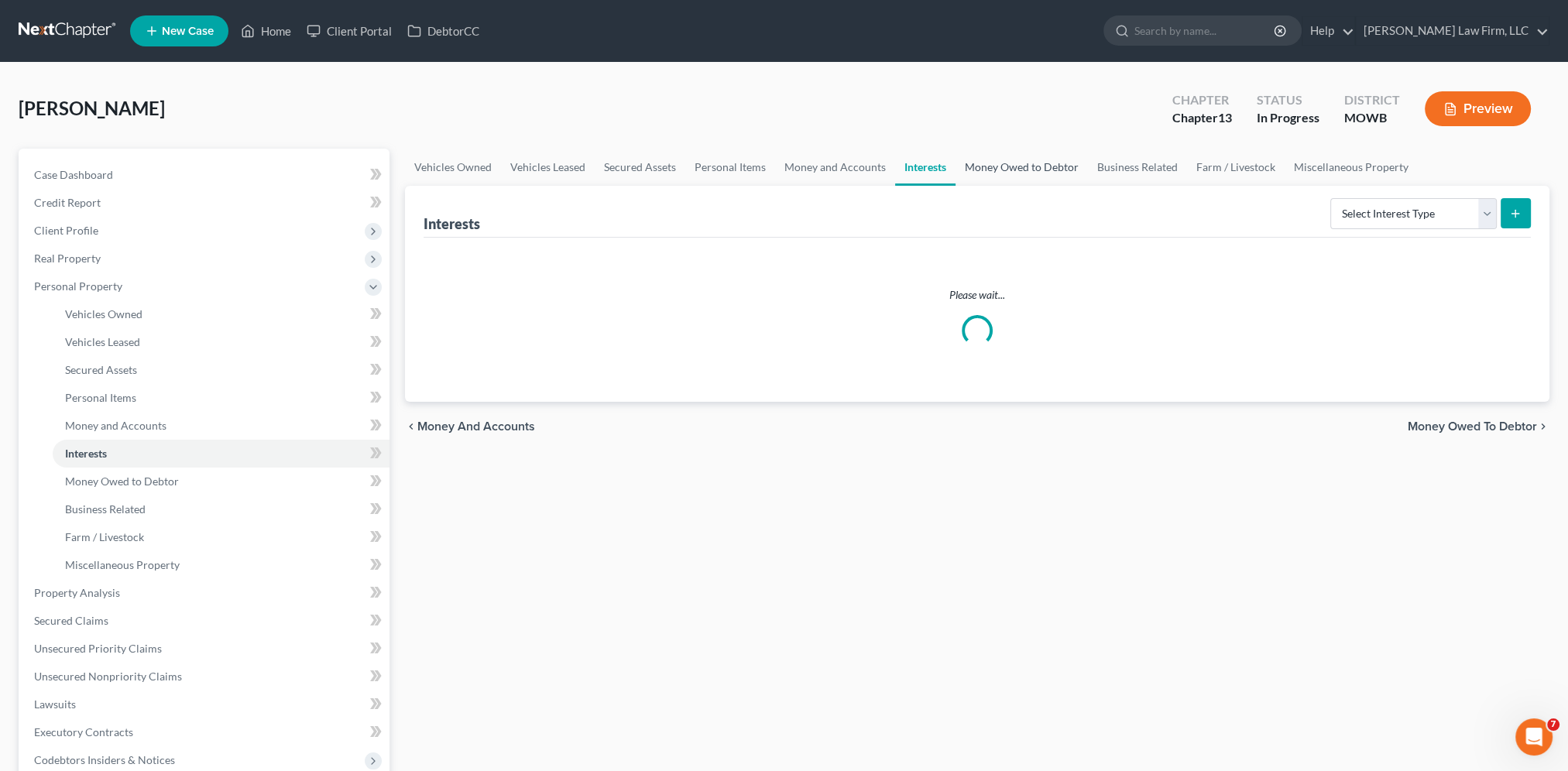
click at [1006, 170] on link "Money Owed to Debtor" at bounding box center [1022, 168] width 133 height 37
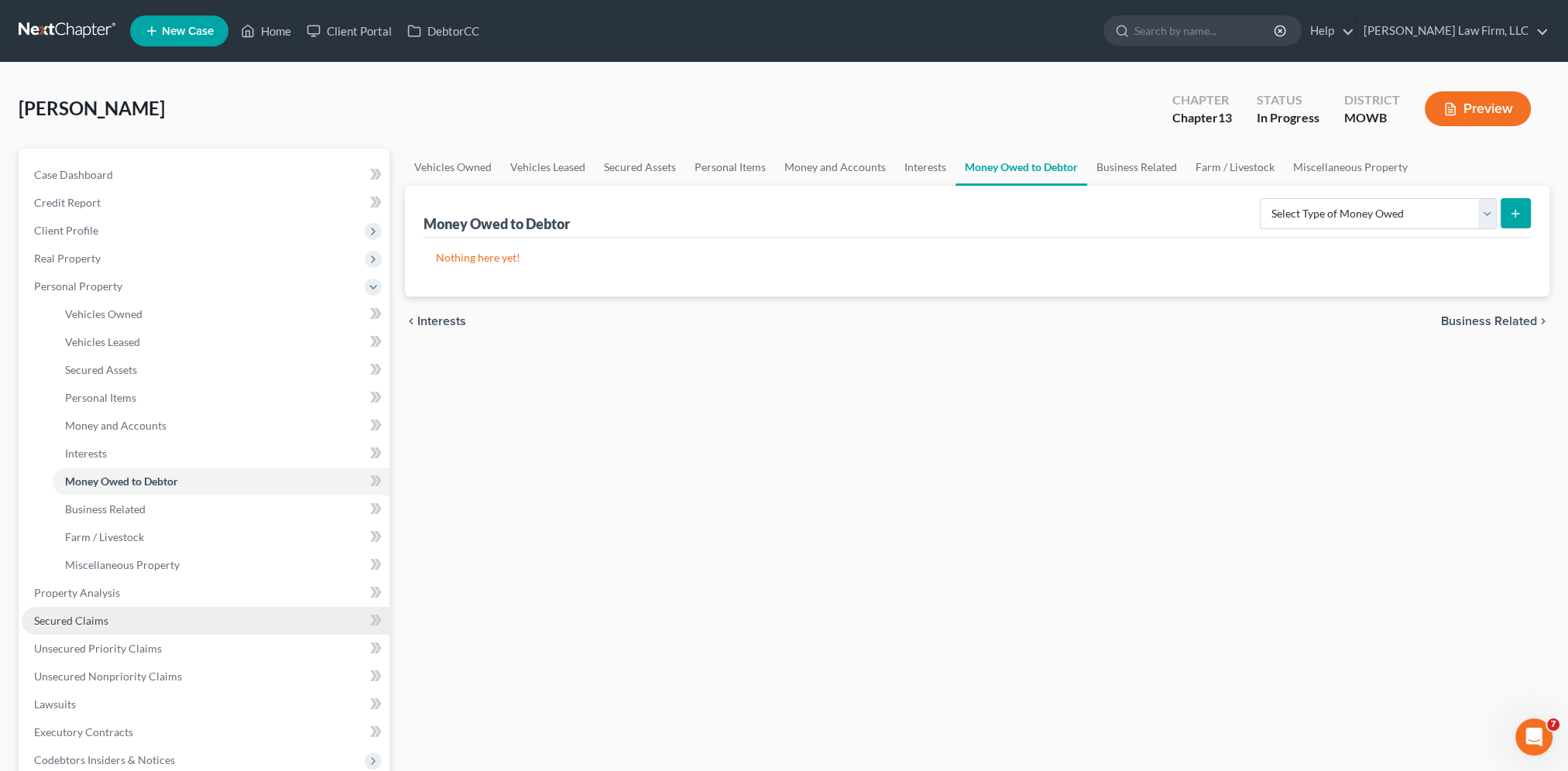
click at [89, 620] on span "Secured Claims" at bounding box center [70, 620] width 74 height 13
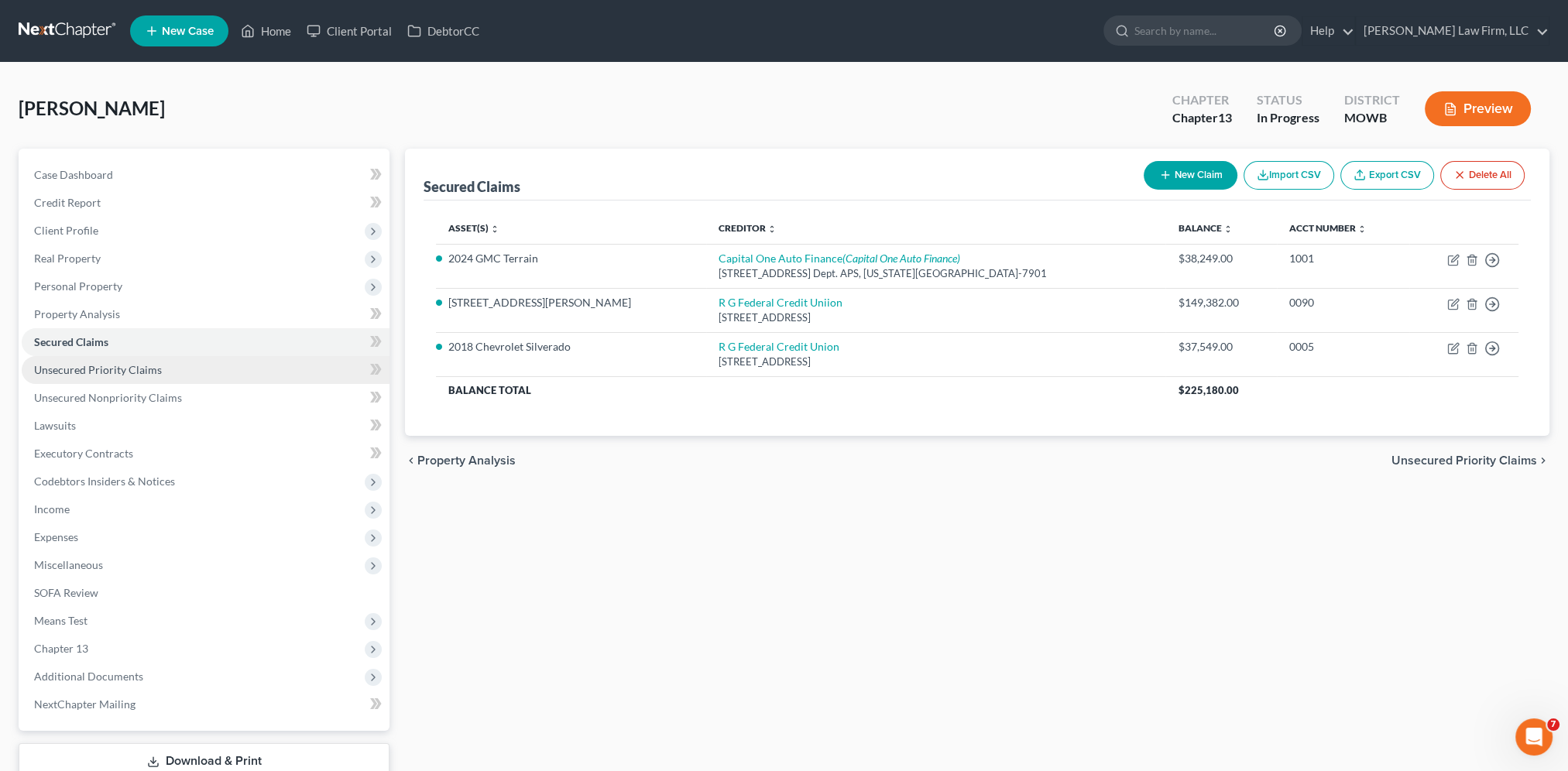
click at [127, 373] on span "Unsecured Priority Claims" at bounding box center [97, 369] width 127 height 13
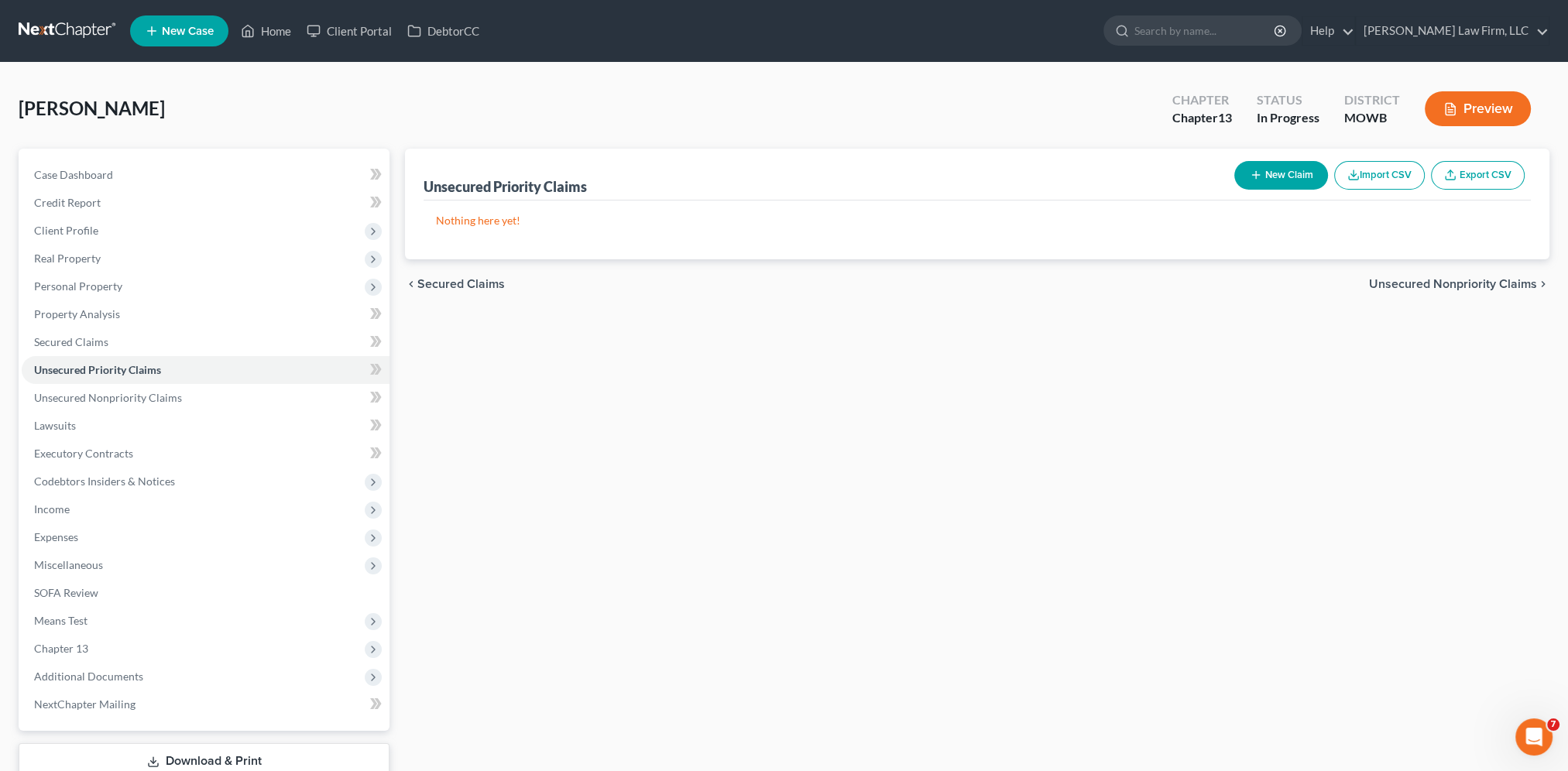
click at [1293, 167] on button "New Claim" at bounding box center [1280, 176] width 94 height 29
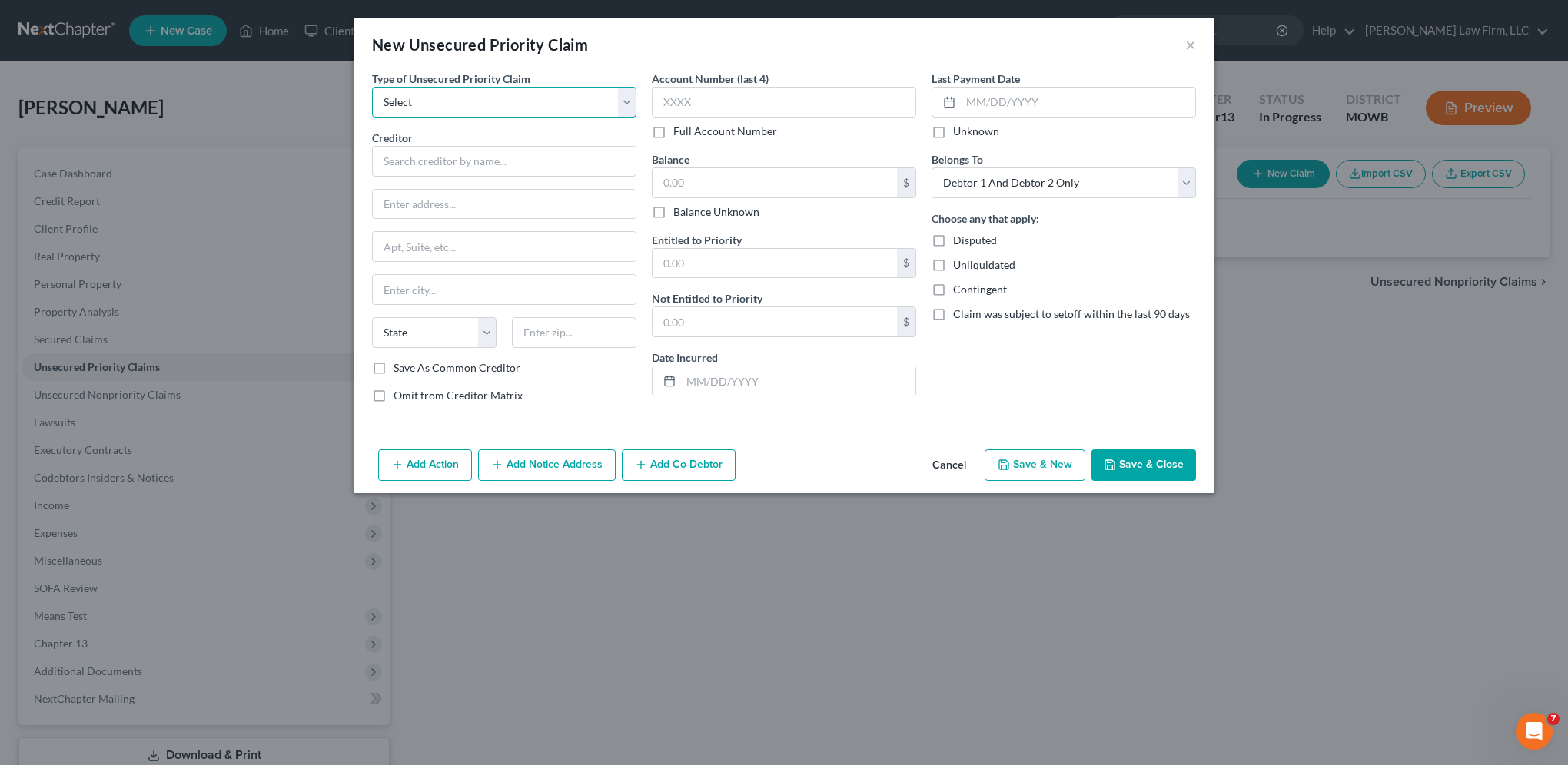
click at [418, 111] on select "Select Taxes & Other Government Units Domestic Support Obligations Extensions o…" at bounding box center [503, 102] width 265 height 31
click at [372, 87] on select "Select Taxes & Other Government Units Domestic Support Obligations Extensions o…" at bounding box center [503, 102] width 265 height 31
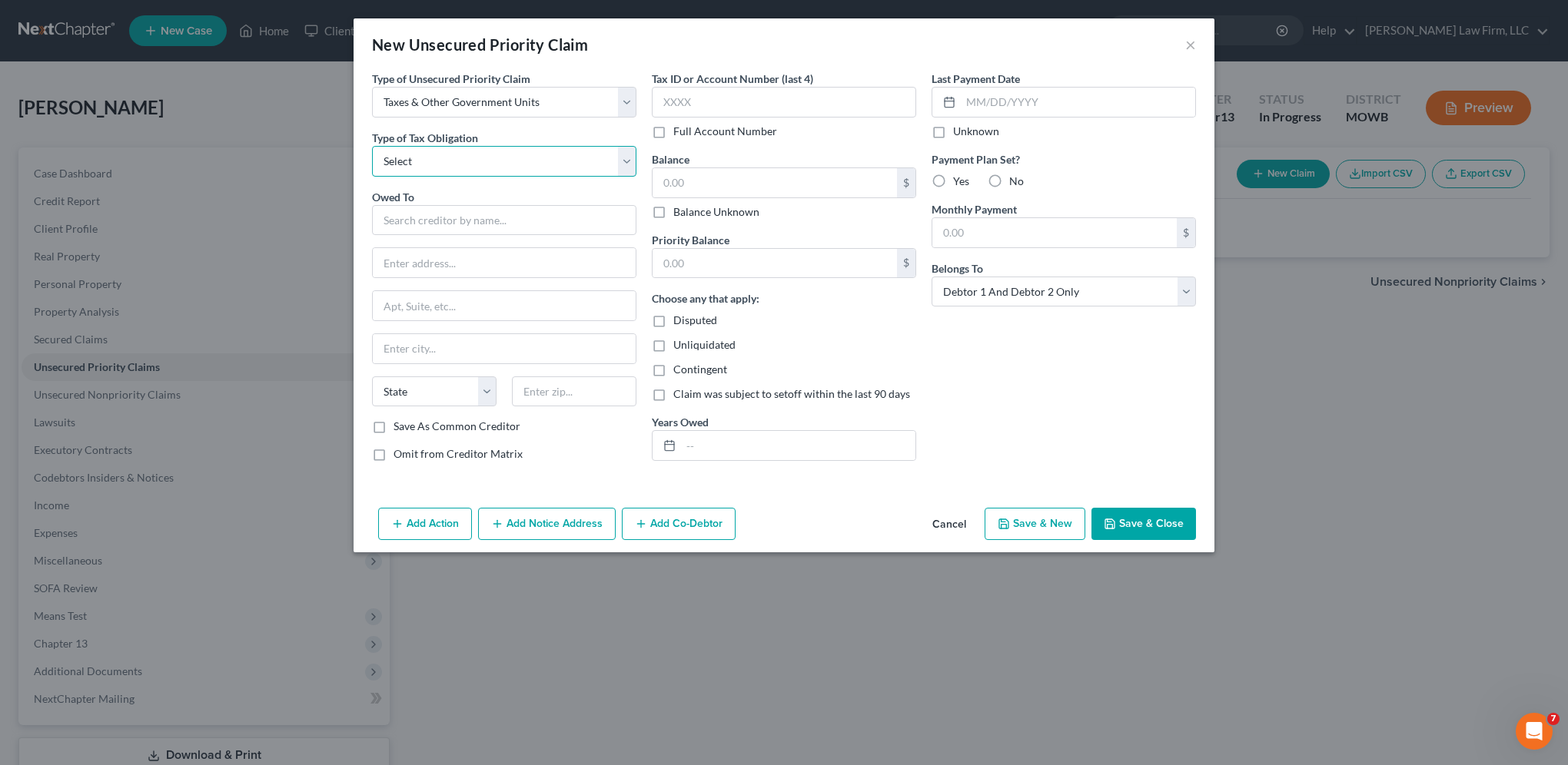
click at [453, 169] on select "Select Federal City State Franchise Tax Board Other" at bounding box center [503, 161] width 265 height 31
click at [372, 146] on select "Select Federal City State Franchise Tax Board Other" at bounding box center [503, 161] width 265 height 31
click at [431, 215] on input "text" at bounding box center [503, 220] width 265 height 31
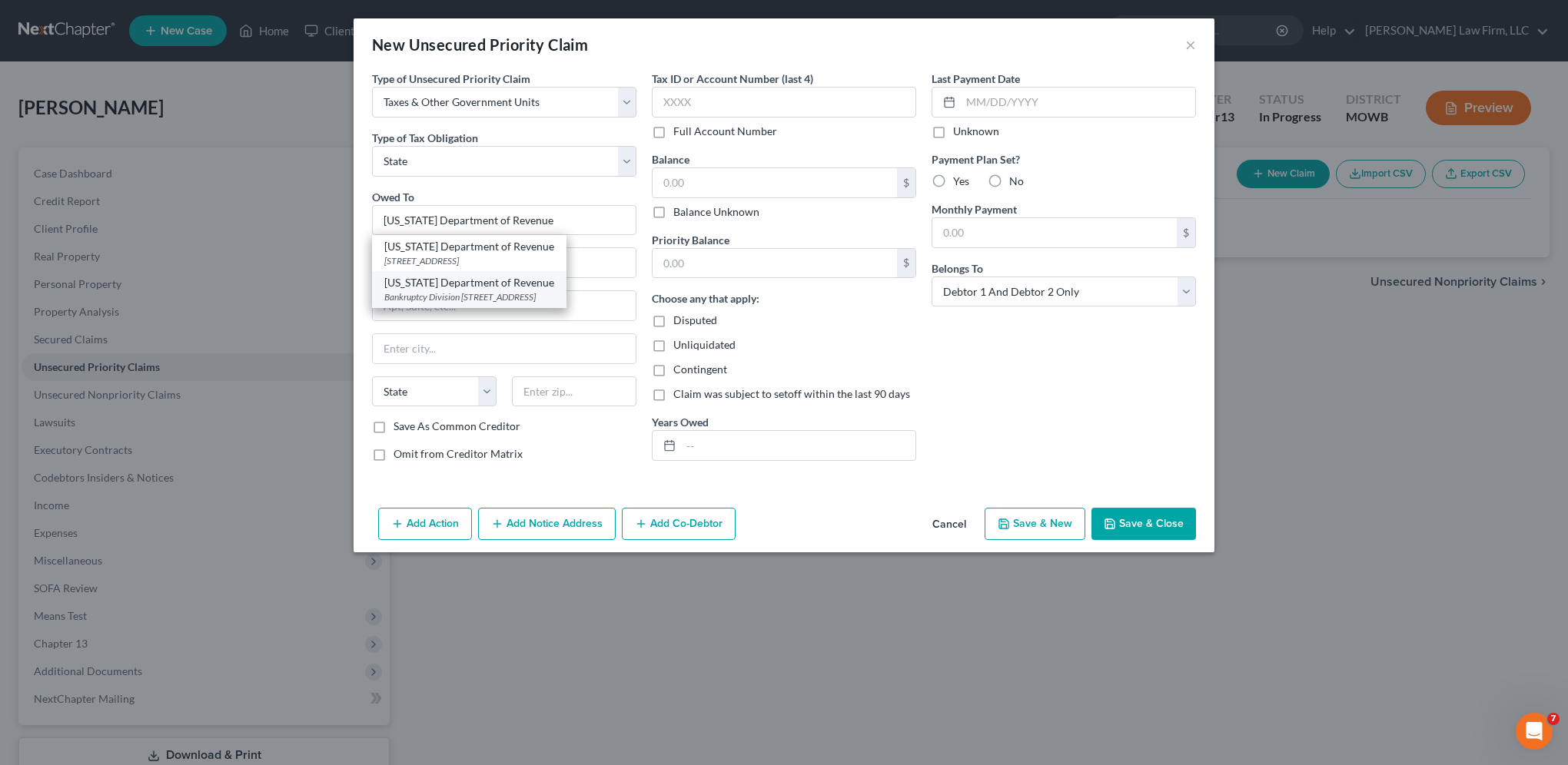
click at [472, 298] on div "Bankruptcy Division [STREET_ADDRESS]" at bounding box center [469, 296] width 170 height 13
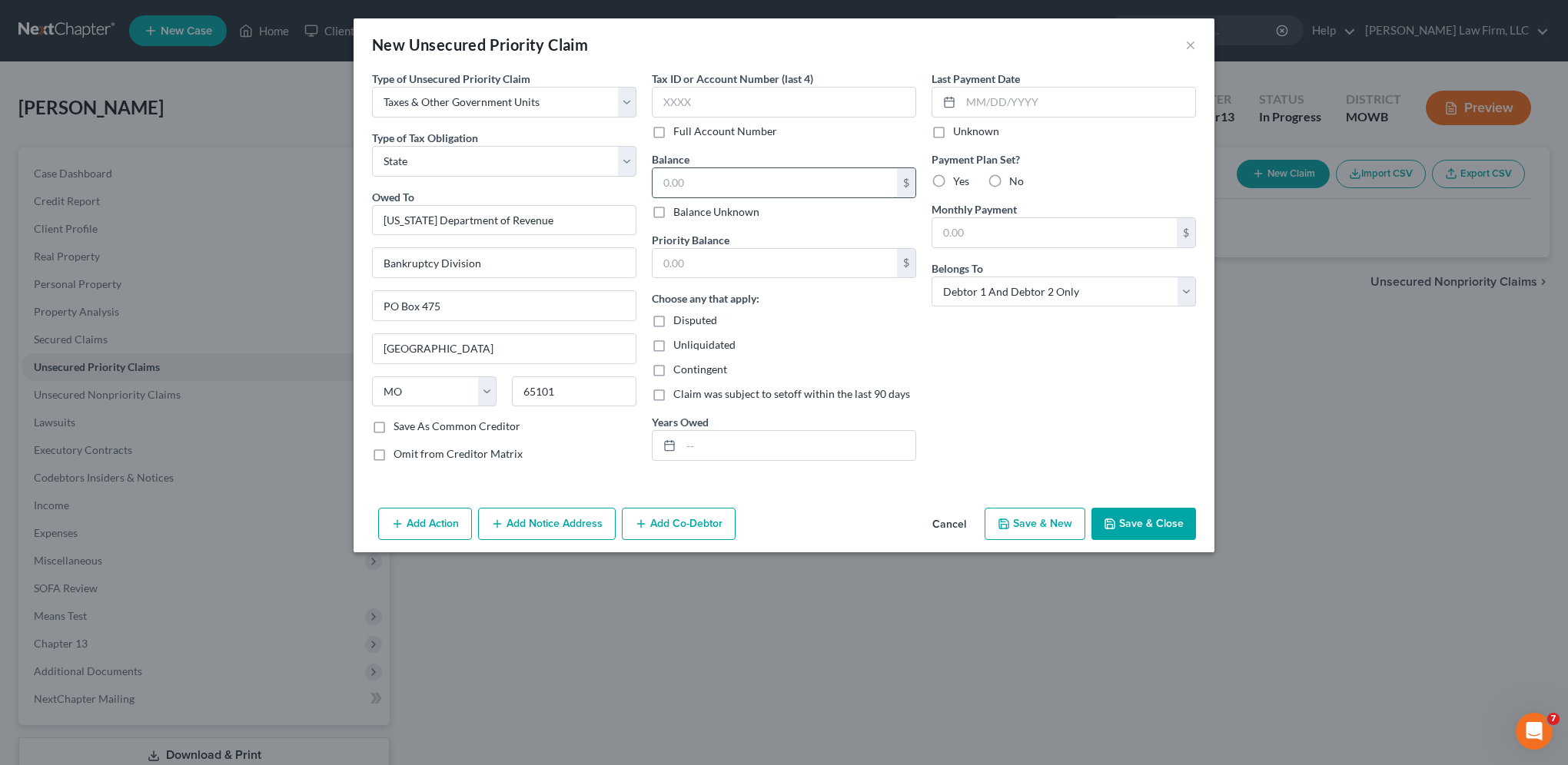
click at [695, 182] on input "text" at bounding box center [774, 182] width 244 height 29
click at [713, 263] on input "text" at bounding box center [774, 263] width 244 height 29
click at [722, 427] on div "Years Owed" at bounding box center [783, 437] width 265 height 47
click at [726, 447] on input "text" at bounding box center [797, 445] width 234 height 29
click at [1137, 532] on button "Save & Close" at bounding box center [1143, 524] width 104 height 32
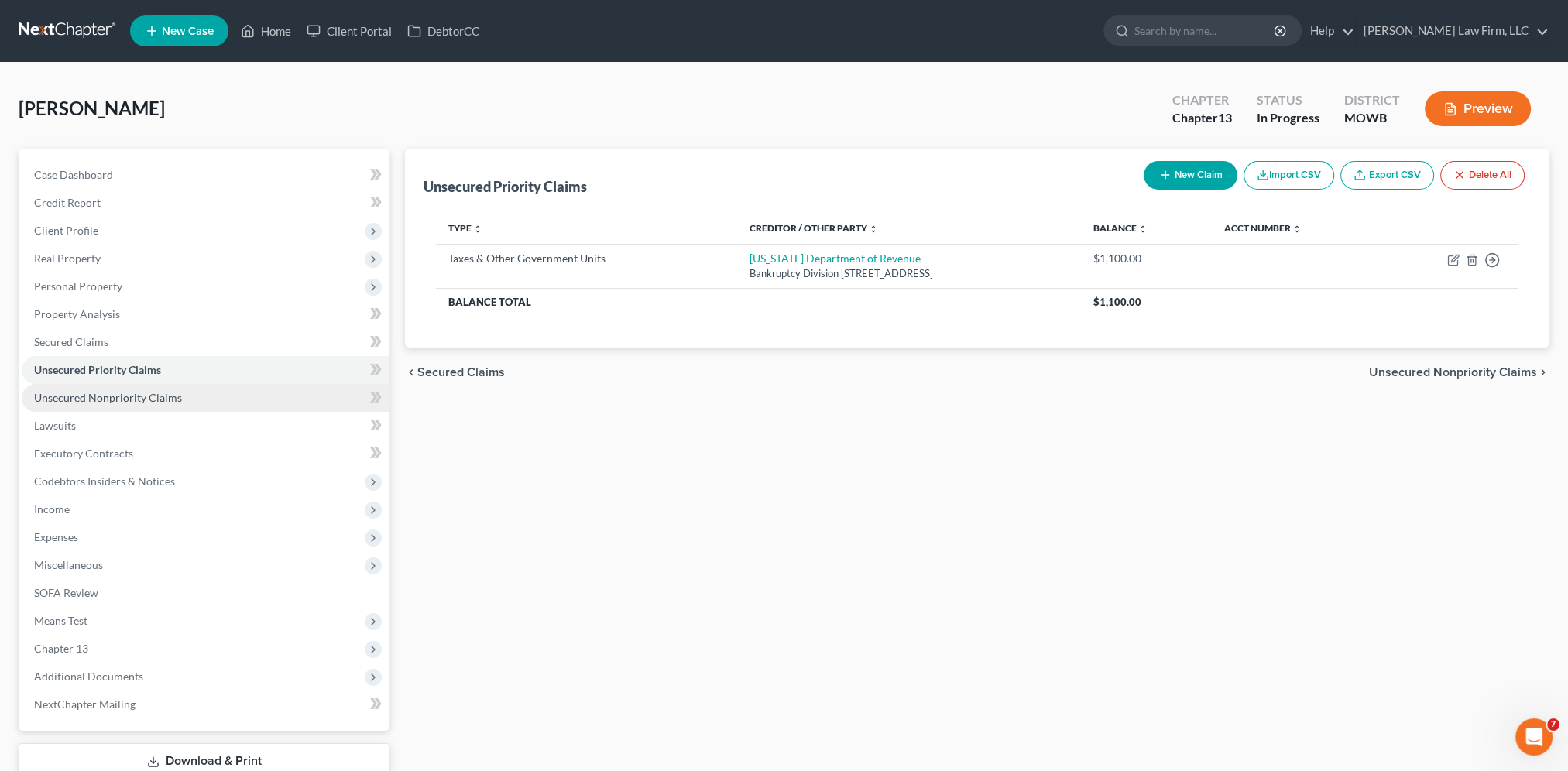
click at [145, 395] on span "Unsecured Nonpriority Claims" at bounding box center [108, 398] width 148 height 13
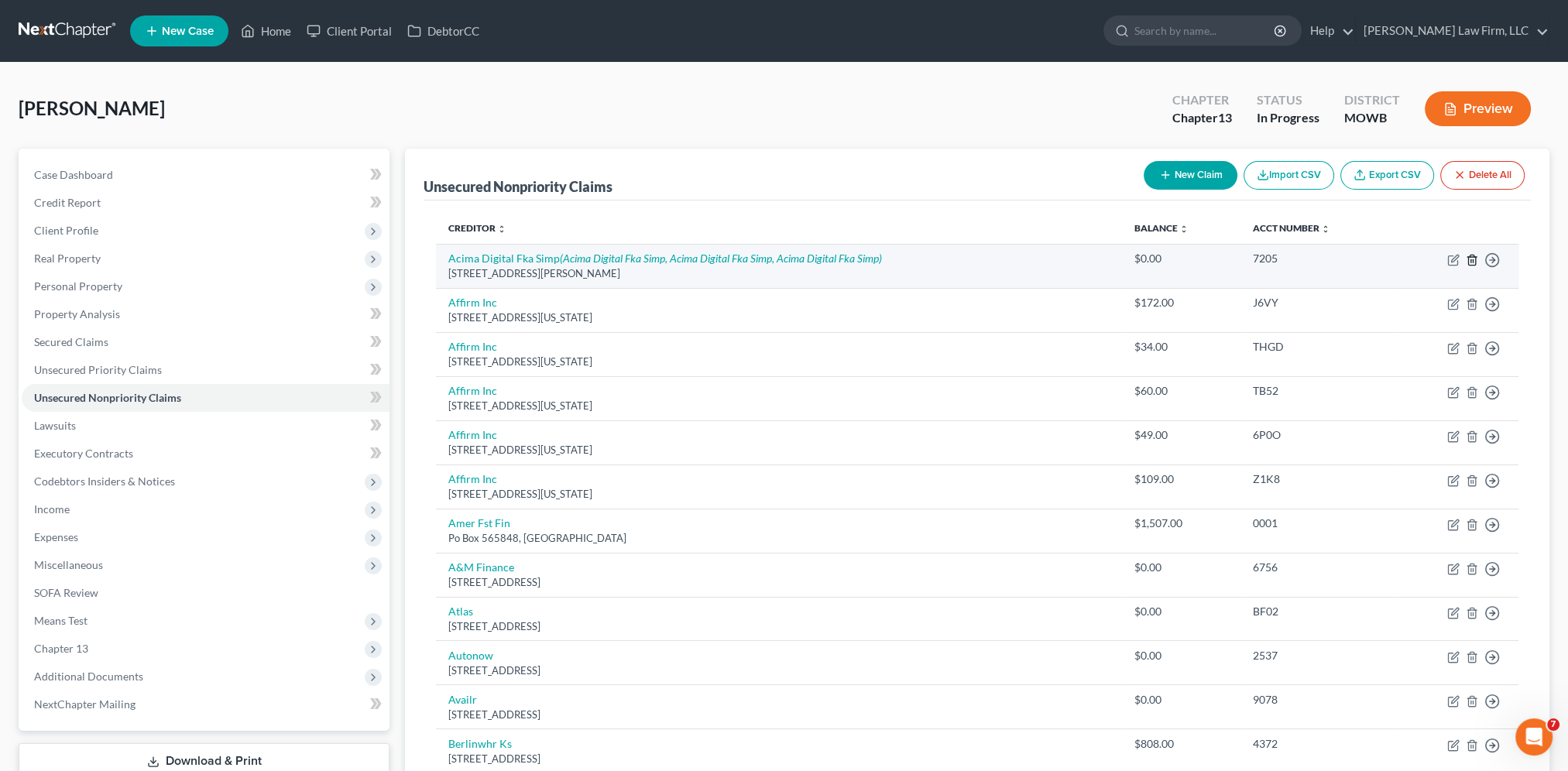
click at [1471, 258] on icon "button" at bounding box center [1472, 260] width 12 height 12
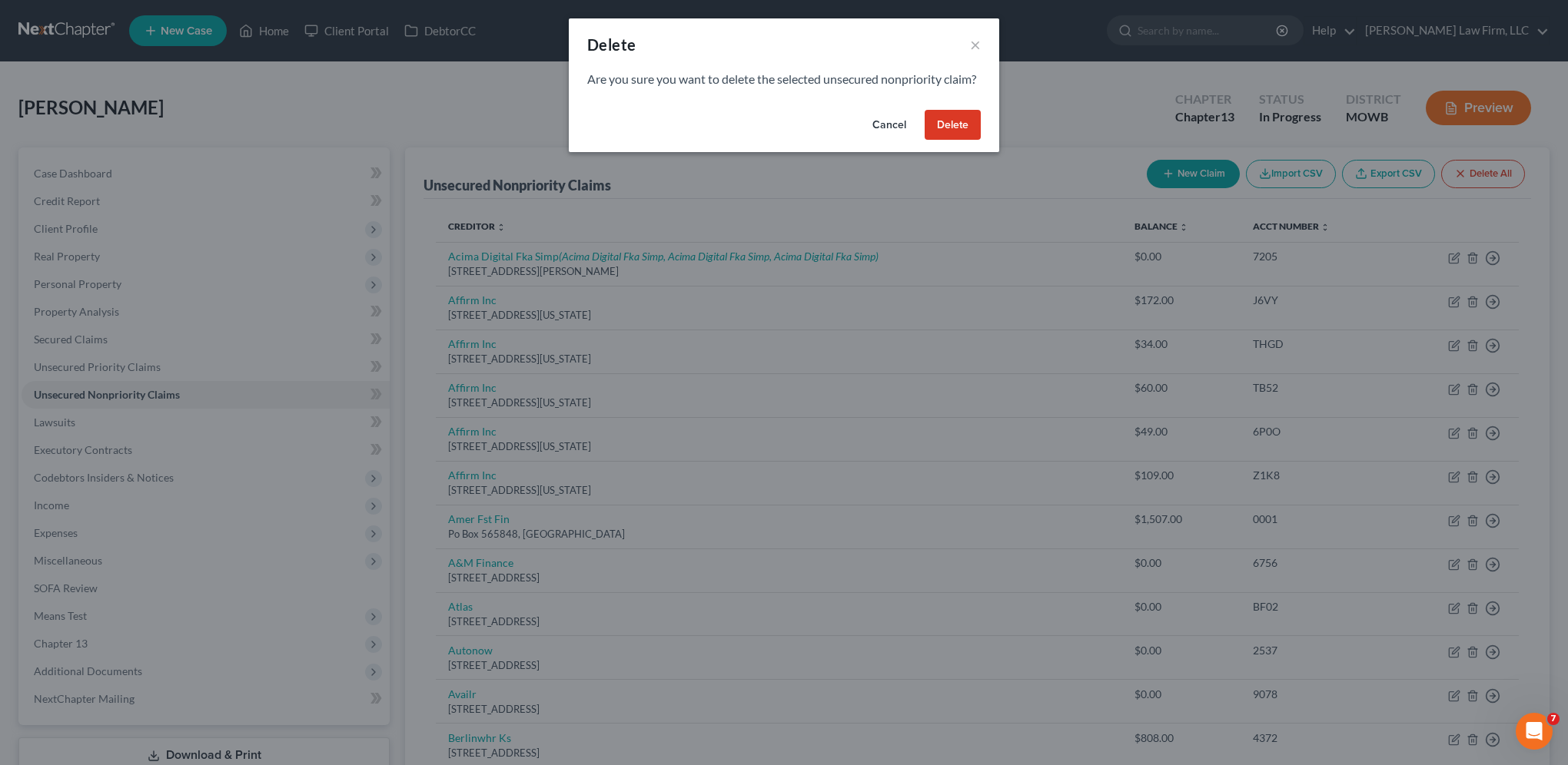
click at [948, 141] on button "Delete" at bounding box center [952, 125] width 56 height 31
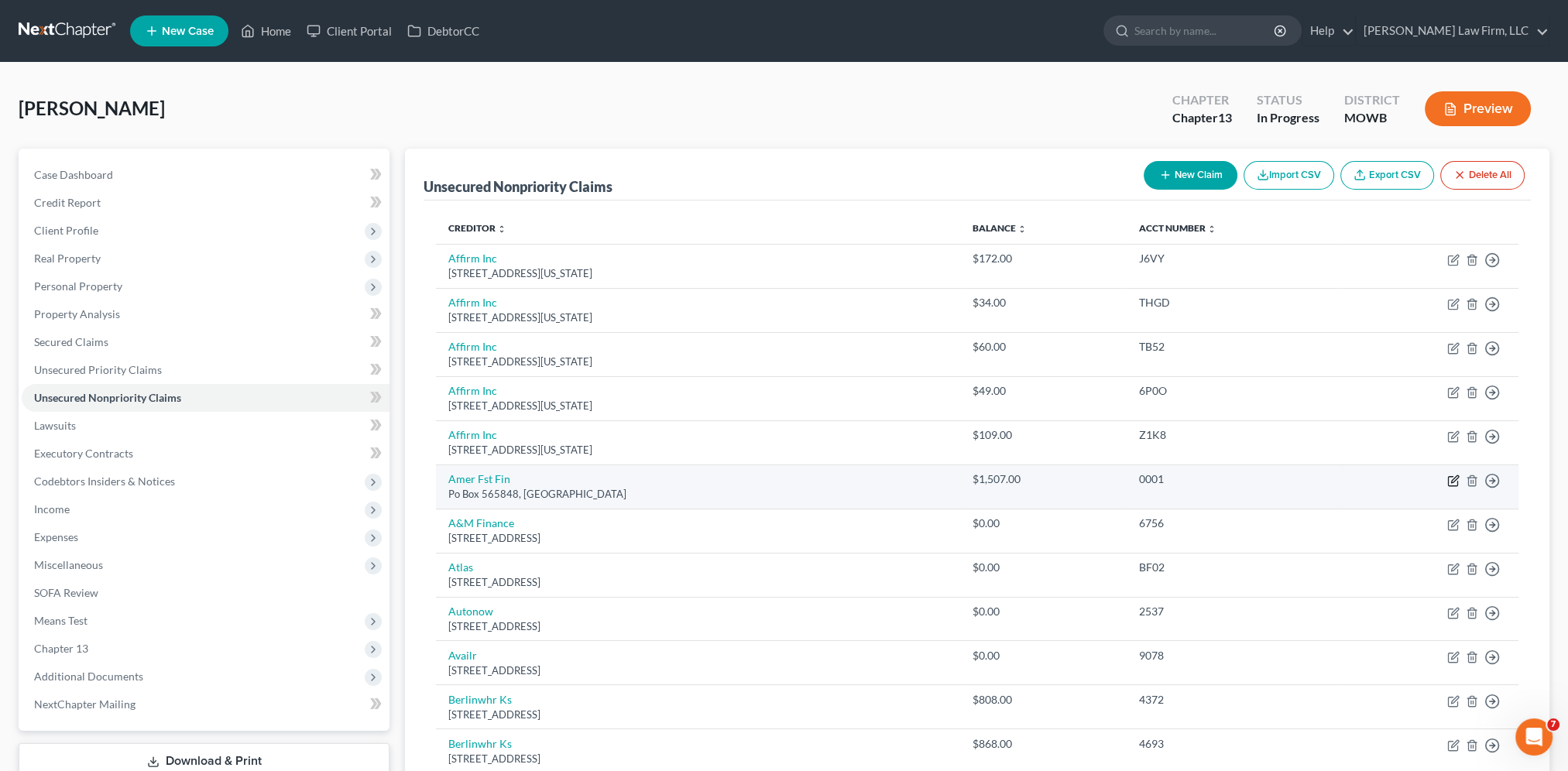
click at [1456, 475] on icon "button" at bounding box center [1454, 479] width 7 height 7
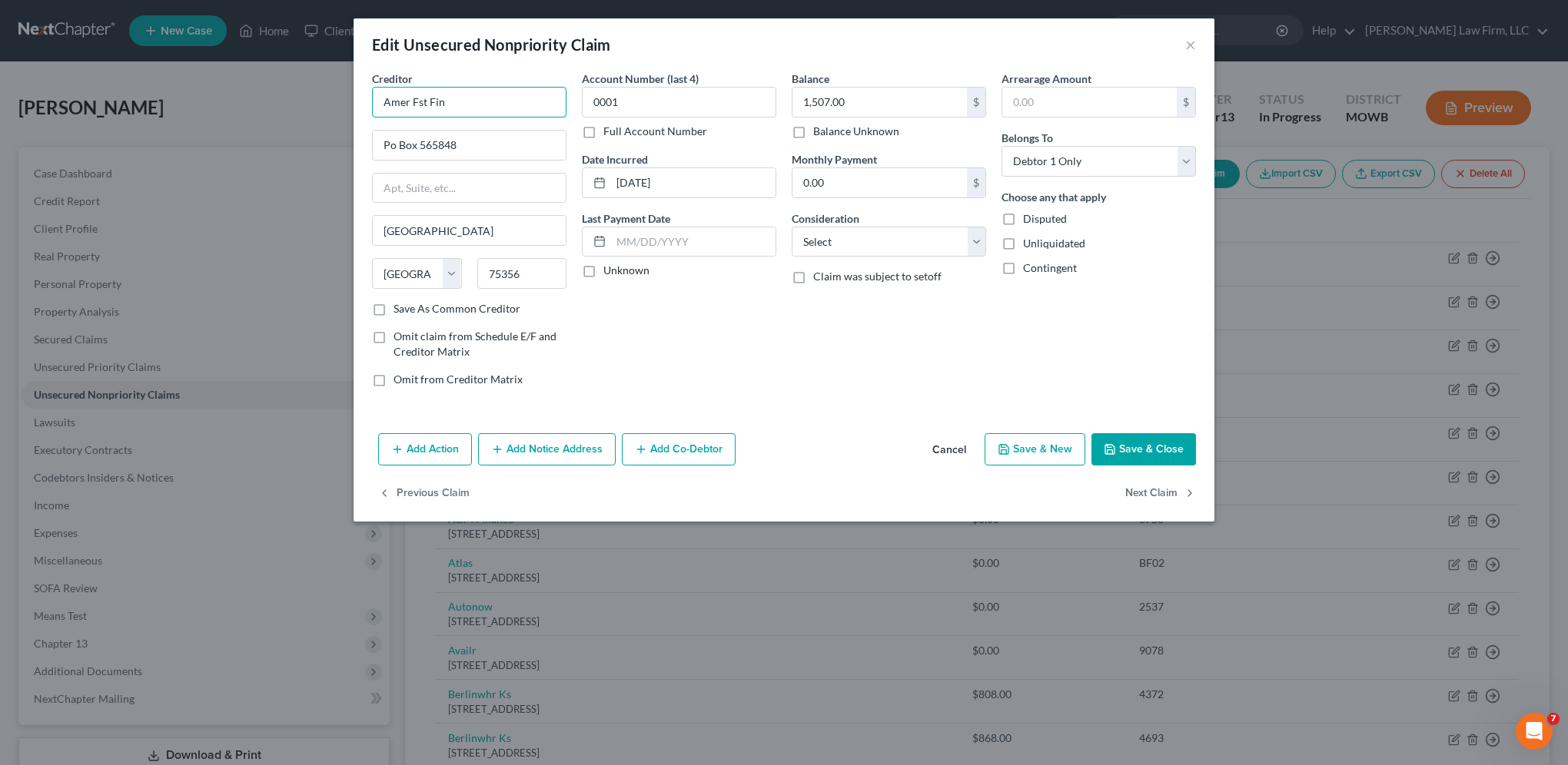
click at [458, 100] on input "Amer Fst Fin" at bounding box center [469, 102] width 195 height 31
click at [794, 359] on div "Balance 1,507.00 $ Balance Unknown Balance Undetermined 1,507.00 $ Balance Unkn…" at bounding box center [888, 235] width 210 height 329
click at [394, 141] on input "Po Box 565848" at bounding box center [469, 145] width 193 height 29
click at [908, 241] on select "Select Cable / Satellite Services Collection Agency Credit Card Debt Debt Couns…" at bounding box center [888, 241] width 195 height 31
click at [791, 226] on select "Select Cable / Satellite Services Collection Agency Credit Card Debt Debt Couns…" at bounding box center [888, 241] width 195 height 31
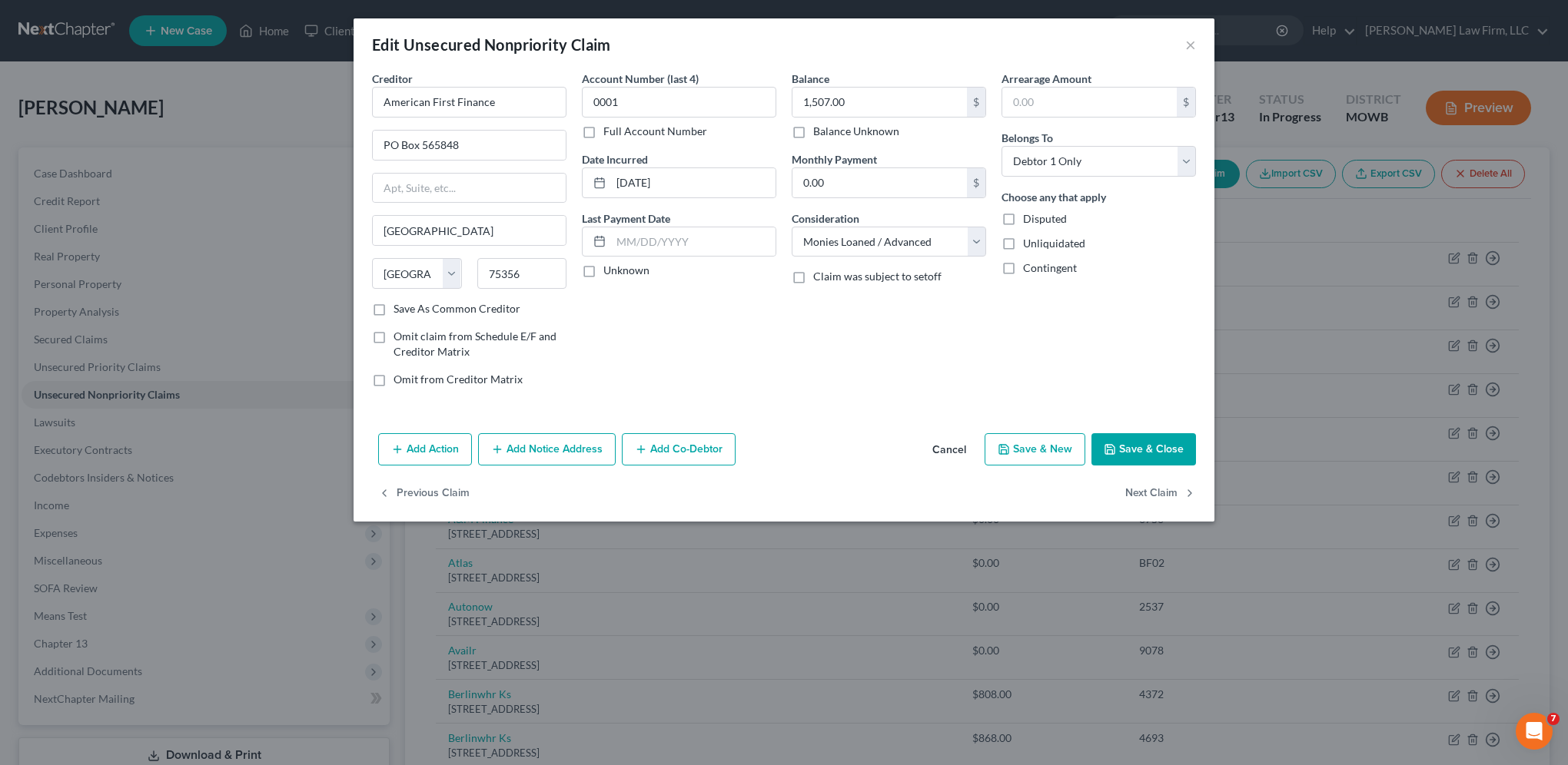
click at [855, 441] on div "Add Action Add Notice Address Add Co-Debtor Cancel Save & New Save & Close" at bounding box center [783, 452] width 861 height 50
click at [1122, 442] on button "Save & Close" at bounding box center [1143, 449] width 104 height 32
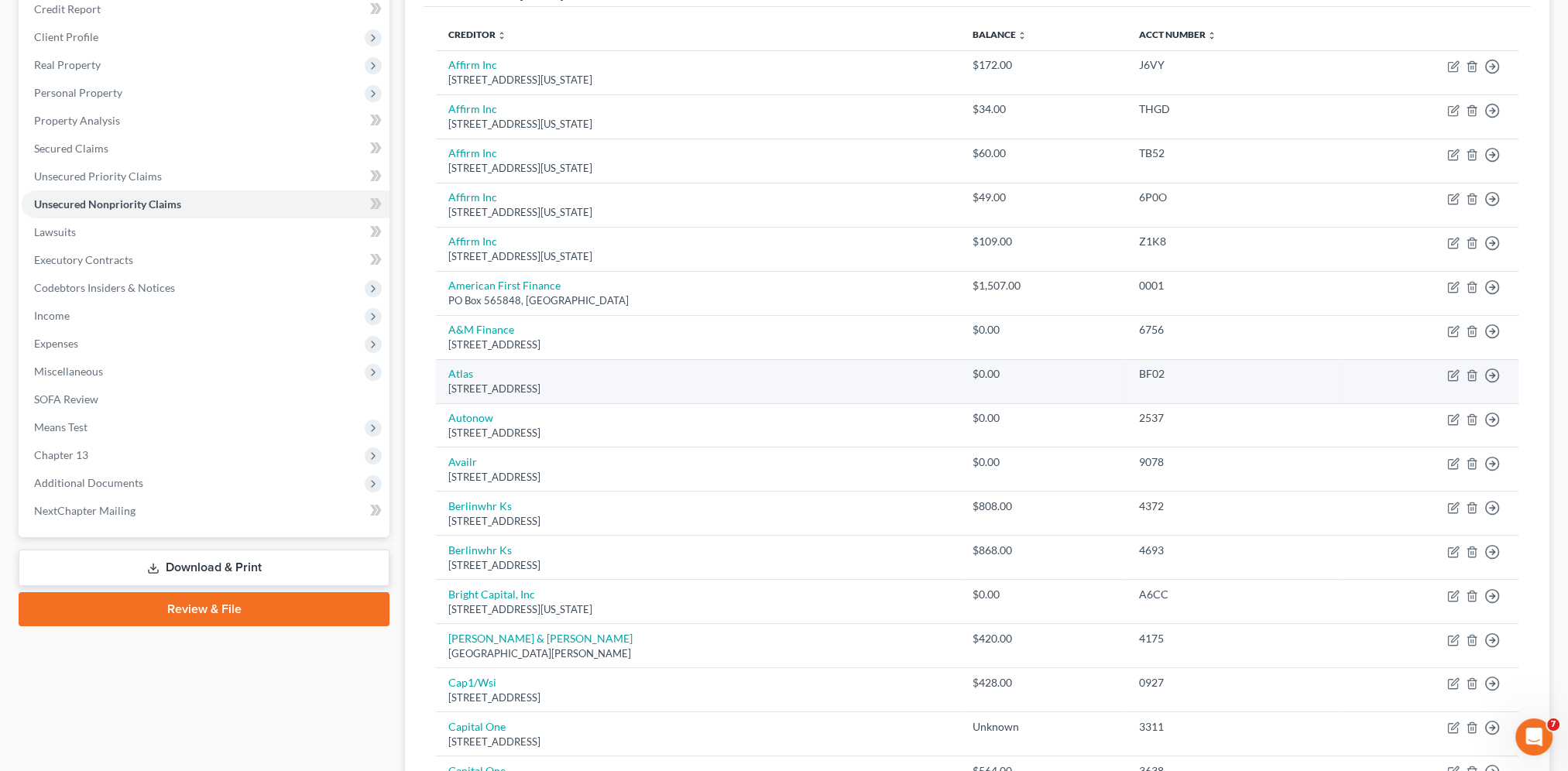
scroll to position [155, 0]
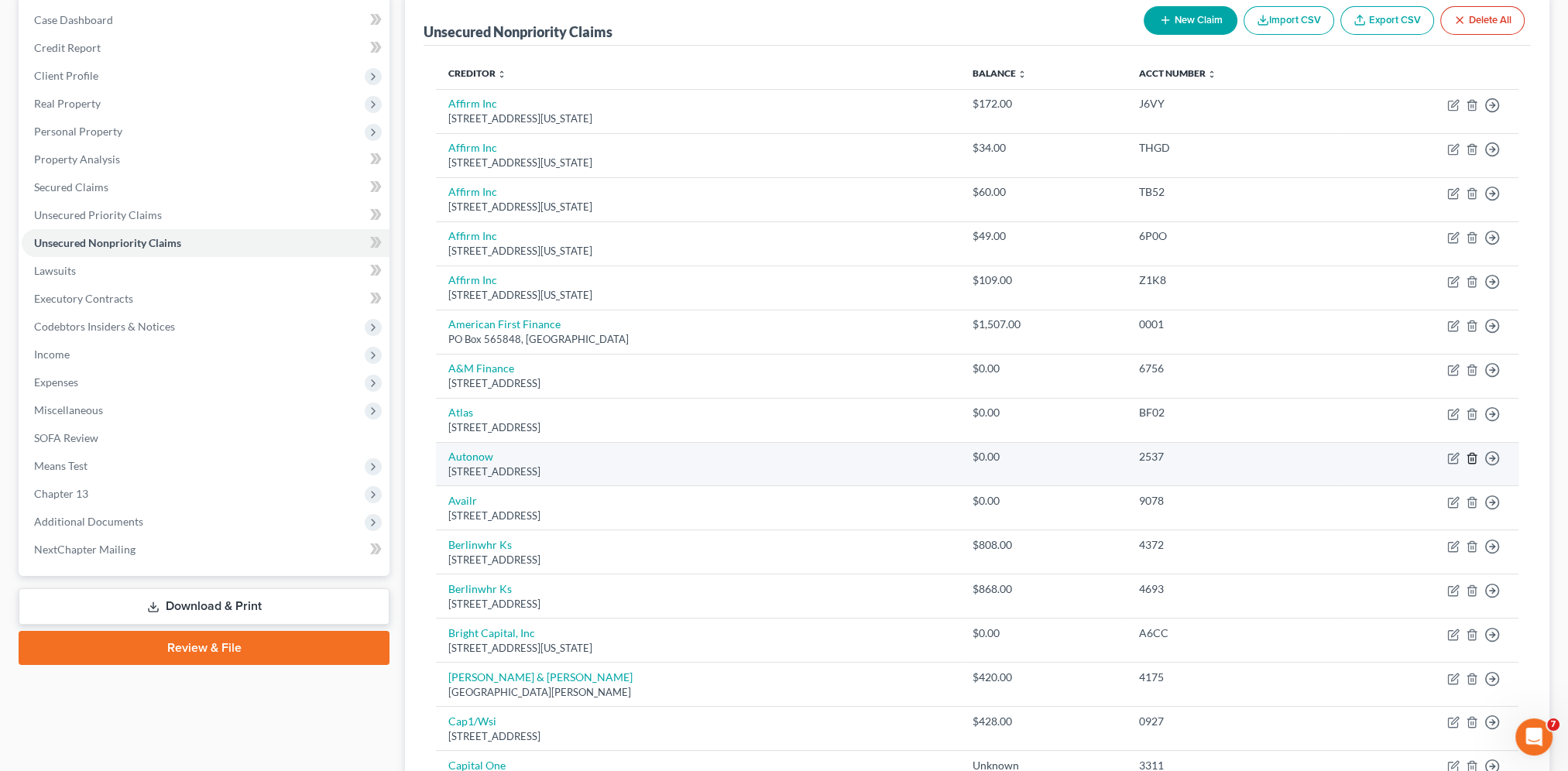
click at [1468, 453] on icon "button" at bounding box center [1472, 457] width 7 height 10
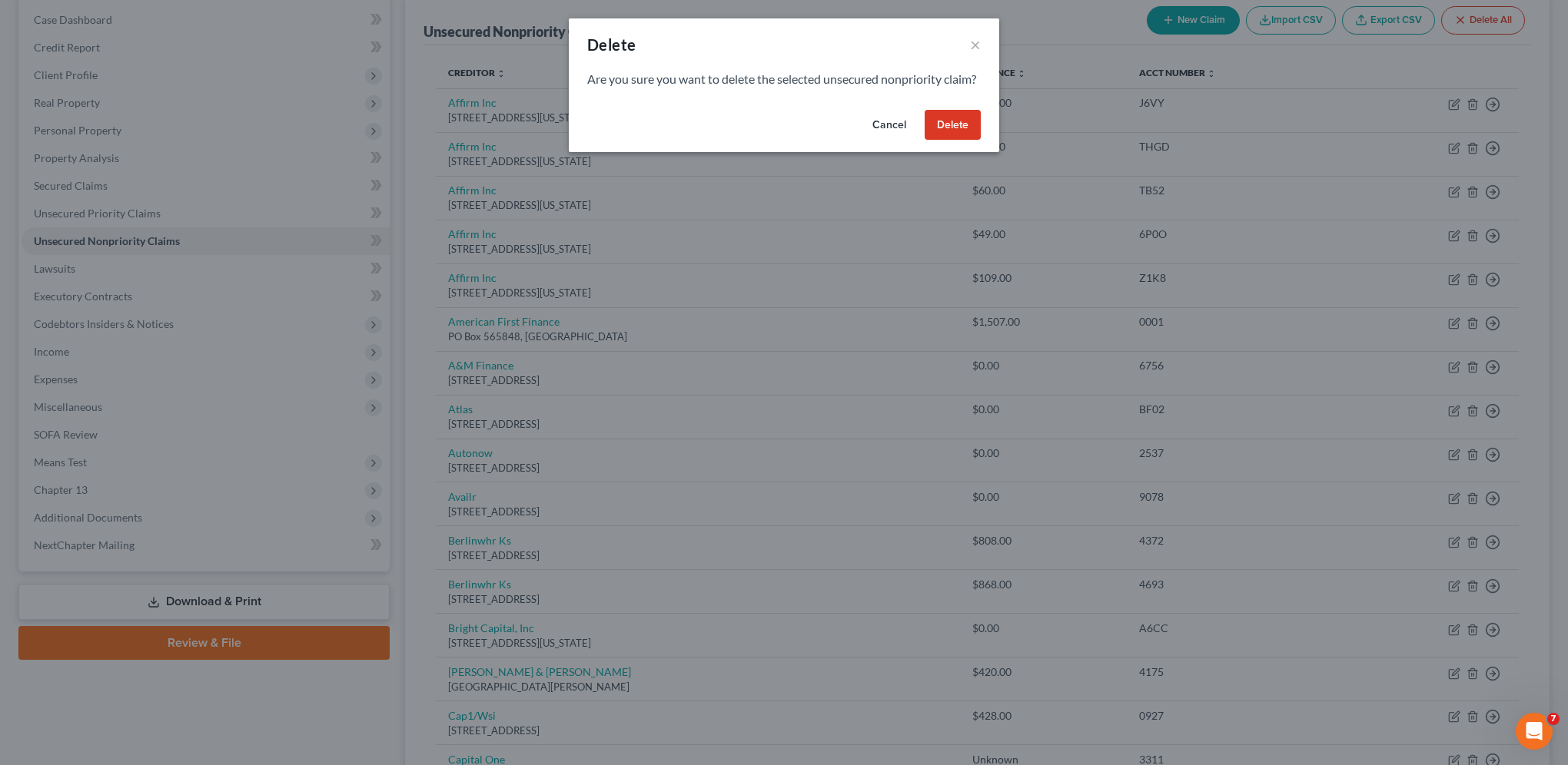
click at [959, 138] on button "Delete" at bounding box center [952, 125] width 56 height 31
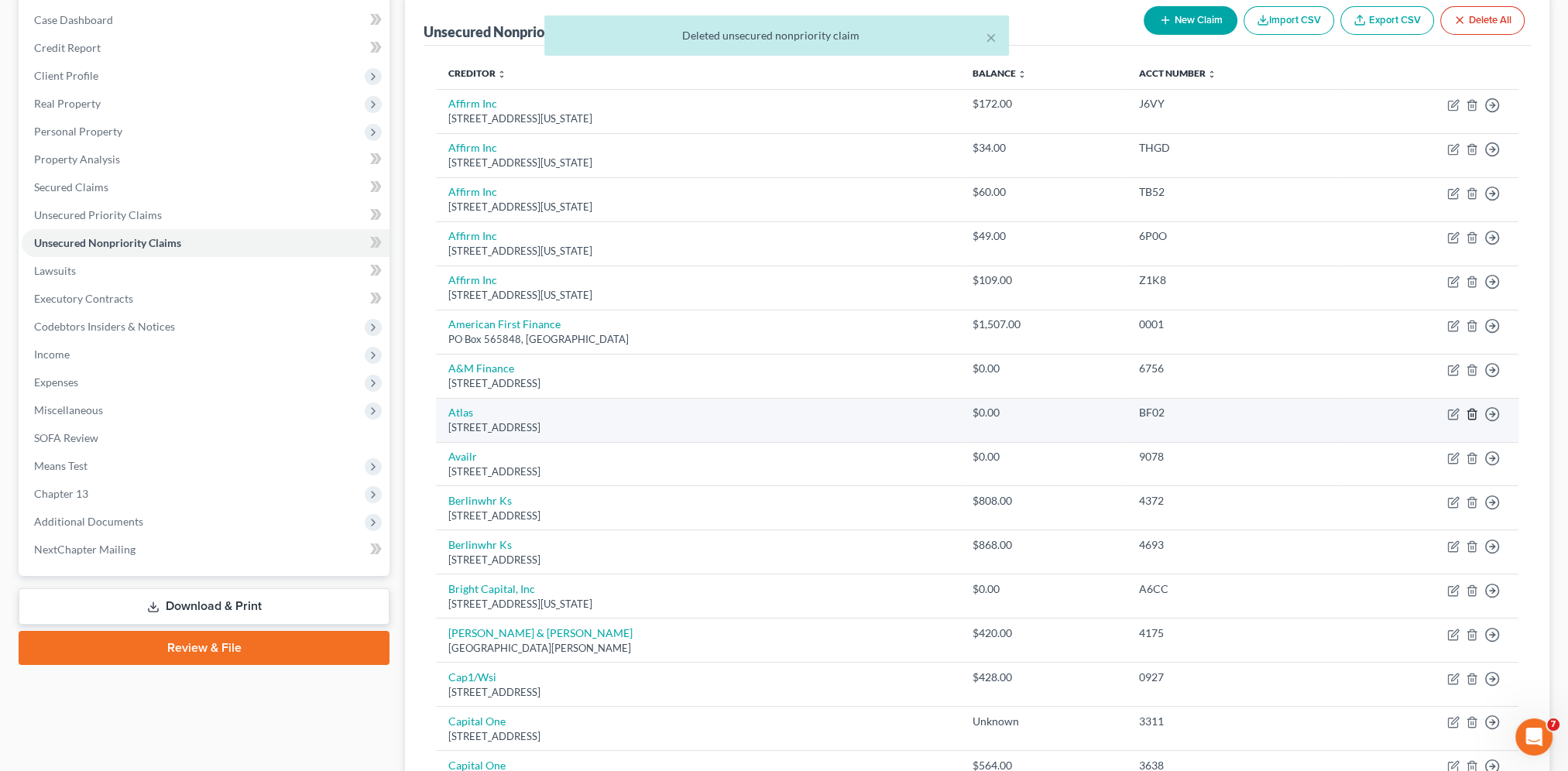
click at [1473, 415] on icon "button" at bounding box center [1472, 414] width 12 height 12
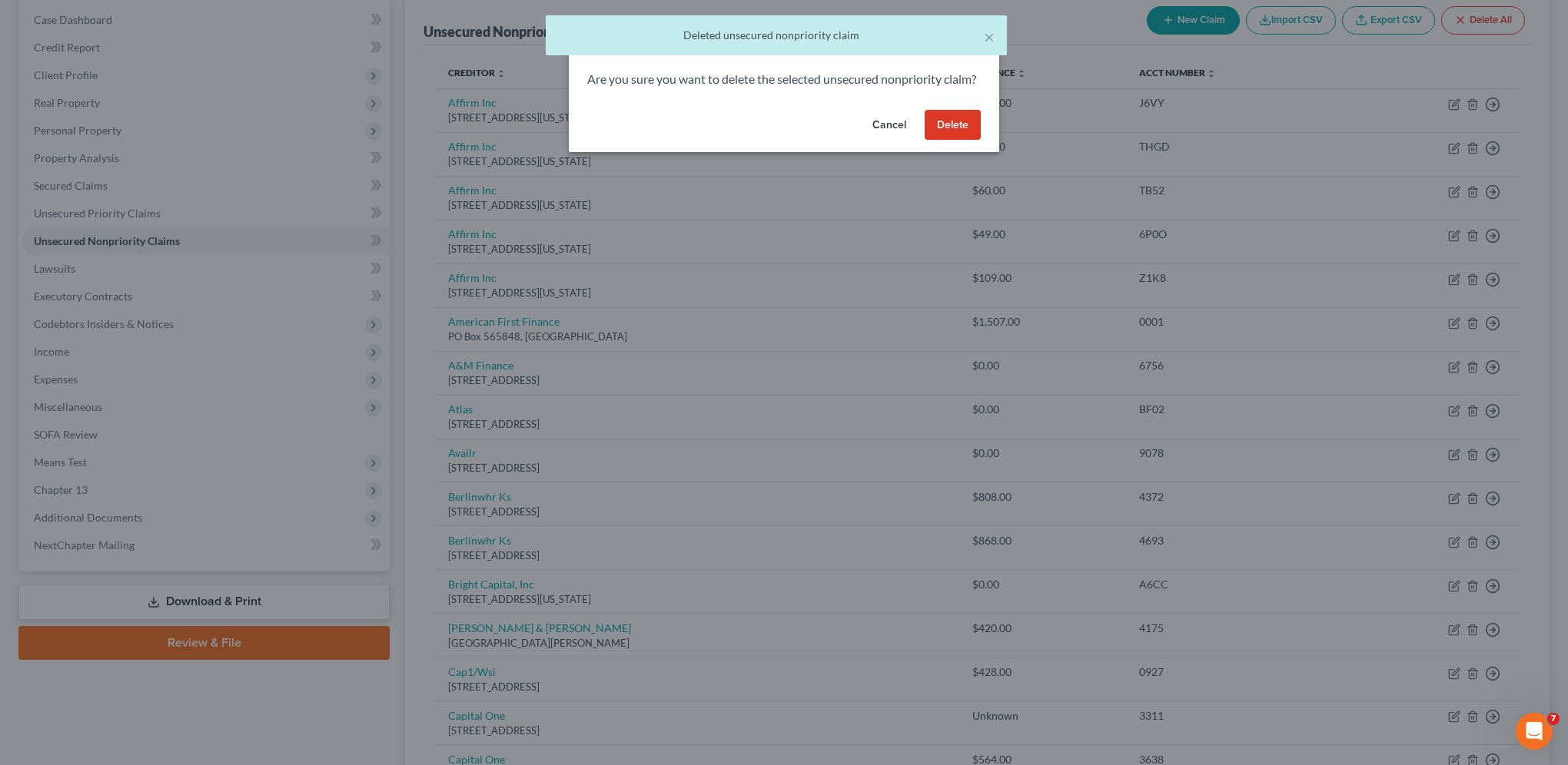
click at [972, 141] on button "Delete" at bounding box center [952, 125] width 56 height 31
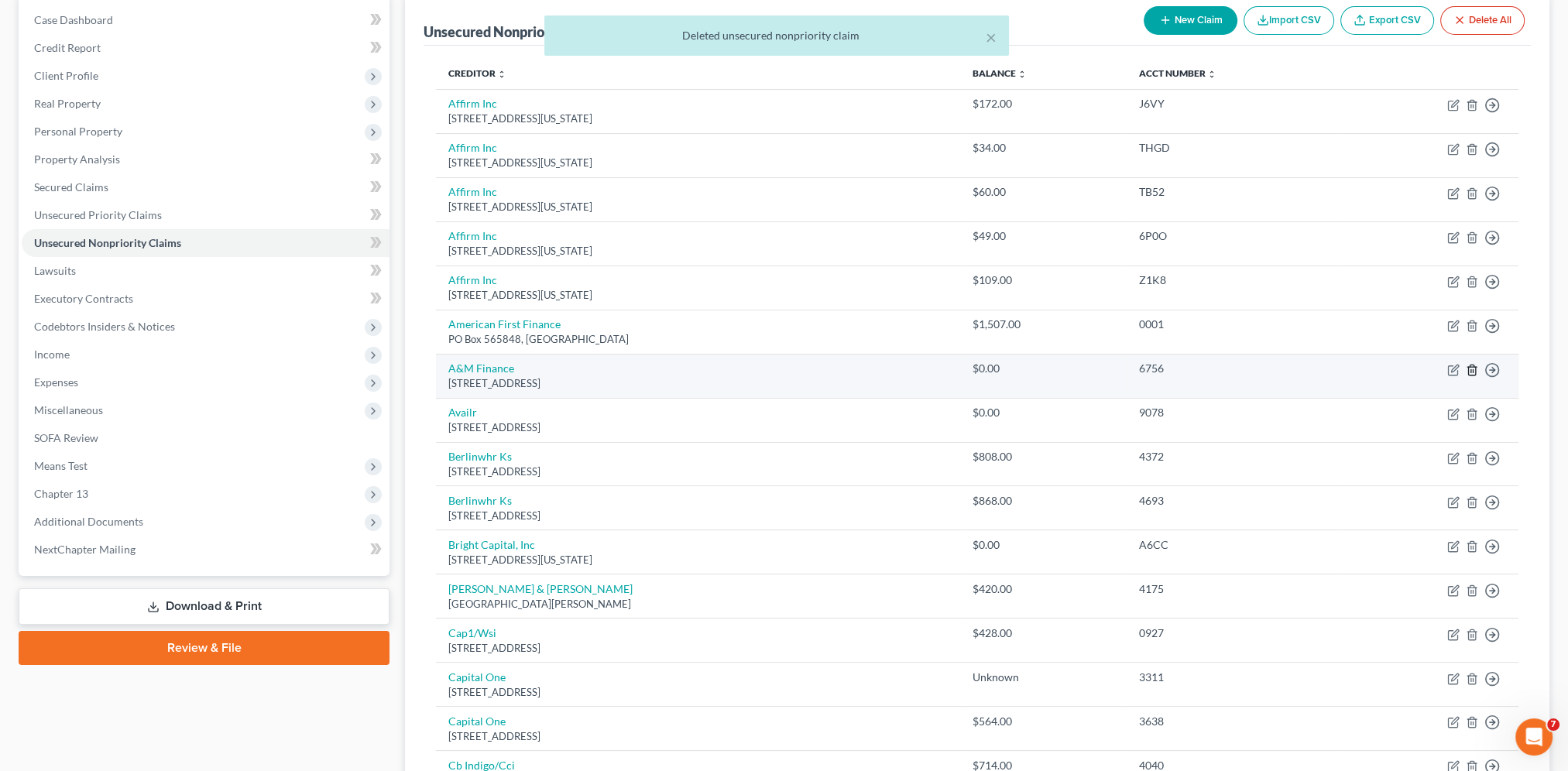
click at [1474, 365] on icon "button" at bounding box center [1472, 369] width 7 height 10
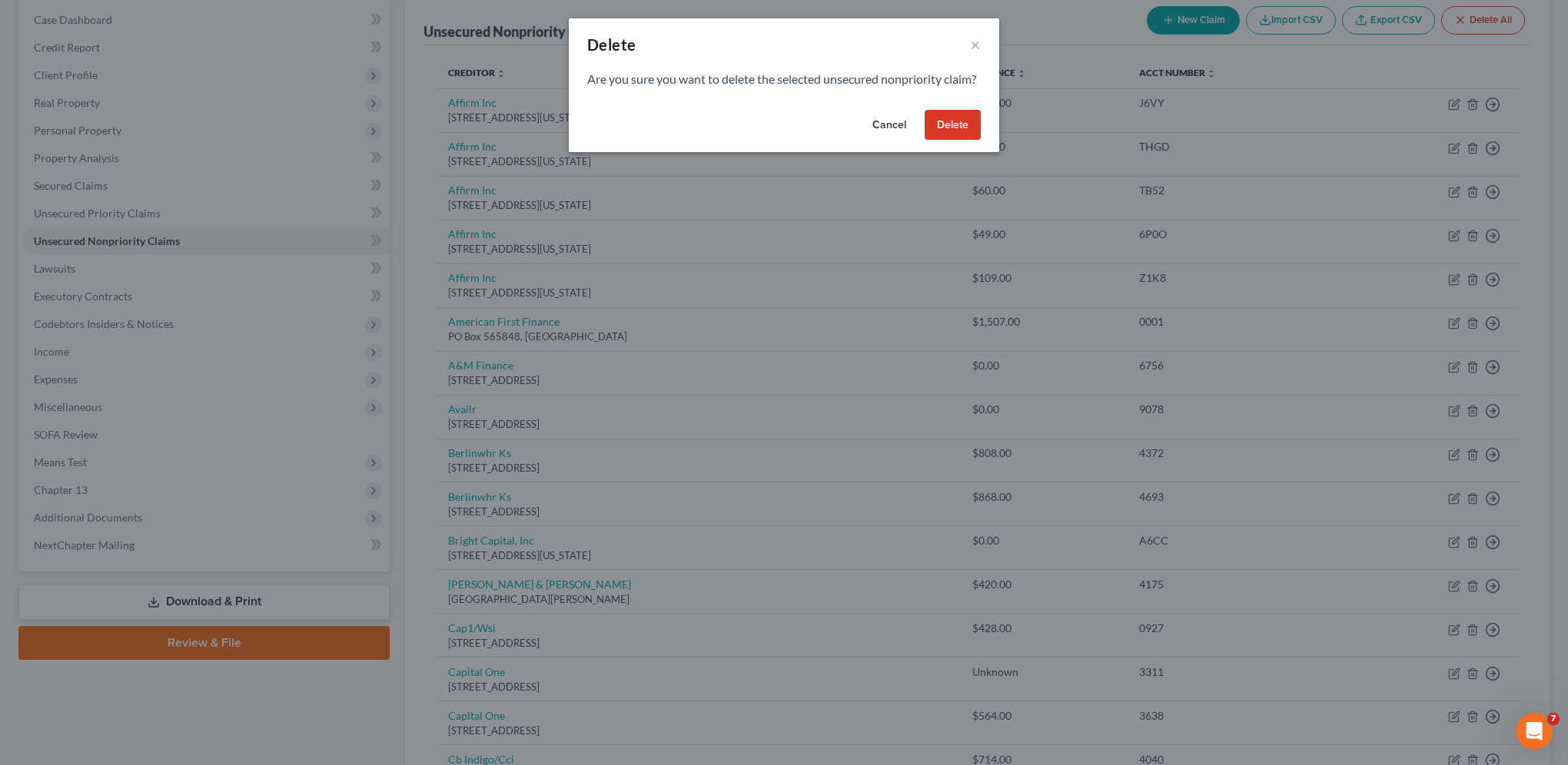
click at [939, 130] on button "Delete" at bounding box center [952, 125] width 56 height 31
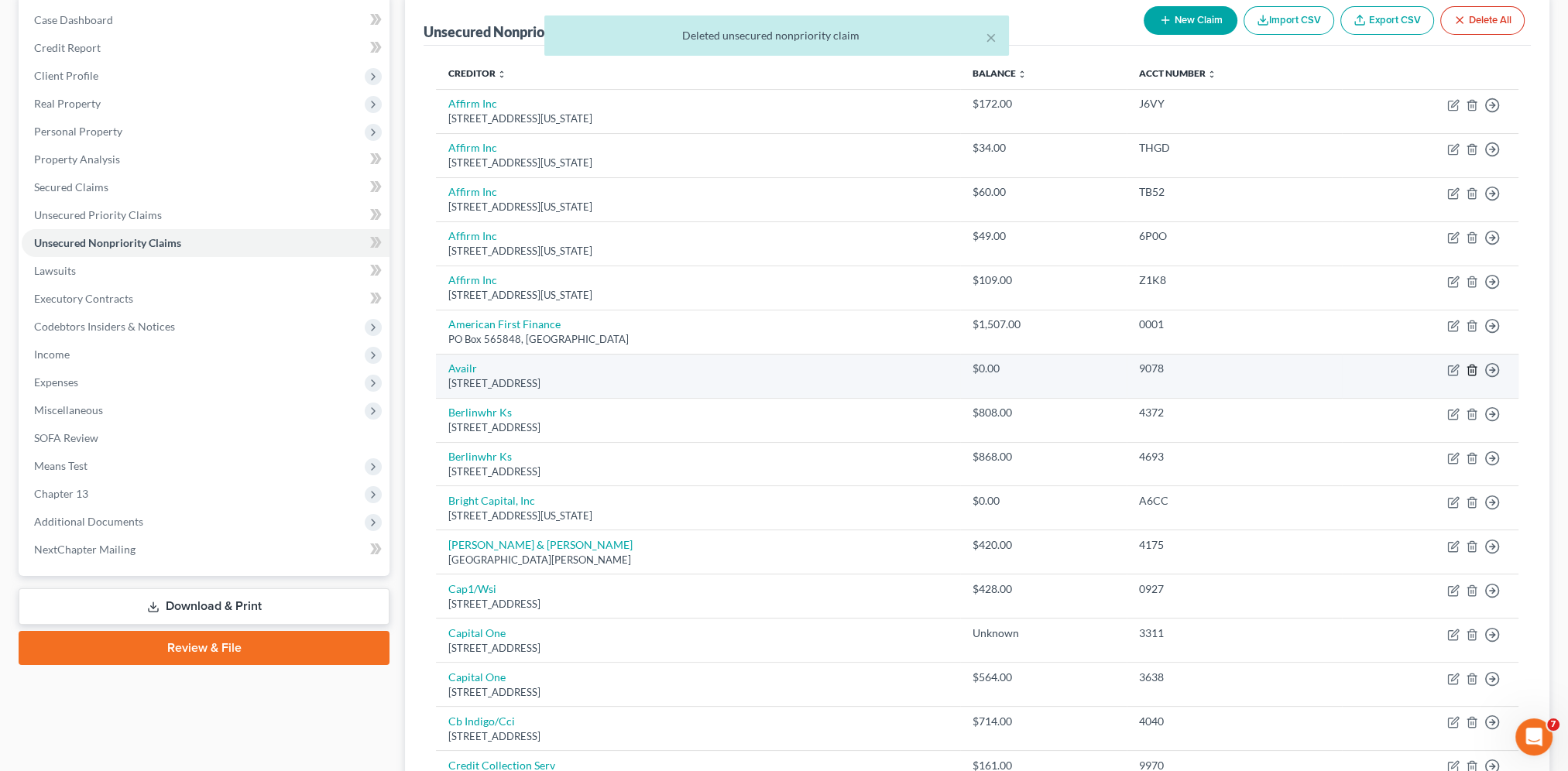
click at [1471, 369] on line "button" at bounding box center [1471, 370] width 0 height 3
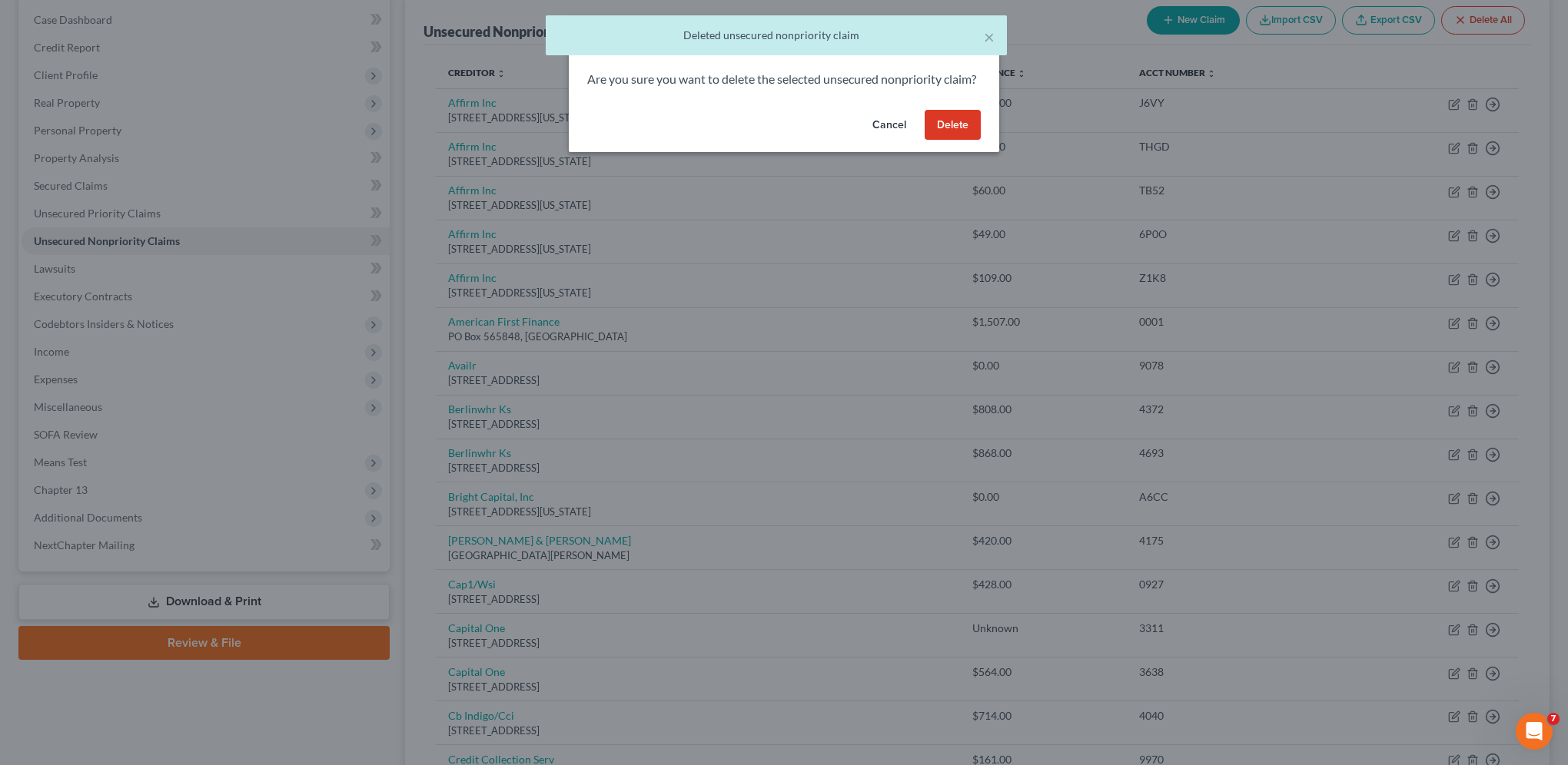
click at [937, 138] on button "Delete" at bounding box center [952, 125] width 56 height 31
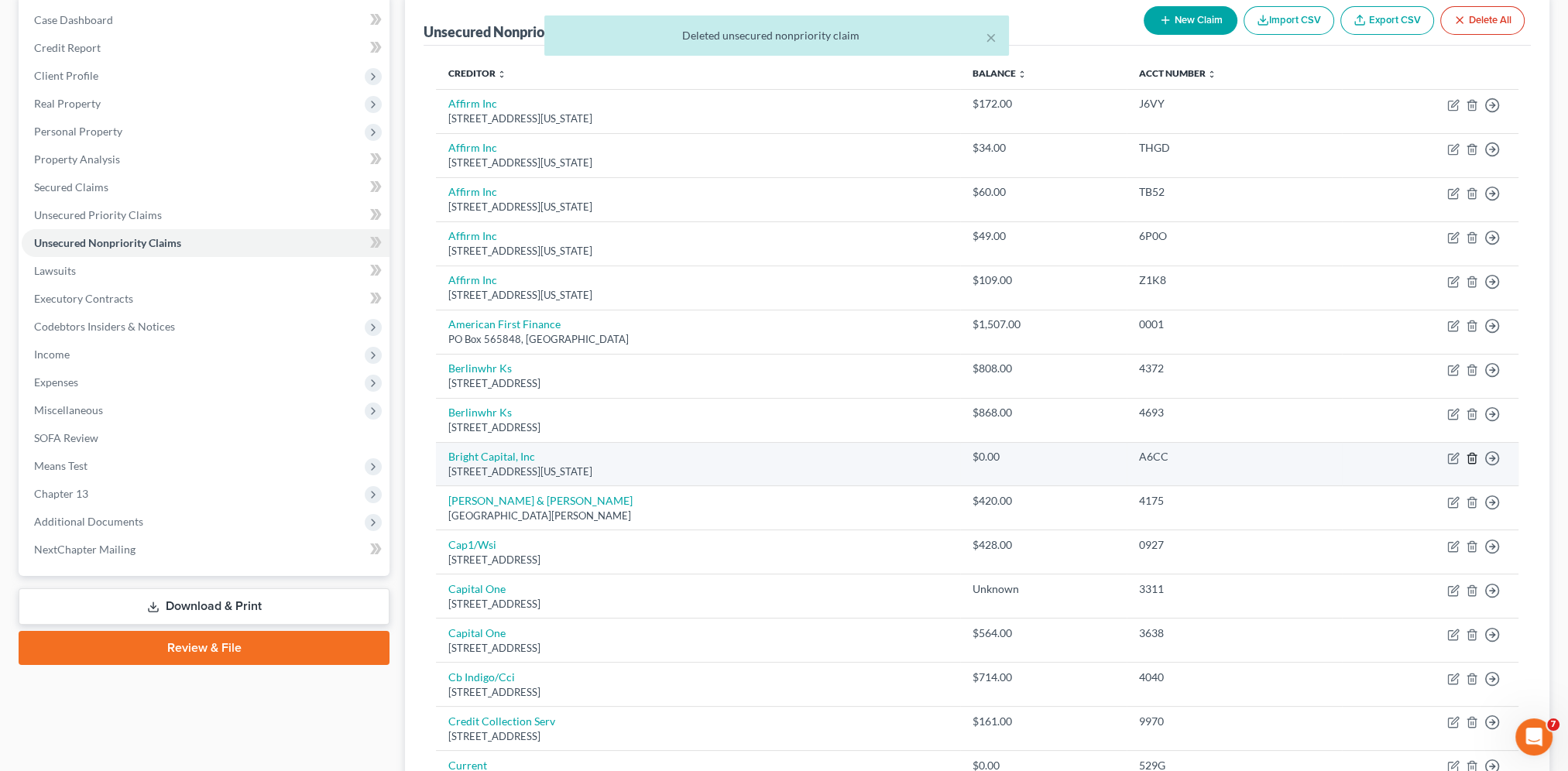
click at [1469, 453] on icon "button" at bounding box center [1472, 457] width 7 height 10
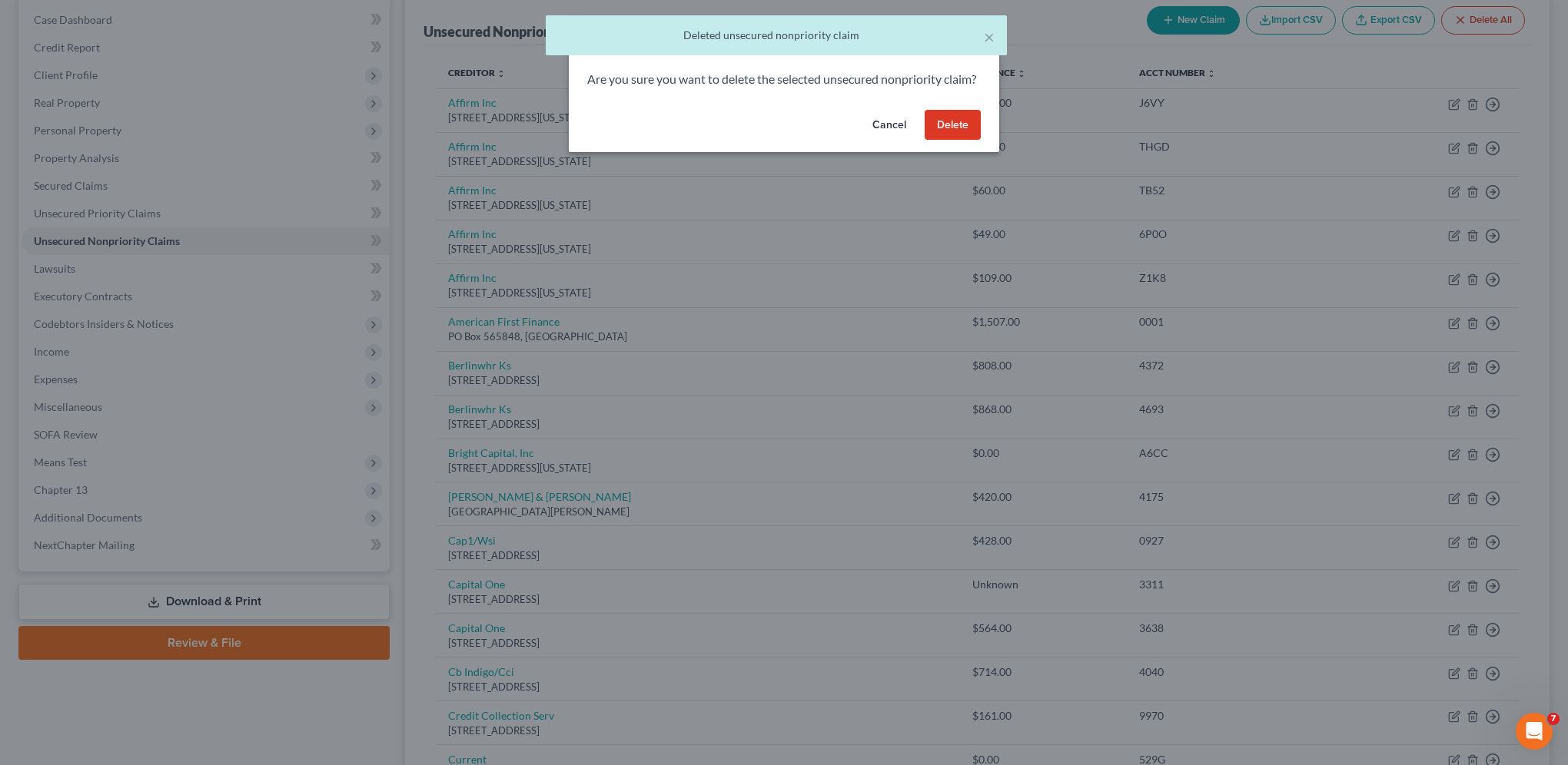
click at [972, 138] on button "Delete" at bounding box center [952, 125] width 56 height 31
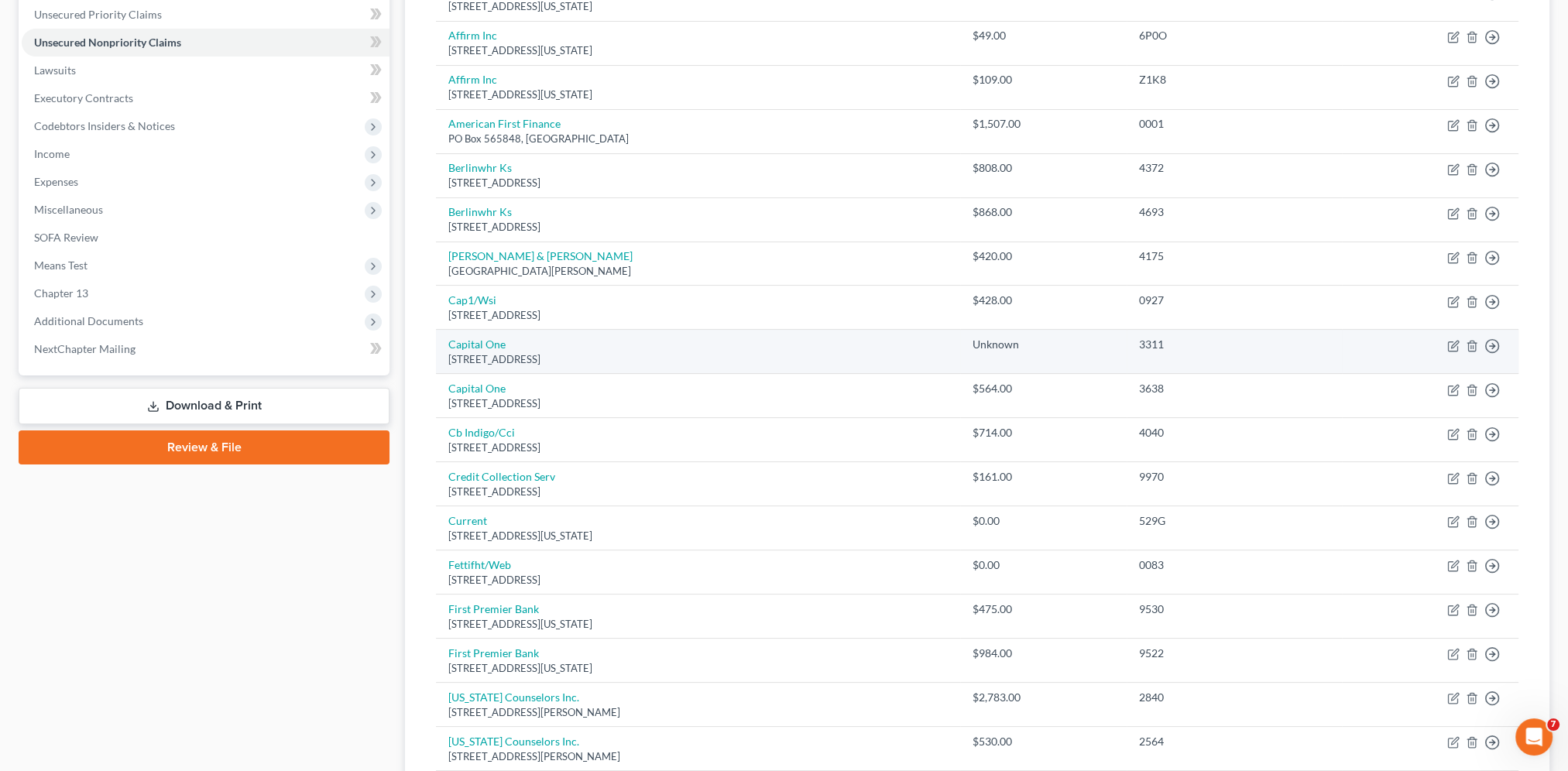
scroll to position [387, 0]
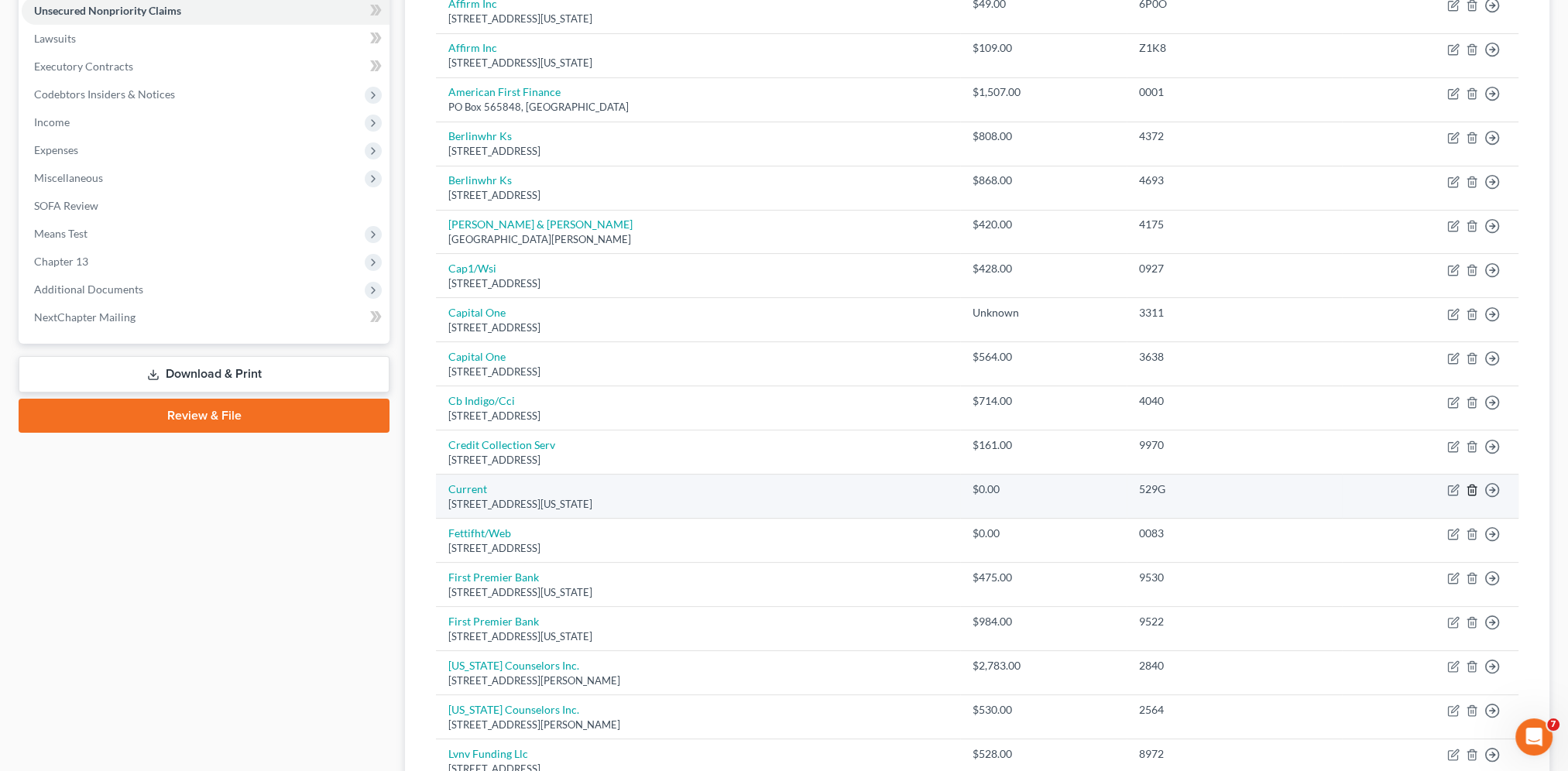
click at [1474, 486] on icon "button" at bounding box center [1472, 490] width 12 height 12
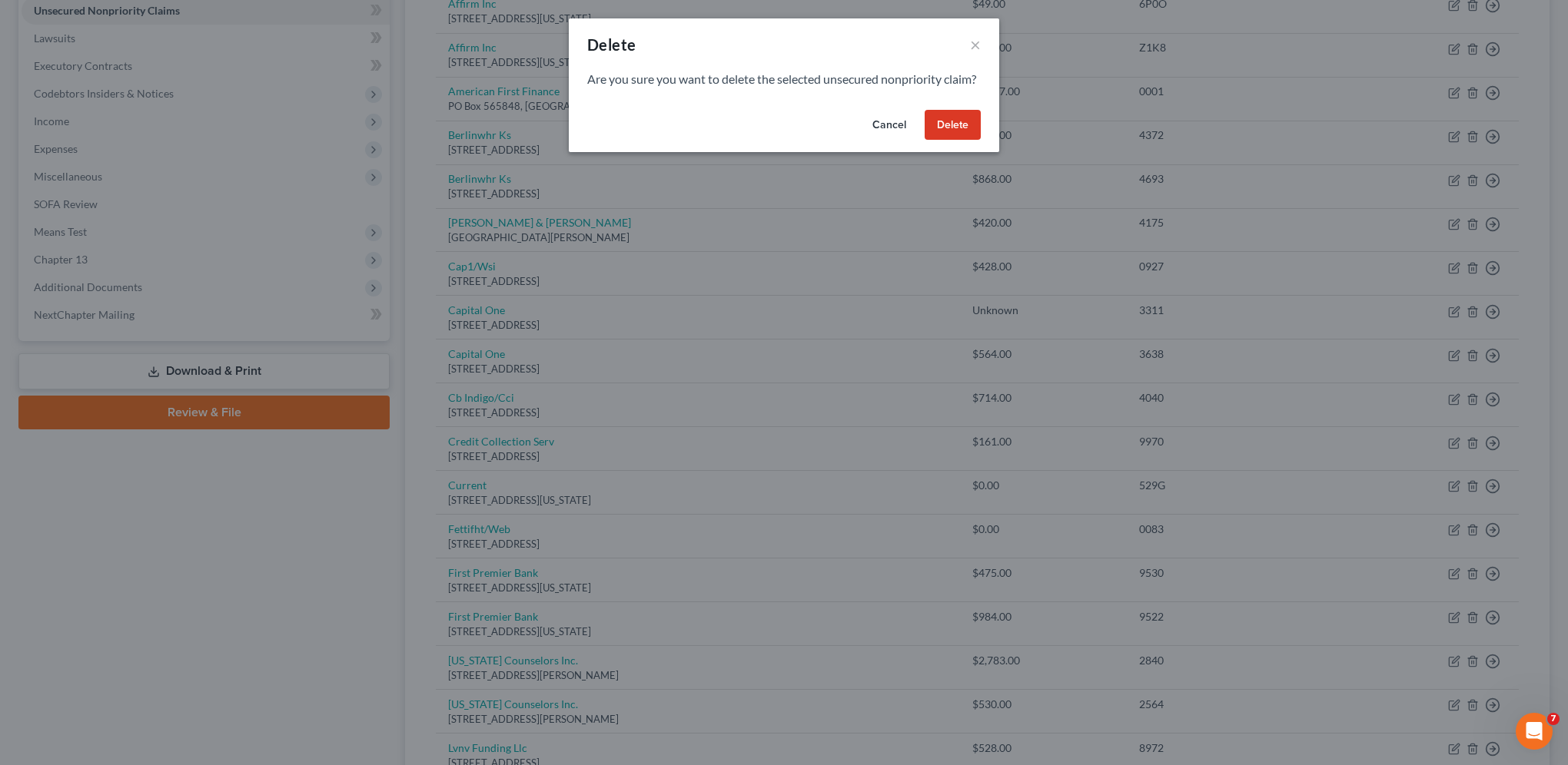
click at [961, 138] on button "Delete" at bounding box center [952, 125] width 56 height 31
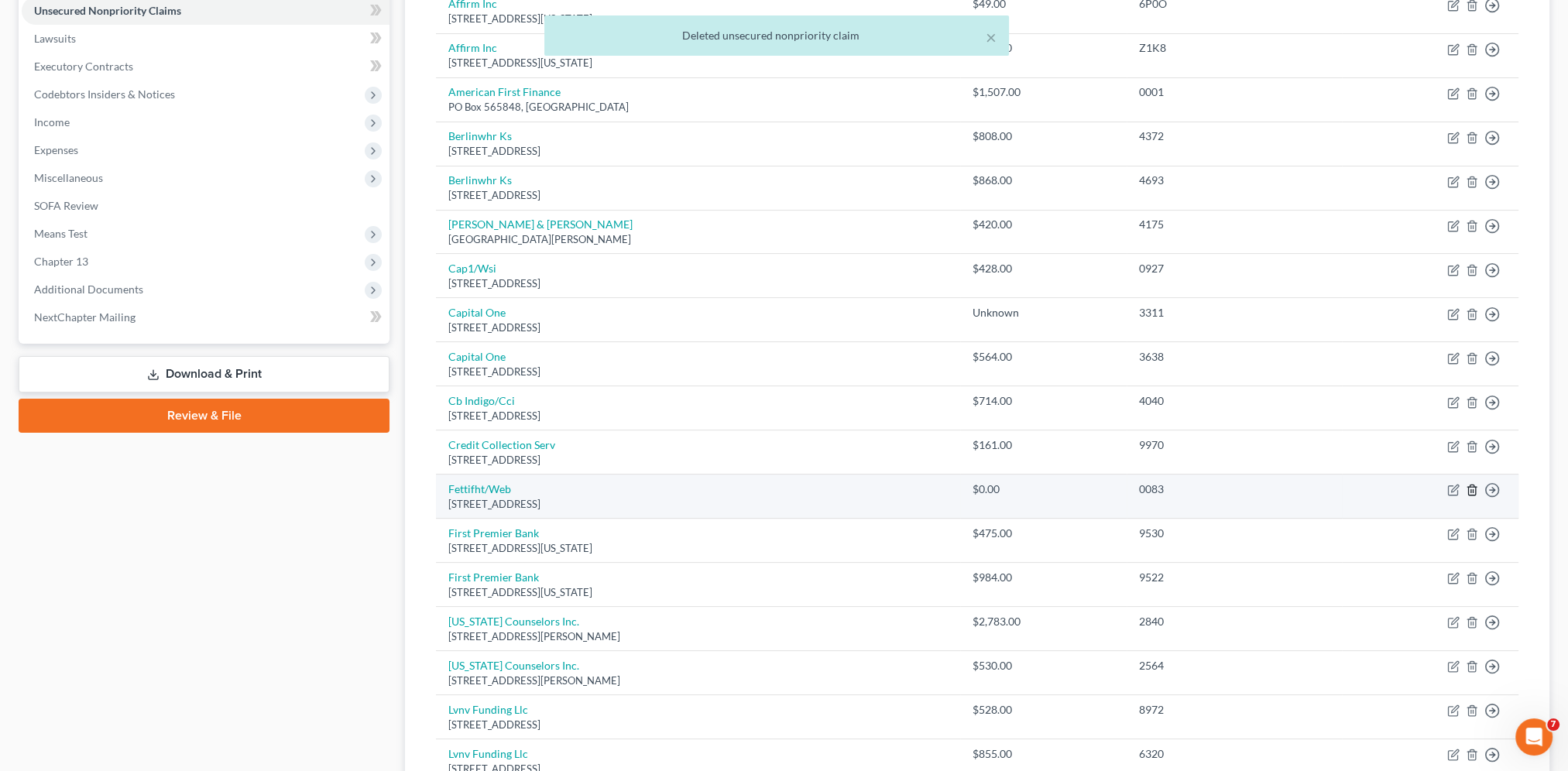
click at [1473, 490] on line "button" at bounding box center [1473, 491] width 0 height 3
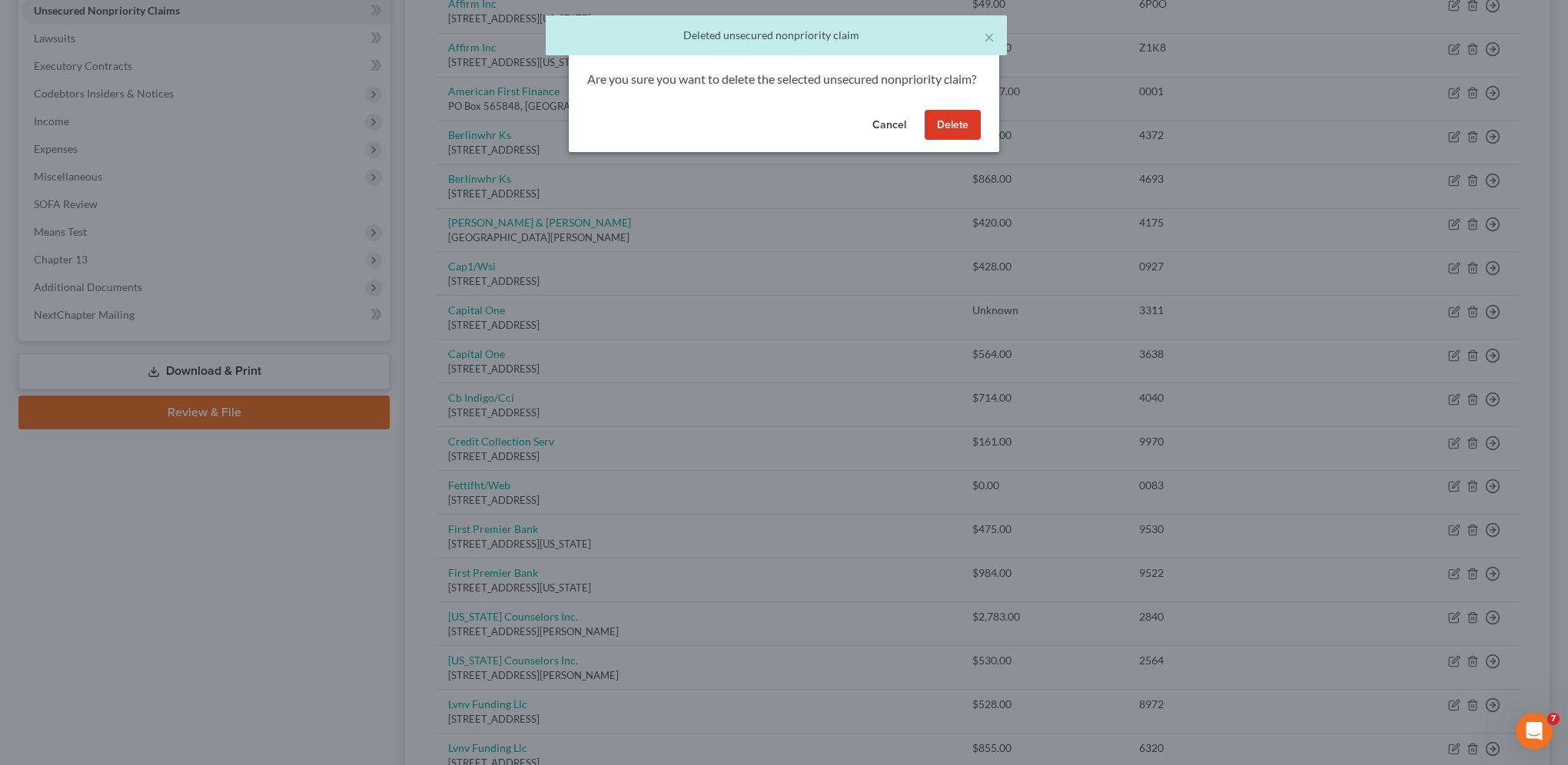
click at [957, 136] on button "Delete" at bounding box center [952, 125] width 56 height 31
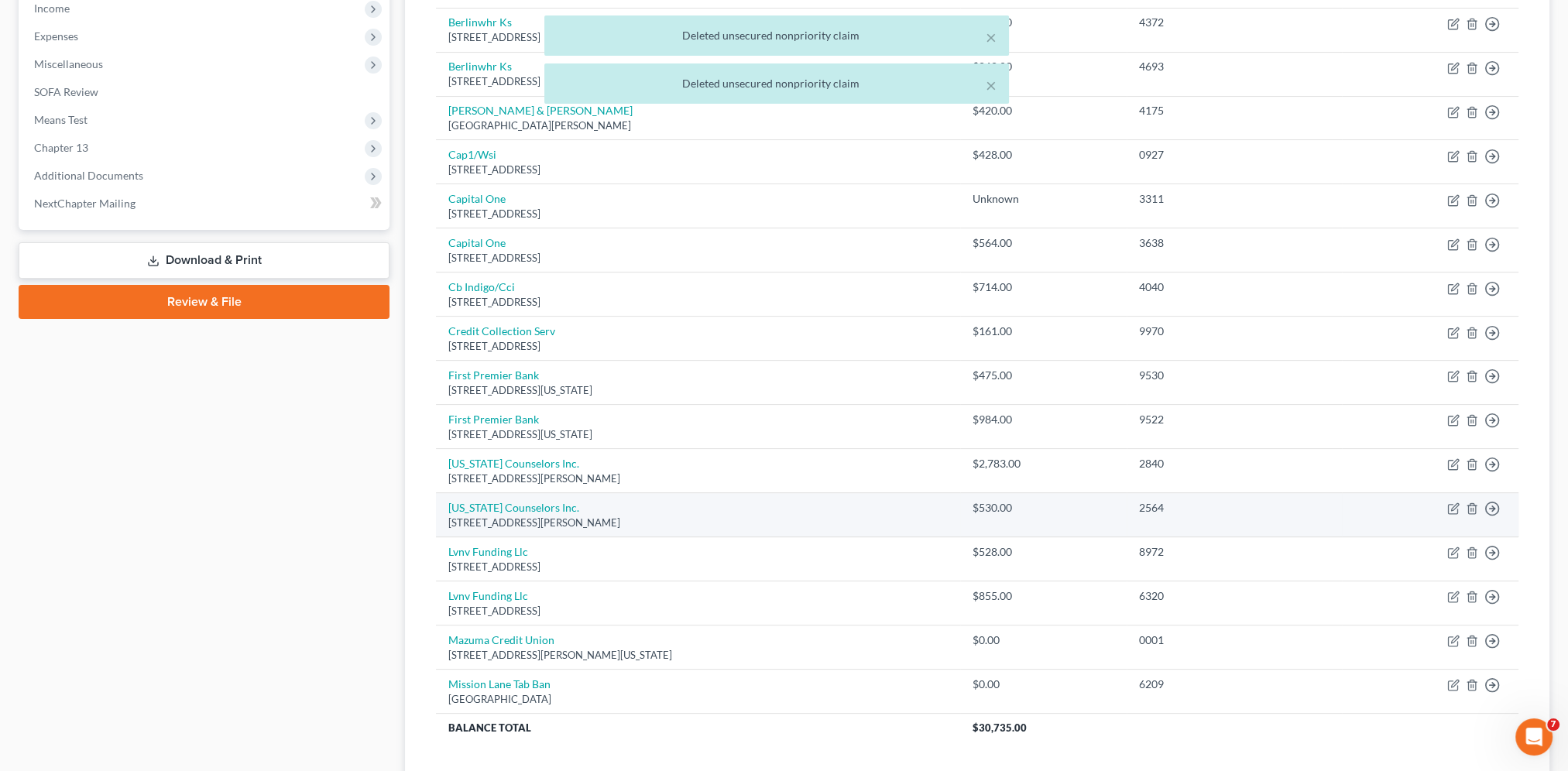
scroll to position [503, 0]
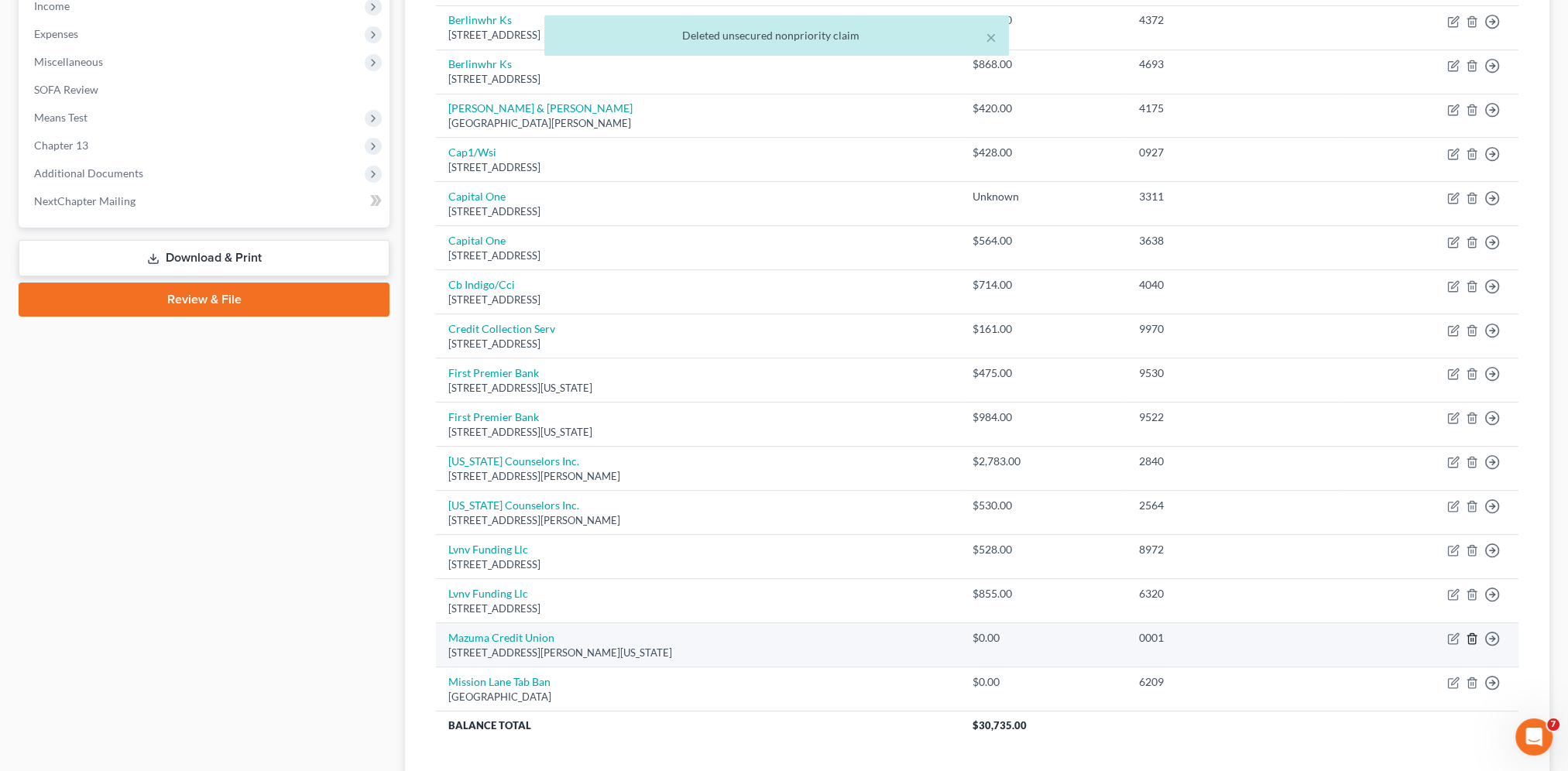
click at [1473, 638] on line "button" at bounding box center [1473, 639] width 0 height 3
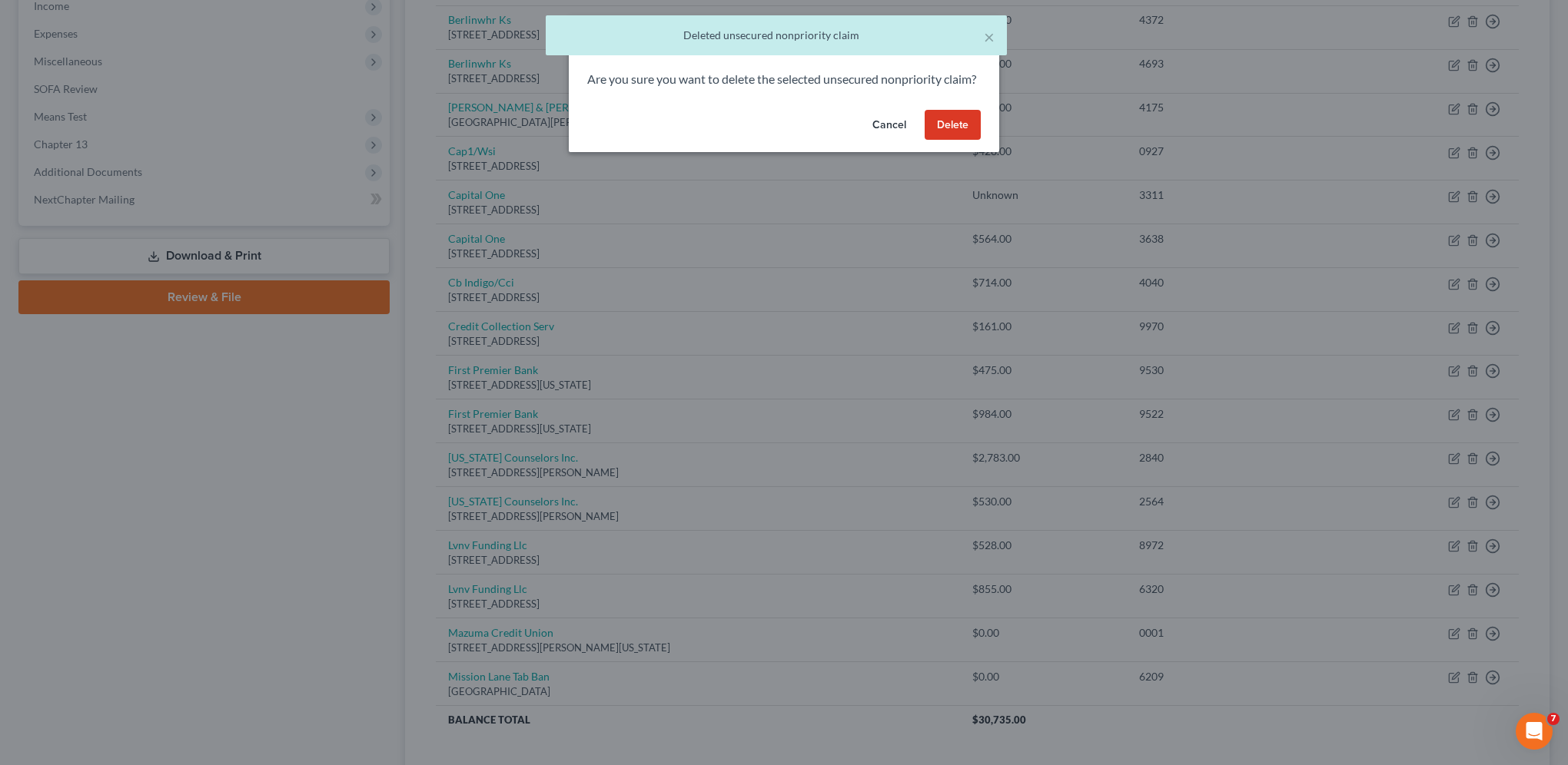
click at [949, 141] on button "Delete" at bounding box center [952, 125] width 56 height 31
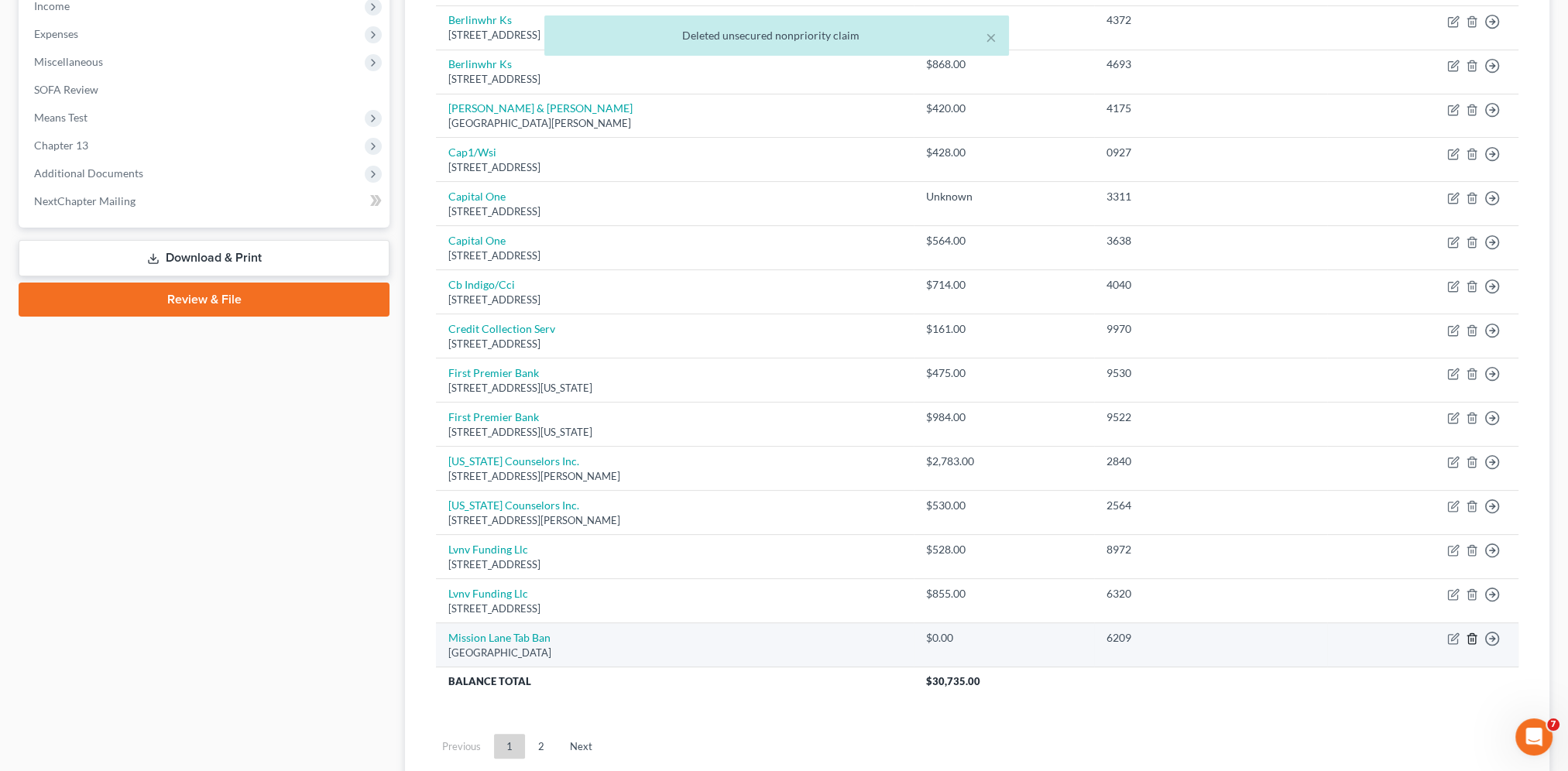
click at [1469, 635] on icon "button" at bounding box center [1472, 639] width 12 height 12
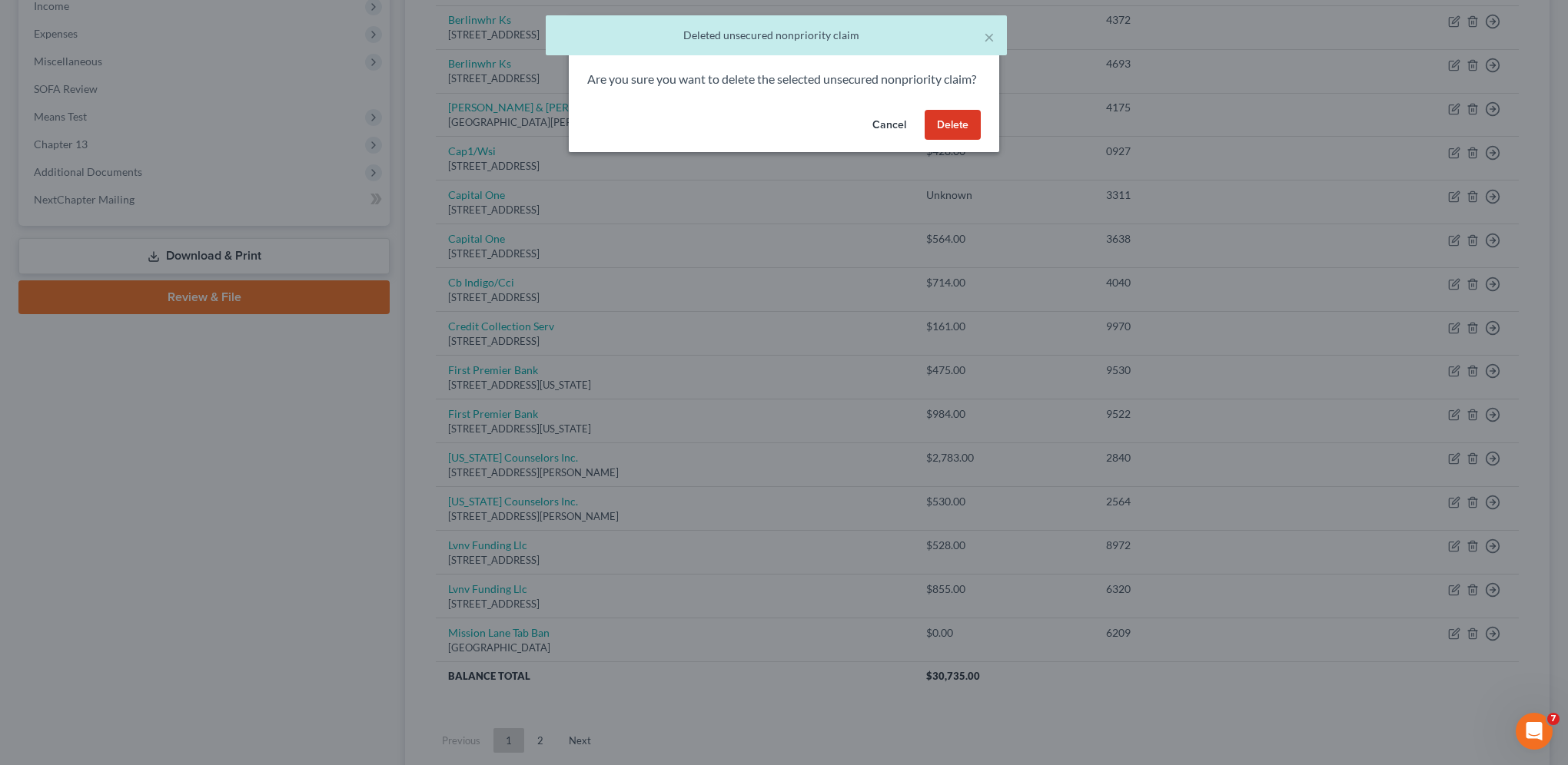
click at [950, 140] on button "Delete" at bounding box center [952, 125] width 56 height 31
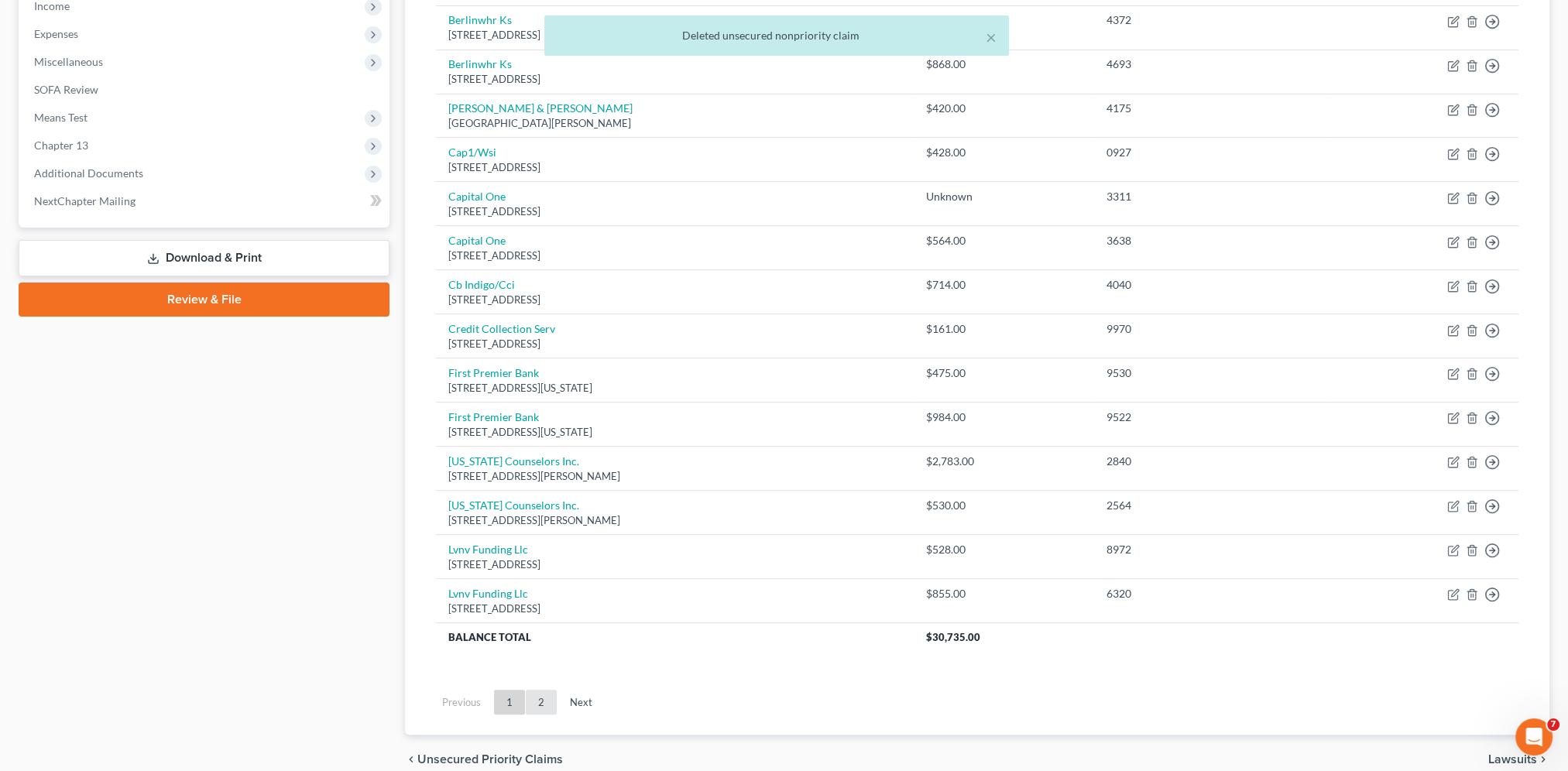
click at [540, 700] on link "2" at bounding box center [541, 702] width 31 height 25
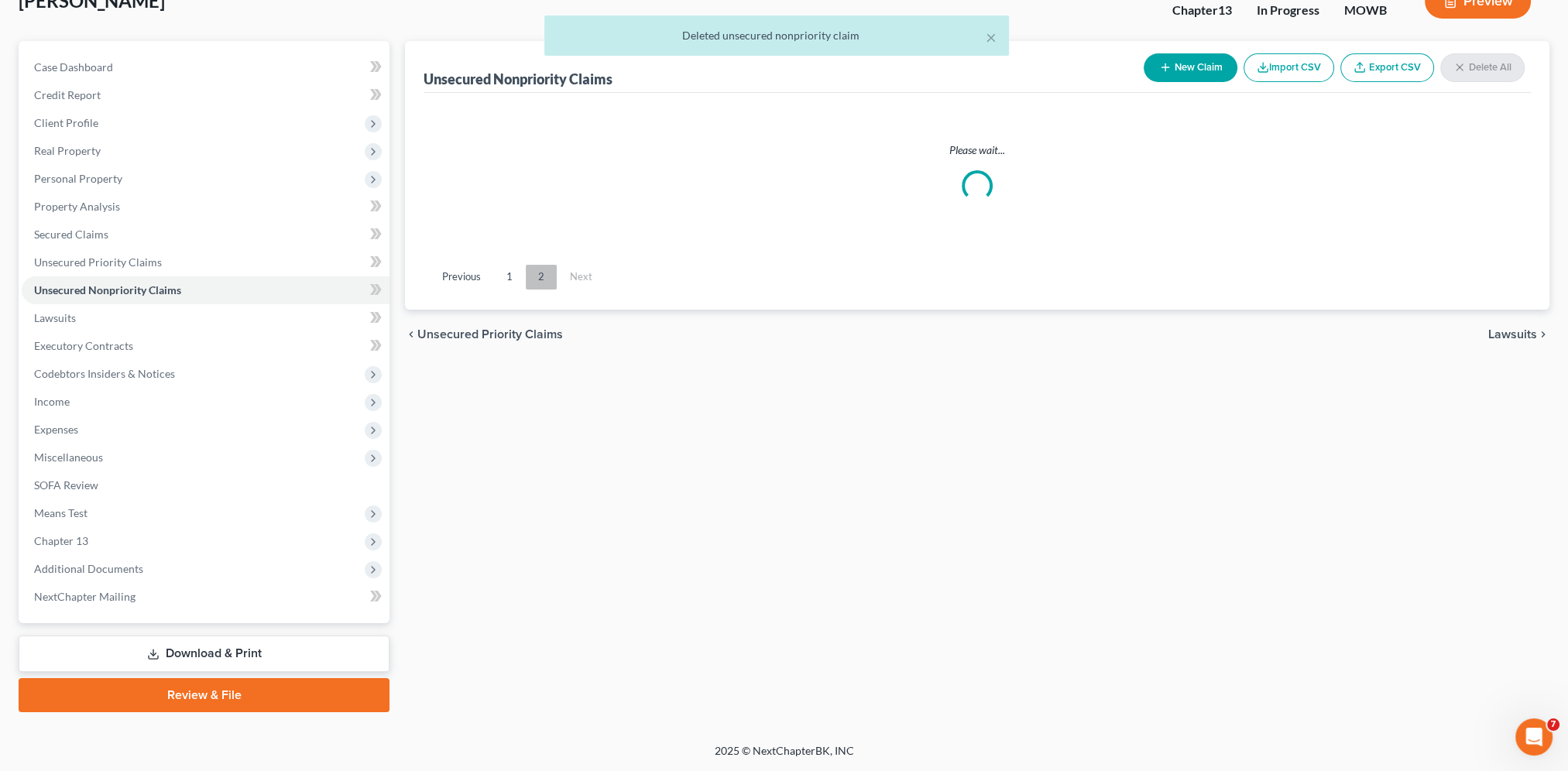
scroll to position [106, 0]
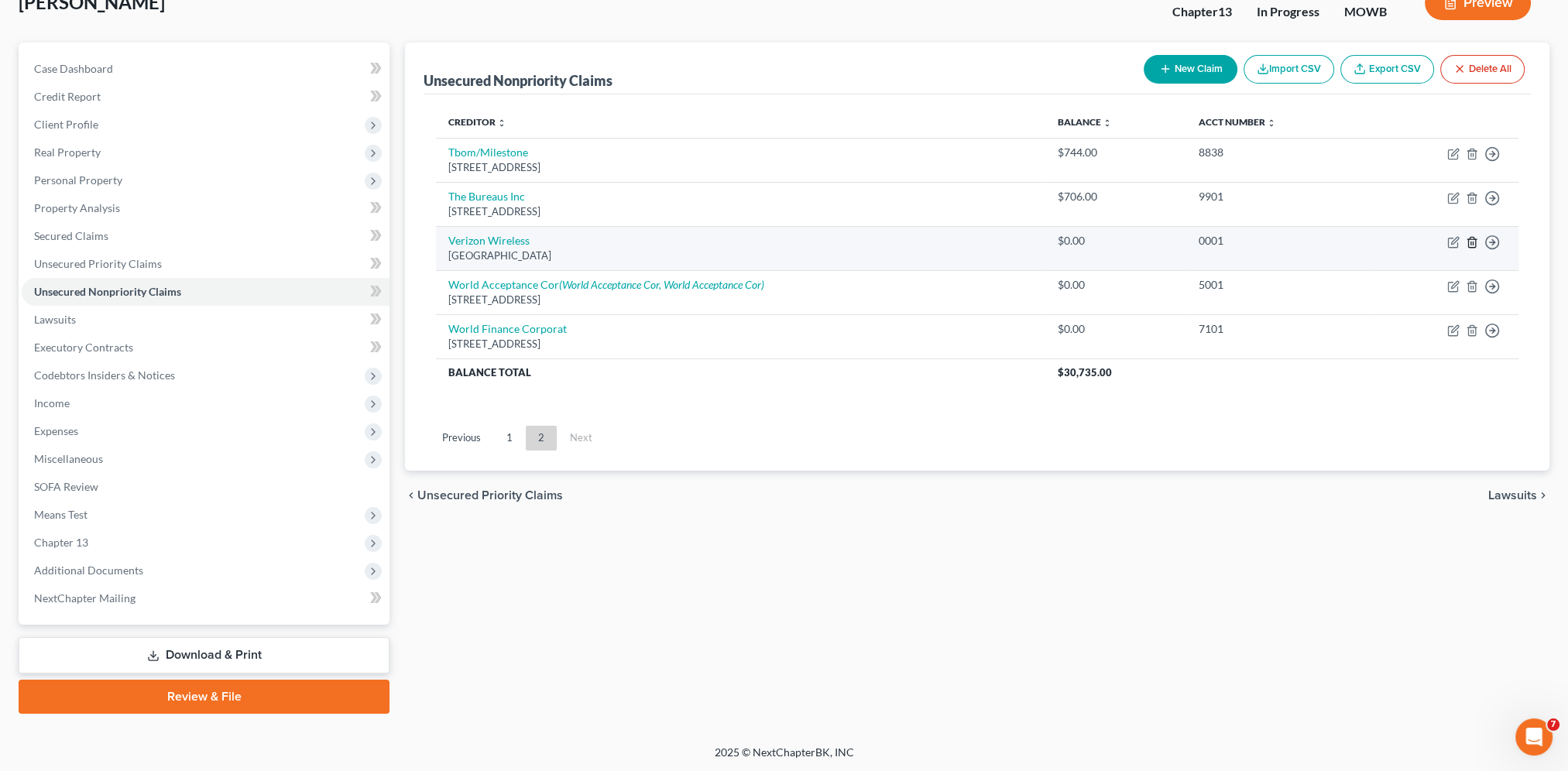
click at [1471, 242] on icon "button" at bounding box center [1472, 242] width 12 height 12
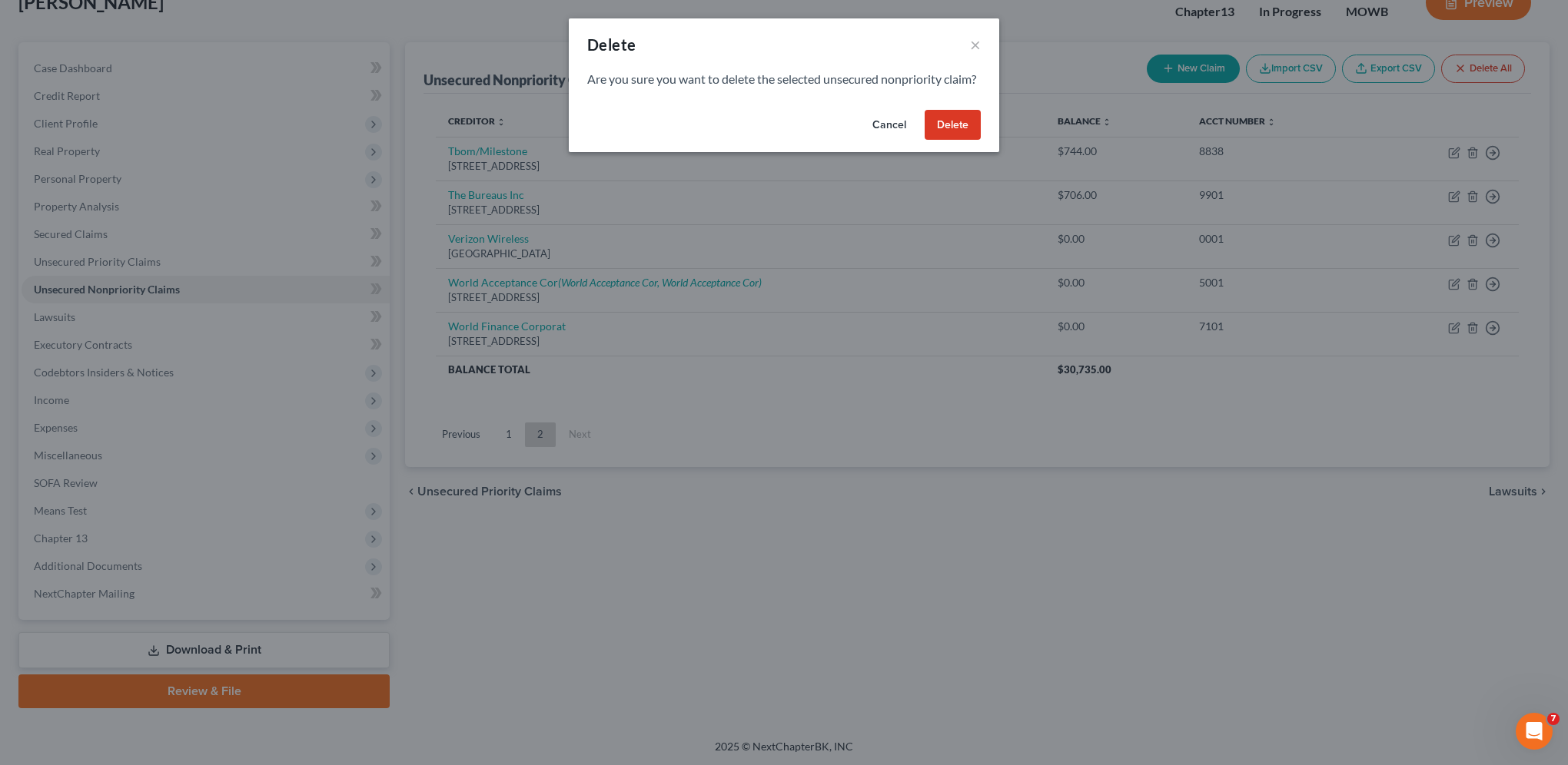
click at [943, 137] on button "Delete" at bounding box center [952, 125] width 56 height 31
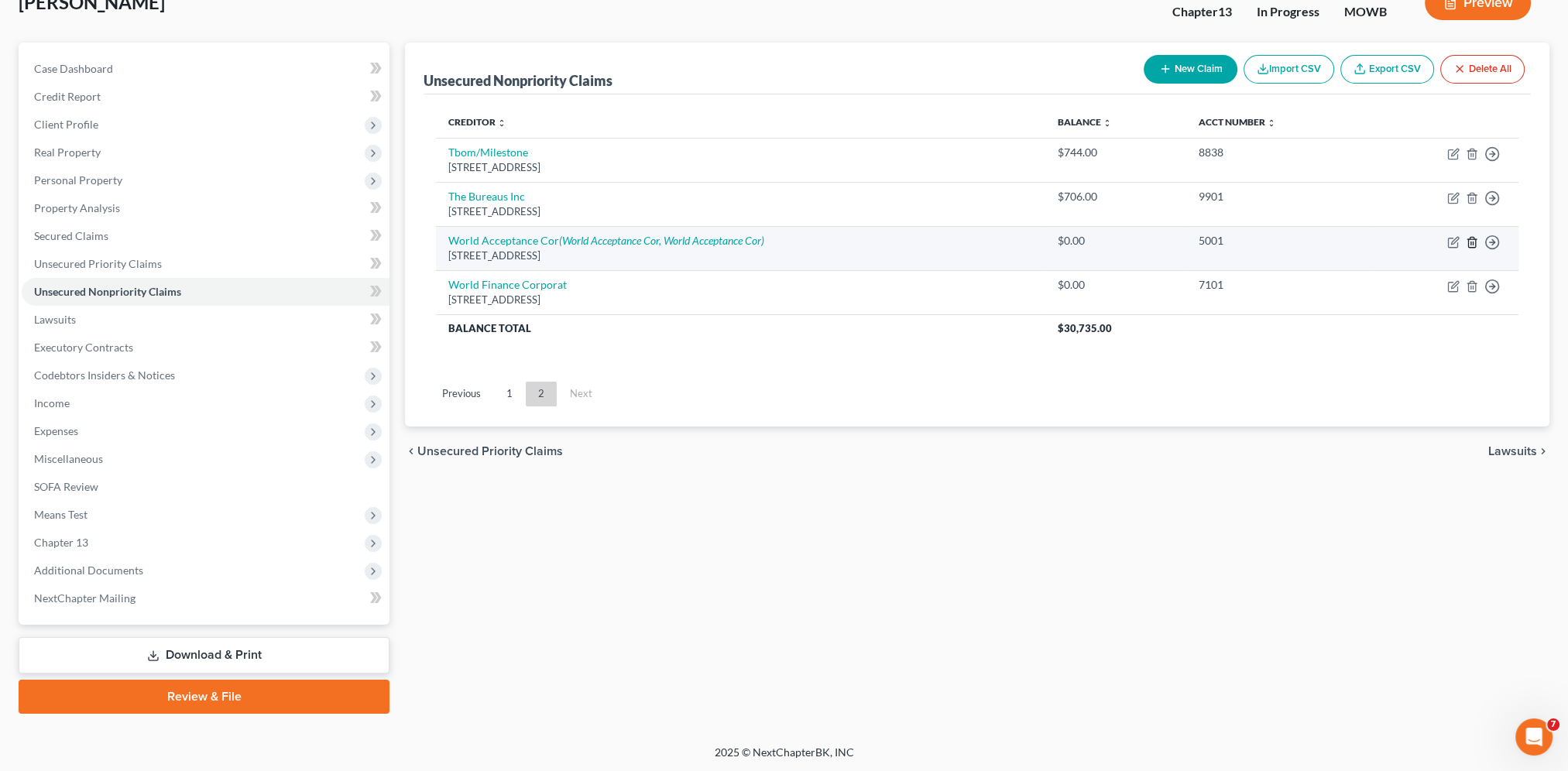
click at [1471, 242] on line "button" at bounding box center [1471, 242] width 0 height 3
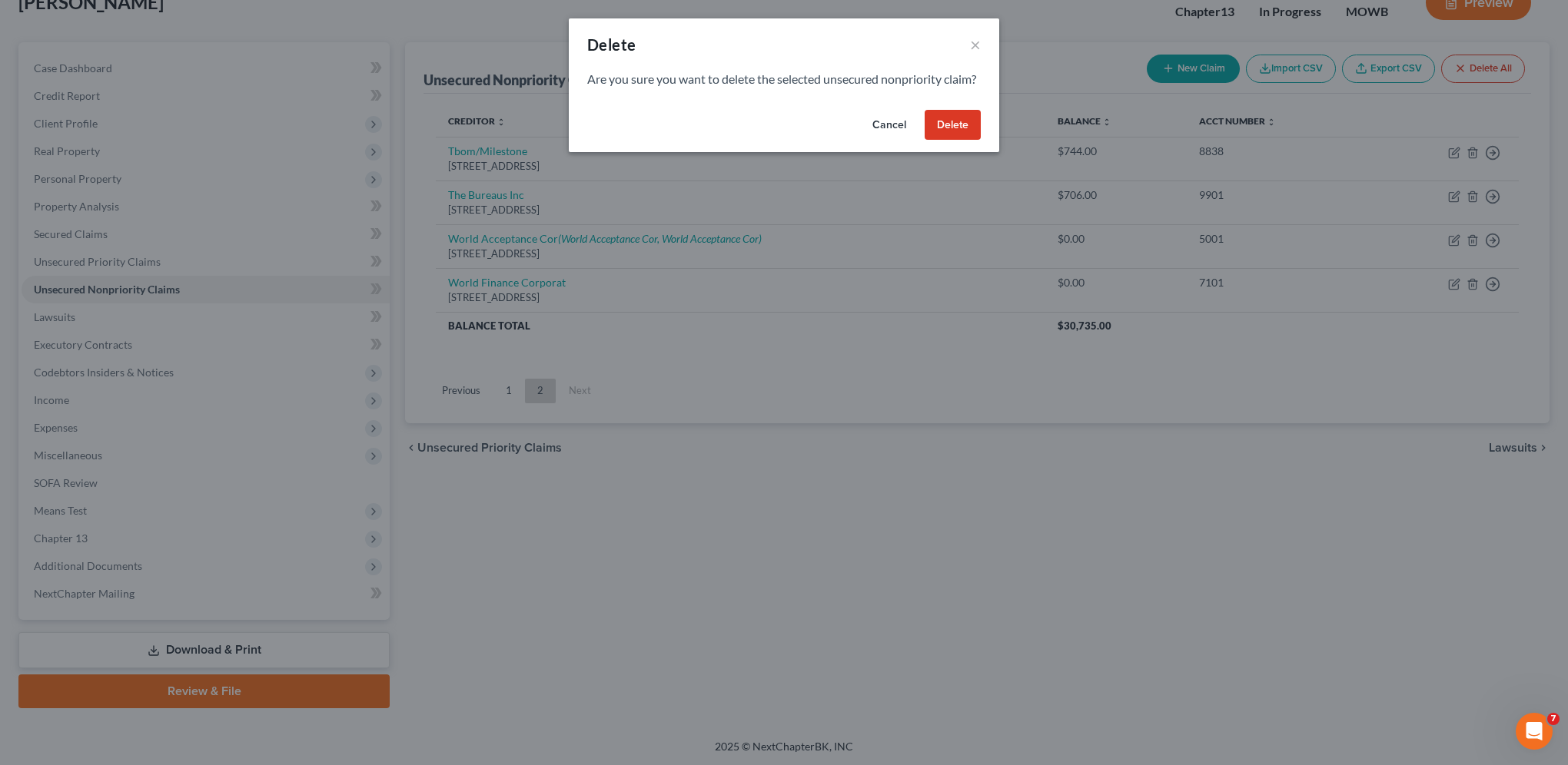
click at [961, 140] on button "Delete" at bounding box center [952, 125] width 56 height 31
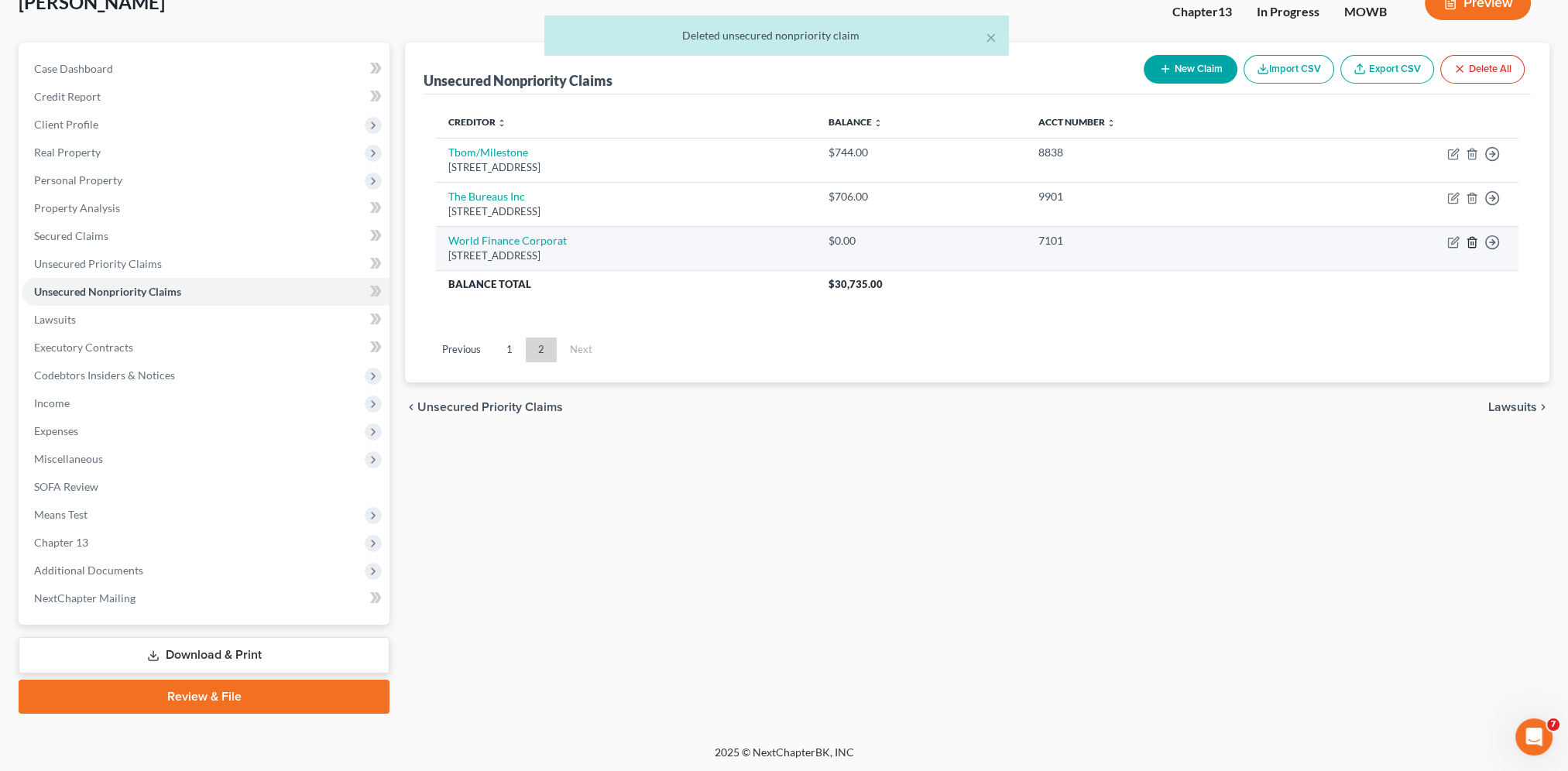
click at [1473, 238] on icon "button" at bounding box center [1472, 242] width 12 height 12
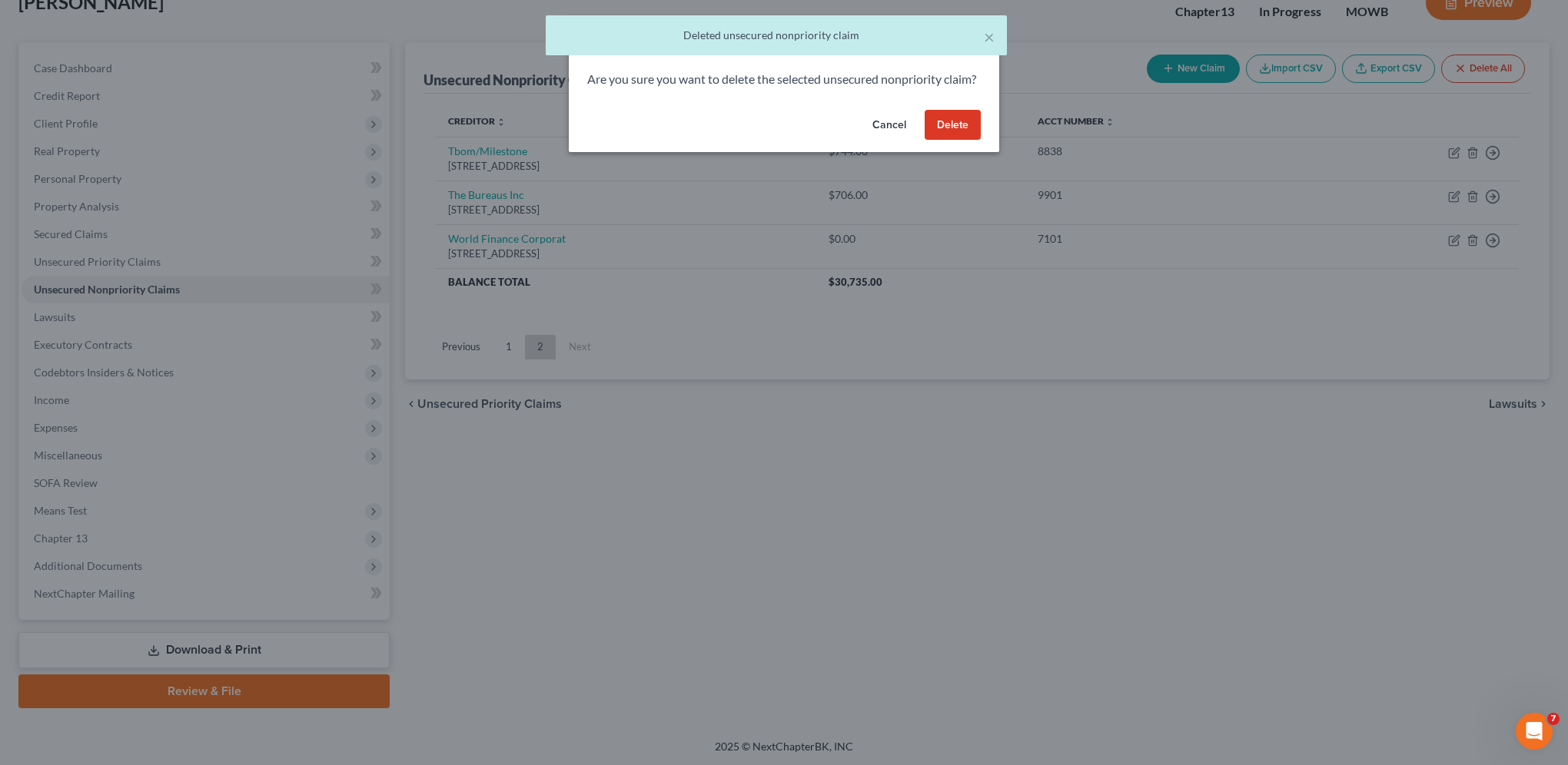
click at [962, 138] on button "Delete" at bounding box center [952, 125] width 56 height 31
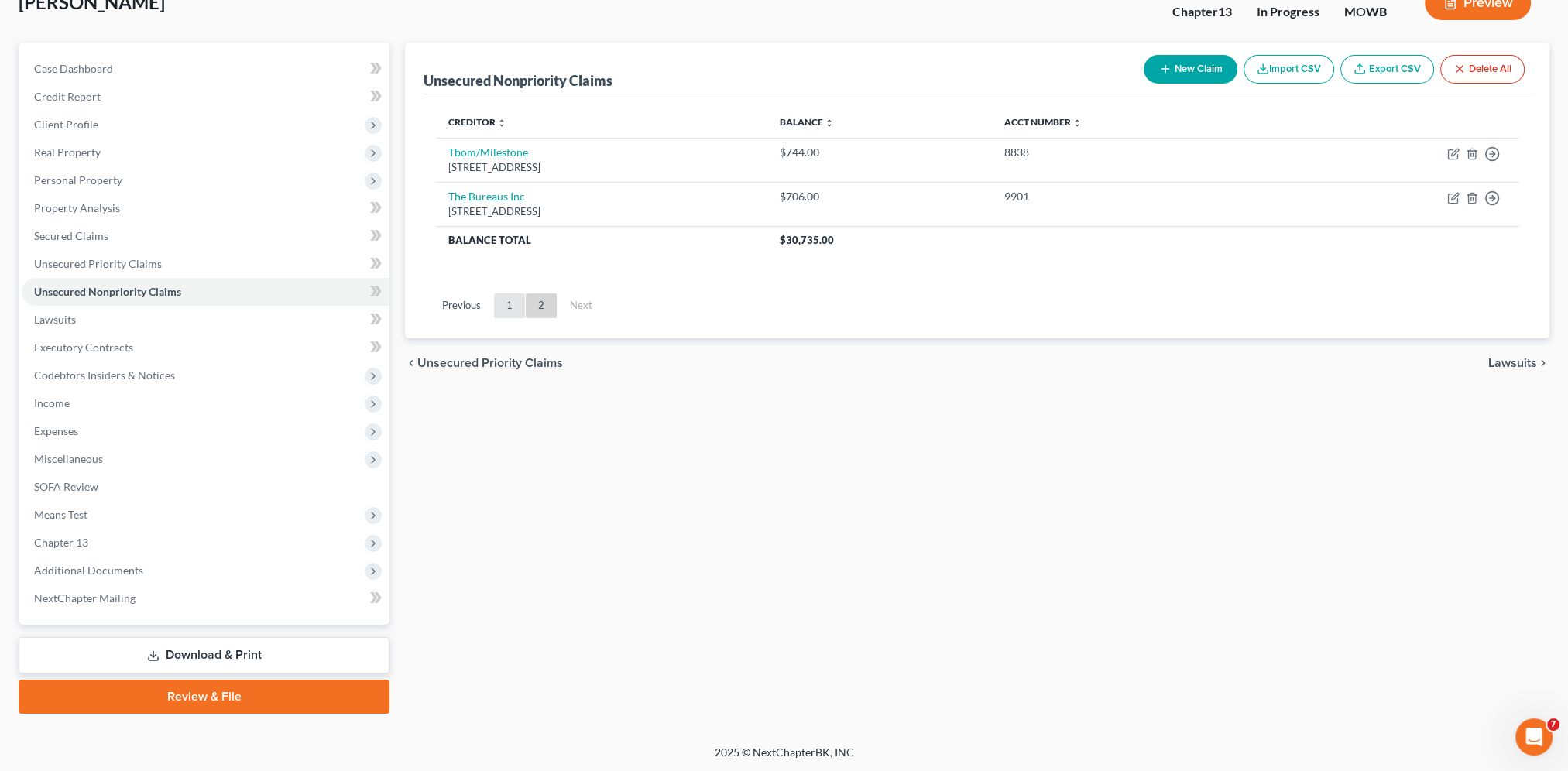
click at [509, 301] on link "1" at bounding box center [509, 306] width 31 height 25
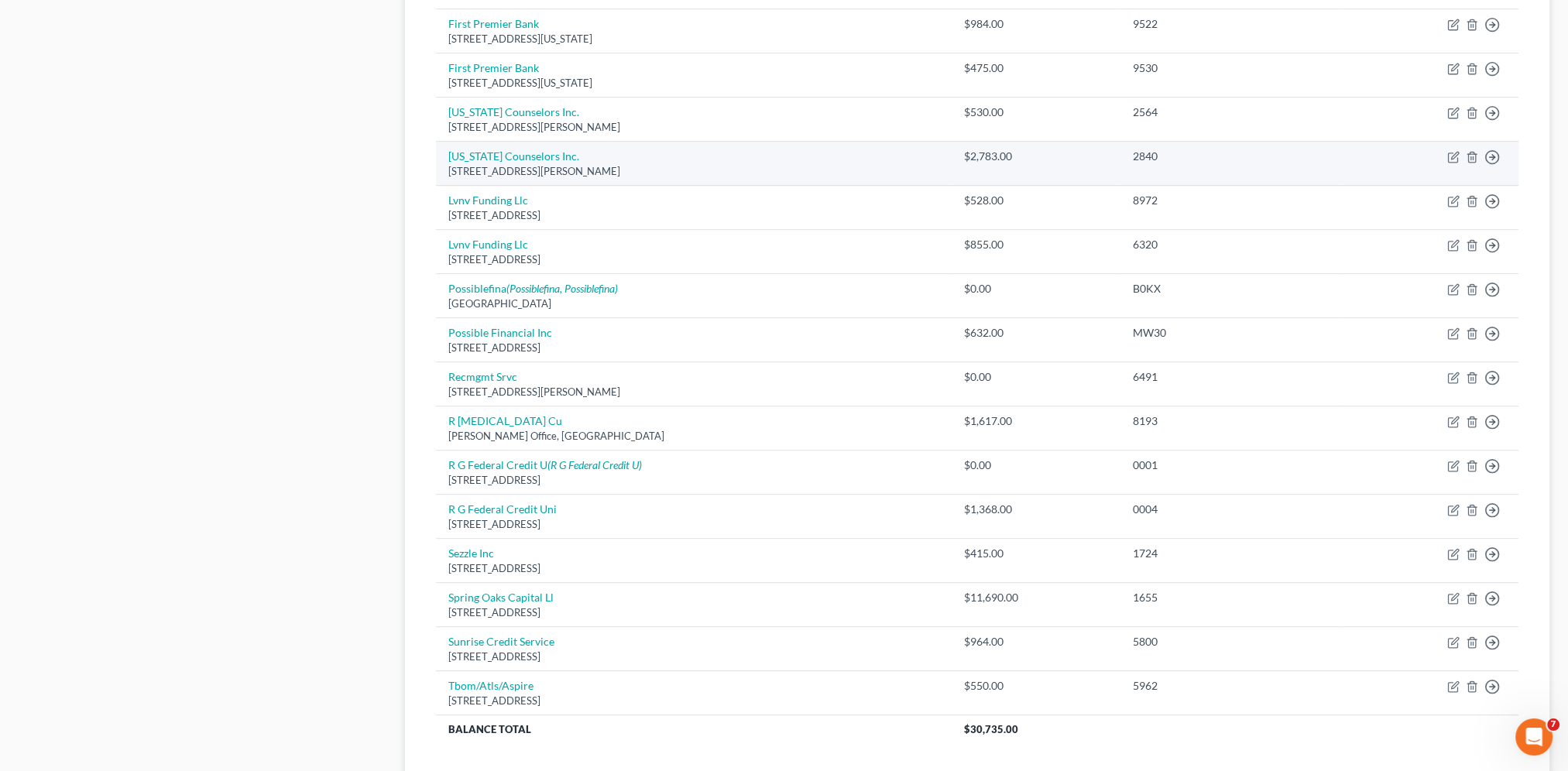
scroll to position [890, 0]
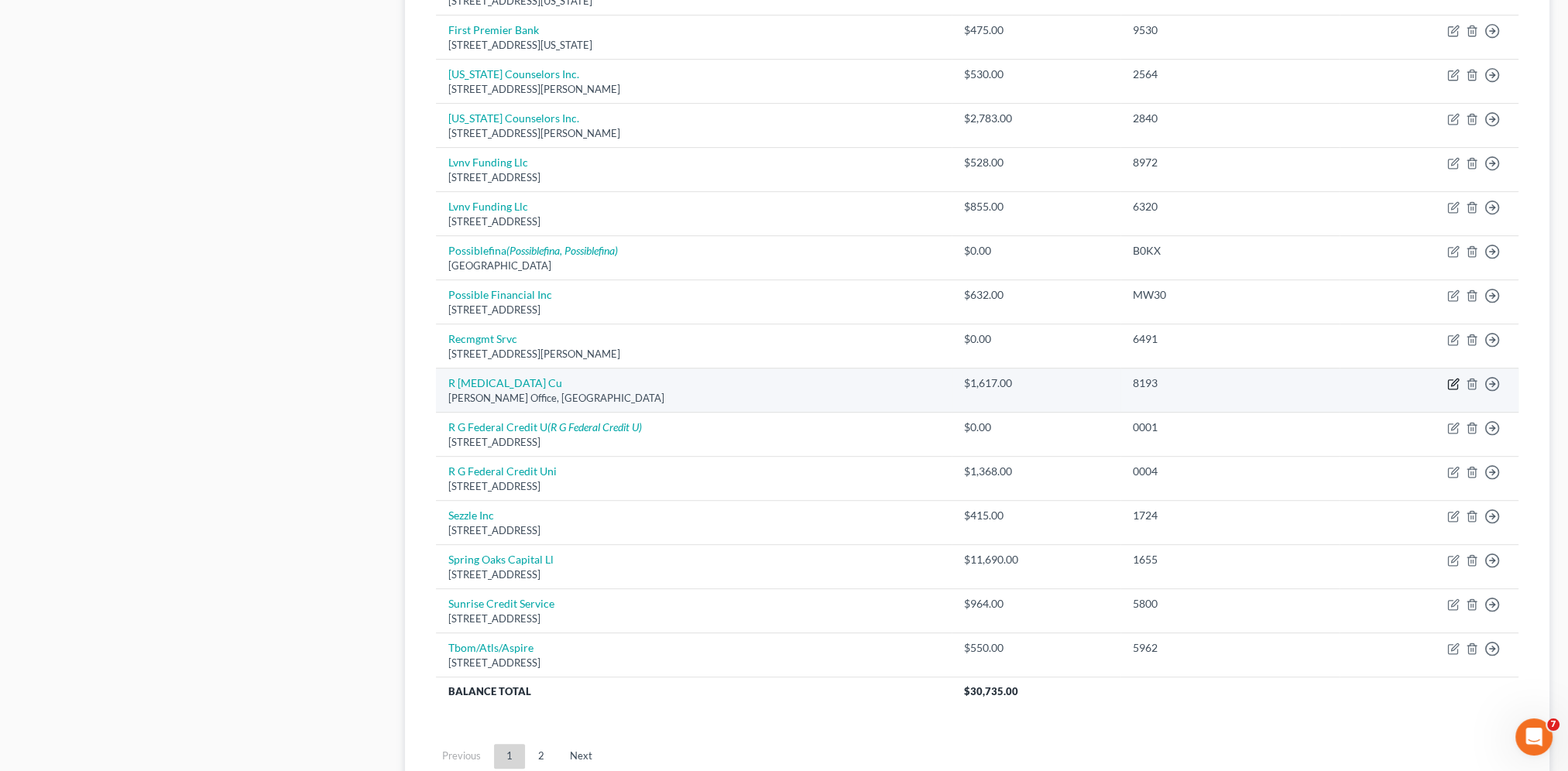
click at [1449, 379] on icon "button" at bounding box center [1453, 384] width 12 height 12
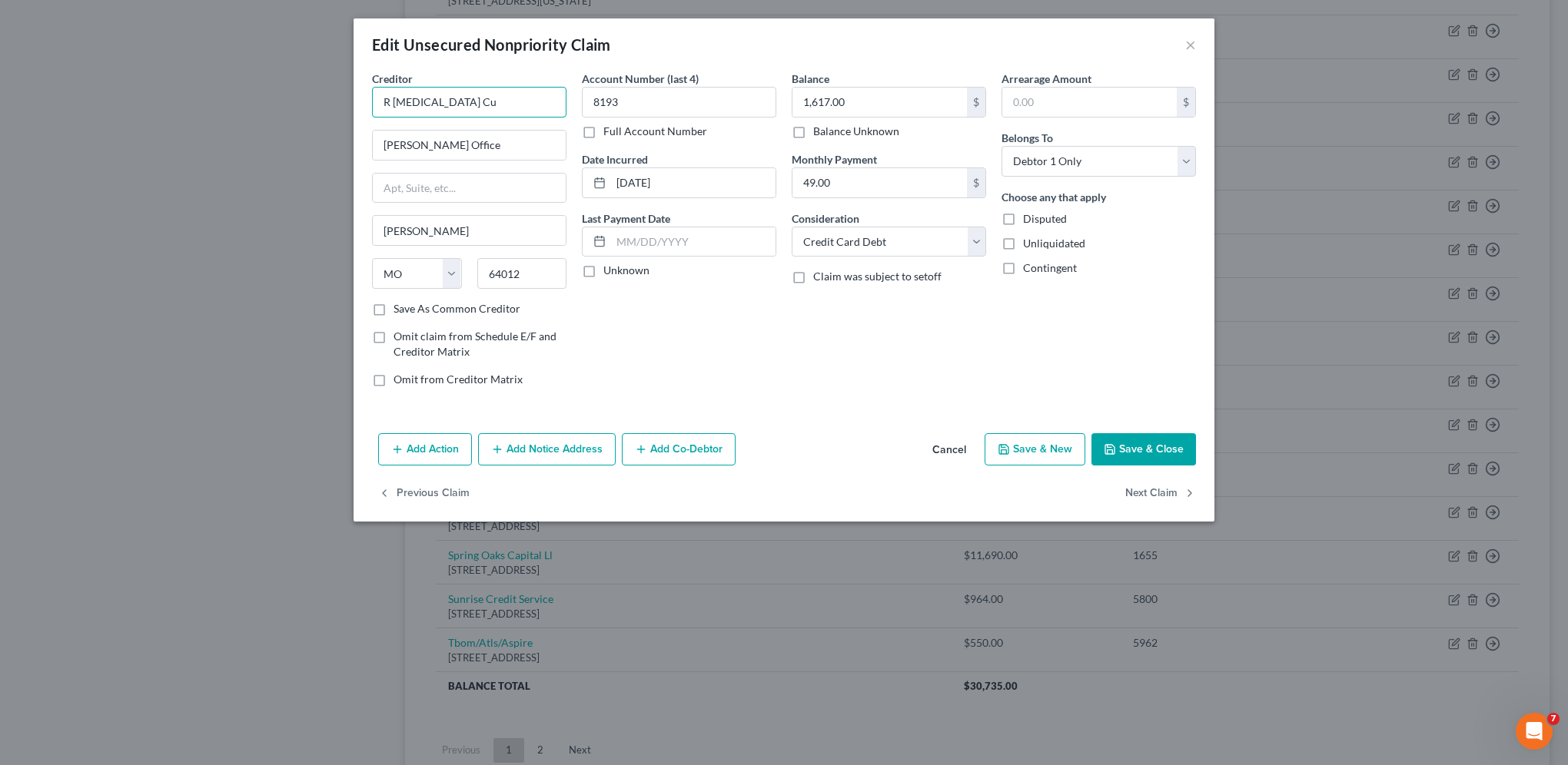
click at [438, 97] on input "R [MEDICAL_DATA] Cu" at bounding box center [469, 102] width 195 height 31
drag, startPoint x: 464, startPoint y: 153, endPoint x: 365, endPoint y: 147, distance: 99.2
click at [365, 147] on div "Creditor * R G Federal Credit Union [PERSON_NAME] Office [PERSON_NAME] State [U…" at bounding box center [469, 235] width 210 height 329
click at [395, 98] on input "R G Federal Credit Union" at bounding box center [469, 102] width 195 height 31
click at [419, 148] on input "[PERSON_NAME] Office" at bounding box center [469, 145] width 193 height 29
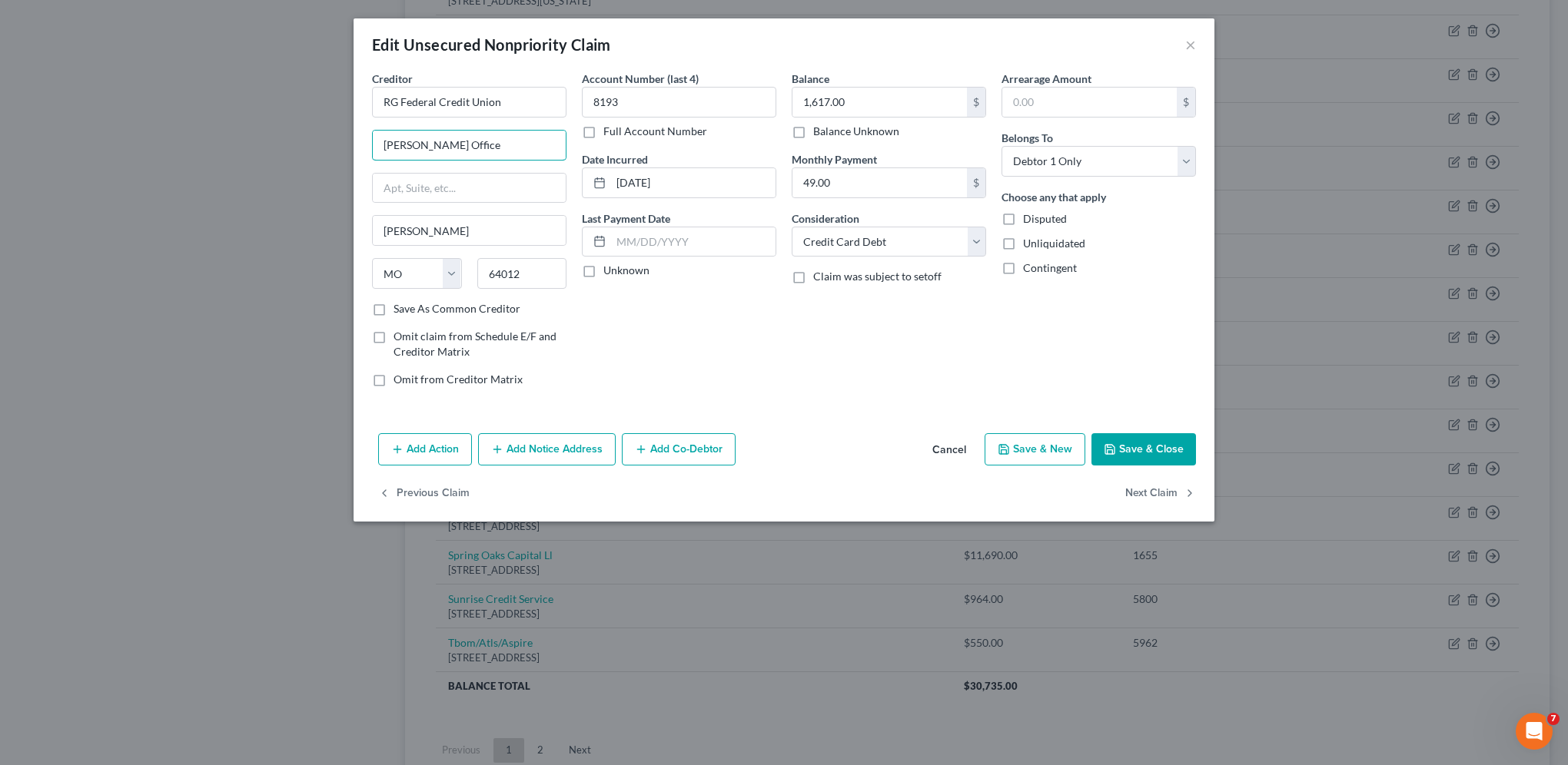
drag, startPoint x: 487, startPoint y: 143, endPoint x: 350, endPoint y: 144, distance: 137.0
click at [350, 144] on div "Edit Unsecured Nonpriority Claim × Creditor * RG Federal Credit Union [PERSON_N…" at bounding box center [784, 382] width 1568 height 765
drag, startPoint x: 534, startPoint y: 271, endPoint x: 470, endPoint y: 272, distance: 64.0
click at [470, 272] on div "64012" at bounding box center [522, 273] width 105 height 31
click at [818, 388] on div "Balance 1,617.00 $ Balance Unknown Balance Undetermined 1,617.00 $ Balance Unkn…" at bounding box center [888, 235] width 210 height 329
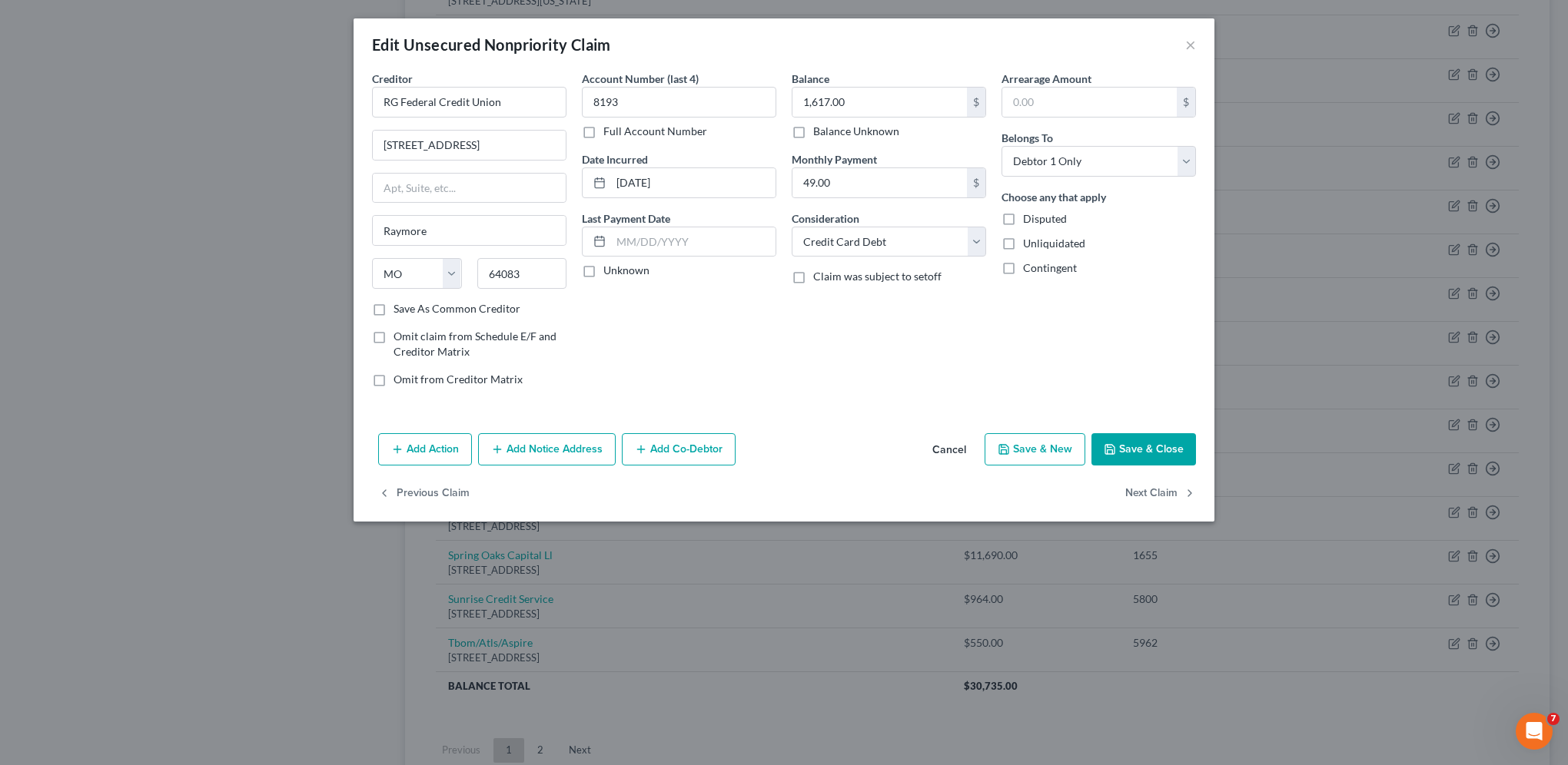
click at [1149, 452] on button "Save & Close" at bounding box center [1143, 449] width 104 height 32
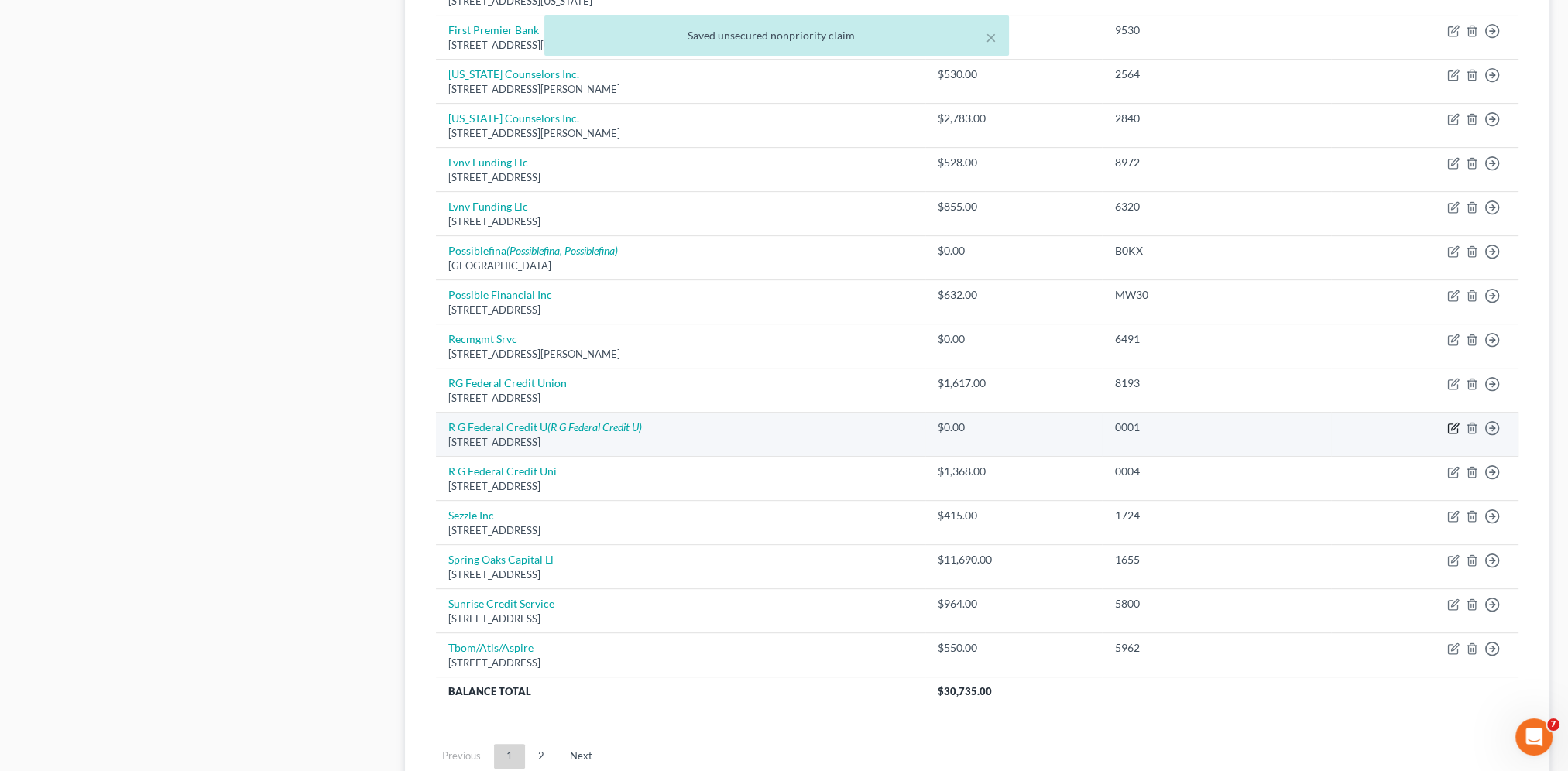
click at [1452, 422] on icon "button" at bounding box center [1453, 428] width 12 height 12
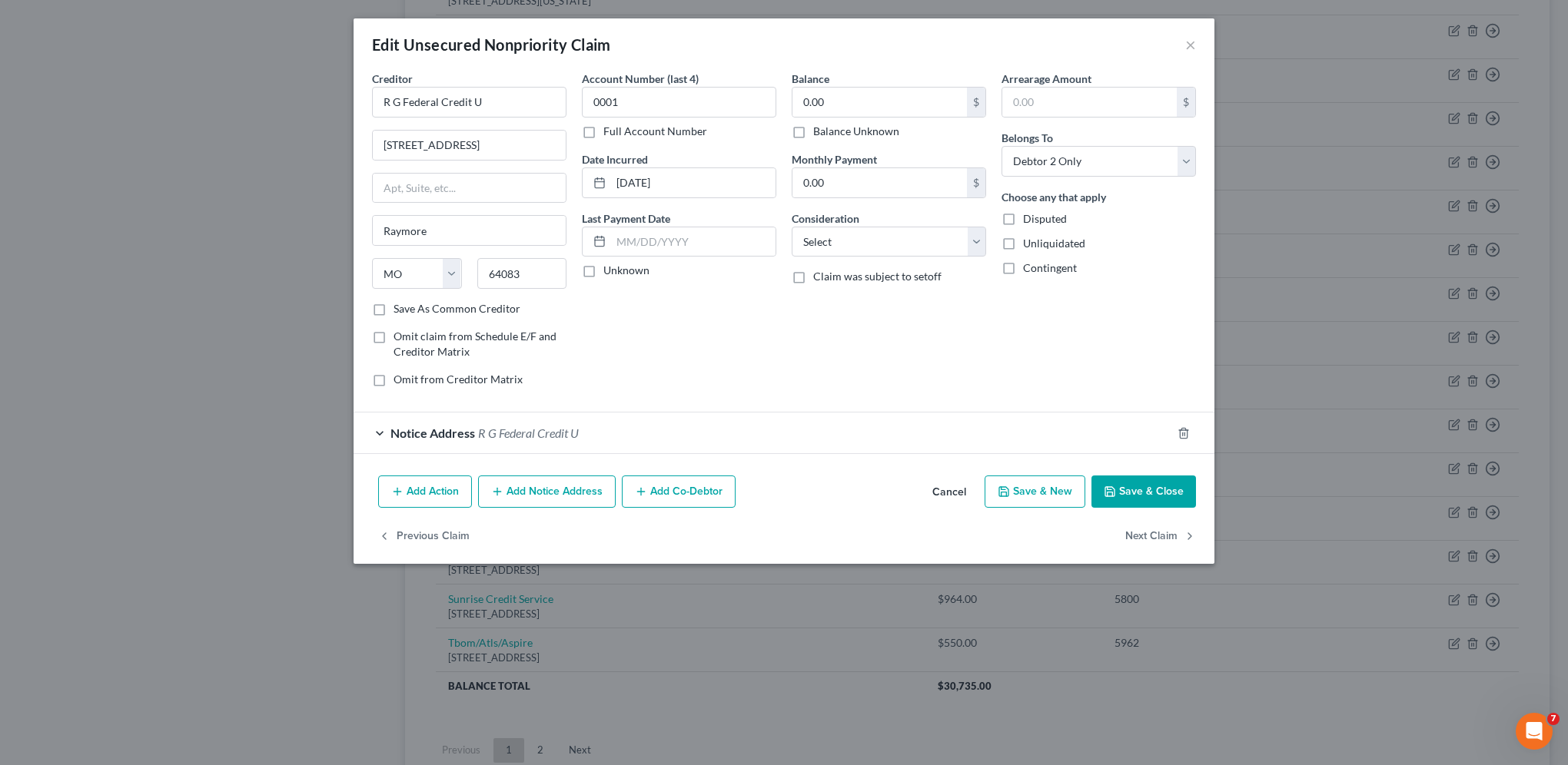
click at [373, 424] on div "Notice Address R G Federal Credit U" at bounding box center [762, 432] width 818 height 41
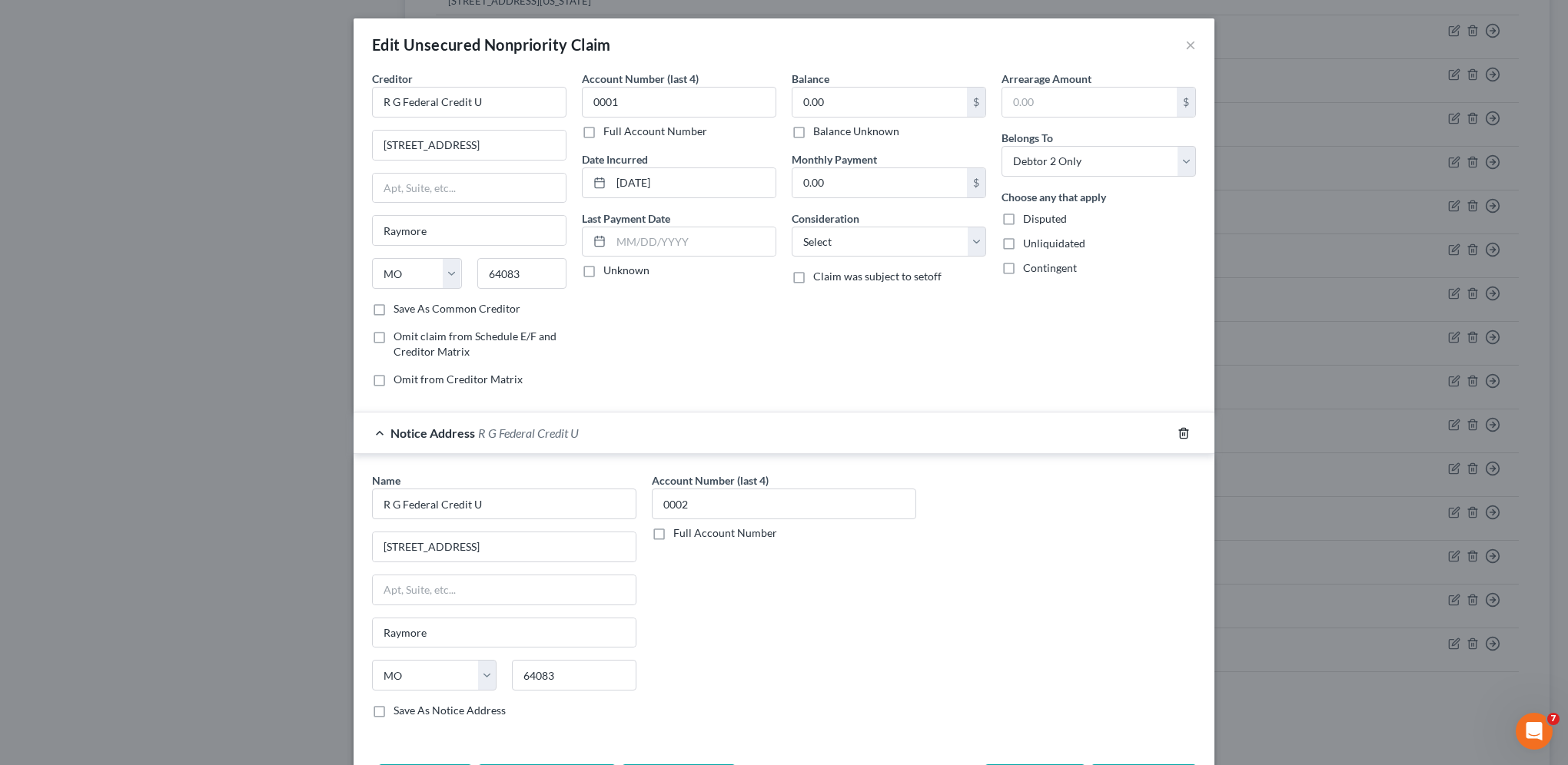
click at [1177, 429] on icon "button" at bounding box center [1183, 433] width 12 height 12
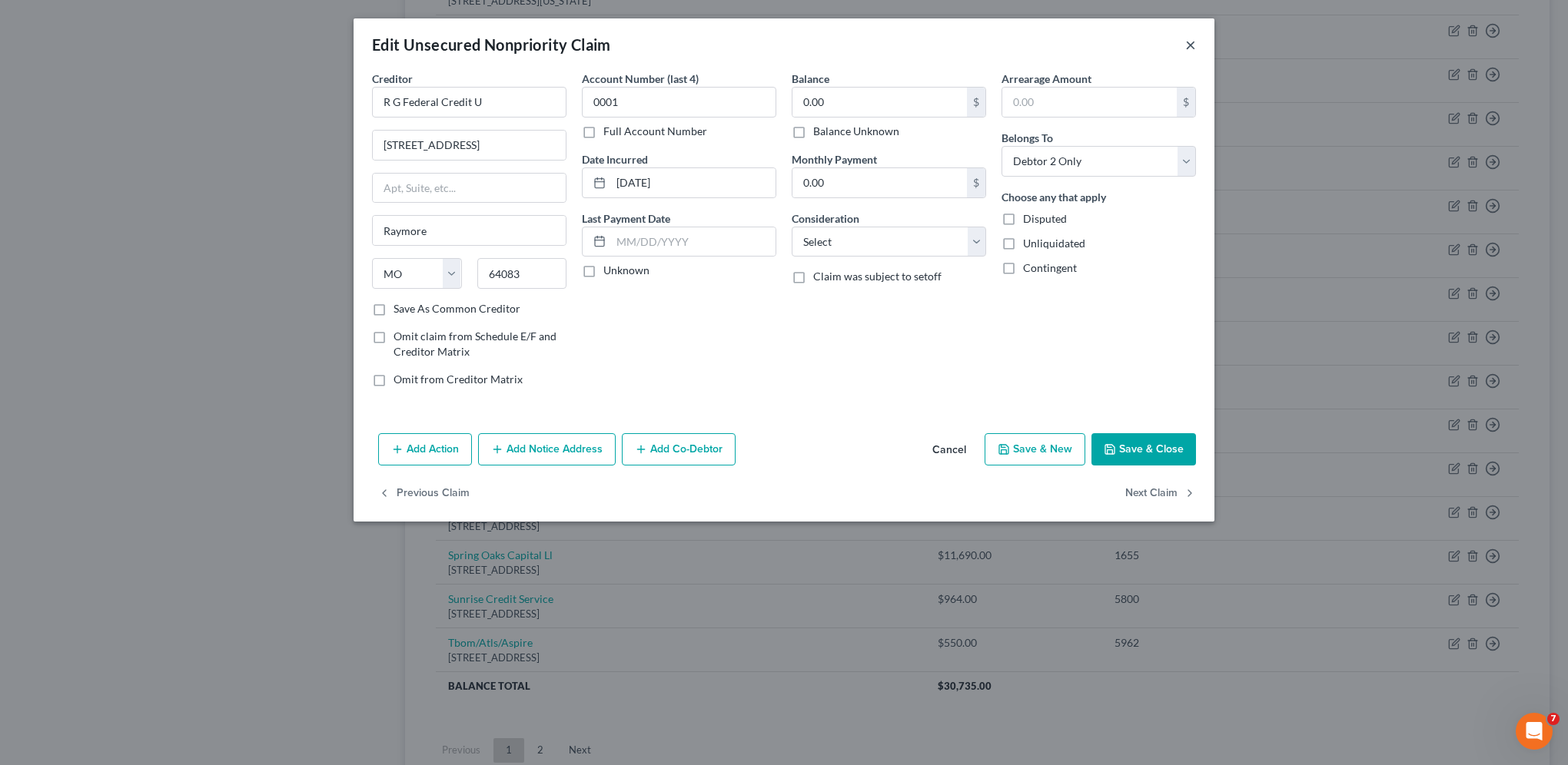
click at [1195, 42] on button "×" at bounding box center [1190, 44] width 11 height 19
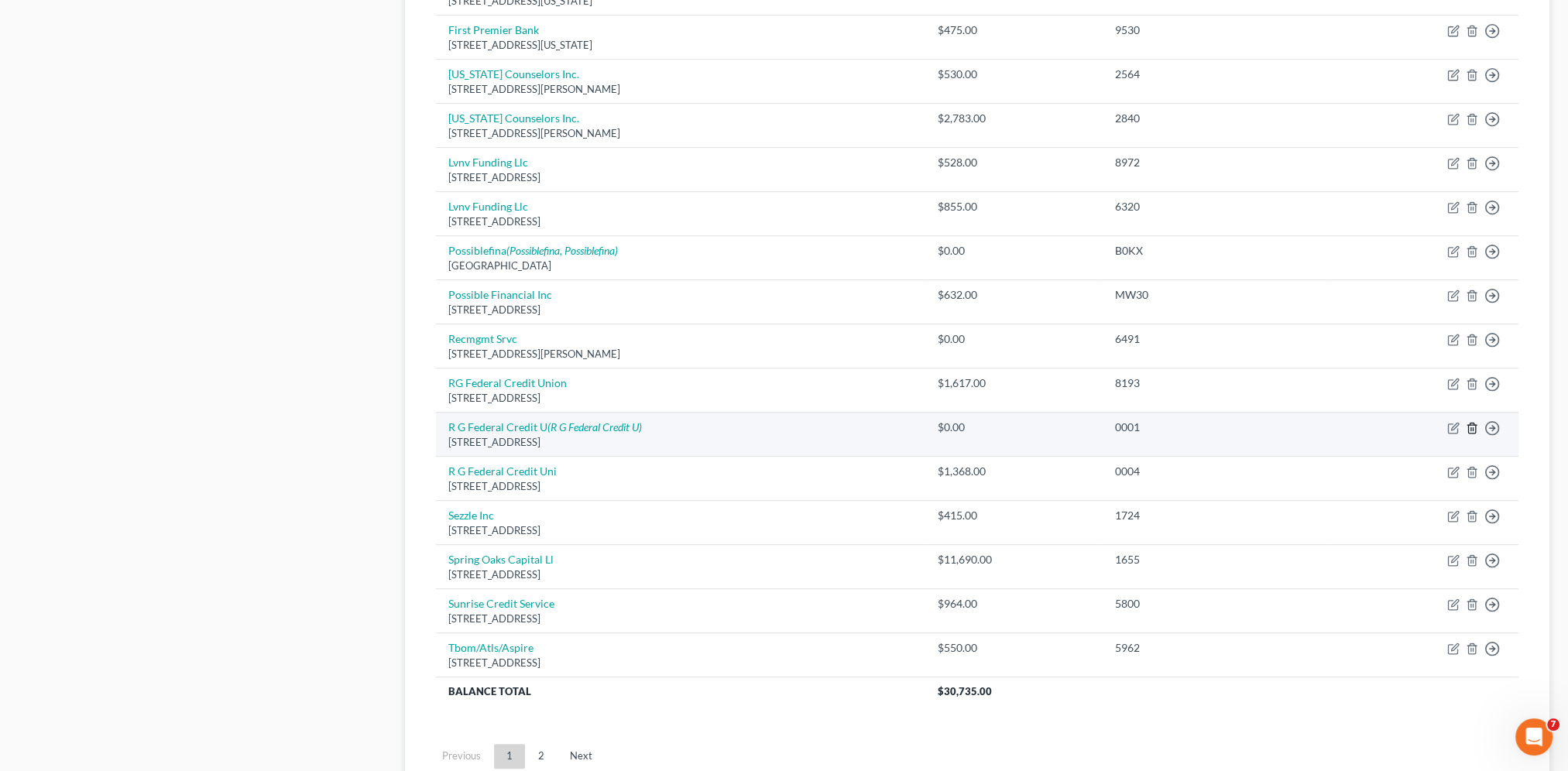
click at [1474, 422] on icon "button" at bounding box center [1472, 428] width 12 height 12
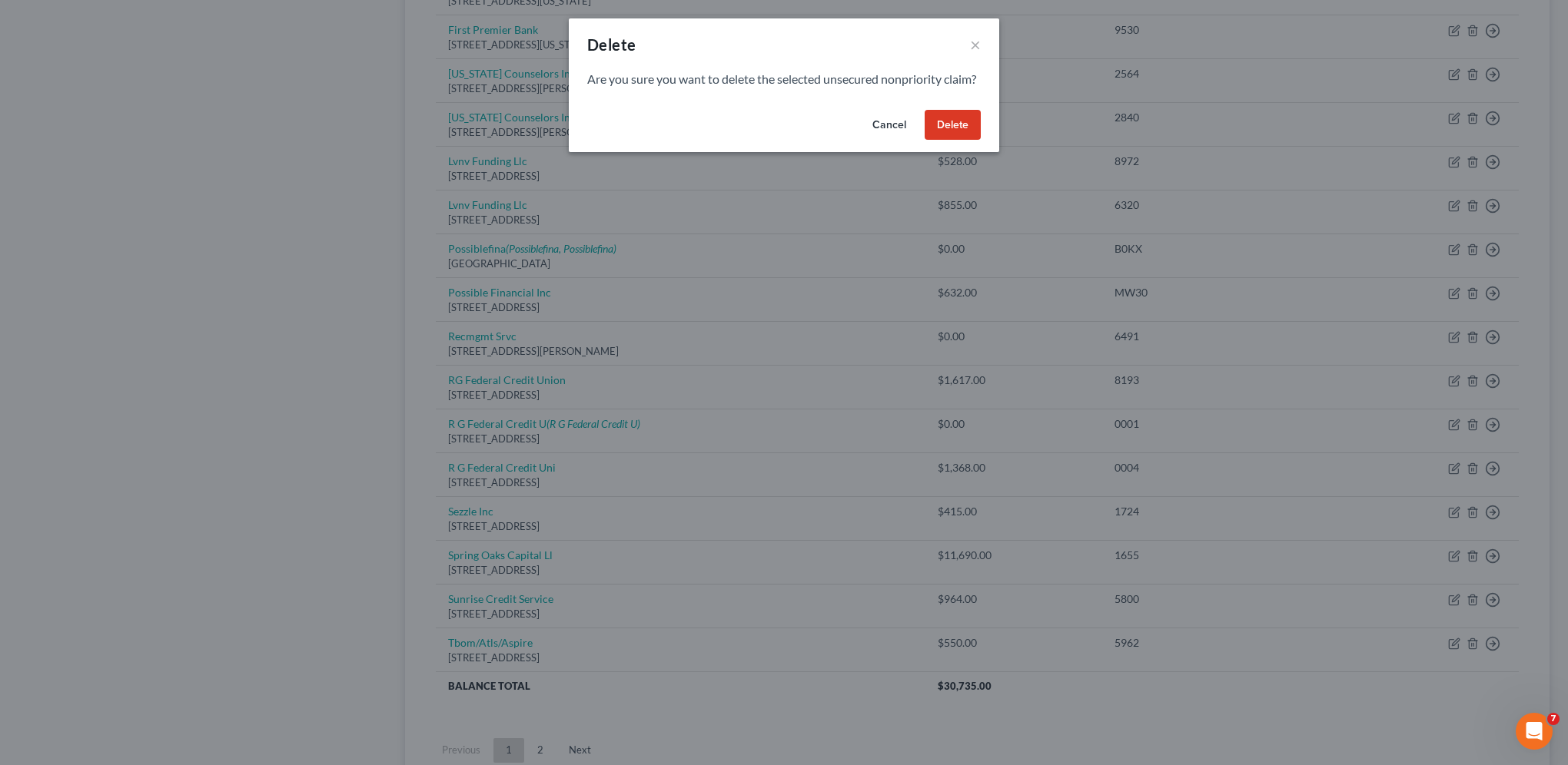
click at [959, 141] on button "Delete" at bounding box center [952, 125] width 56 height 31
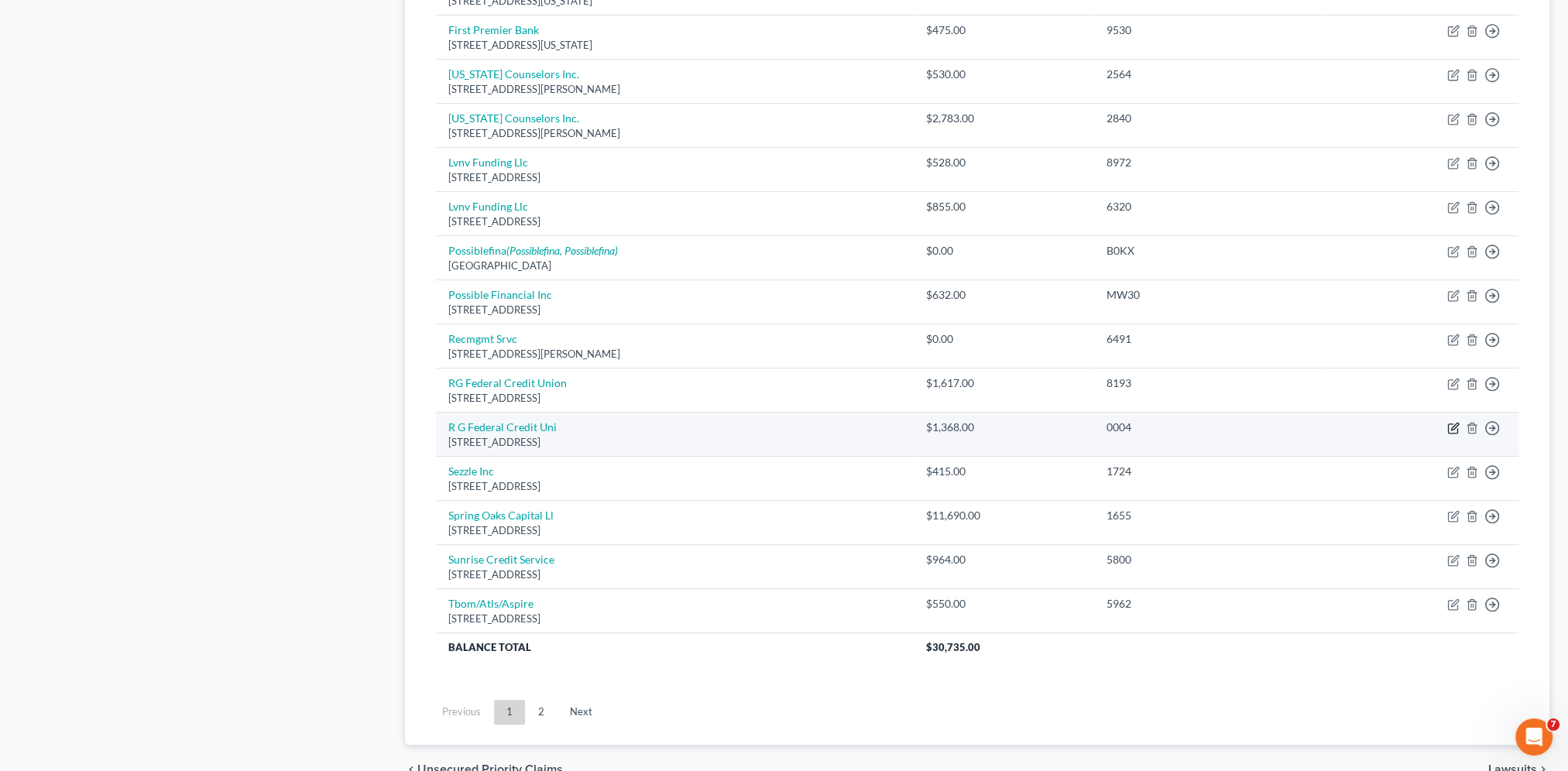
click at [1451, 424] on icon "button" at bounding box center [1454, 426] width 7 height 7
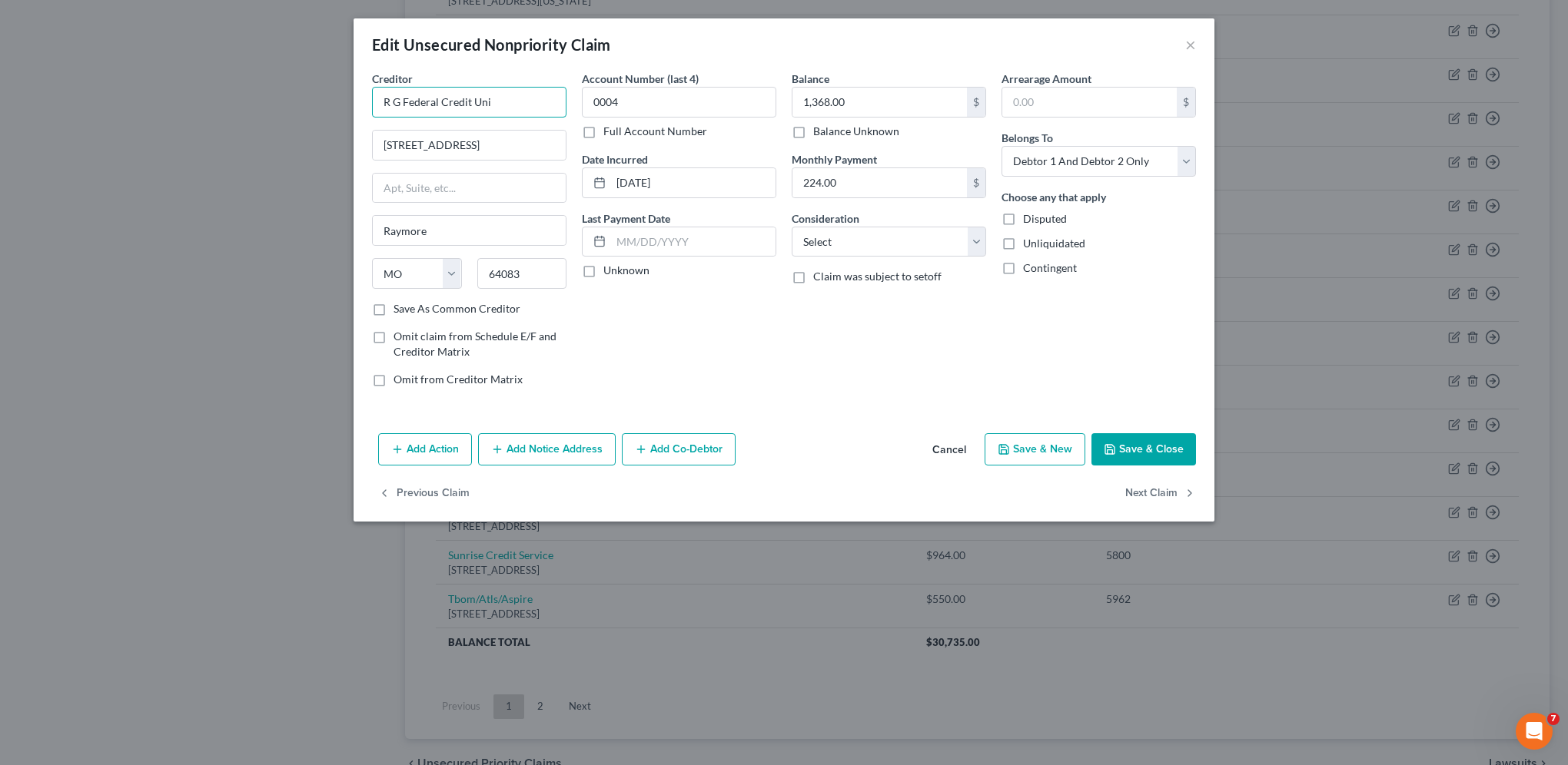
click at [396, 96] on input "R G Federal Credit Uni" at bounding box center [469, 102] width 195 height 31
click at [508, 93] on input "RG Federal Credit Uni" at bounding box center [469, 102] width 195 height 31
click at [911, 241] on select "Select Cable / Satellite Services Collection Agency Credit Card Debt Debt Couns…" at bounding box center [888, 241] width 195 height 31
click at [791, 226] on select "Select Cable / Satellite Services Collection Agency Credit Card Debt Debt Couns…" at bounding box center [888, 241] width 195 height 31
click at [1119, 452] on button "Save & Close" at bounding box center [1143, 449] width 104 height 32
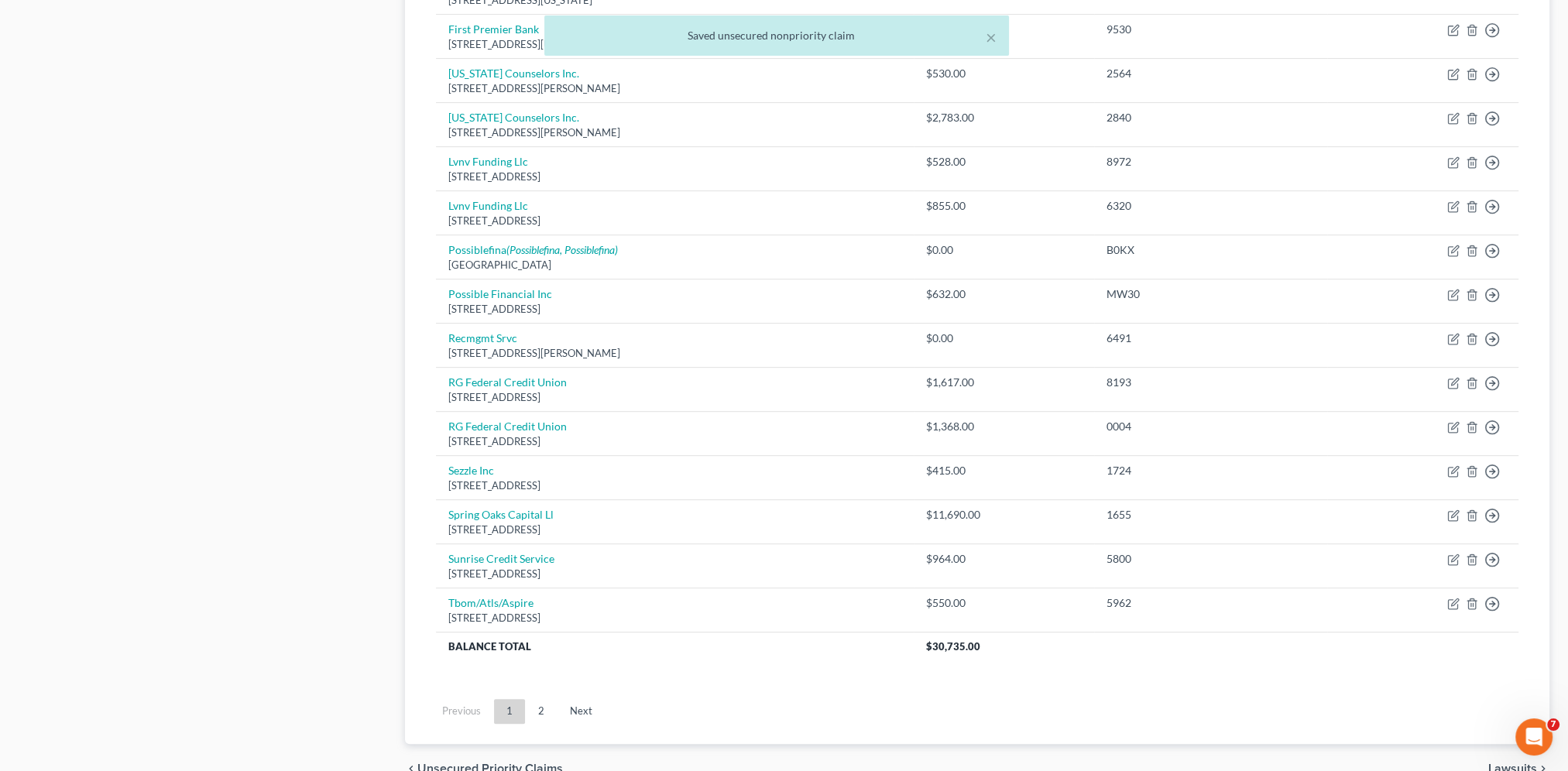
click at [540, 703] on link "2" at bounding box center [541, 711] width 31 height 25
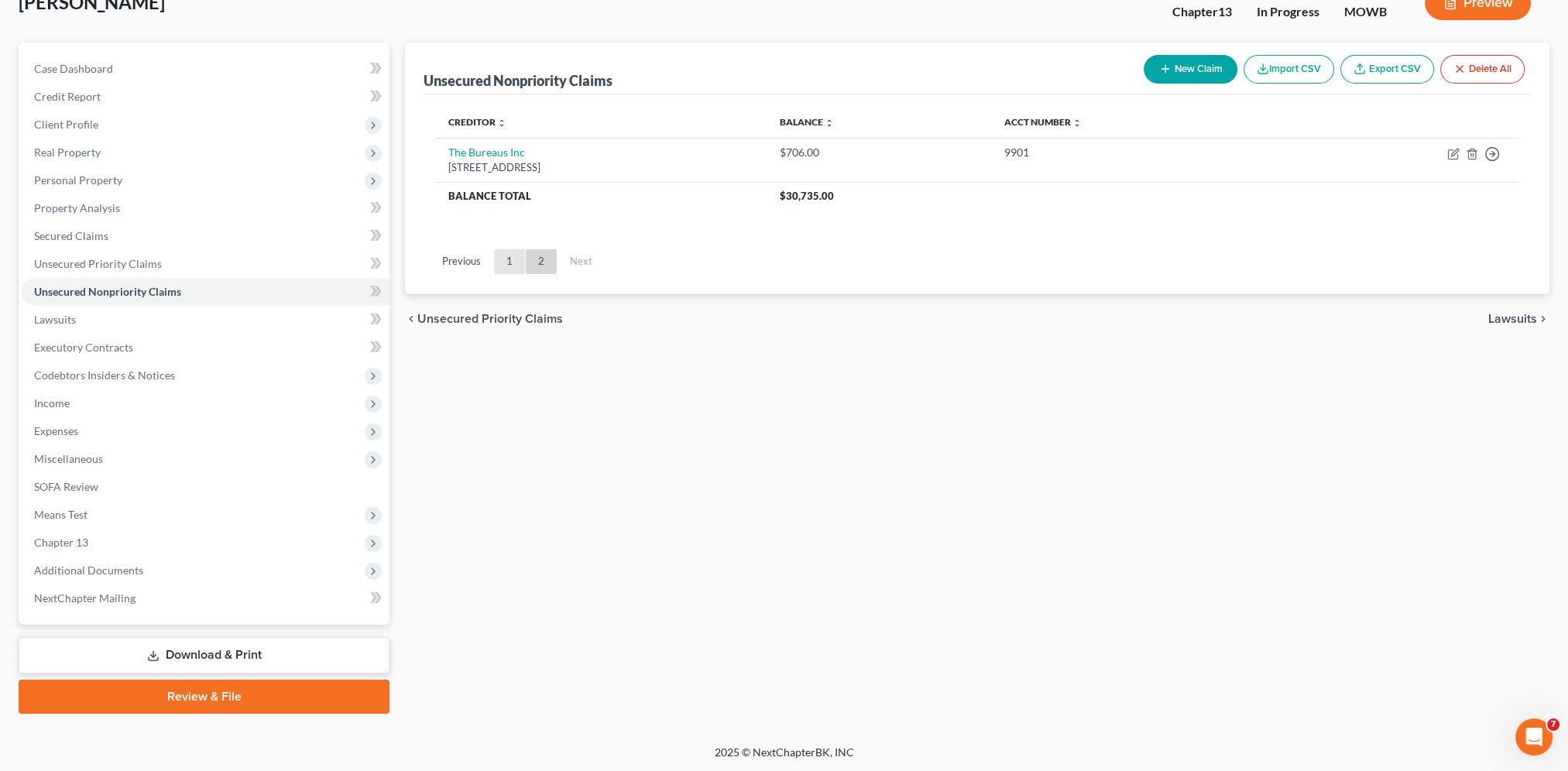
click at [510, 269] on link "1" at bounding box center [509, 262] width 31 height 25
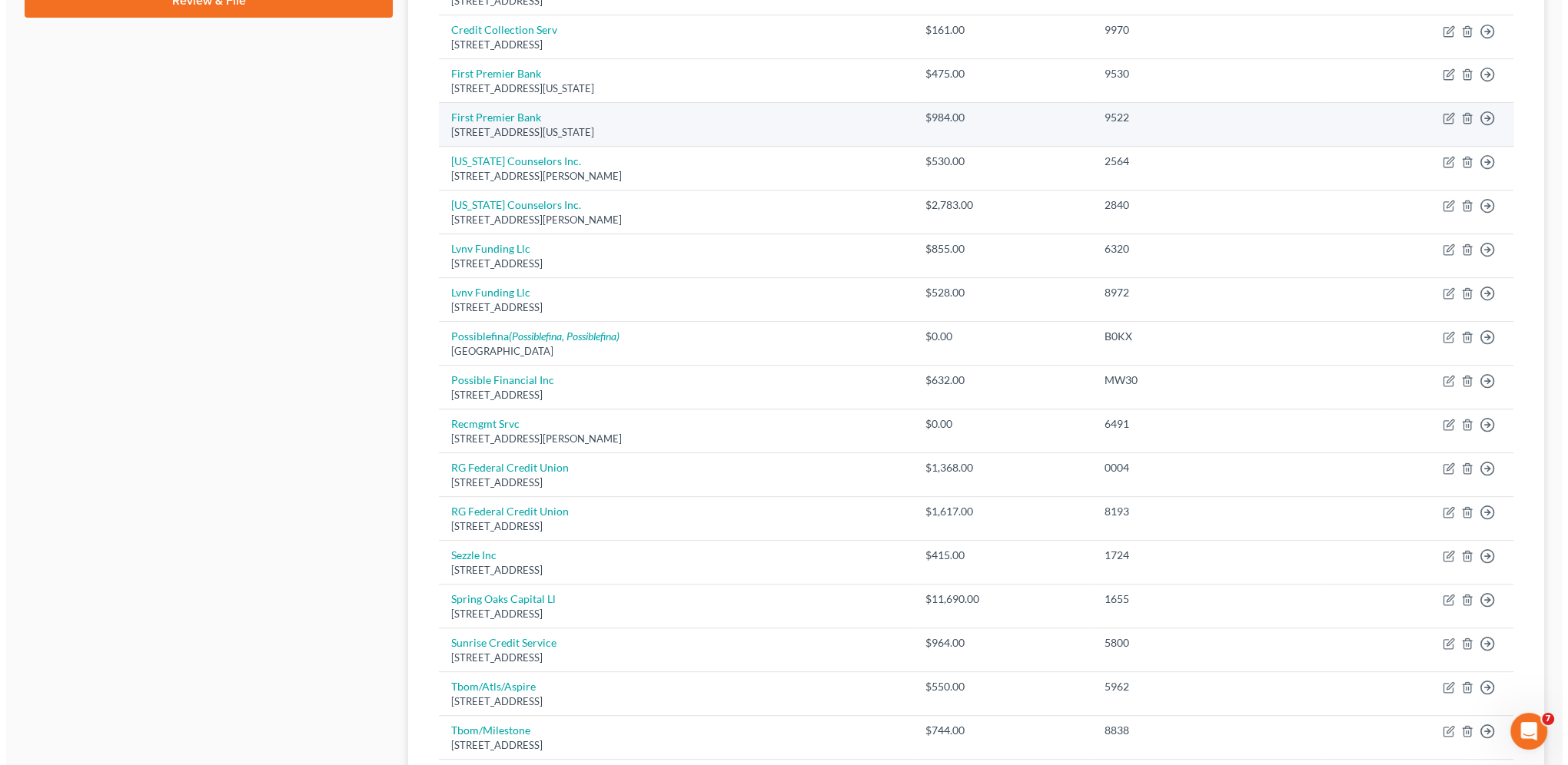
scroll to position [797, 0]
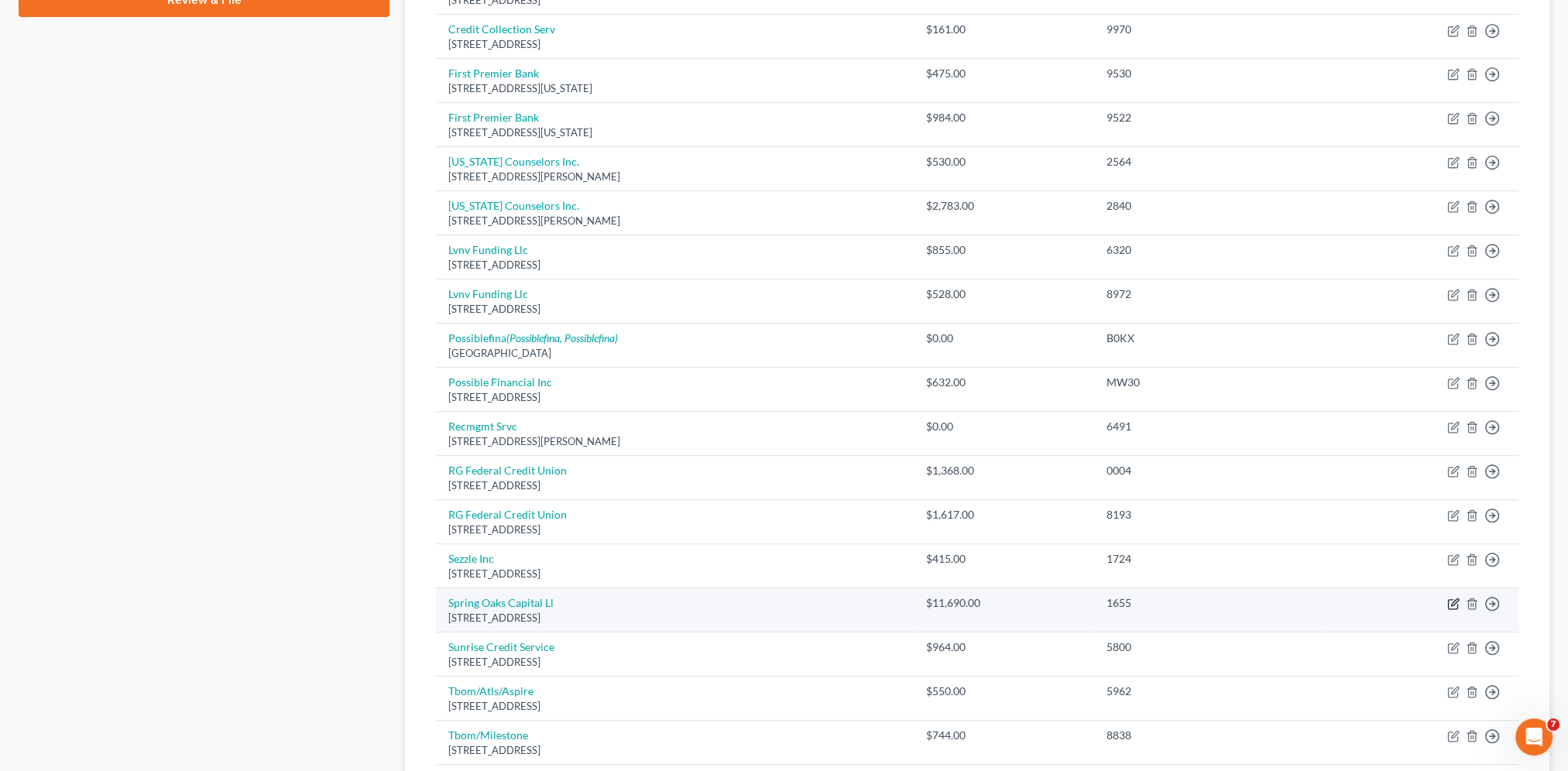
click at [1450, 597] on icon "button" at bounding box center [1453, 603] width 12 height 12
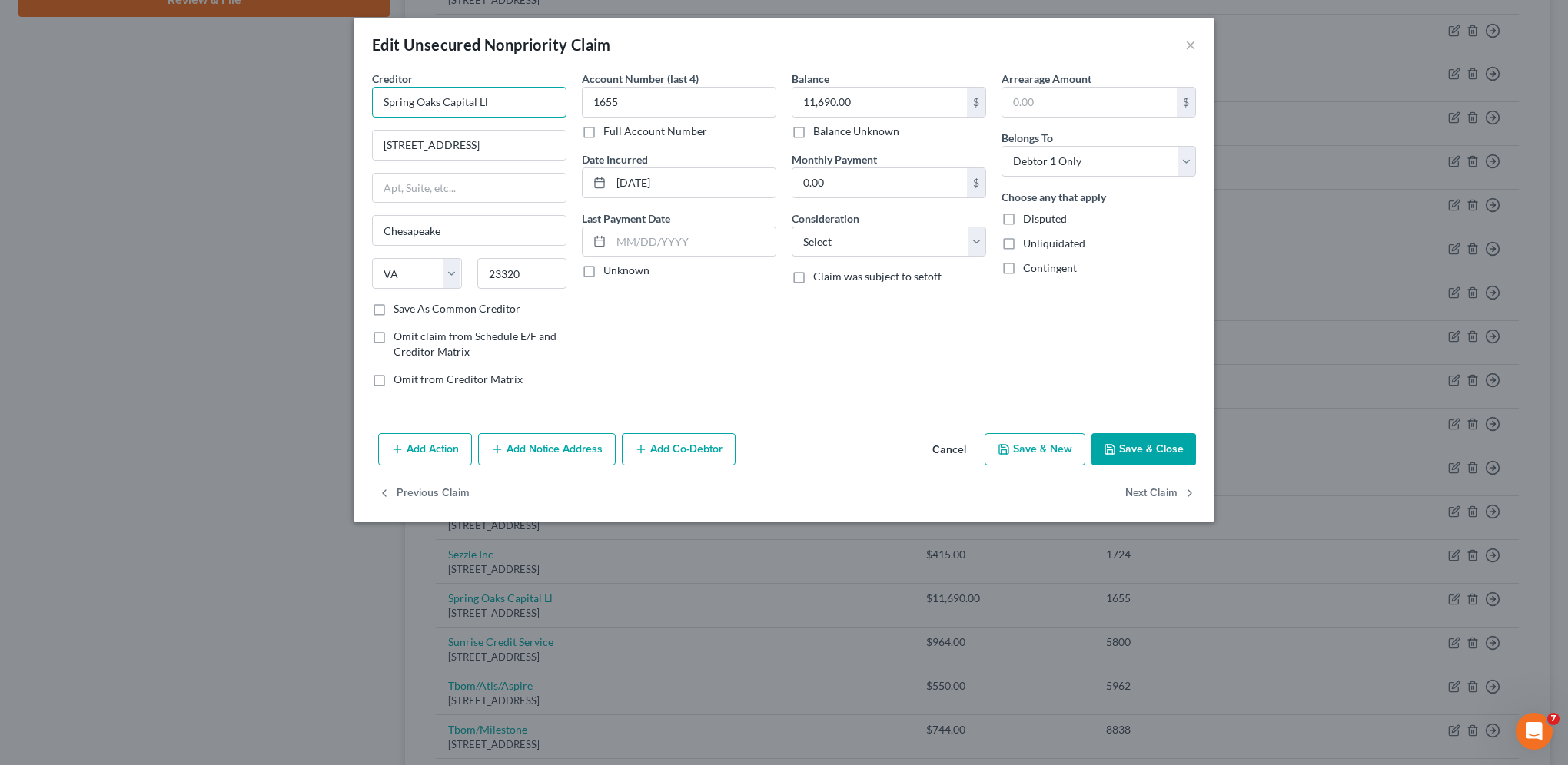
click at [534, 99] on input "Spring Oaks Capital Ll" at bounding box center [469, 102] width 195 height 31
click at [774, 411] on div "Creditor * [GEOGRAPHIC_DATA], LLC [STREET_ADDRESS] [GEOGRAPHIC_DATA]-0207 [STRE…" at bounding box center [783, 249] width 861 height 356
click at [502, 139] on input "[STREET_ADDRESS]" at bounding box center [469, 145] width 193 height 29
click at [486, 143] on input "[STREET_ADDRESS]" at bounding box center [469, 145] width 193 height 29
drag, startPoint x: 541, startPoint y: 142, endPoint x: 488, endPoint y: 143, distance: 53.0
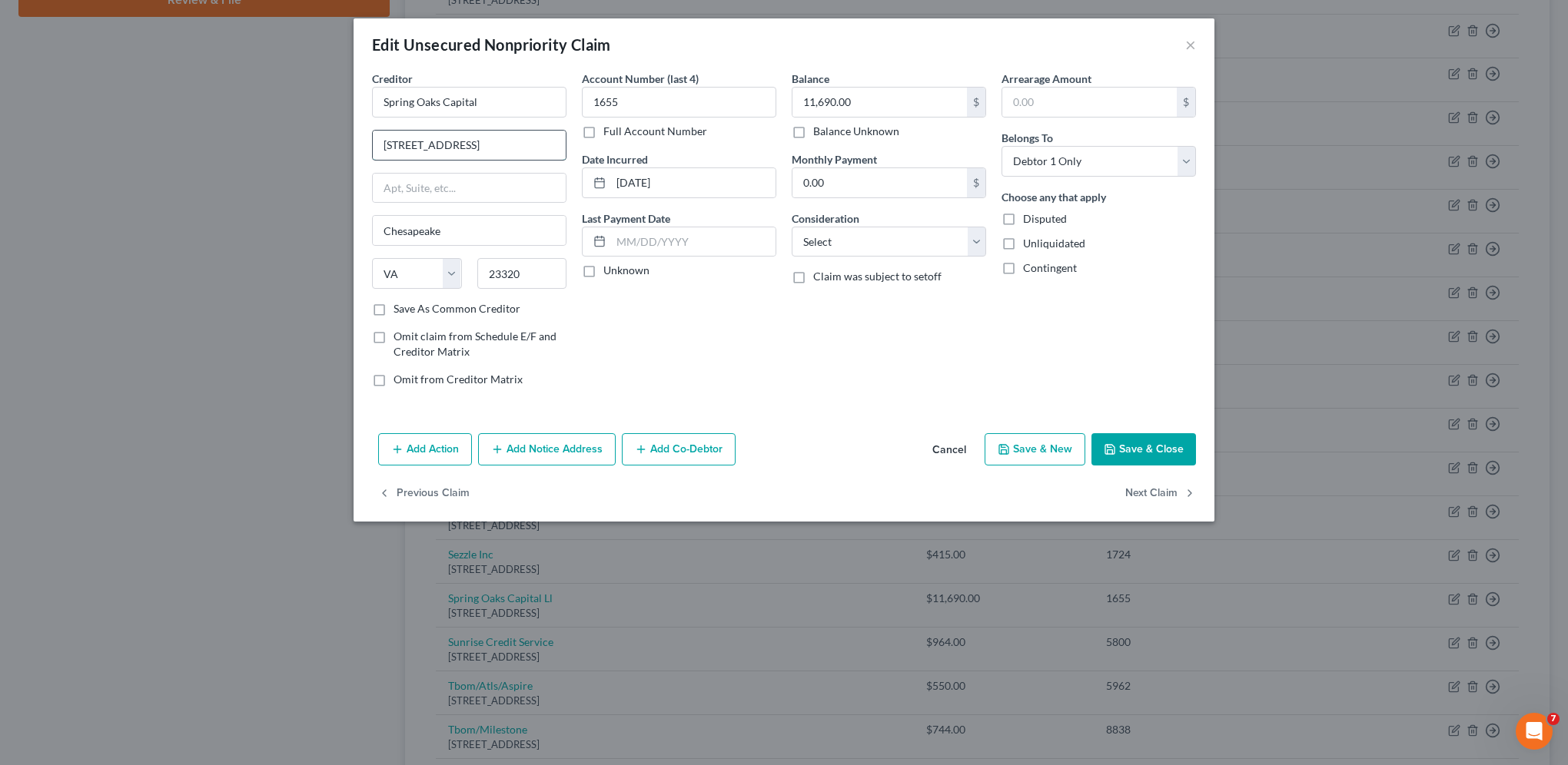
click at [488, 143] on input "[STREET_ADDRESS]" at bounding box center [469, 145] width 193 height 29
click at [384, 184] on input "text" at bounding box center [469, 187] width 193 height 29
paste input "Ste. 1008"
click at [507, 142] on input "[STREET_ADDRESS]" at bounding box center [469, 145] width 193 height 29
click at [746, 418] on div "Creditor * [GEOGRAPHIC_DATA] Capital [STREET_ADDRESS] Ste. 1008 Chesapeake Stat…" at bounding box center [783, 249] width 861 height 356
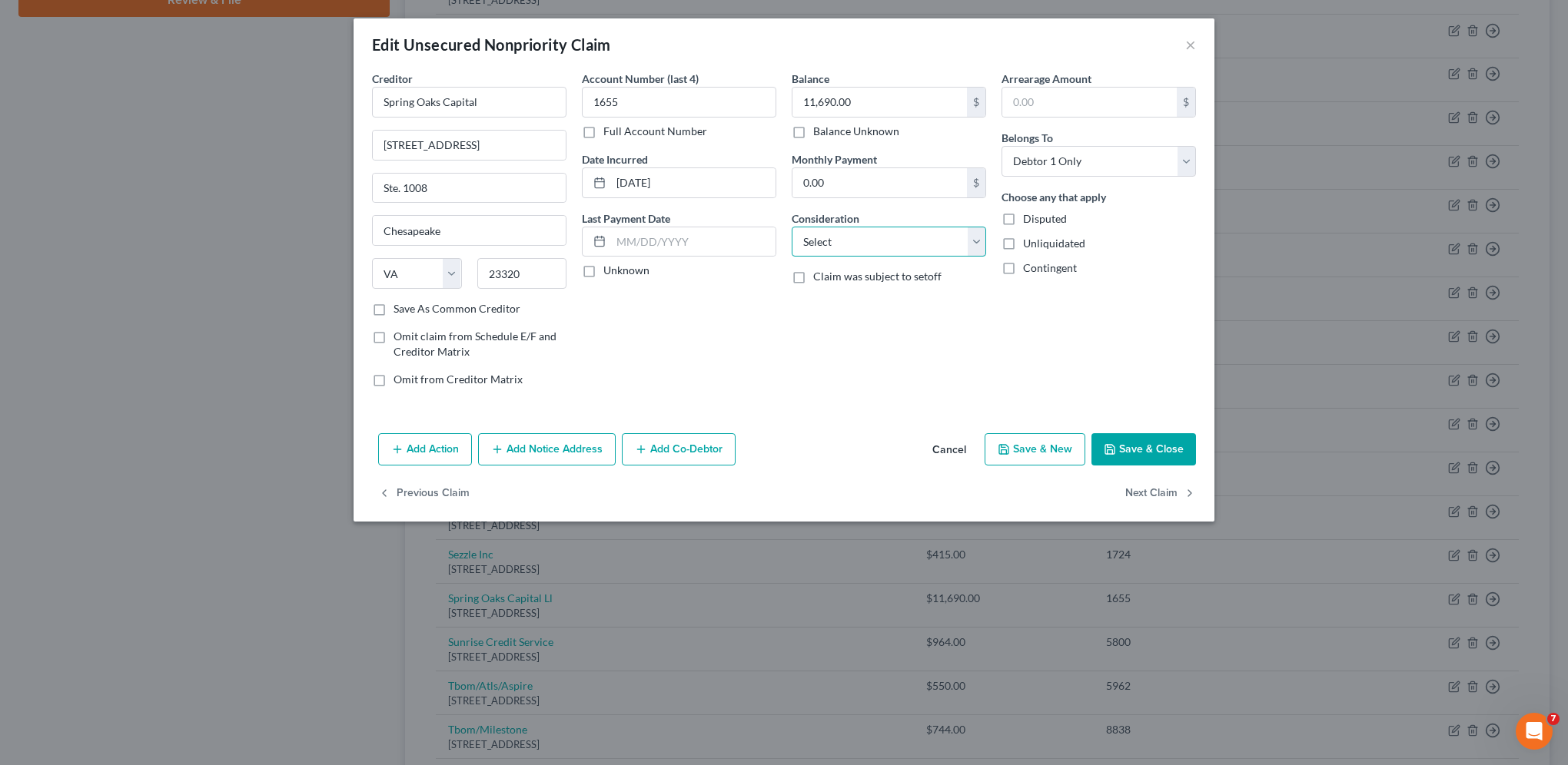
click at [870, 240] on select "Select Cable / Satellite Services Collection Agency Credit Card Debt Debt Couns…" at bounding box center [888, 241] width 195 height 31
click at [791, 226] on select "Select Cable / Satellite Services Collection Agency Credit Card Debt Debt Couns…" at bounding box center [888, 241] width 195 height 31
click at [554, 450] on button "Add Notice Address" at bounding box center [546, 449] width 137 height 32
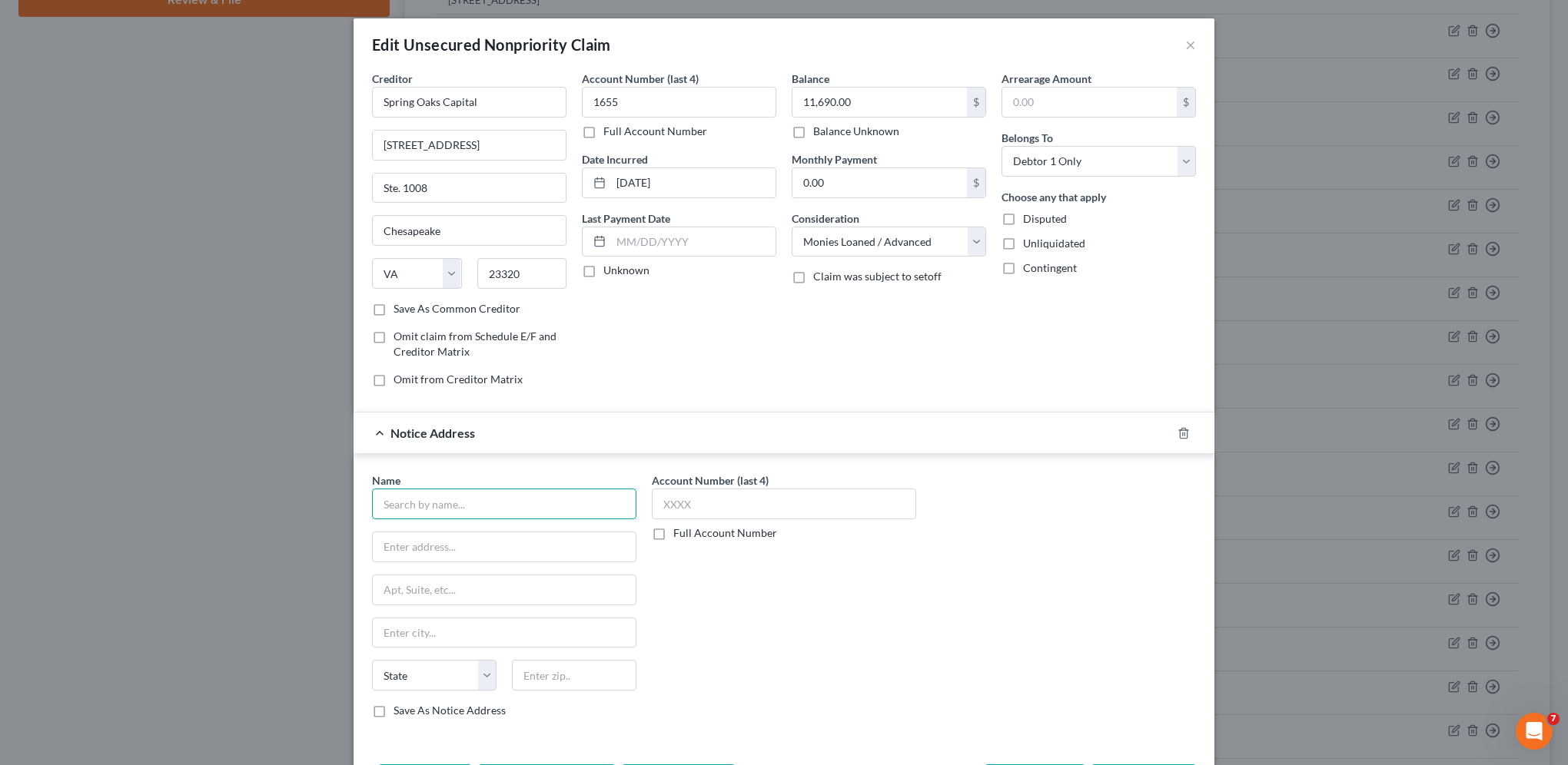
click at [471, 501] on input "text" at bounding box center [503, 503] width 265 height 31
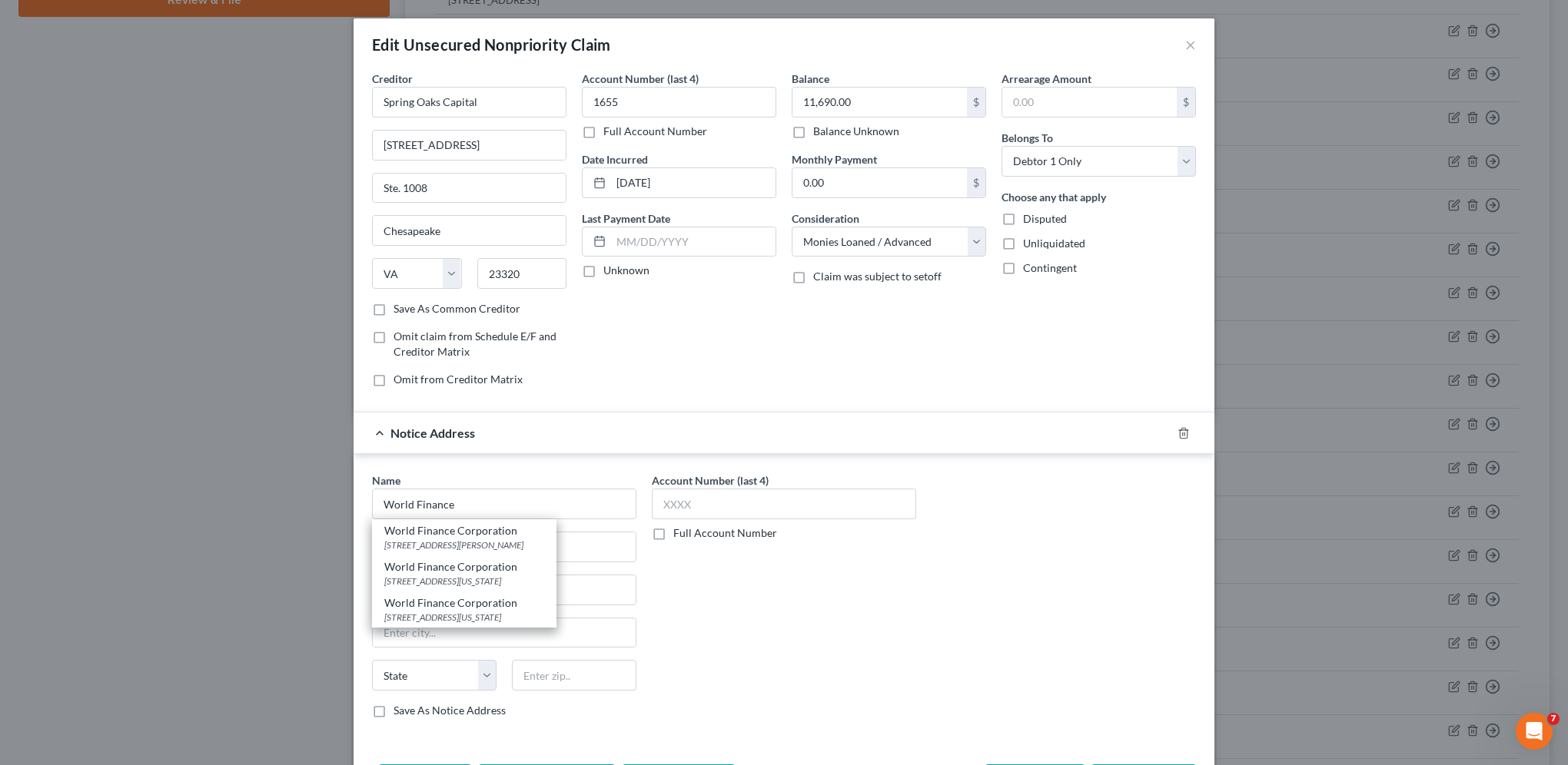
click at [827, 614] on div "Account Number (last 4) Full Account Number" at bounding box center [784, 601] width 280 height 258
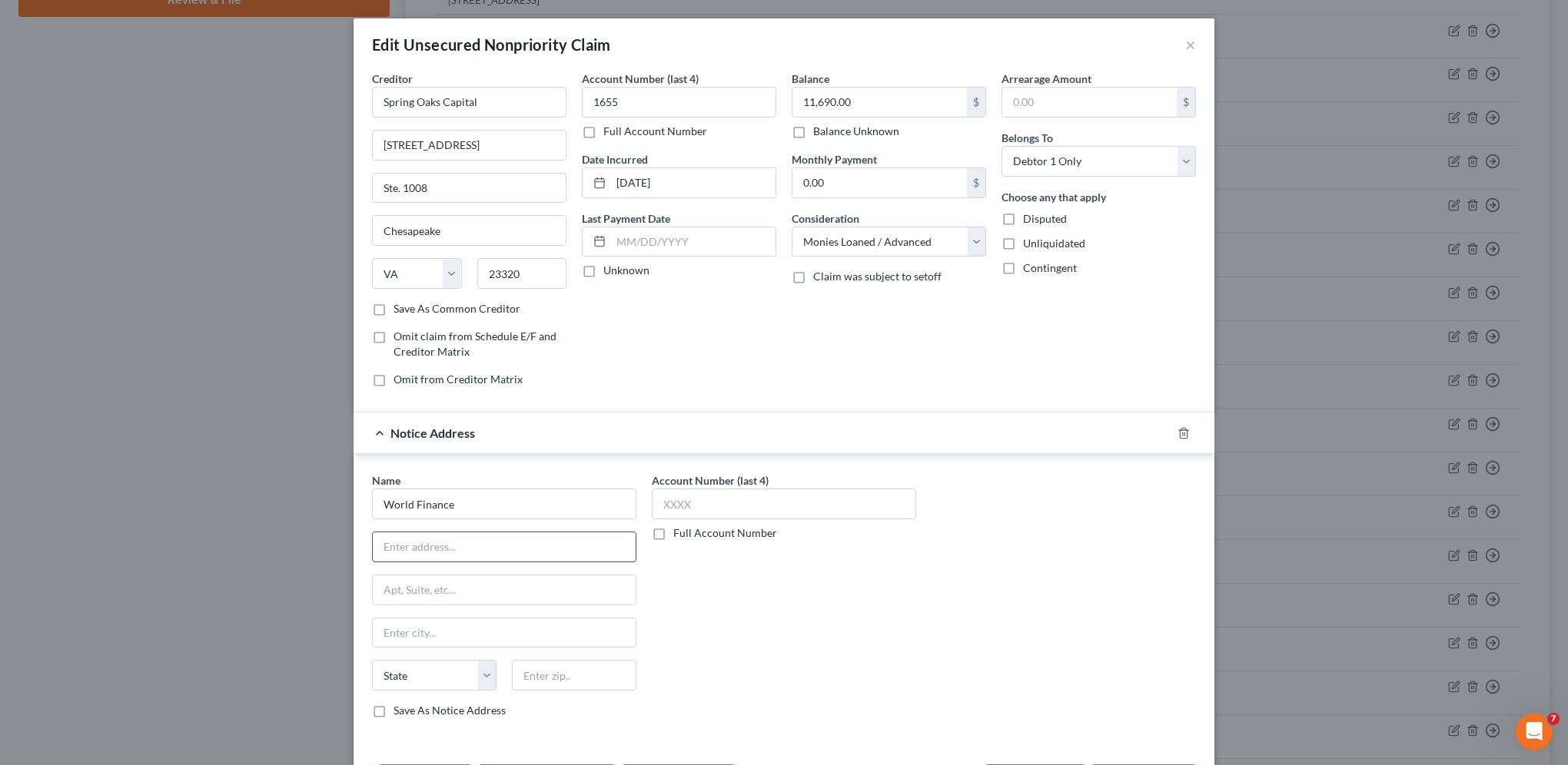
click at [525, 546] on input "text" at bounding box center [503, 547] width 263 height 29
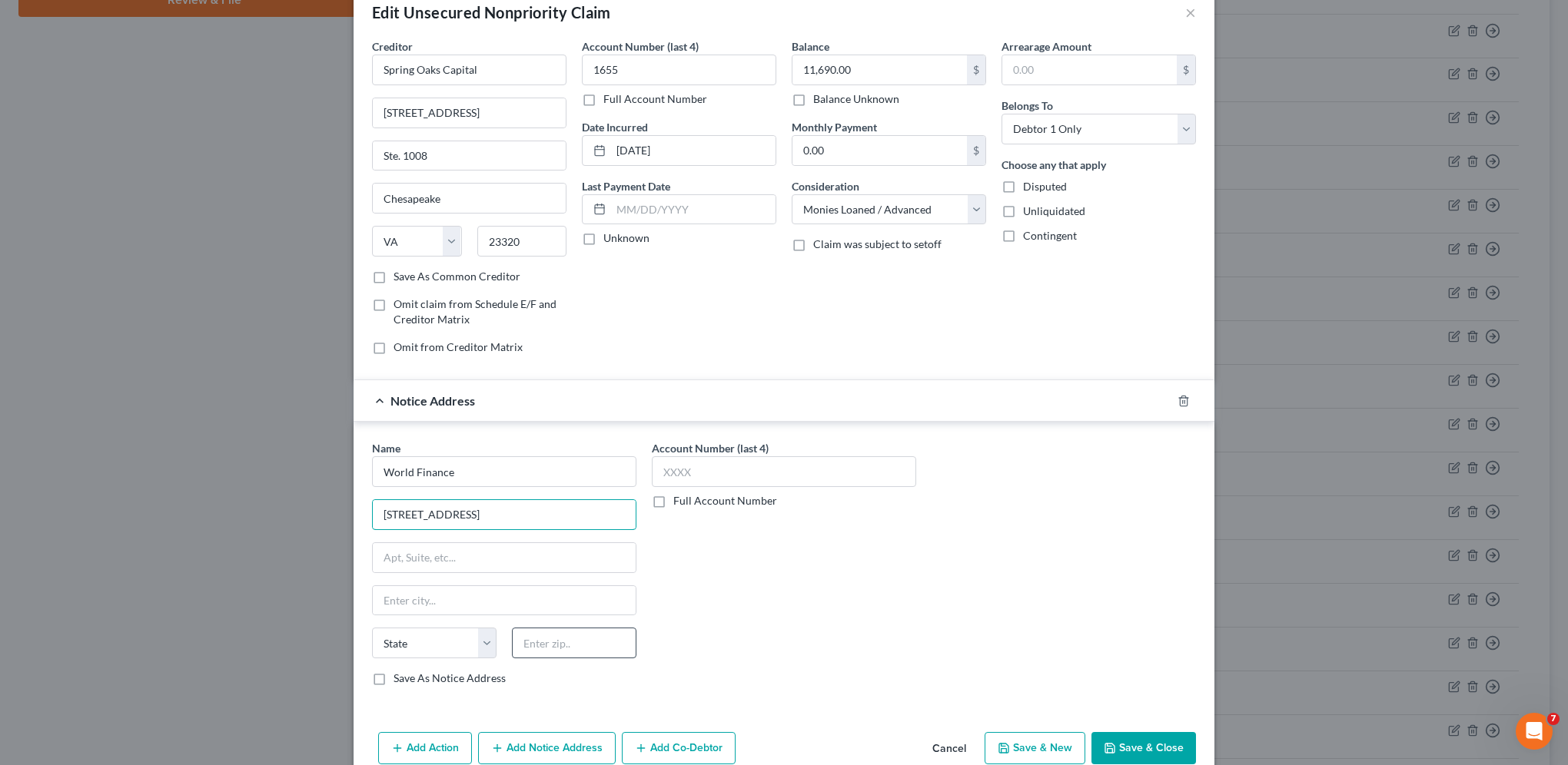
scroll to position [57, 0]
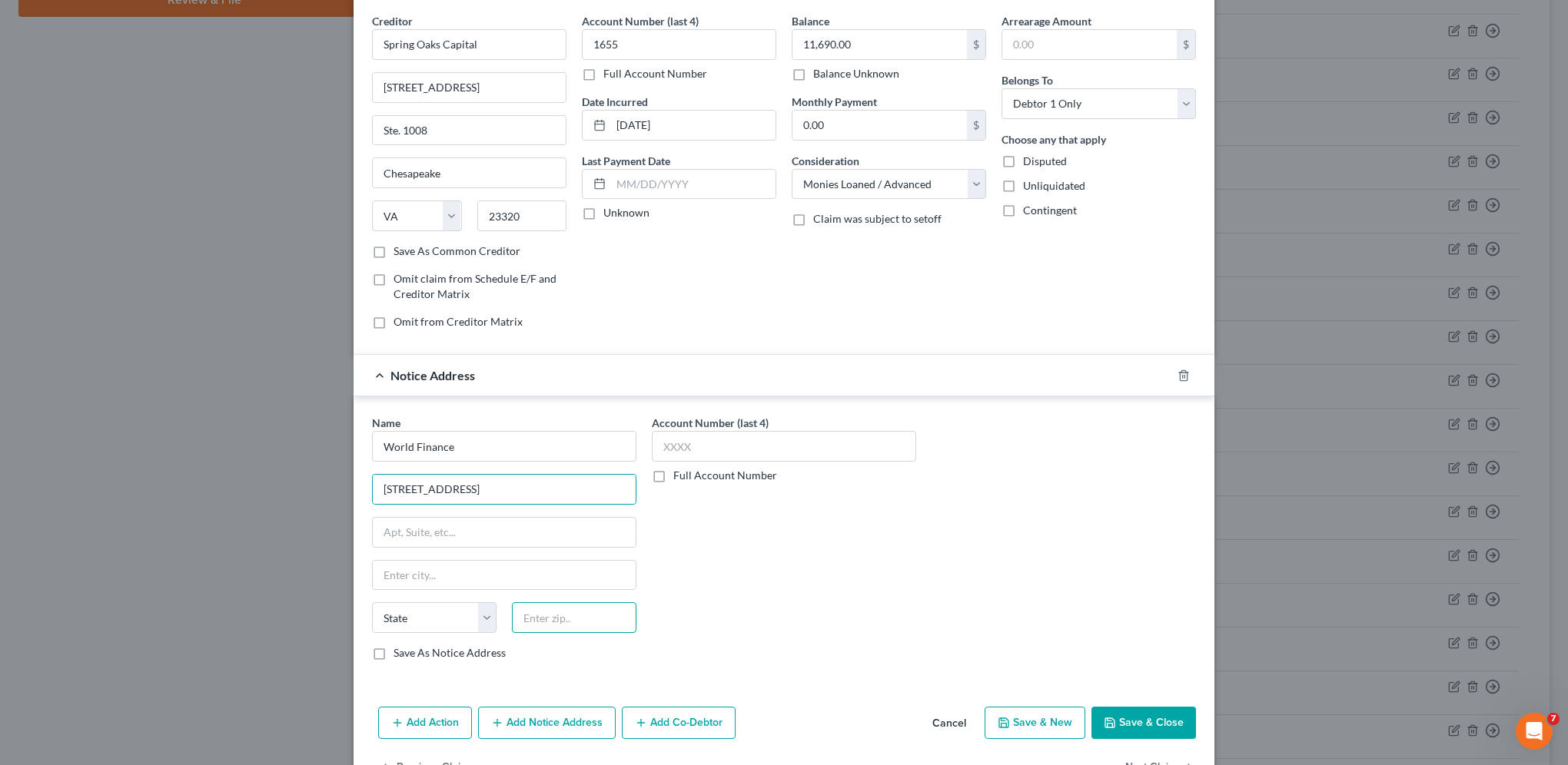
drag, startPoint x: 596, startPoint y: 621, endPoint x: 856, endPoint y: 540, distance: 272.3
click at [596, 621] on input "text" at bounding box center [573, 617] width 125 height 31
click at [1124, 723] on button "Save & Close" at bounding box center [1143, 723] width 104 height 32
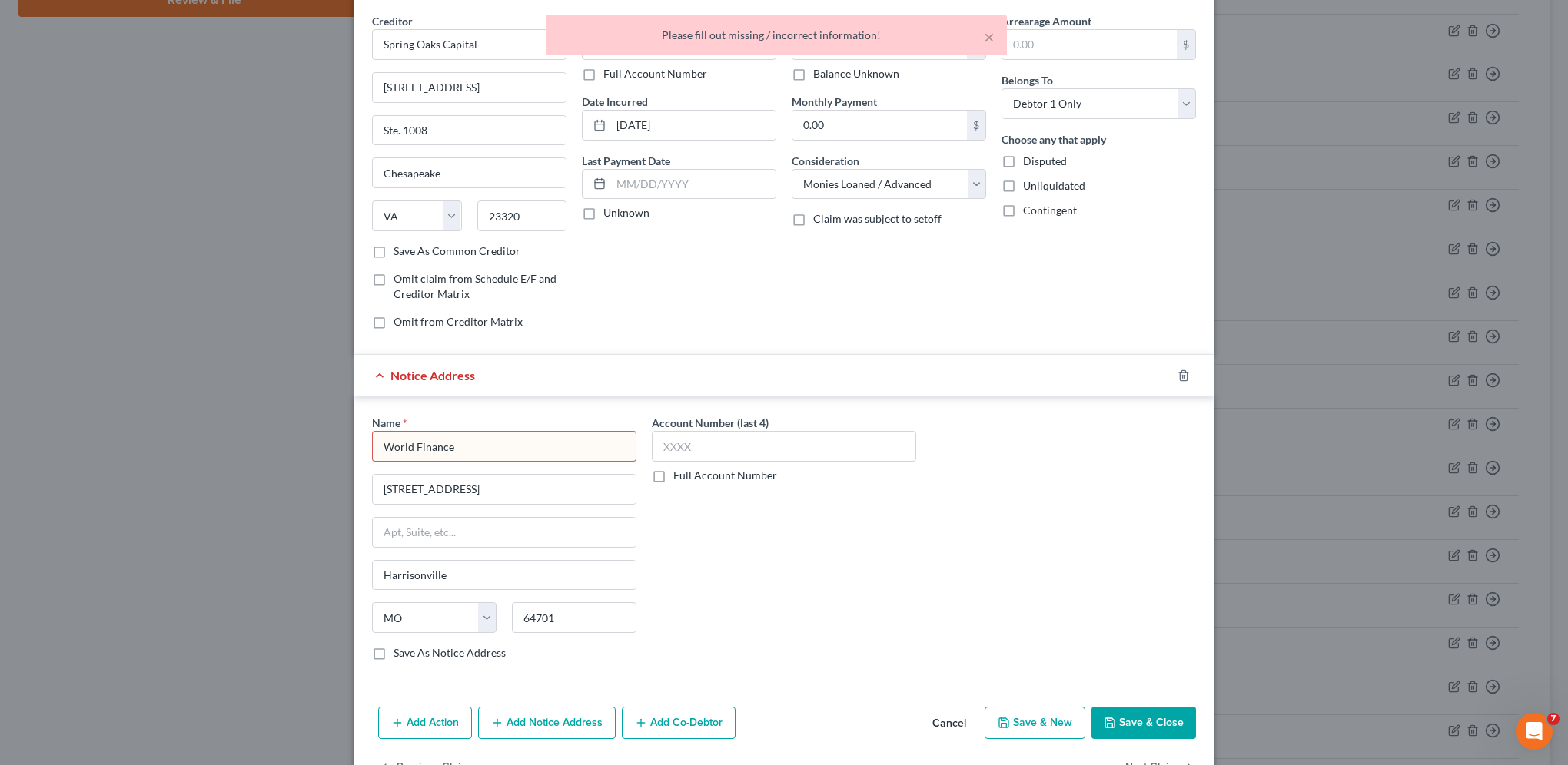
click at [480, 441] on input "World Finance" at bounding box center [503, 446] width 265 height 31
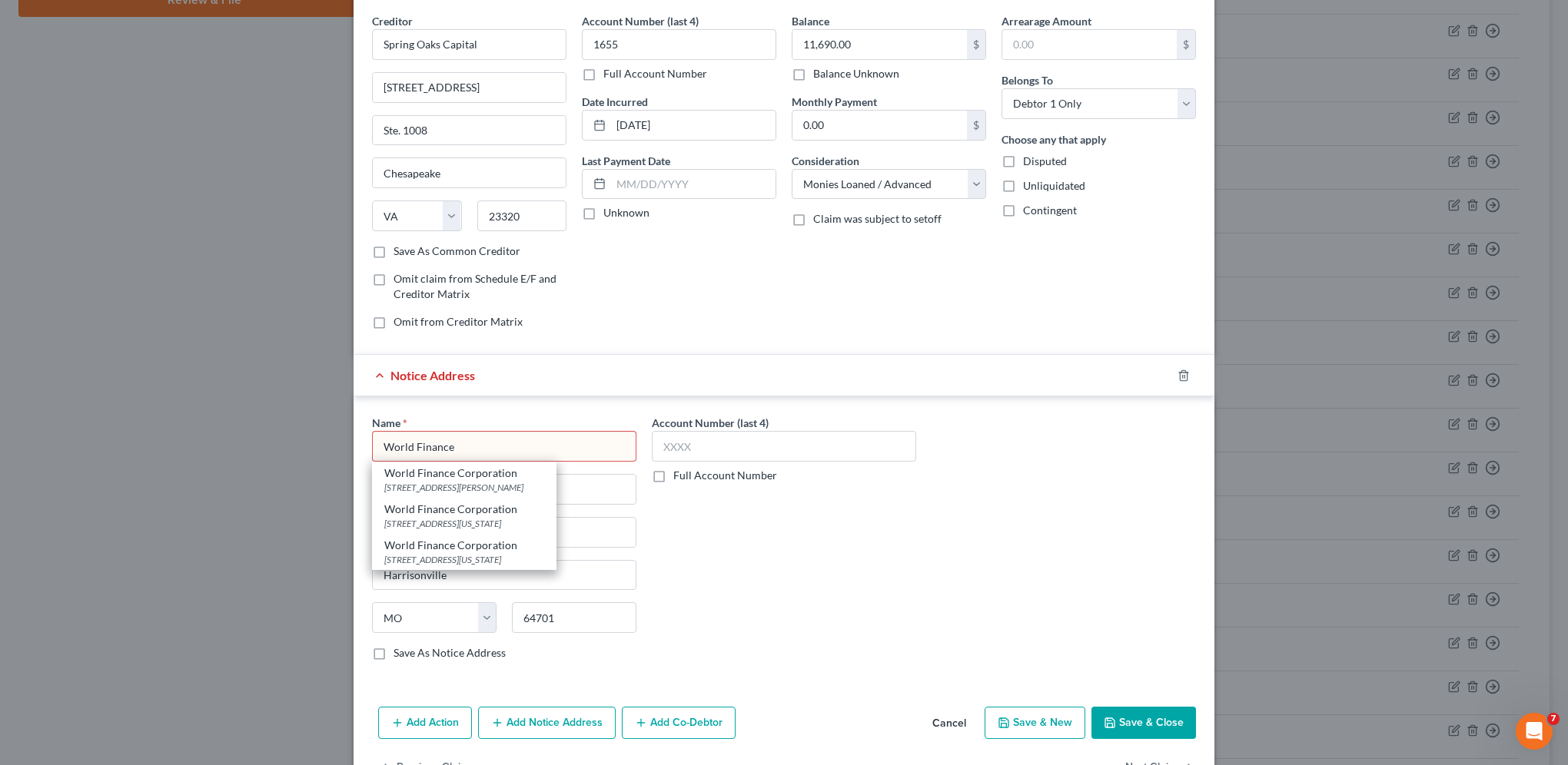
click at [879, 565] on div "Account Number (last 4) Full Account Number" at bounding box center [784, 544] width 280 height 258
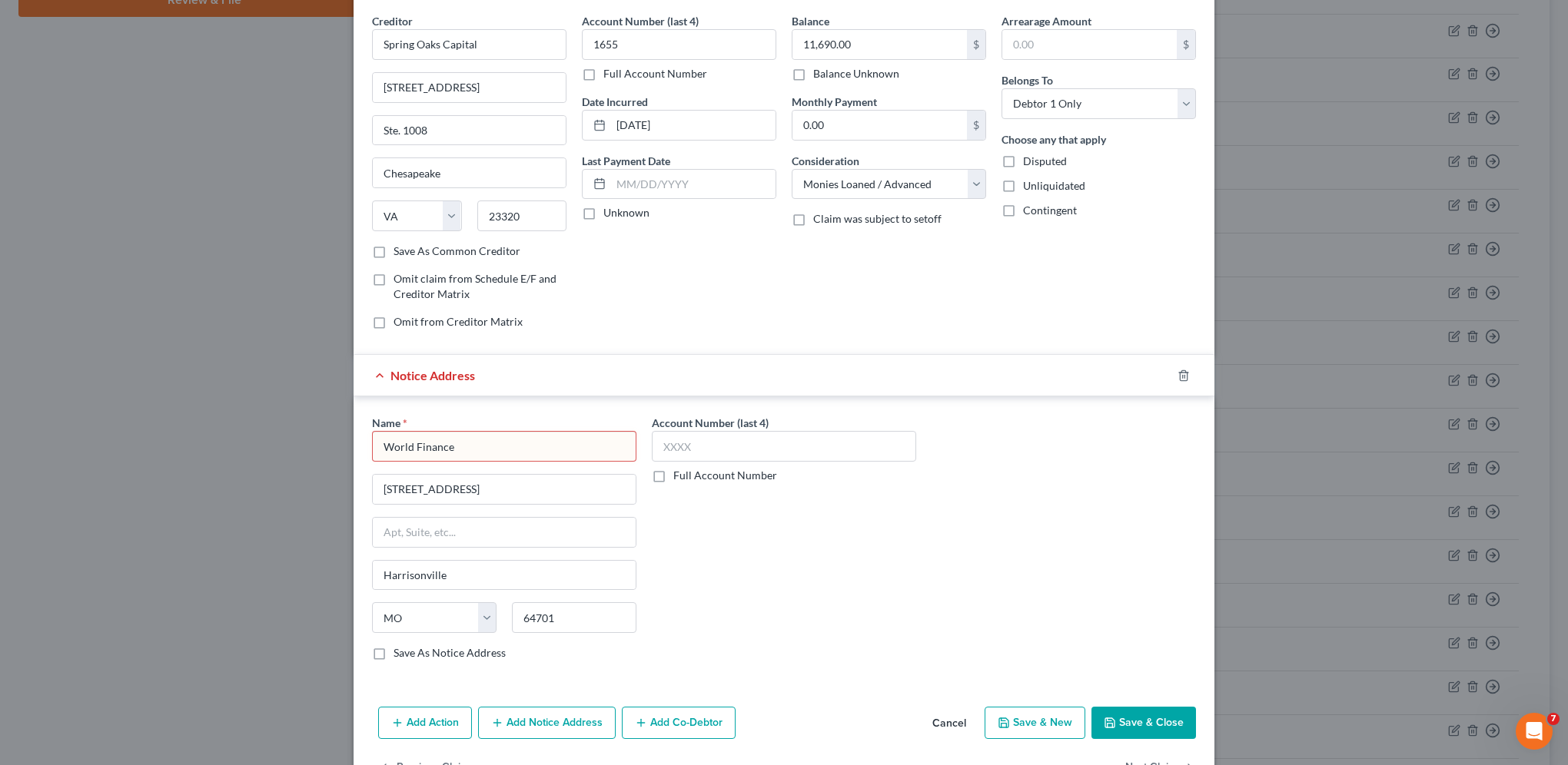
click at [830, 557] on div "Account Number (last 4) Full Account Number" at bounding box center [784, 544] width 280 height 258
click at [488, 449] on input "World Finance" at bounding box center [503, 446] width 265 height 31
click at [1134, 718] on button "Save & Close" at bounding box center [1143, 723] width 104 height 32
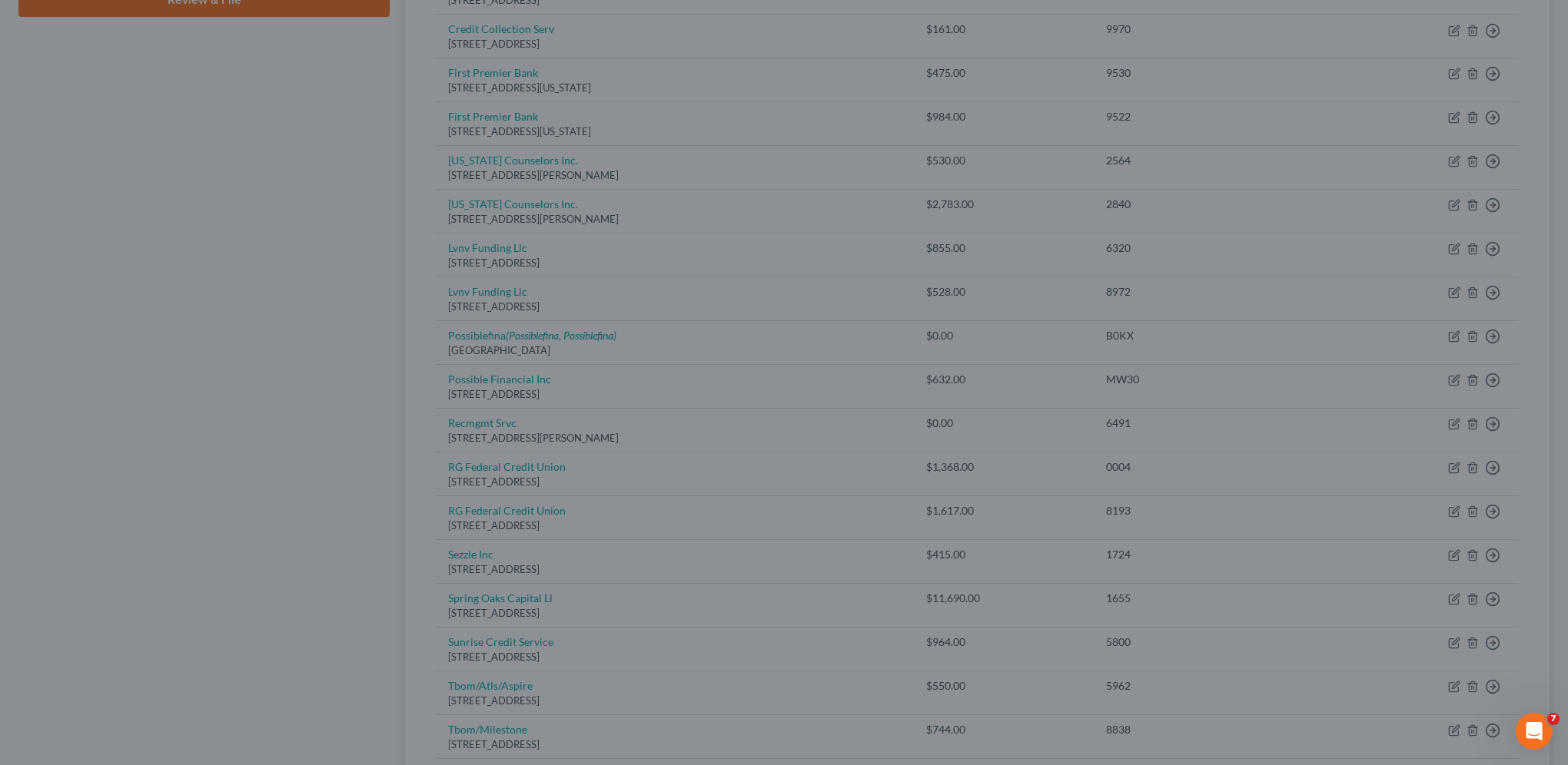
scroll to position [0, 0]
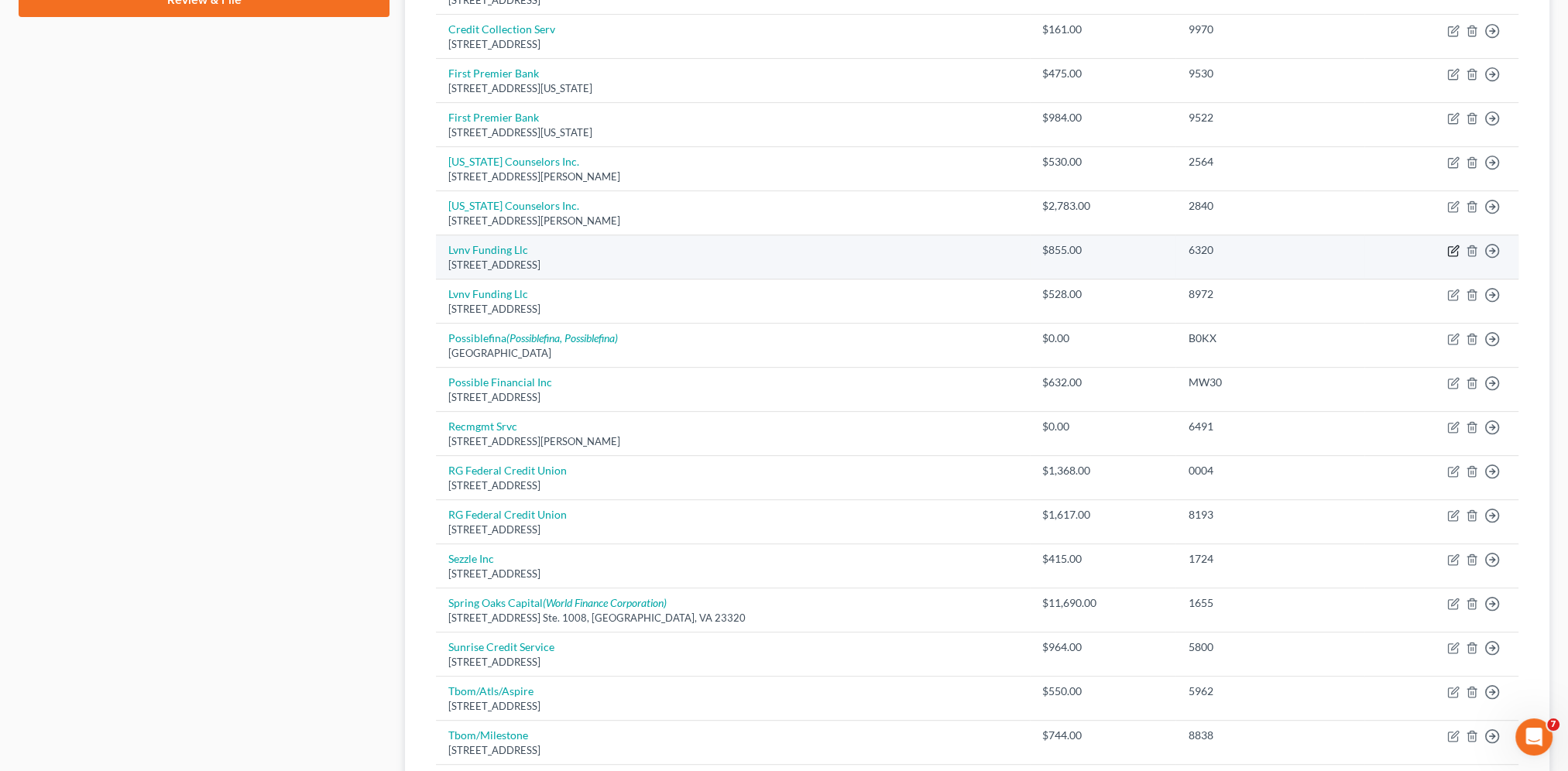
click at [1449, 246] on icon "button" at bounding box center [1453, 250] width 12 height 12
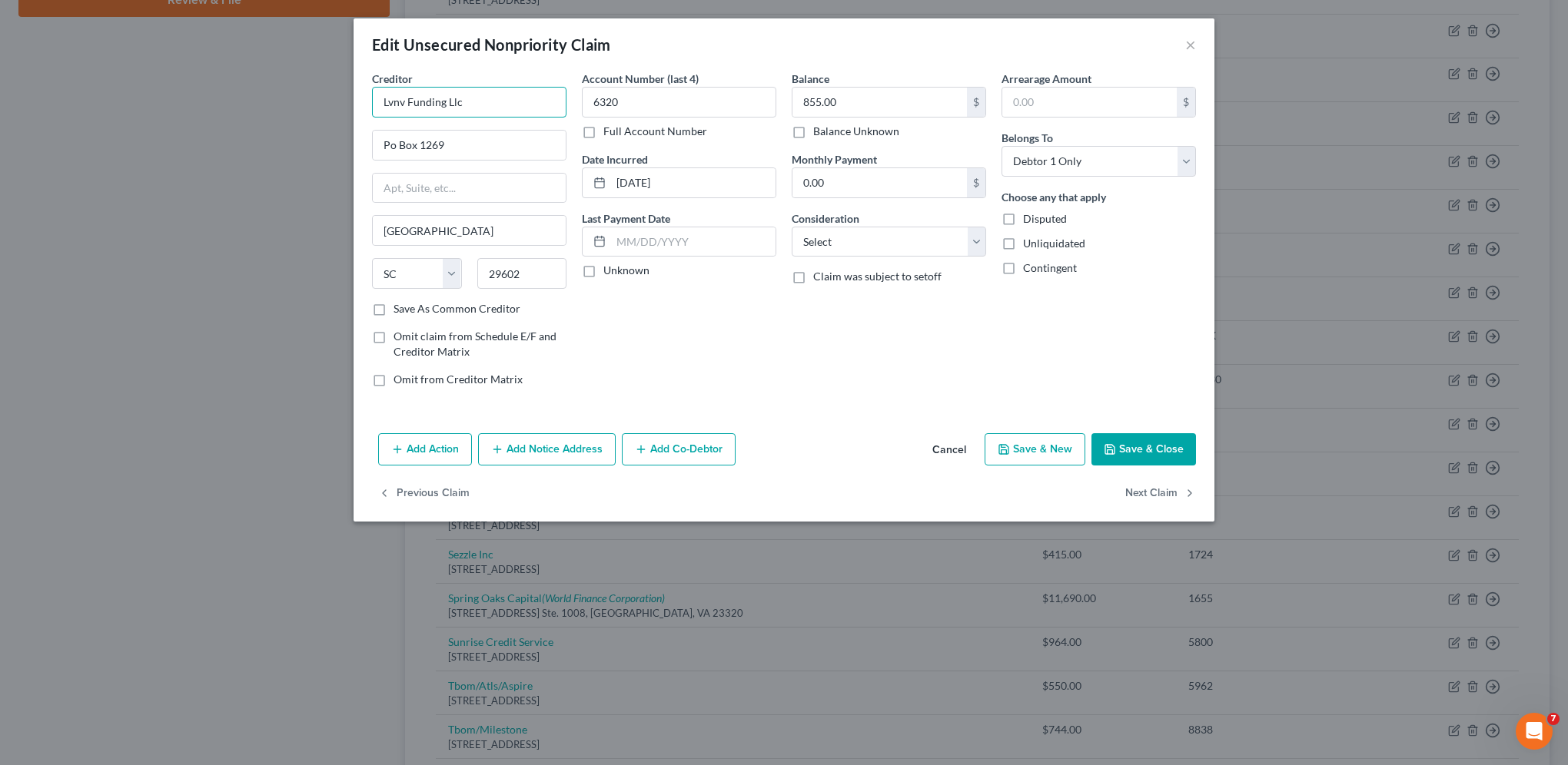
click at [405, 98] on input "Lvnv Funding Llc" at bounding box center [469, 102] width 195 height 31
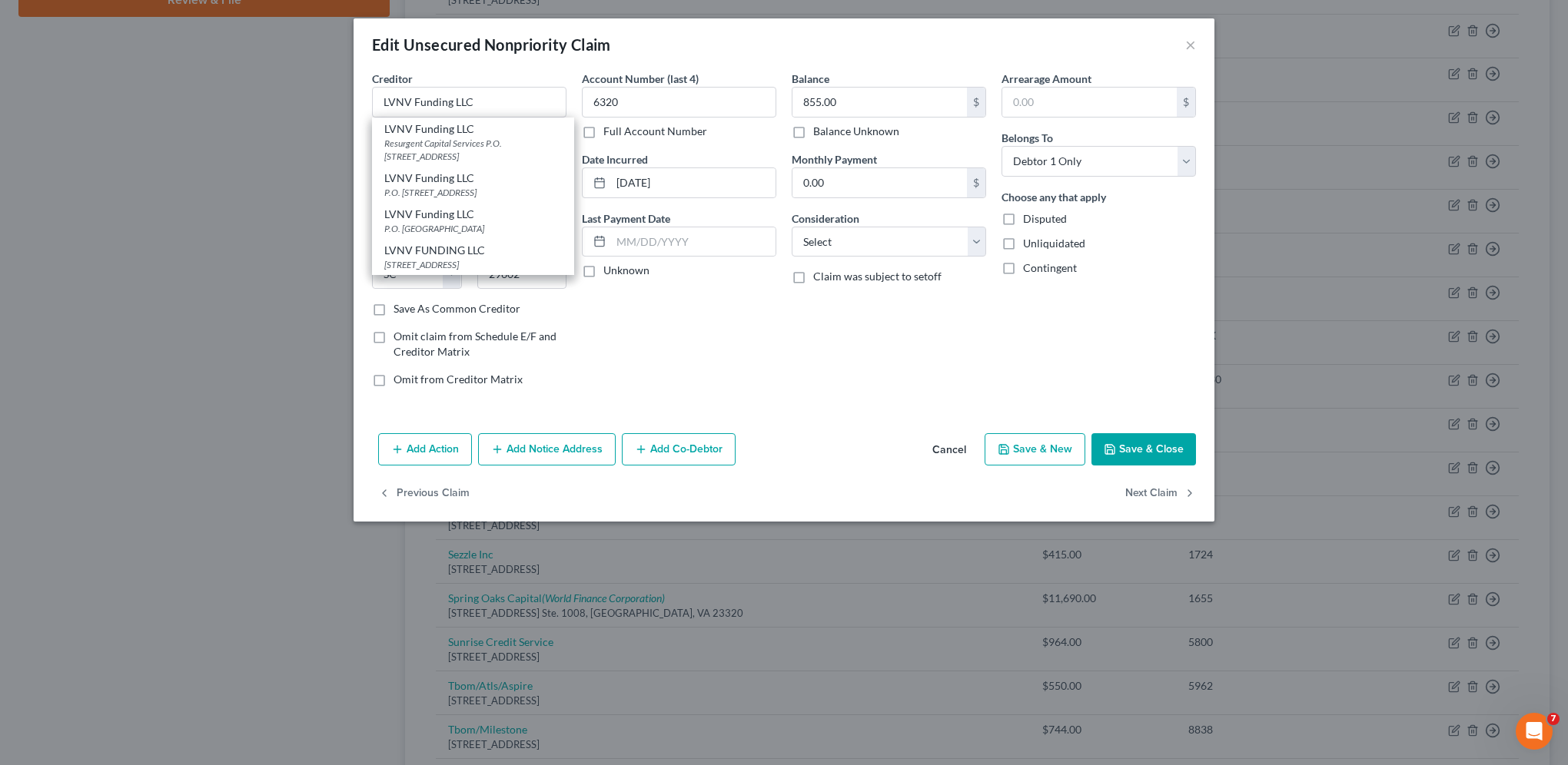
click at [811, 349] on div "Balance 855.00 $ Balance Unknown Balance Undetermined 855.00 $ Balance Unknown …" at bounding box center [888, 235] width 210 height 329
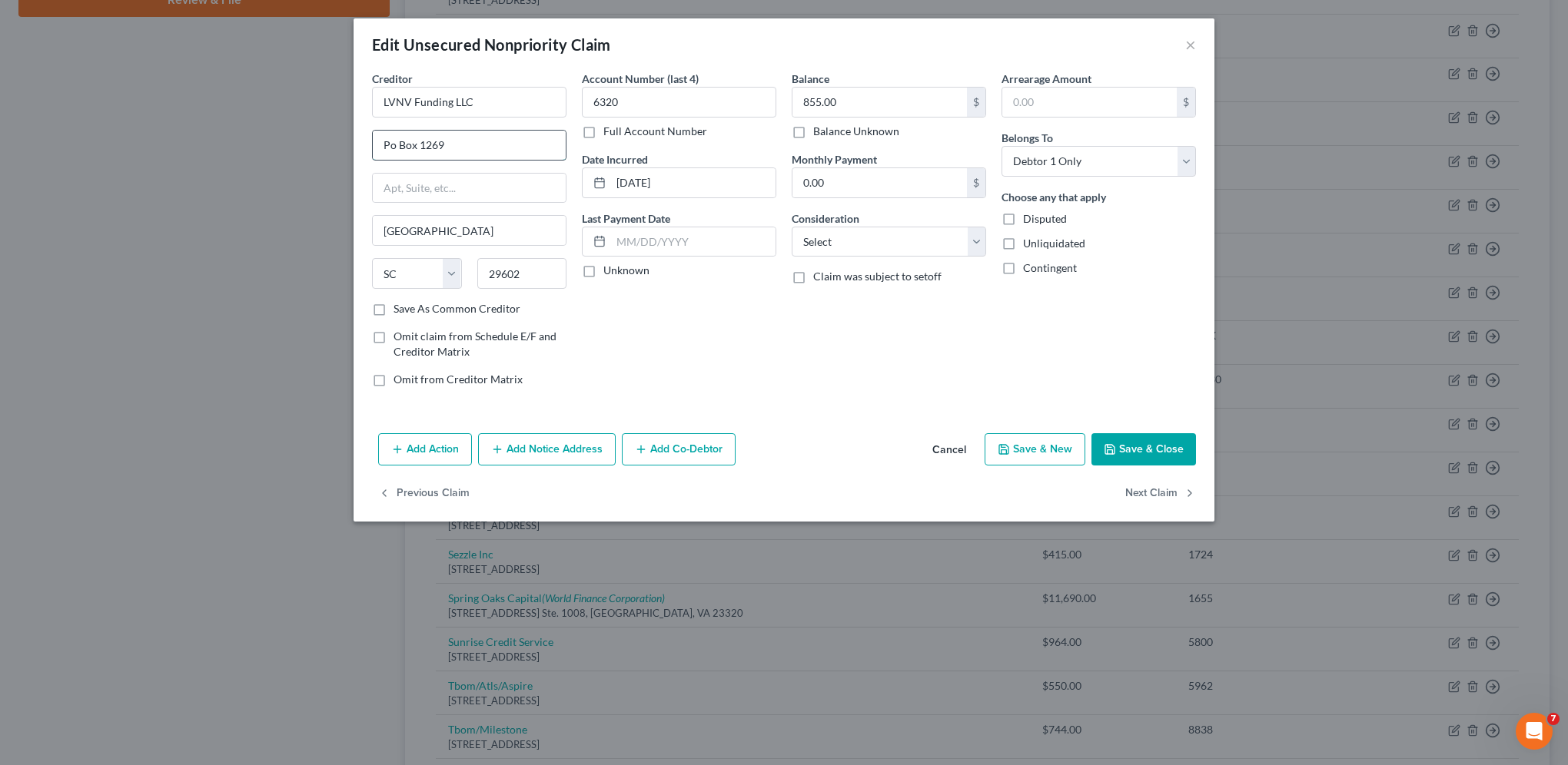
click at [395, 145] on input "Po Box 1269" at bounding box center [469, 145] width 193 height 29
click at [872, 373] on div "Balance 855.00 $ Balance Unknown Balance Undetermined 855.00 $ Balance Unknown …" at bounding box center [888, 235] width 210 height 329
click at [858, 239] on select "Select Cable / Satellite Services Collection Agency Credit Card Debt Debt Couns…" at bounding box center [888, 241] width 195 height 31
click at [791, 226] on select "Select Cable / Satellite Services Collection Agency Credit Card Debt Debt Couns…" at bounding box center [888, 241] width 195 height 31
click at [849, 367] on div "Balance 855.00 $ Balance Unknown Balance Undetermined 855.00 $ Balance Unknown …" at bounding box center [888, 235] width 210 height 329
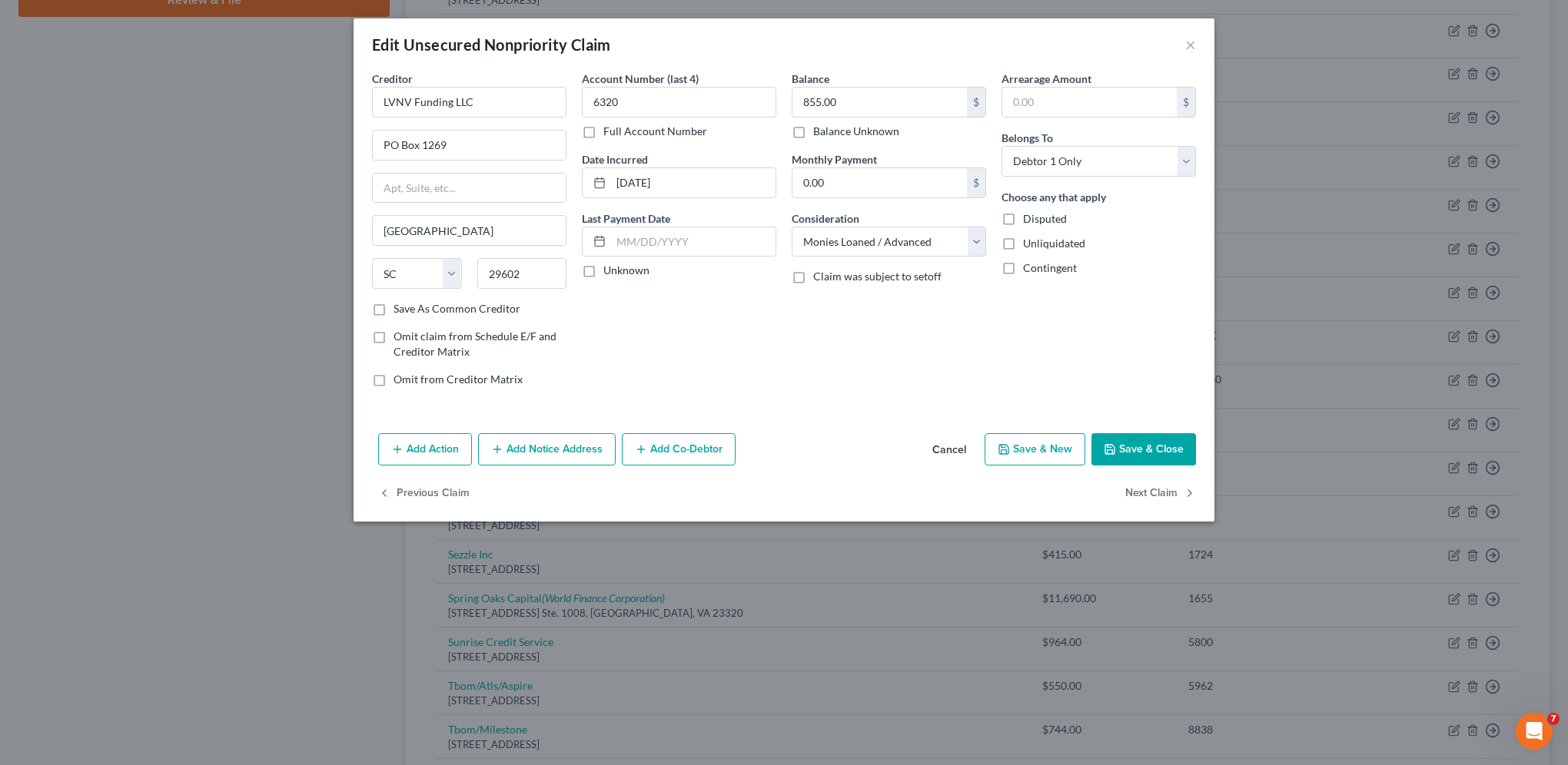
click at [518, 448] on button "Add Notice Address" at bounding box center [546, 449] width 137 height 32
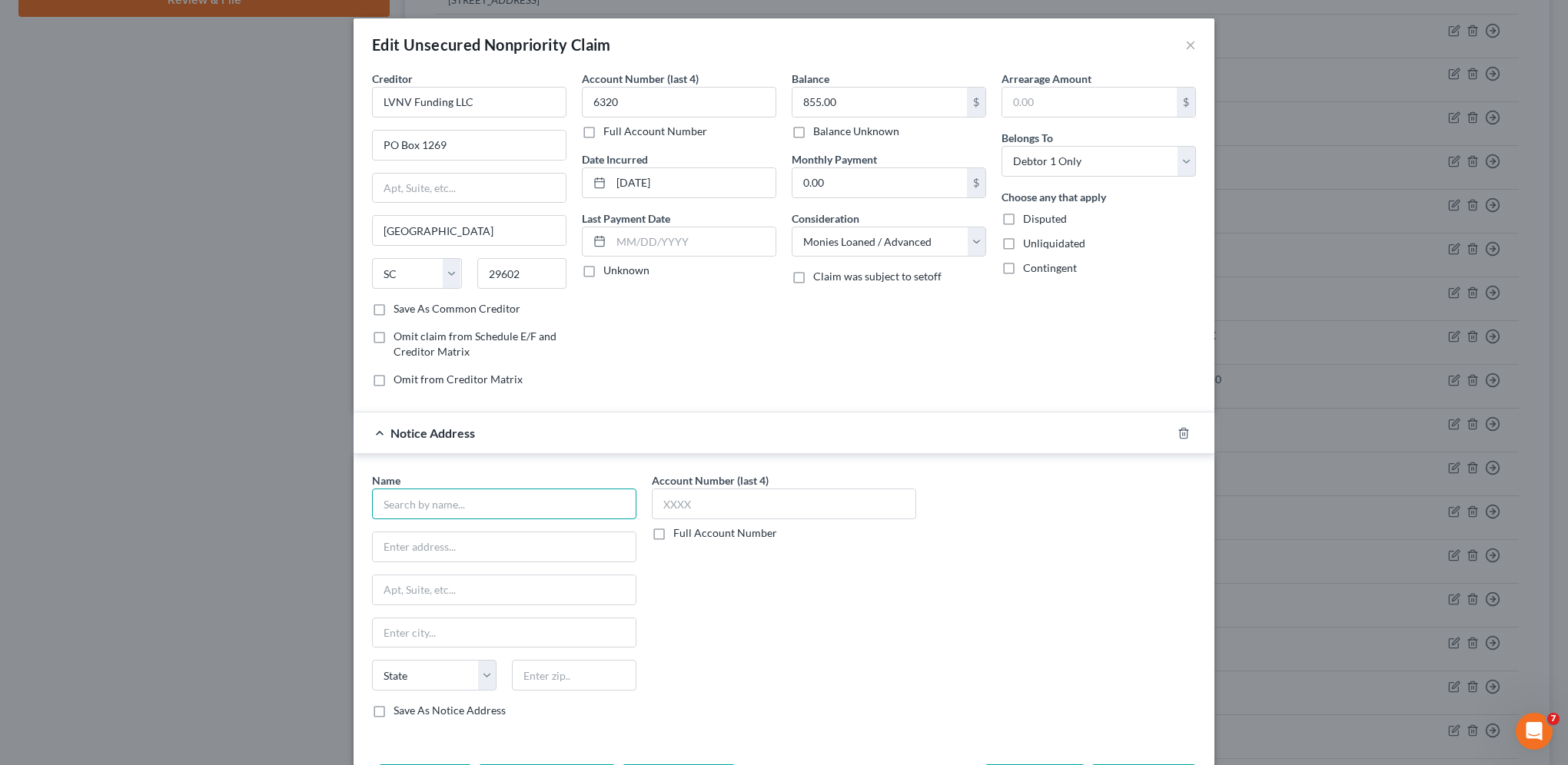
click at [442, 498] on input "text" at bounding box center [503, 503] width 265 height 31
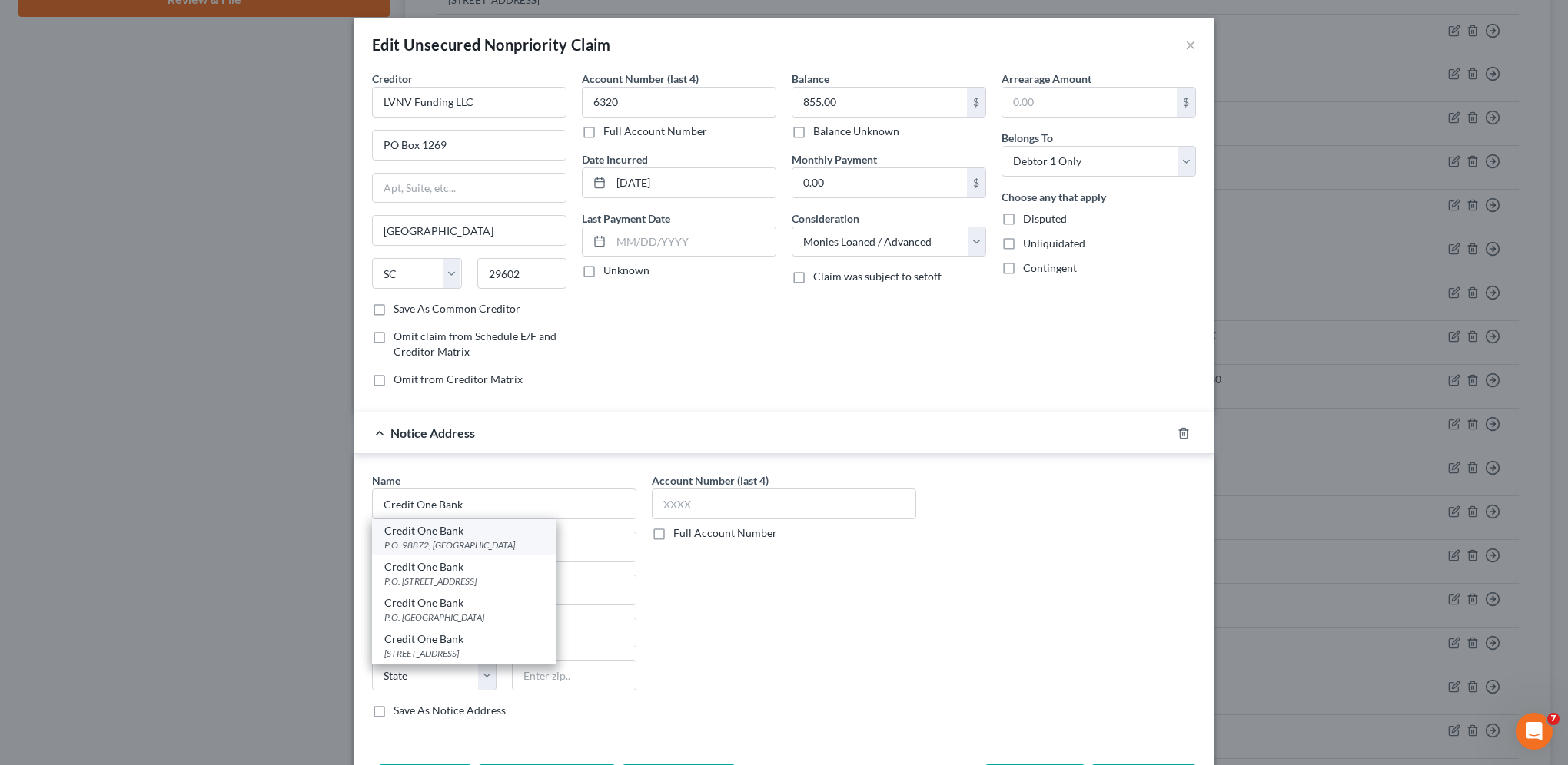
click at [424, 539] on div "P.O. 98872, [GEOGRAPHIC_DATA]" at bounding box center [464, 545] width 160 height 13
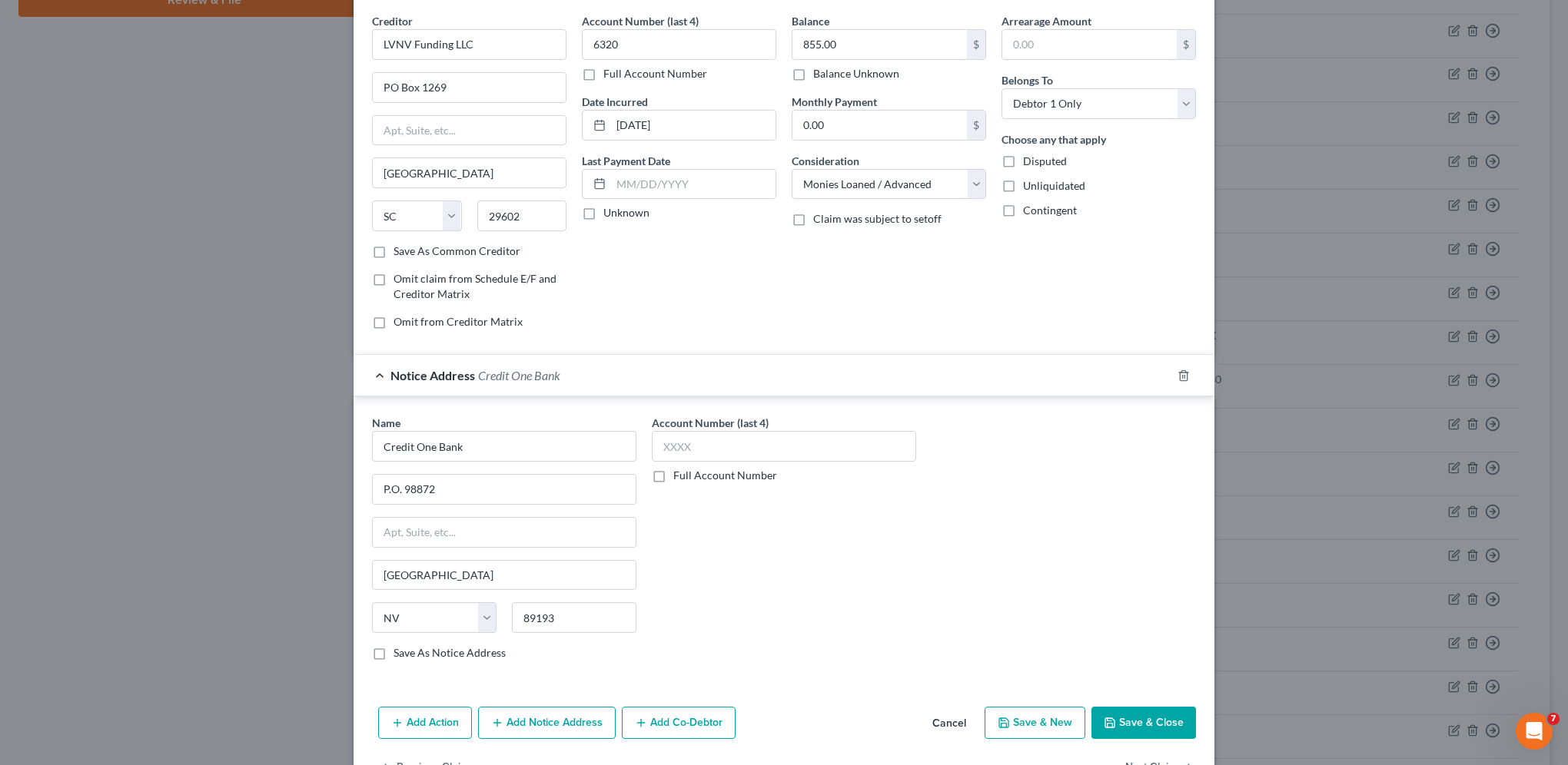
click at [1122, 719] on button "Save & Close" at bounding box center [1143, 723] width 104 height 32
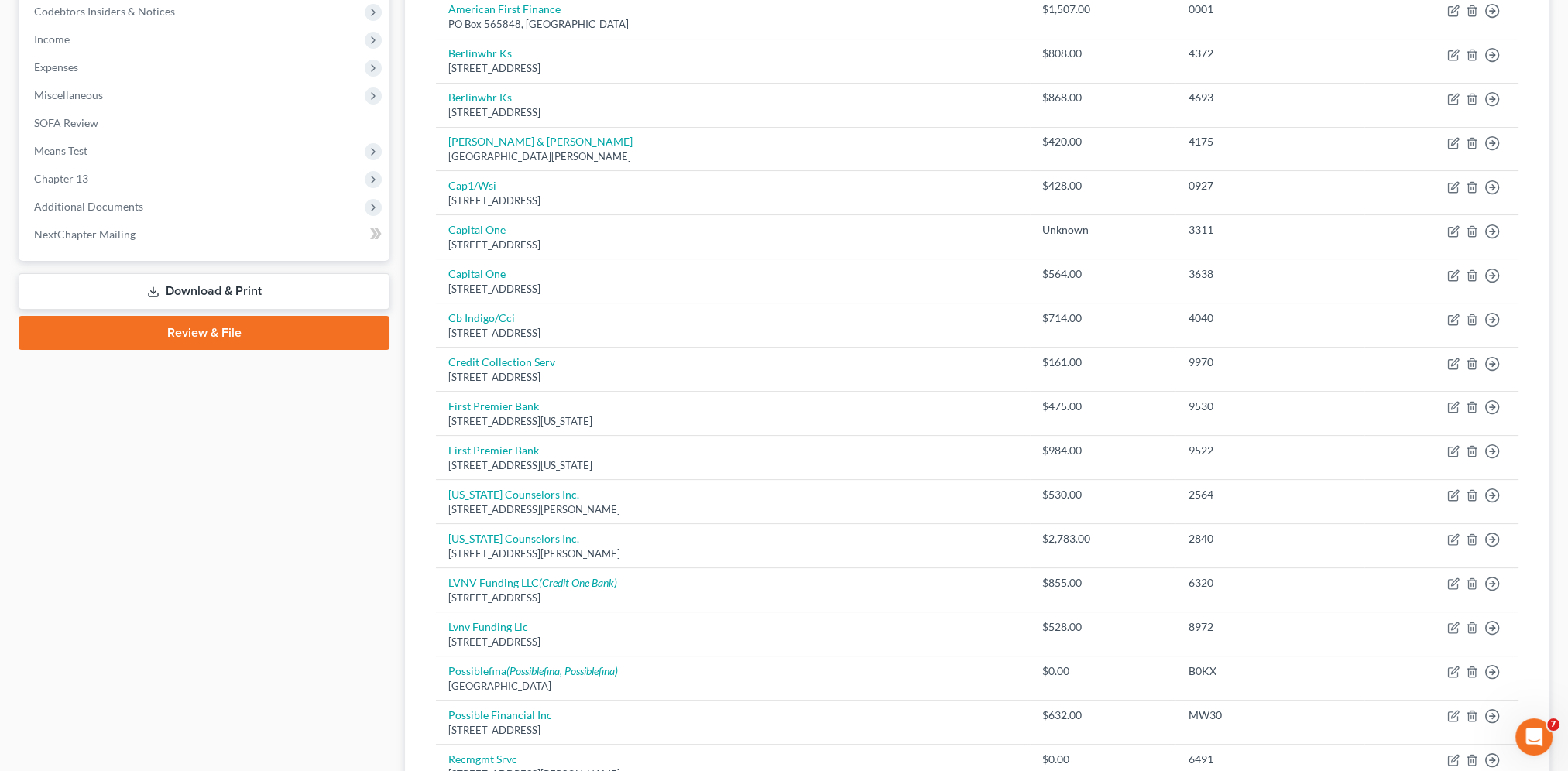
scroll to position [397, 0]
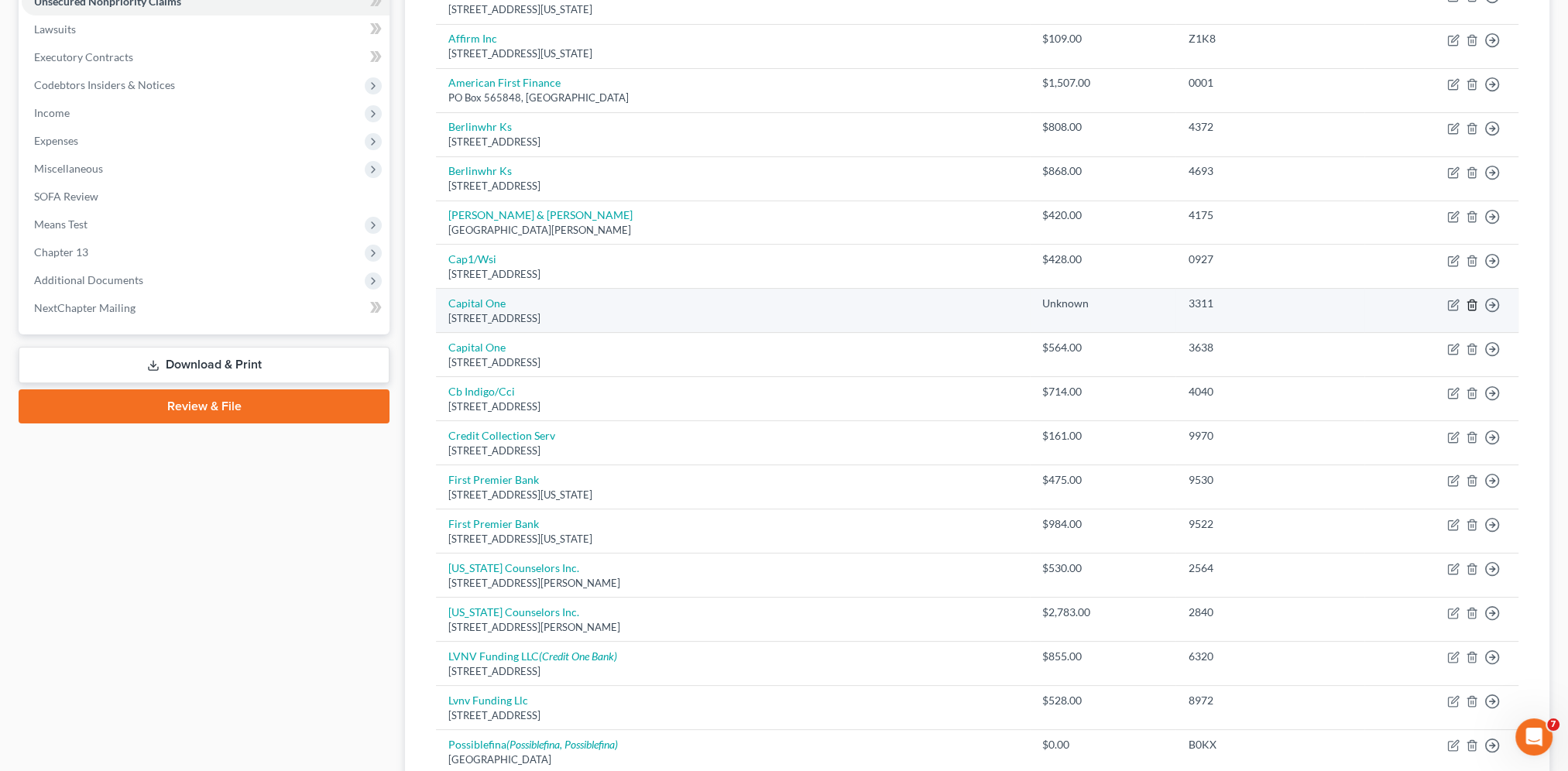
click at [1474, 299] on icon "button" at bounding box center [1472, 304] width 7 height 10
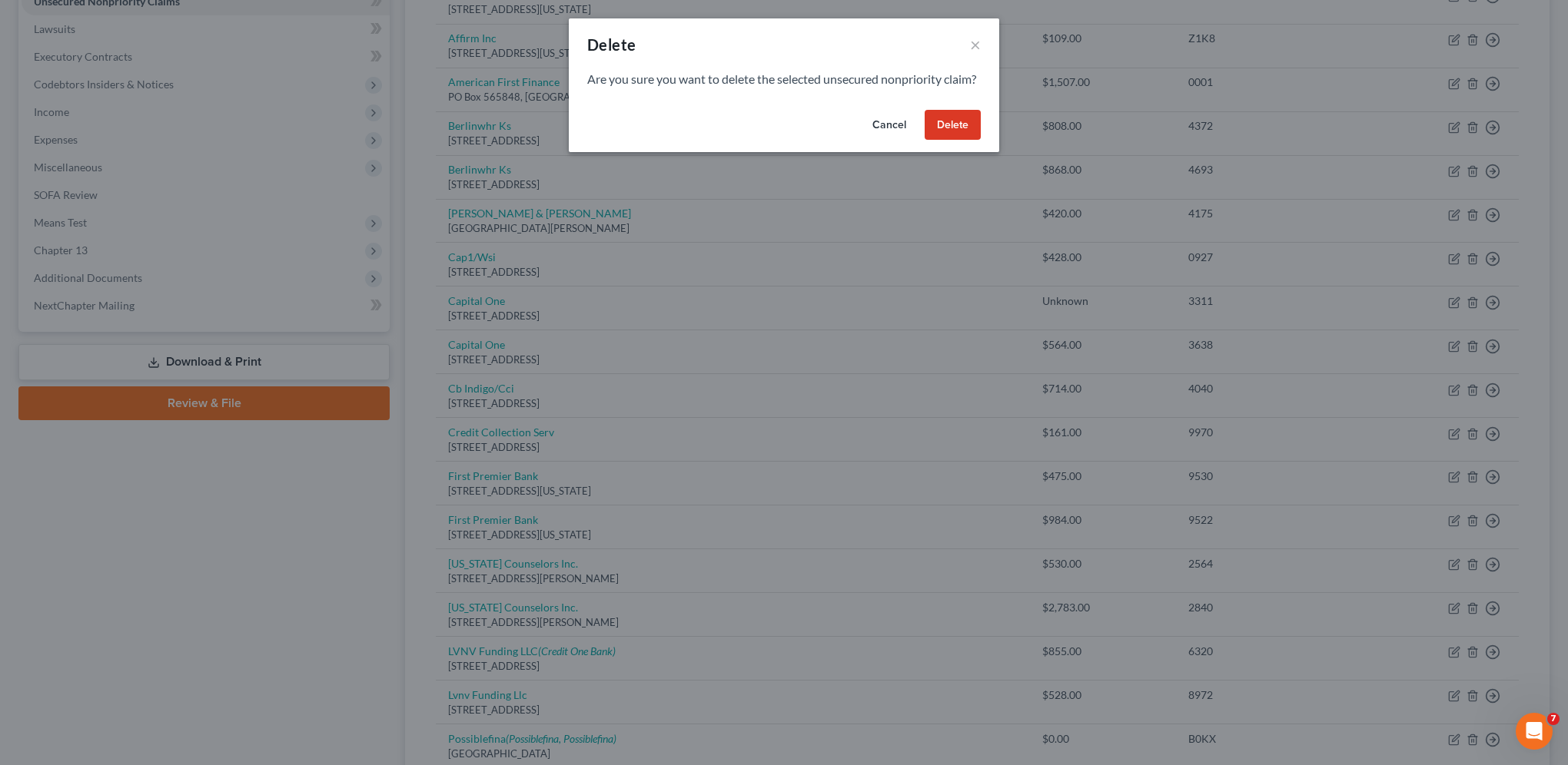
click at [943, 139] on button "Delete" at bounding box center [952, 125] width 56 height 31
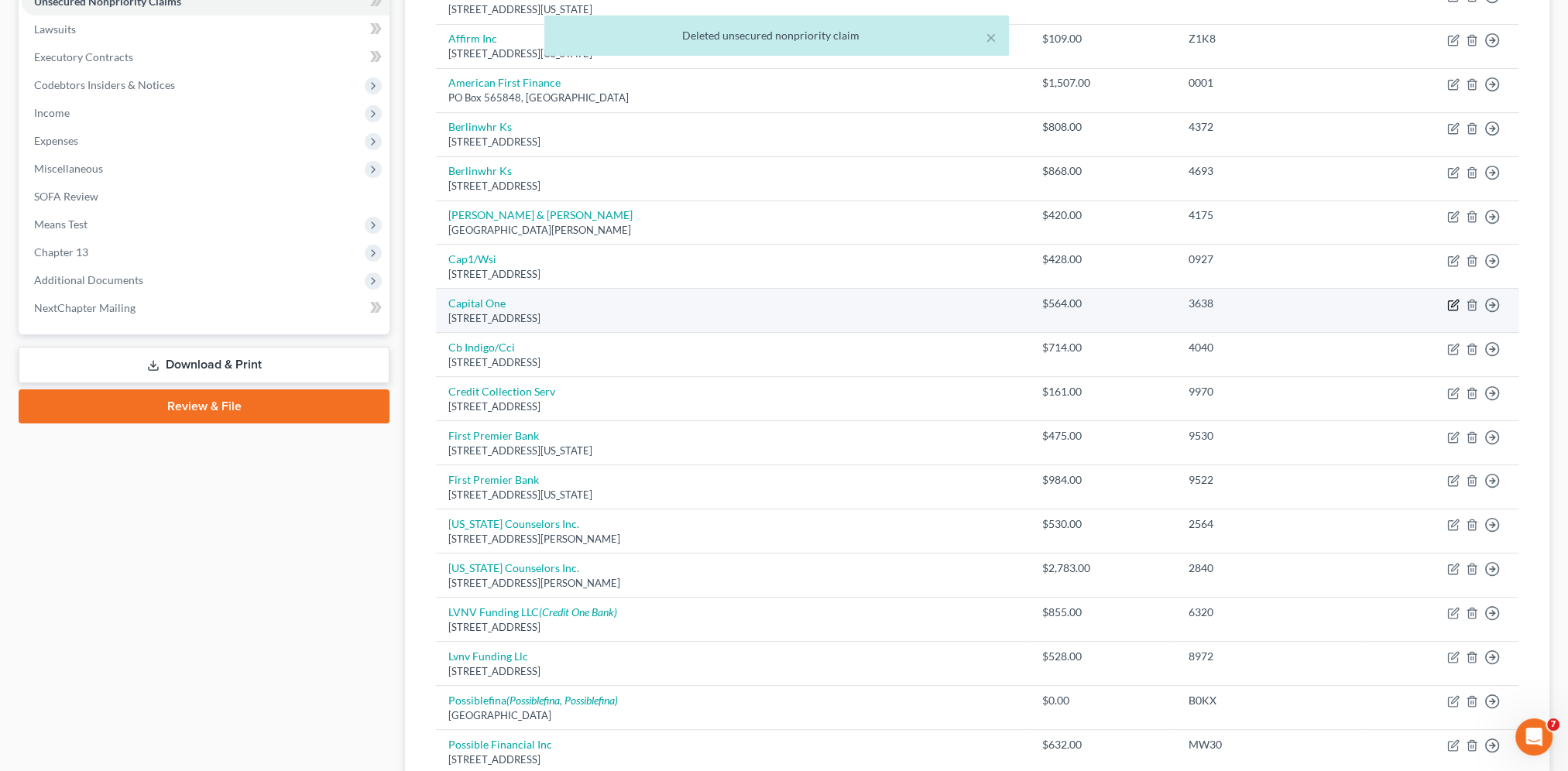
click at [1450, 302] on icon "button" at bounding box center [1454, 303] width 7 height 7
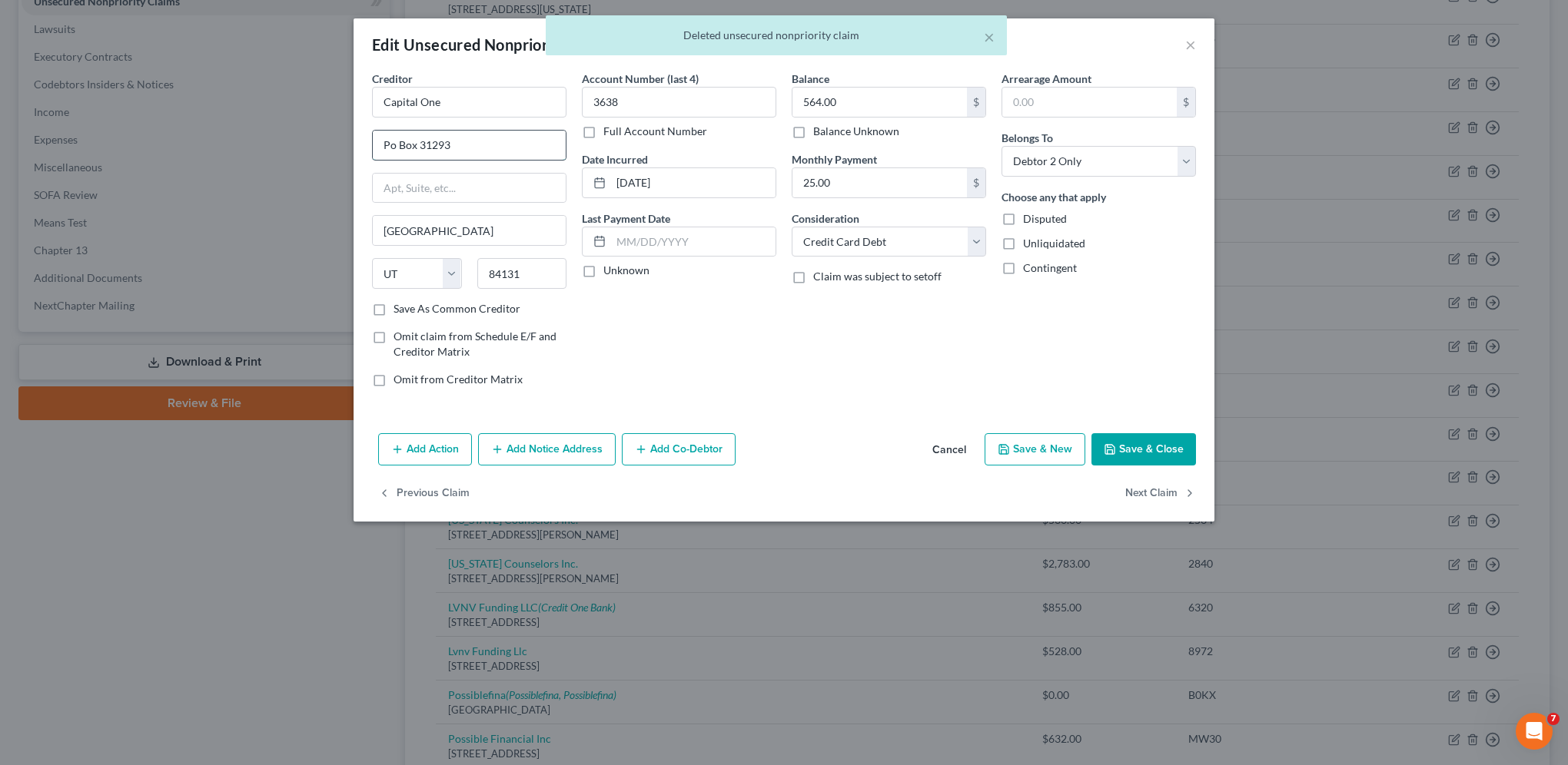
click at [395, 144] on input "Po Box 31293" at bounding box center [469, 145] width 193 height 29
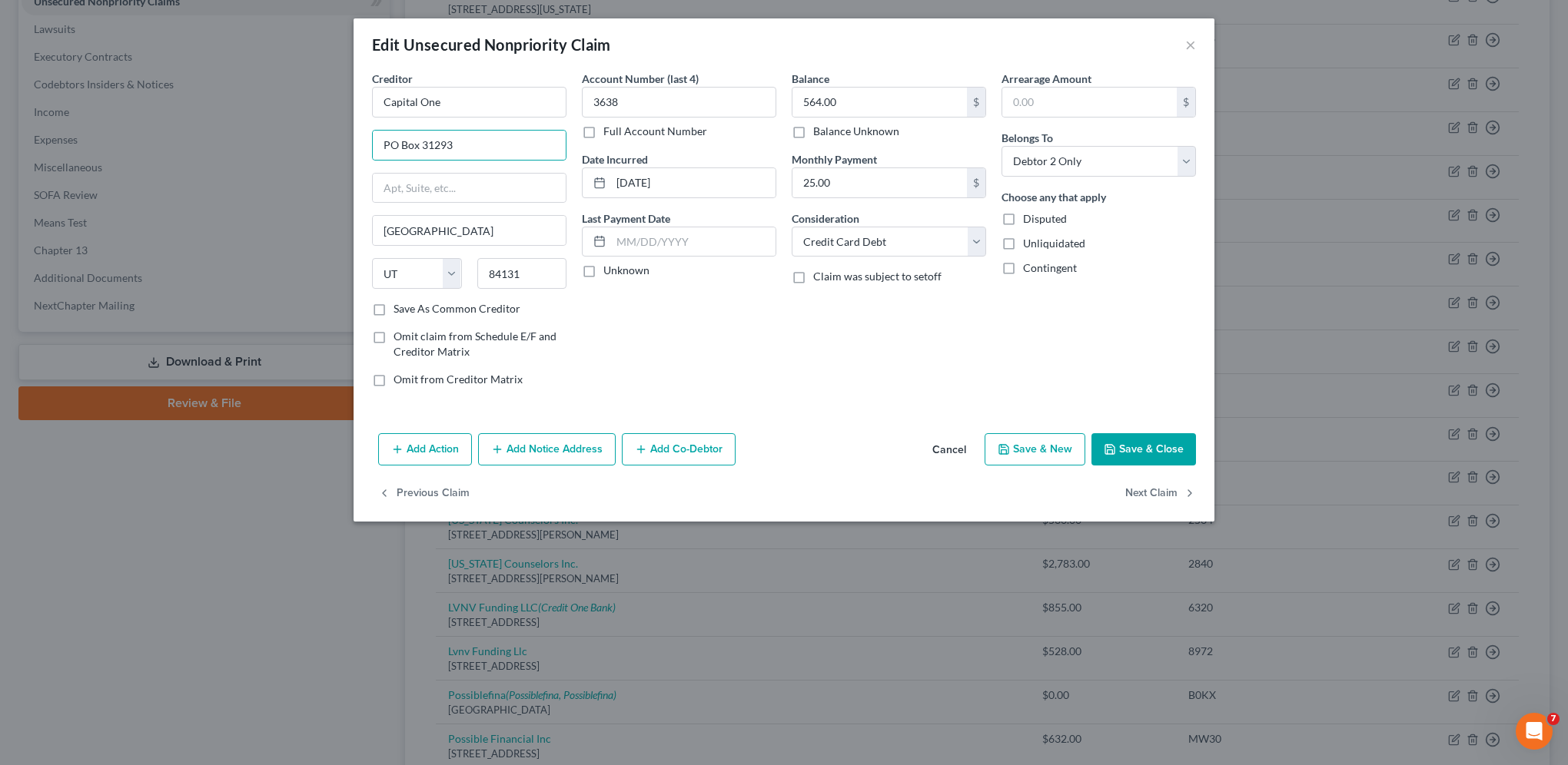
click at [773, 367] on div "Account Number (last 4) 3638 Full Account Number Date Incurred [DATE] Last Paym…" at bounding box center [679, 235] width 210 height 329
click at [1114, 449] on icon "button" at bounding box center [1110, 449] width 12 height 12
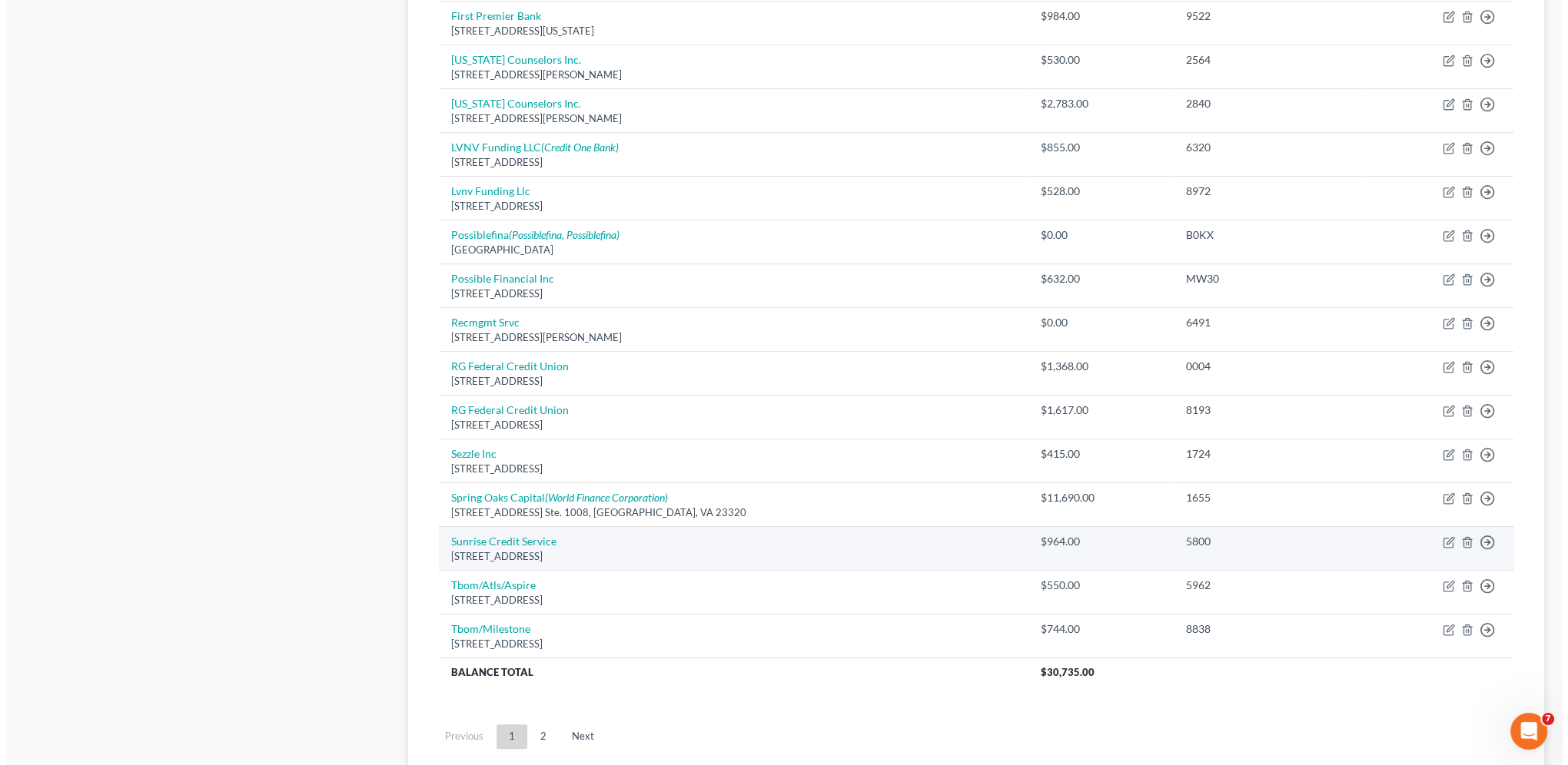
scroll to position [854, 0]
click at [1438, 529] on td "Move to D Move to E Move to G Move to Notice Only" at bounding box center [1430, 547] width 153 height 44
click at [1442, 536] on icon "button" at bounding box center [1443, 539] width 7 height 7
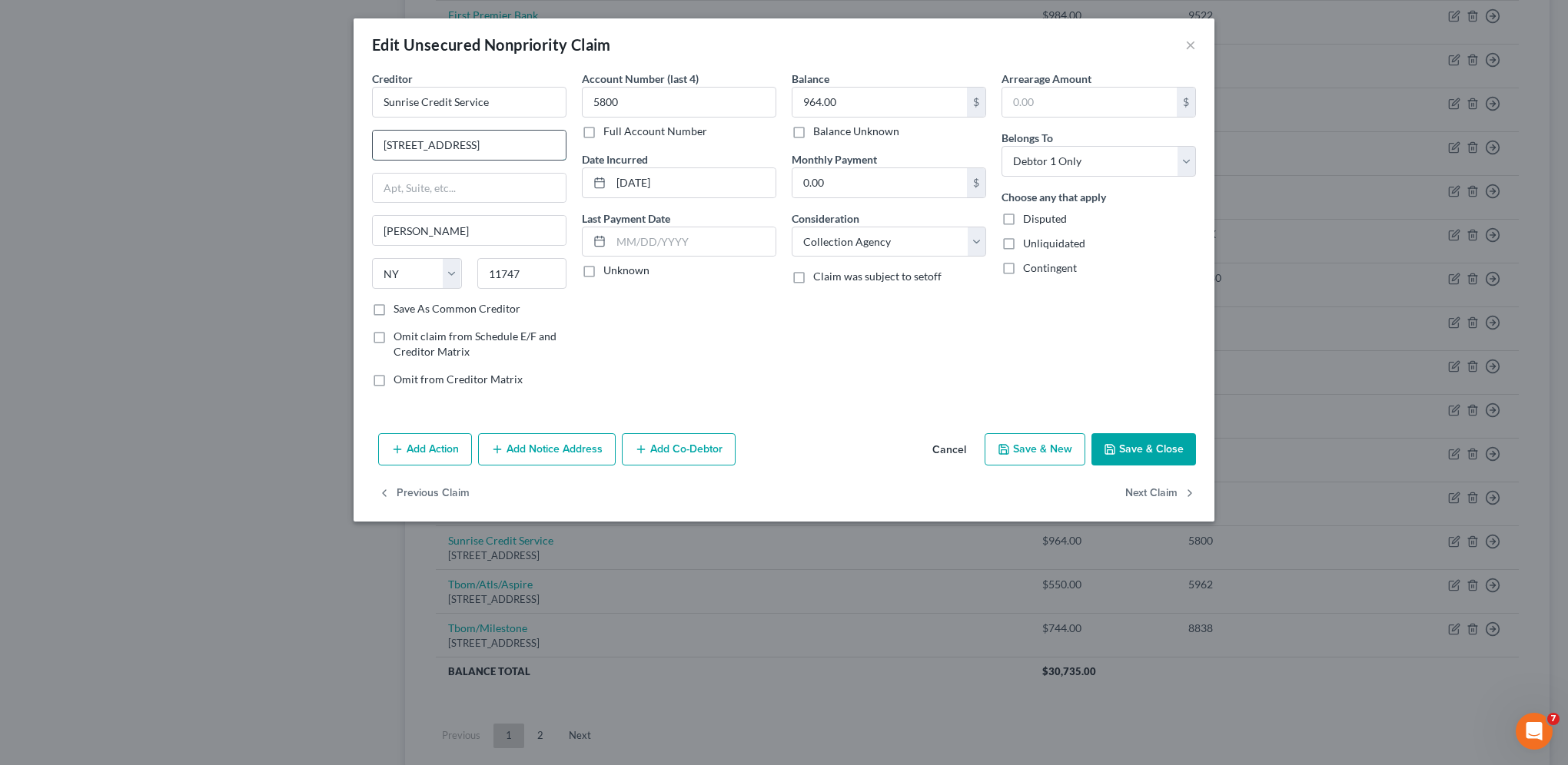
click at [520, 146] on input "[STREET_ADDRESS]" at bounding box center [469, 145] width 193 height 29
click at [486, 143] on input "[STREET_ADDRESS]" at bounding box center [469, 145] width 193 height 29
click at [544, 450] on button "Add Notice Address" at bounding box center [546, 449] width 137 height 32
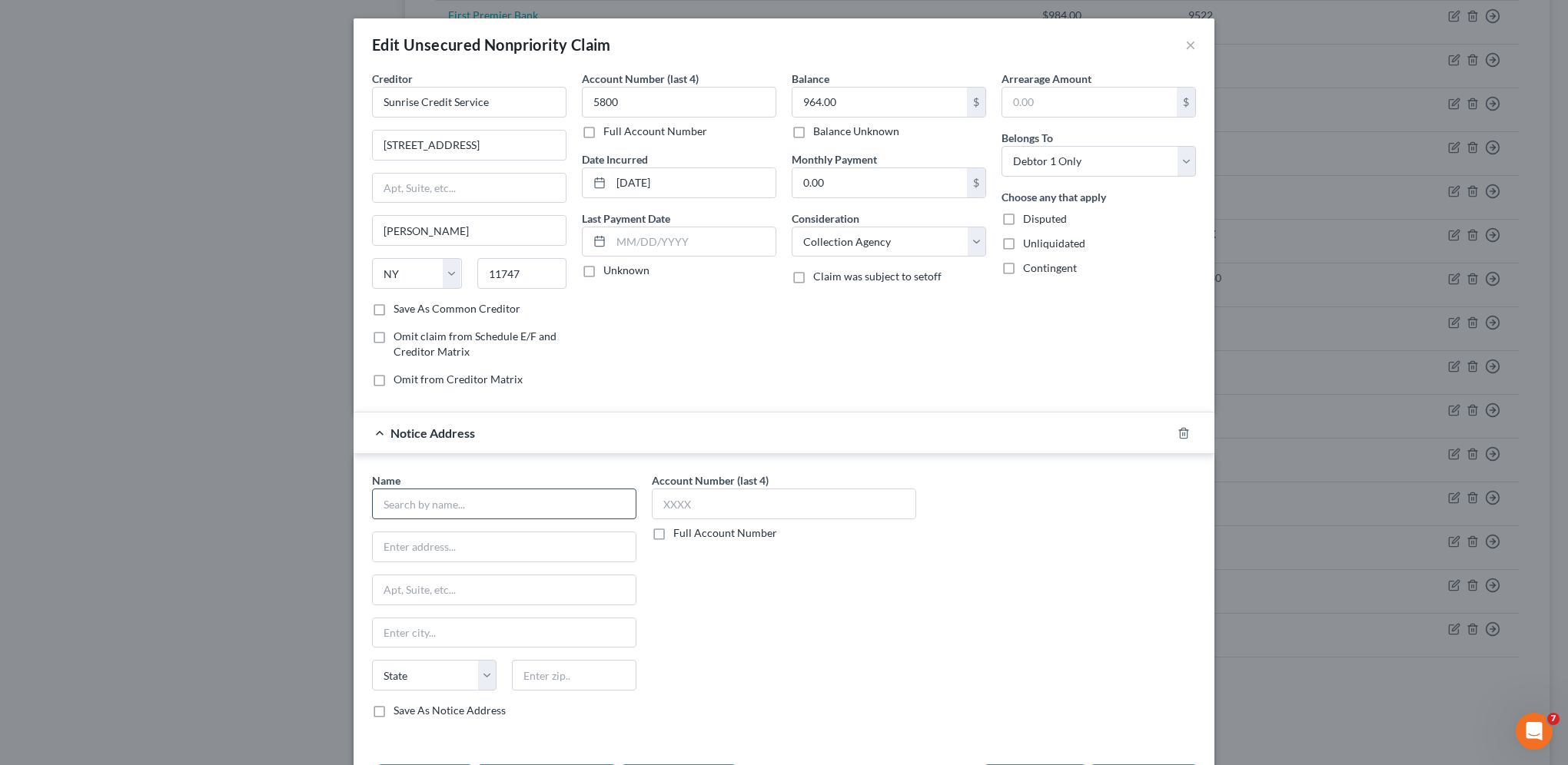
click at [519, 493] on div "Name *" at bounding box center [503, 495] width 265 height 47
click at [512, 507] on input "text" at bounding box center [503, 503] width 265 height 31
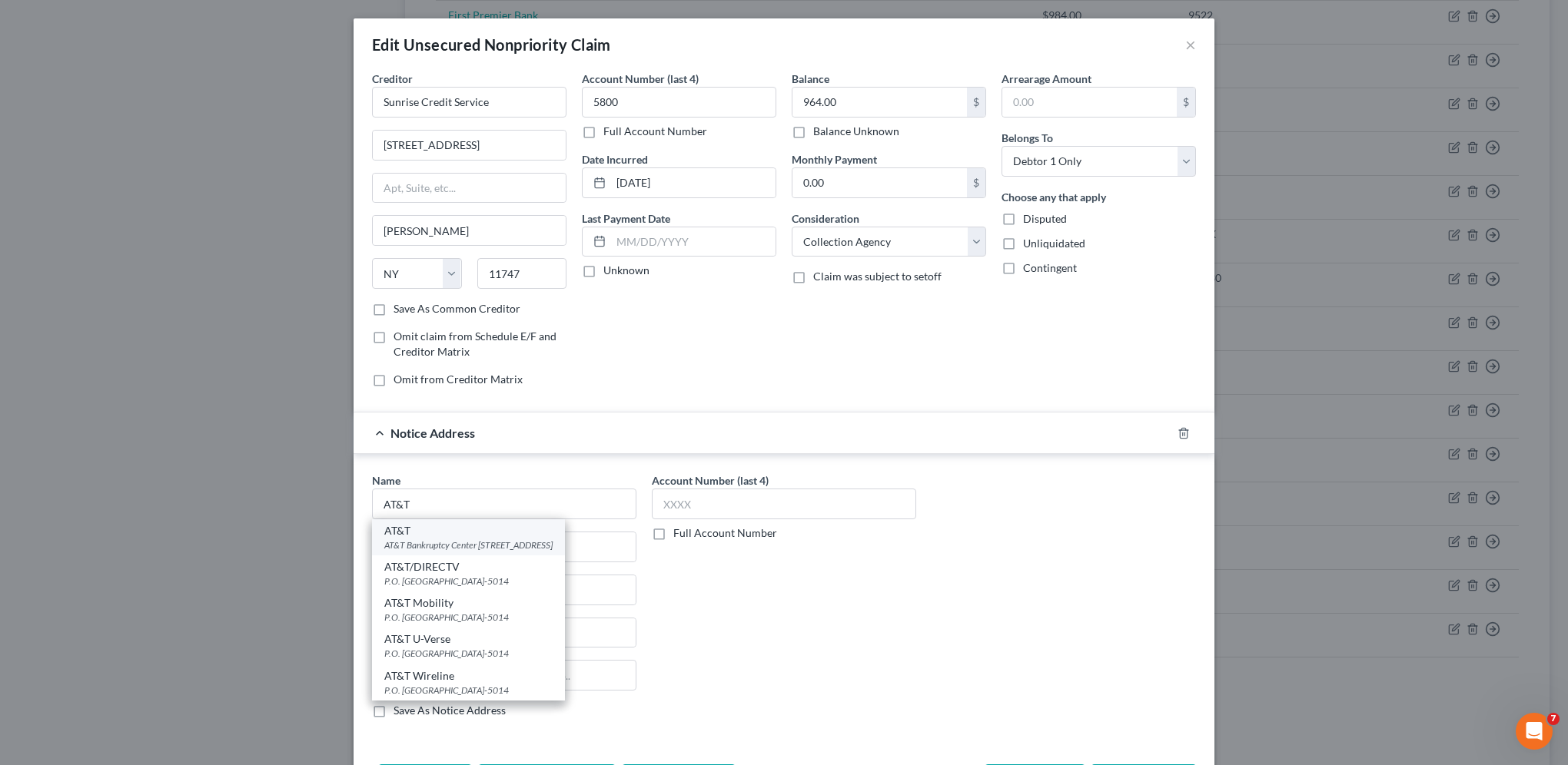
click at [515, 543] on div "AT&T Bankruptcy Center [STREET_ADDRESS]" at bounding box center [468, 545] width 168 height 13
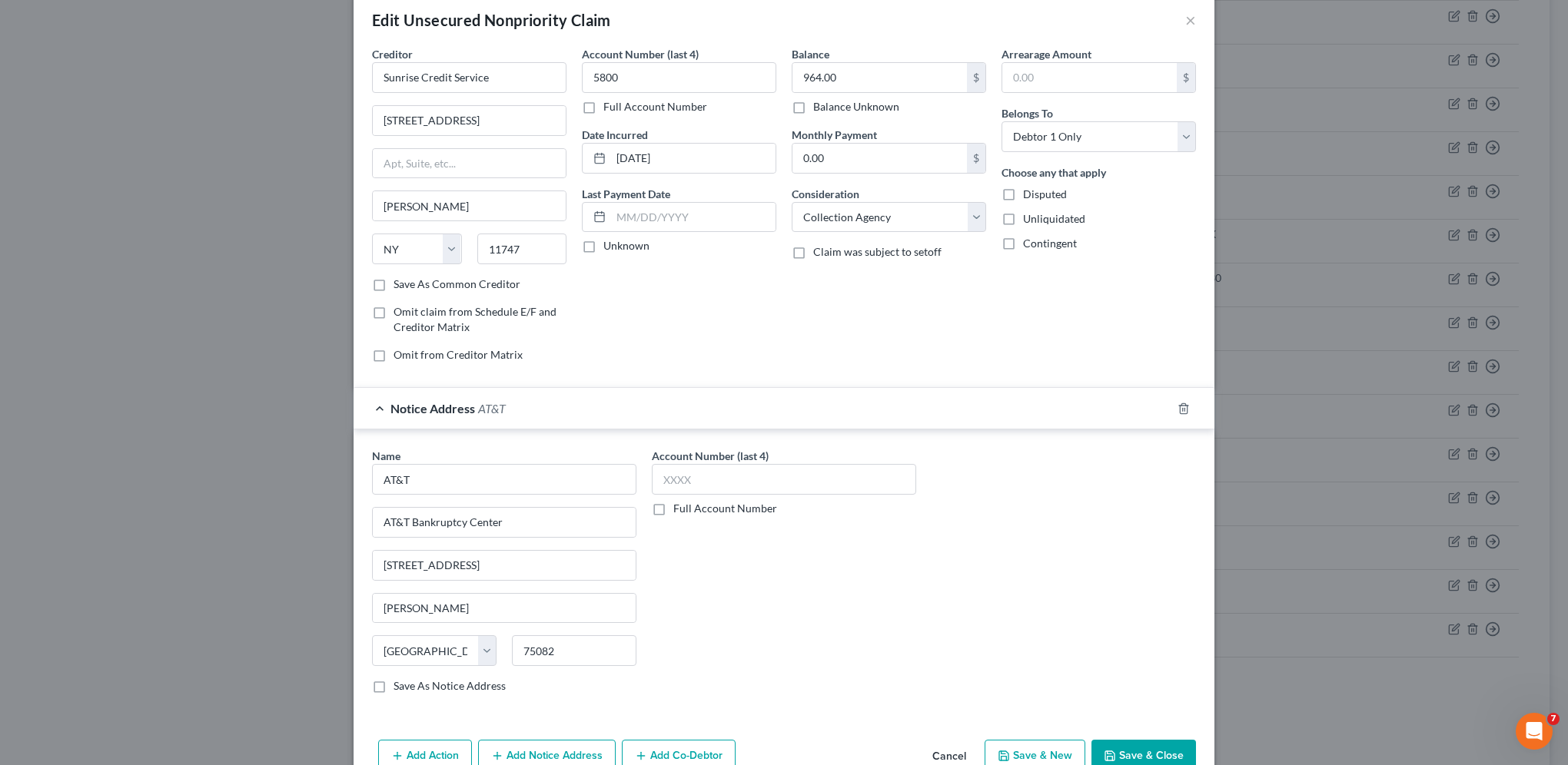
scroll to position [38, 0]
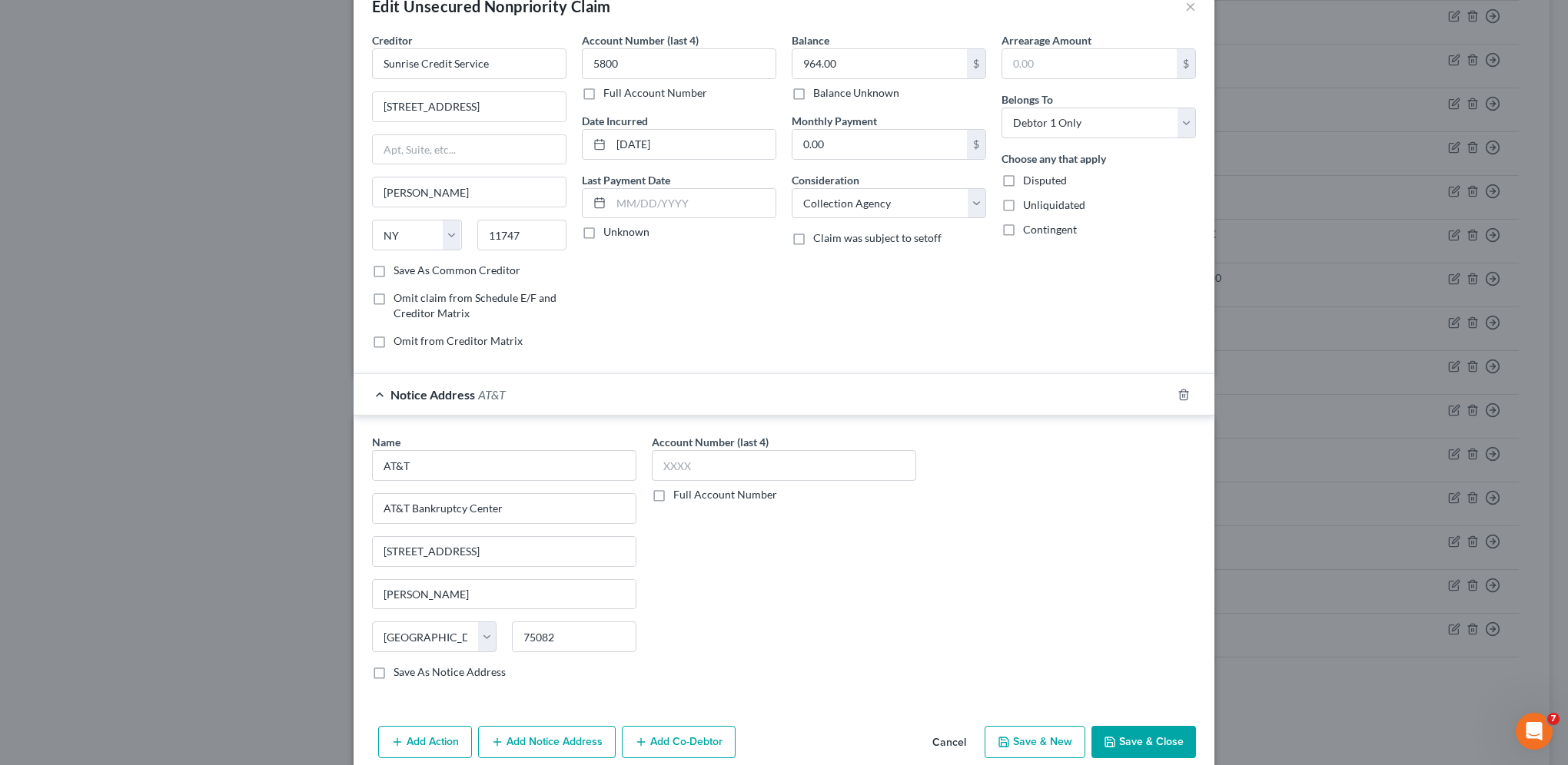
click at [1107, 738] on icon "button" at bounding box center [1110, 742] width 12 height 12
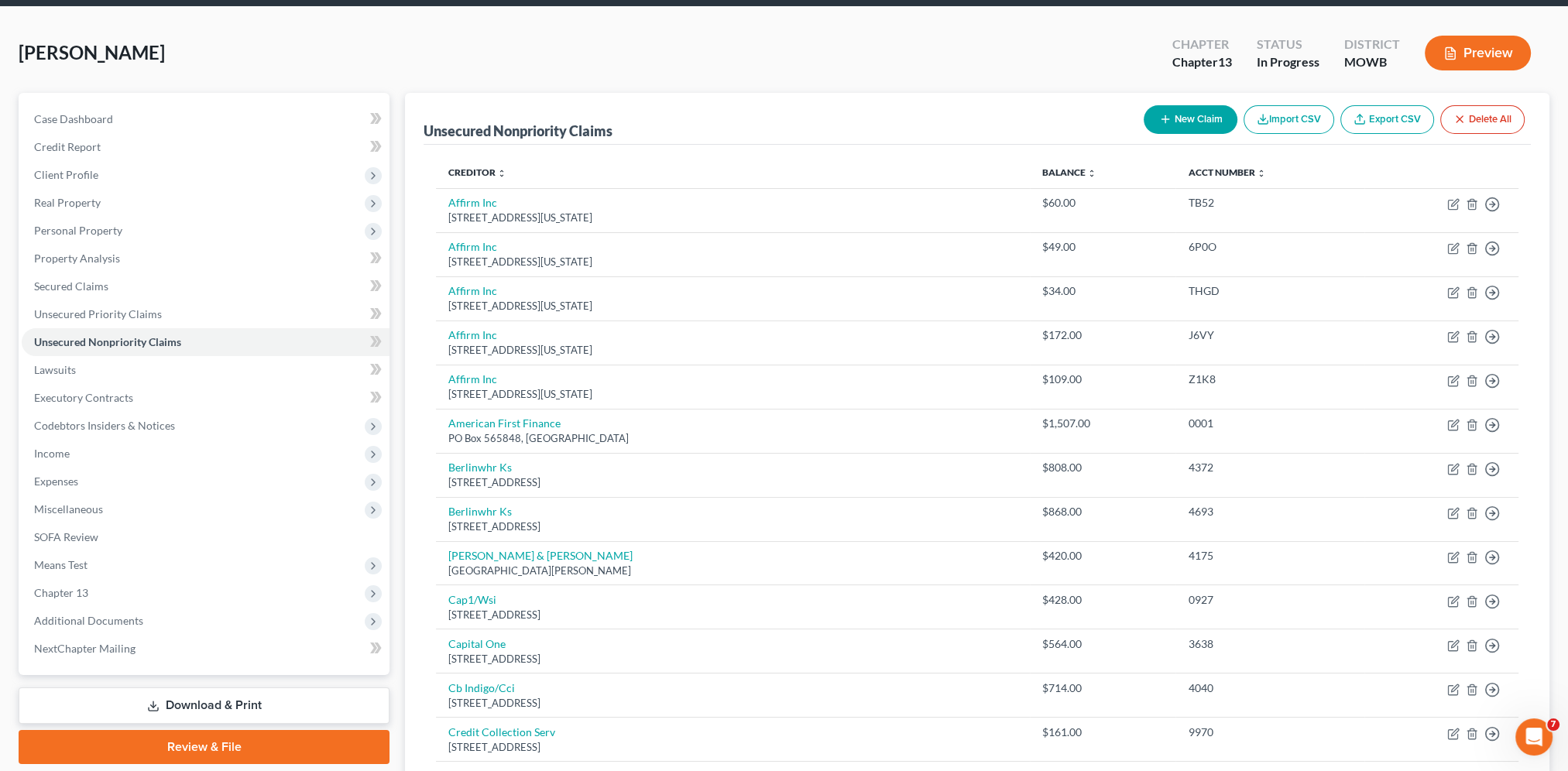
scroll to position [58, 0]
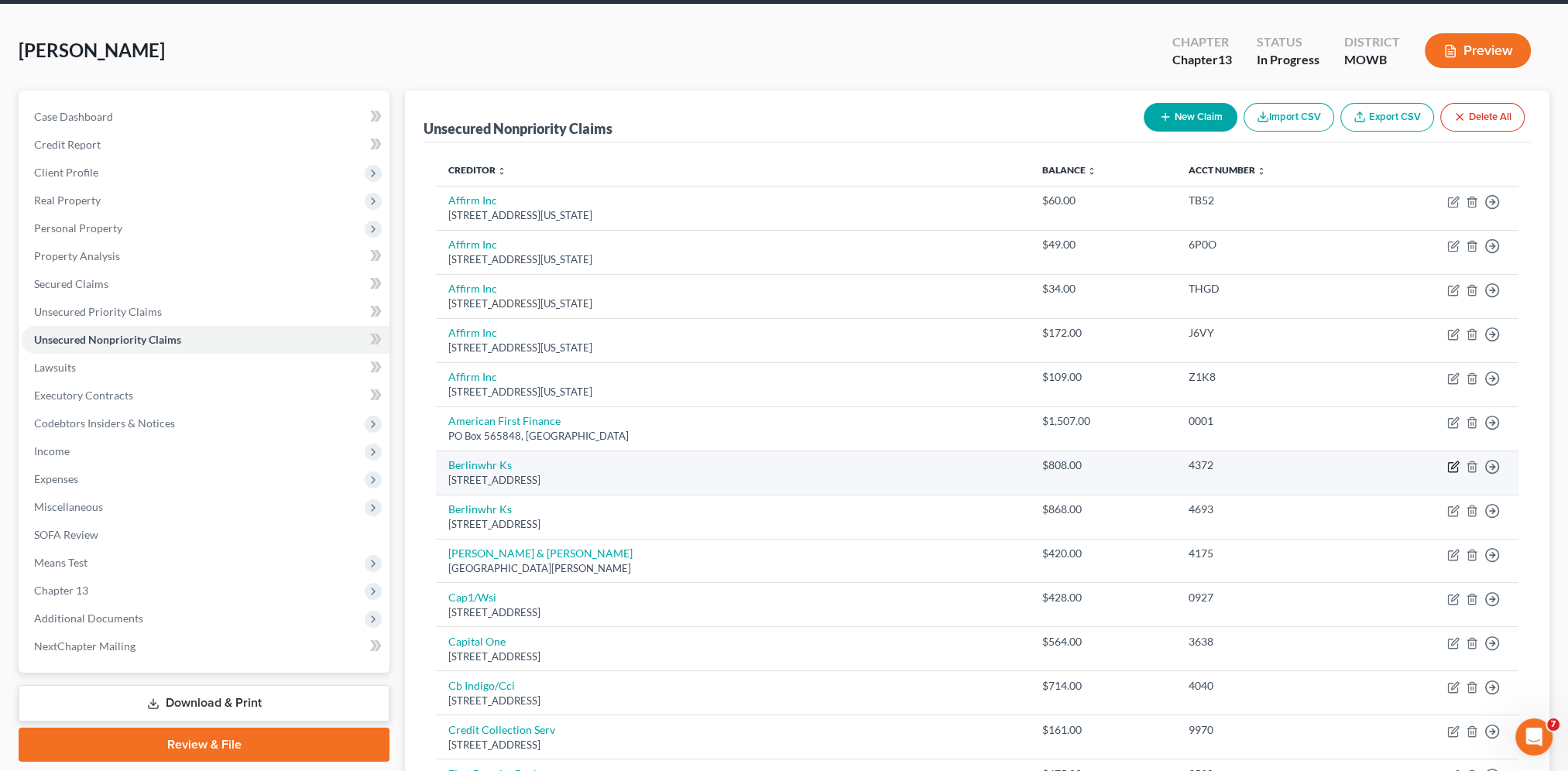
click at [1452, 466] on icon "button" at bounding box center [1454, 465] width 7 height 7
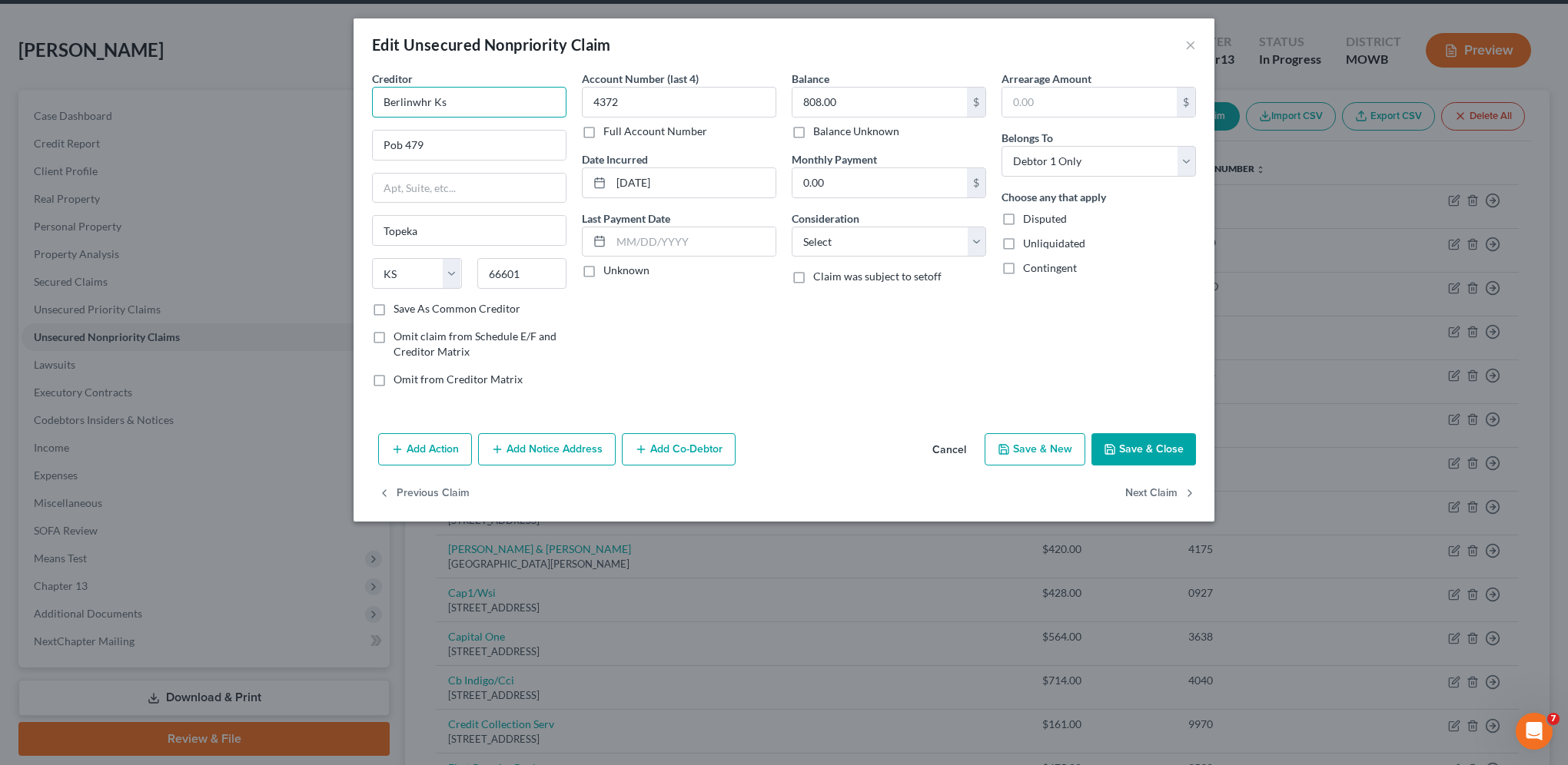
click at [449, 102] on input "Berlinwhr Ks" at bounding box center [469, 102] width 195 height 31
click at [450, 141] on div "[STREET_ADDRESS][PERSON_NAME]" at bounding box center [464, 143] width 160 height 13
click at [828, 246] on select "Select Cable / Satellite Services Collection Agency Credit Card Debt Debt Couns…" at bounding box center [888, 241] width 195 height 31
click at [791, 226] on select "Select Cable / Satellite Services Collection Agency Credit Card Debt Debt Couns…" at bounding box center [888, 241] width 195 height 31
click at [1188, 446] on button "Save & Close" at bounding box center [1143, 449] width 104 height 32
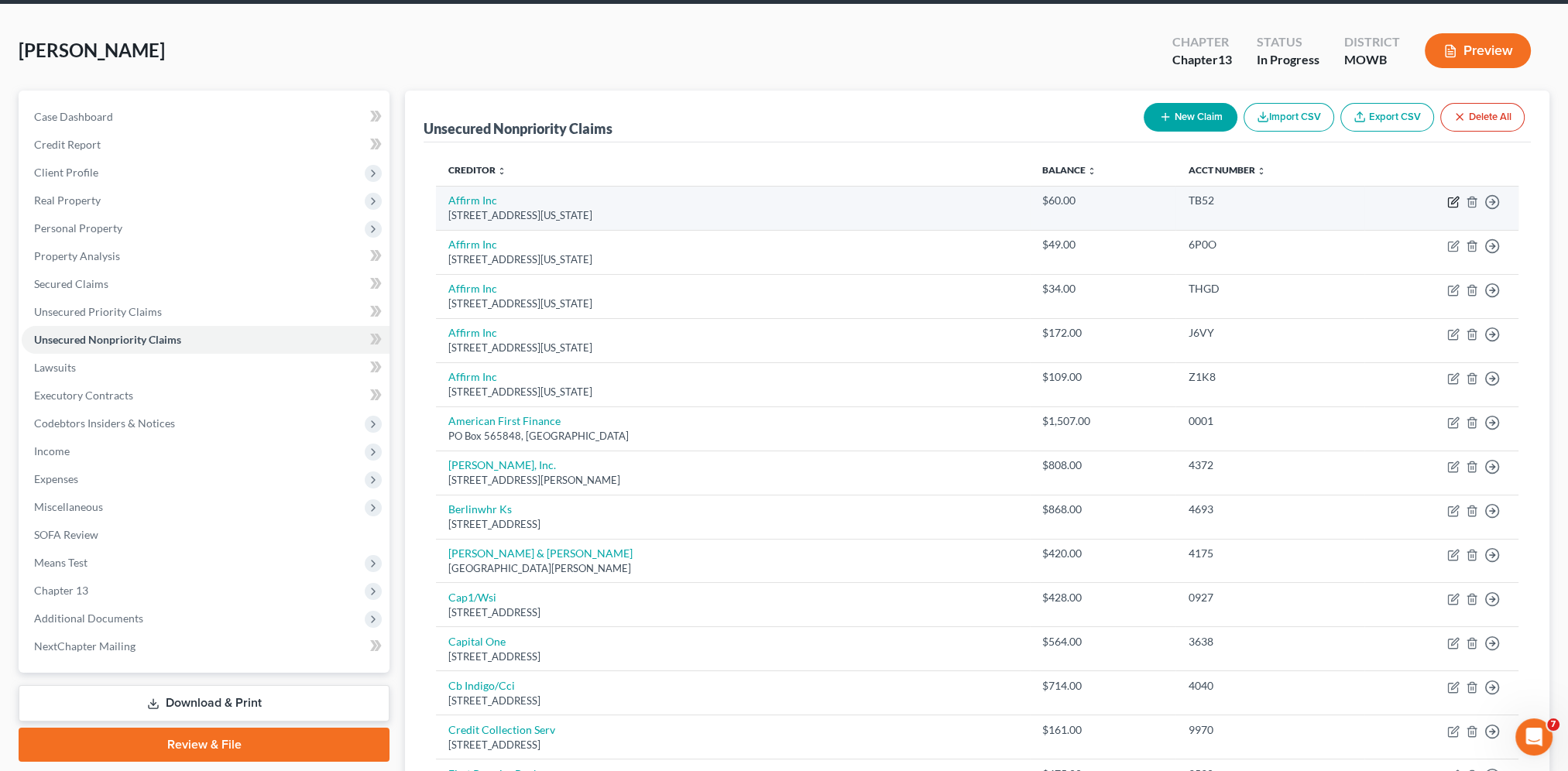
click at [1455, 200] on icon "button" at bounding box center [1453, 202] width 12 height 12
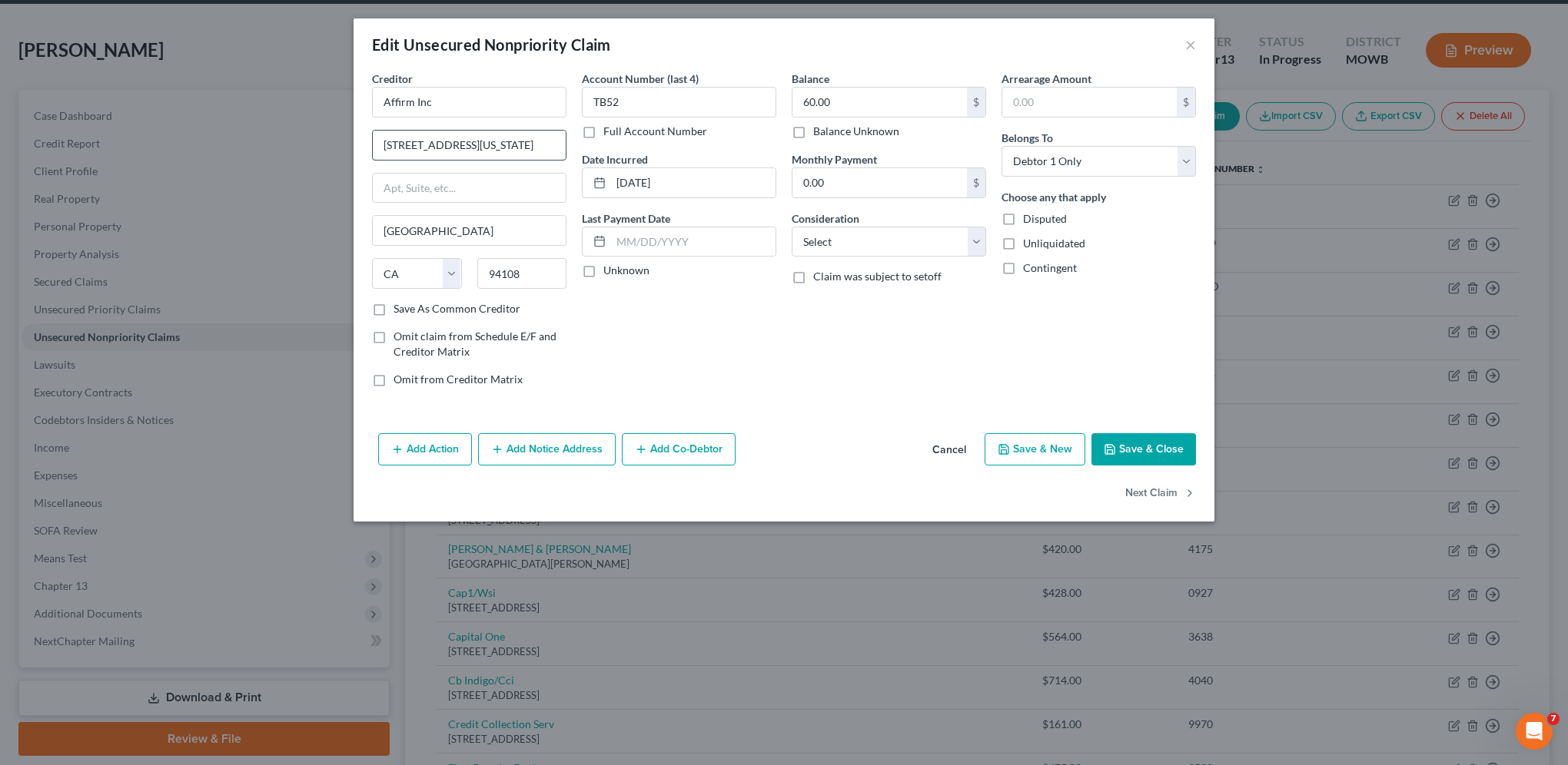
click at [465, 146] on input "[STREET_ADDRESS][US_STATE]" at bounding box center [469, 145] width 193 height 29
click at [473, 142] on input "[STREET_ADDRESS][US_STATE]" at bounding box center [469, 145] width 193 height 29
click at [921, 224] on div "Consideration Select Cable / Satellite Services Collection Agency Credit Card D…" at bounding box center [888, 233] width 195 height 47
click at [843, 237] on select "Select Cable / Satellite Services Collection Agency Credit Card Debt Debt Couns…" at bounding box center [888, 241] width 195 height 31
click at [791, 226] on select "Select Cable / Satellite Services Collection Agency Credit Card Debt Debt Couns…" at bounding box center [888, 241] width 195 height 31
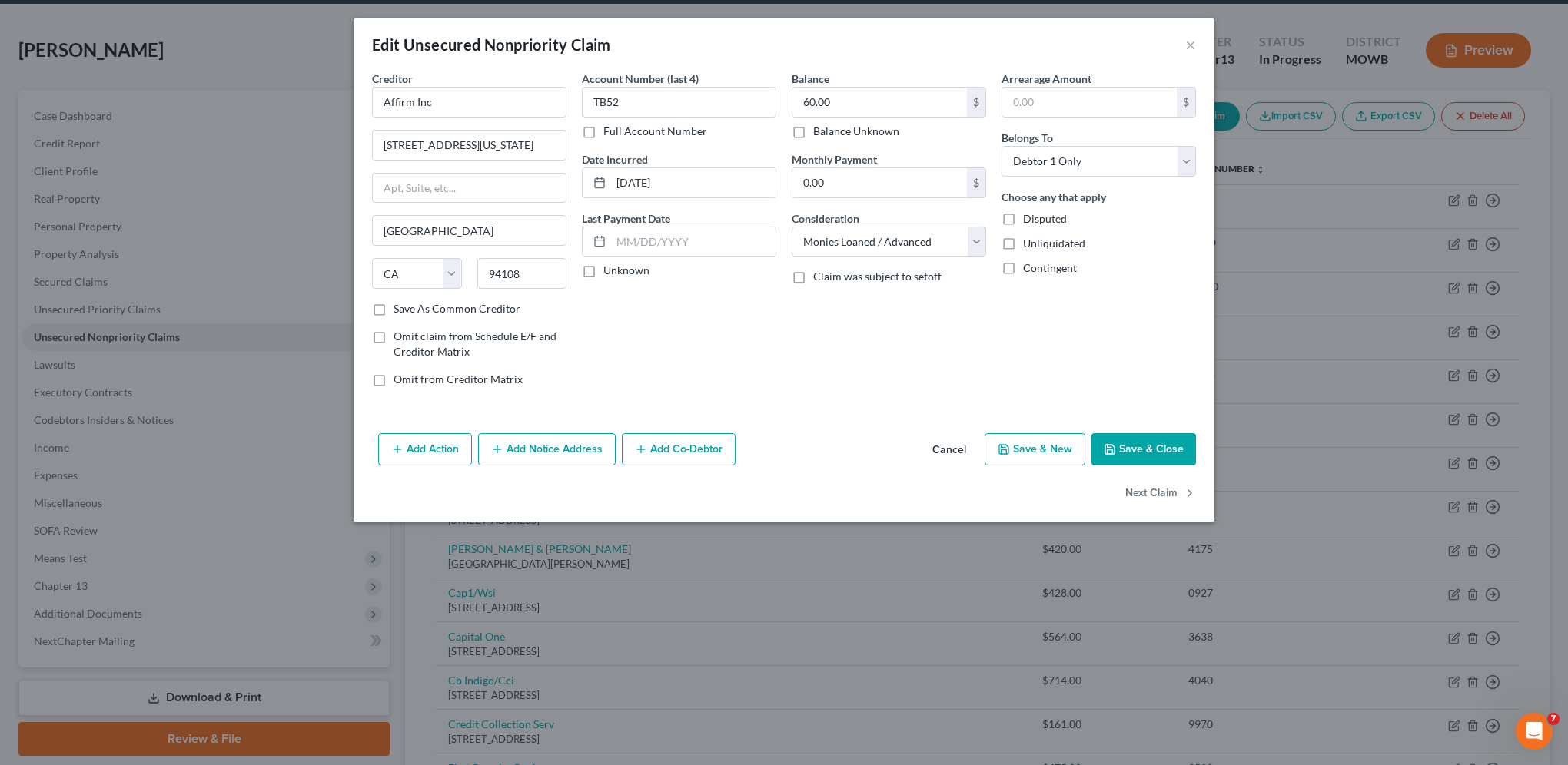
click at [1134, 448] on button "Save & Close" at bounding box center [1143, 449] width 104 height 32
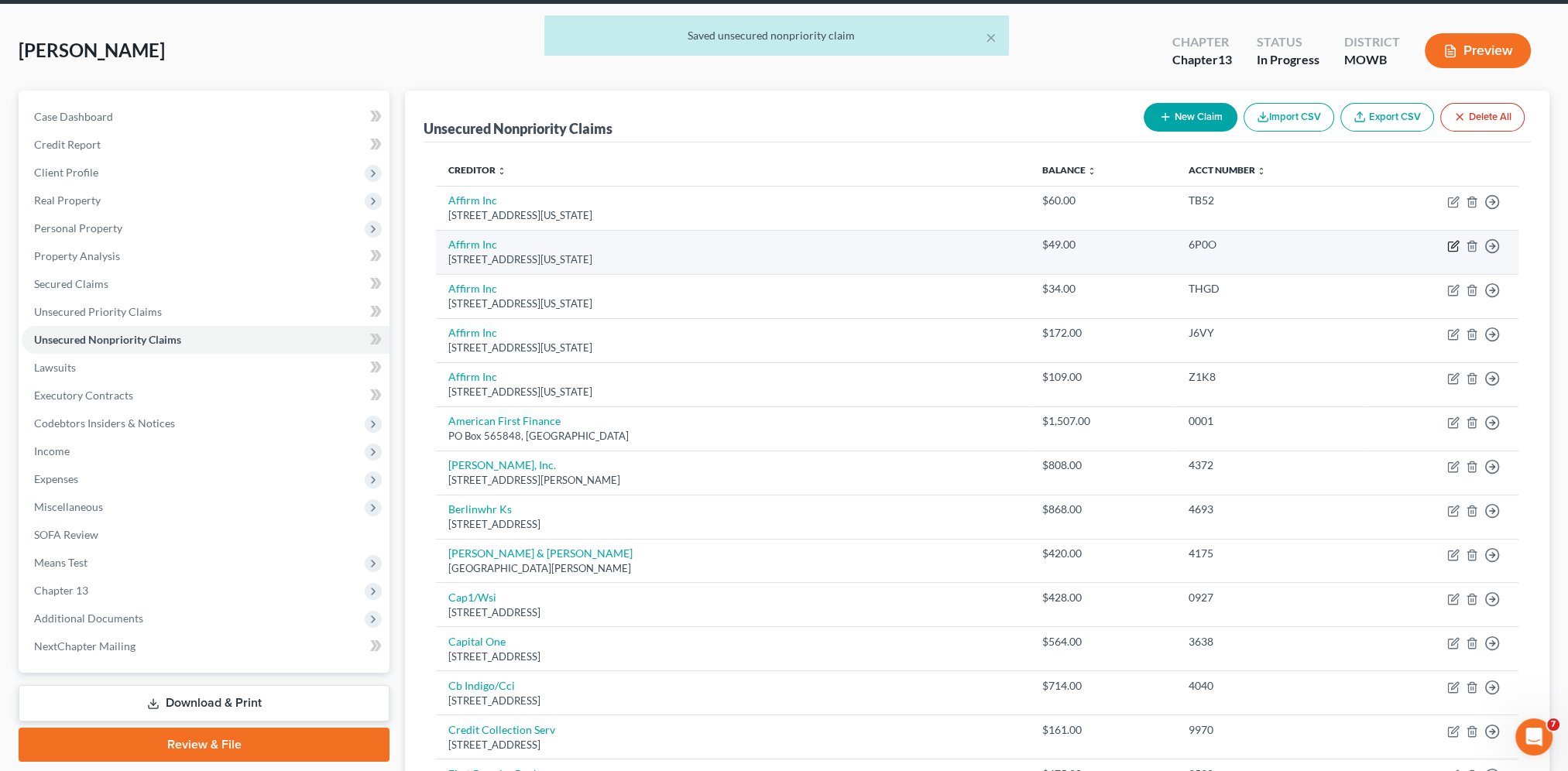
click at [1457, 244] on icon "button" at bounding box center [1452, 247] width 9 height 9
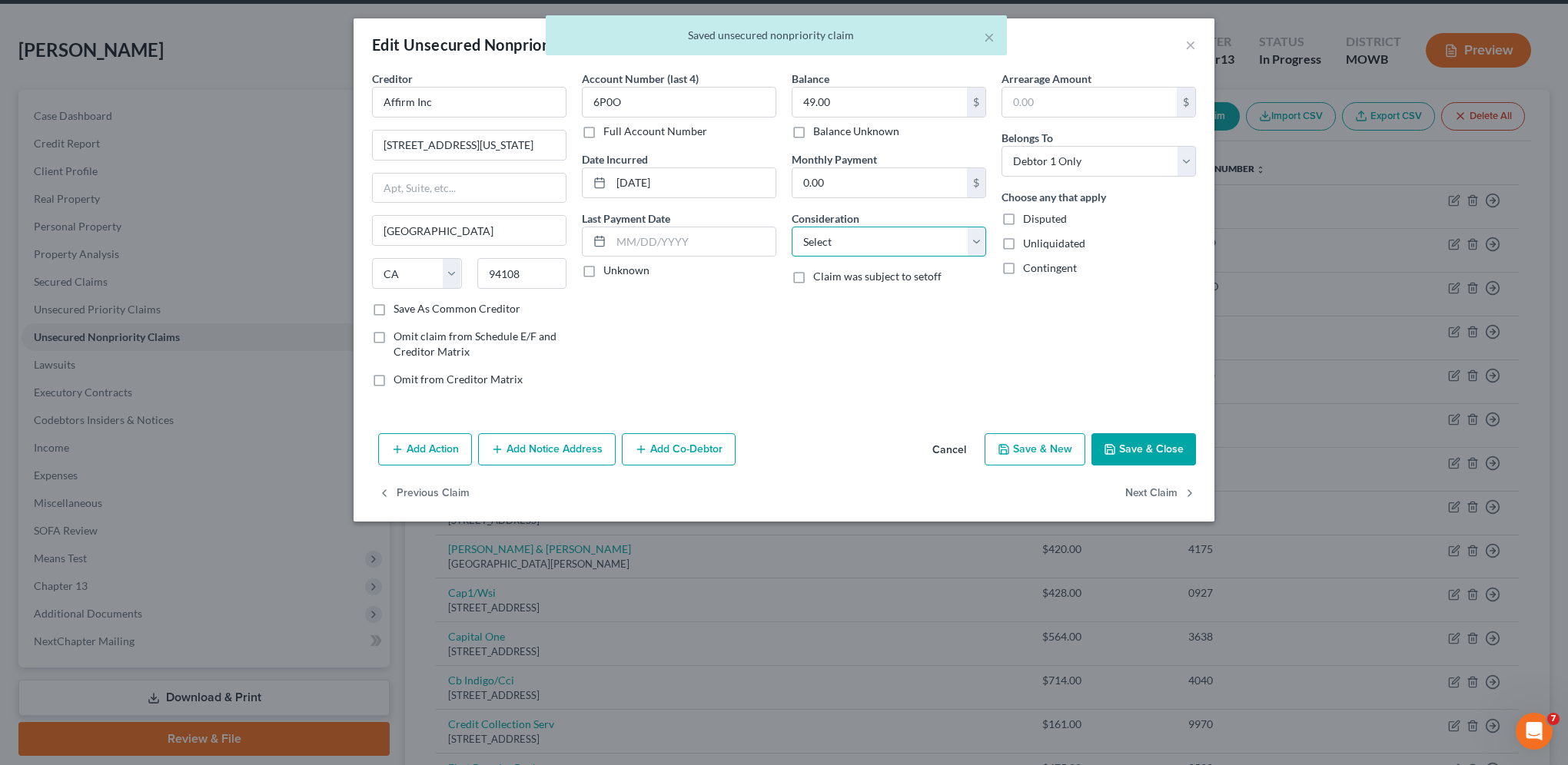
click at [903, 226] on select "Select Cable / Satellite Services Collection Agency Credit Card Debt Debt Couns…" at bounding box center [888, 241] width 195 height 31
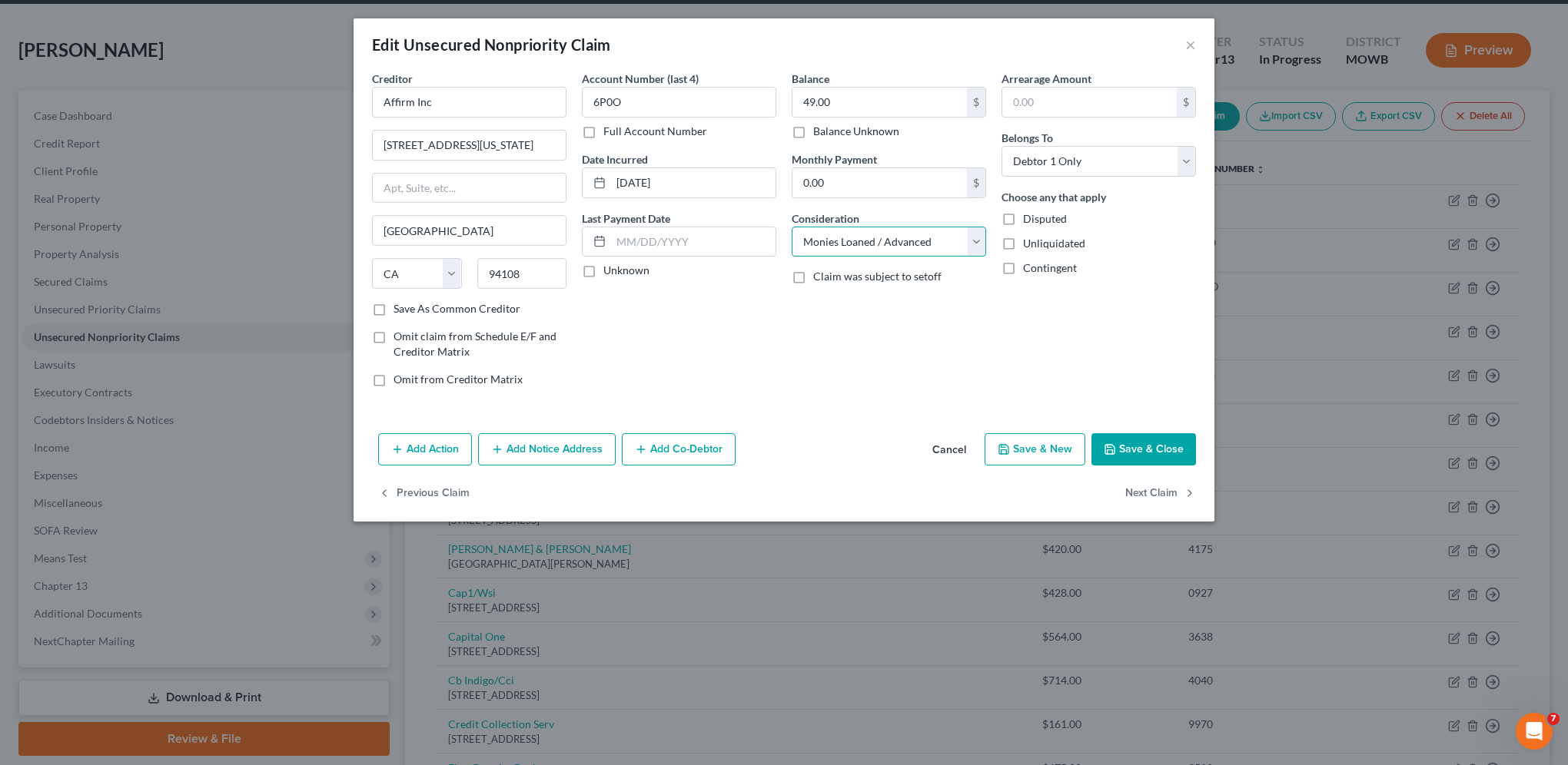
click at [791, 226] on select "Select Cable / Satellite Services Collection Agency Credit Card Debt Debt Couns…" at bounding box center [888, 241] width 195 height 31
click at [459, 142] on input "[STREET_ADDRESS][US_STATE]" at bounding box center [469, 145] width 193 height 29
click at [1156, 450] on button "Save & Close" at bounding box center [1143, 449] width 104 height 32
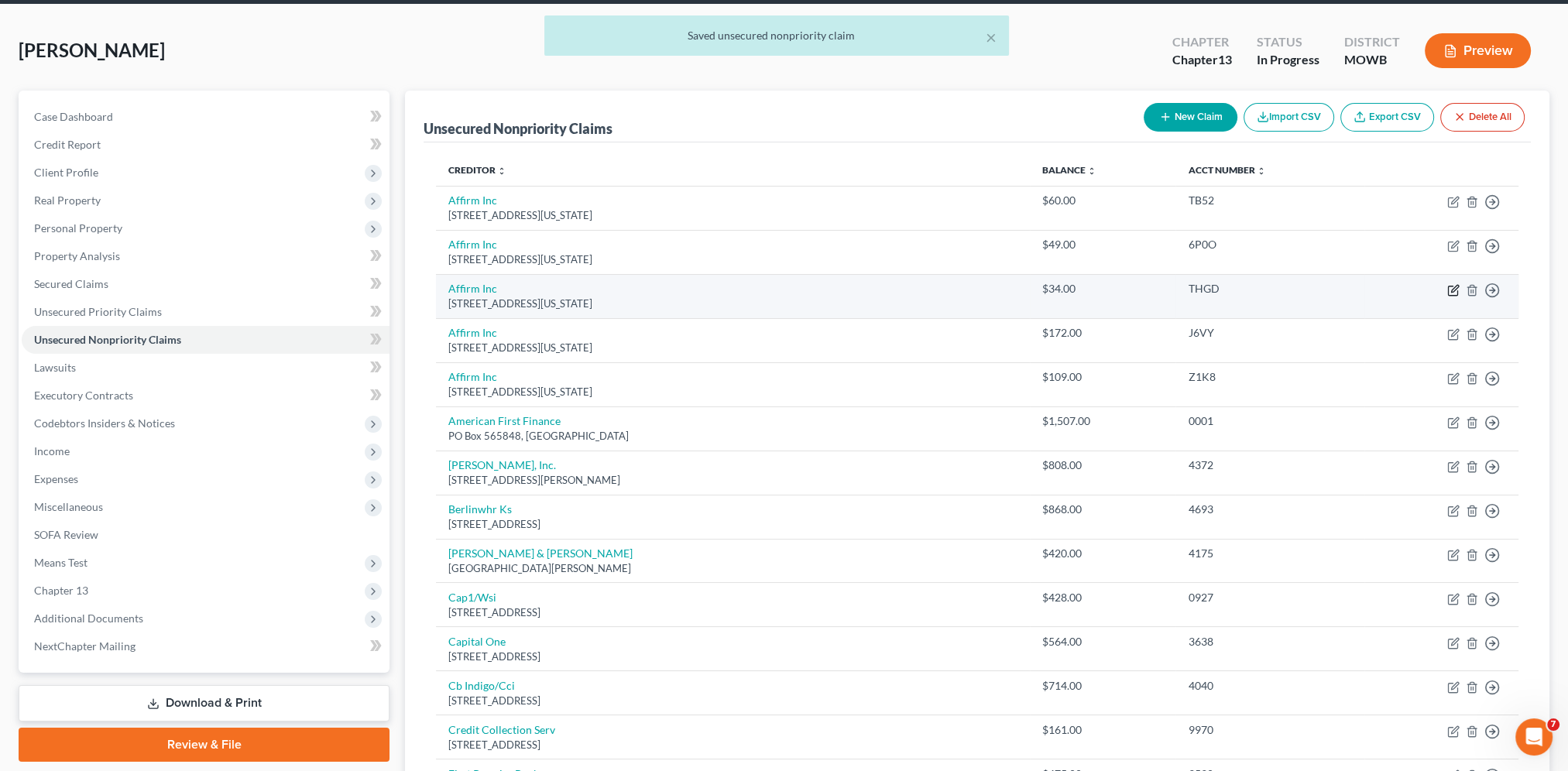
click at [1449, 289] on icon "button" at bounding box center [1453, 291] width 12 height 12
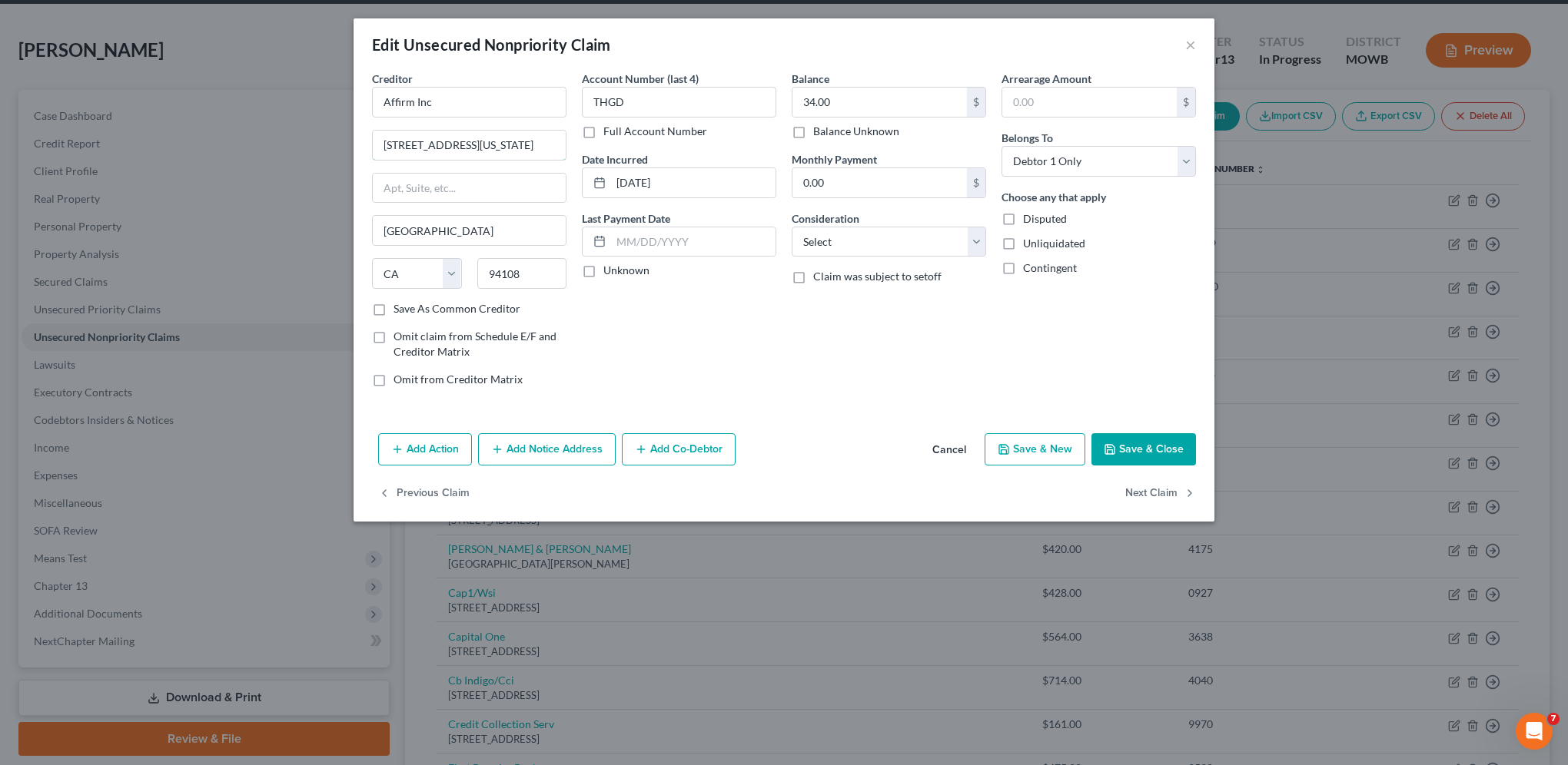
drag, startPoint x: 463, startPoint y: 142, endPoint x: 728, endPoint y: 59, distance: 277.7
click at [463, 142] on input "[STREET_ADDRESS][US_STATE]" at bounding box center [469, 145] width 193 height 29
click at [858, 237] on select "Select Cable / Satellite Services Collection Agency Credit Card Debt Debt Couns…" at bounding box center [888, 241] width 195 height 31
click at [791, 226] on select "Select Cable / Satellite Services Collection Agency Credit Card Debt Debt Couns…" at bounding box center [888, 241] width 195 height 31
click at [1163, 445] on button "Save & Close" at bounding box center [1143, 449] width 104 height 32
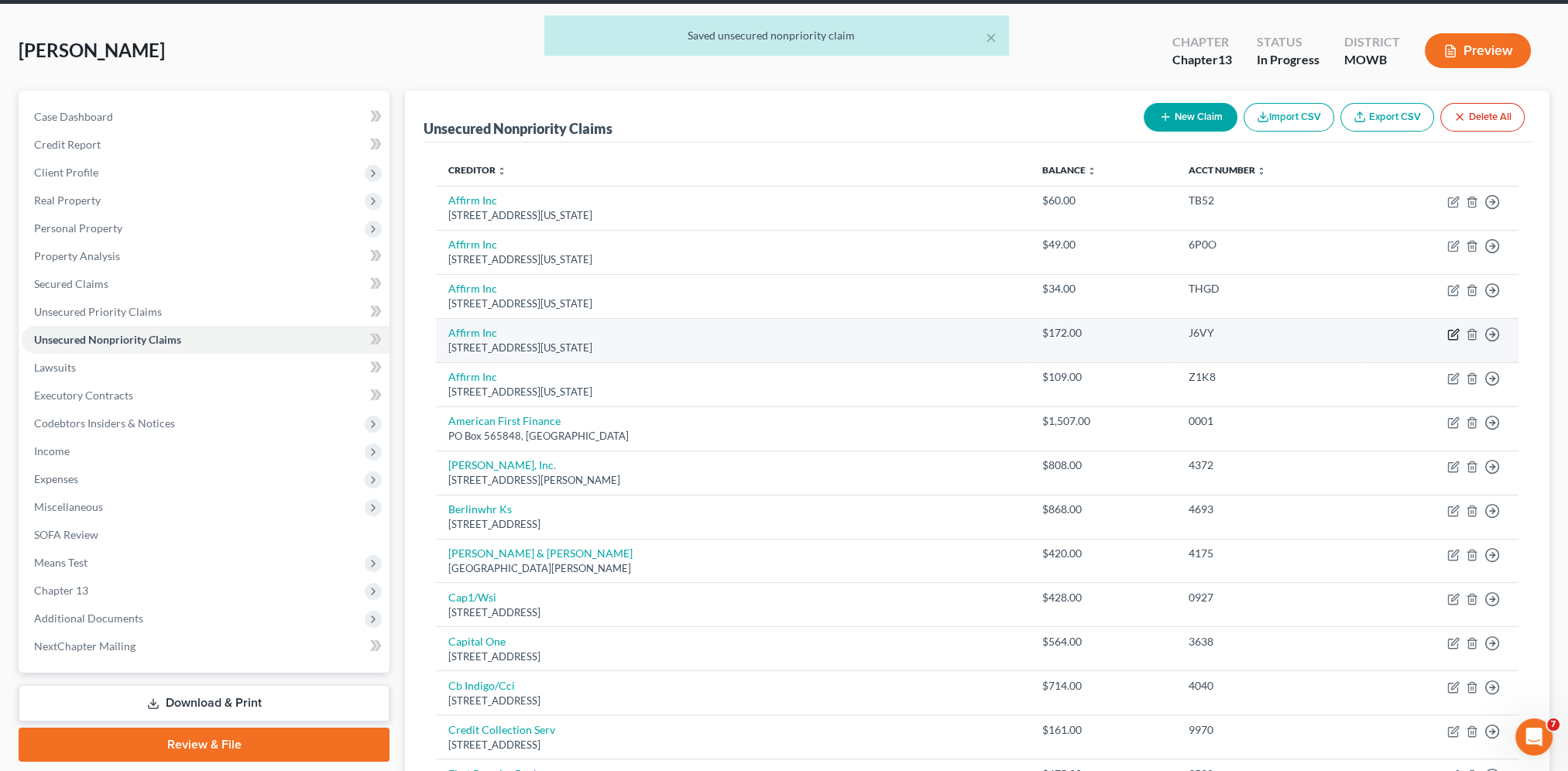
click at [1453, 332] on icon "button" at bounding box center [1453, 334] width 12 height 12
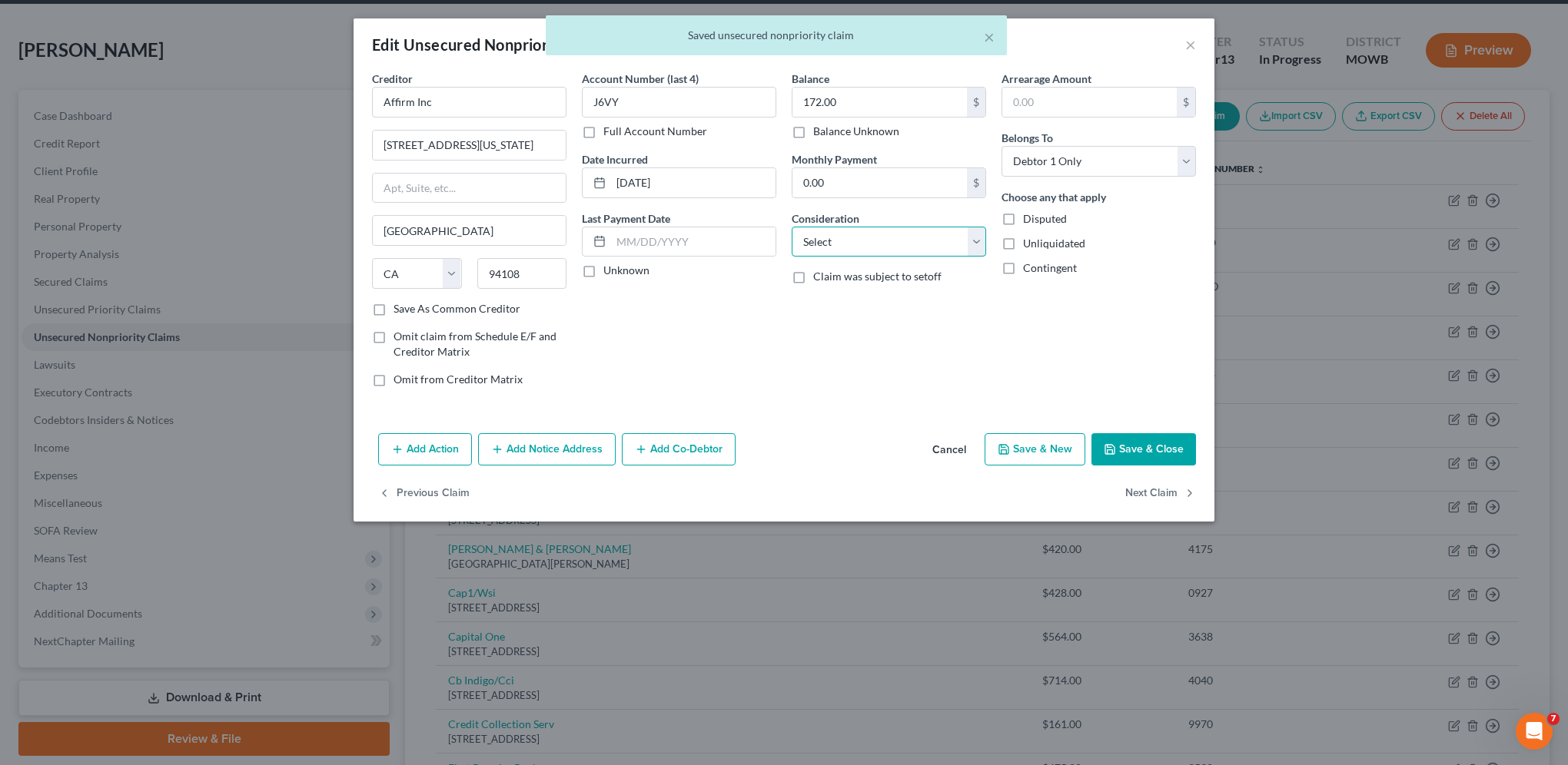
click at [885, 241] on select "Select Cable / Satellite Services Collection Agency Credit Card Debt Debt Couns…" at bounding box center [888, 241] width 195 height 31
click at [791, 226] on select "Select Cable / Satellite Services Collection Agency Credit Card Debt Debt Couns…" at bounding box center [888, 241] width 195 height 31
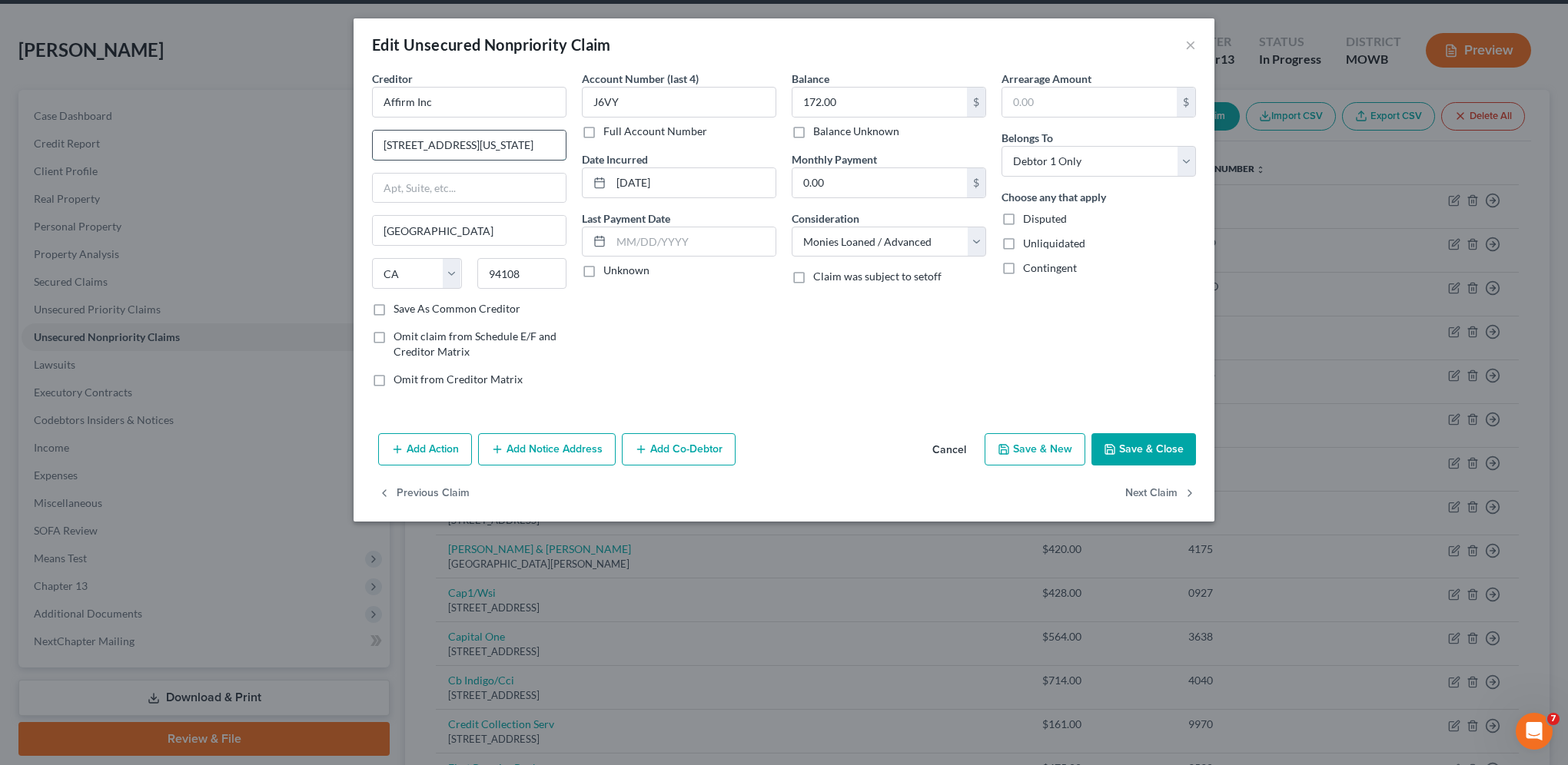
click at [458, 145] on input "[STREET_ADDRESS][US_STATE]" at bounding box center [469, 145] width 193 height 29
click at [1131, 449] on button "Save & Close" at bounding box center [1143, 449] width 104 height 32
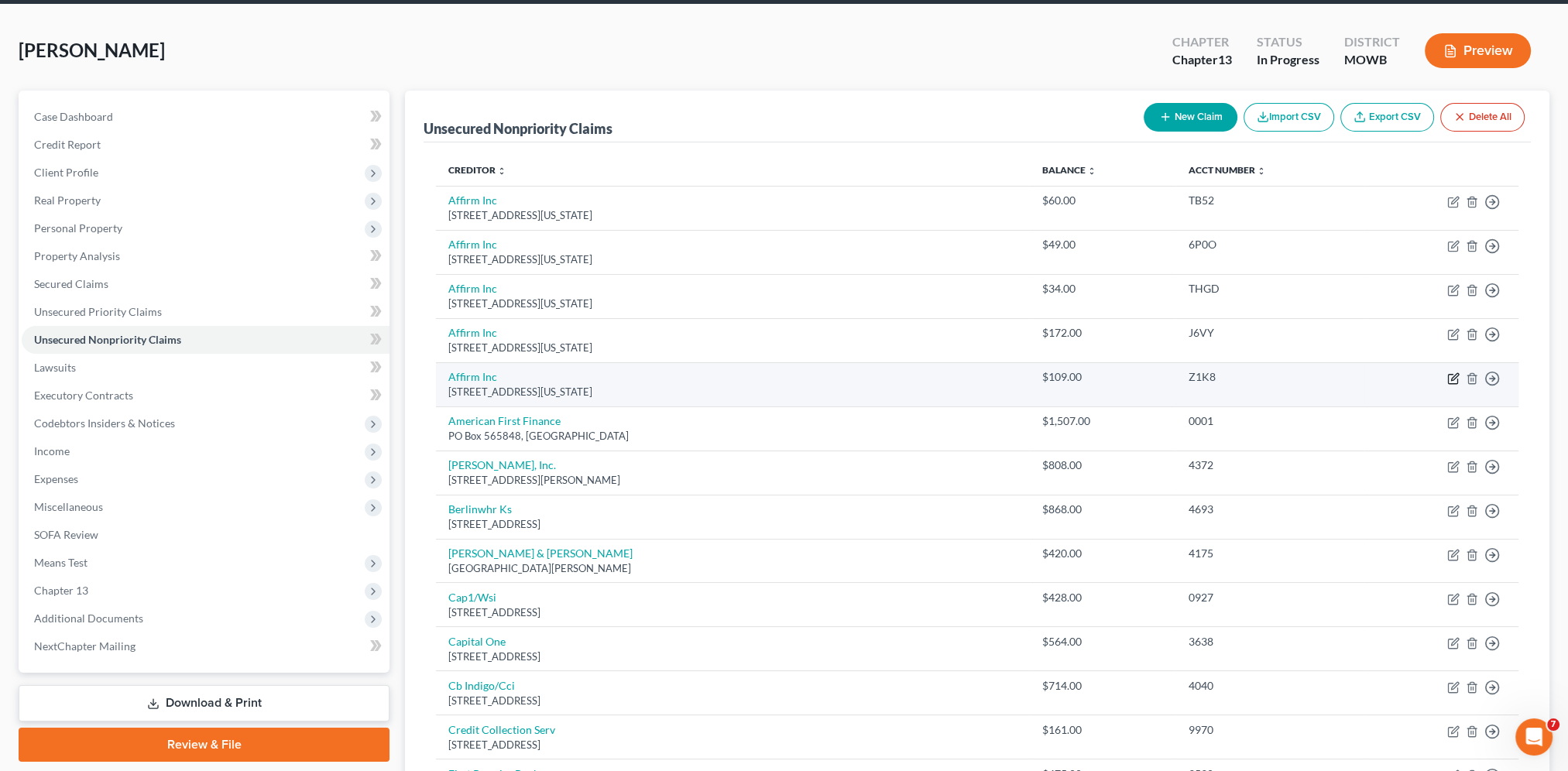
click at [1451, 373] on icon "button" at bounding box center [1453, 379] width 12 height 12
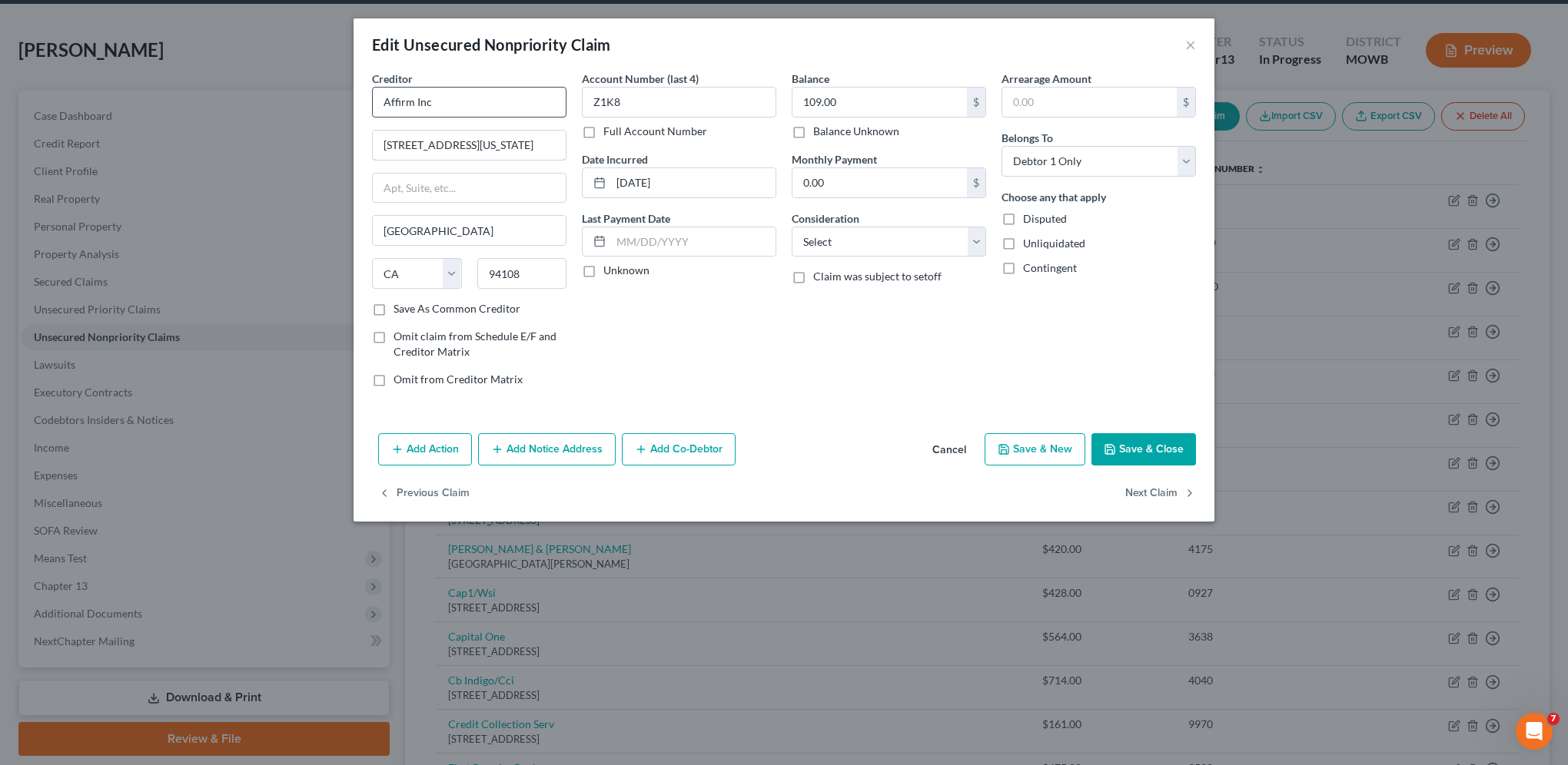
drag, startPoint x: 462, startPoint y: 144, endPoint x: 517, endPoint y: 114, distance: 62.6
click at [462, 144] on input "[STREET_ADDRESS][US_STATE]" at bounding box center [469, 145] width 193 height 29
click at [542, 144] on input "[STREET_ADDRESS][US_STATE]" at bounding box center [469, 145] width 193 height 29
click at [788, 375] on div "Balance 109.00 $ Balance Unknown Balance Undetermined 109.00 $ Balance Unknown …" at bounding box center [888, 235] width 210 height 329
click at [856, 241] on select "Select Cable / Satellite Services Collection Agency Credit Card Debt Debt Couns…" at bounding box center [888, 241] width 195 height 31
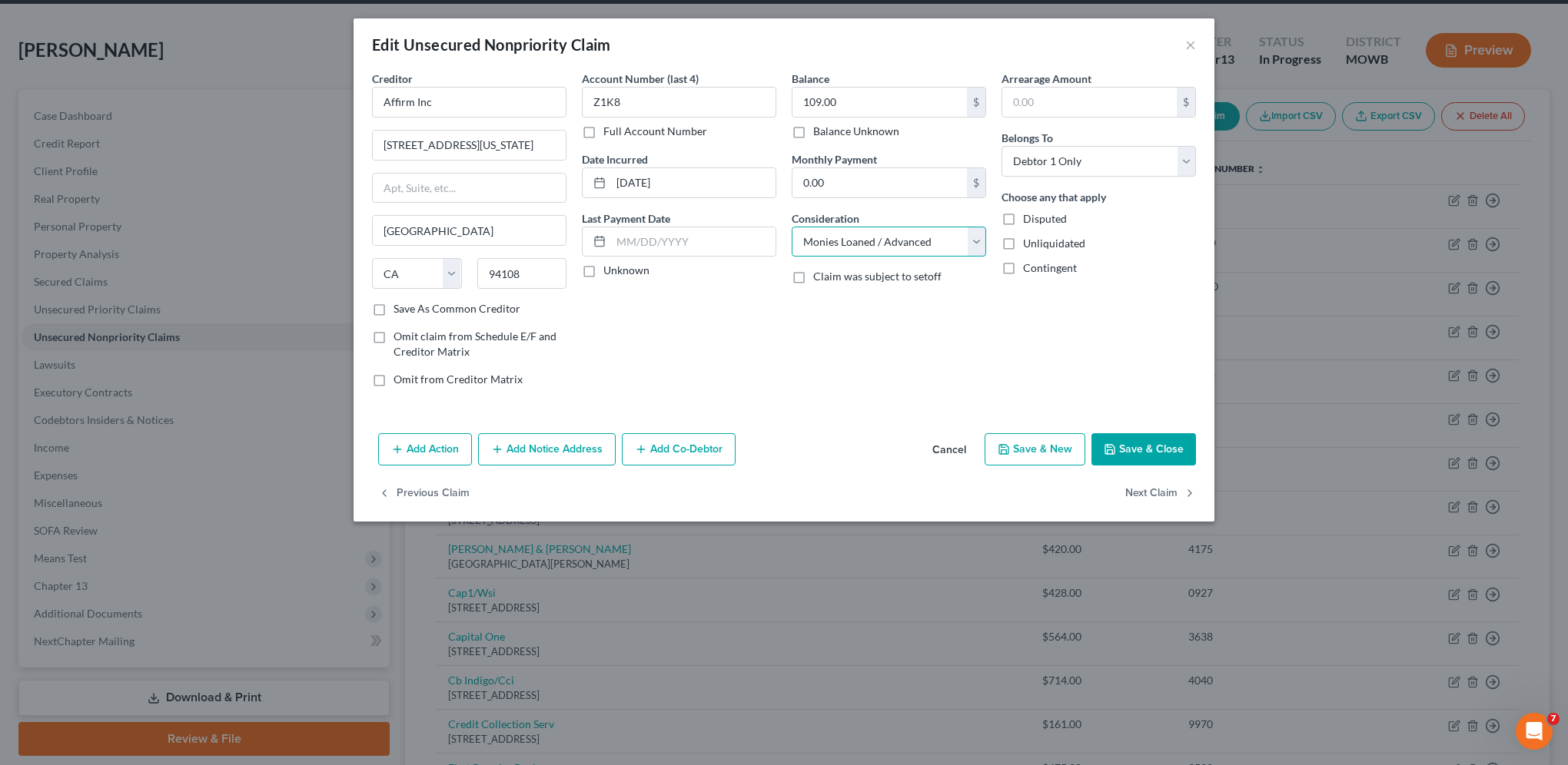
click at [791, 226] on select "Select Cable / Satellite Services Collection Agency Credit Card Debt Debt Couns…" at bounding box center [888, 241] width 195 height 31
click at [1125, 452] on button "Save & Close" at bounding box center [1143, 449] width 104 height 32
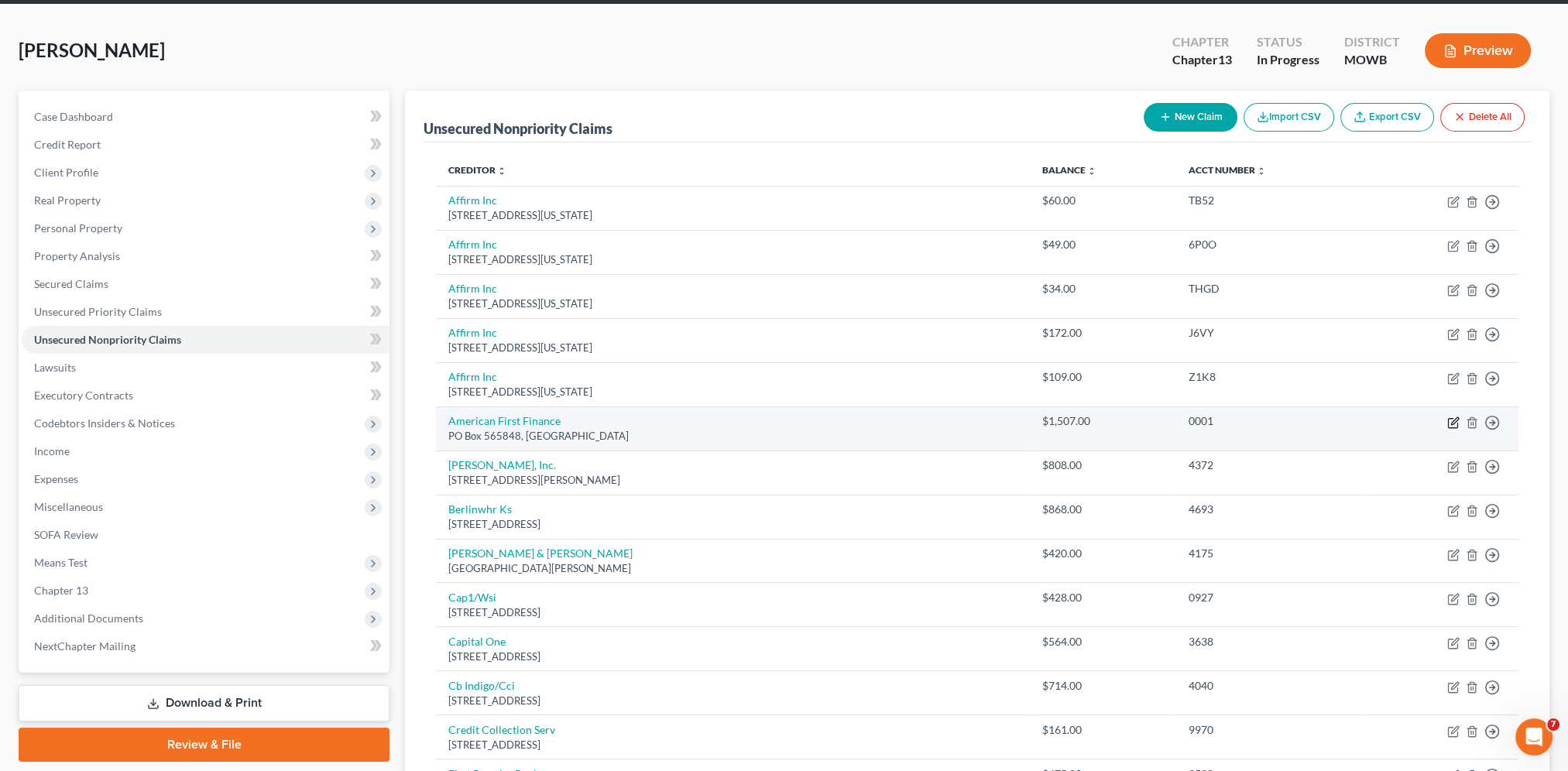
click at [1450, 424] on icon "button" at bounding box center [1453, 422] width 12 height 12
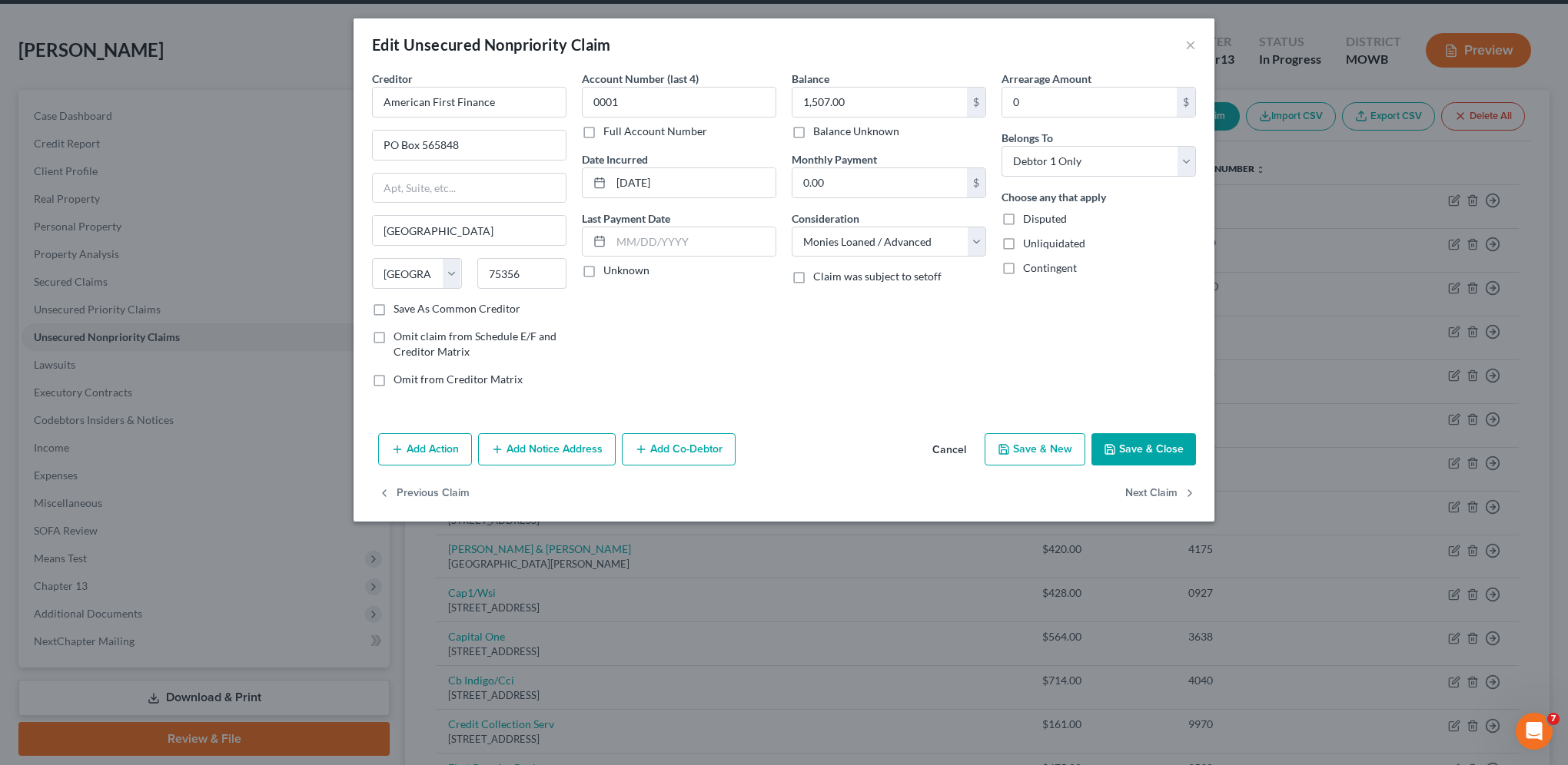
click at [1164, 453] on button "Save & Close" at bounding box center [1143, 449] width 104 height 32
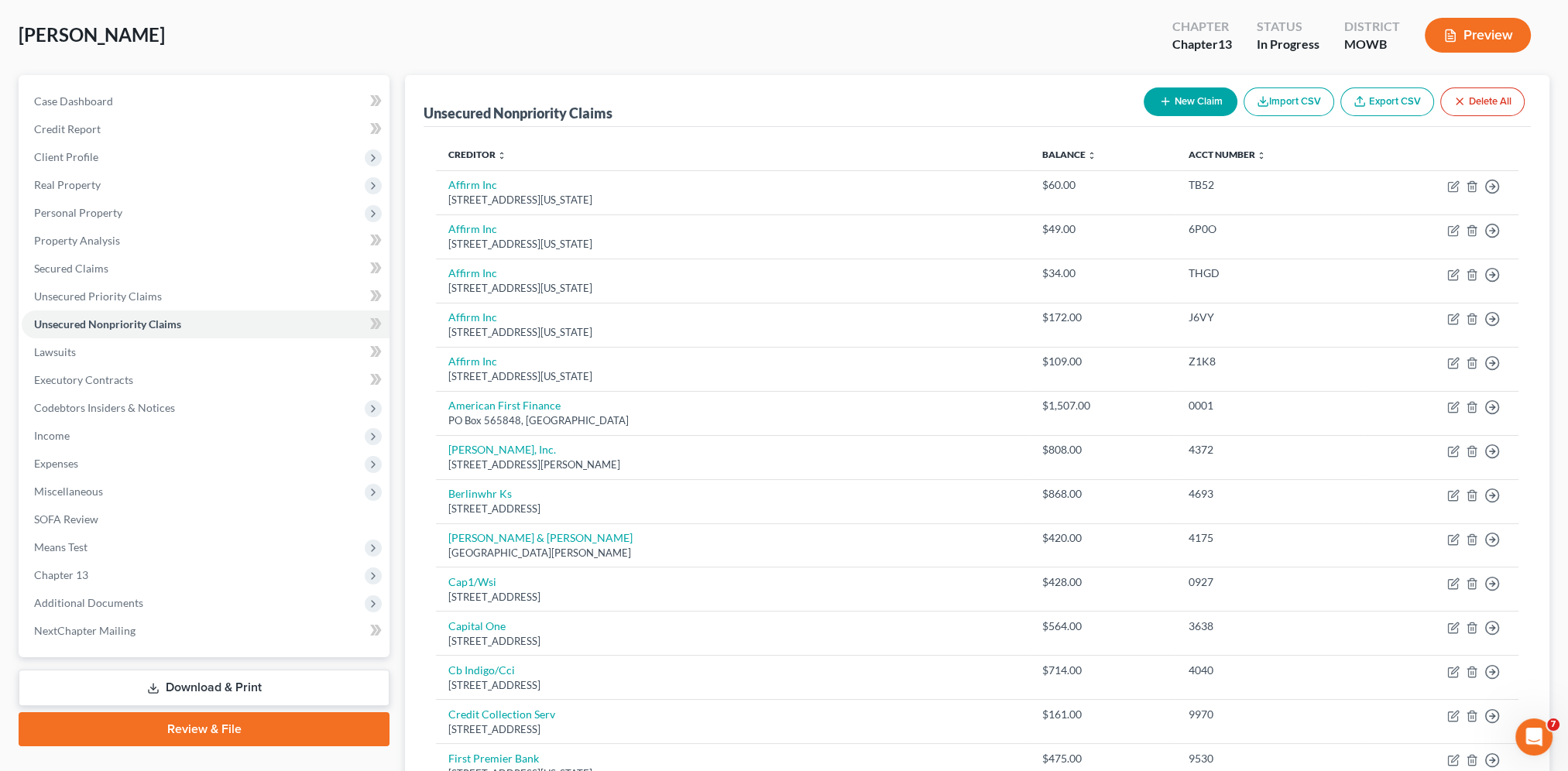
scroll to position [78, 0]
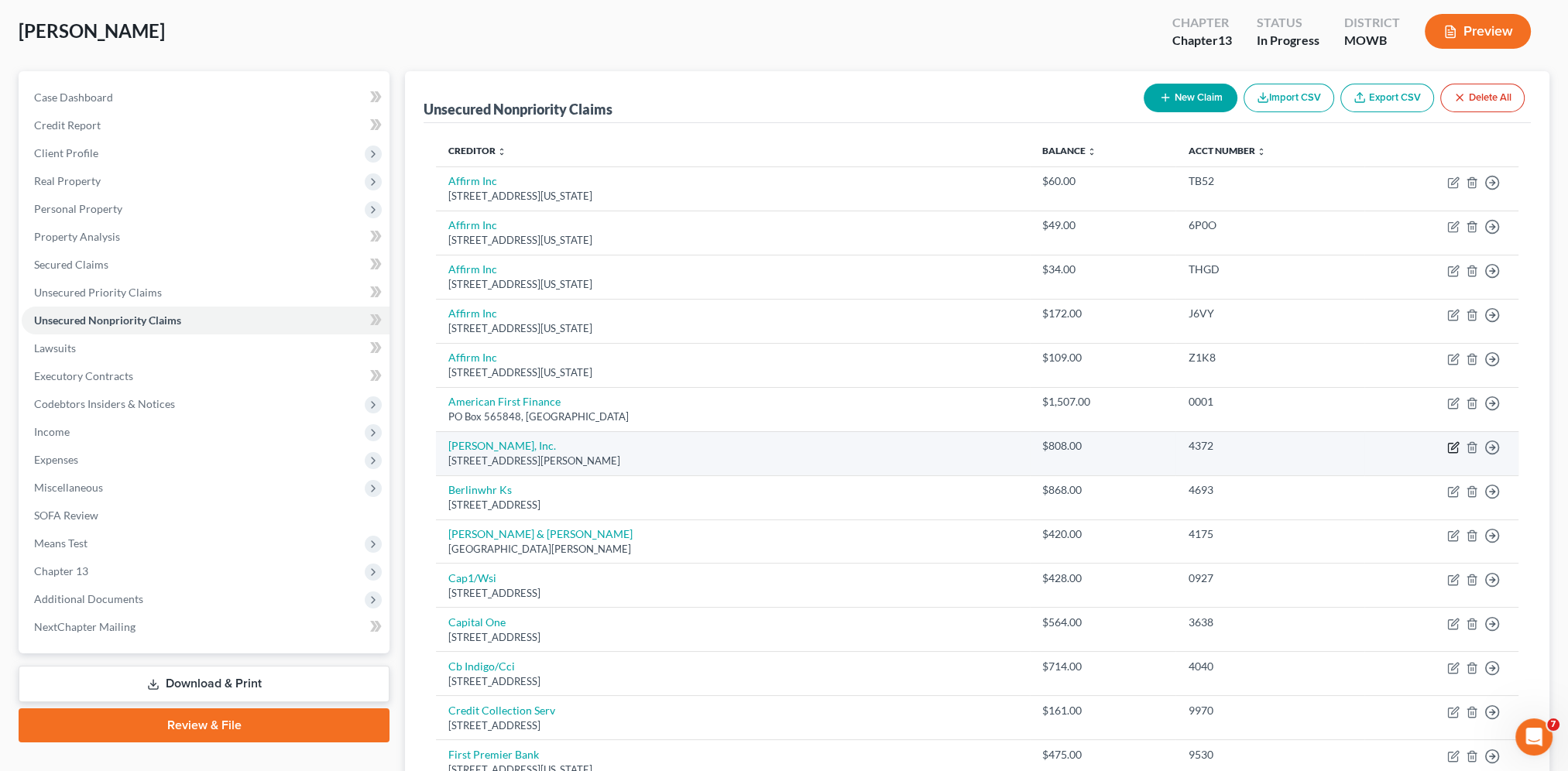
click at [1449, 449] on icon "button" at bounding box center [1453, 447] width 12 height 12
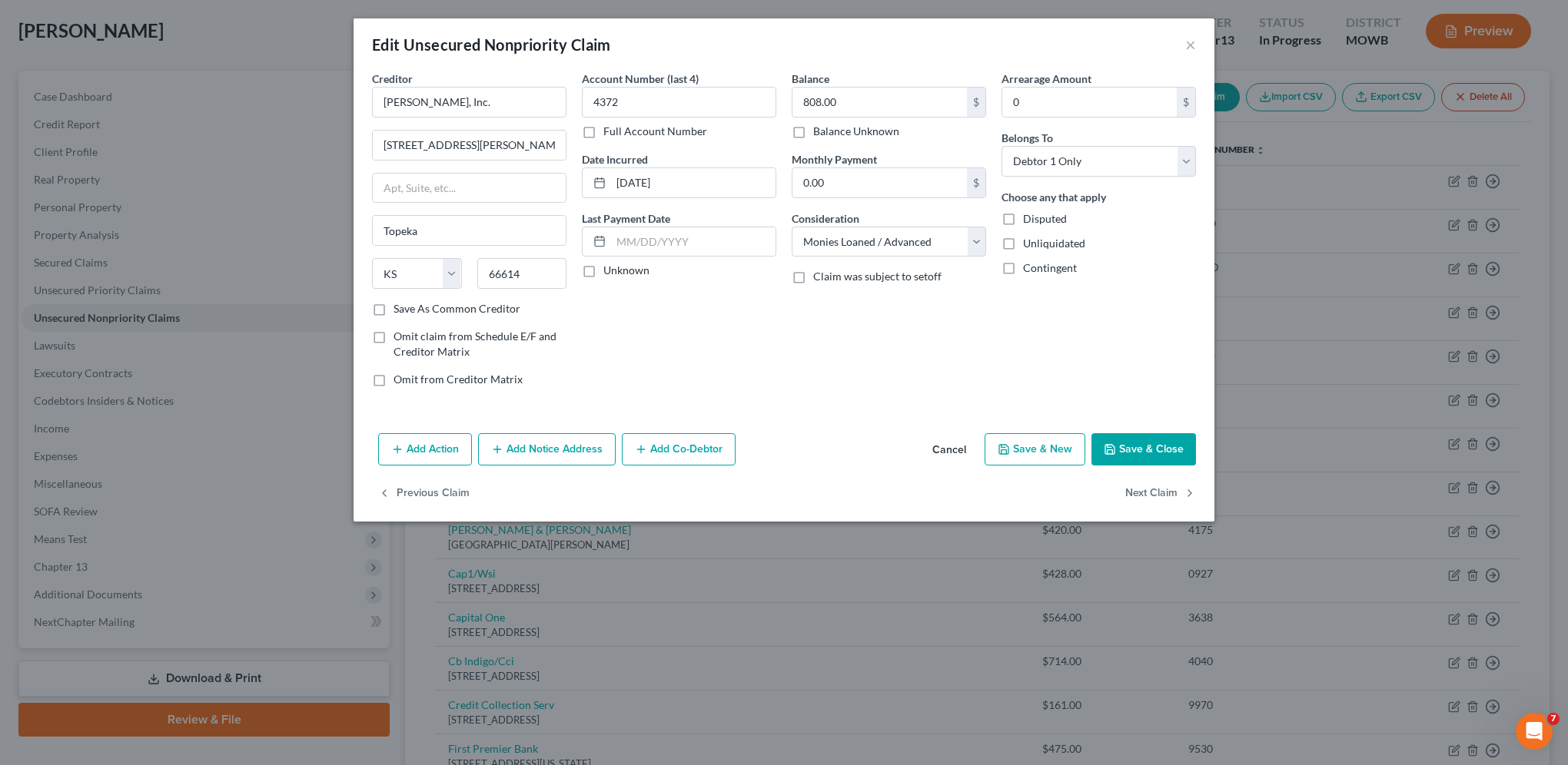
click at [1113, 440] on button "Save & Close" at bounding box center [1143, 449] width 104 height 32
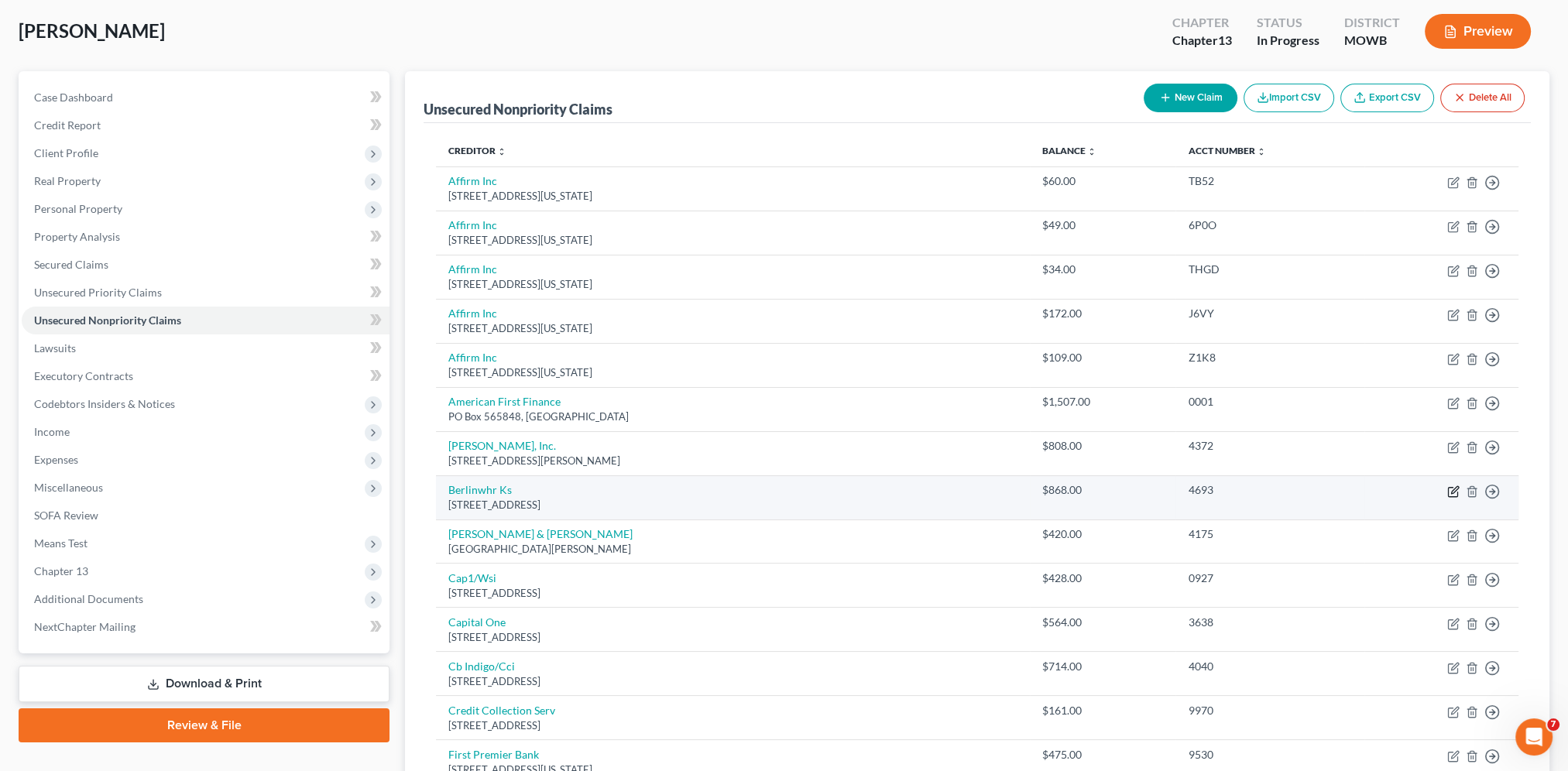
click at [1455, 491] on icon "button" at bounding box center [1453, 492] width 12 height 12
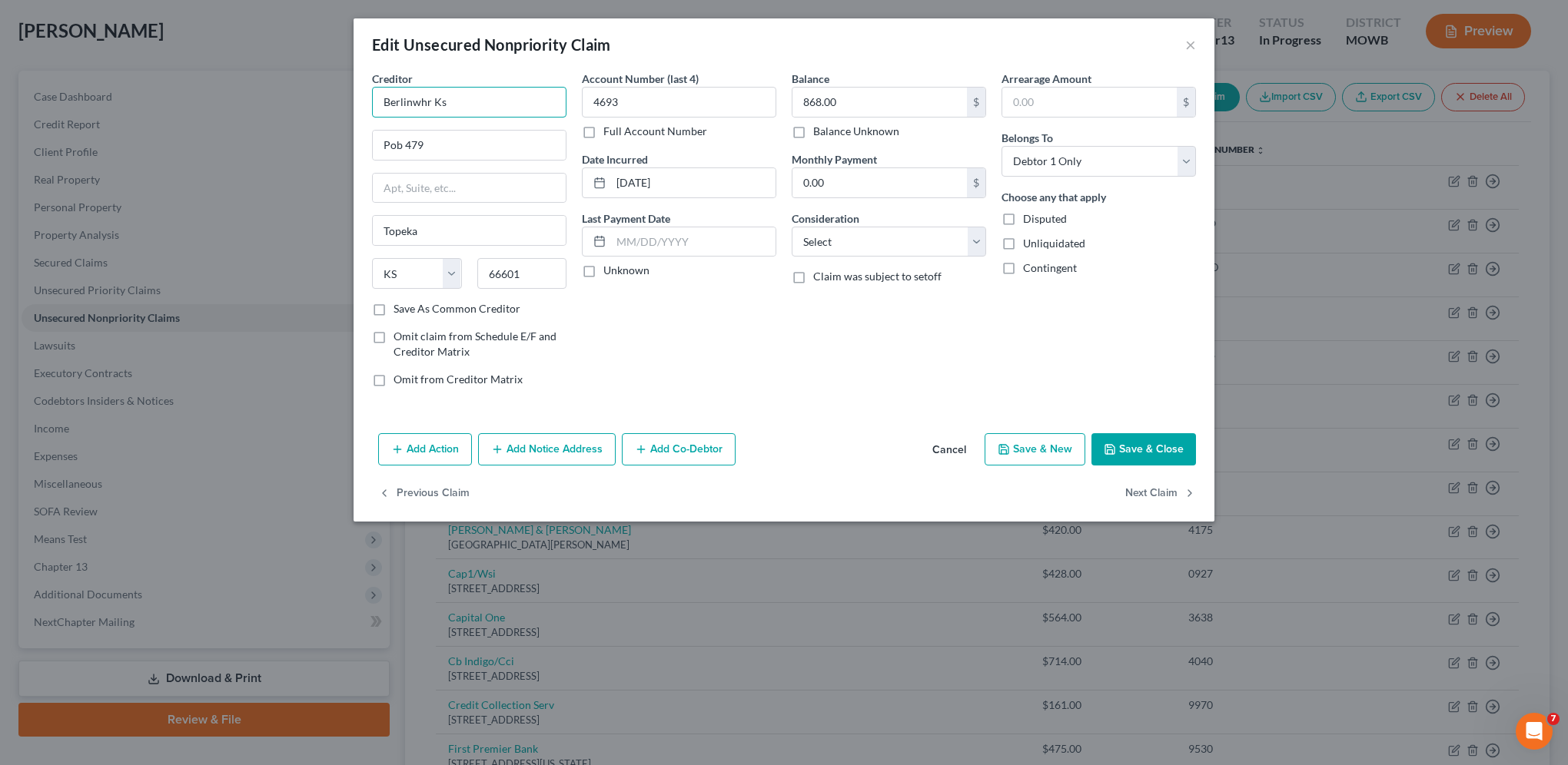
click at [484, 104] on input "Berlinwhr Ks" at bounding box center [469, 102] width 195 height 31
click at [457, 141] on div "[STREET_ADDRESS][PERSON_NAME]" at bounding box center [464, 143] width 160 height 13
click at [844, 242] on select "Select Cable / Satellite Services Collection Agency Credit Card Debt Debt Couns…" at bounding box center [888, 241] width 195 height 31
click at [791, 226] on select "Select Cable / Satellite Services Collection Agency Credit Card Debt Debt Couns…" at bounding box center [888, 241] width 195 height 31
click at [1134, 433] on button "Save & Close" at bounding box center [1143, 449] width 104 height 32
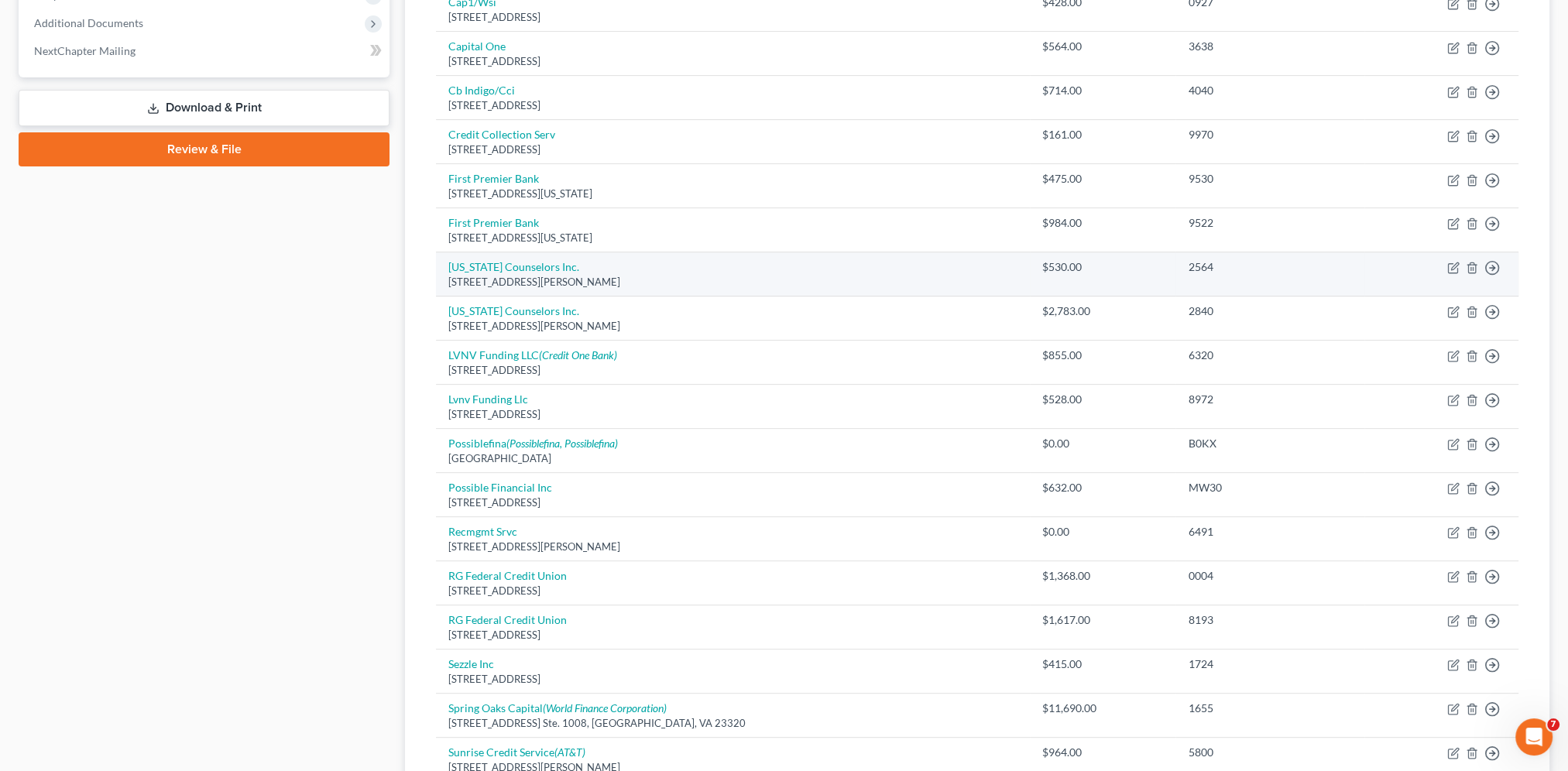
scroll to position [755, 0]
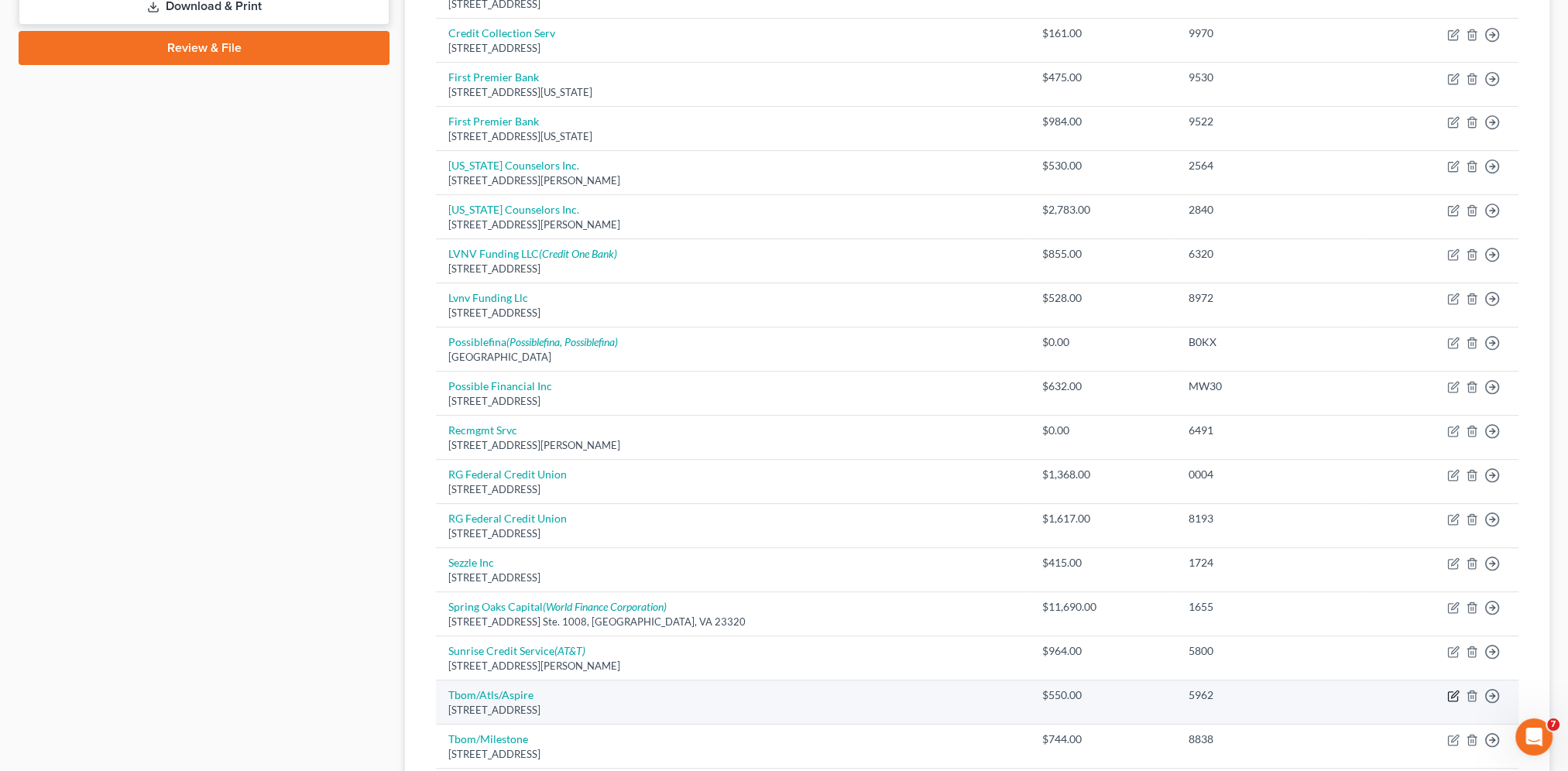
click at [1456, 691] on icon "button" at bounding box center [1453, 696] width 12 height 12
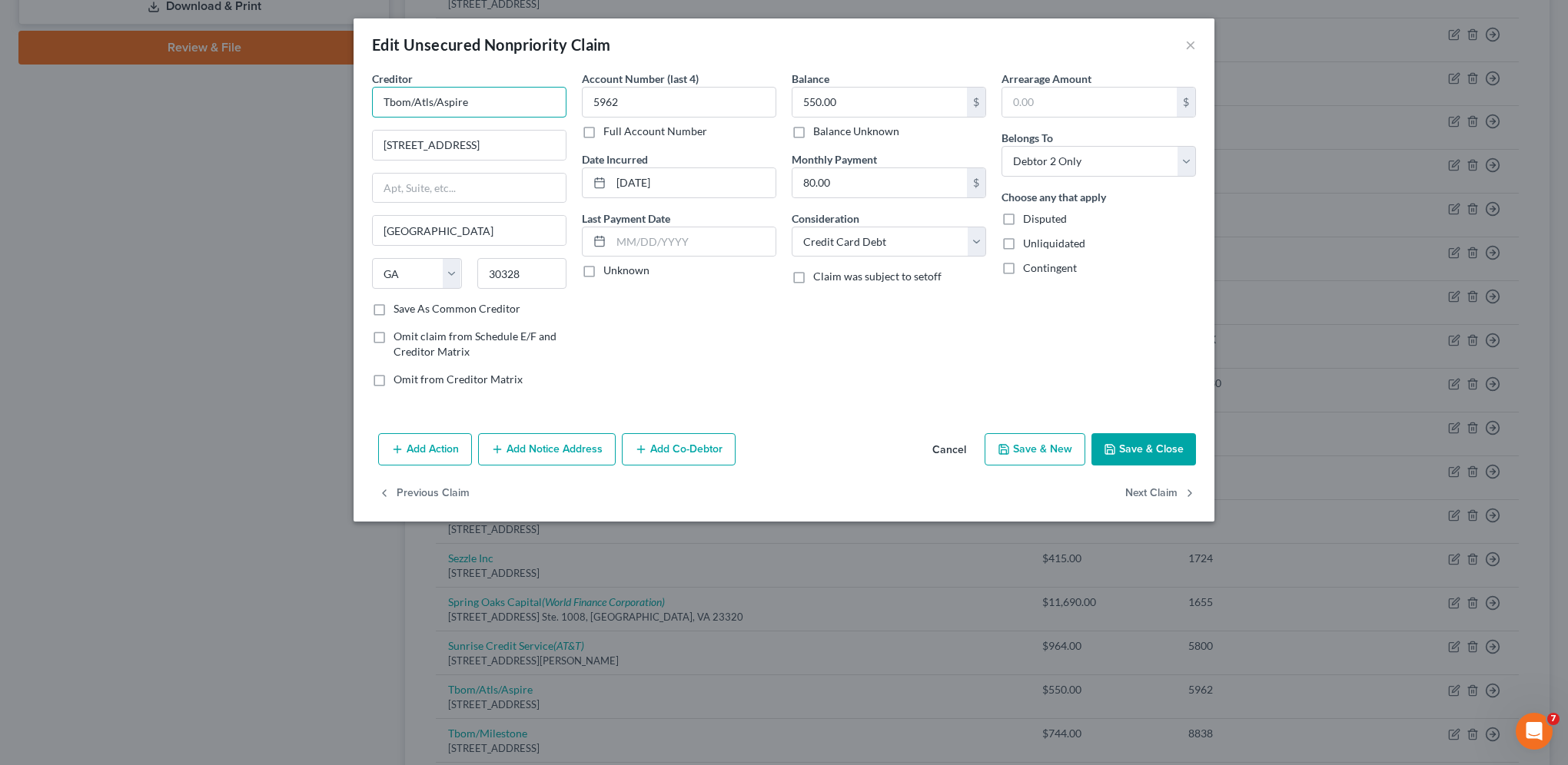
click at [475, 103] on input "Tbom/Atls/Aspire" at bounding box center [469, 102] width 195 height 31
drag, startPoint x: 534, startPoint y: 146, endPoint x: 276, endPoint y: 119, distance: 259.4
click at [276, 119] on div "Edit Unsecured Nonpriority Claim × Creditor * TBOM/[GEOGRAPHIC_DATA] [US_STATE]…" at bounding box center [784, 382] width 1568 height 765
drag, startPoint x: 526, startPoint y: 269, endPoint x: 480, endPoint y: 270, distance: 46.0
click at [480, 270] on input "30328" at bounding box center [522, 273] width 90 height 31
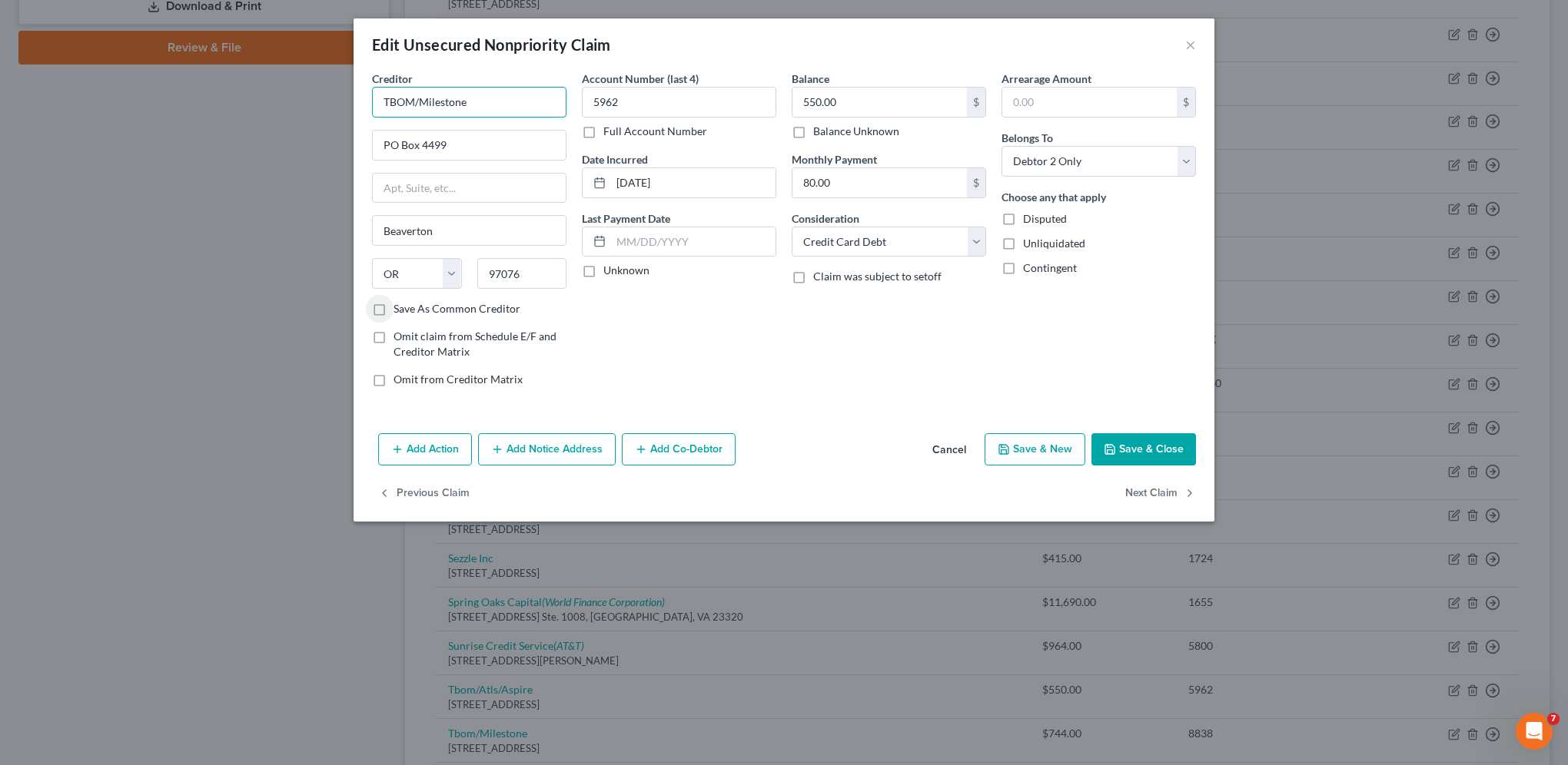
drag, startPoint x: 496, startPoint y: 102, endPoint x: 366, endPoint y: 88, distance: 130.8
click at [366, 88] on div "Creditor * TBOM/Milestone PO Box [GEOGRAPHIC_DATA] [US_STATE][GEOGRAPHIC_DATA] …" at bounding box center [469, 235] width 210 height 329
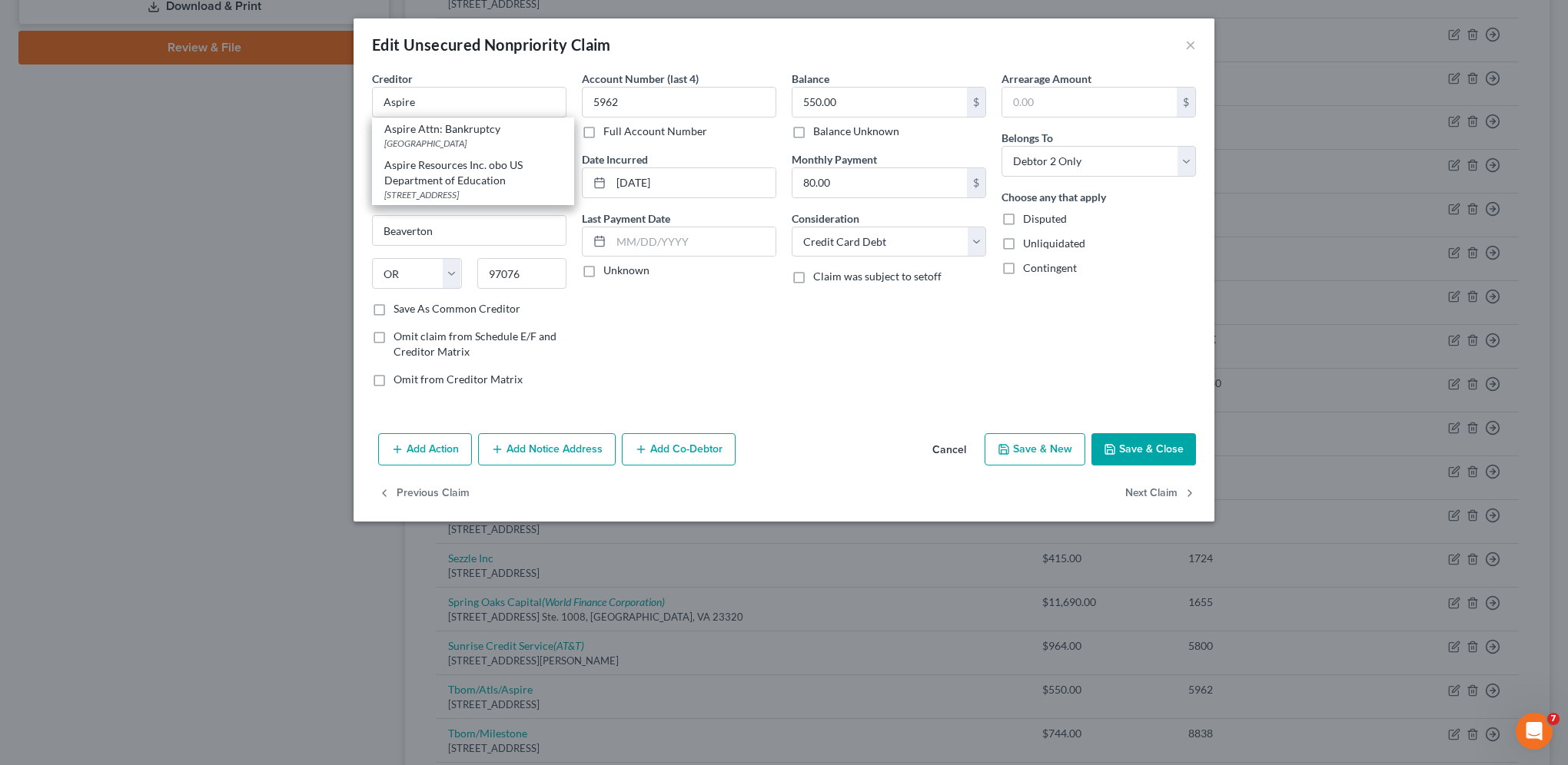
click at [753, 379] on div "Account Number (last 4) 5962 Full Account Number Date Incurred [DATE] Last Paym…" at bounding box center [679, 235] width 210 height 329
drag, startPoint x: 511, startPoint y: 150, endPoint x: 310, endPoint y: 156, distance: 201.1
click at [313, 156] on div "Edit Unsecured Nonpriority Claim × Creditor * Aspire PO Box 4499 [GEOGRAPHIC_DA…" at bounding box center [784, 382] width 1568 height 765
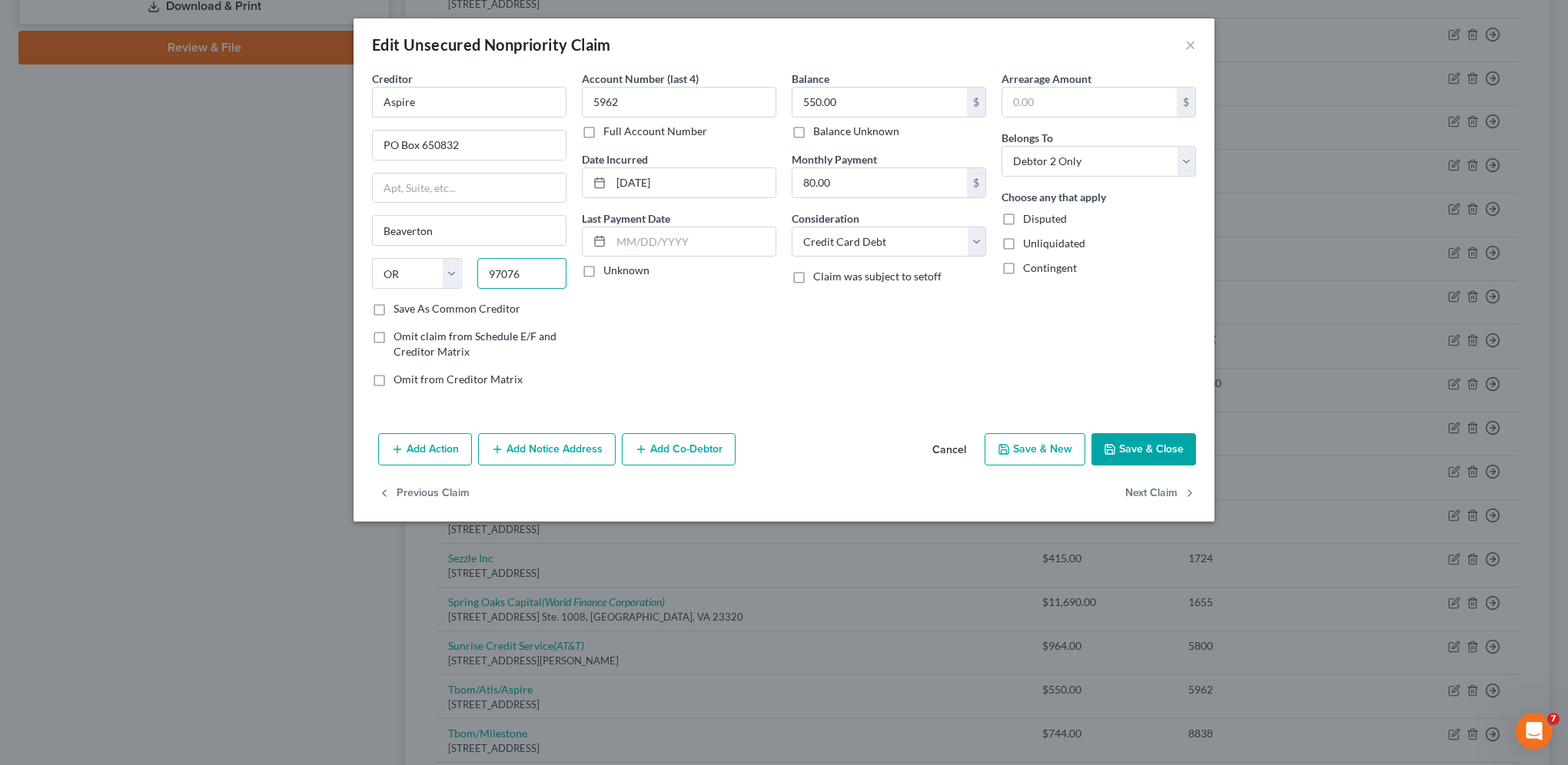
drag, startPoint x: 553, startPoint y: 272, endPoint x: 479, endPoint y: 287, distance: 75.5
click at [479, 287] on input "97076" at bounding box center [522, 273] width 90 height 31
click at [1139, 450] on button "Save & Close" at bounding box center [1143, 449] width 104 height 32
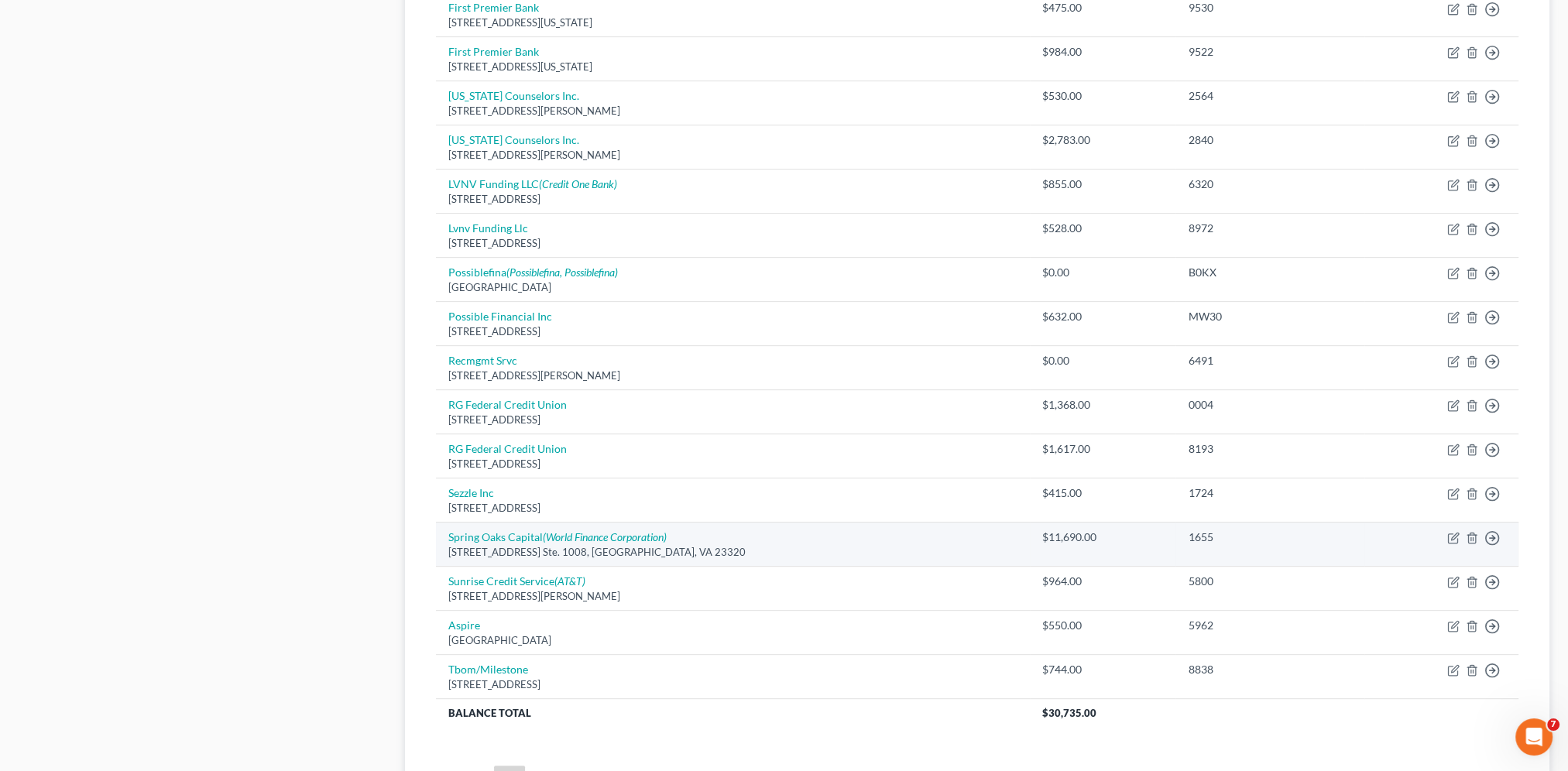
scroll to position [833, 0]
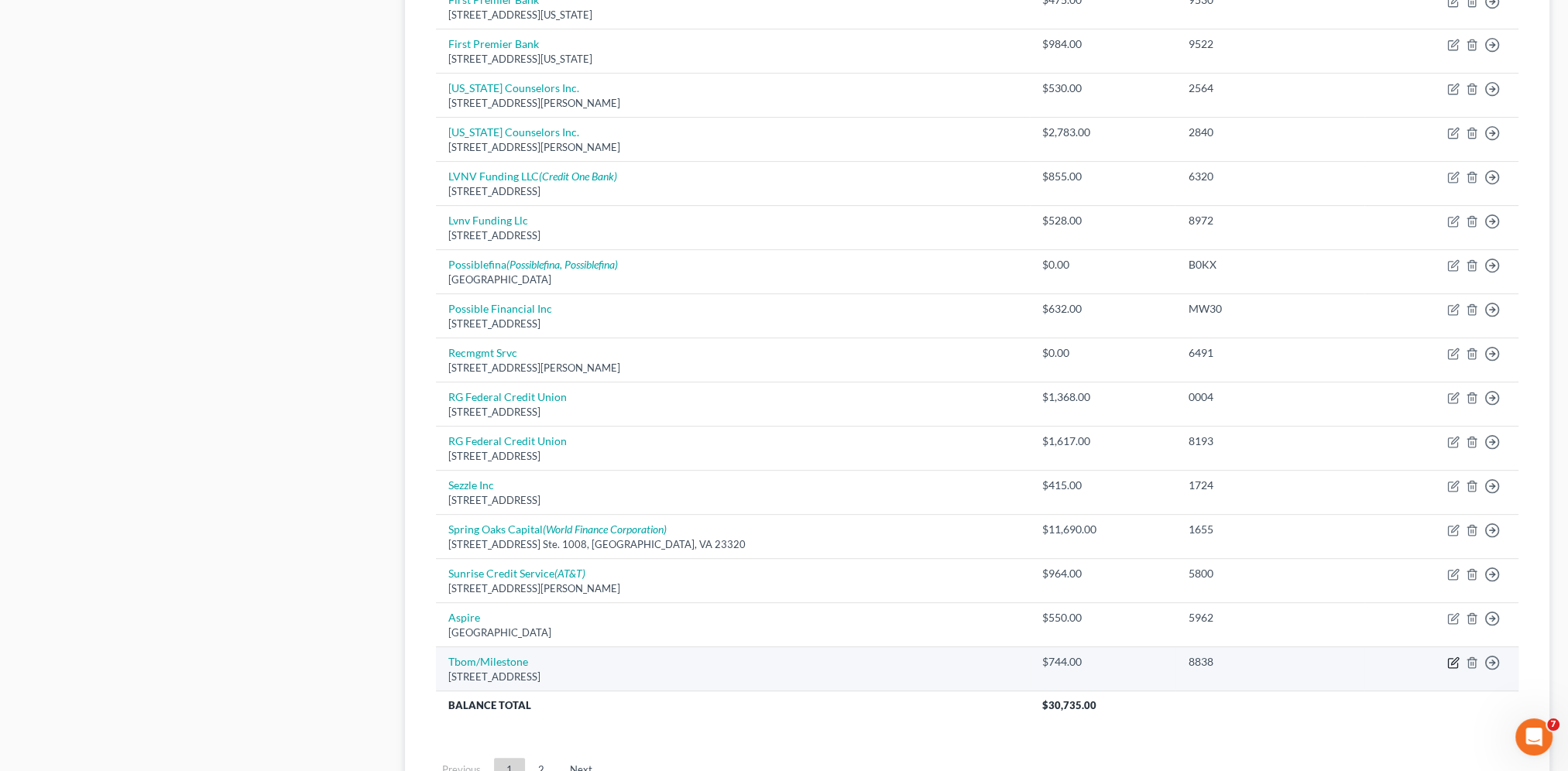
click at [1451, 659] on icon "button" at bounding box center [1453, 662] width 12 height 12
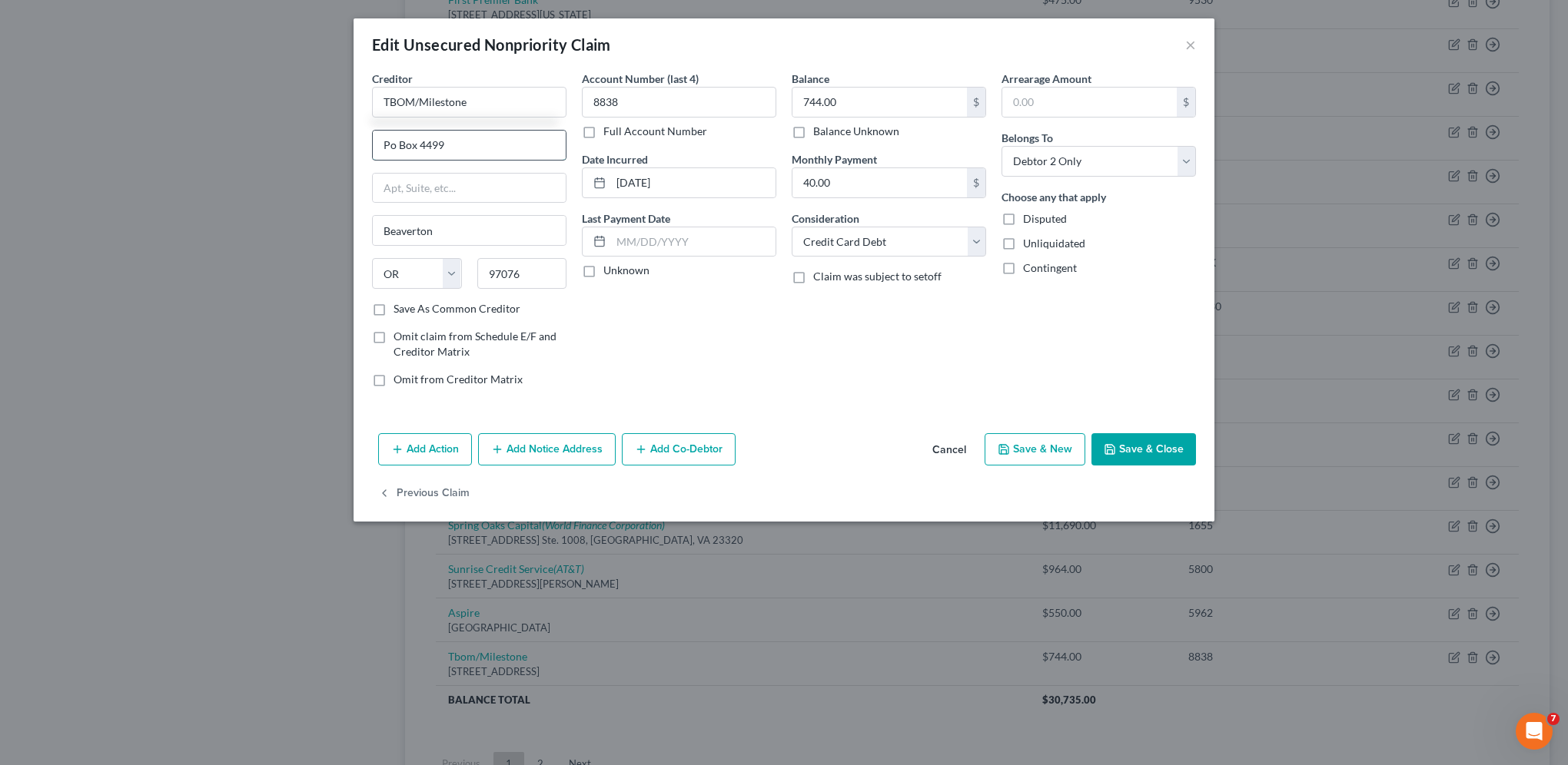
click at [397, 138] on input "Po Box 4499" at bounding box center [469, 145] width 193 height 29
click at [1147, 448] on button "Save & Close" at bounding box center [1143, 449] width 104 height 32
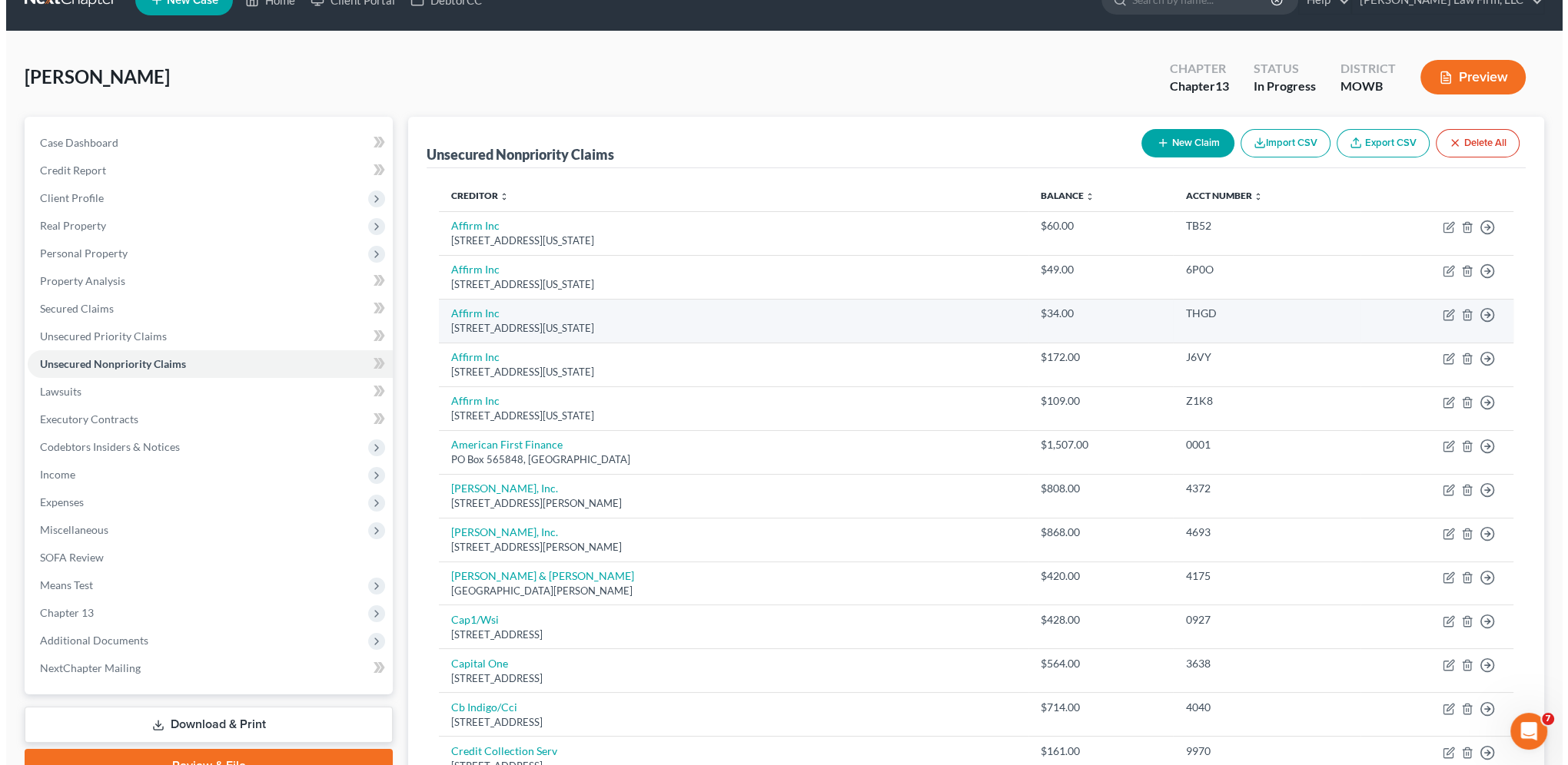
scroll to position [96, 0]
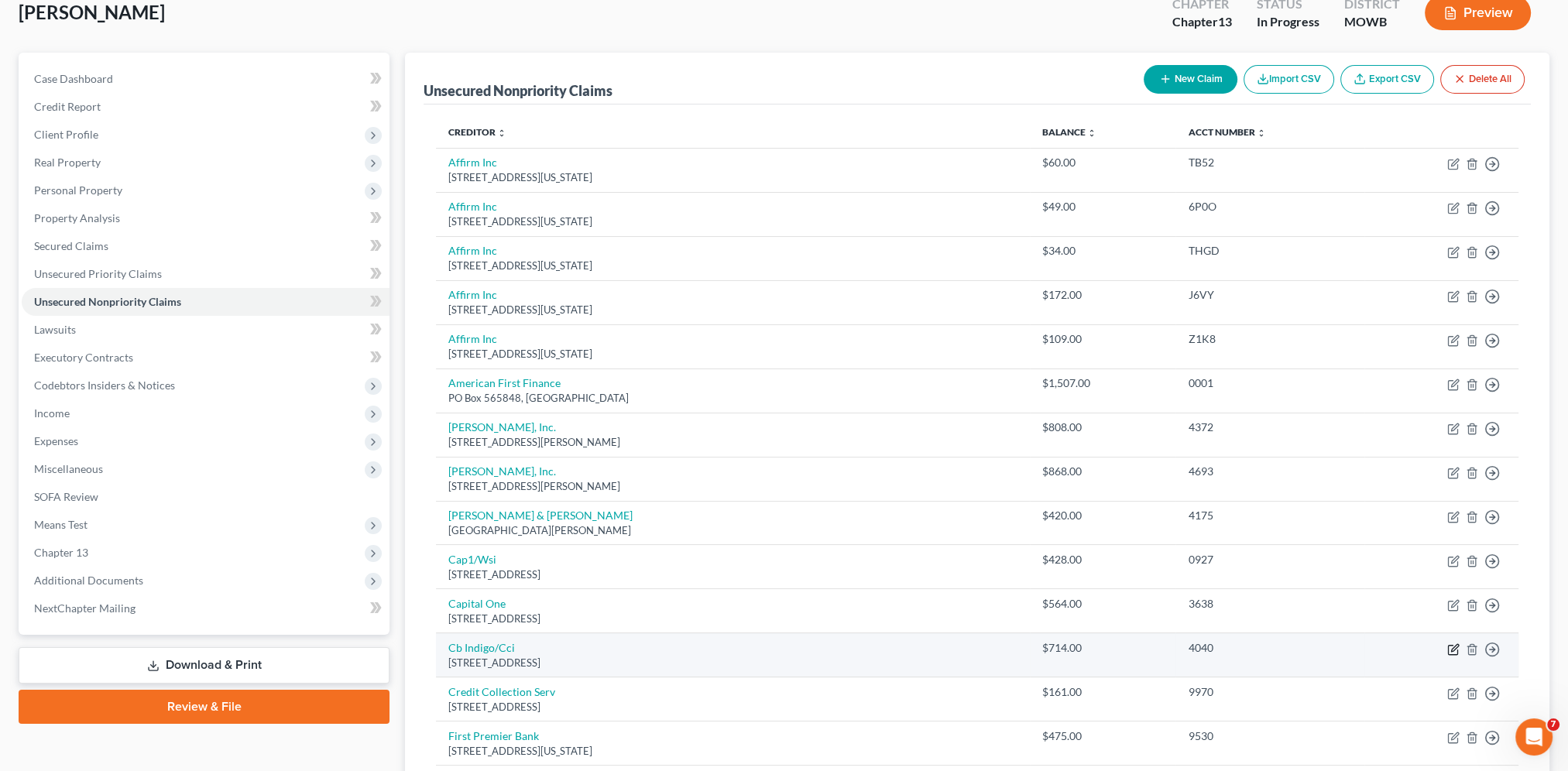
click at [1450, 644] on icon "button" at bounding box center [1452, 649] width 9 height 9
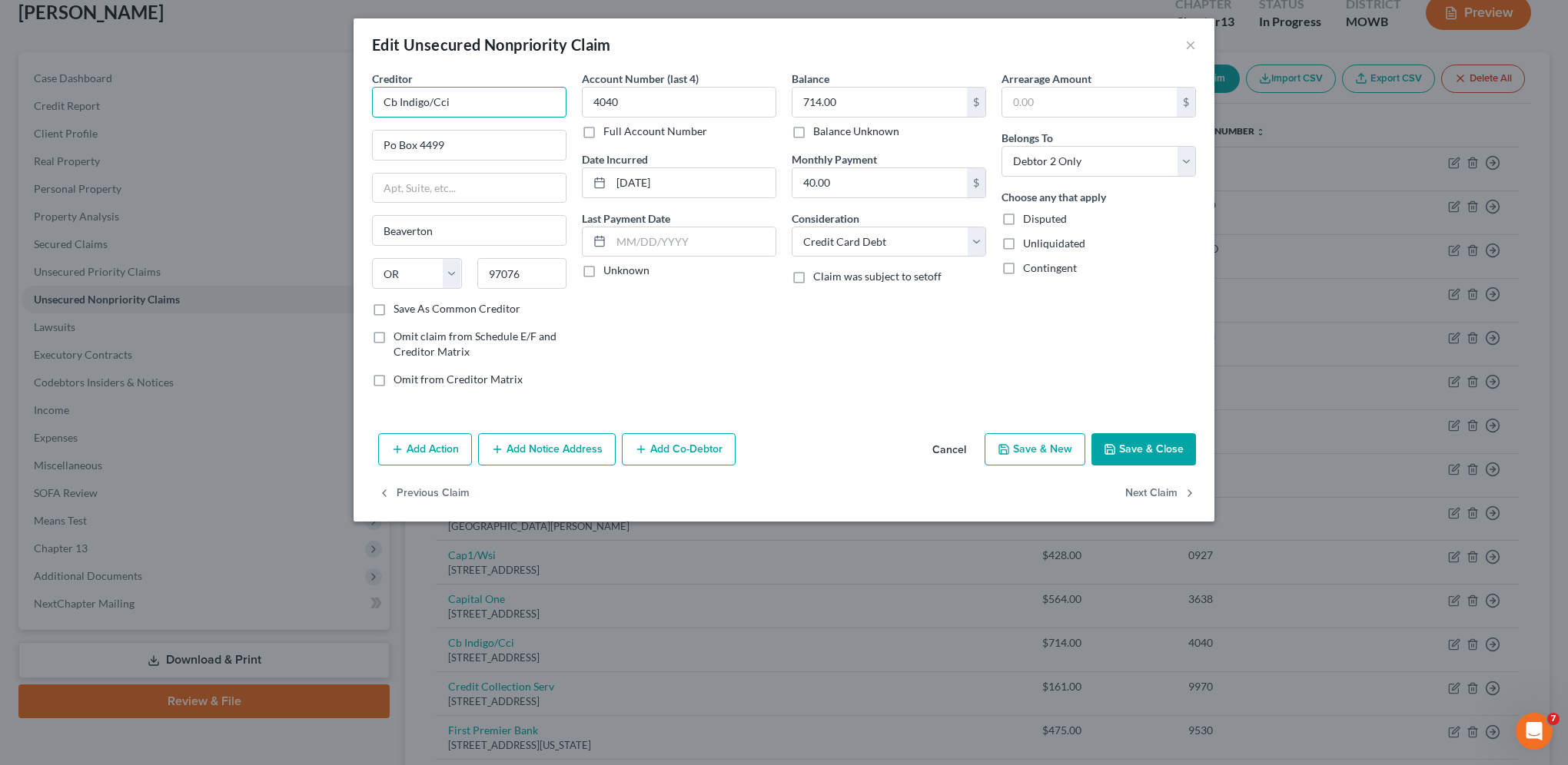
click at [397, 100] on input "Cb Indigo/Cci" at bounding box center [469, 102] width 195 height 31
click at [396, 145] on div "P.O. [STREET_ADDRESS]" at bounding box center [464, 143] width 160 height 13
click at [402, 98] on input "CB Indigo" at bounding box center [469, 102] width 195 height 31
click at [761, 386] on div "Account Number (last 4) 4040 Full Account Number Date Incurred [DATE] Last Paym…" at bounding box center [679, 235] width 210 height 329
click at [541, 451] on button "Add Notice Address" at bounding box center [546, 449] width 137 height 32
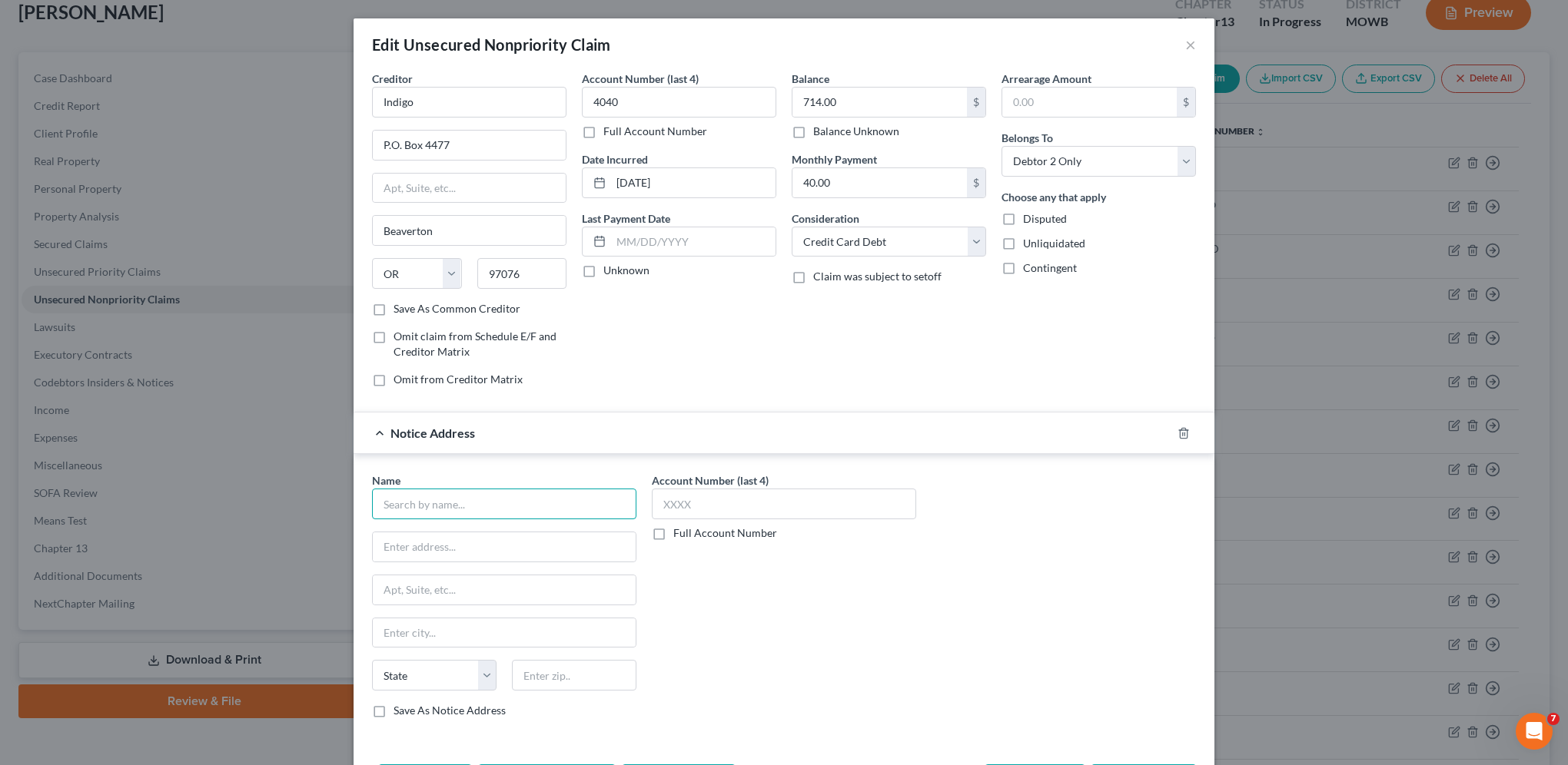
click at [465, 498] on input "text" at bounding box center [503, 503] width 265 height 31
click at [466, 546] on input "text" at bounding box center [503, 547] width 263 height 29
click at [587, 678] on input "text" at bounding box center [573, 675] width 125 height 31
click at [1044, 631] on div "Name * TBOM/Indigo PO Box 96541 State [US_STATE] AK AR AZ CA CO CT DE DC [GEOGR…" at bounding box center [784, 601] width 839 height 258
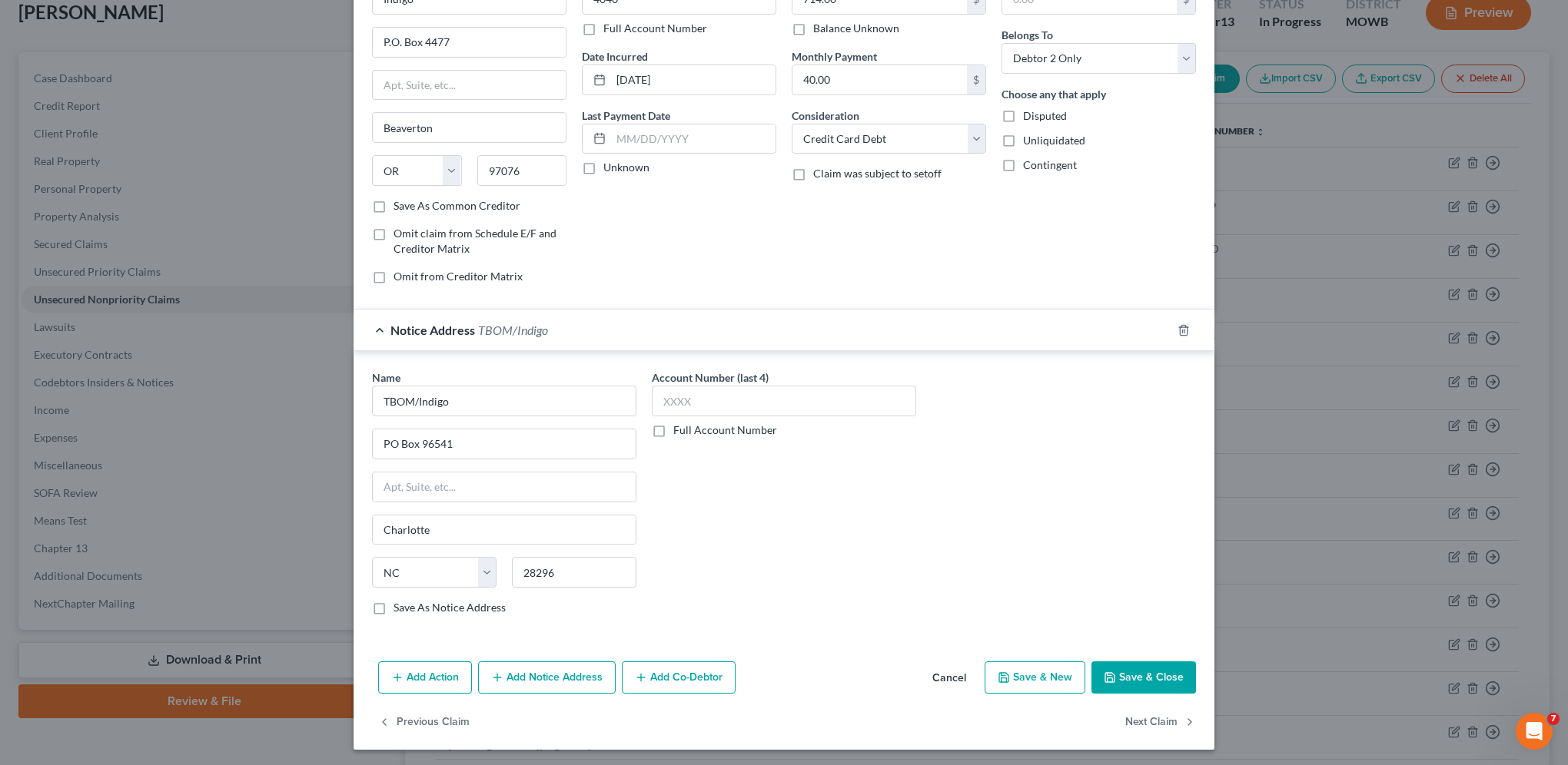
click at [1118, 669] on button "Save & Close" at bounding box center [1143, 677] width 104 height 32
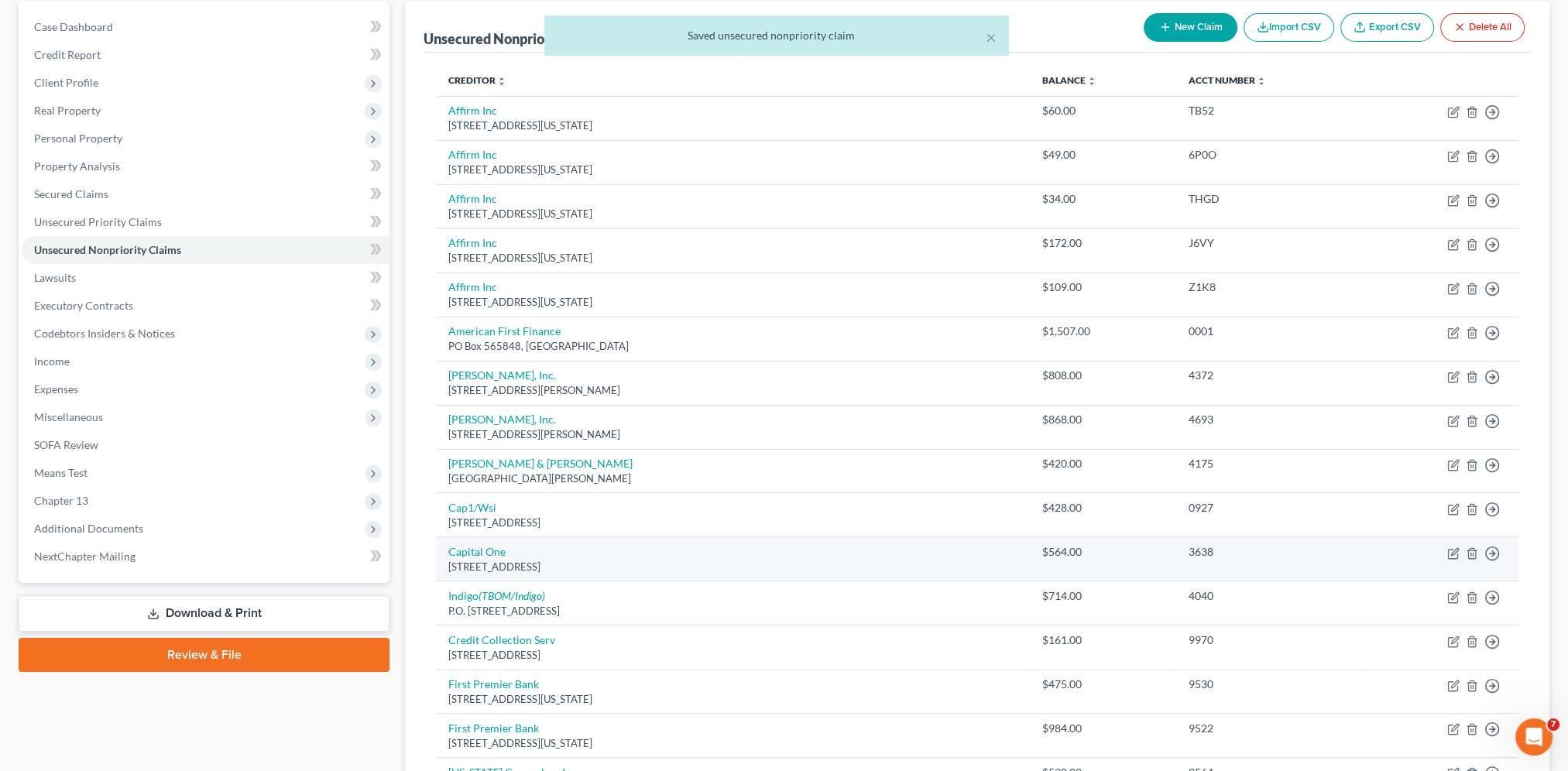
scroll to position [155, 0]
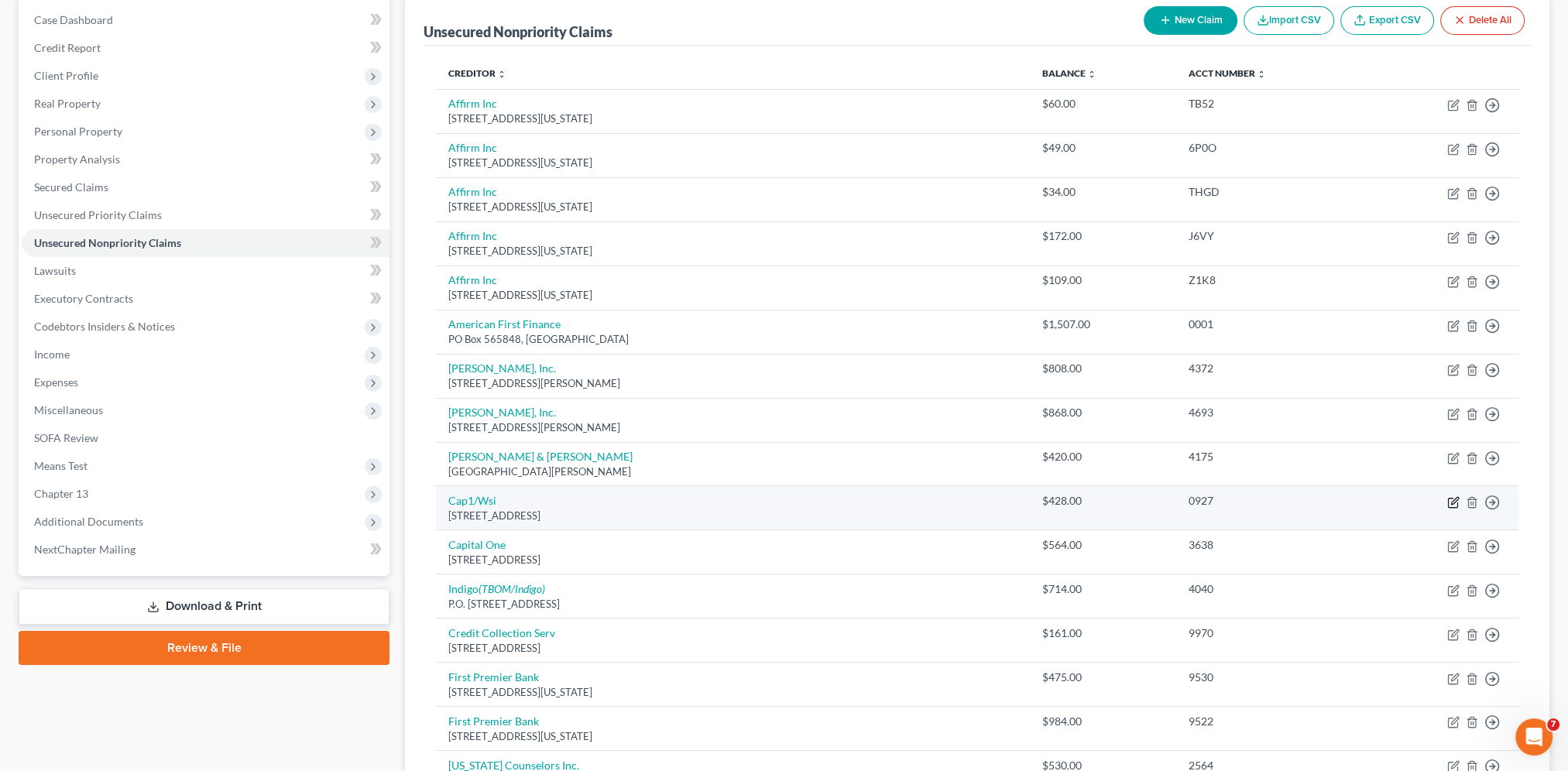
click at [1456, 498] on icon "button" at bounding box center [1454, 501] width 7 height 7
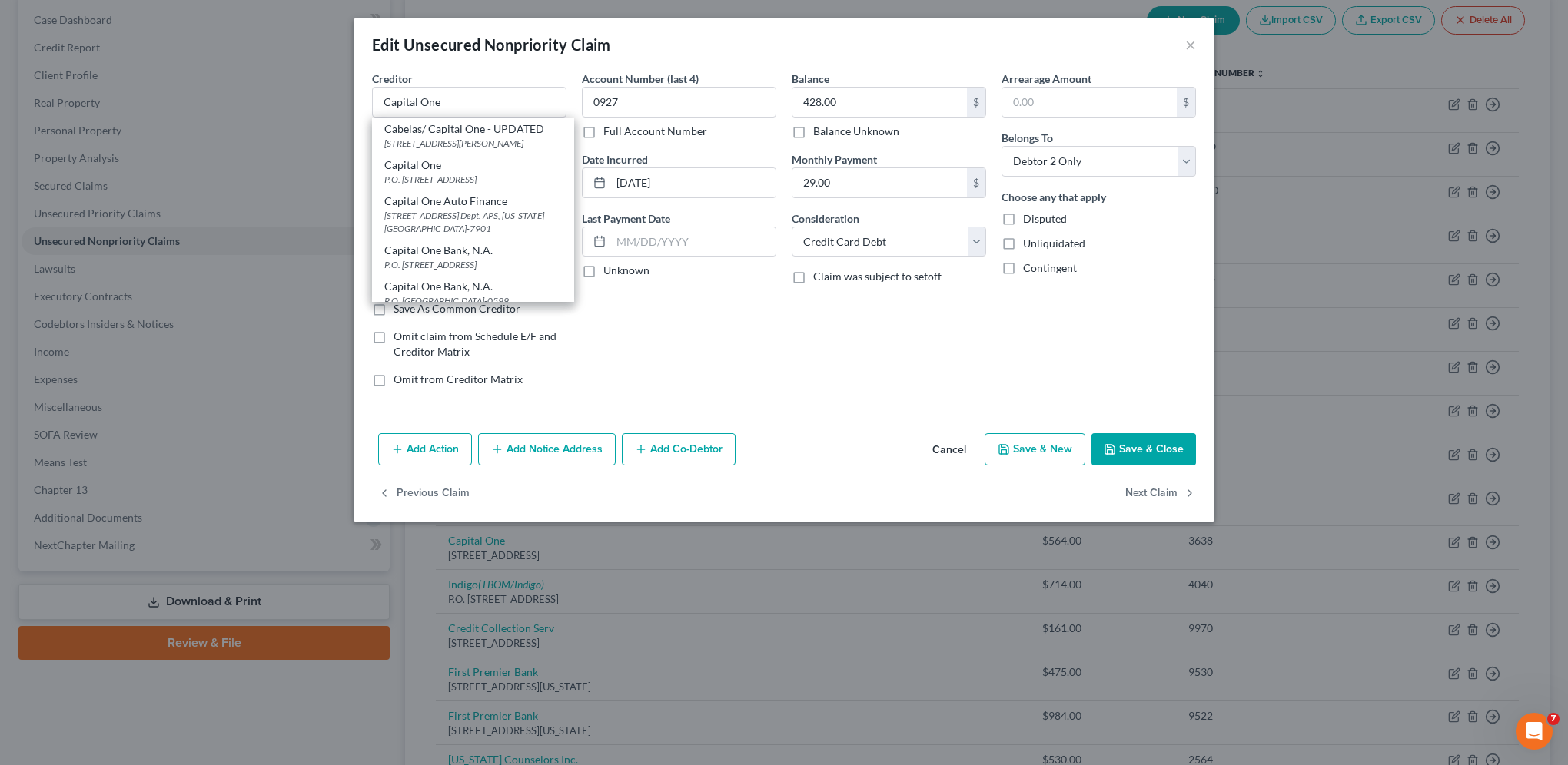
click at [727, 348] on div "Account Number (last 4) 0927 Full Account Number Date Incurred [DATE] Last Paym…" at bounding box center [679, 235] width 210 height 329
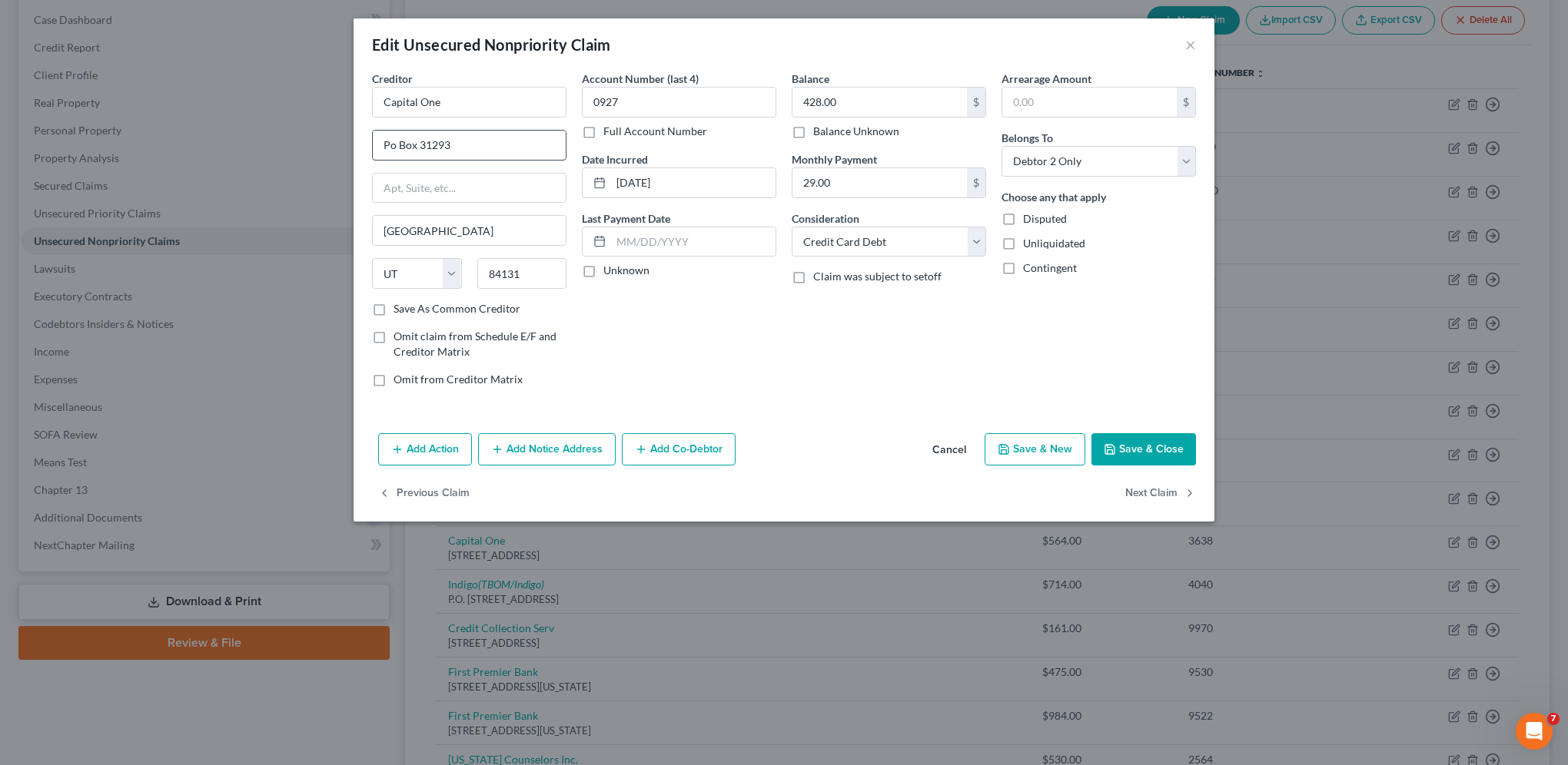
click at [395, 141] on input "Po Box 31293" at bounding box center [469, 145] width 193 height 29
click at [1164, 448] on button "Save & Close" at bounding box center [1143, 449] width 104 height 32
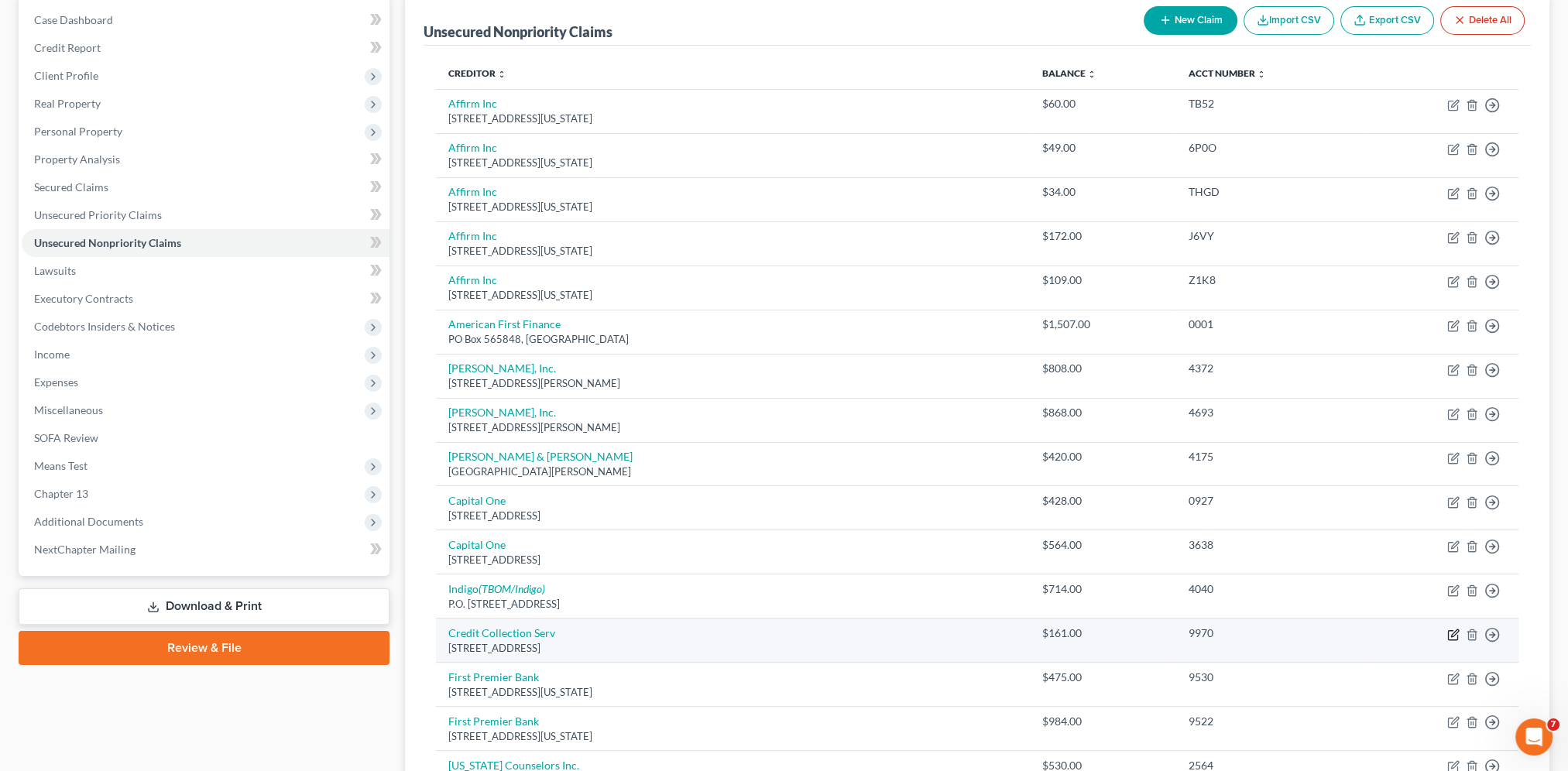
click at [1450, 629] on icon "button" at bounding box center [1453, 635] width 12 height 12
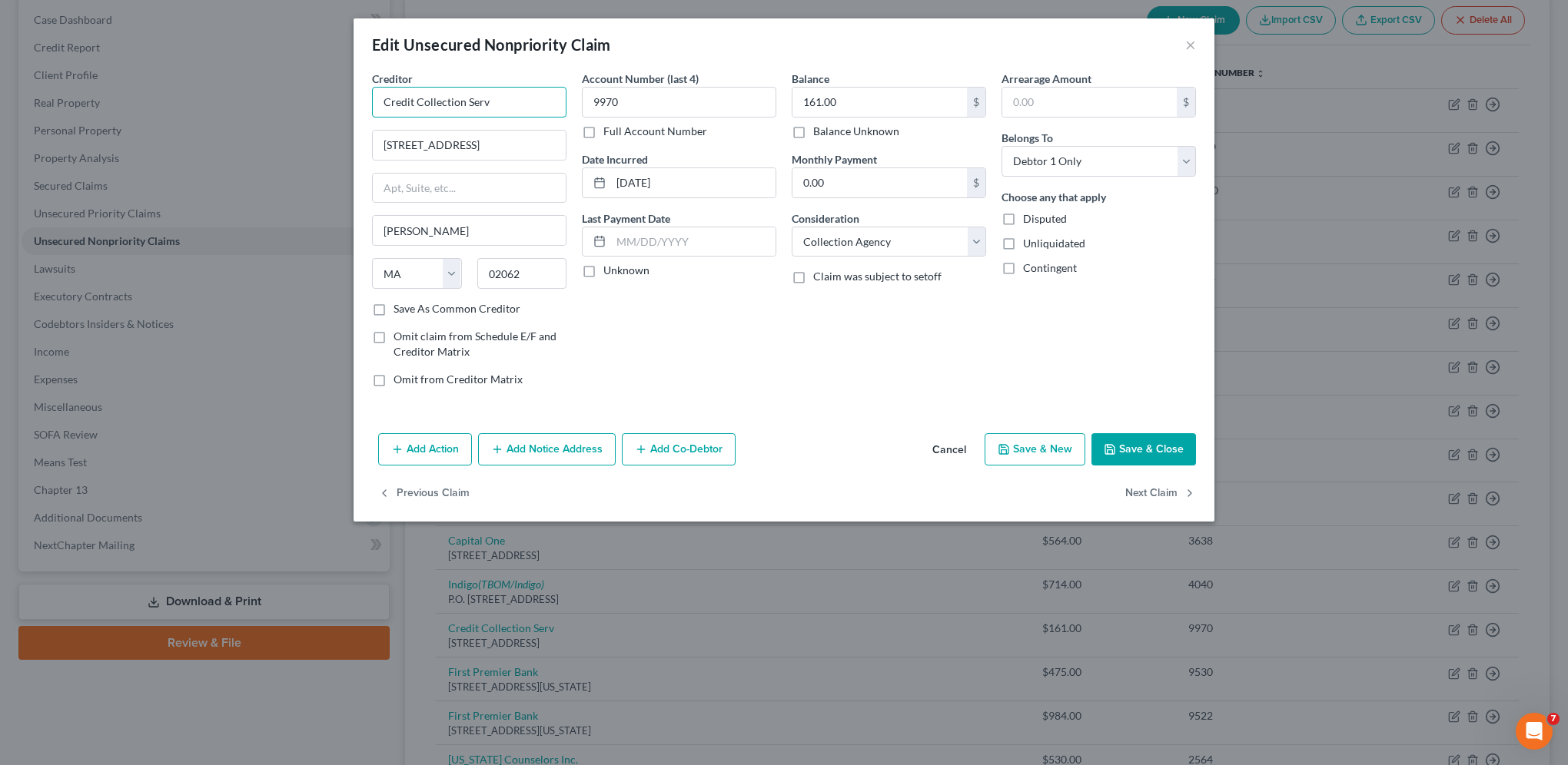
click at [497, 93] on input "Credit Collection Serv" at bounding box center [469, 102] width 195 height 31
click at [811, 375] on div "Balance 161.00 $ Balance Unknown Balance Undetermined 161.00 $ Balance Unknown …" at bounding box center [888, 235] width 210 height 329
drag, startPoint x: 450, startPoint y: 149, endPoint x: 496, endPoint y: 134, distance: 48.4
click at [450, 149] on input "[STREET_ADDRESS]" at bounding box center [469, 145] width 193 height 29
click at [1130, 458] on button "Save & Close" at bounding box center [1143, 449] width 104 height 32
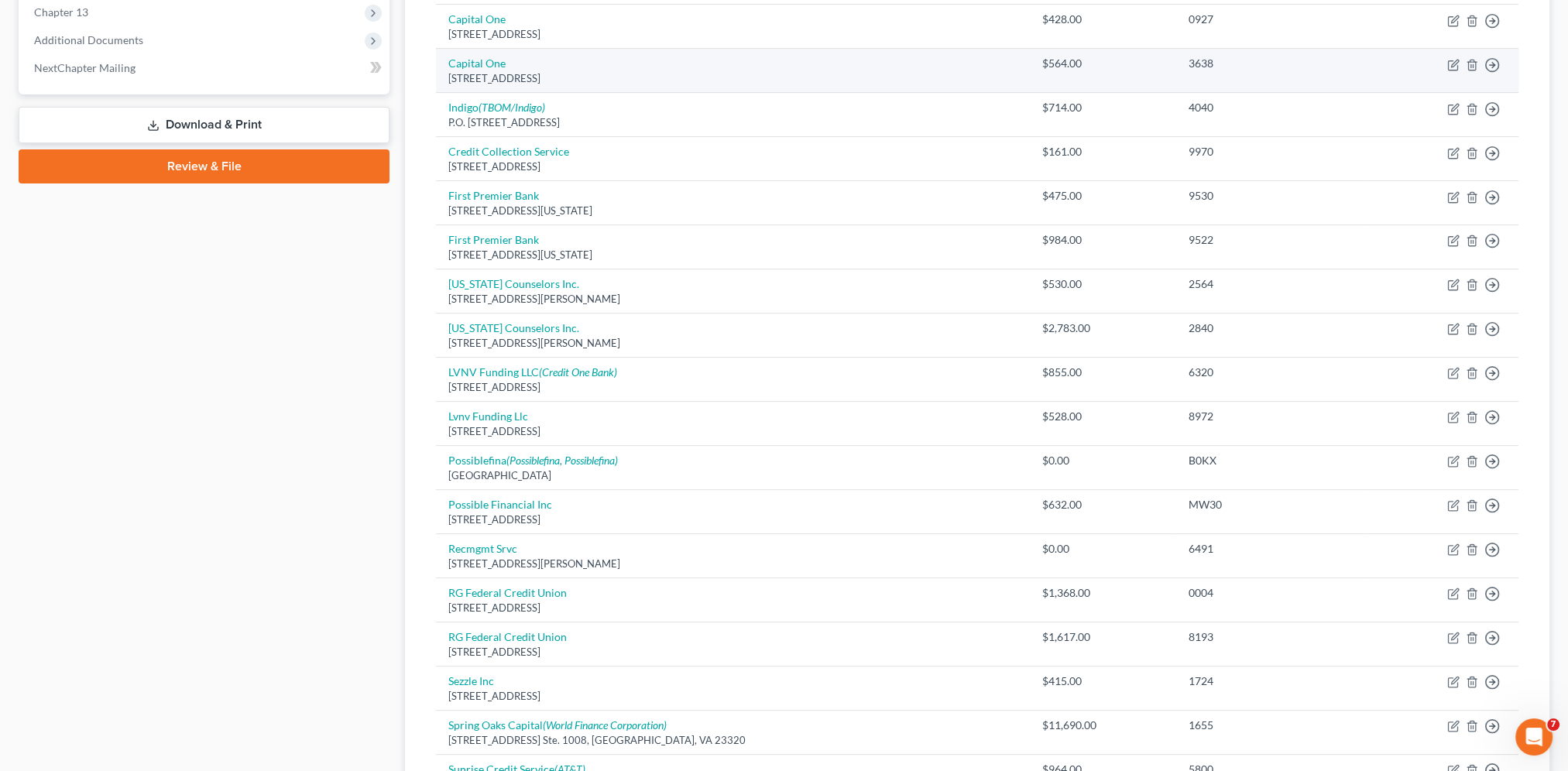
scroll to position [638, 0]
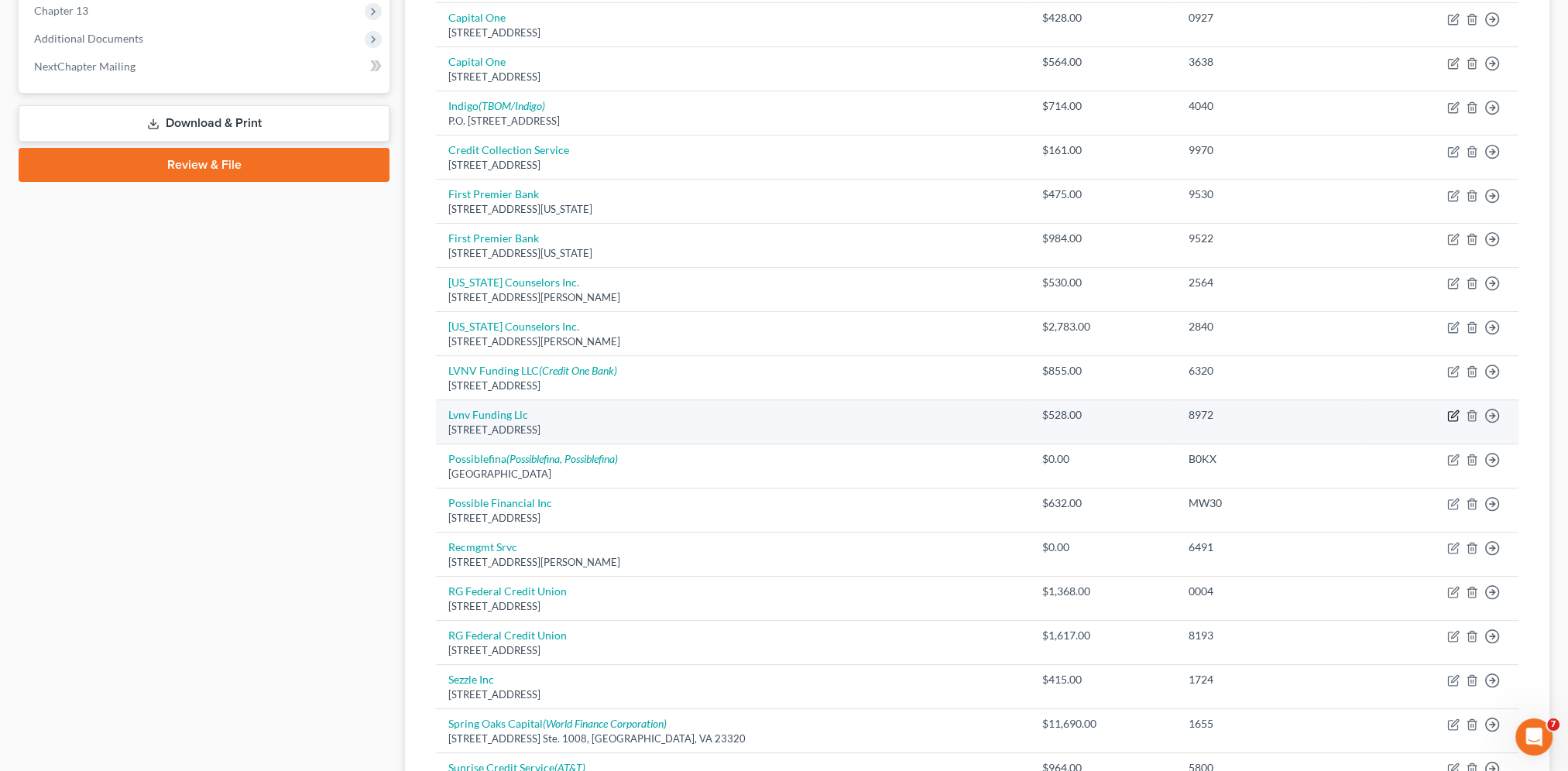
click at [1450, 411] on icon "button" at bounding box center [1453, 415] width 12 height 12
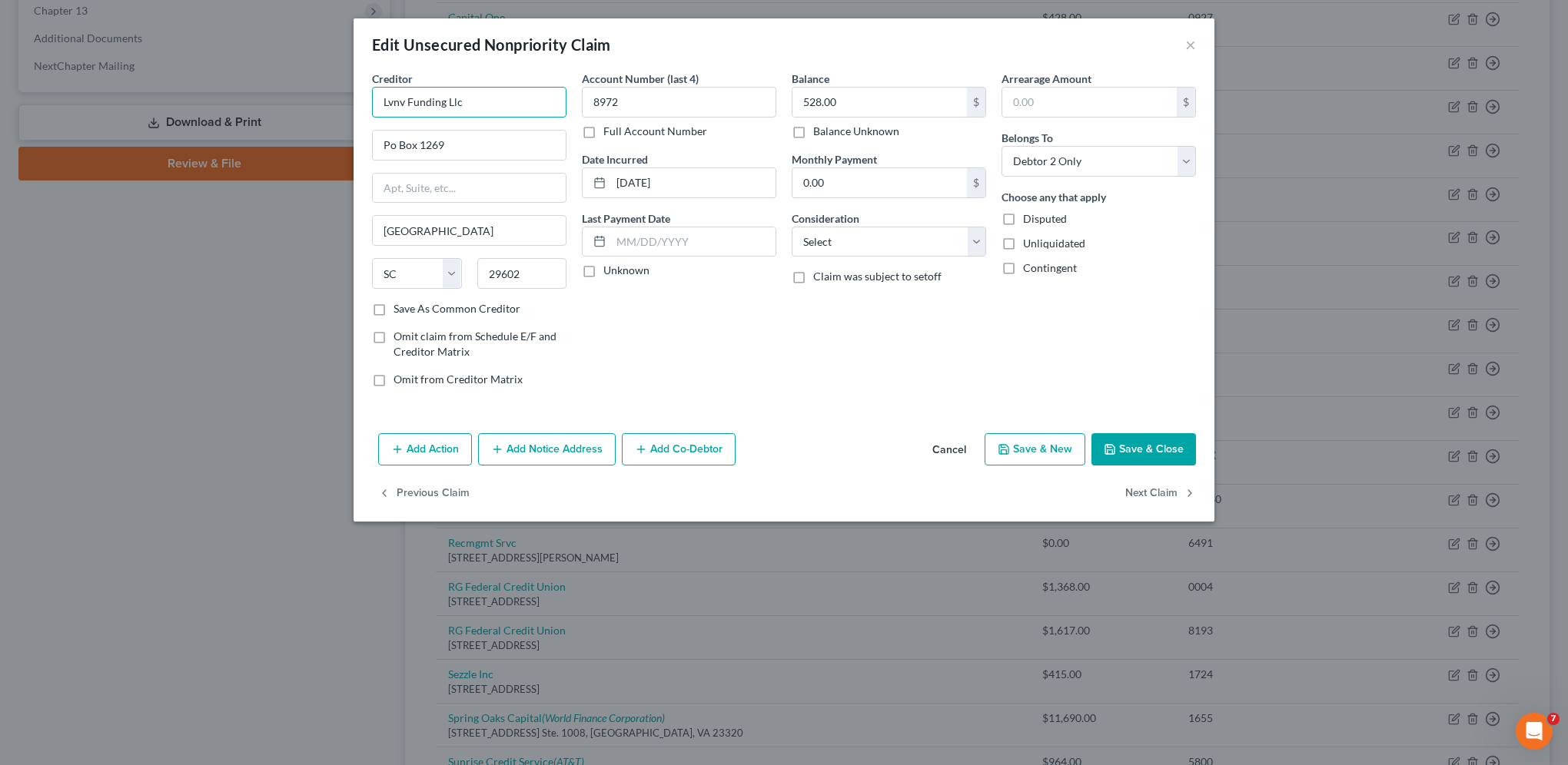
click at [406, 98] on input "Lvnv Funding Llc" at bounding box center [469, 102] width 195 height 31
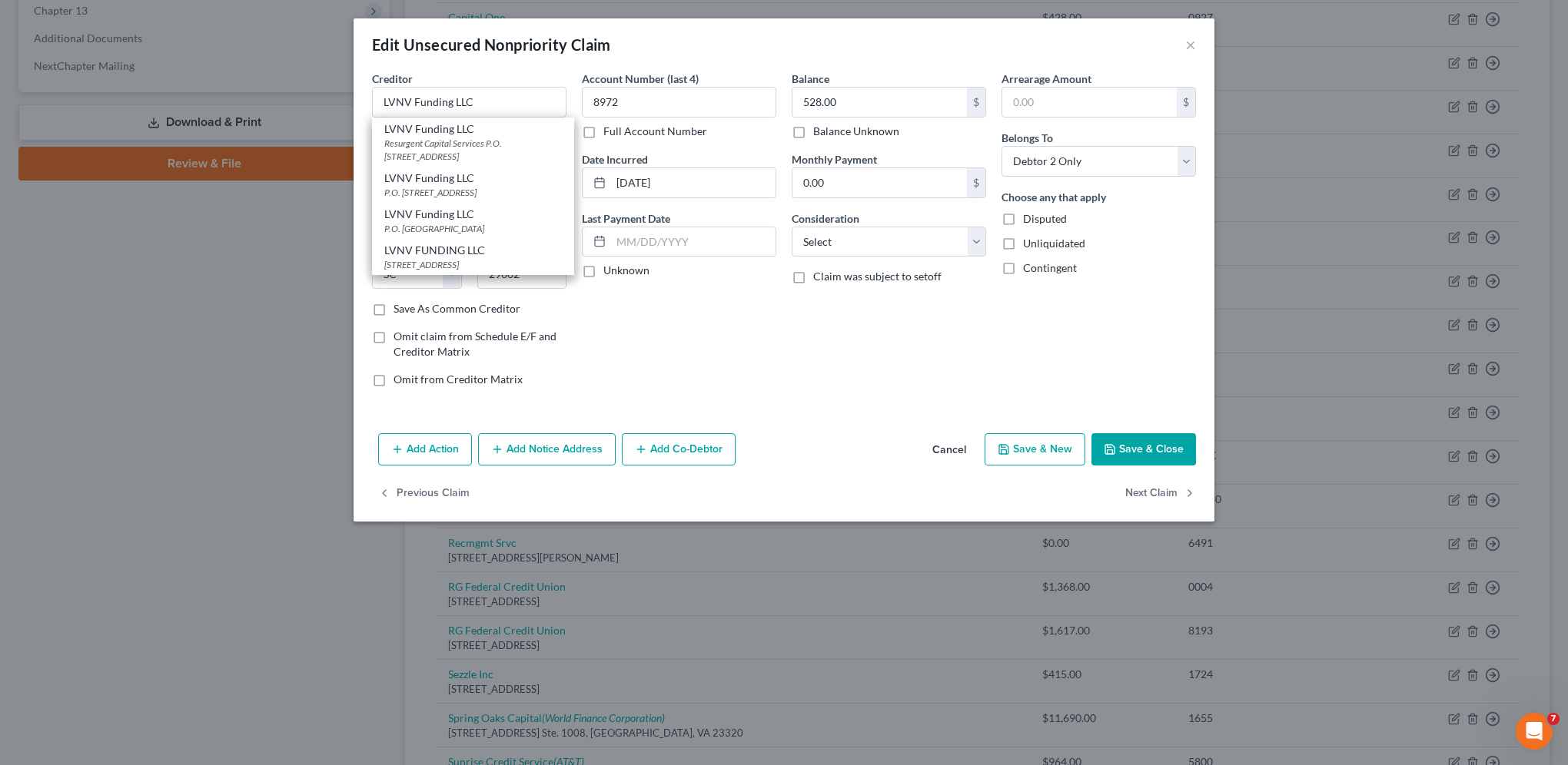
click at [664, 356] on div "Account Number (last 4) 8972 Full Account Number Date Incurred [DATE] Last Paym…" at bounding box center [679, 235] width 210 height 329
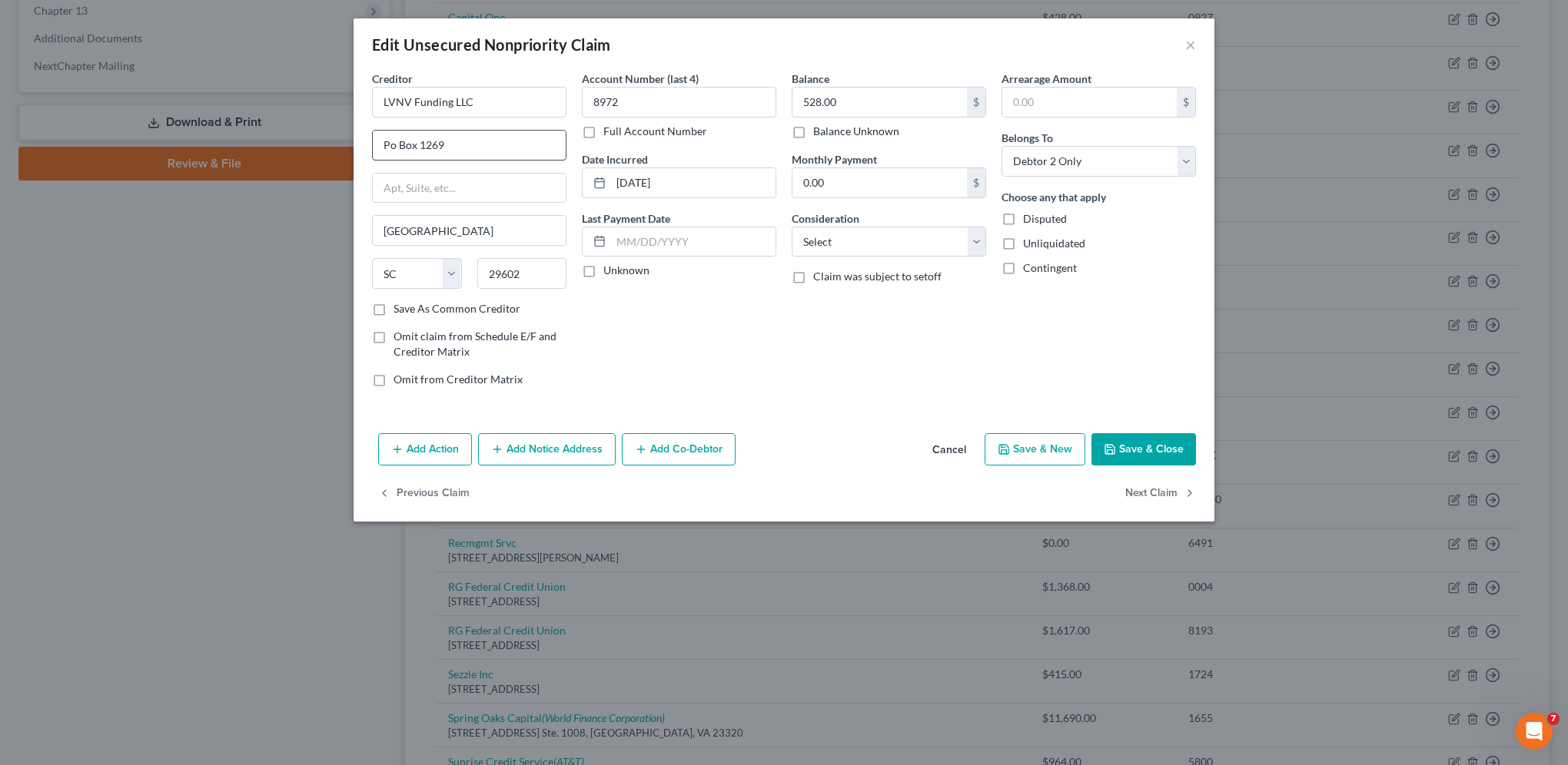
click at [395, 143] on input "Po Box 1269" at bounding box center [469, 145] width 193 height 29
click at [741, 363] on div "Account Number (last 4) 8972 Full Account Number Date Incurred [DATE] Last Paym…" at bounding box center [679, 235] width 210 height 329
click at [888, 234] on select "Select Cable / Satellite Services Collection Agency Credit Card Debt Debt Couns…" at bounding box center [888, 241] width 195 height 31
click at [791, 226] on select "Select Cable / Satellite Services Collection Agency Credit Card Debt Debt Couns…" at bounding box center [888, 241] width 195 height 31
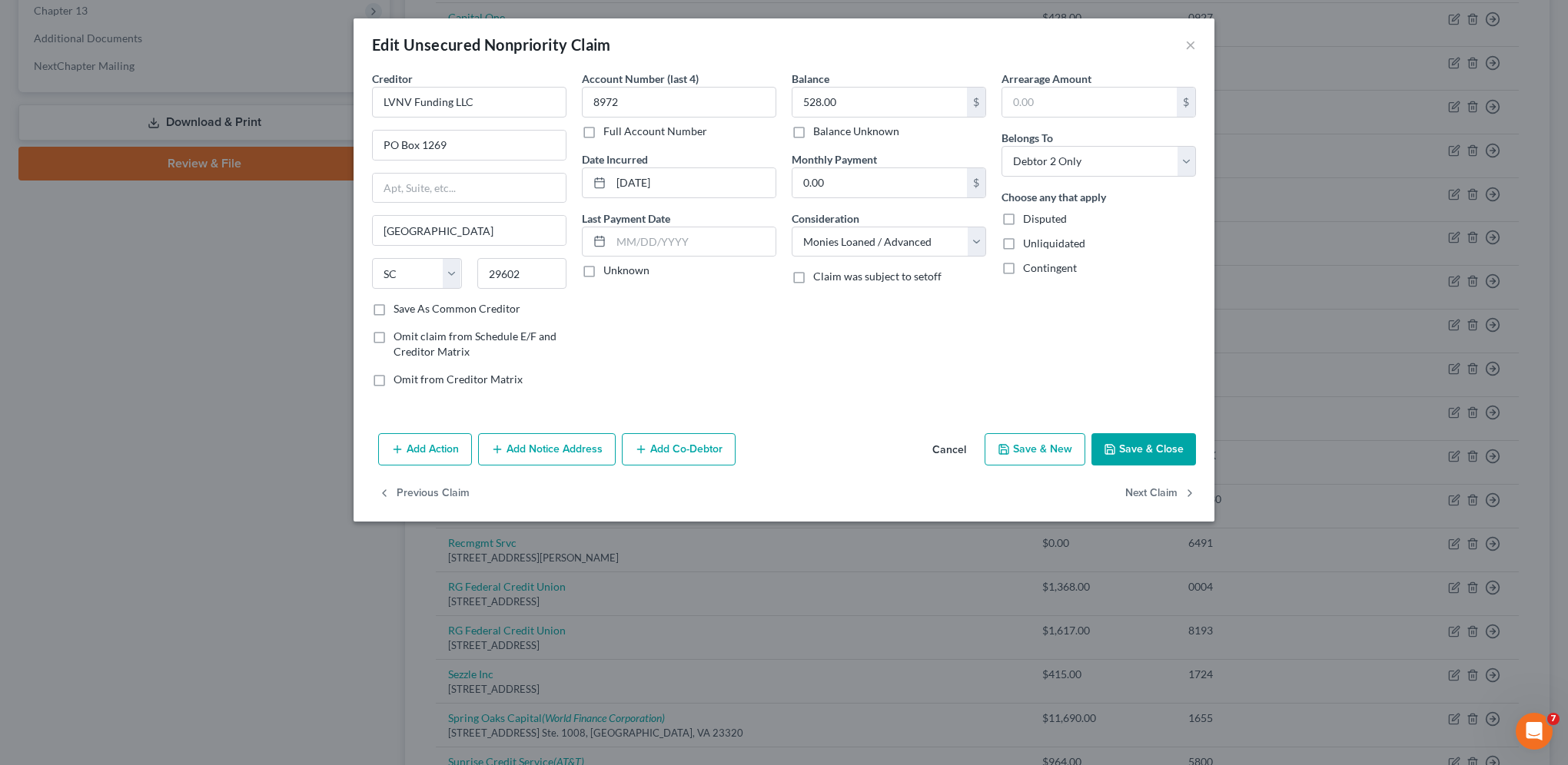
click at [1118, 449] on button "Save & Close" at bounding box center [1143, 449] width 104 height 32
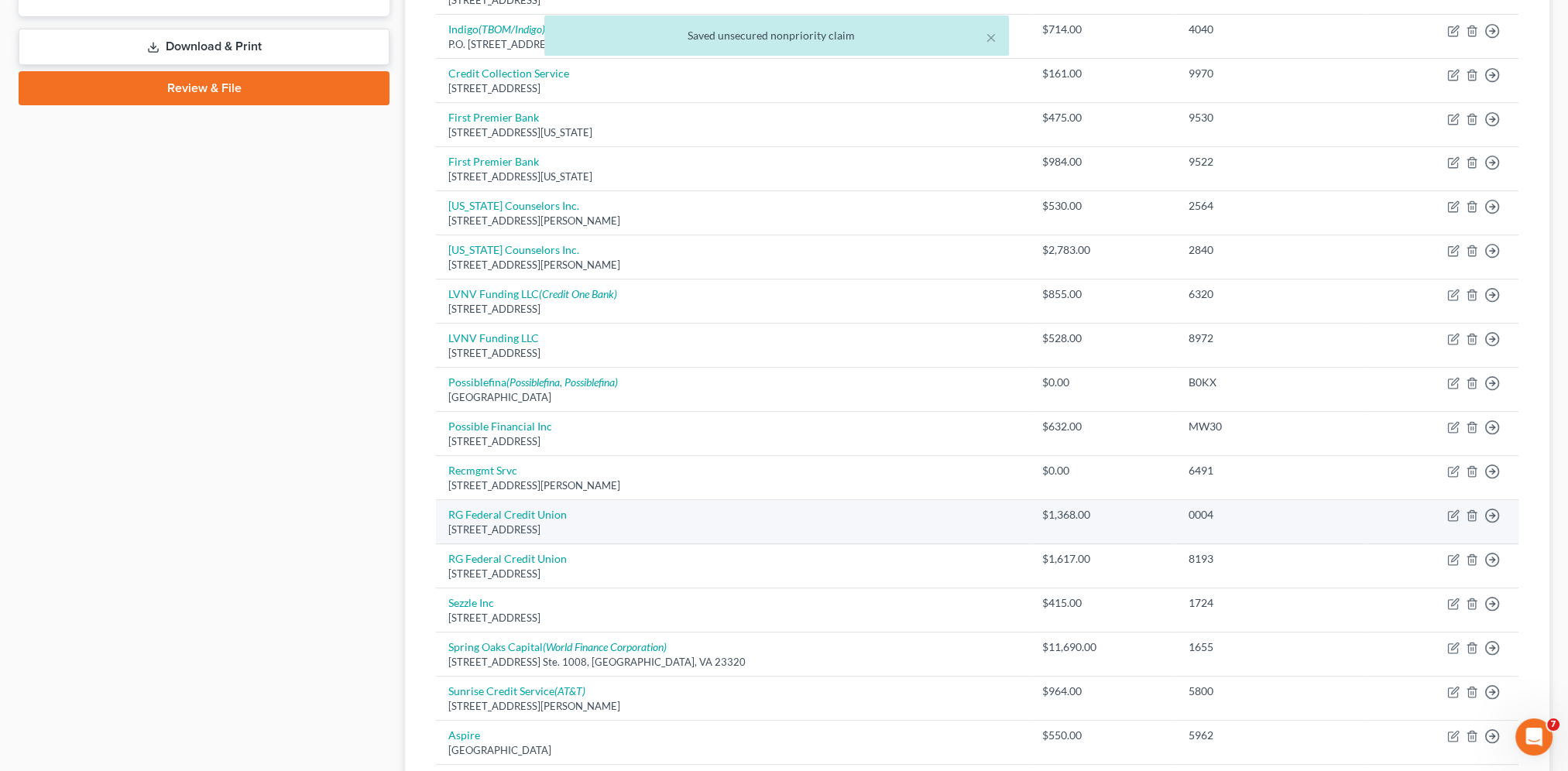
scroll to position [774, 0]
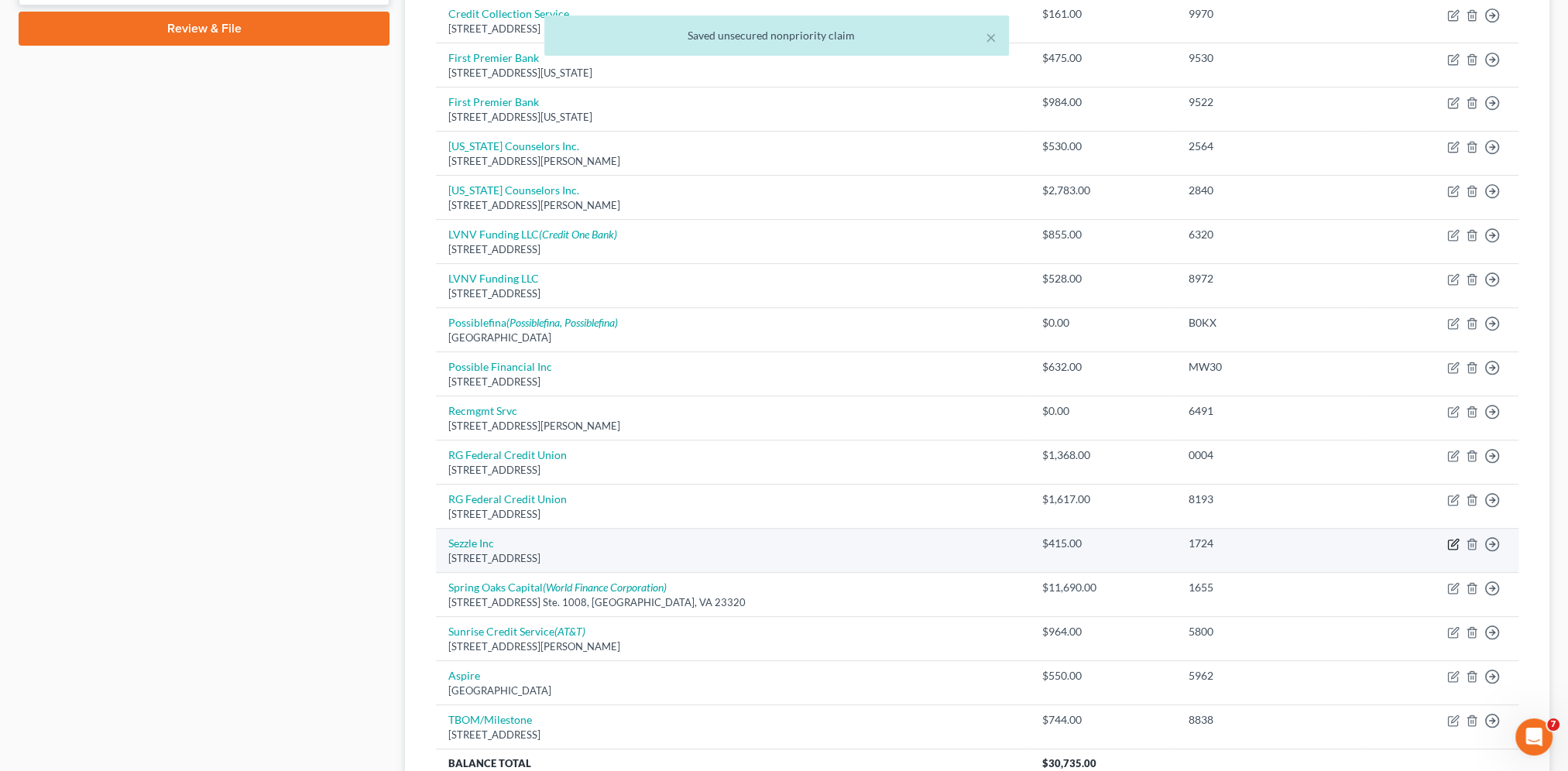
click at [1453, 538] on icon "button" at bounding box center [1453, 545] width 12 height 12
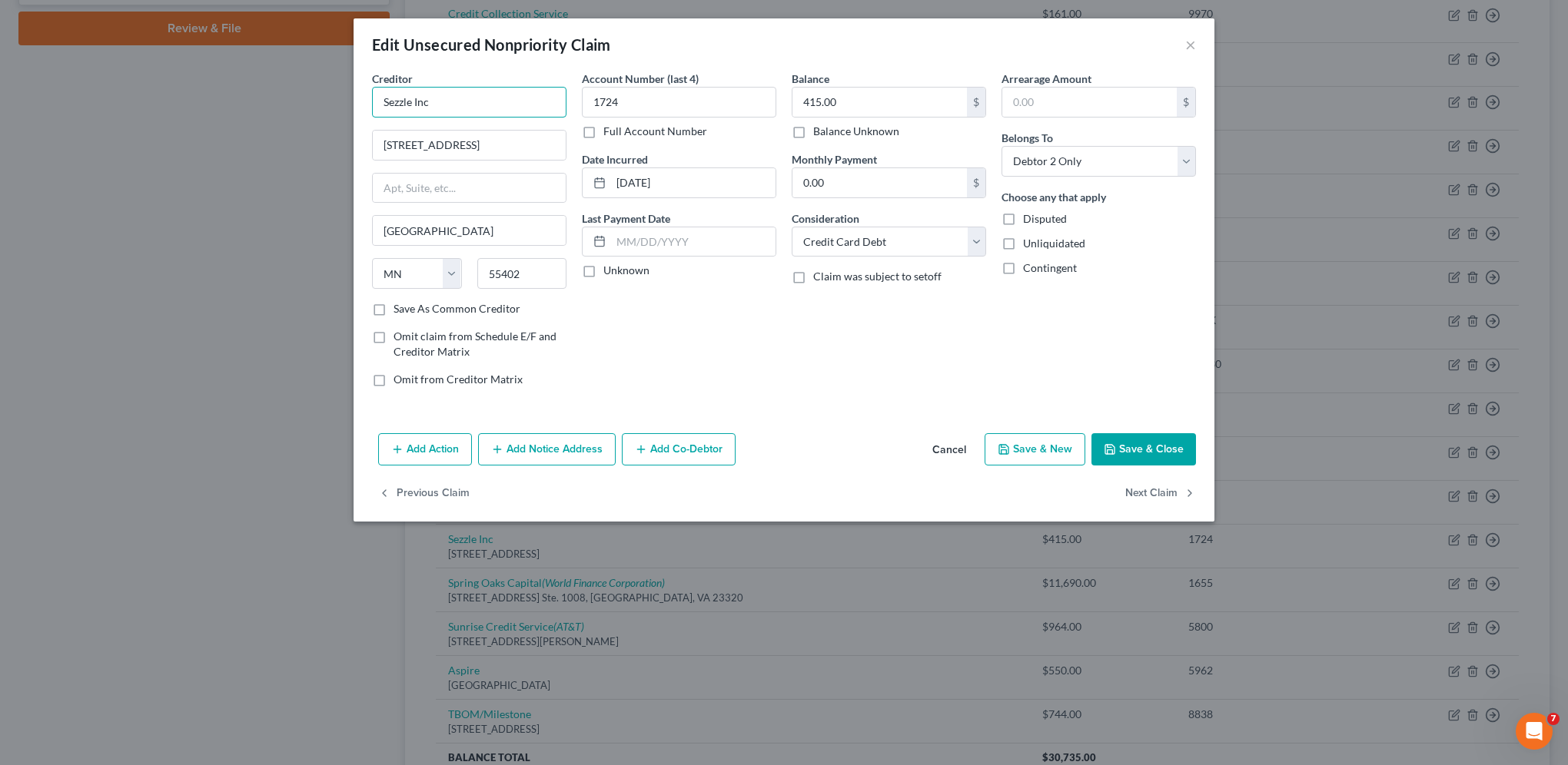
click at [427, 100] on input "Sezzle Inc" at bounding box center [469, 102] width 195 height 31
click at [482, 143] on input "[STREET_ADDRESS]" at bounding box center [469, 145] width 193 height 29
click at [1136, 440] on button "Save & Close" at bounding box center [1143, 449] width 104 height 32
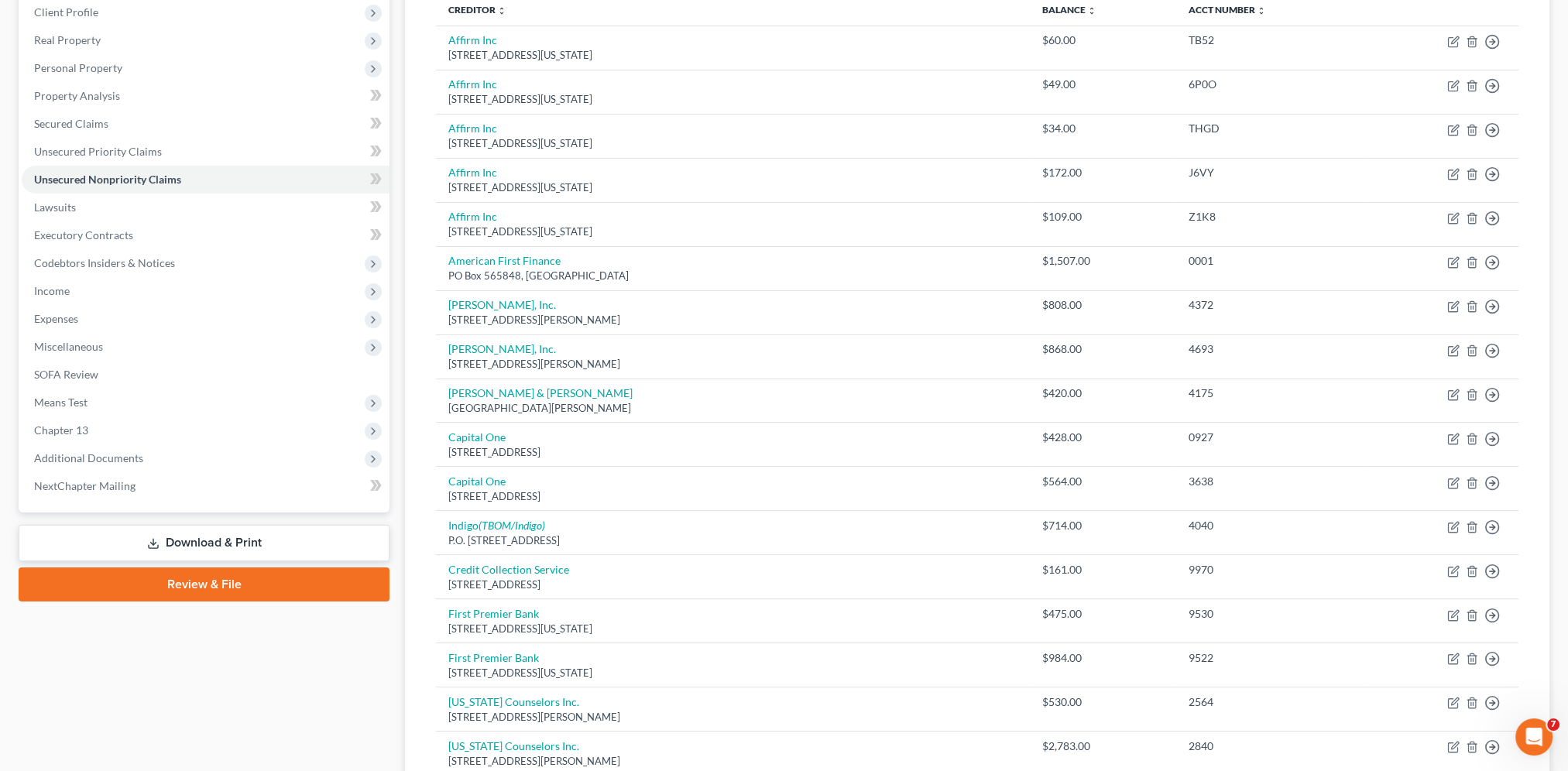
scroll to position [213, 0]
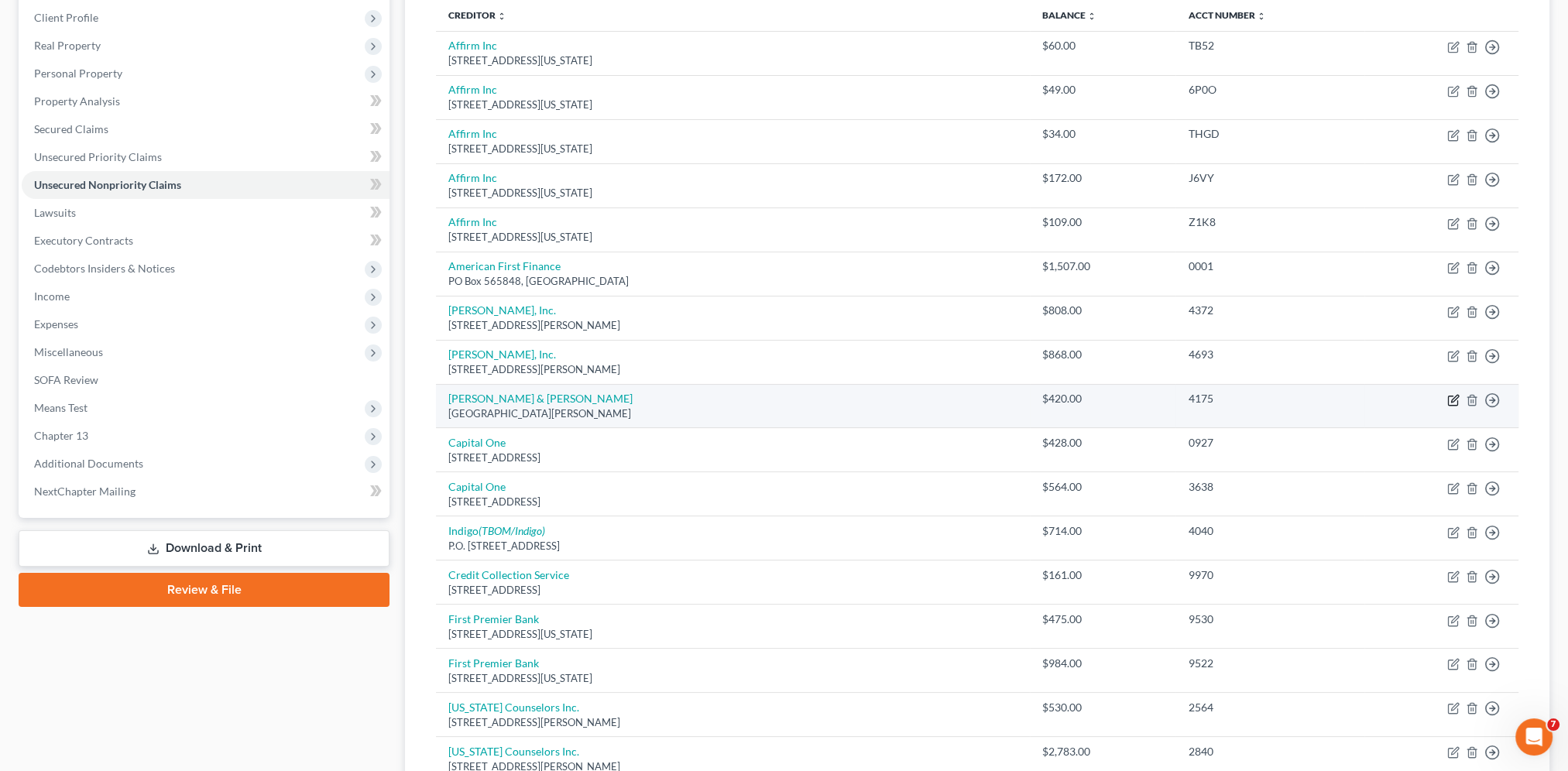
click at [1450, 398] on icon "button" at bounding box center [1454, 398] width 7 height 7
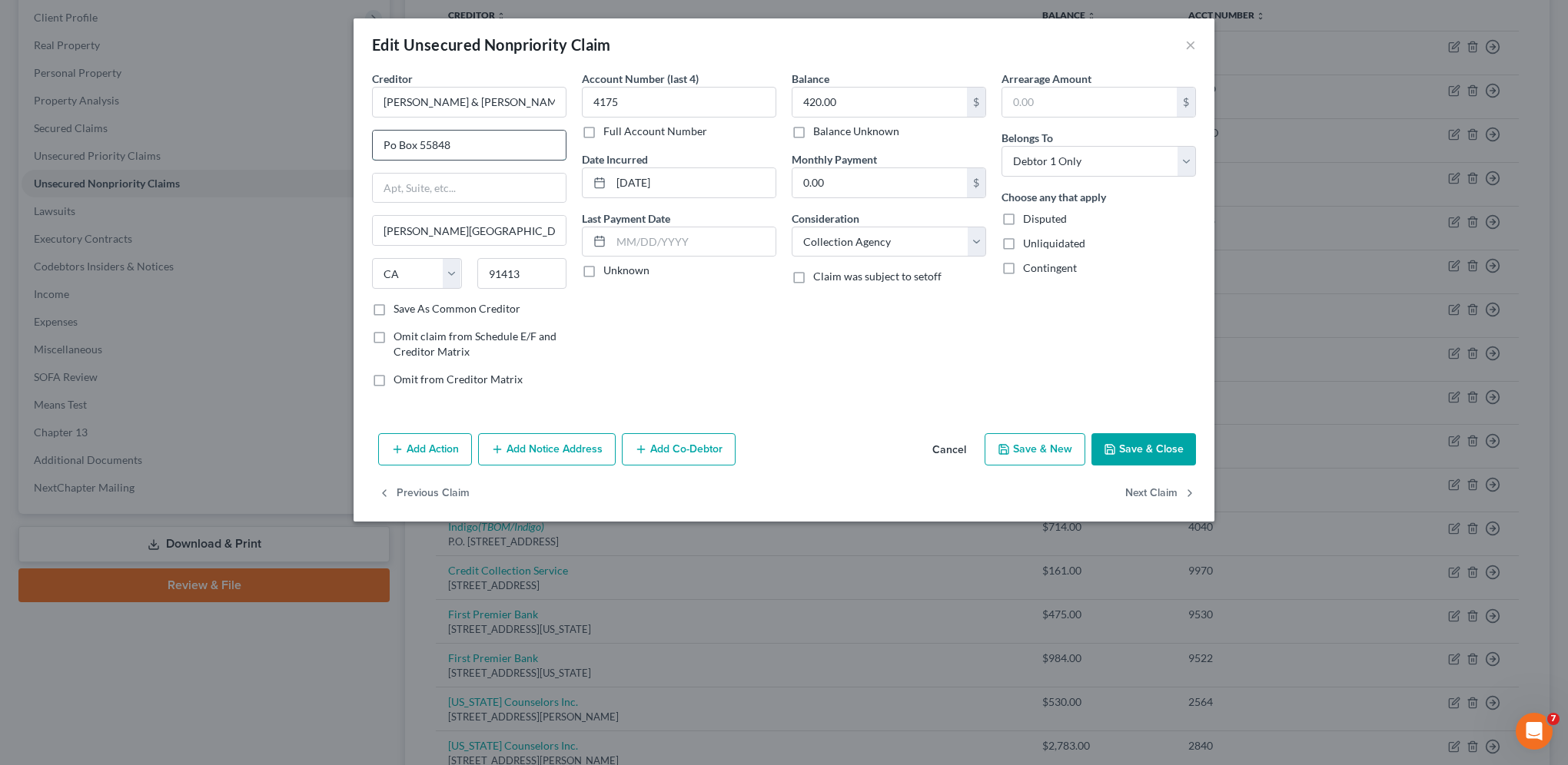
click at [395, 144] on input "Po Box 55848" at bounding box center [469, 145] width 193 height 29
drag, startPoint x: 1103, startPoint y: 429, endPoint x: 1136, endPoint y: 446, distance: 37.1
click at [1107, 430] on div "Add Action Add Notice Address Add Co-Debtor Cancel Save & New Save & Close" at bounding box center [783, 452] width 861 height 50
click at [1136, 447] on button "Save & Close" at bounding box center [1143, 449] width 104 height 32
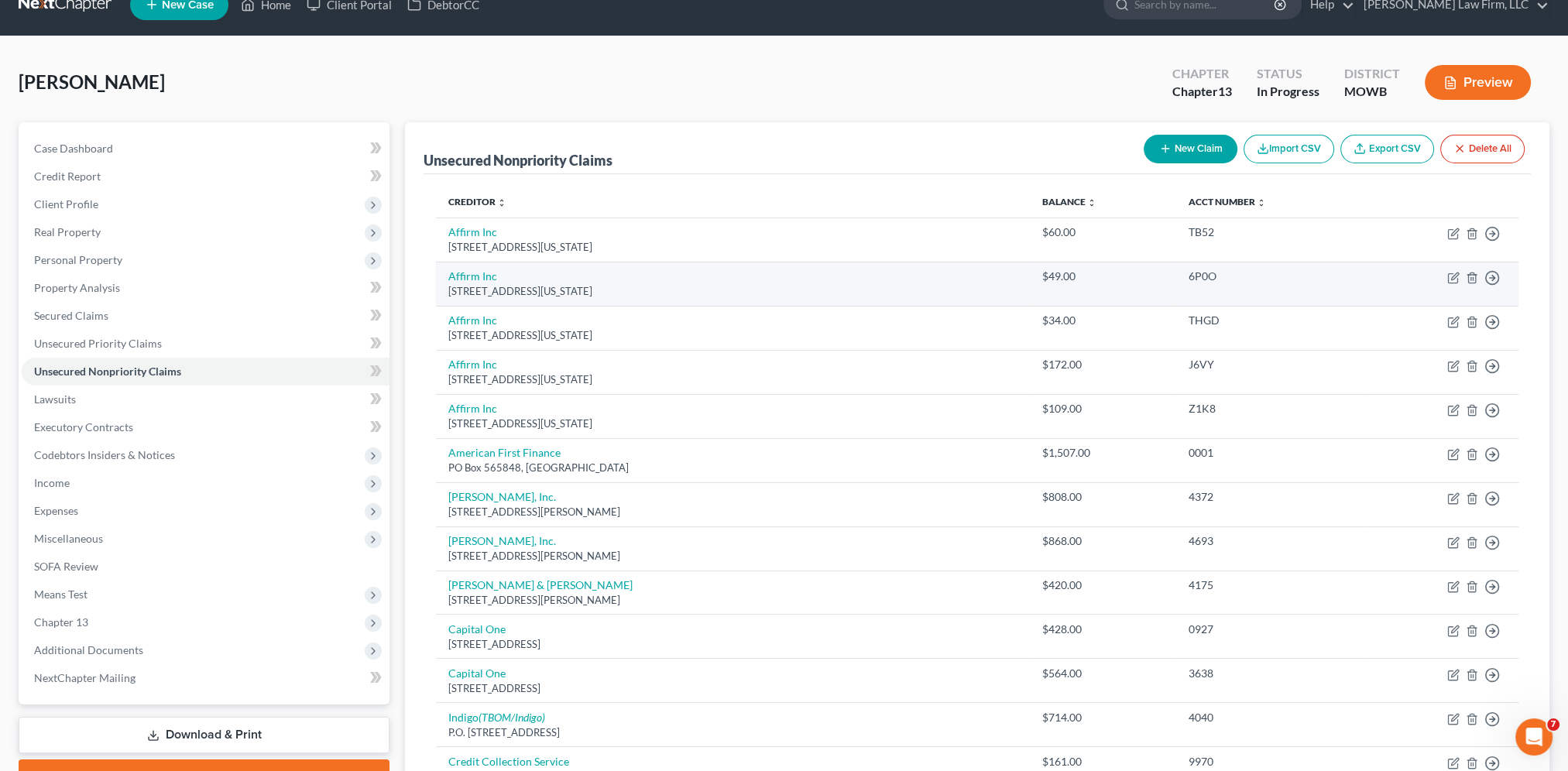
scroll to position [0, 0]
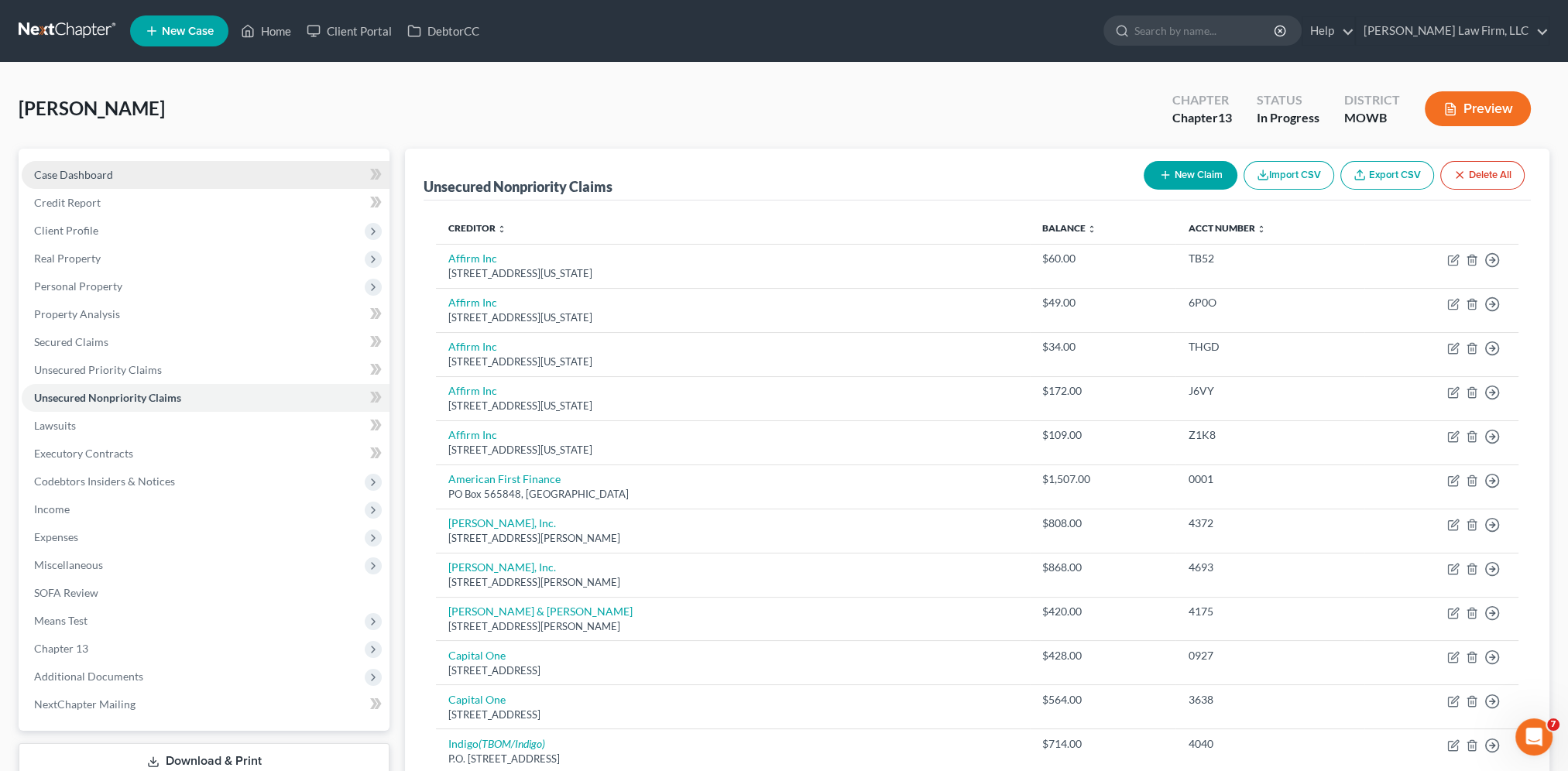
click at [78, 174] on span "Case Dashboard" at bounding box center [73, 174] width 79 height 13
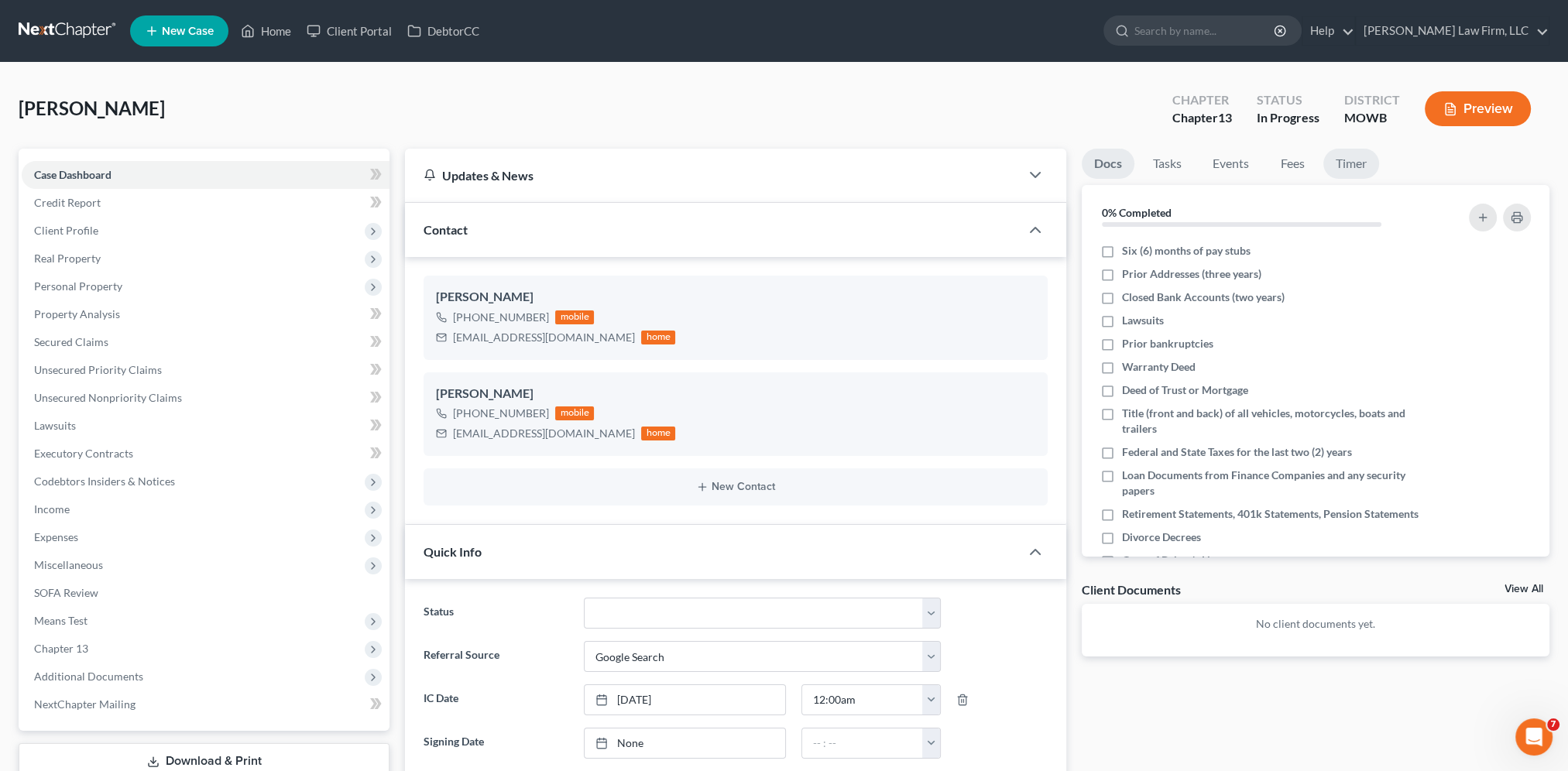
click at [1333, 161] on link "Timer" at bounding box center [1350, 164] width 56 height 30
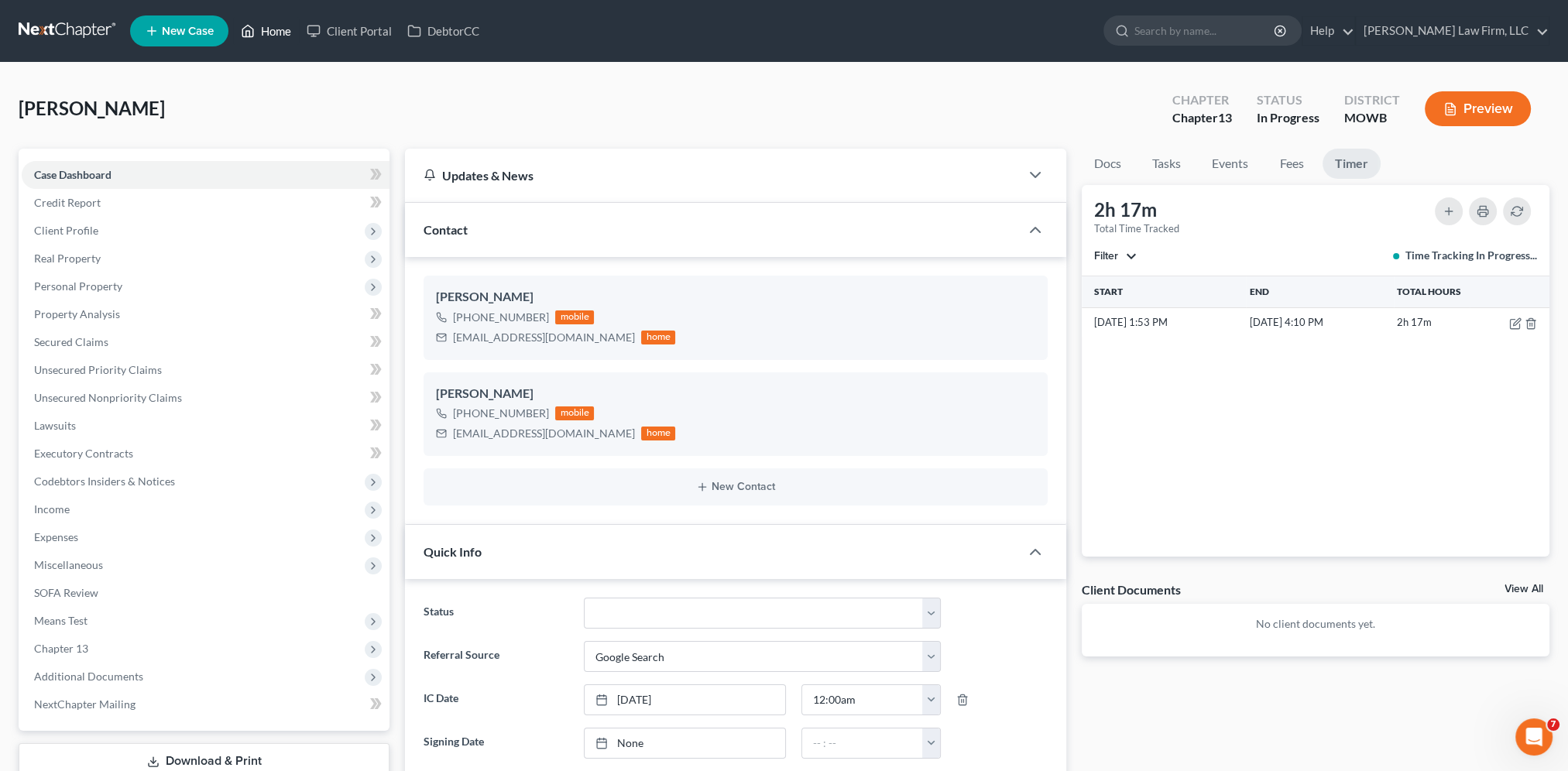
click at [272, 21] on link "Home" at bounding box center [266, 30] width 66 height 28
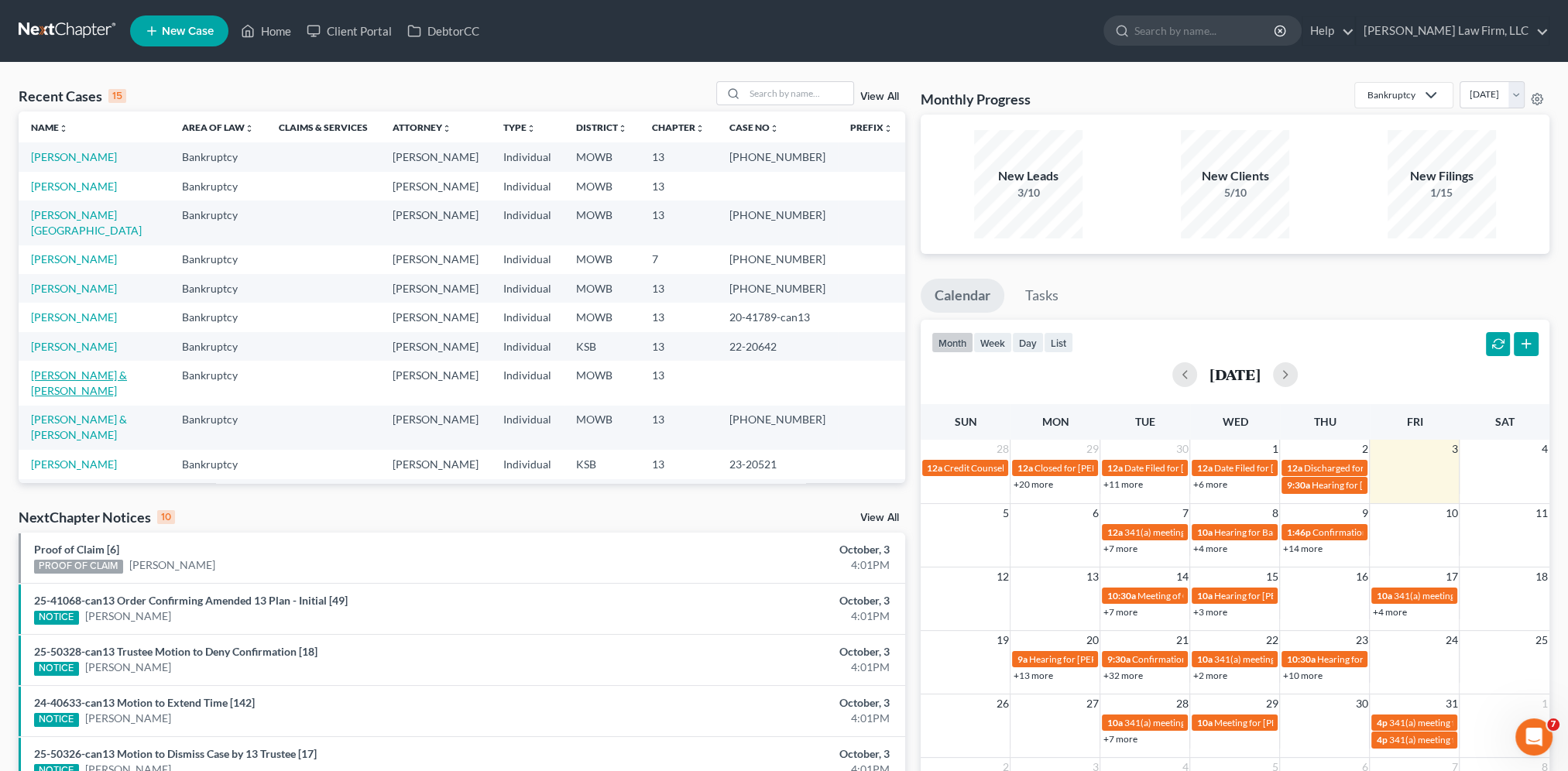
click at [64, 379] on link "[PERSON_NAME] & [PERSON_NAME]" at bounding box center [79, 382] width 96 height 29
